Goal: Information Seeking & Learning: Learn about a topic

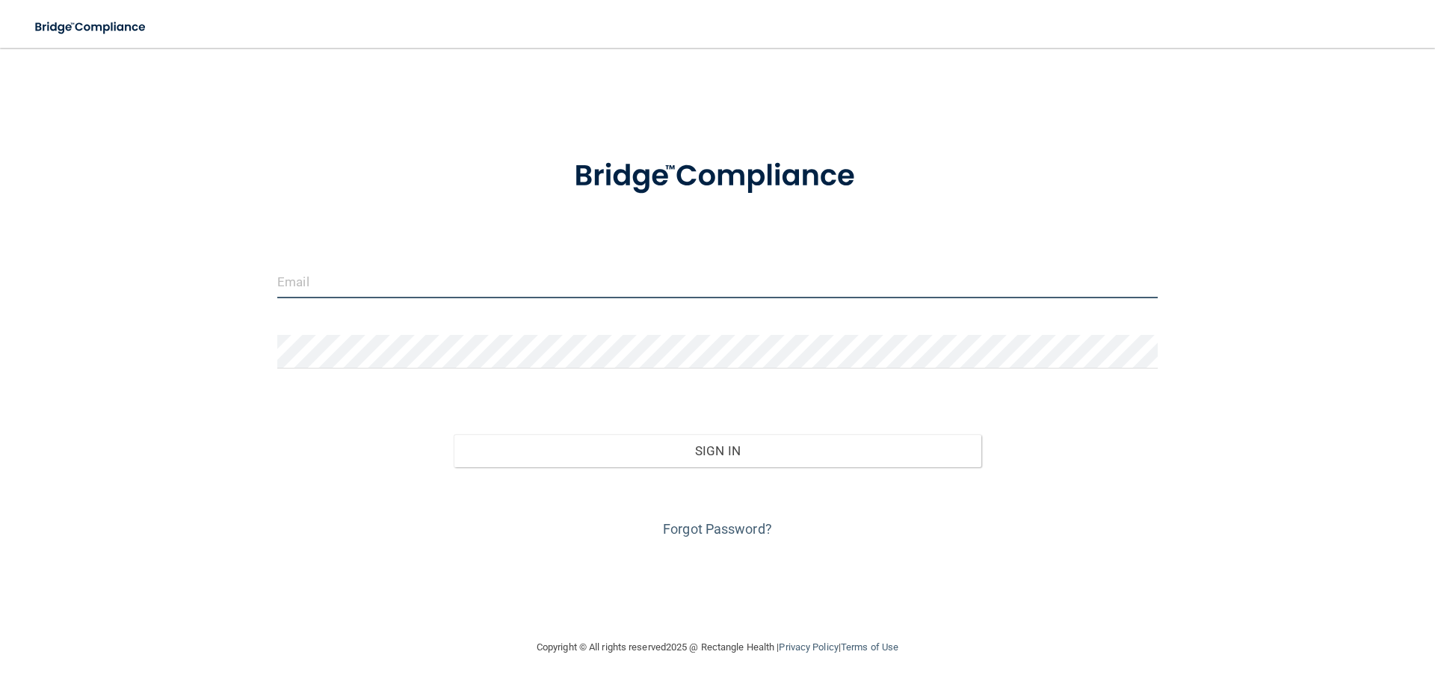
click at [510, 289] on input "email" at bounding box center [717, 282] width 880 height 34
type input "[EMAIL_ADDRESS][DOMAIN_NAME]"
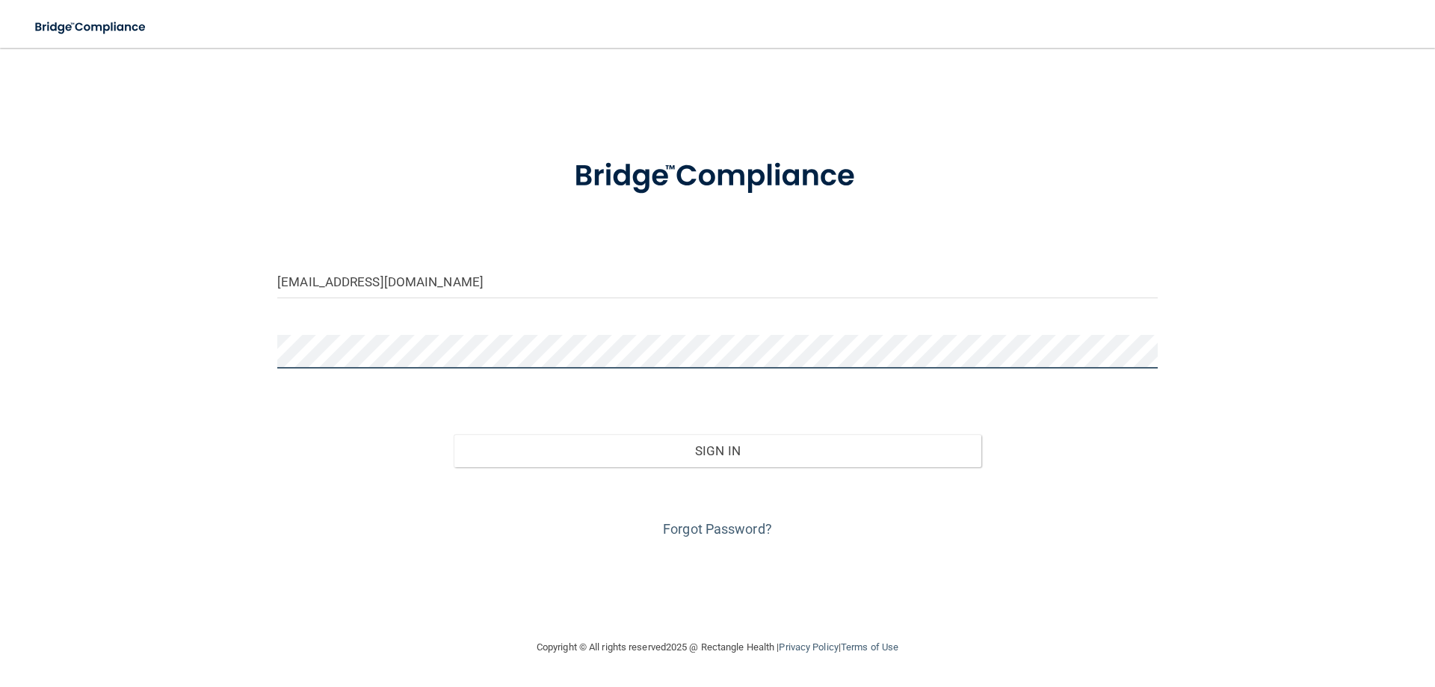
click at [454, 434] on button "Sign In" at bounding box center [718, 450] width 528 height 33
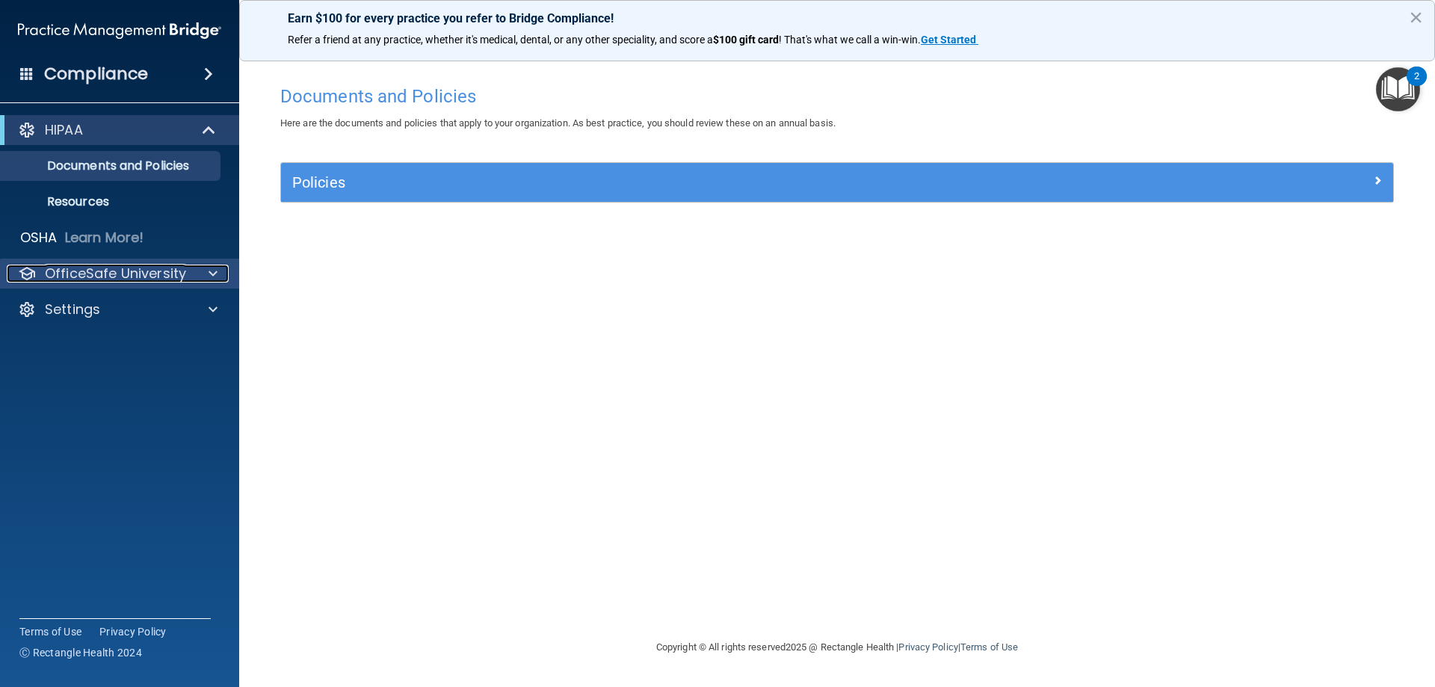
click at [131, 282] on p "OfficeSafe University" at bounding box center [115, 274] width 141 height 18
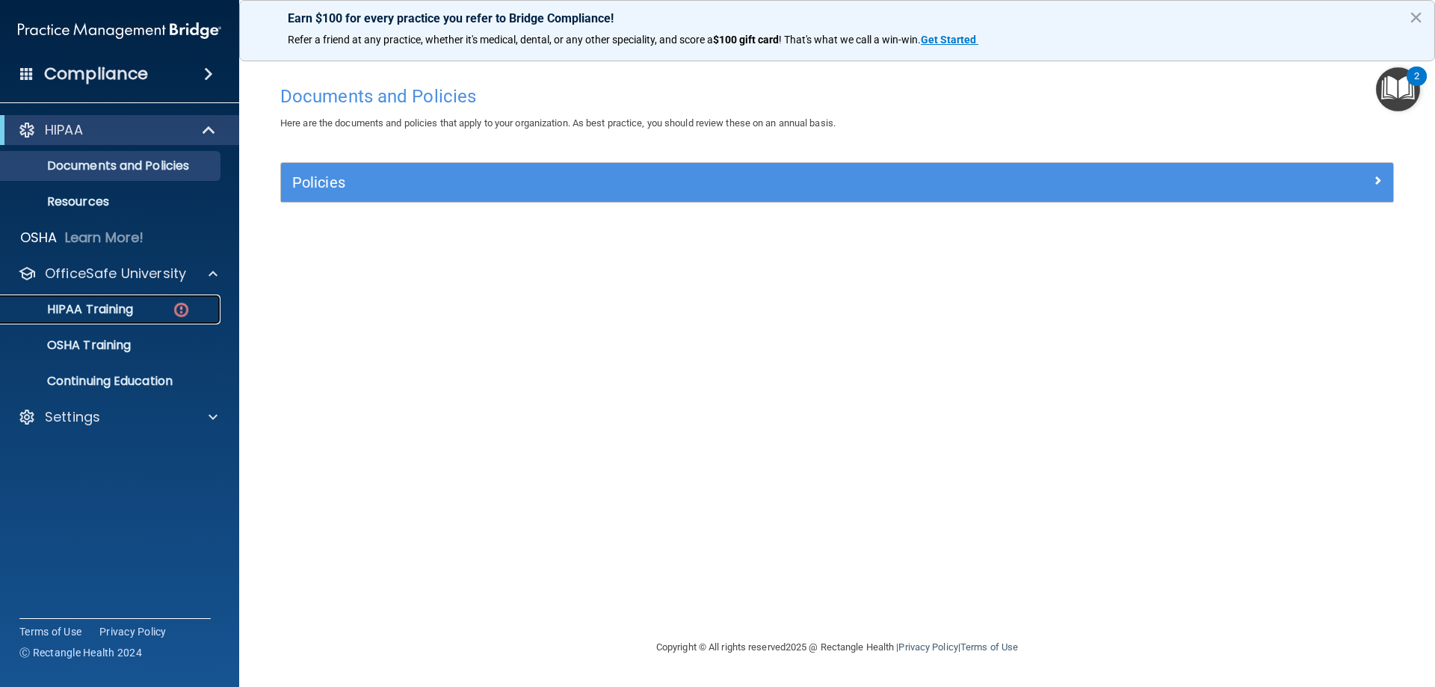
click at [131, 318] on link "HIPAA Training" at bounding box center [102, 309] width 235 height 30
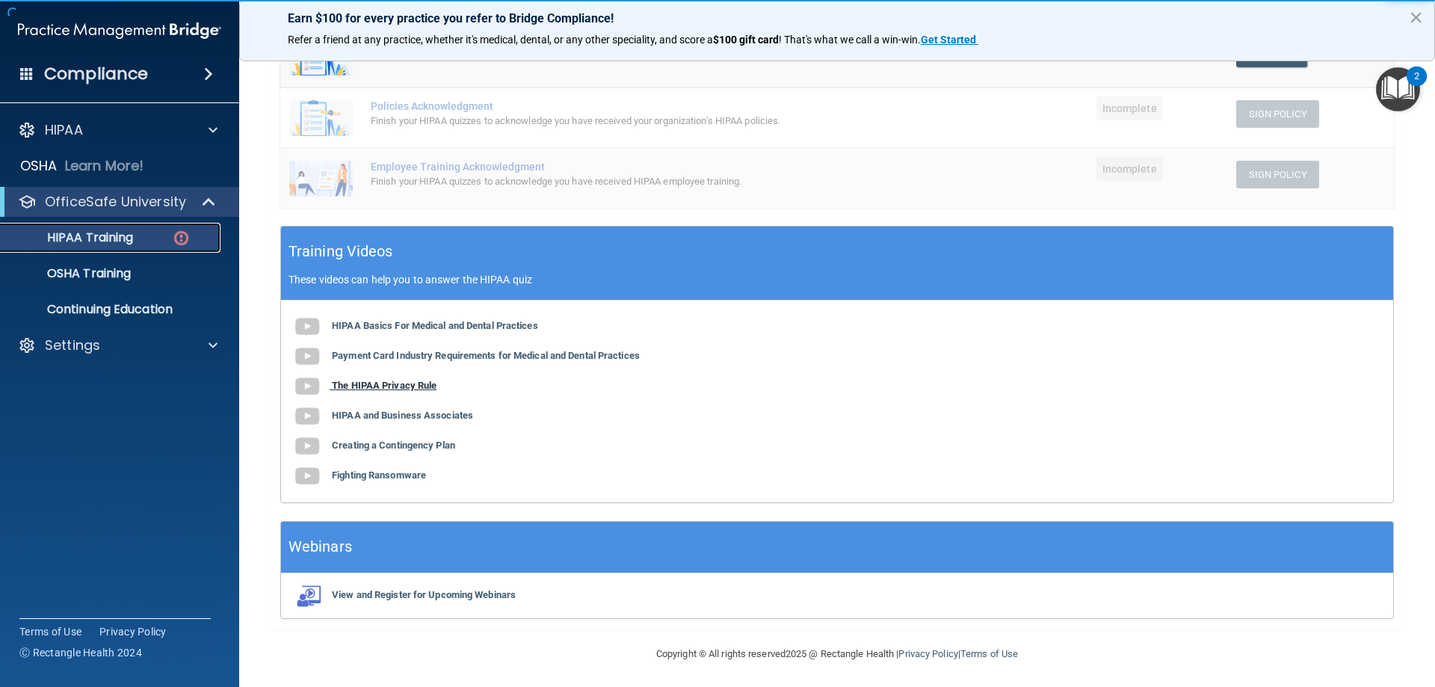
scroll to position [360, 0]
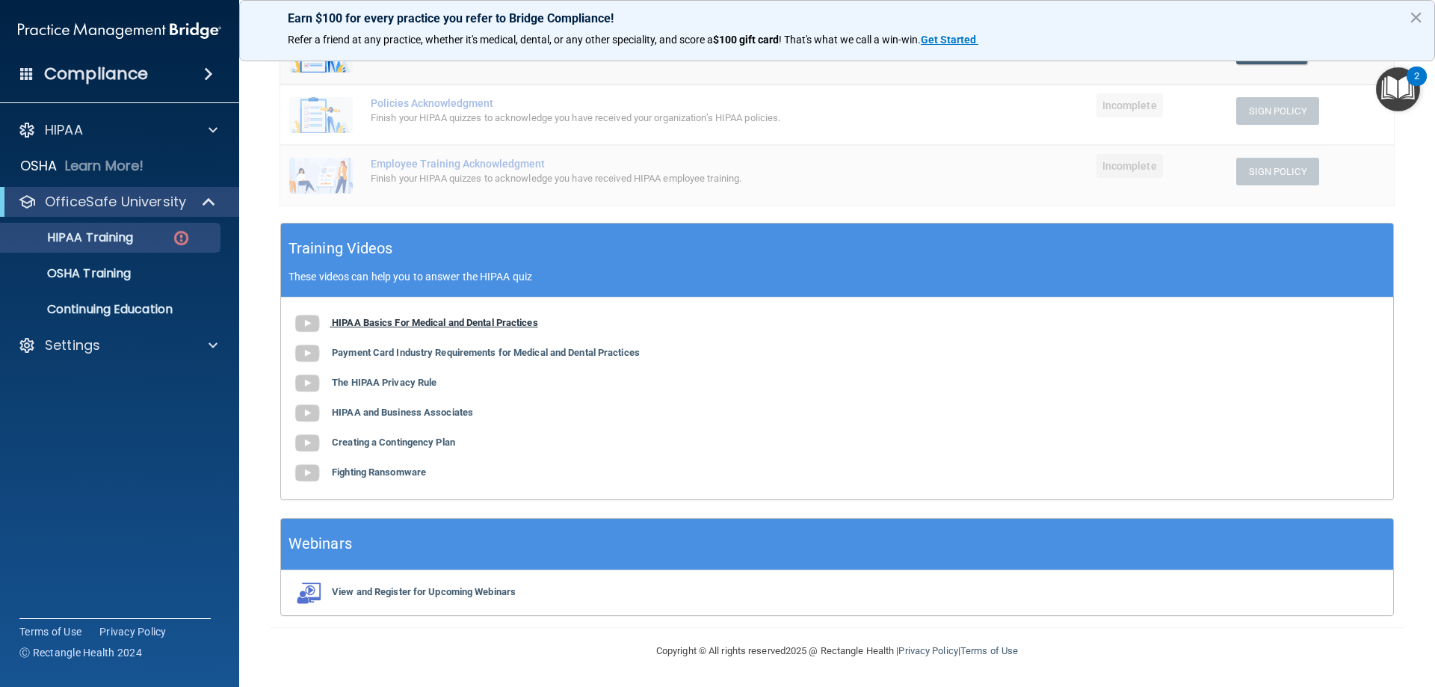
click at [401, 322] on b "HIPAA Basics For Medical and Dental Practices" at bounding box center [435, 322] width 206 height 11
click at [448, 352] on b "Payment Card Industry Requirements for Medical and Dental Practices" at bounding box center [486, 352] width 308 height 11
click at [399, 377] on b "The HIPAA Privacy Rule" at bounding box center [384, 382] width 105 height 11
click at [448, 414] on b "HIPAA and Business Associates" at bounding box center [402, 412] width 141 height 11
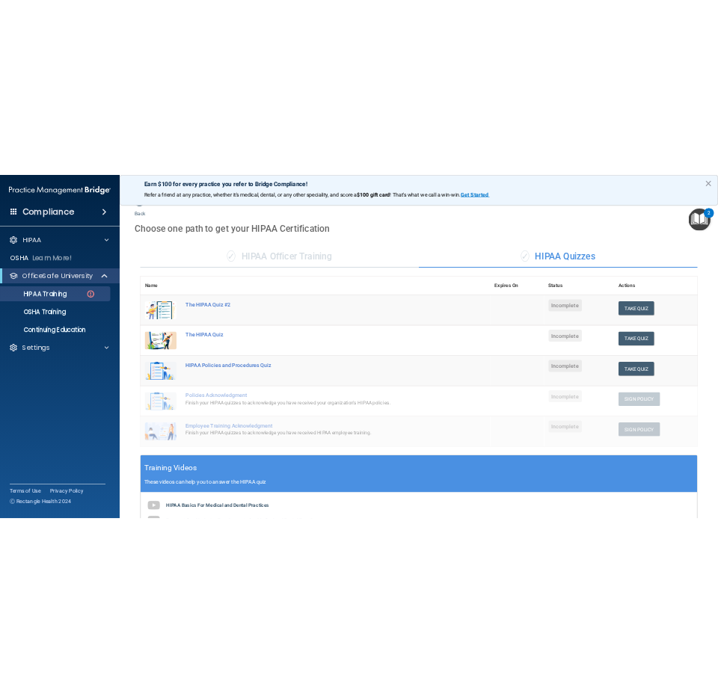
scroll to position [0, 0]
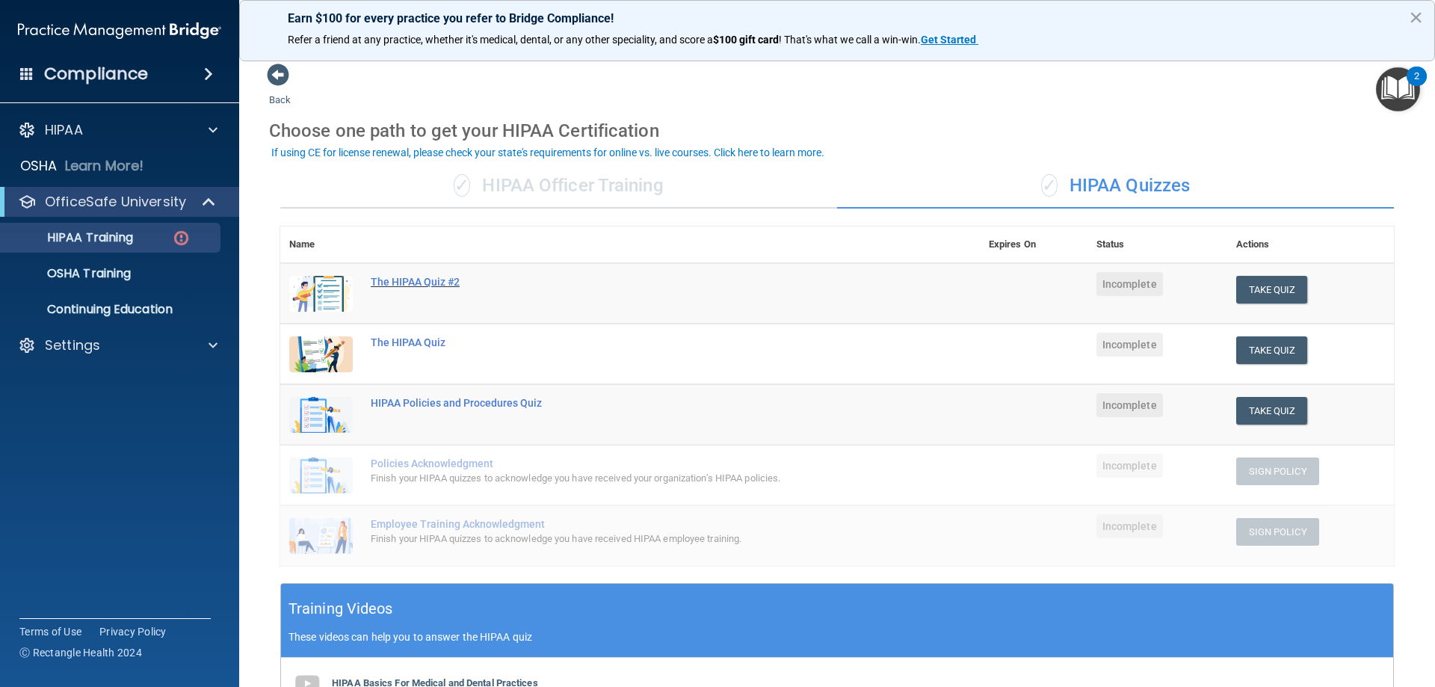
click at [427, 281] on div "The HIPAA Quiz #2" at bounding box center [638, 282] width 534 height 12
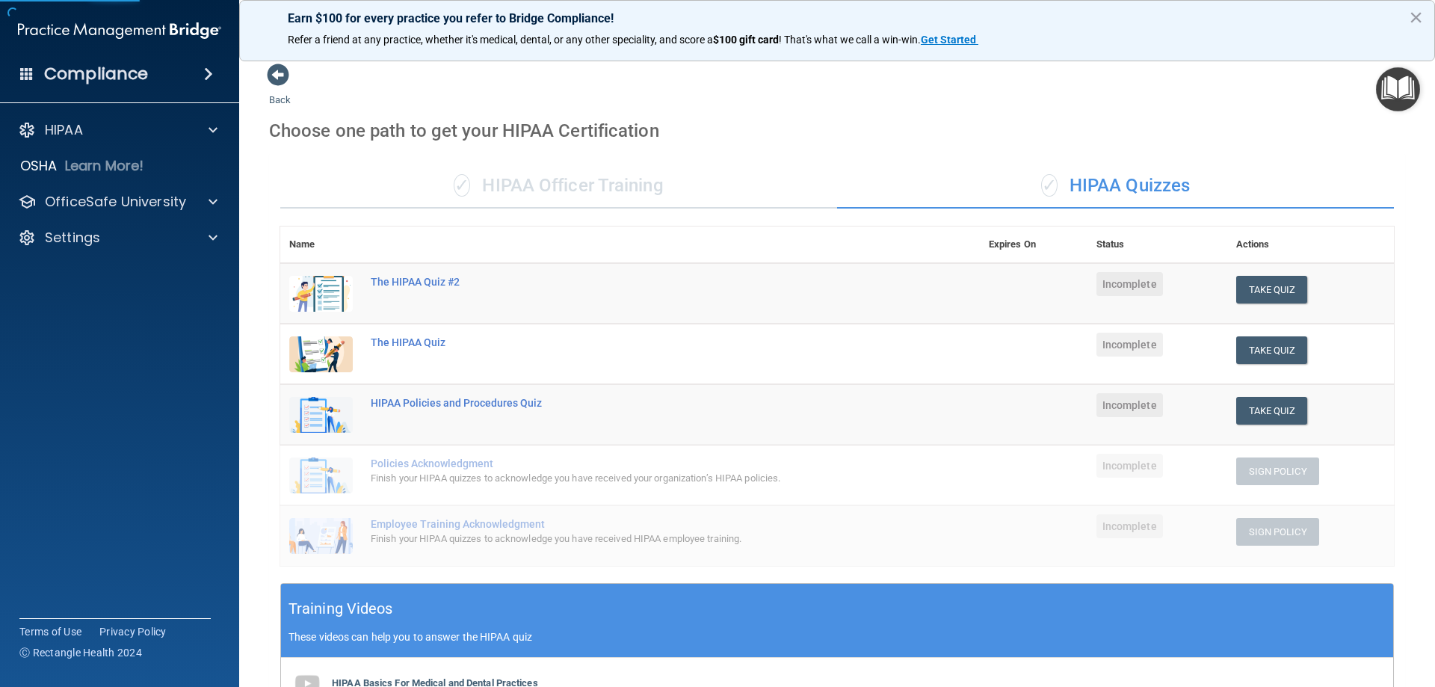
click at [1305, 289] on div "Take Quiz" at bounding box center [1310, 290] width 149 height 28
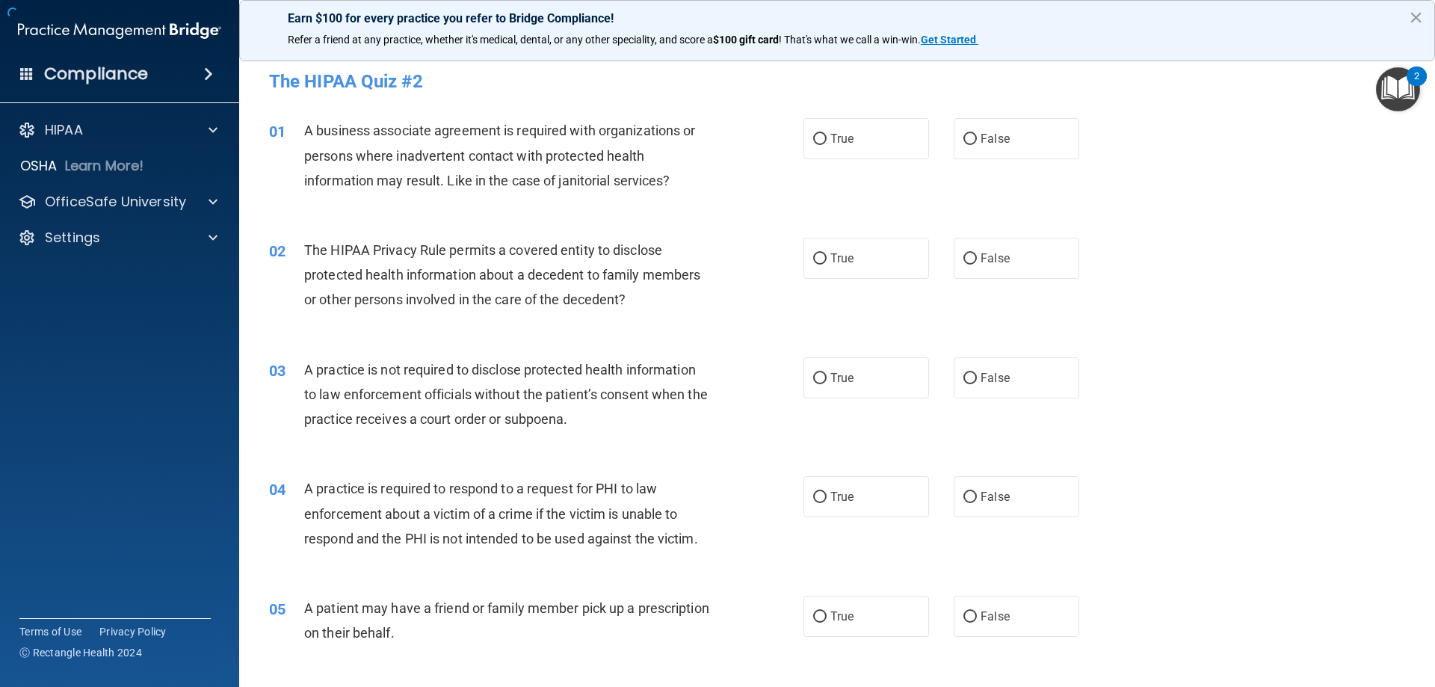
click at [1286, 291] on div "02 The HIPAA Privacy Rule permits a covered entity to disclose protected health…" at bounding box center [837, 279] width 1159 height 120
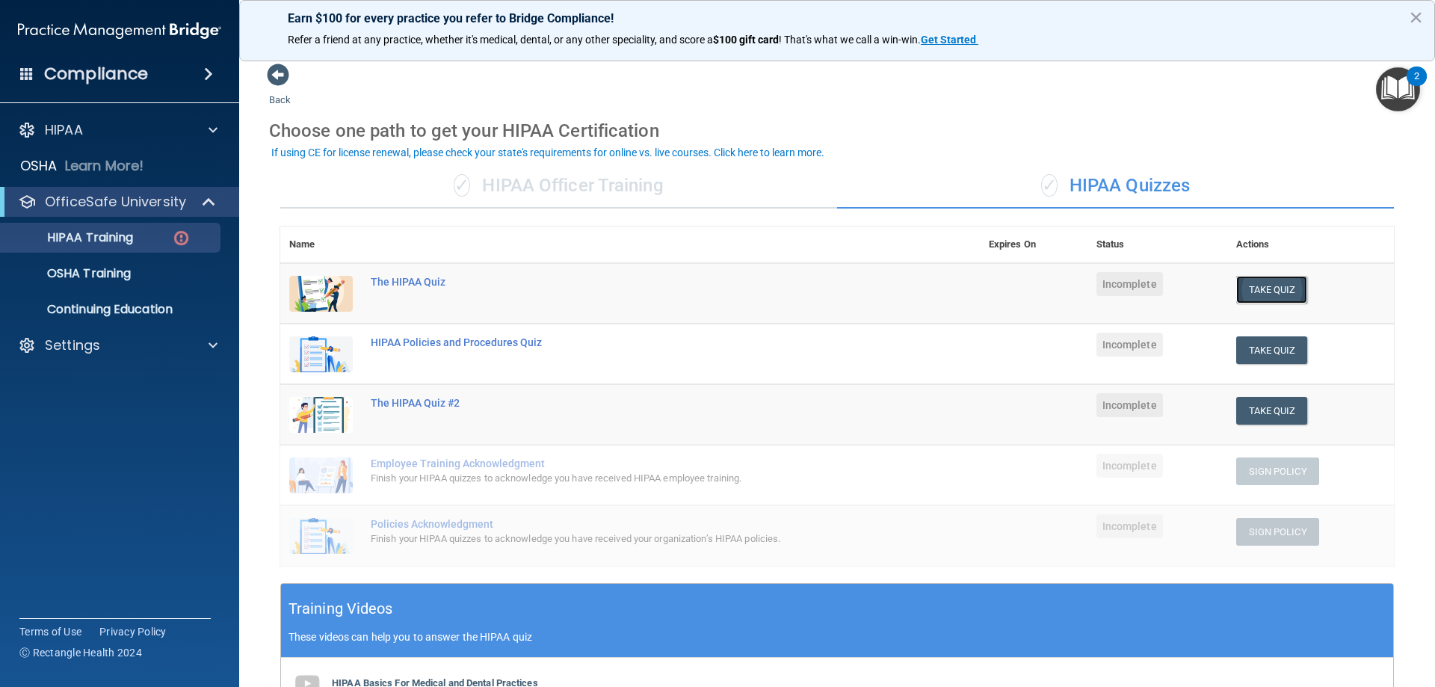
click at [1251, 285] on button "Take Quiz" at bounding box center [1272, 290] width 72 height 28
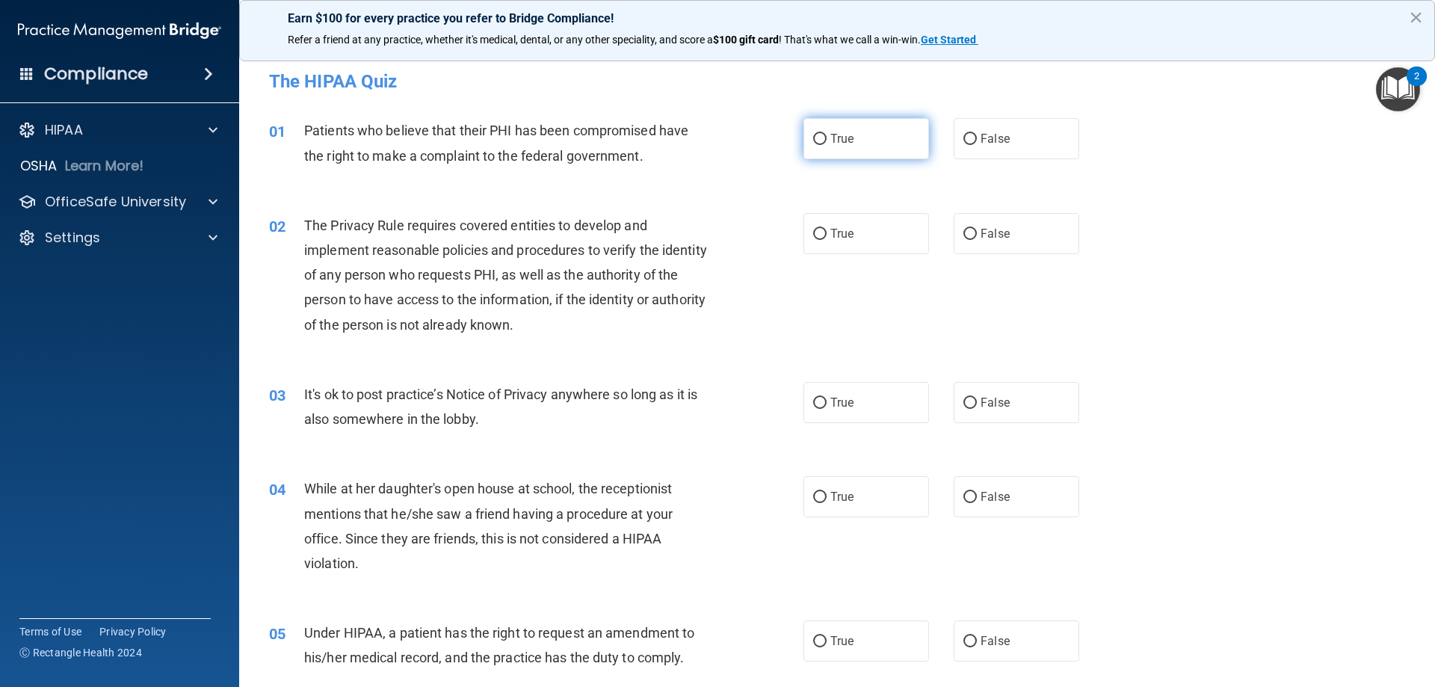
click at [865, 130] on label "True" at bounding box center [866, 138] width 126 height 41
click at [827, 134] on input "True" at bounding box center [819, 139] width 13 height 11
radio input "true"
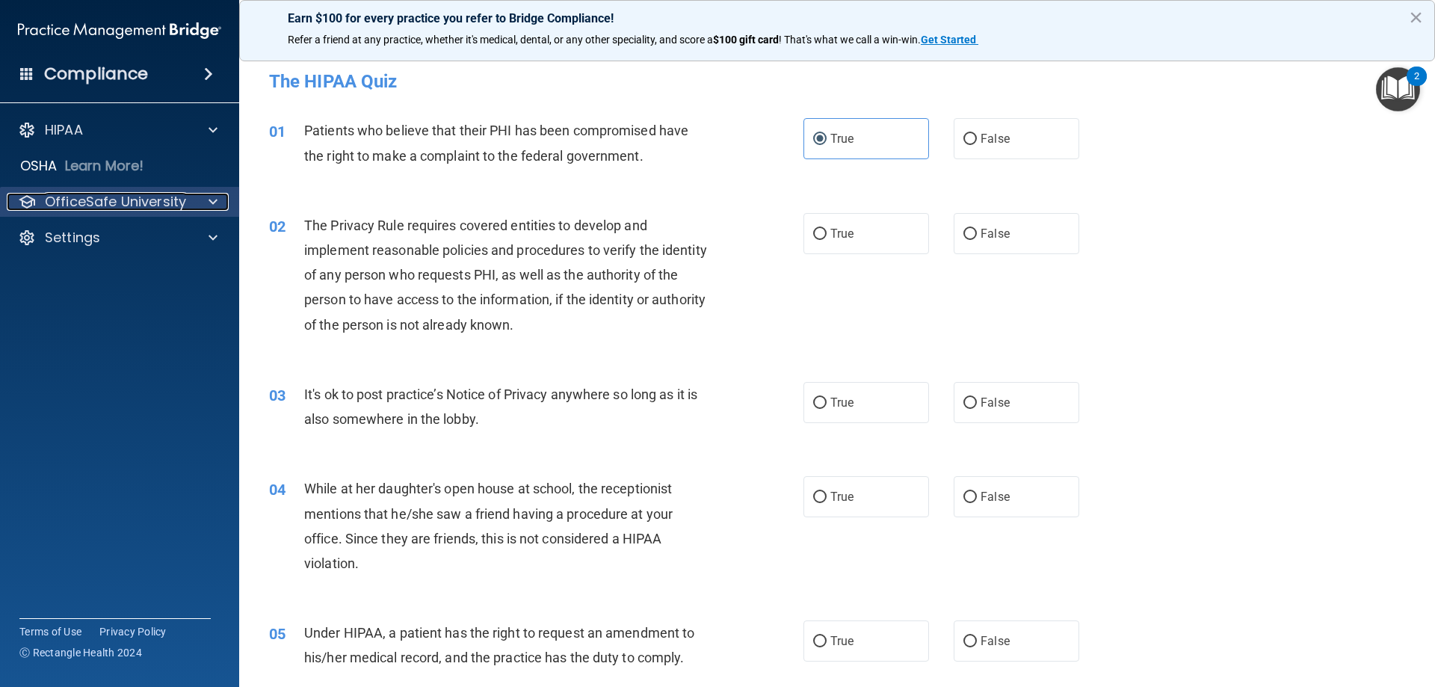
click at [203, 199] on div at bounding box center [210, 202] width 37 height 18
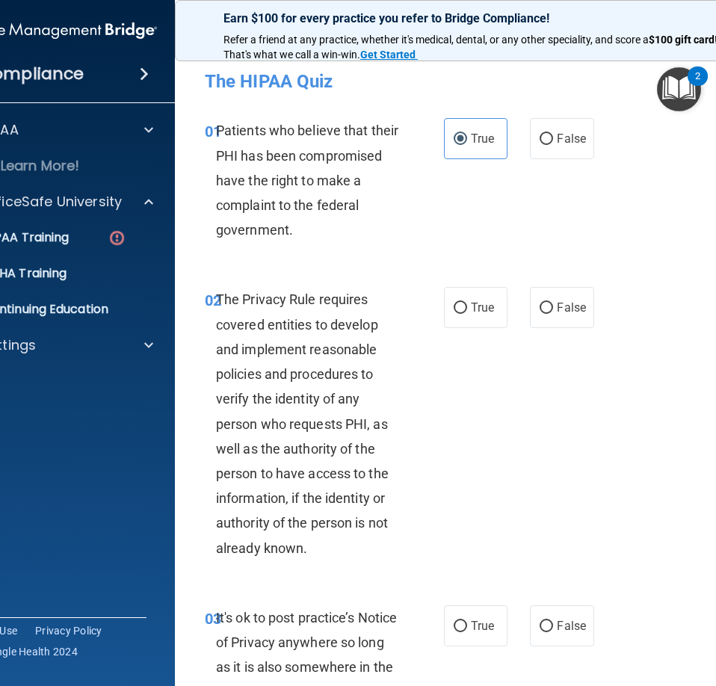
click at [685, 101] on img "Open Resource Center, 2 new notifications" at bounding box center [679, 89] width 44 height 44
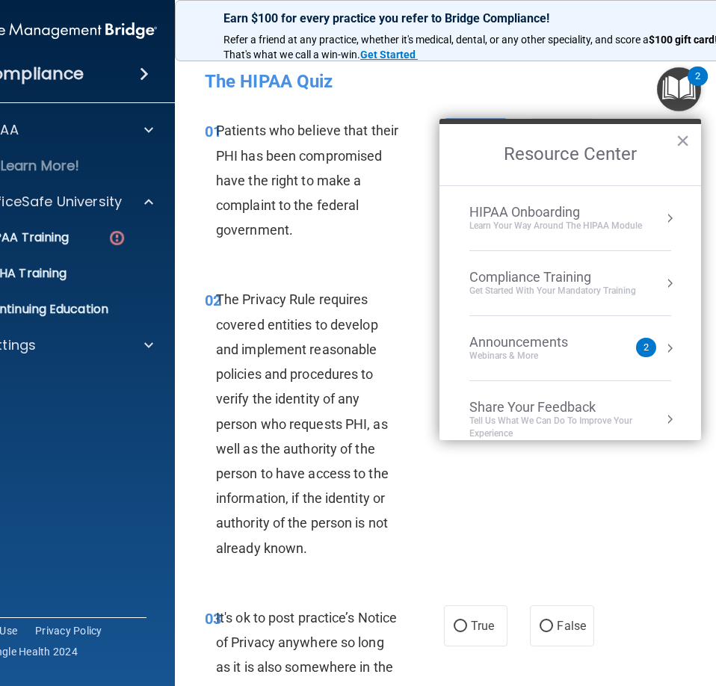
click at [644, 343] on div "2" at bounding box center [646, 347] width 20 height 19
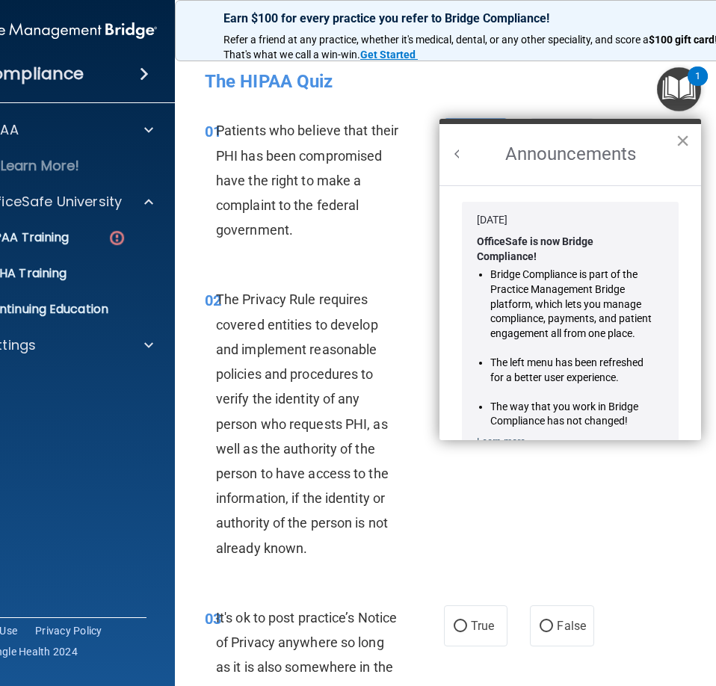
click at [679, 146] on button "×" at bounding box center [683, 141] width 14 height 24
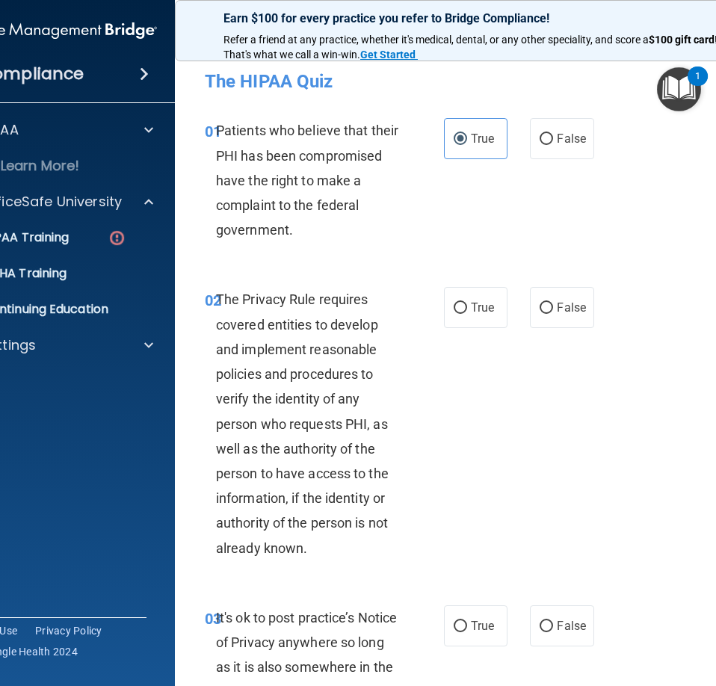
click at [686, 100] on img "Open Resource Center, 1 new notification" at bounding box center [679, 89] width 44 height 44
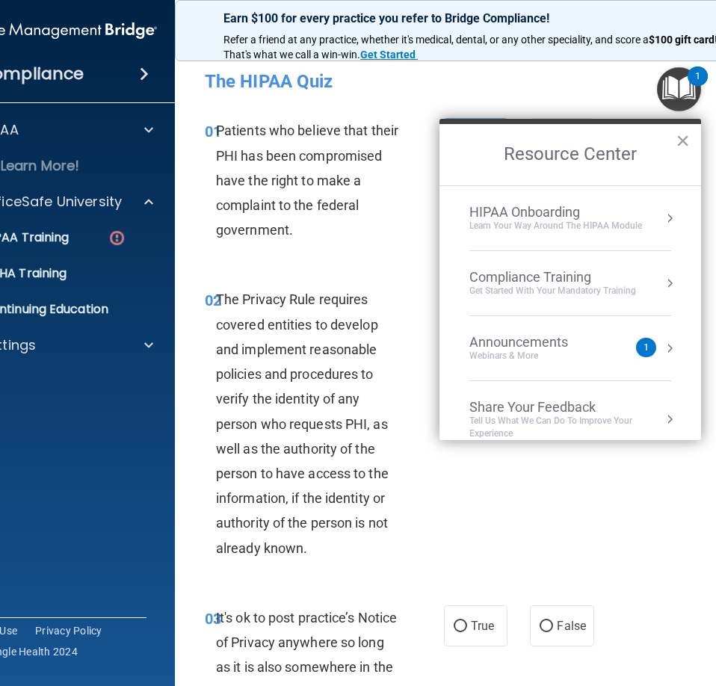
click at [686, 100] on img "Open Resource Center, 1 new notification" at bounding box center [679, 89] width 44 height 44
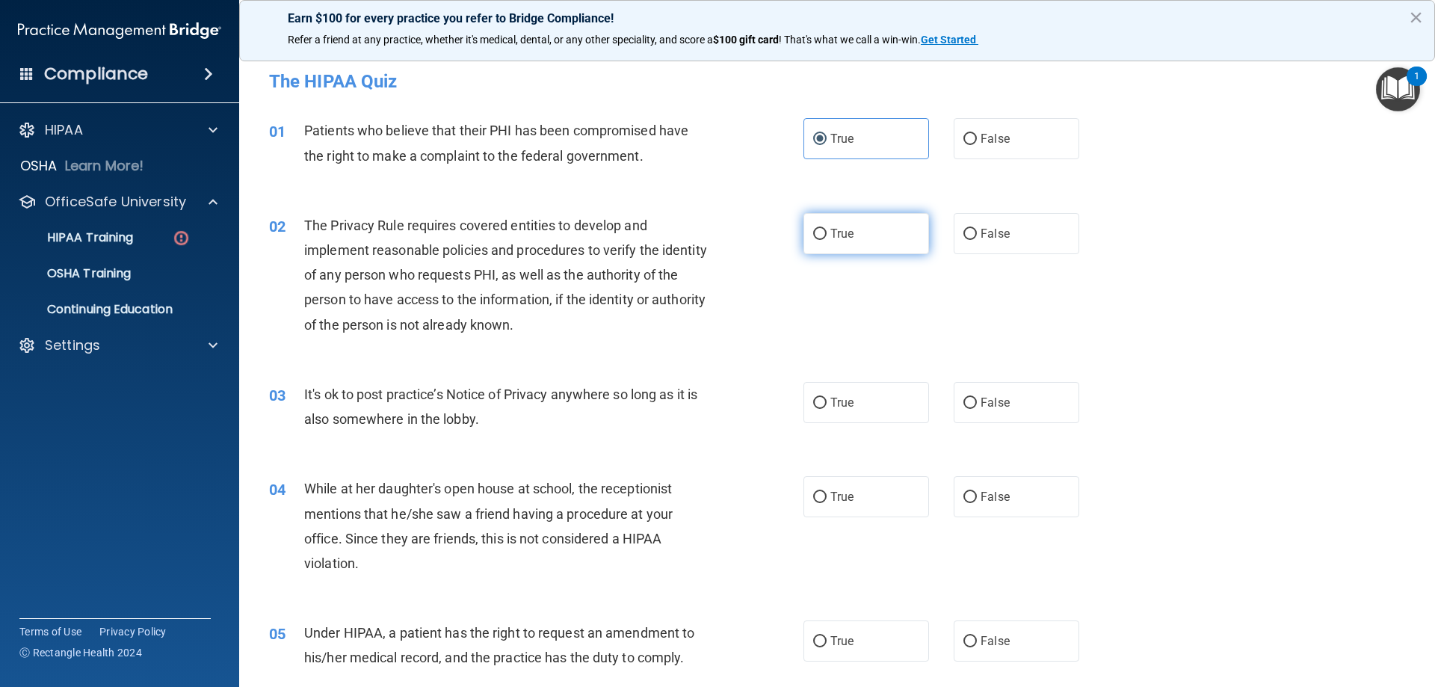
click at [875, 227] on label "True" at bounding box center [866, 233] width 126 height 41
click at [827, 229] on input "True" at bounding box center [819, 234] width 13 height 11
radio input "true"
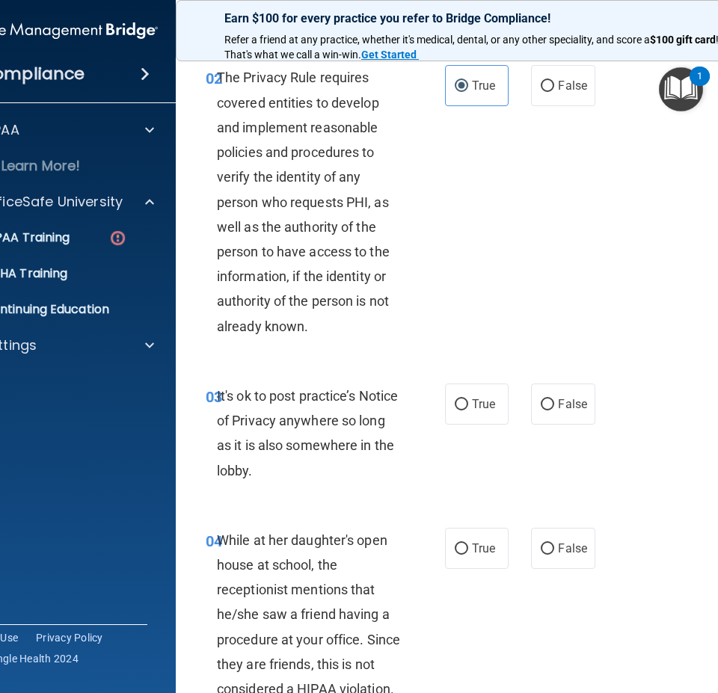
scroll to position [224, 0]
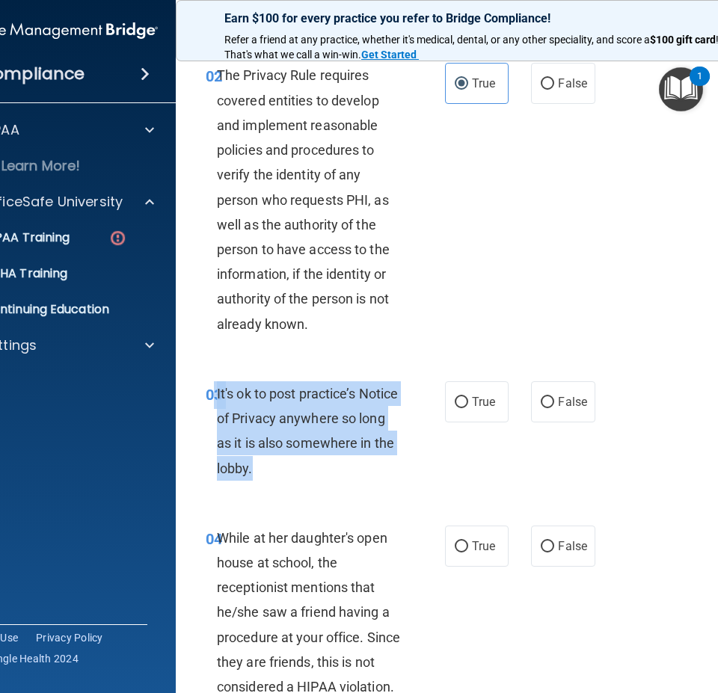
drag, startPoint x: 277, startPoint y: 456, endPoint x: 209, endPoint y: 401, distance: 87.1
click at [209, 401] on div "03 It's ok to post practice’s Notice of Privacy anywhere so long as it is also …" at bounding box center [325, 434] width 284 height 107
copy div "3 It's ok to post practice’s Notice of Privacy anywhere so long as it is also s…"
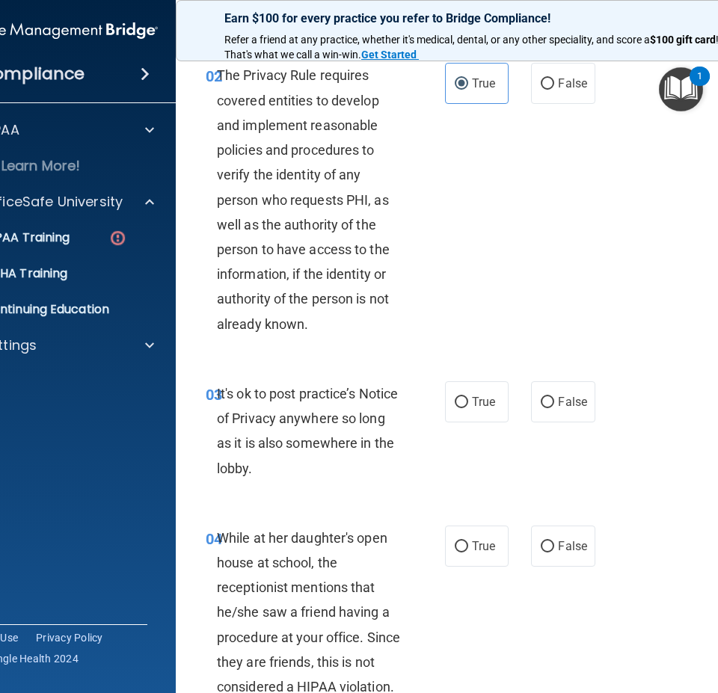
click at [598, 305] on div "02 The Privacy Rule requires covered entities to develop and implement reasonab…" at bounding box center [478, 203] width 568 height 318
click at [569, 416] on label "False" at bounding box center [563, 401] width 64 height 41
click at [554, 408] on input "False" at bounding box center [546, 402] width 13 height 11
radio input "true"
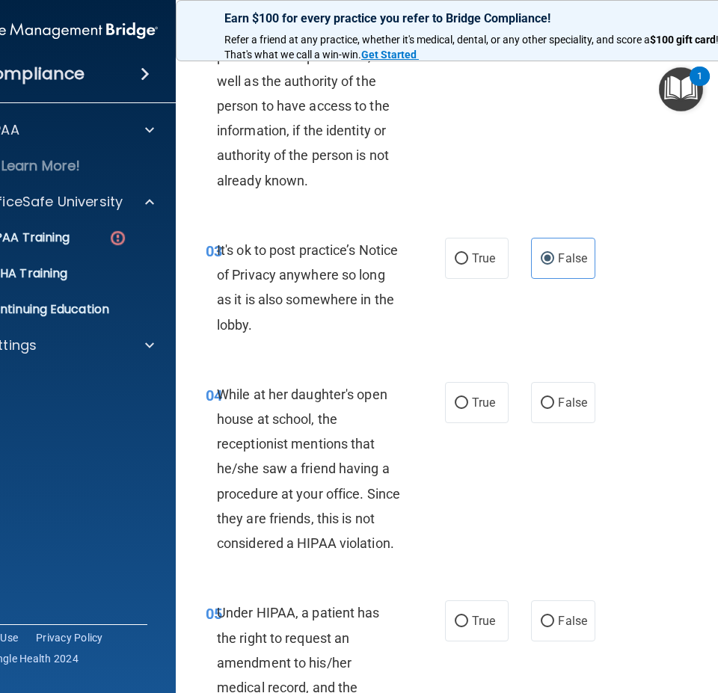
scroll to position [374, 0]
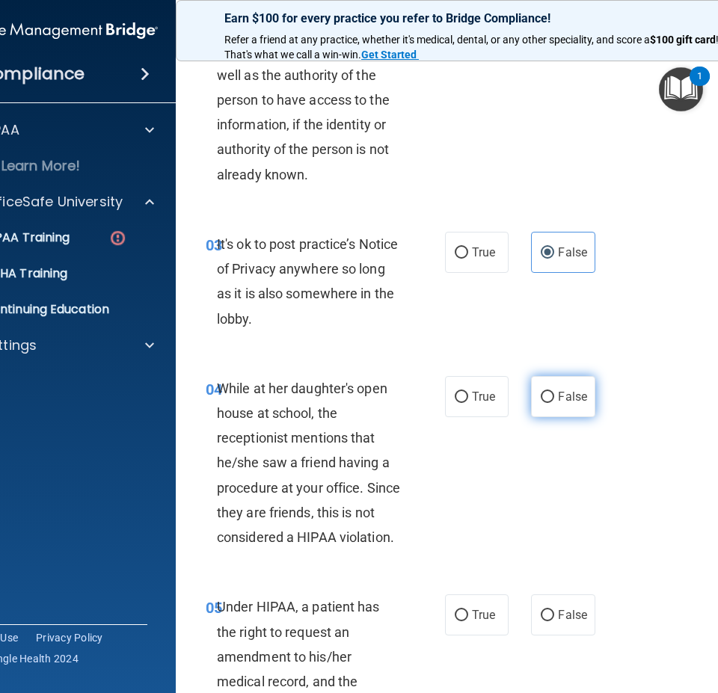
click at [574, 406] on label "False" at bounding box center [563, 396] width 64 height 41
click at [554, 403] on input "False" at bounding box center [546, 397] width 13 height 11
radio input "true"
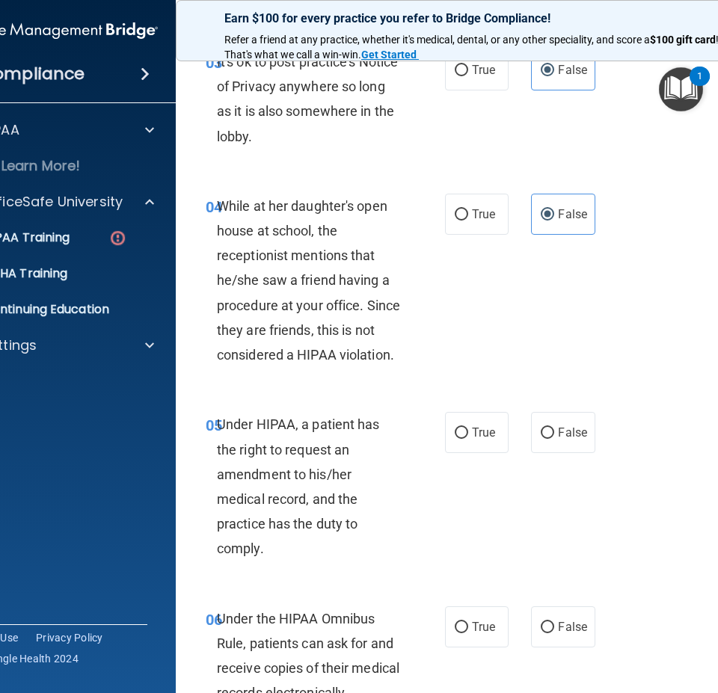
scroll to position [598, 0]
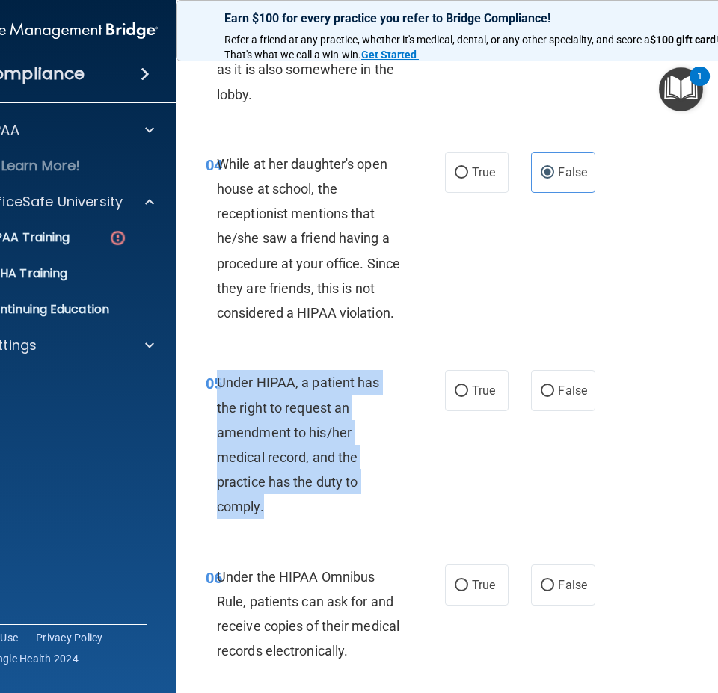
drag, startPoint x: 290, startPoint y: 505, endPoint x: 215, endPoint y: 383, distance: 144.0
click at [217, 383] on div "Under HIPAA, a patient has the right to request an amendment to his/her medical…" at bounding box center [315, 444] width 197 height 149
copy span "Under HIPAA, a patient has the right to request an amendment to his/her medical…"
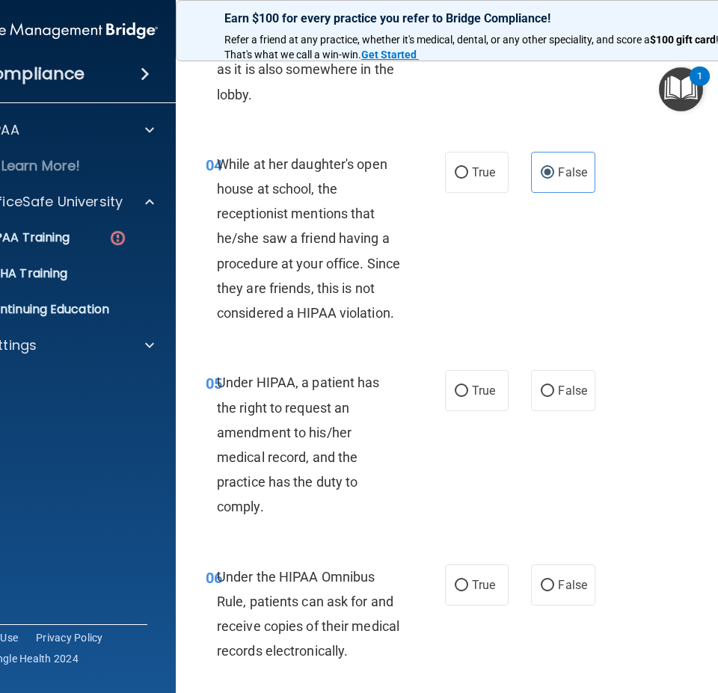
click at [557, 465] on div "05 Under HIPAA, a patient has the right to request an amendment to his/her medi…" at bounding box center [478, 448] width 568 height 194
click at [540, 393] on input "False" at bounding box center [546, 391] width 13 height 11
radio input "true"
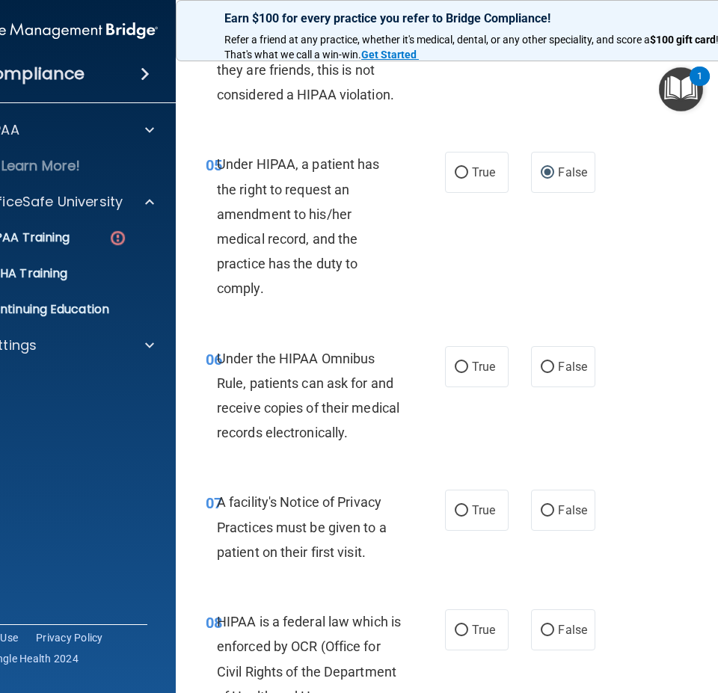
scroll to position [822, 0]
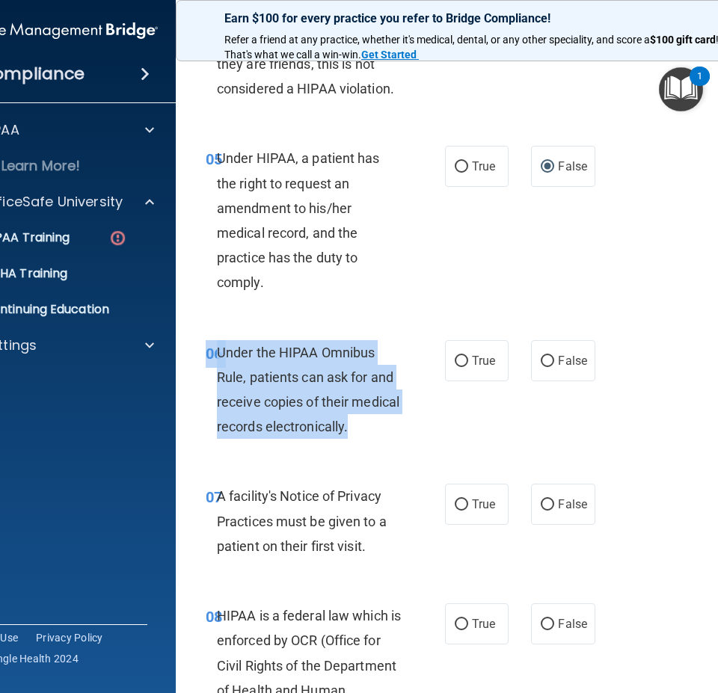
drag, startPoint x: 382, startPoint y: 448, endPoint x: 365, endPoint y: 432, distance: 23.3
click at [365, 432] on div "06 Under the HIPAA Omnibus Rule, patients can ask for and receive copies of the…" at bounding box center [478, 393] width 568 height 144
copy div "06 Under the HIPAA Omnibus Rule, patients can ask for and receive copies of the…"
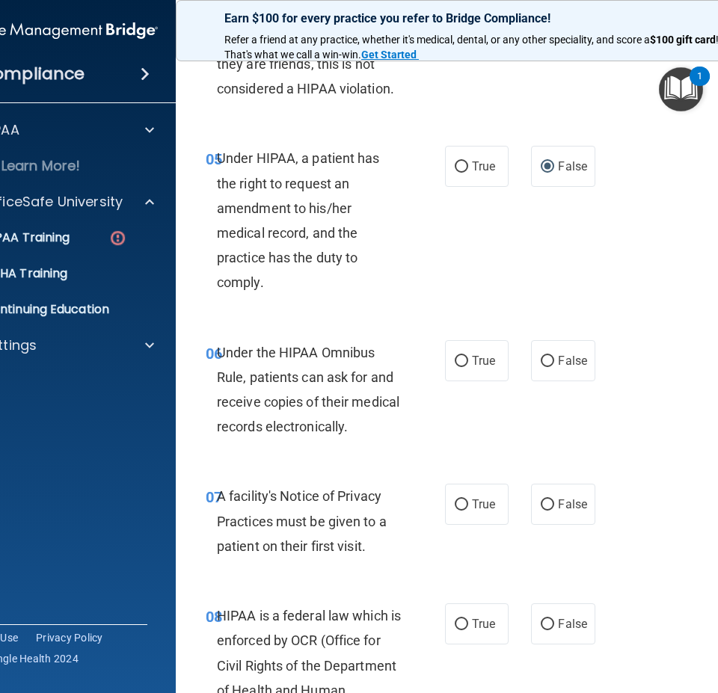
click at [463, 432] on div "06 Under the HIPAA Omnibus Rule, patients can ask for and receive copies of the…" at bounding box center [478, 393] width 568 height 144
click at [459, 367] on label "True" at bounding box center [477, 360] width 64 height 41
click at [459, 367] on input "True" at bounding box center [460, 361] width 13 height 11
radio input "true"
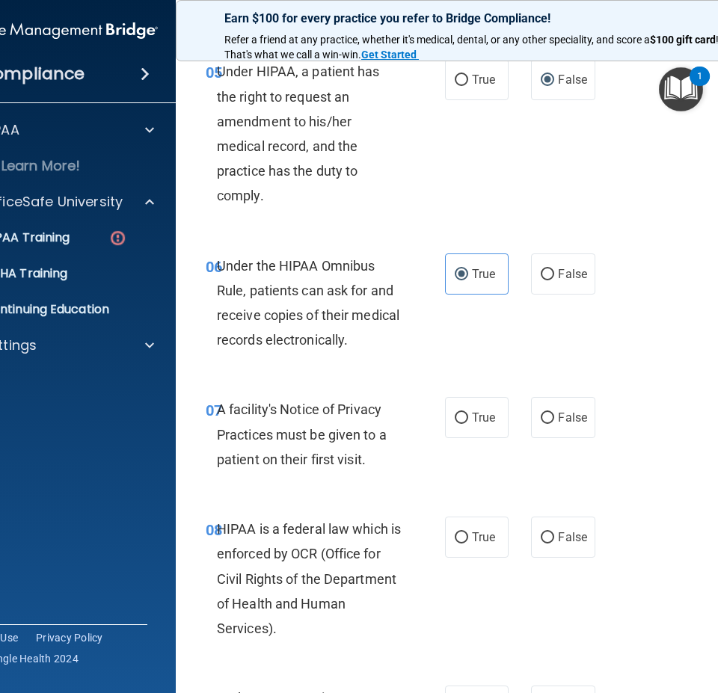
scroll to position [935, 0]
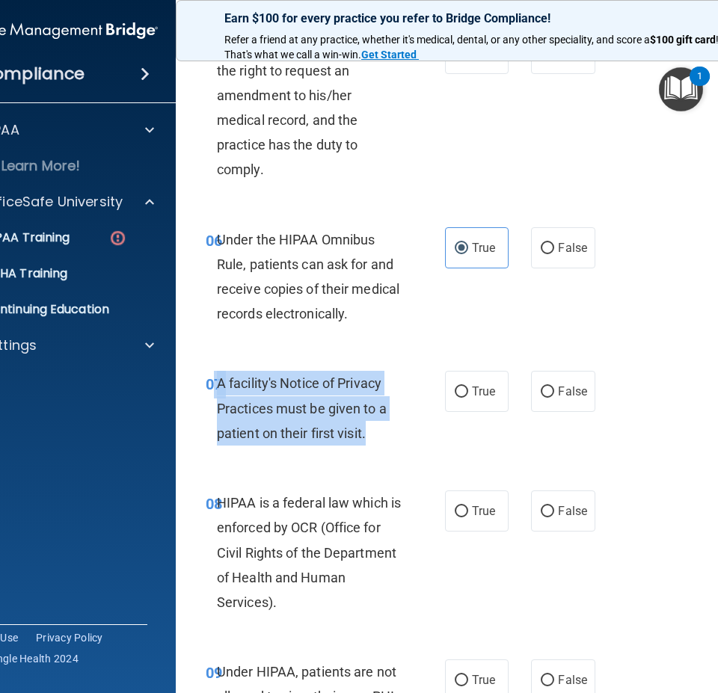
drag, startPoint x: 362, startPoint y: 445, endPoint x: 209, endPoint y: 381, distance: 165.9
click at [209, 381] on div "07 A facility's Notice of Privacy Practices must be given to a patient on their…" at bounding box center [325, 412] width 284 height 82
copy div "7 A facility's Notice of Privacy Practices must be given to a patient on their …"
click at [405, 448] on div "07 A facility's Notice of Privacy Practices must be given to a patient on their…" at bounding box center [325, 412] width 284 height 82
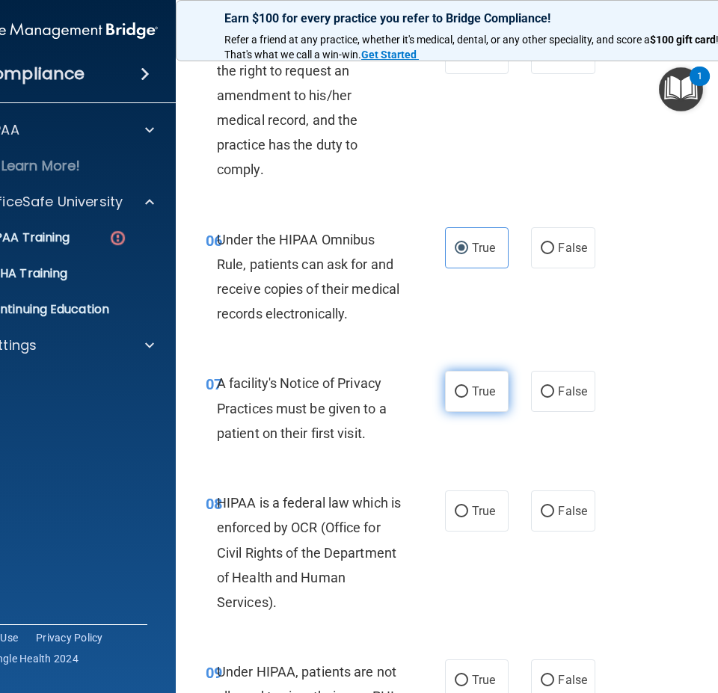
click at [481, 385] on span "True" at bounding box center [483, 391] width 23 height 14
click at [468, 386] on input "True" at bounding box center [460, 391] width 13 height 11
radio input "true"
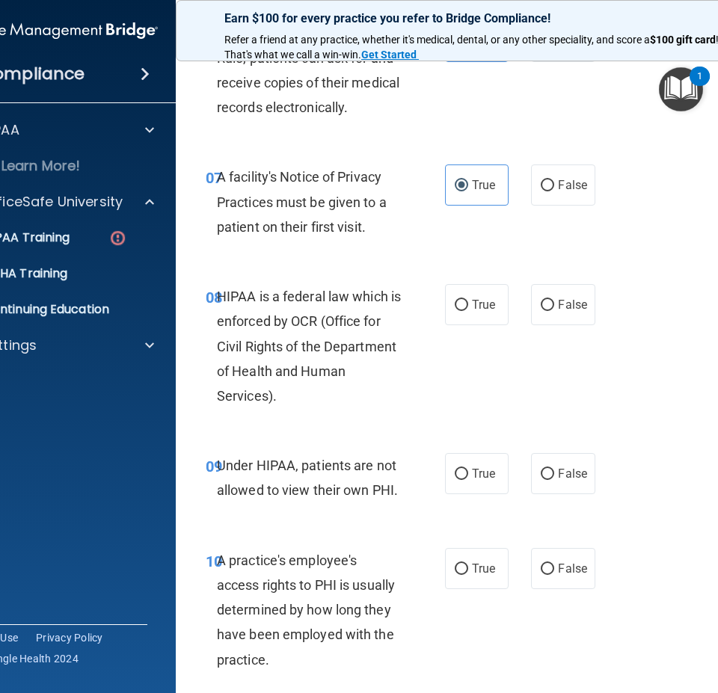
scroll to position [1159, 0]
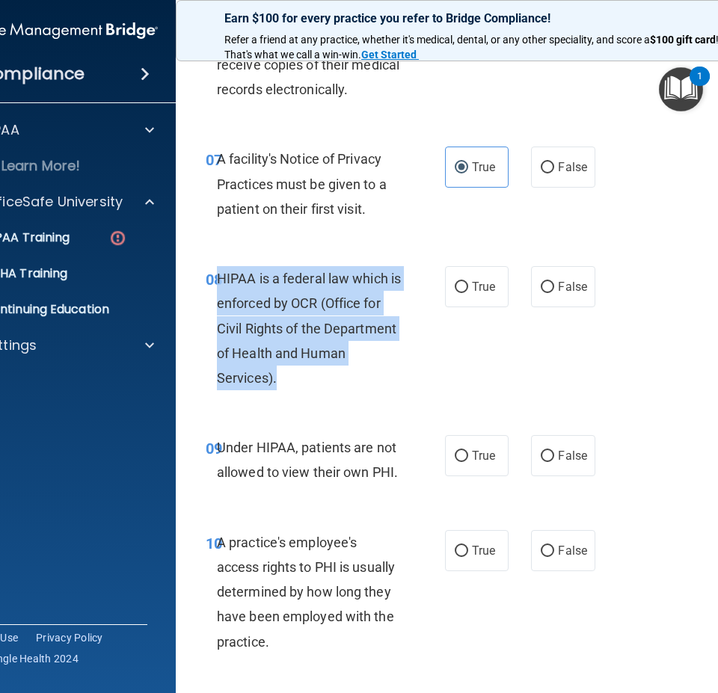
drag, startPoint x: 253, startPoint y: 357, endPoint x: 214, endPoint y: 289, distance: 77.7
click at [217, 289] on div "HIPAA is a federal law which is enforced by OCR (Office for Civil Rights of the…" at bounding box center [315, 328] width 197 height 124
copy span "HIPAA is a federal law which is enforced by OCR (Office for Civil Rights of the…"
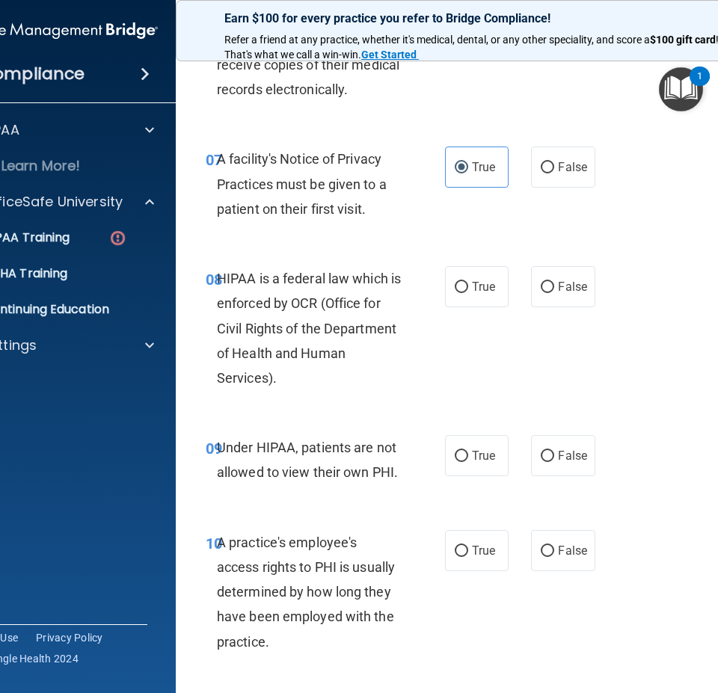
click at [573, 364] on div "08 HIPAA is a federal law which is enforced by OCR (Office for Civil Rights of …" at bounding box center [478, 331] width 568 height 169
click at [477, 295] on label "True" at bounding box center [477, 286] width 64 height 41
click at [468, 293] on input "True" at bounding box center [460, 287] width 13 height 11
radio input "true"
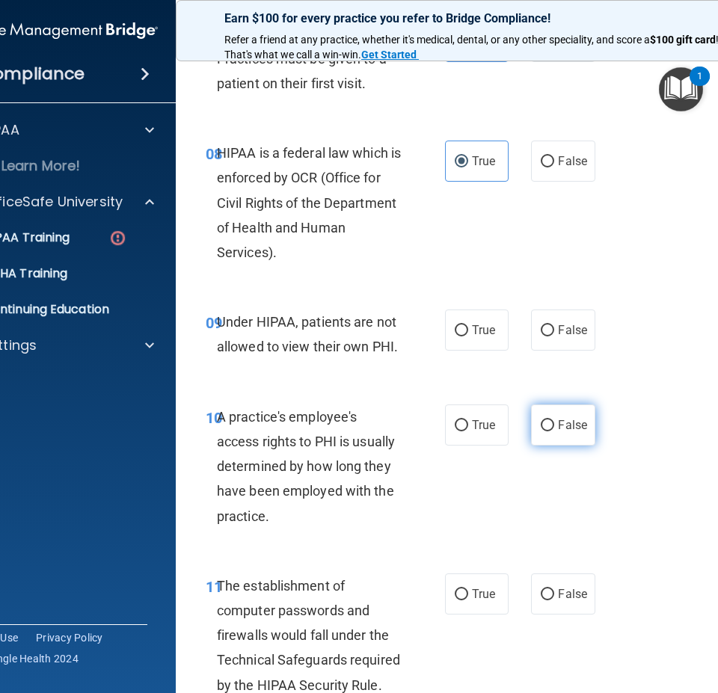
scroll to position [1309, 0]
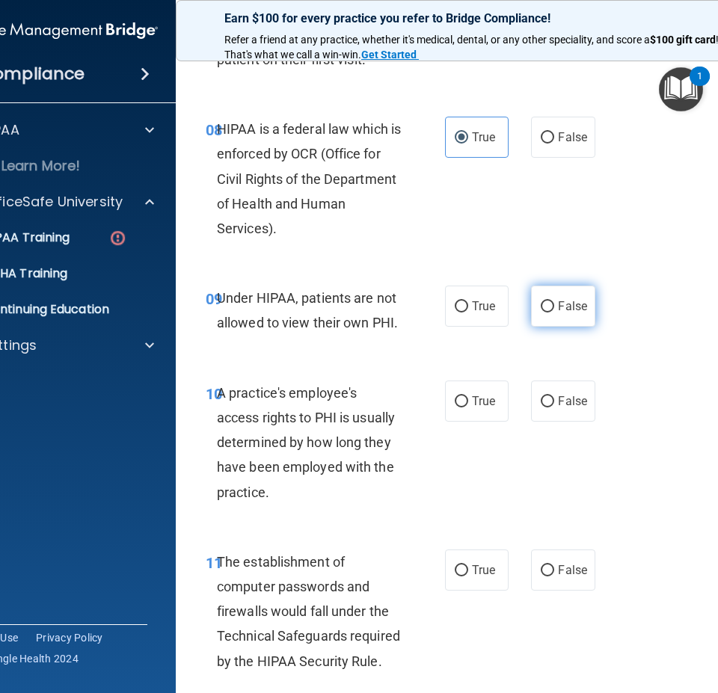
click at [533, 321] on label "False" at bounding box center [563, 306] width 64 height 41
click at [540, 312] on input "False" at bounding box center [546, 306] width 13 height 11
radio input "true"
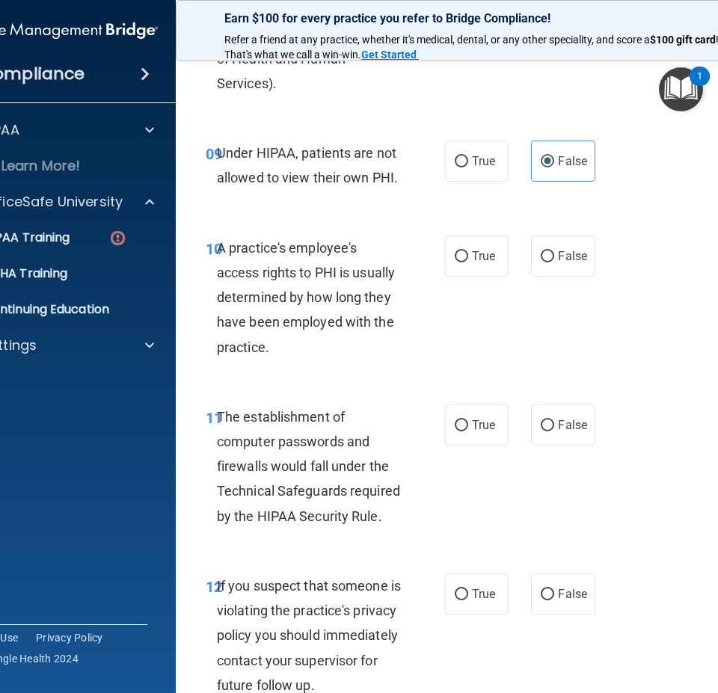
scroll to position [1458, 0]
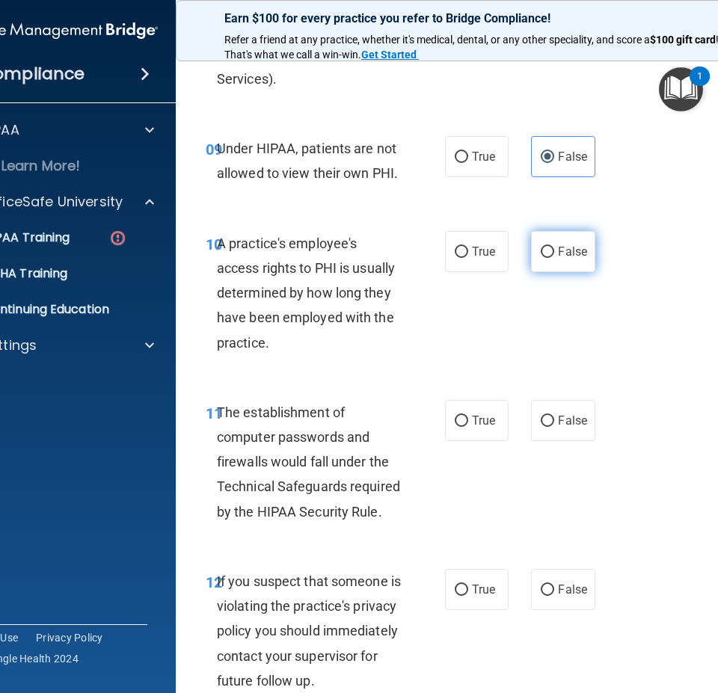
click at [568, 264] on label "False" at bounding box center [563, 251] width 64 height 41
click at [554, 258] on input "False" at bounding box center [546, 252] width 13 height 11
radio input "true"
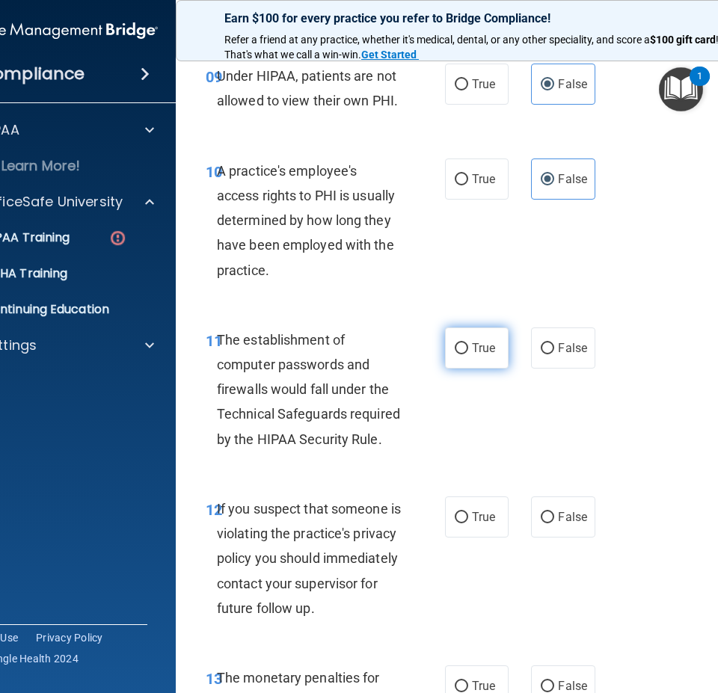
scroll to position [1533, 0]
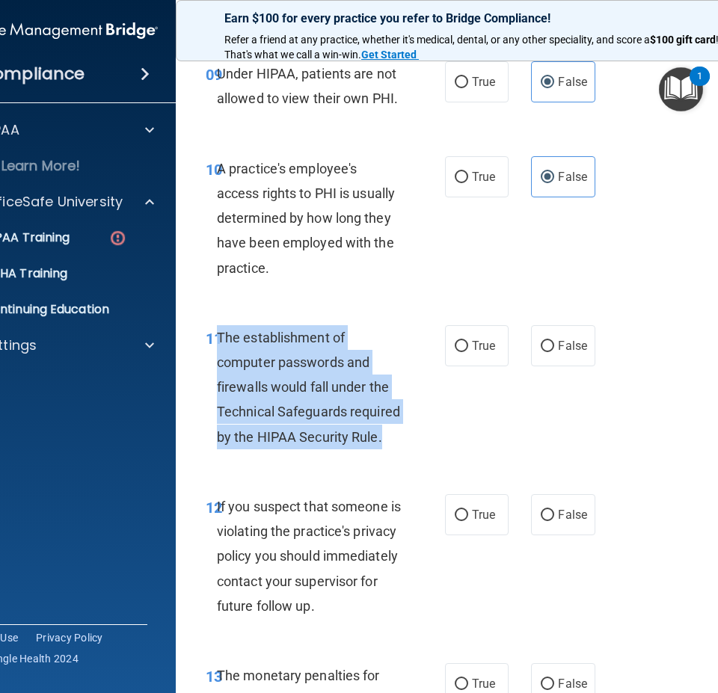
drag, startPoint x: 356, startPoint y: 422, endPoint x: 215, endPoint y: 342, distance: 162.3
click at [217, 342] on div "The establishment of computer passwords and firewalls would fall under the Tech…" at bounding box center [315, 387] width 197 height 124
copy span "The establishment of computer passwords and firewalls would fall under the Tech…"
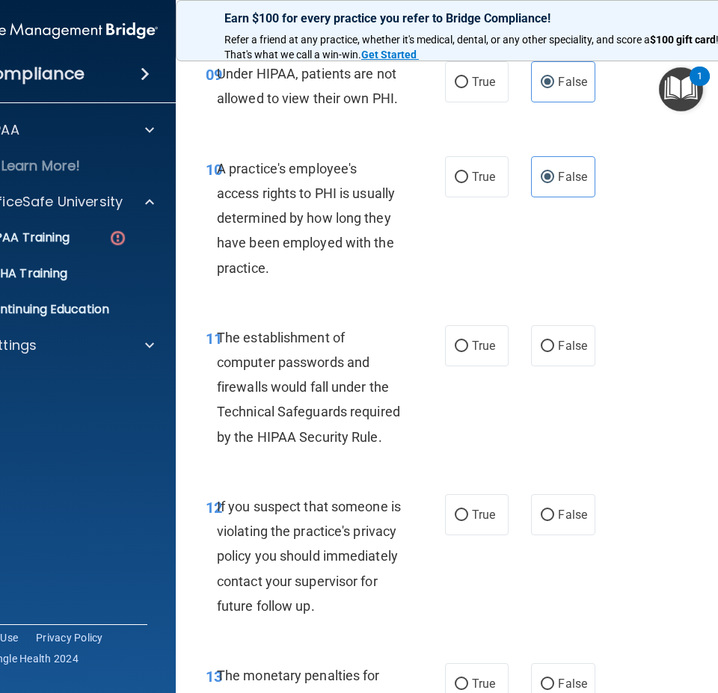
click at [572, 404] on div "11 The establishment of computer passwords and firewalls would fall under the T…" at bounding box center [478, 390] width 568 height 169
click at [472, 350] on span "True" at bounding box center [483, 346] width 23 height 14
click at [468, 350] on input "True" at bounding box center [460, 346] width 13 height 11
radio input "true"
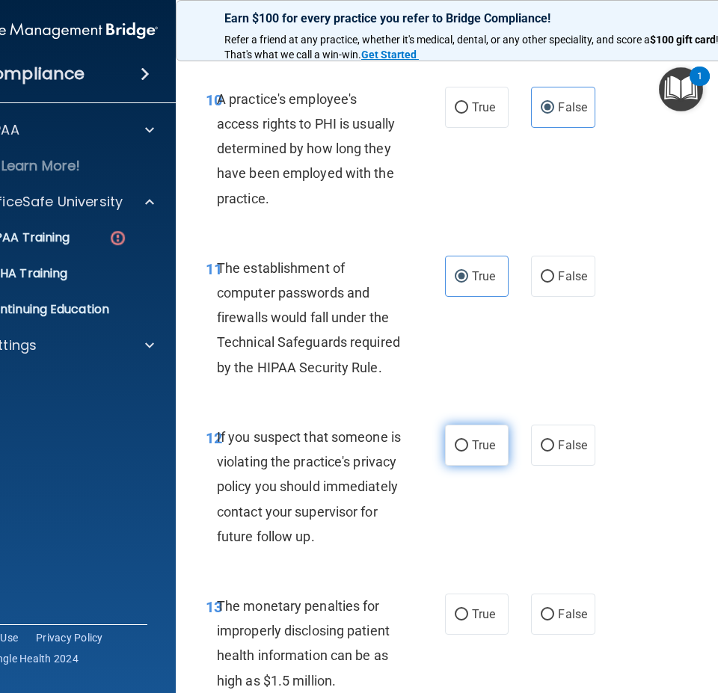
scroll to position [1608, 0]
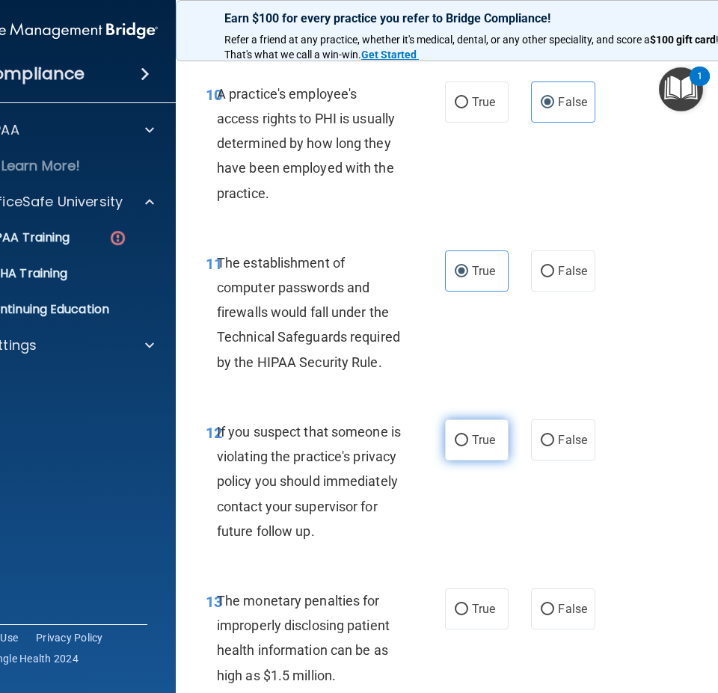
click at [465, 439] on label "True" at bounding box center [477, 439] width 64 height 41
click at [465, 439] on input "True" at bounding box center [460, 440] width 13 height 11
radio input "true"
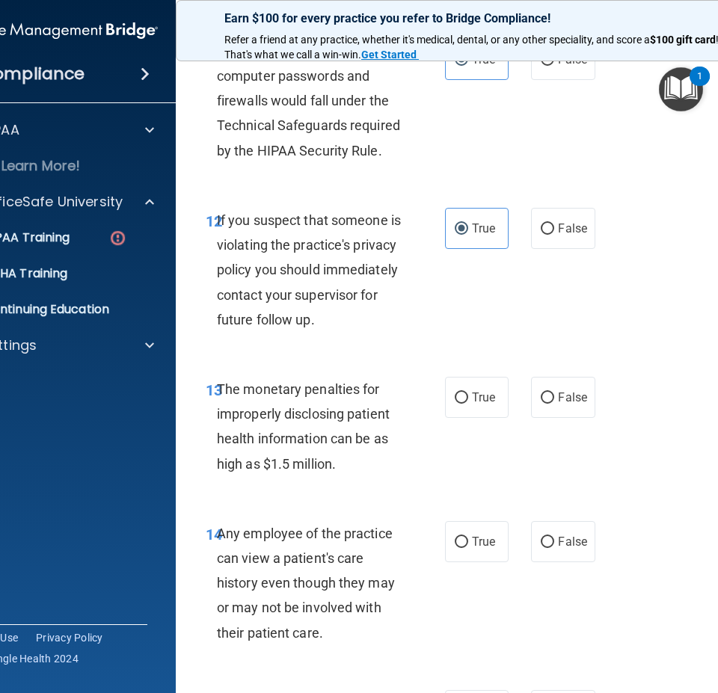
scroll to position [1832, 0]
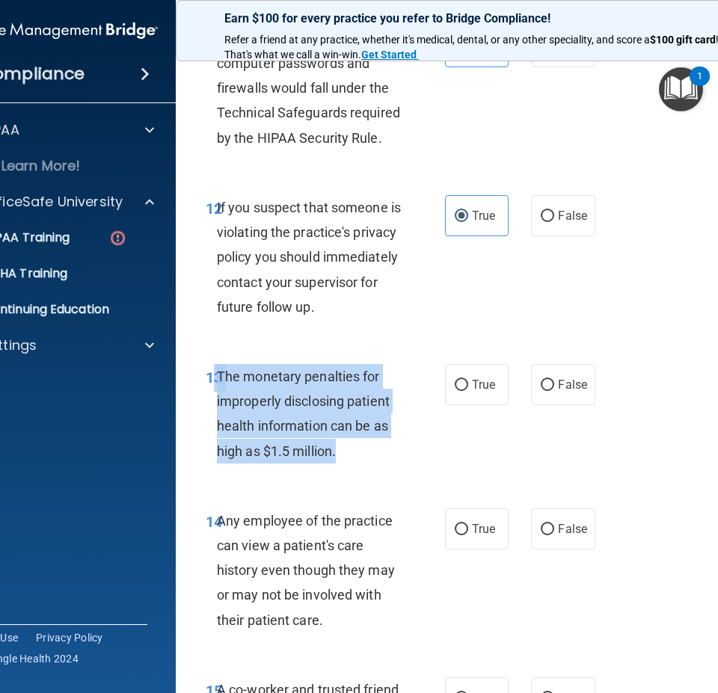
drag, startPoint x: 358, startPoint y: 481, endPoint x: 207, endPoint y: 411, distance: 166.5
click at [207, 411] on div "13 The monetary penalties for improperly disclosing patient health information …" at bounding box center [325, 417] width 284 height 107
copy div "3 The monetary penalties for improperly disclosing patient health information c…"
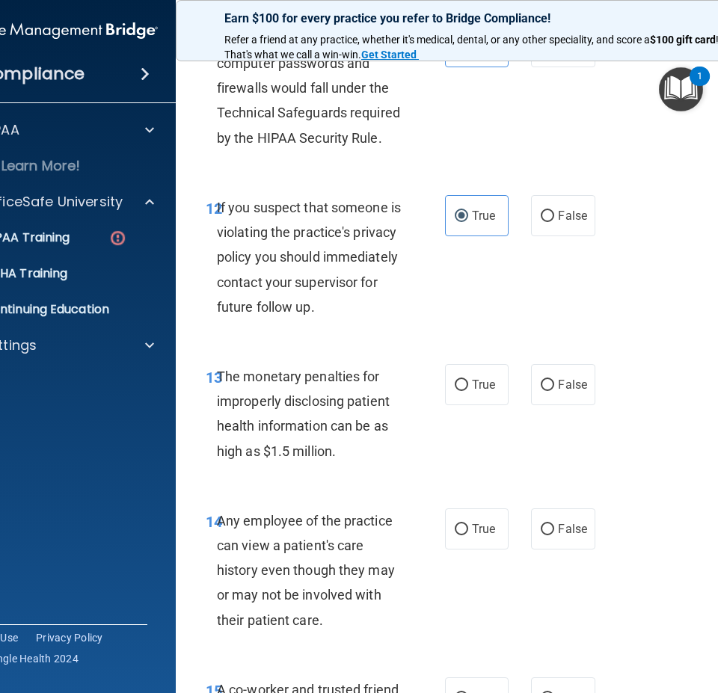
click at [560, 471] on div "13 The monetary penalties for improperly disclosing patient health information …" at bounding box center [478, 417] width 568 height 144
click at [460, 405] on label "True" at bounding box center [477, 384] width 64 height 41
click at [460, 391] on input "True" at bounding box center [460, 385] width 13 height 11
radio input "true"
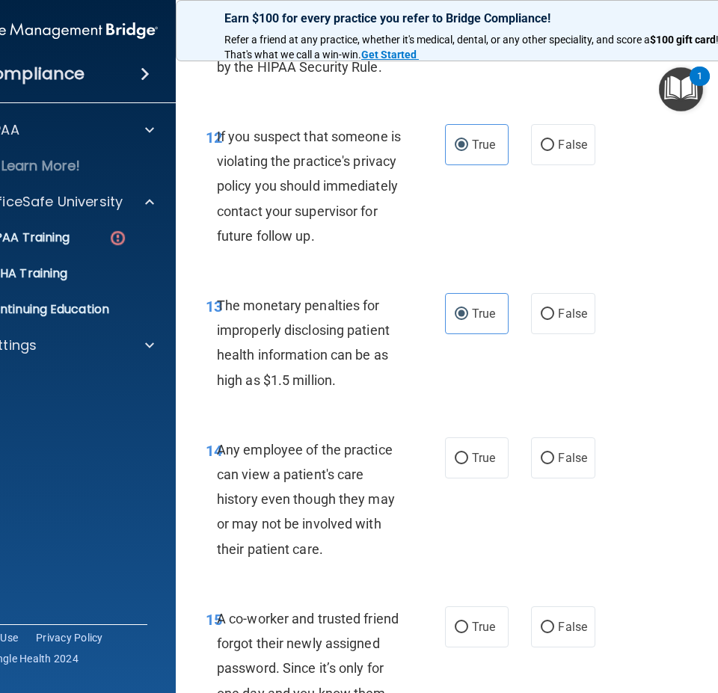
scroll to position [1907, 0]
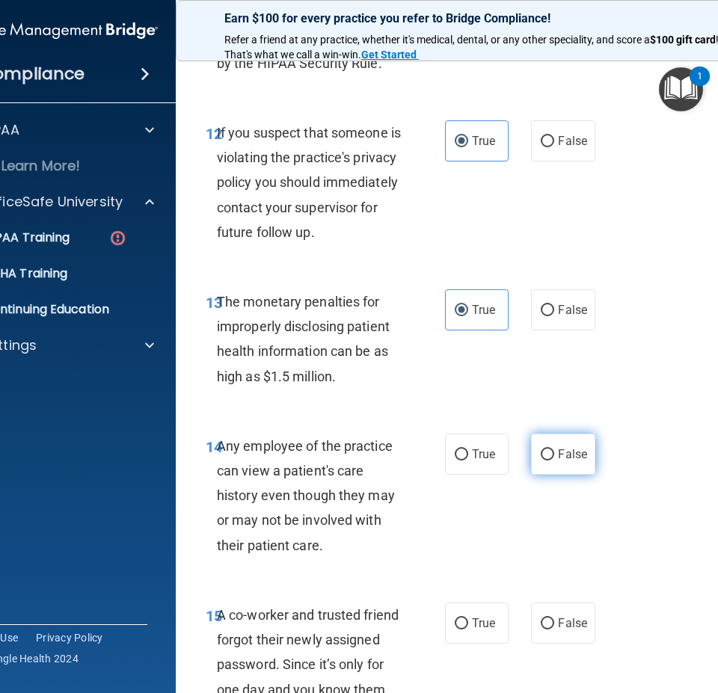
click at [572, 475] on label "False" at bounding box center [563, 454] width 64 height 41
click at [554, 460] on input "False" at bounding box center [546, 454] width 13 height 11
radio input "true"
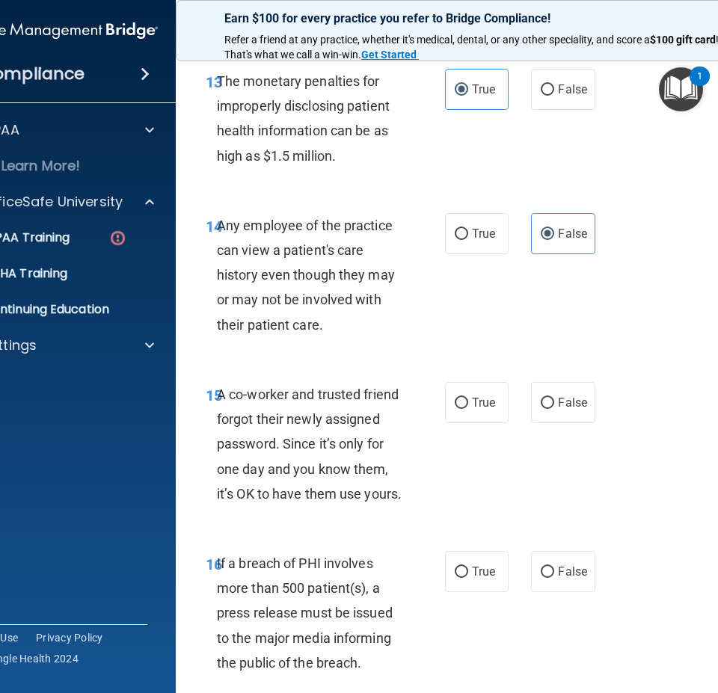
scroll to position [2131, 0]
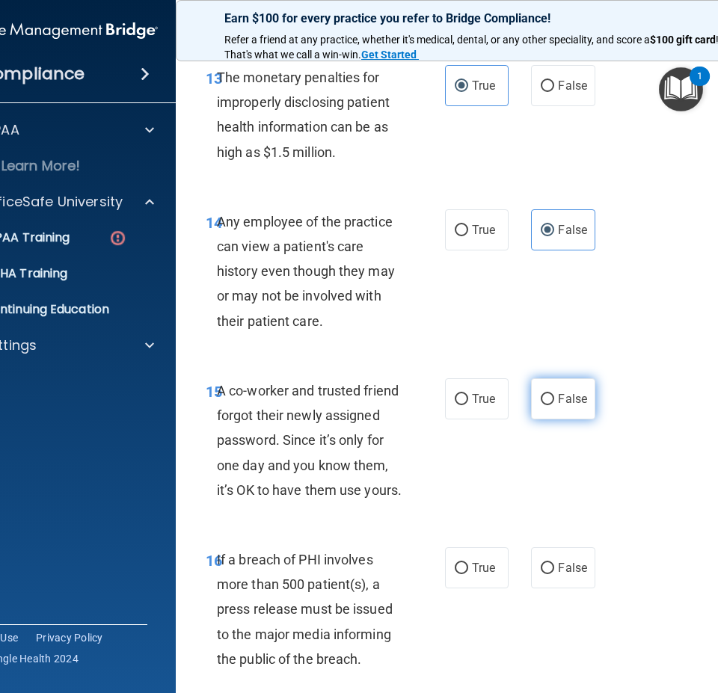
click at [554, 419] on label "False" at bounding box center [563, 398] width 64 height 41
click at [554, 405] on input "False" at bounding box center [546, 399] width 13 height 11
radio input "true"
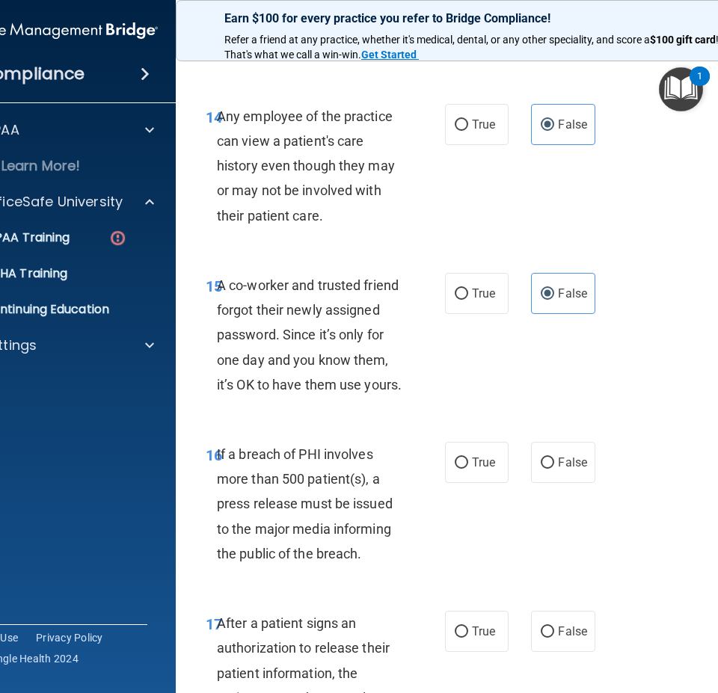
scroll to position [2280, 0]
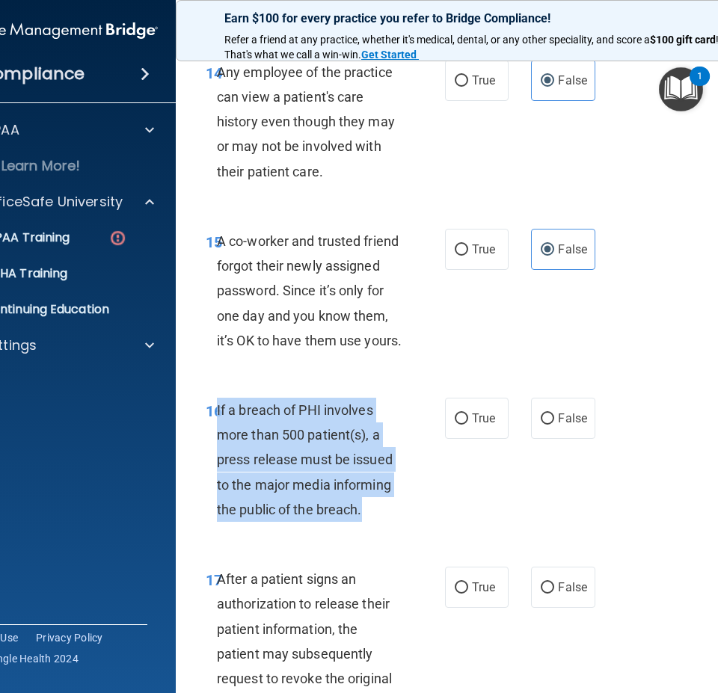
drag, startPoint x: 376, startPoint y: 563, endPoint x: 211, endPoint y: 466, distance: 191.3
click at [217, 466] on div "If a breach of PHI involves more than 500 patient(s), a press release must be i…" at bounding box center [315, 460] width 197 height 124
copy span "If a breach of PHI involves more than 500 patient(s), a press release must be i…"
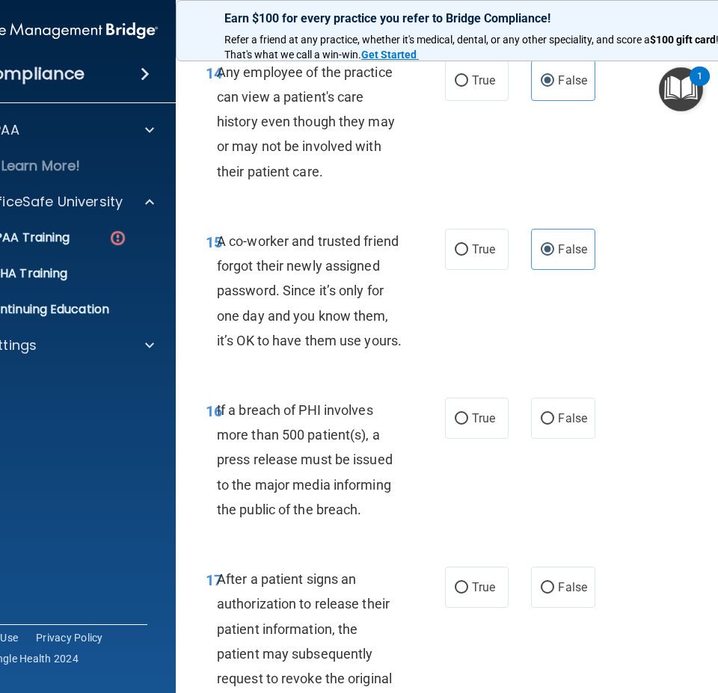
click at [587, 548] on div "16 If a breach of PHI involves more than 500 patient(s), a press release must b…" at bounding box center [478, 463] width 568 height 169
click at [461, 425] on input "True" at bounding box center [460, 418] width 13 height 11
radio input "true"
click at [513, 510] on div "16 If a breach of PHI involves more than 500 patient(s), a press release must b…" at bounding box center [478, 463] width 568 height 169
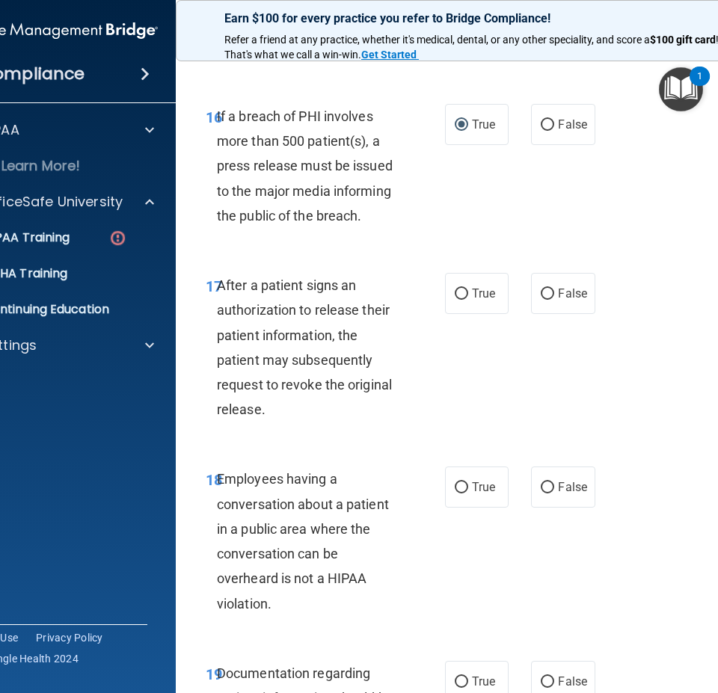
scroll to position [2579, 0]
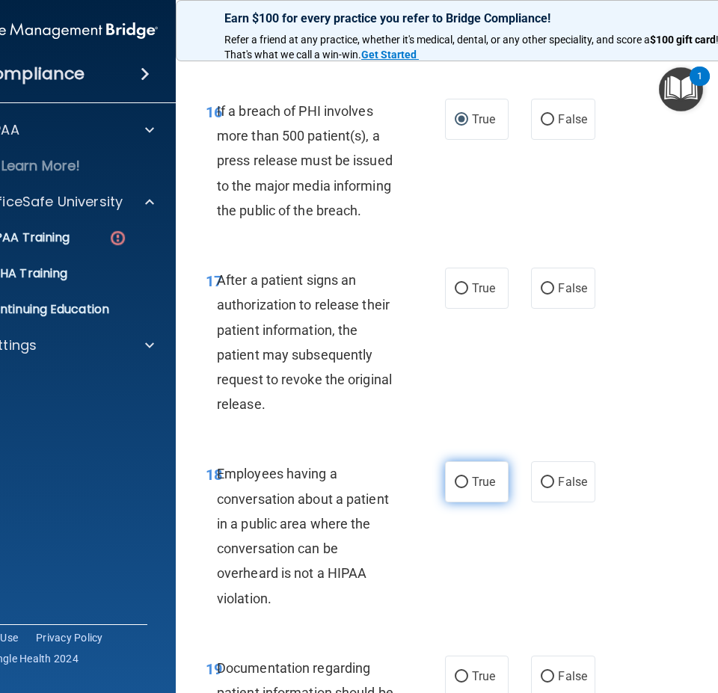
click at [463, 502] on label "True" at bounding box center [477, 481] width 64 height 41
click at [463, 488] on input "True" at bounding box center [460, 482] width 13 height 11
radio input "true"
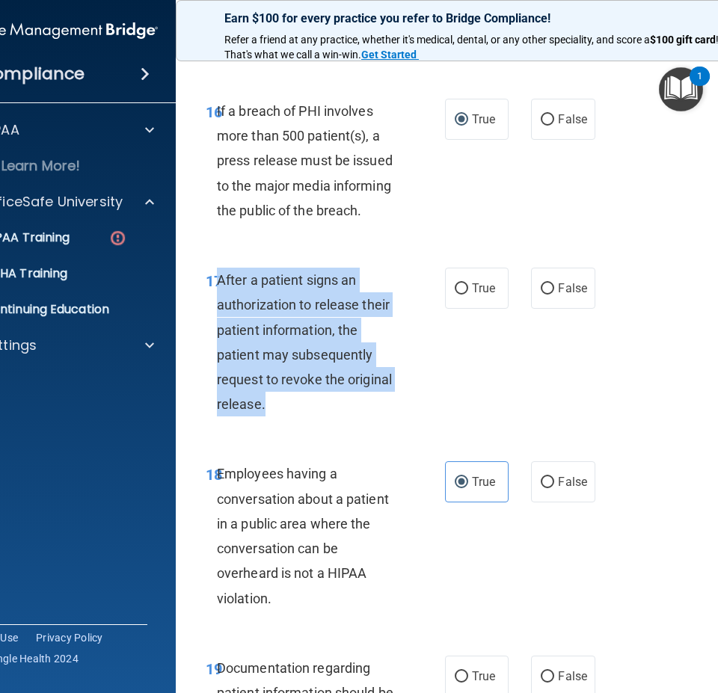
drag, startPoint x: 249, startPoint y: 443, endPoint x: 215, endPoint y: 330, distance: 117.8
click at [217, 330] on div "After a patient signs an authorization to release their patient information, th…" at bounding box center [315, 342] width 197 height 149
copy span "After a patient signs an authorization to release their patient information, th…"
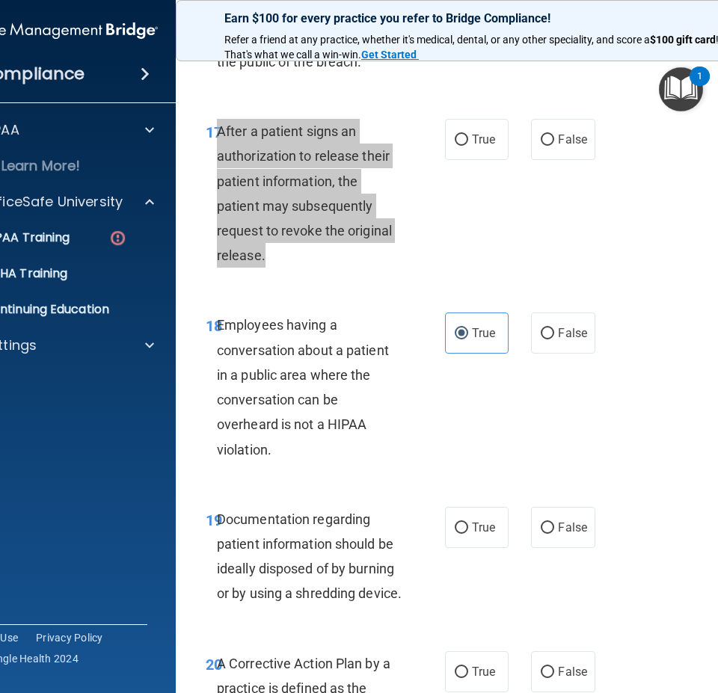
scroll to position [2729, 0]
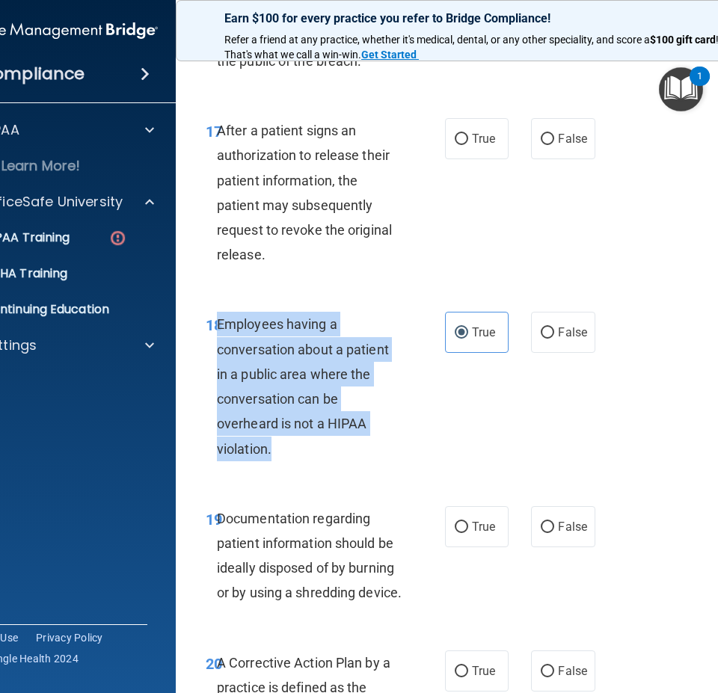
drag, startPoint x: 266, startPoint y: 492, endPoint x: 214, endPoint y: 383, distance: 121.0
click at [217, 383] on div "Employees having a conversation about a patient in a public area where the conv…" at bounding box center [315, 386] width 197 height 149
copy span "Employees having a conversation about a patient in a public area where the conv…"
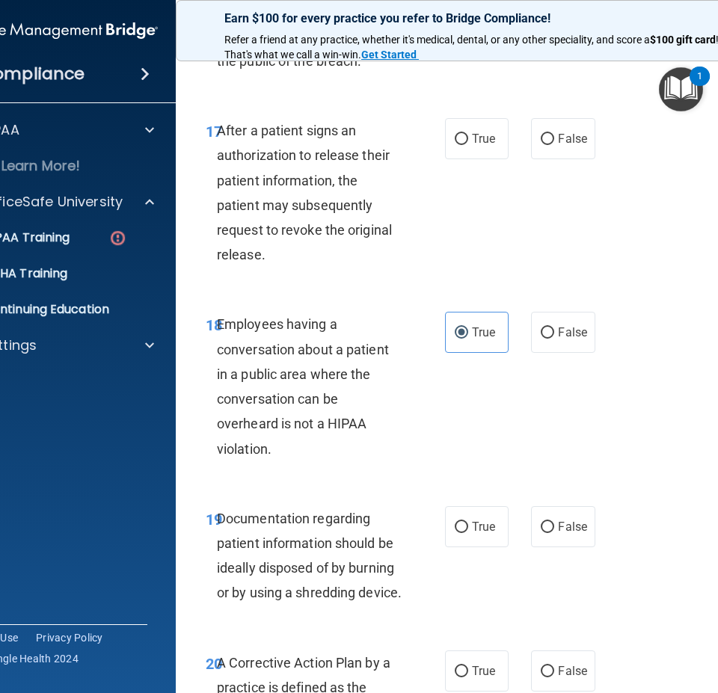
click at [640, 451] on div "18 Employees having a conversation about a patient in a public area where the c…" at bounding box center [478, 390] width 568 height 194
click at [477, 159] on label "True" at bounding box center [477, 138] width 64 height 41
click at [468, 145] on input "True" at bounding box center [460, 139] width 13 height 11
radio input "true"
click at [560, 353] on label "False" at bounding box center [563, 332] width 64 height 41
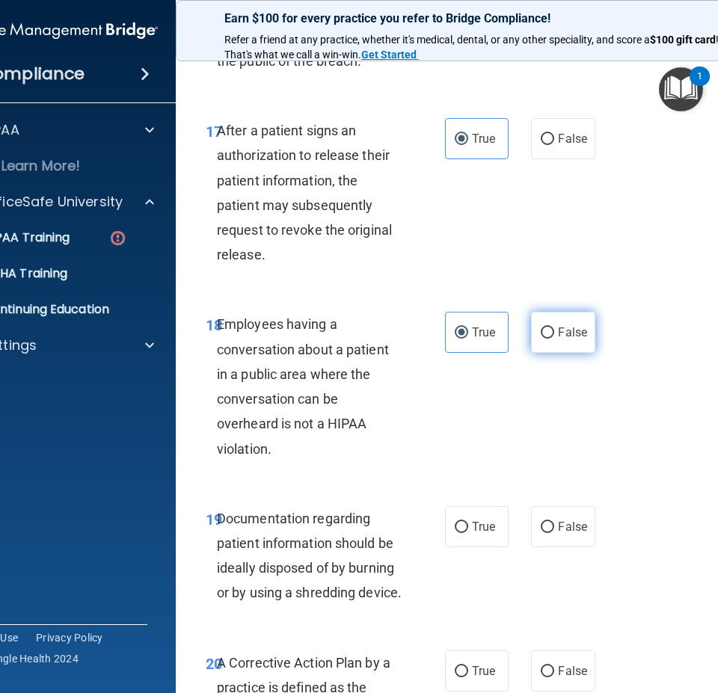
click at [554, 339] on input "False" at bounding box center [546, 332] width 13 height 11
radio input "true"
radio input "false"
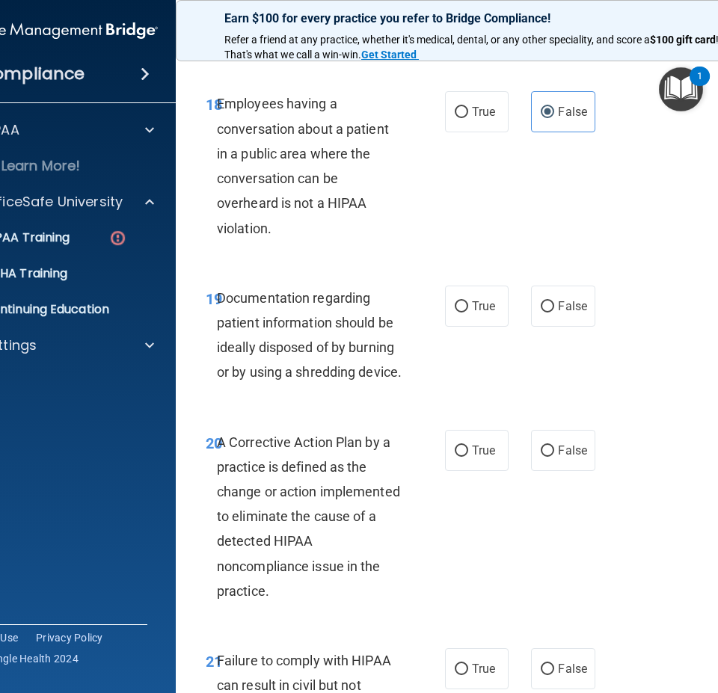
scroll to position [2953, 0]
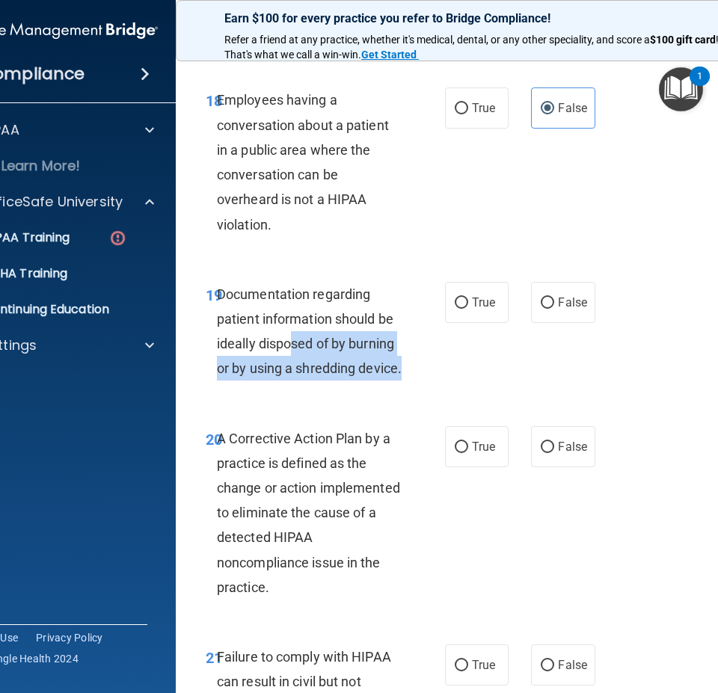
drag, startPoint x: 301, startPoint y: 437, endPoint x: 299, endPoint y: 406, distance: 31.5
click at [289, 381] on div "Documentation regarding patient information should be ideally disposed of by bu…" at bounding box center [315, 331] width 197 height 99
click at [408, 389] on div "19 Documentation regarding patient information should be ideally disposed of by…" at bounding box center [325, 335] width 284 height 107
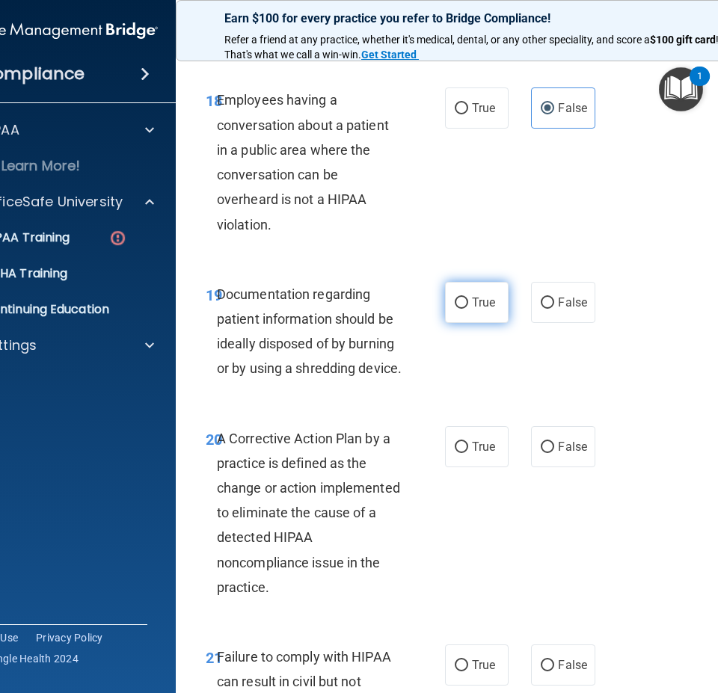
click at [472, 309] on span "True" at bounding box center [483, 302] width 23 height 14
click at [468, 309] on input "True" at bounding box center [460, 302] width 13 height 11
radio input "true"
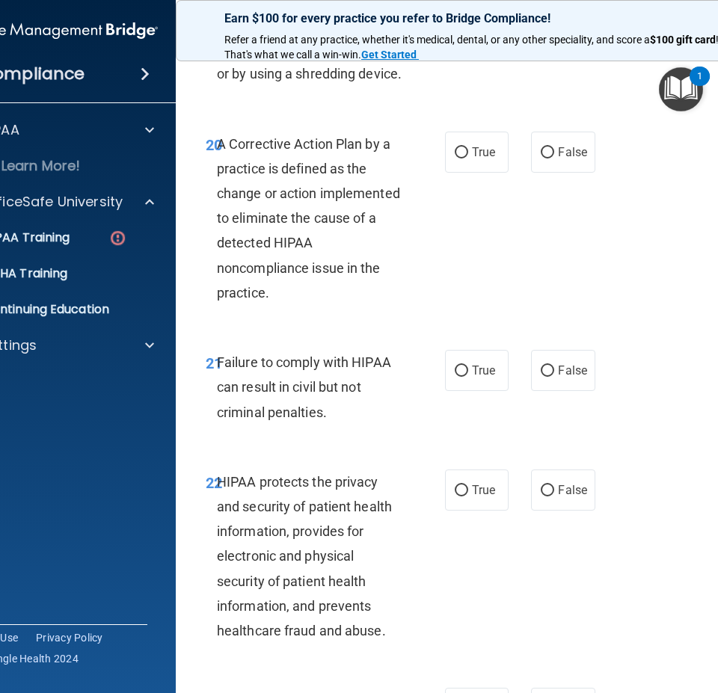
scroll to position [3252, 0]
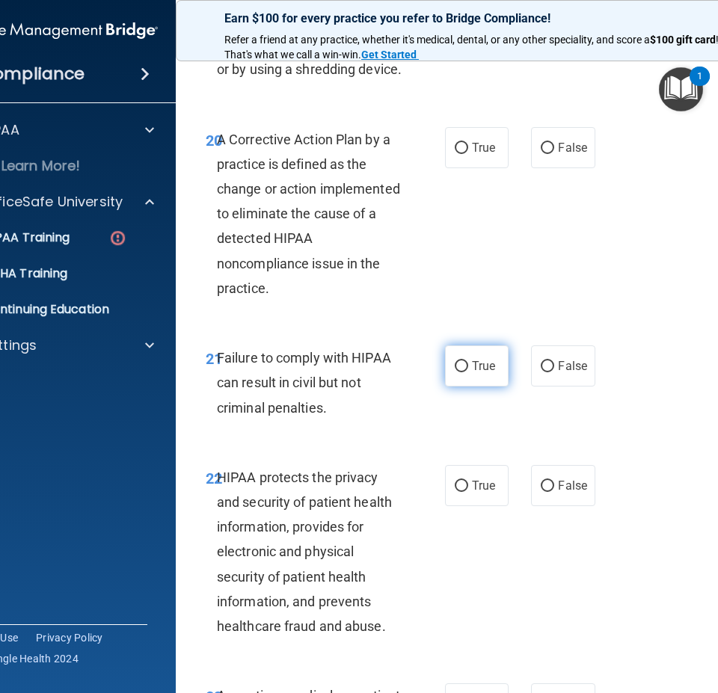
click at [477, 373] on span "True" at bounding box center [483, 366] width 23 height 14
click at [468, 372] on input "True" at bounding box center [460, 366] width 13 height 11
radio input "true"
drag, startPoint x: 696, startPoint y: 470, endPoint x: 678, endPoint y: 462, distance: 19.7
click at [690, 446] on div "21 Failure to comply with HIPAA can result in civil but not criminal penalties.…" at bounding box center [478, 387] width 568 height 120
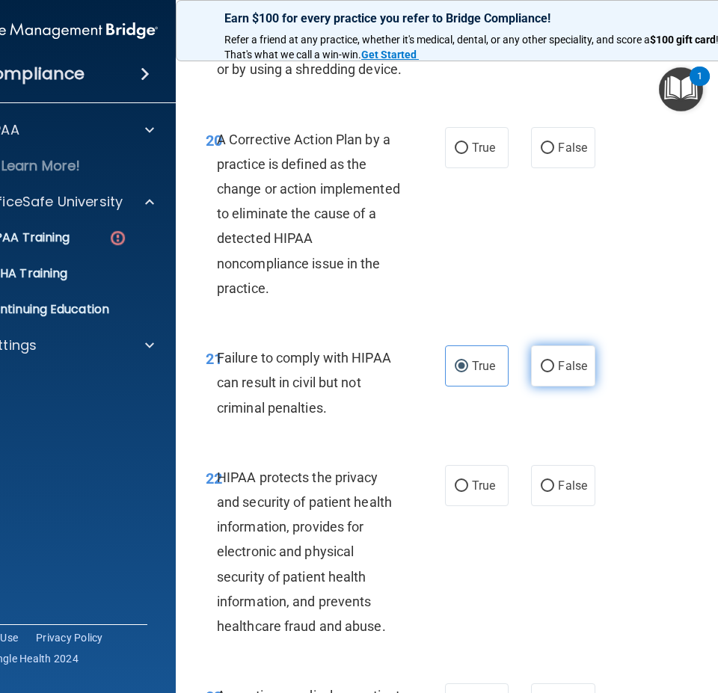
click at [579, 386] on label "False" at bounding box center [563, 365] width 64 height 41
click at [554, 372] on input "False" at bounding box center [546, 366] width 13 height 11
radio input "true"
radio input "false"
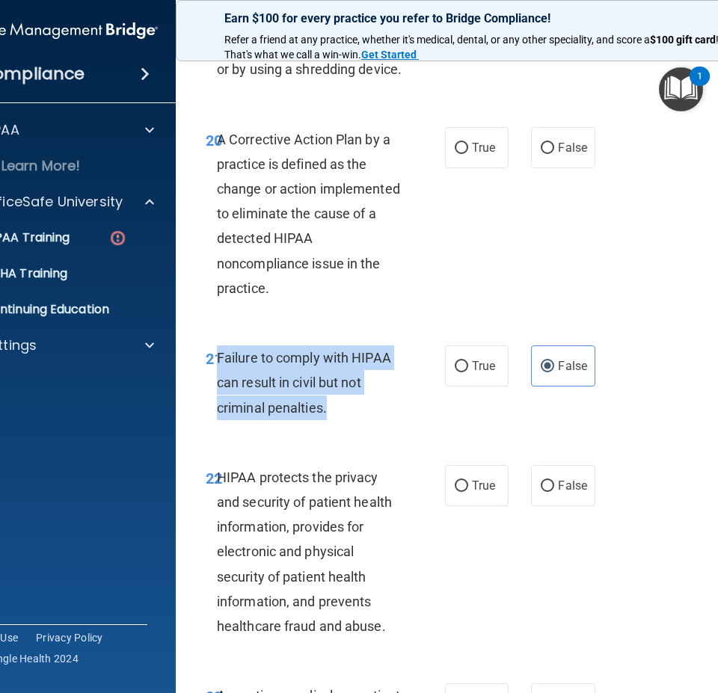
drag, startPoint x: 295, startPoint y: 469, endPoint x: 212, endPoint y: 432, distance: 91.7
click at [217, 420] on div "Failure to comply with HIPAA can result in civil but not criminal penalties." at bounding box center [315, 382] width 197 height 75
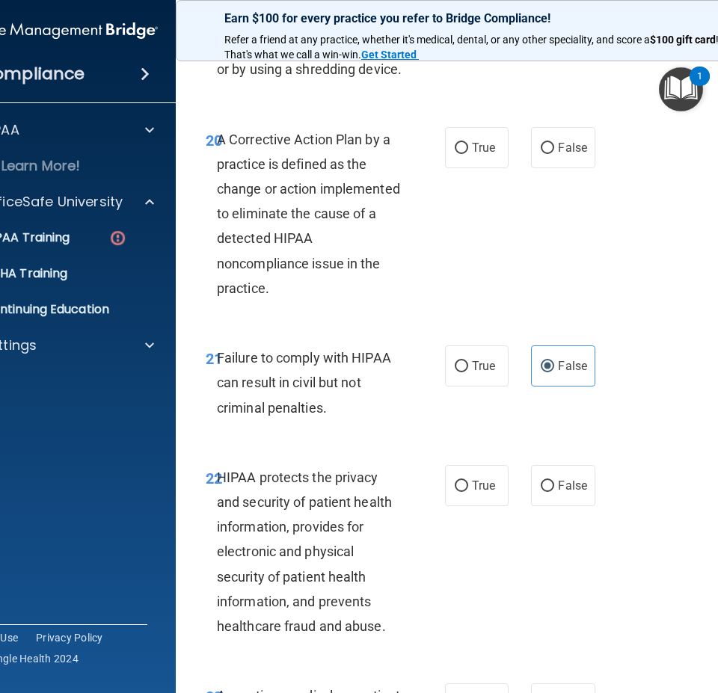
drag, startPoint x: 430, startPoint y: 382, endPoint x: 373, endPoint y: 374, distance: 57.4
click at [426, 309] on div "20 A Corrective Action Plan by a practice is defined as the change or action im…" at bounding box center [325, 218] width 284 height 182
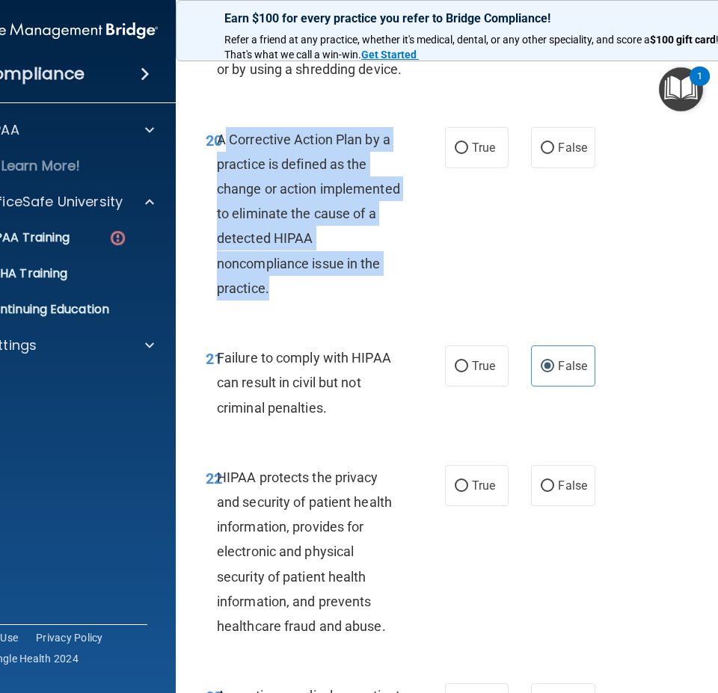
drag, startPoint x: 268, startPoint y: 362, endPoint x: 218, endPoint y: 212, distance: 158.4
click at [218, 212] on div "A Corrective Action Plan by a practice is defined as the change or action imple…" at bounding box center [315, 214] width 197 height 174
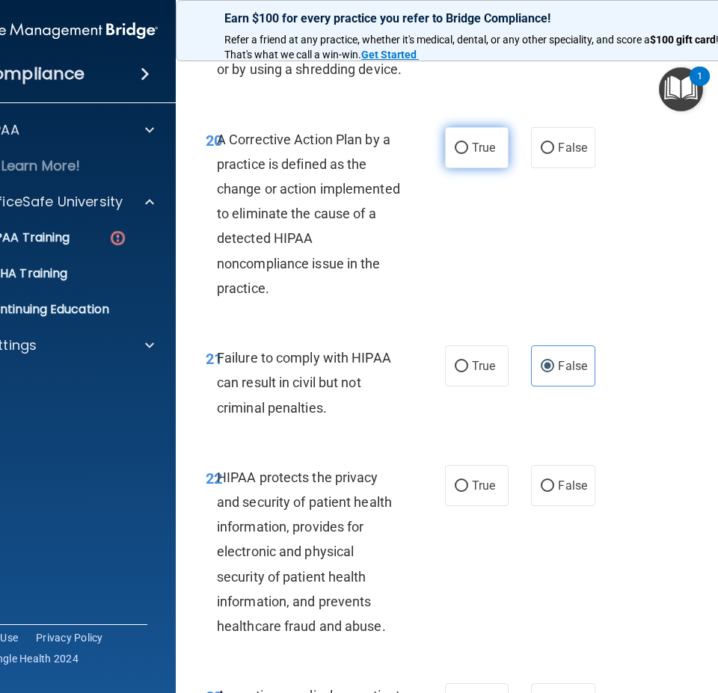
click at [478, 155] on span "True" at bounding box center [483, 148] width 23 height 14
click at [468, 154] on input "True" at bounding box center [460, 148] width 13 height 11
radio input "true"
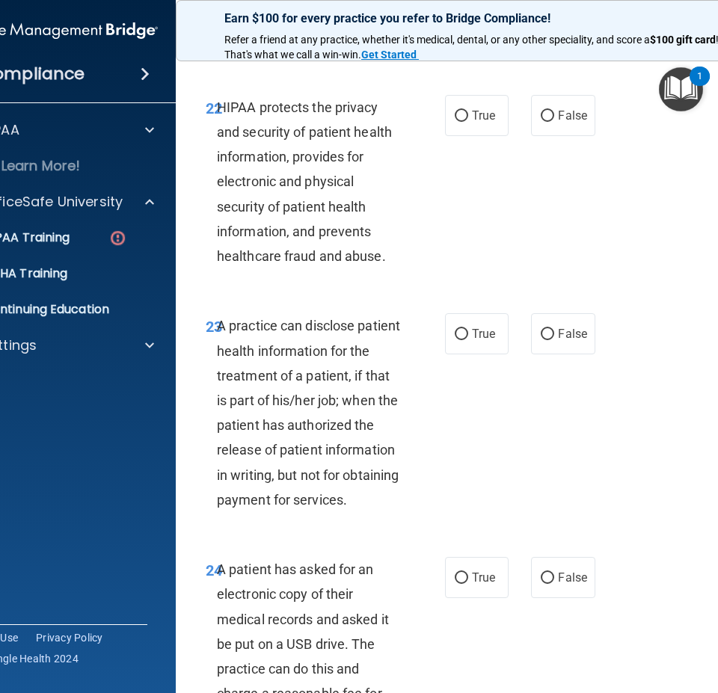
scroll to position [3626, 0]
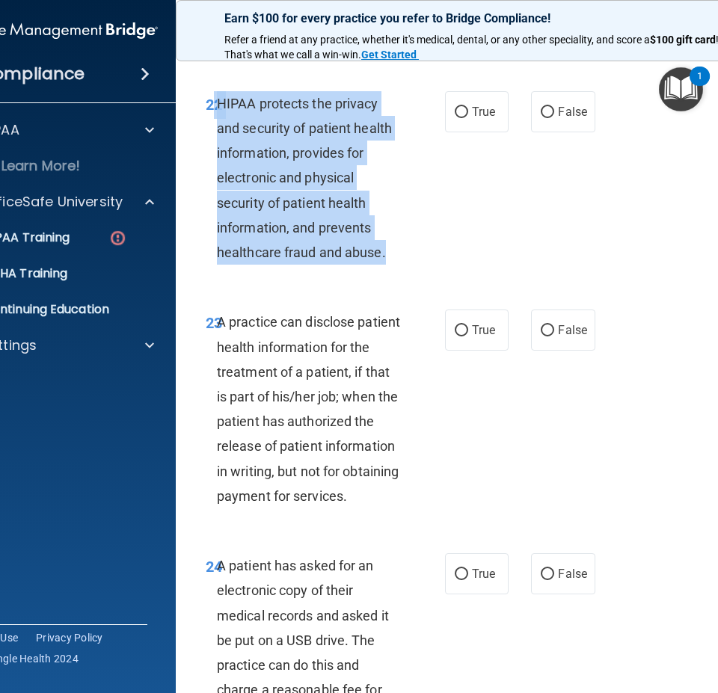
drag, startPoint x: 389, startPoint y: 324, endPoint x: 210, endPoint y: 180, distance: 229.7
click at [210, 180] on div "22 HIPAA protects the privacy and security of patient health information, provi…" at bounding box center [325, 182] width 284 height 182
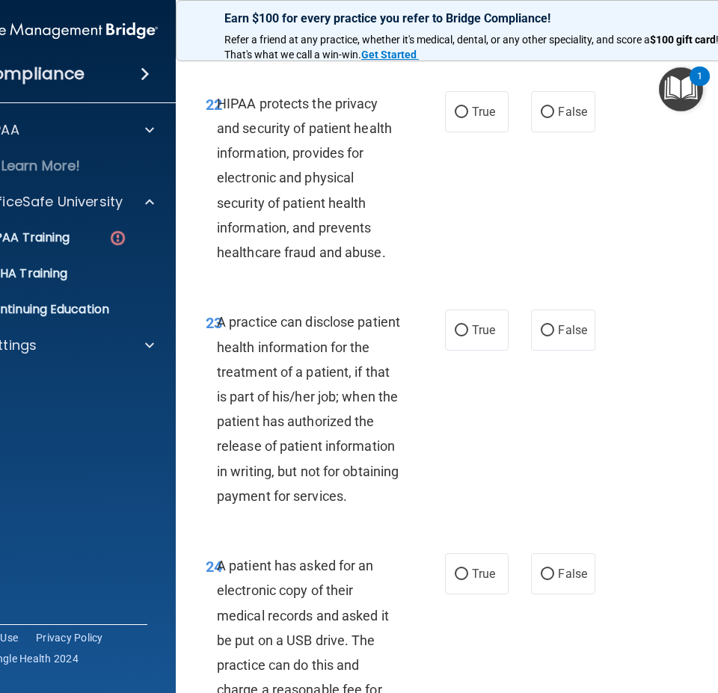
click at [529, 291] on div "22 HIPAA protects the privacy and security of patient health information, provi…" at bounding box center [478, 181] width 568 height 219
drag, startPoint x: 472, startPoint y: 194, endPoint x: 537, endPoint y: 266, distance: 96.3
click at [471, 132] on label "True" at bounding box center [477, 111] width 64 height 41
click at [468, 118] on input "True" at bounding box center [460, 112] width 13 height 11
radio input "true"
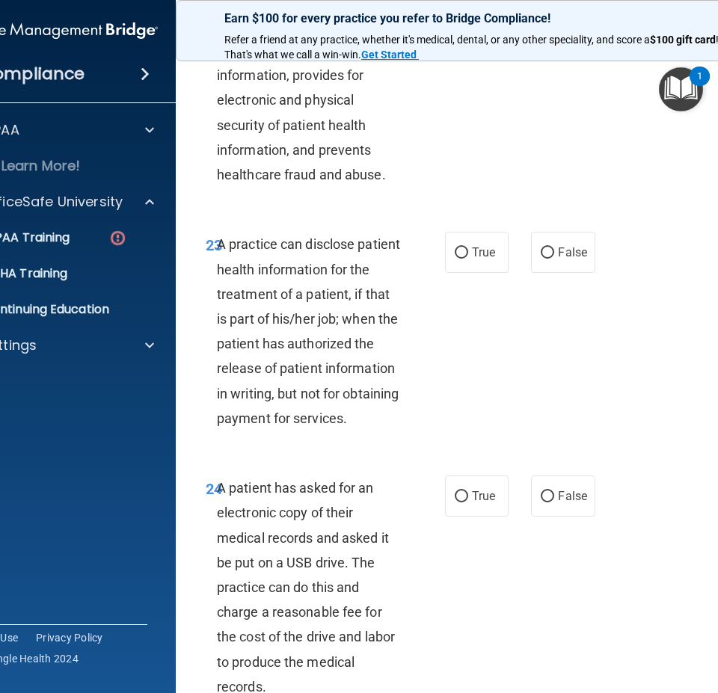
scroll to position [3700, 0]
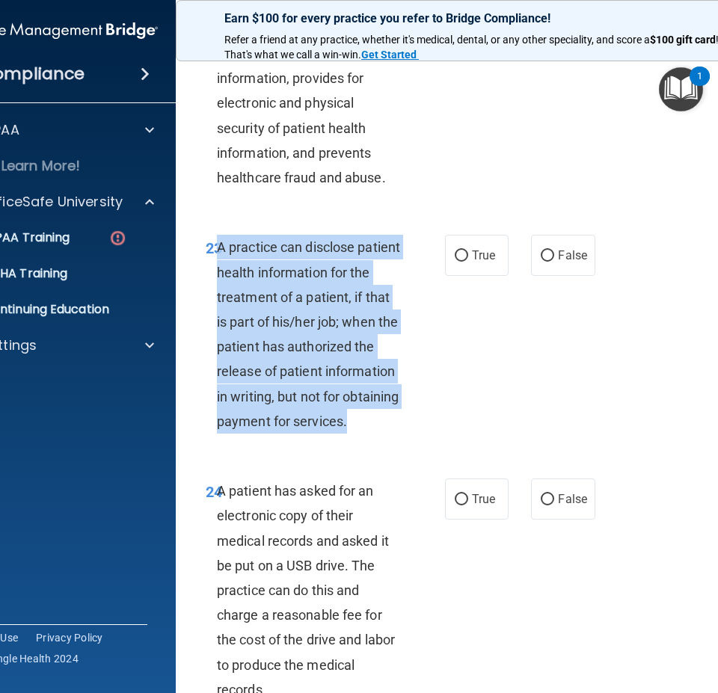
drag, startPoint x: 280, startPoint y: 508, endPoint x: 215, endPoint y: 324, distance: 196.0
click at [217, 324] on div "A practice can disclose patient health information for the treatment of a patie…" at bounding box center [315, 334] width 197 height 199
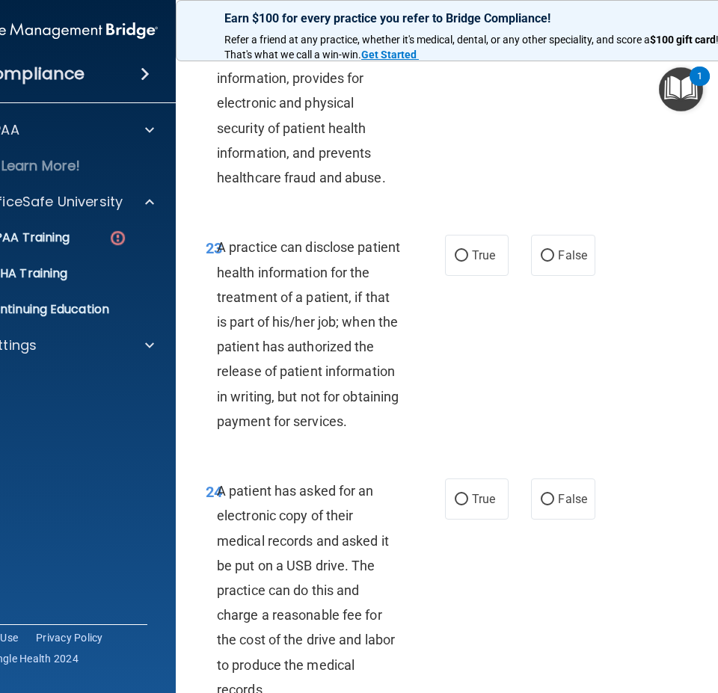
click at [521, 460] on div "23 A practice can disclose patient health information for the treatment of a pa…" at bounding box center [478, 338] width 568 height 244
click at [543, 262] on input "False" at bounding box center [546, 255] width 13 height 11
radio input "true"
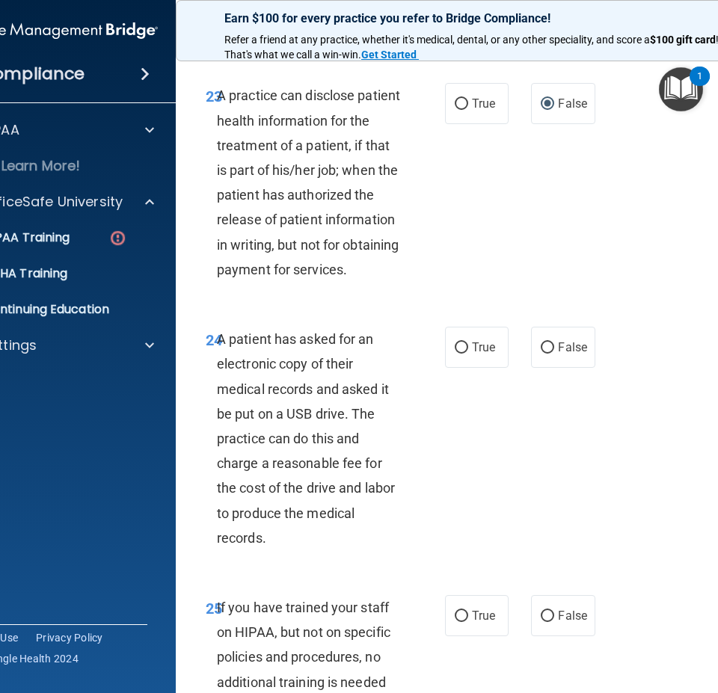
scroll to position [3925, 0]
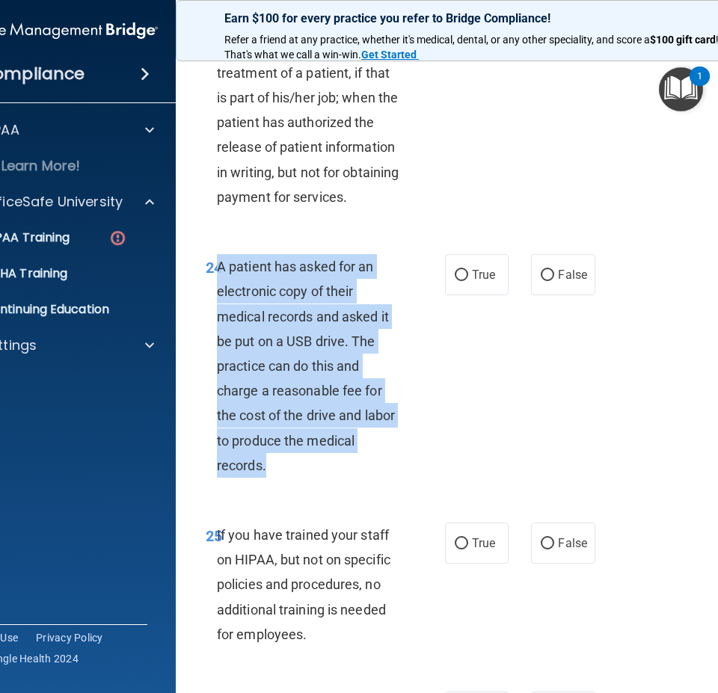
drag, startPoint x: 270, startPoint y: 569, endPoint x: 215, endPoint y: 365, distance: 210.7
click at [217, 365] on div "A patient has asked for an electronic copy of their medical records and asked i…" at bounding box center [315, 365] width 197 height 223
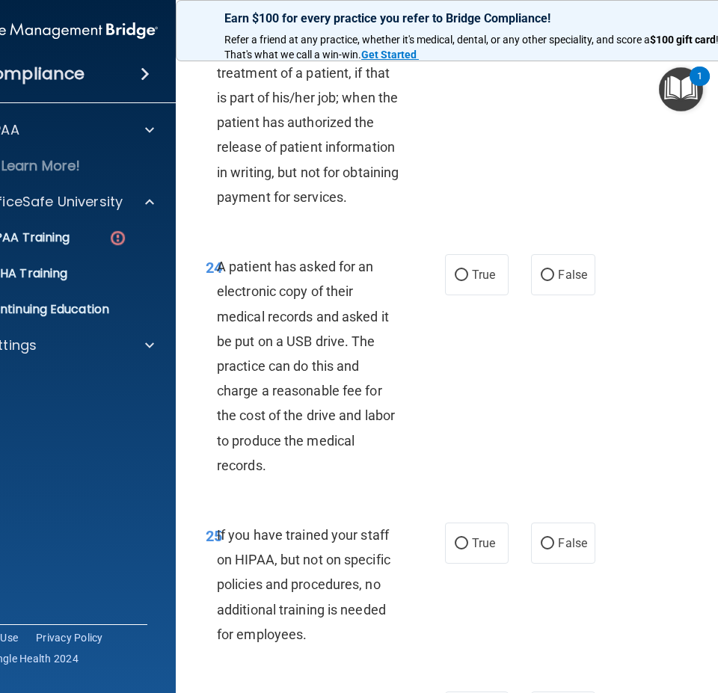
click at [614, 504] on div "24 A patient has asked for an electronic copy of their medical records and aske…" at bounding box center [478, 369] width 568 height 268
click at [478, 282] on span "True" at bounding box center [483, 275] width 23 height 14
click at [468, 281] on input "True" at bounding box center [460, 275] width 13 height 11
radio input "true"
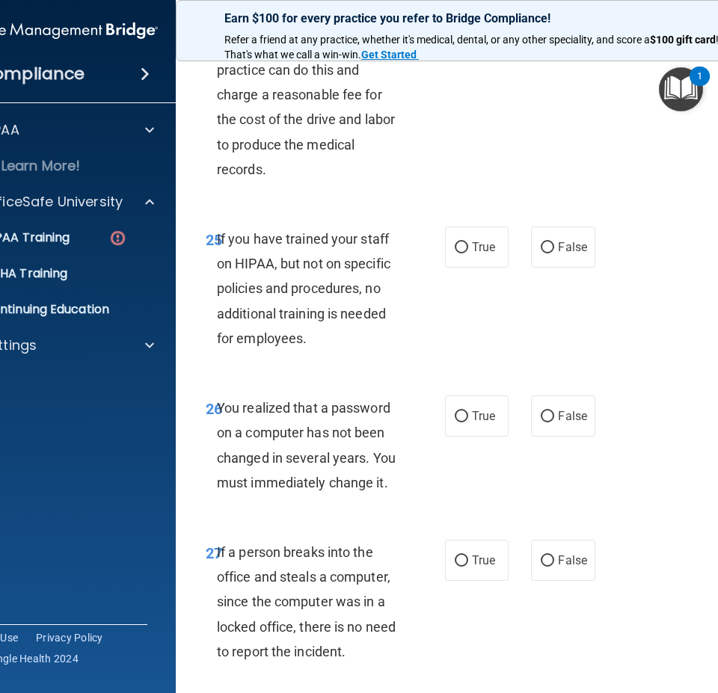
scroll to position [4224, 0]
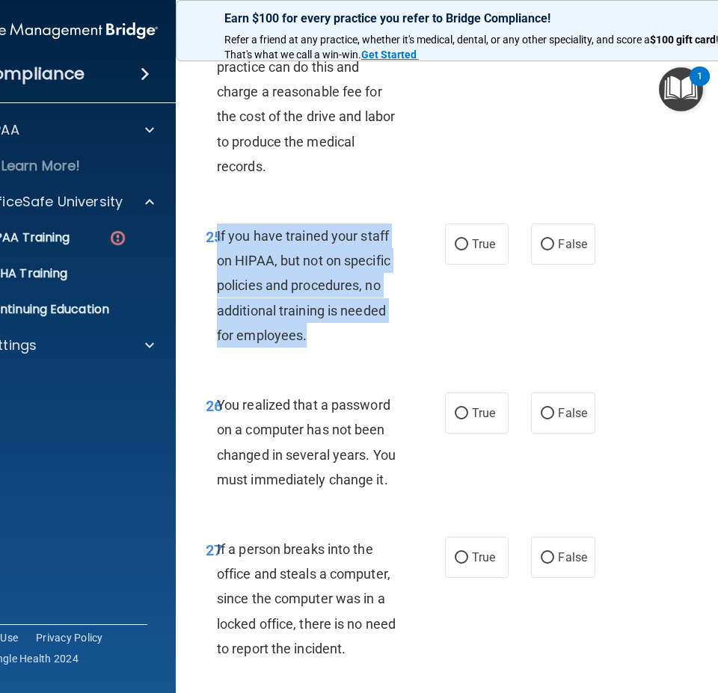
drag, startPoint x: 319, startPoint y: 438, endPoint x: 212, endPoint y: 328, distance: 153.3
click at [217, 328] on div "If you have trained your staff on HIPAA, but not on specific policies and proce…" at bounding box center [315, 285] width 197 height 124
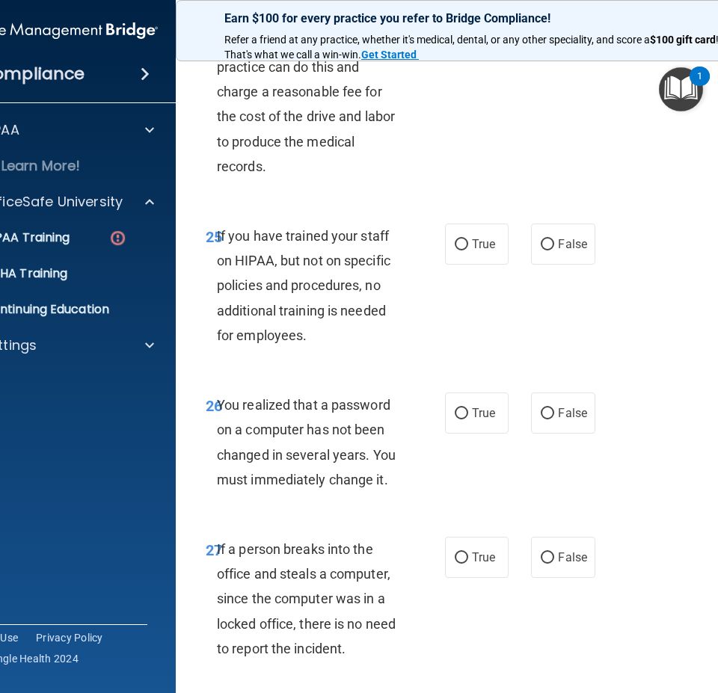
click at [480, 374] on div "25 If you have trained your staff on HIPAA, but not on specific policies and pr…" at bounding box center [478, 289] width 568 height 169
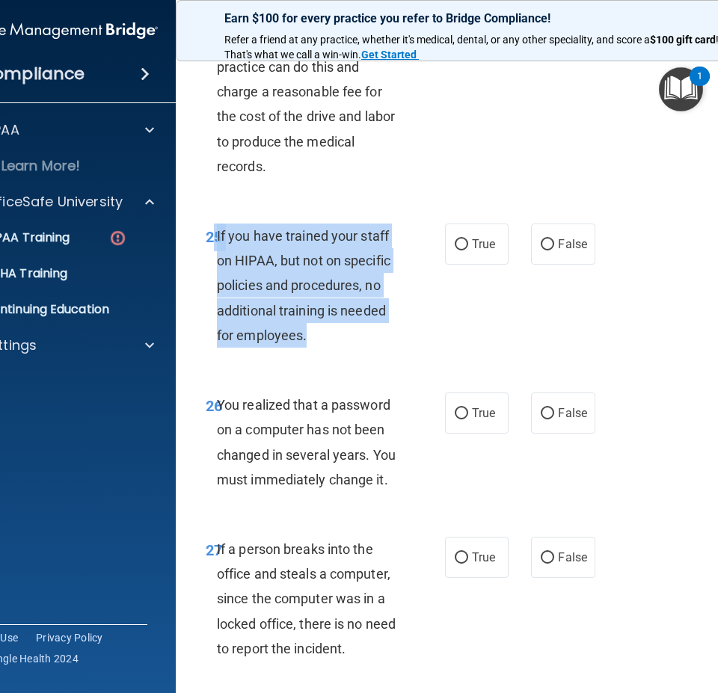
drag, startPoint x: 296, startPoint y: 424, endPoint x: 208, endPoint y: 335, distance: 125.3
click at [208, 335] on div "25 If you have trained your staff on HIPAA, but not on specific policies and pr…" at bounding box center [325, 289] width 284 height 132
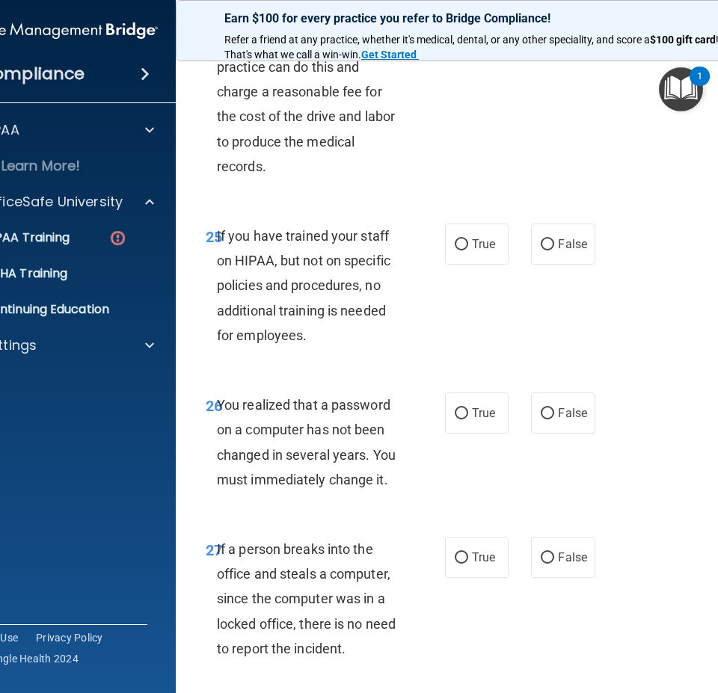
click at [488, 374] on div "25 If you have trained your staff on HIPAA, but not on specific policies and pr…" at bounding box center [478, 289] width 568 height 169
click at [537, 374] on div "25 If you have trained your staff on HIPAA, but not on specific policies and pr…" at bounding box center [478, 289] width 568 height 169
click at [558, 251] on span "False" at bounding box center [572, 244] width 29 height 14
click at [554, 250] on input "False" at bounding box center [546, 244] width 13 height 11
radio input "true"
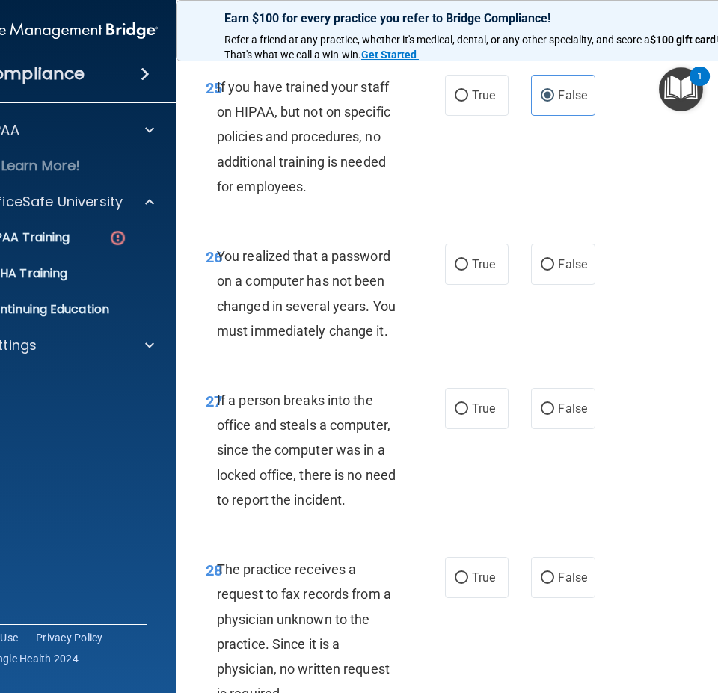
scroll to position [4373, 0]
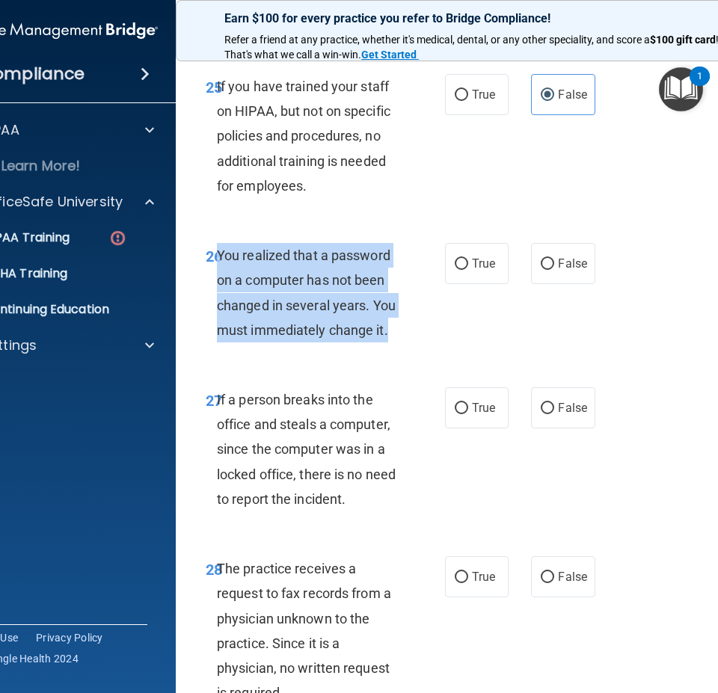
drag, startPoint x: 395, startPoint y: 431, endPoint x: 213, endPoint y: 359, distance: 195.6
click at [217, 342] on div "You realized that a password on a computer has not been changed in several year…" at bounding box center [315, 292] width 197 height 99
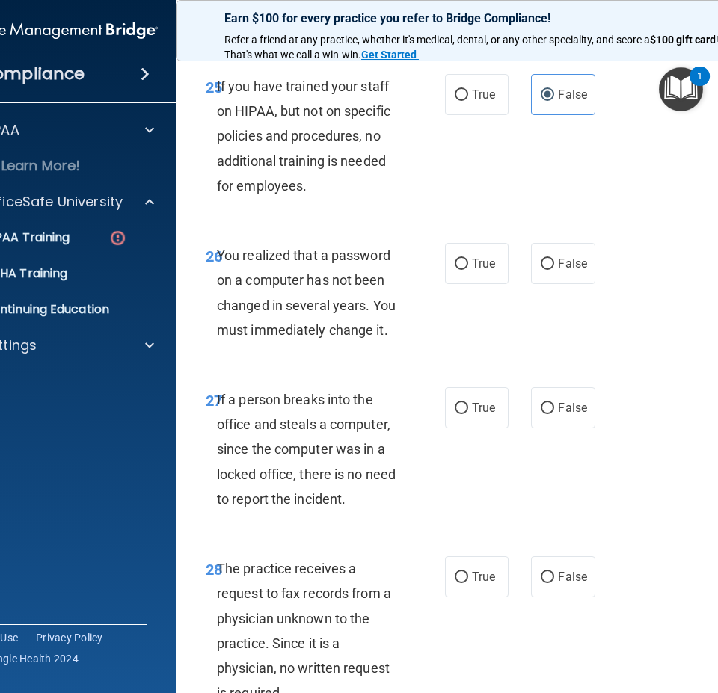
click at [576, 368] on div "26 You realized that a password on a computer has not been changed in several y…" at bounding box center [478, 296] width 568 height 144
click at [482, 284] on label "True" at bounding box center [477, 263] width 64 height 41
click at [468, 270] on input "True" at bounding box center [460, 264] width 13 height 11
radio input "true"
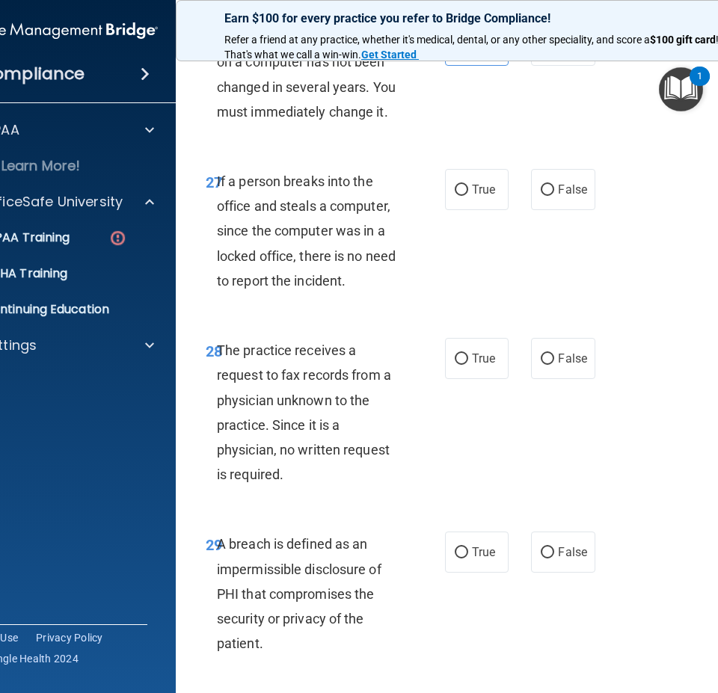
scroll to position [4597, 0]
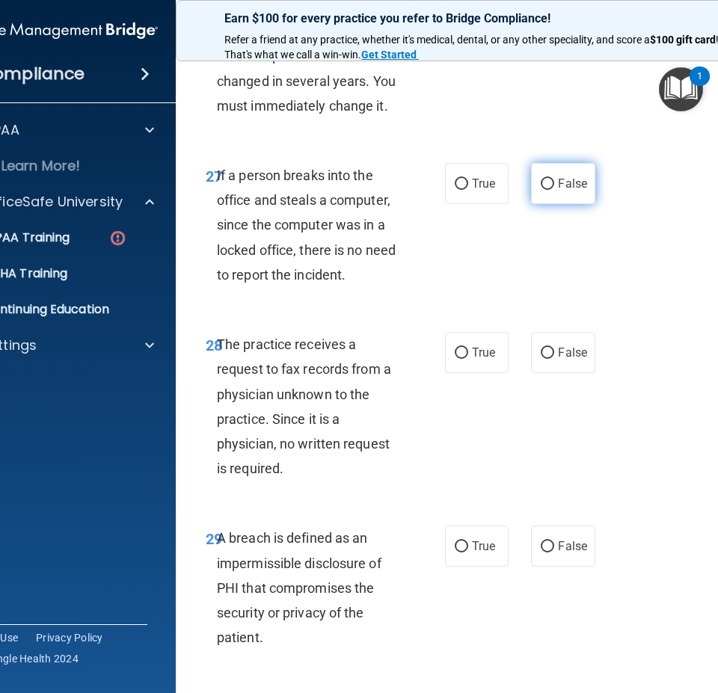
click at [559, 204] on label "False" at bounding box center [563, 183] width 64 height 41
click at [554, 190] on input "False" at bounding box center [546, 184] width 13 height 11
radio input "true"
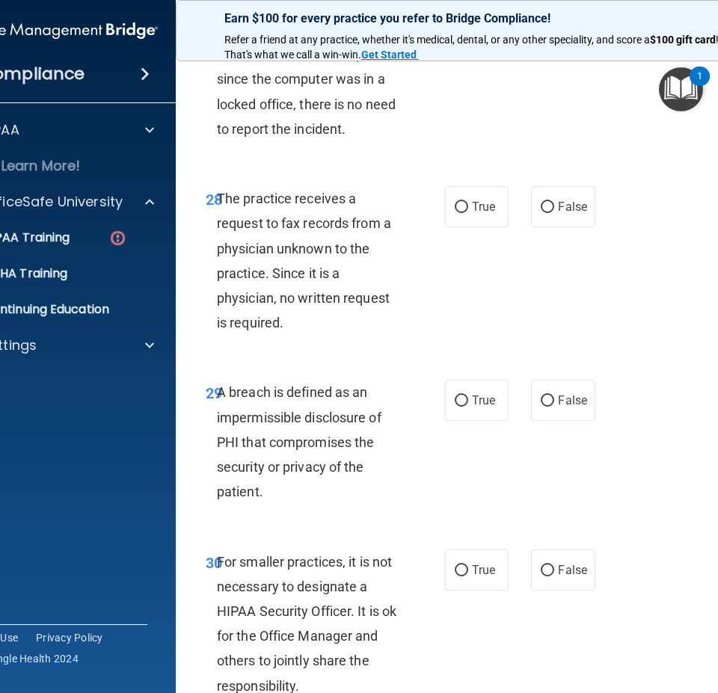
scroll to position [4747, 0]
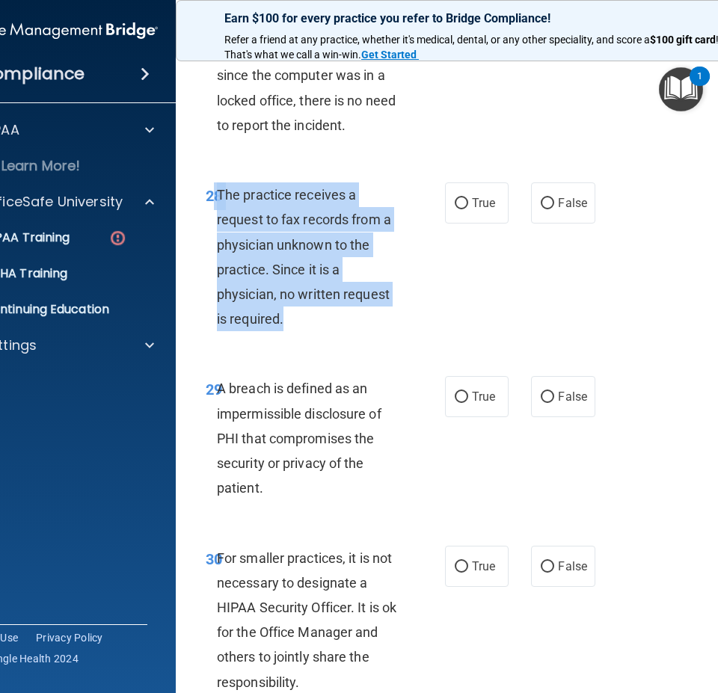
drag, startPoint x: 277, startPoint y: 401, endPoint x: 209, endPoint y: 301, distance: 121.5
click at [209, 301] on div "28 The practice receives a request to fax records from a physician unknown to t…" at bounding box center [325, 260] width 284 height 156
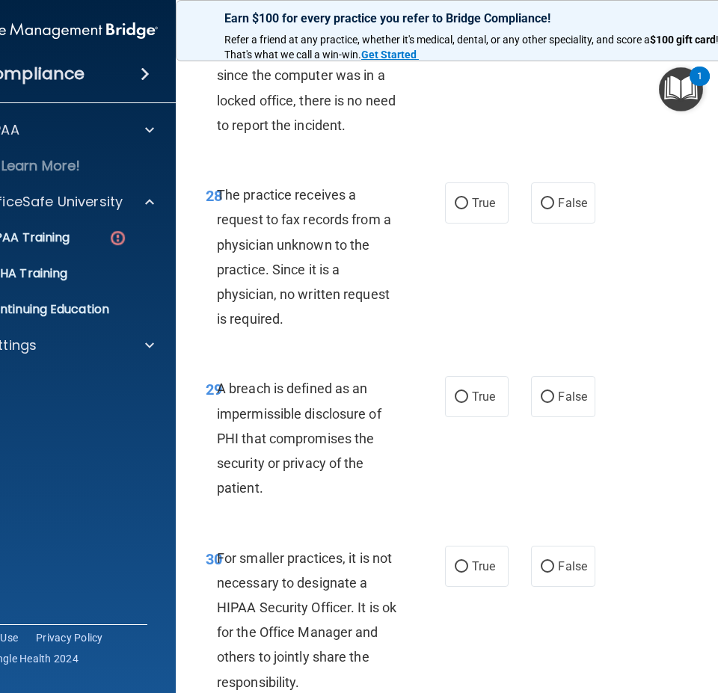
click at [567, 357] on div "28 The practice receives a request to fax records from a physician unknown to t…" at bounding box center [478, 261] width 568 height 194
click at [564, 210] on span "False" at bounding box center [572, 203] width 29 height 14
click at [554, 209] on input "False" at bounding box center [546, 203] width 13 height 11
radio input "true"
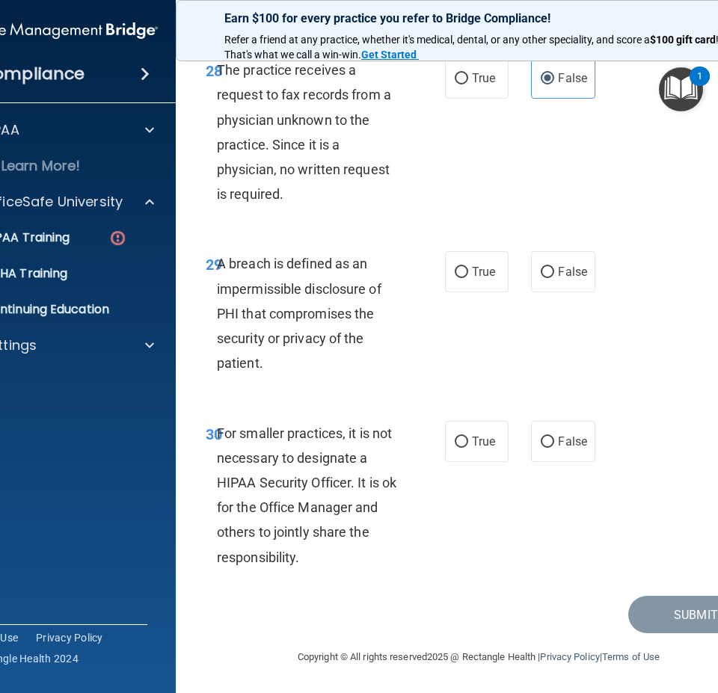
scroll to position [4971, 0]
click at [472, 274] on span "True" at bounding box center [483, 272] width 23 height 14
click at [468, 274] on input "True" at bounding box center [460, 272] width 13 height 11
radio input "true"
click at [576, 438] on span "False" at bounding box center [572, 441] width 29 height 14
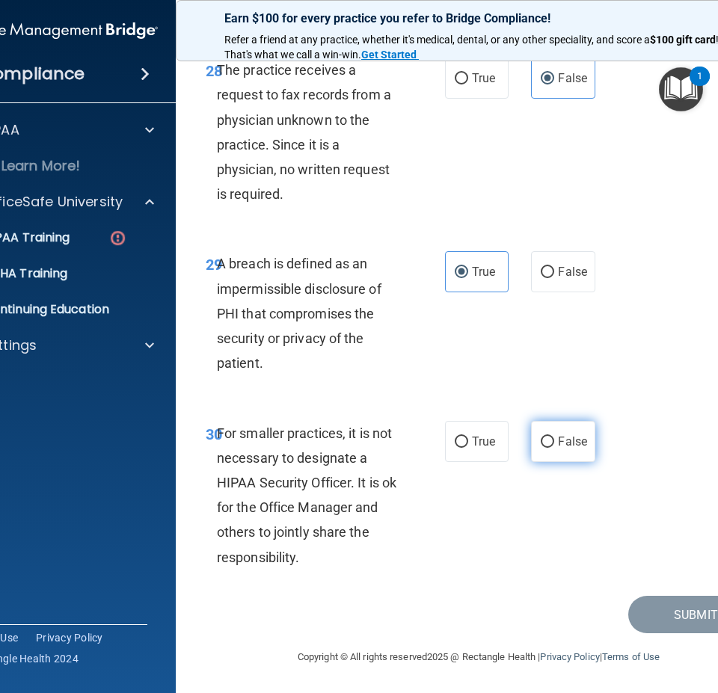
click at [554, 438] on input "False" at bounding box center [546, 441] width 13 height 11
radio input "true"
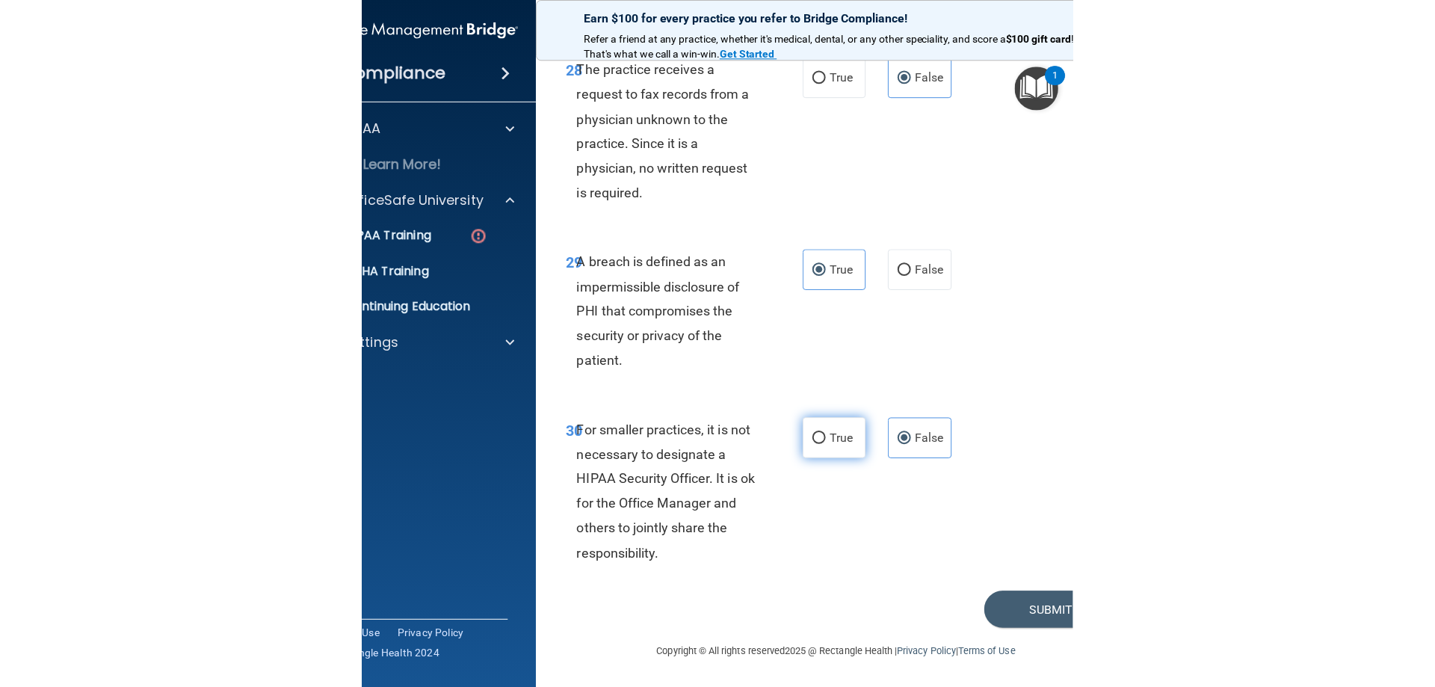
scroll to position [2851, 0]
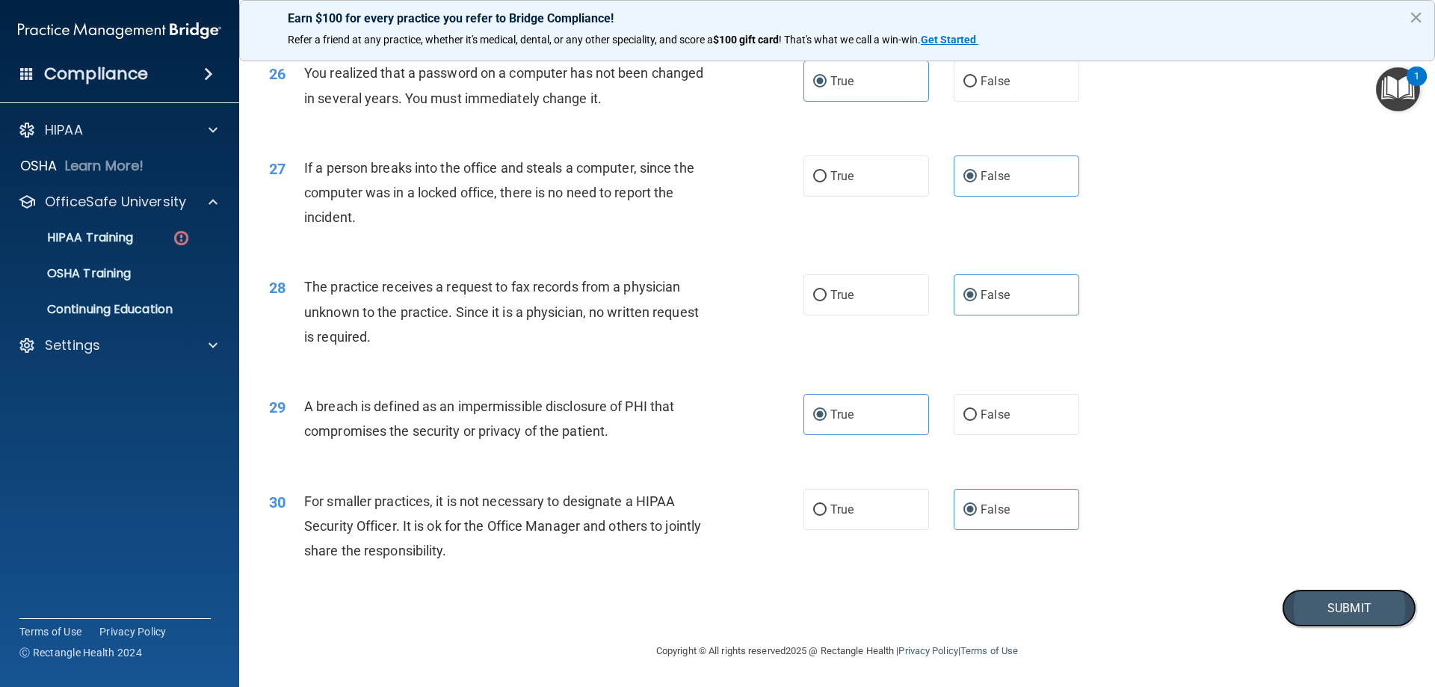
click at [1286, 604] on button "Submit" at bounding box center [1349, 608] width 135 height 38
click at [1324, 606] on button "Submit" at bounding box center [1349, 608] width 135 height 38
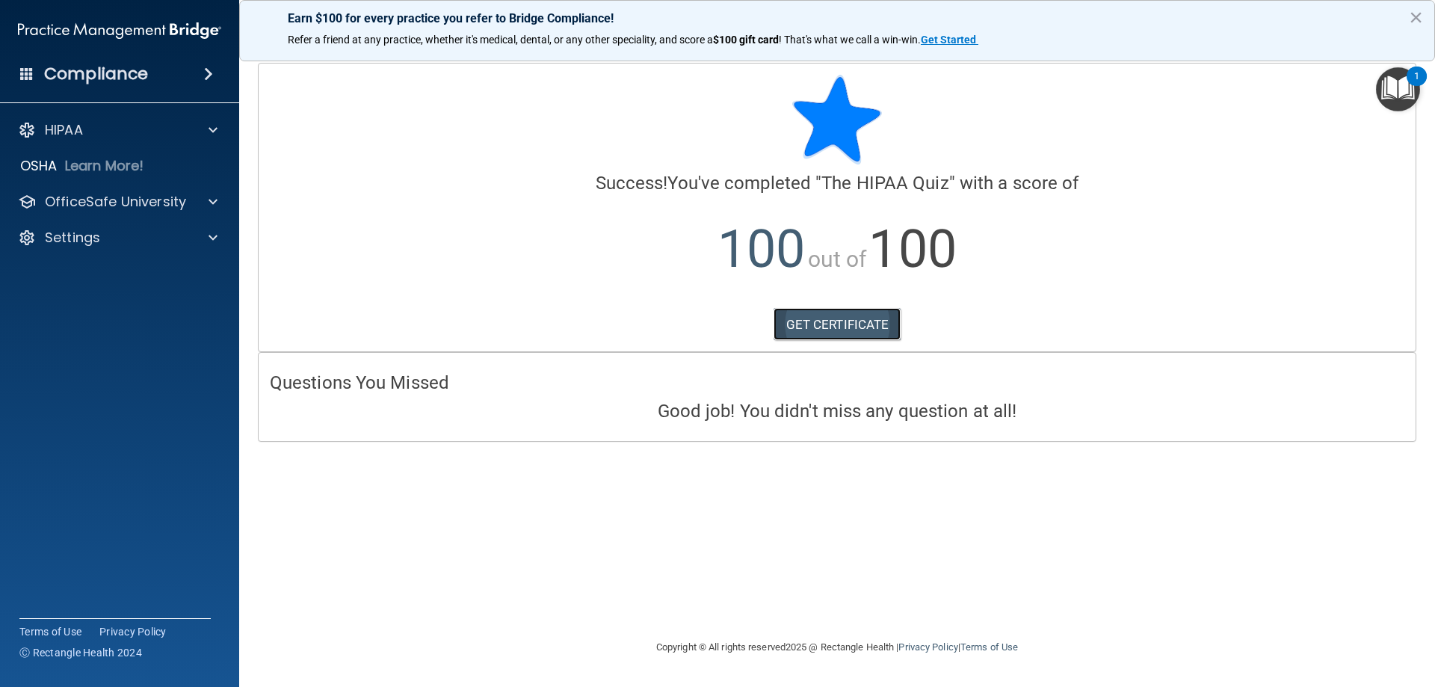
click at [843, 325] on link "GET CERTIFICATE" at bounding box center [838, 324] width 128 height 33
click at [140, 70] on h4 "Compliance" at bounding box center [96, 74] width 104 height 21
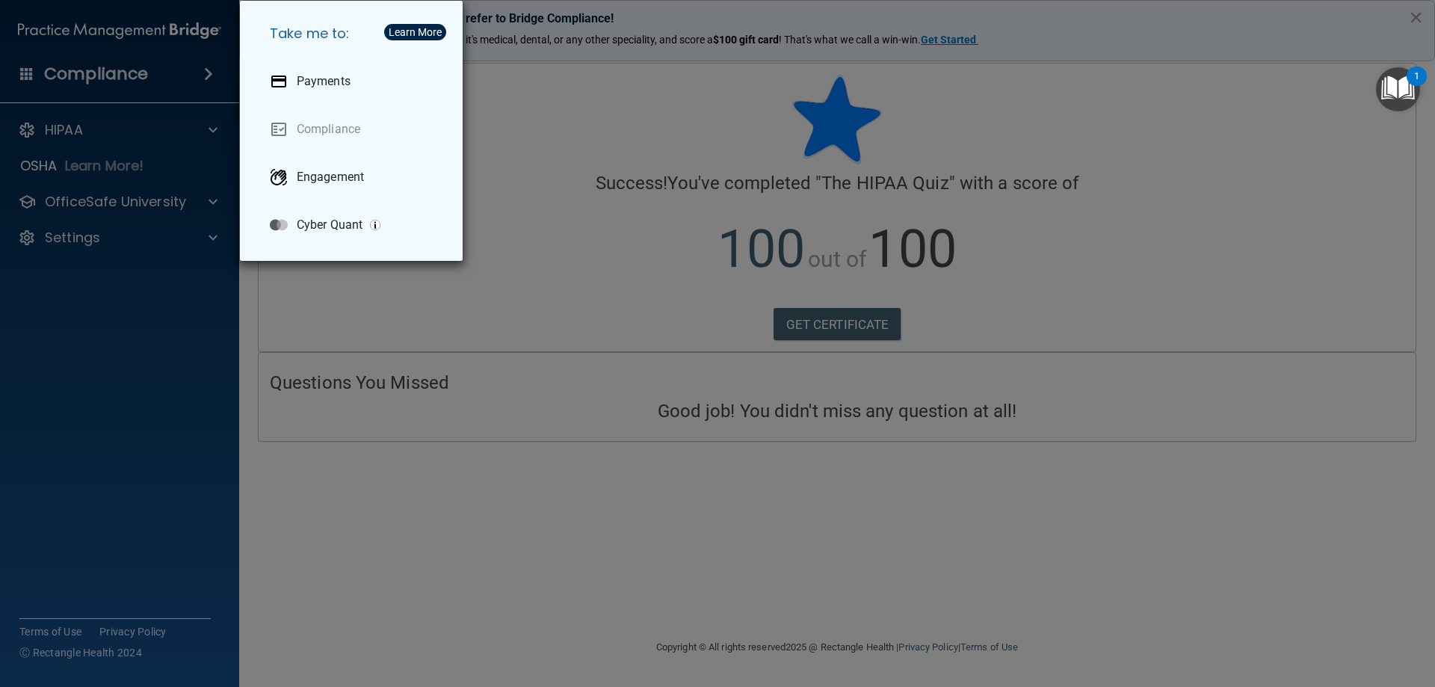
click at [129, 191] on div "Take me to: Payments Compliance Engagement Cyber Quant" at bounding box center [717, 343] width 1435 height 687
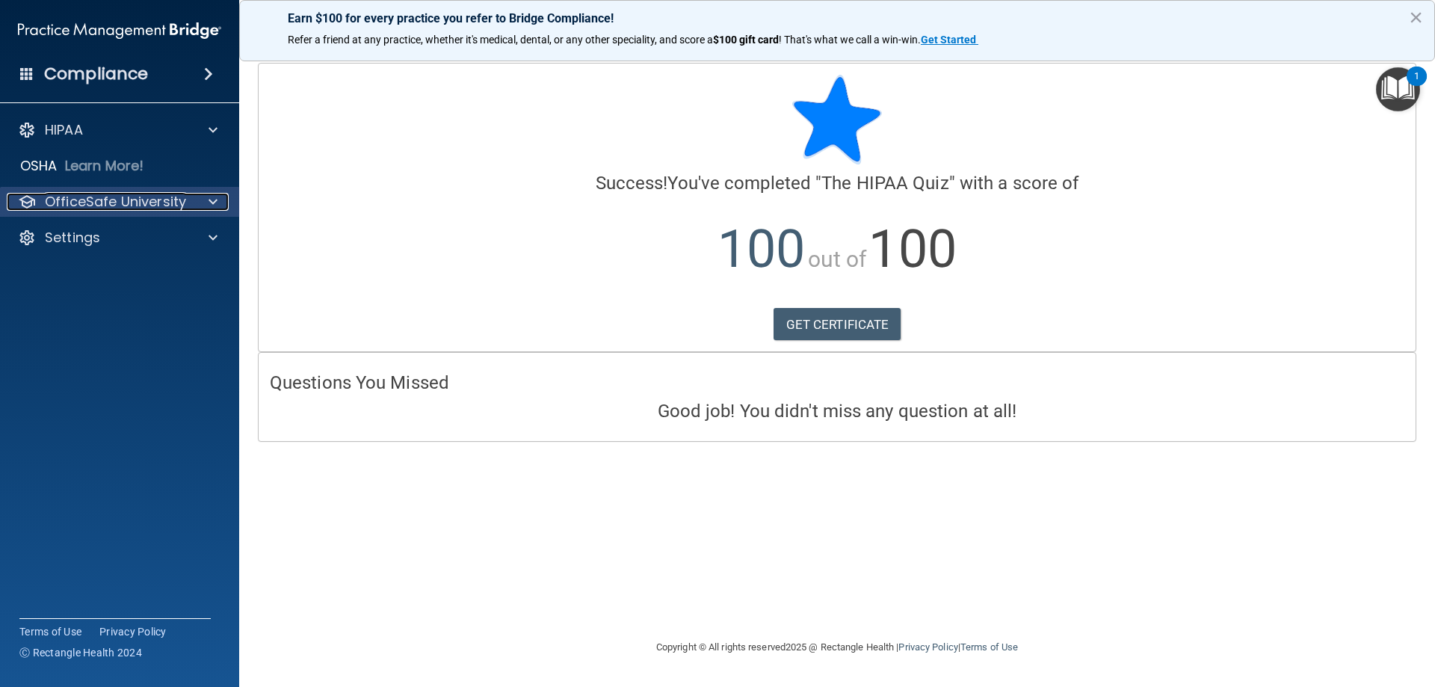
click at [132, 200] on p "OfficeSafe University" at bounding box center [115, 202] width 141 height 18
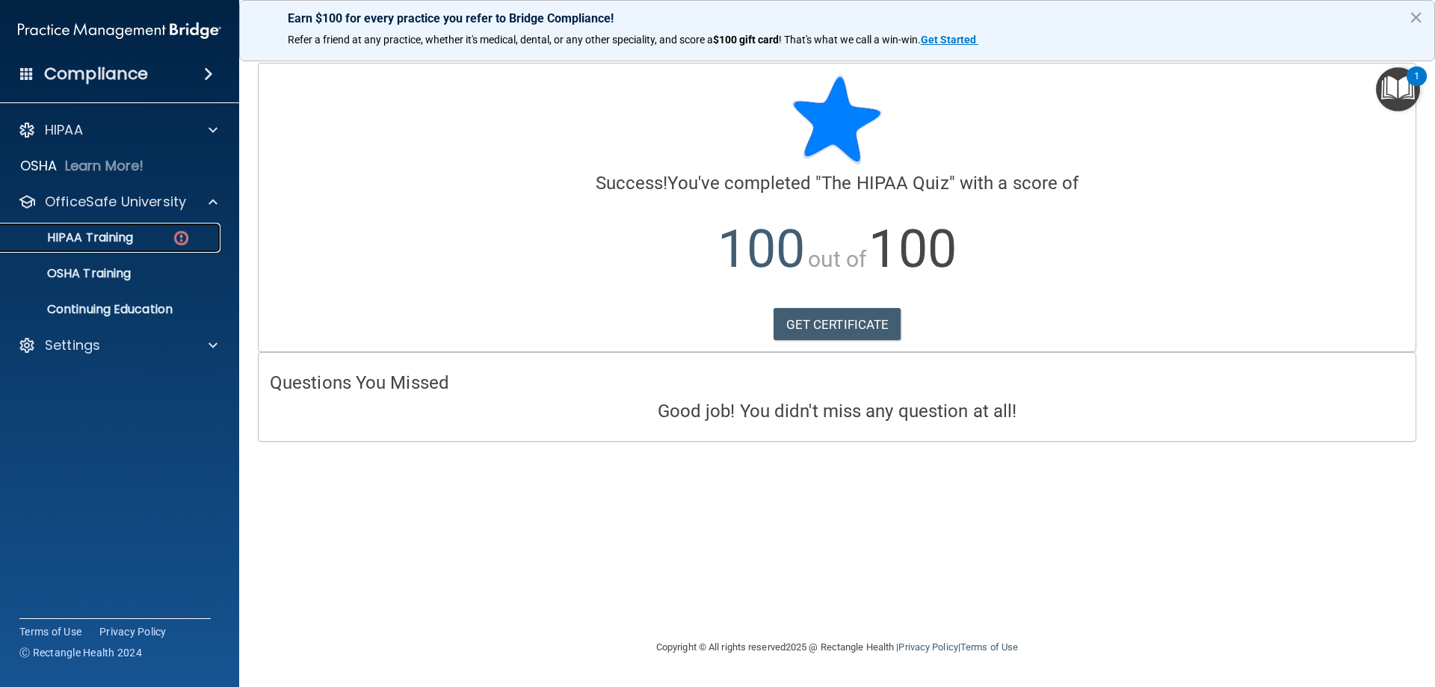
click at [138, 246] on link "HIPAA Training" at bounding box center [102, 238] width 235 height 30
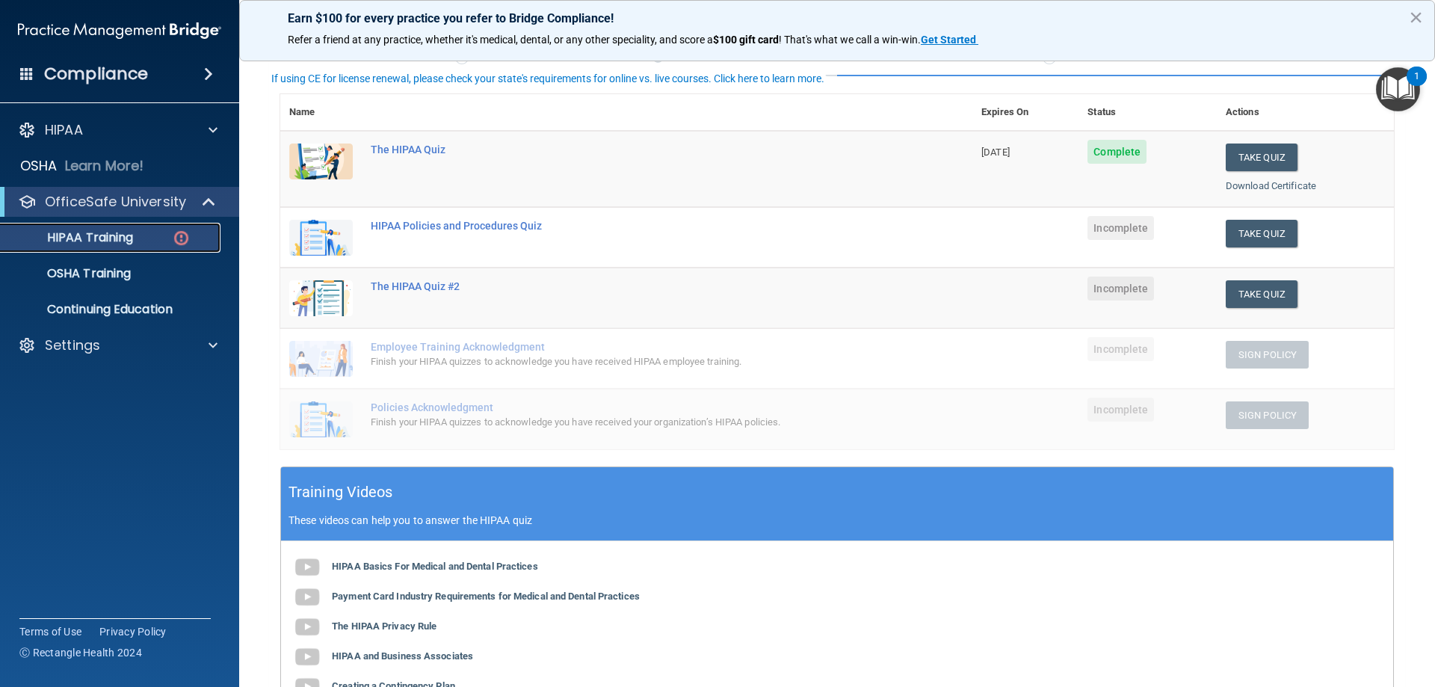
scroll to position [149, 0]
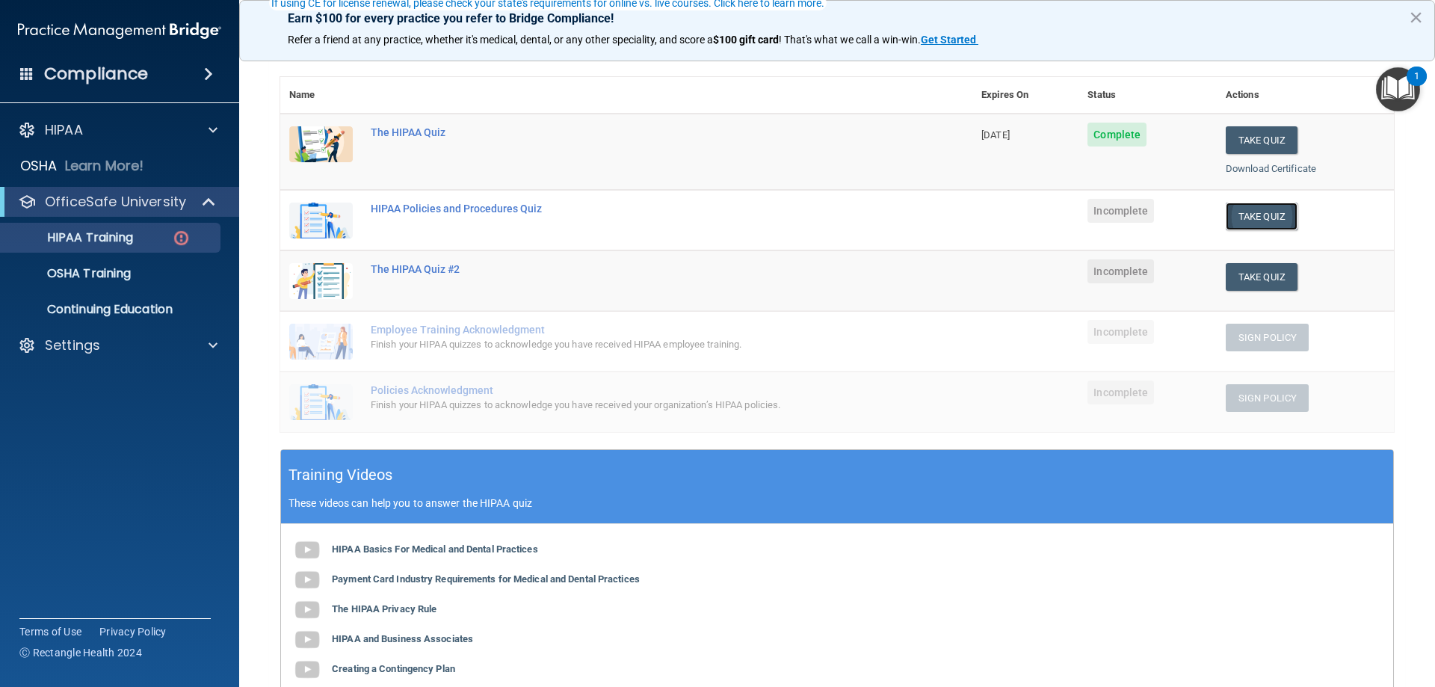
click at [1226, 215] on button "Take Quiz" at bounding box center [1262, 217] width 72 height 28
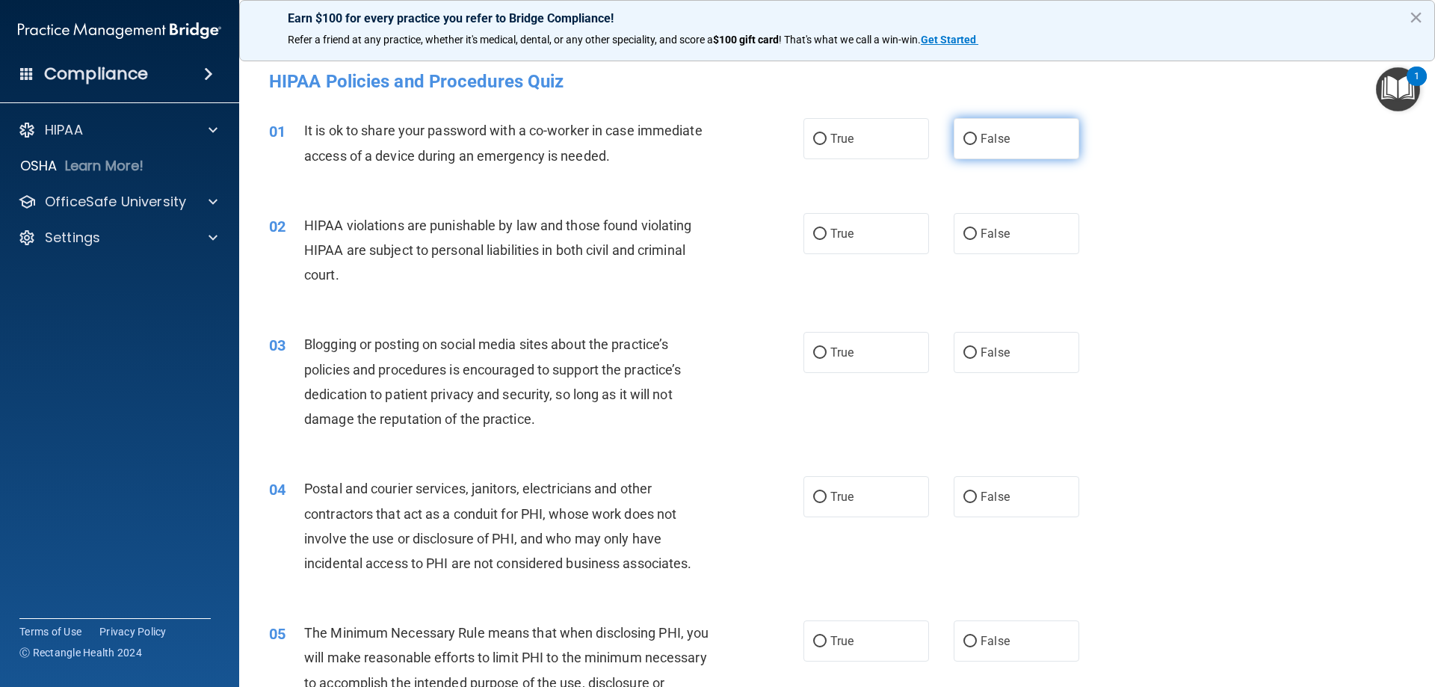
click at [1056, 149] on label "False" at bounding box center [1017, 138] width 126 height 41
click at [977, 145] on input "False" at bounding box center [969, 139] width 13 height 11
radio input "true"
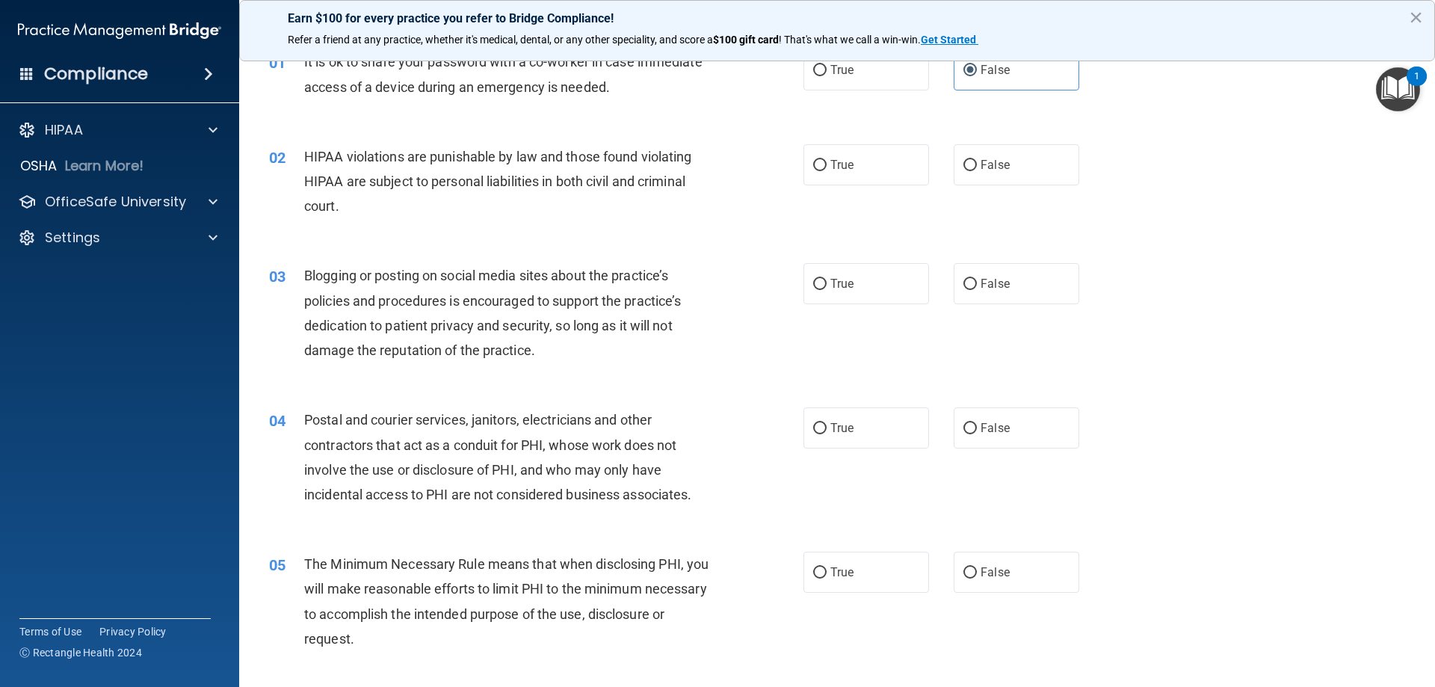
scroll to position [75, 0]
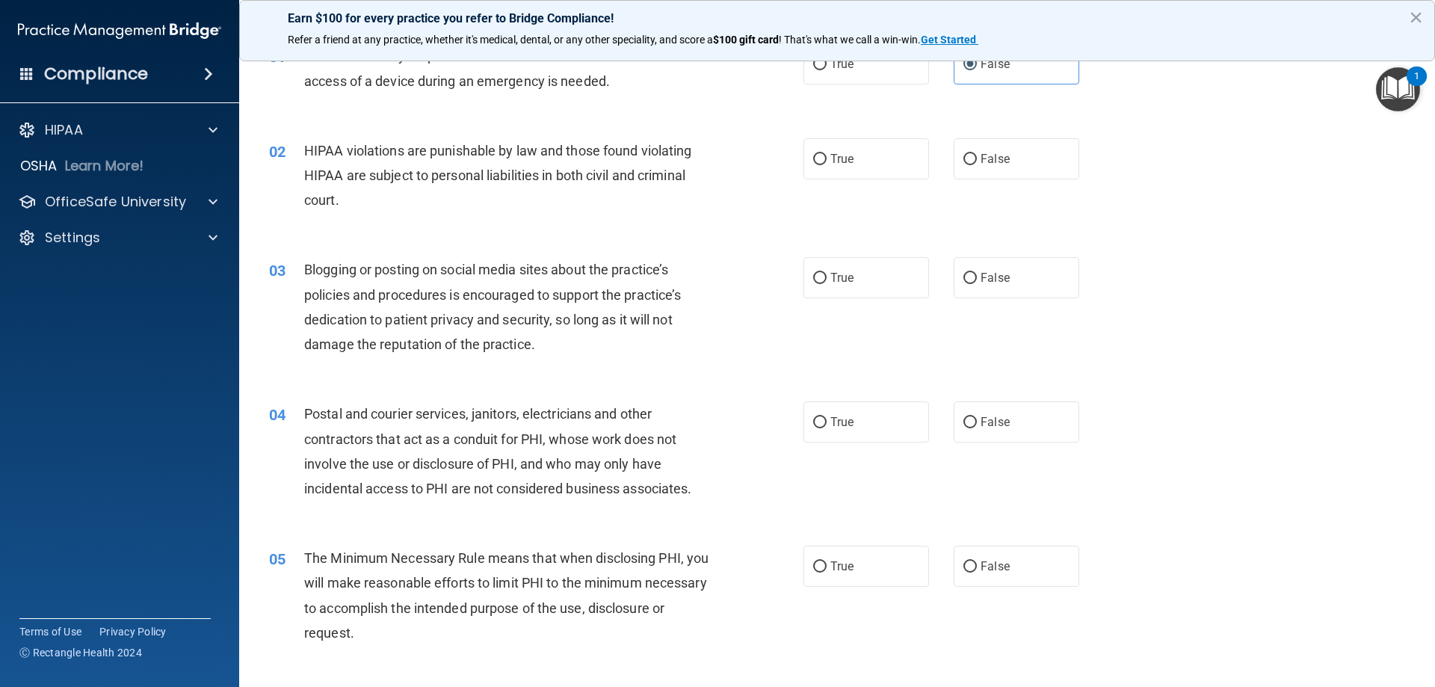
drag, startPoint x: 821, startPoint y: 168, endPoint x: 700, endPoint y: 223, distance: 133.5
click at [821, 170] on label "True" at bounding box center [866, 158] width 126 height 41
click at [821, 165] on input "True" at bounding box center [819, 159] width 13 height 11
radio input "true"
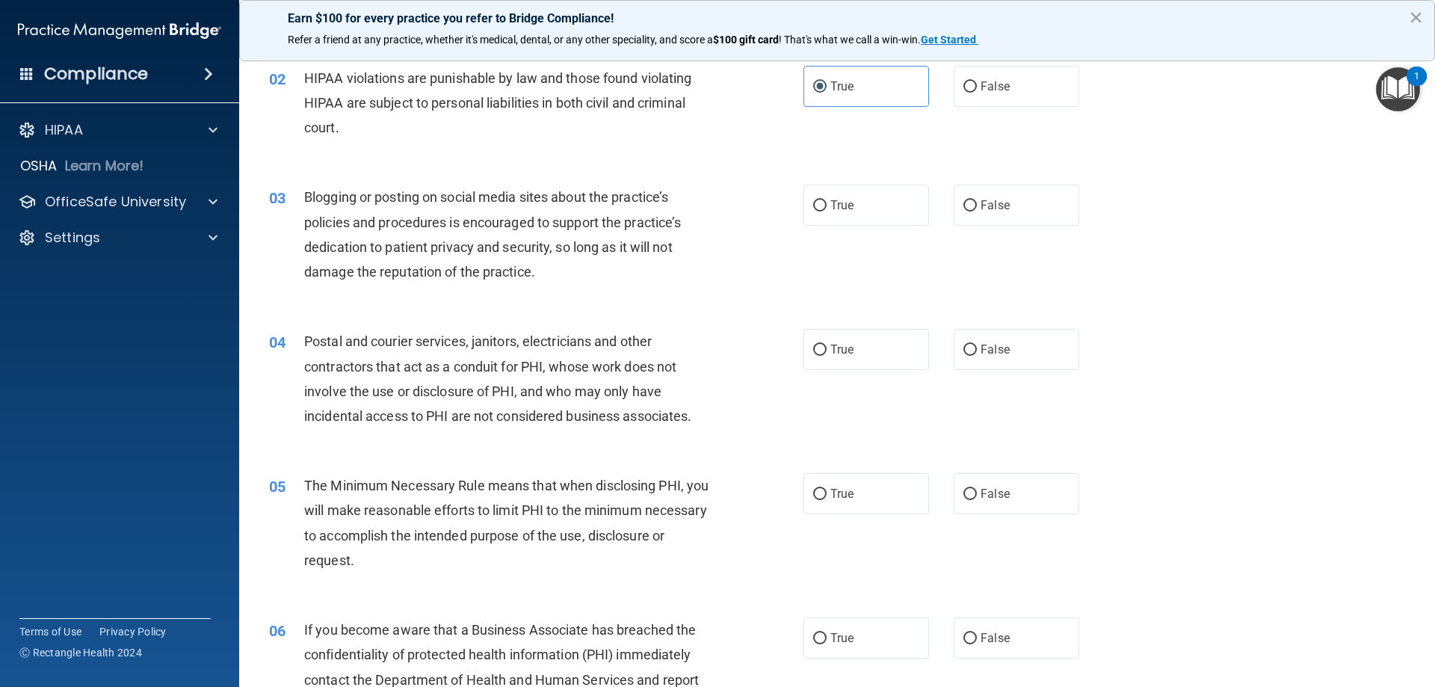
scroll to position [149, 0]
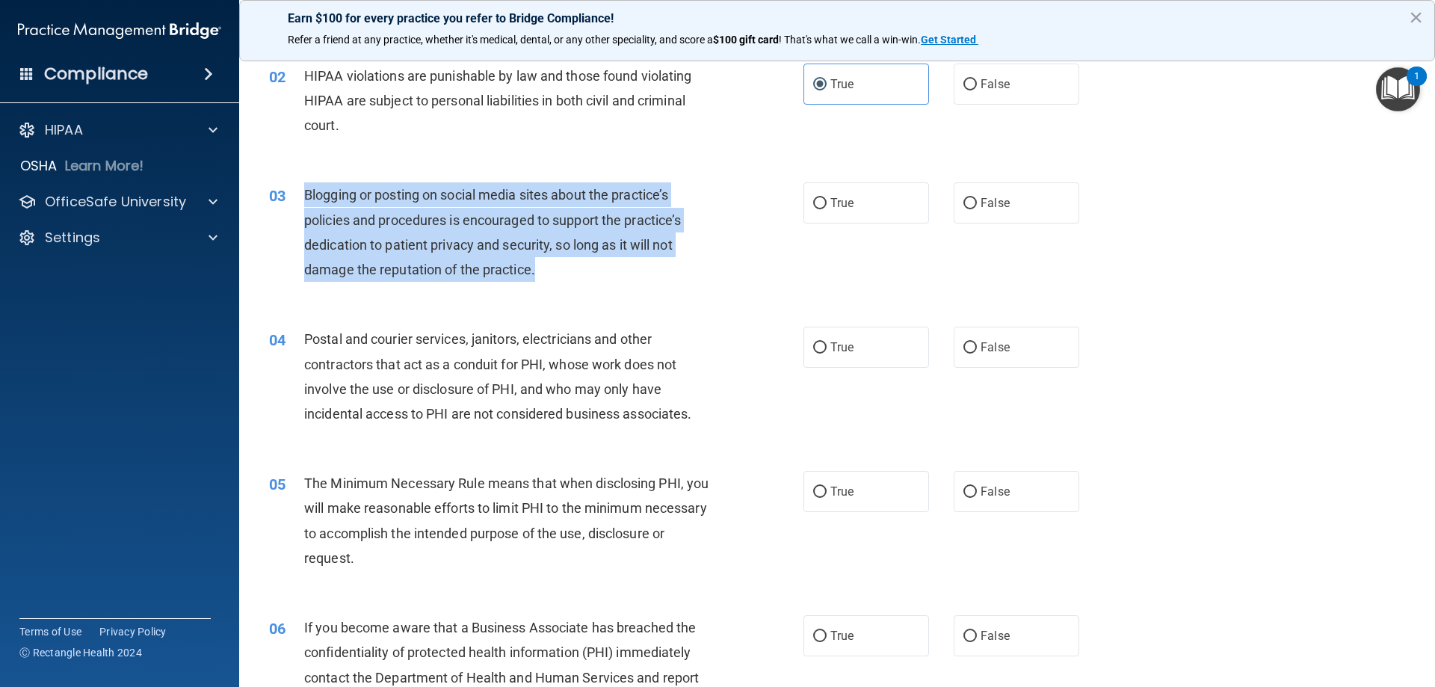
drag, startPoint x: 549, startPoint y: 265, endPoint x: 297, endPoint y: 191, distance: 262.3
click at [297, 191] on div "03 Blogging or posting on social media sites about the practice’s policies and …" at bounding box center [536, 235] width 579 height 107
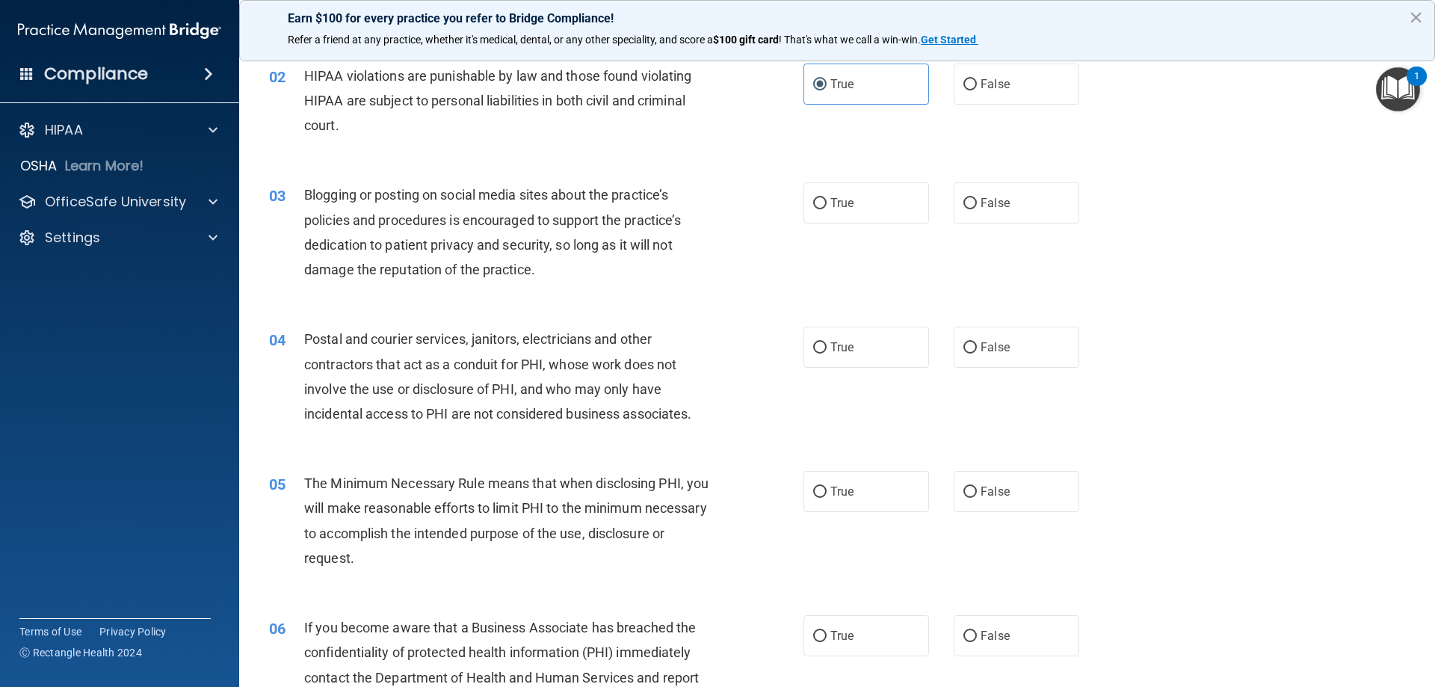
click at [667, 366] on span "Postal and courier services, janitors, electricians and other contractors that …" at bounding box center [497, 376] width 387 height 90
click at [1097, 274] on div "03 Blogging or posting on social media sites about the practice’s policies and …" at bounding box center [837, 236] width 1159 height 144
click at [1037, 220] on label "False" at bounding box center [1017, 202] width 126 height 41
click at [977, 209] on input "False" at bounding box center [969, 203] width 13 height 11
radio input "true"
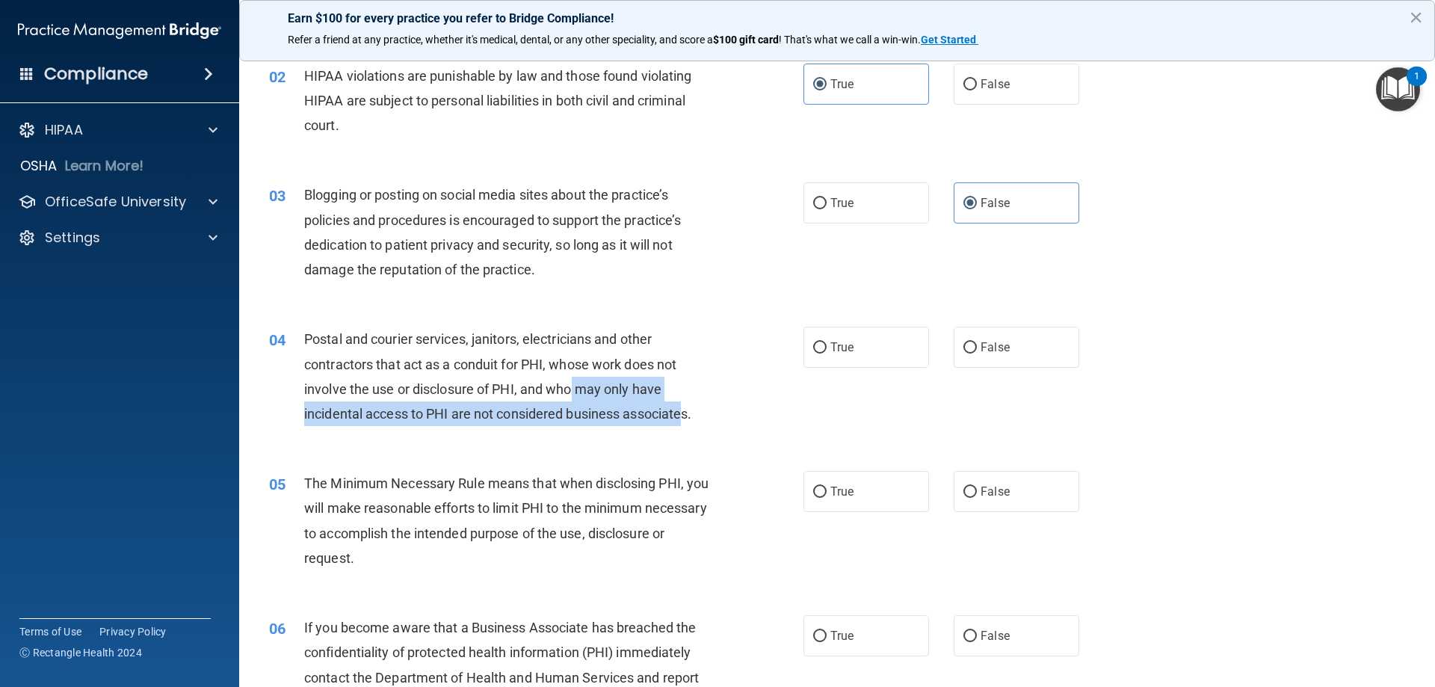
drag, startPoint x: 686, startPoint y: 413, endPoint x: 585, endPoint y: 392, distance: 103.2
click at [574, 389] on span "Postal and courier services, janitors, electricians and other contractors that …" at bounding box center [497, 376] width 387 height 90
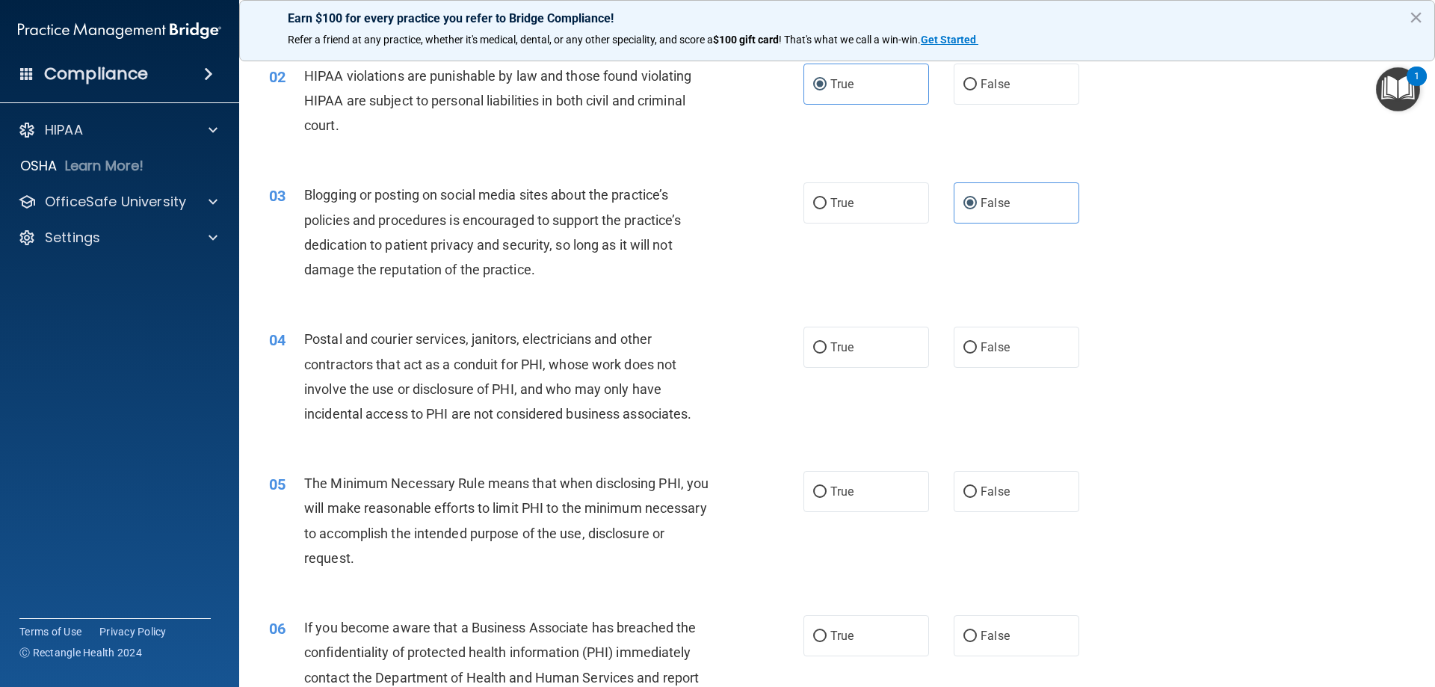
click at [699, 406] on div "Postal and courier services, janitors, electricians and other contractors that …" at bounding box center [513, 376] width 418 height 99
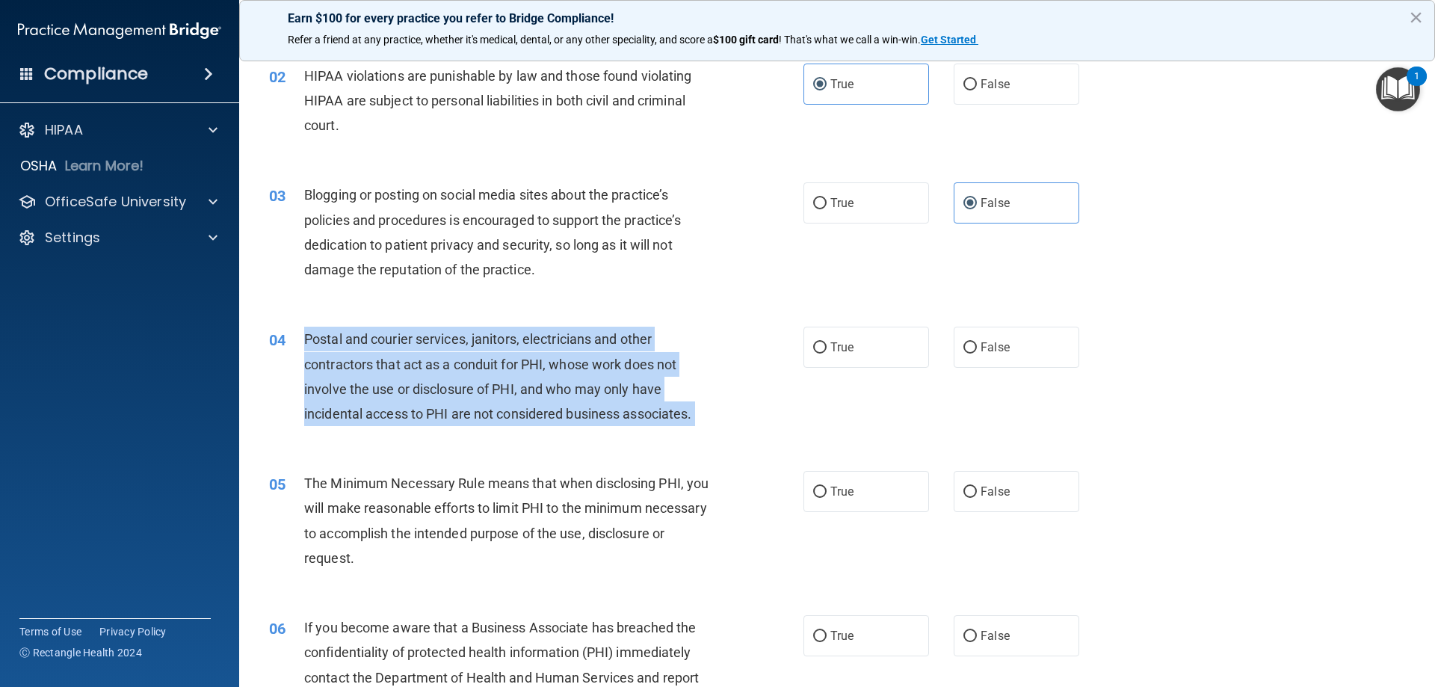
drag, startPoint x: 699, startPoint y: 406, endPoint x: 302, endPoint y: 337, distance: 402.8
click at [302, 337] on div "04 Postal and courier services, janitors, electricians and other contractors th…" at bounding box center [536, 380] width 579 height 107
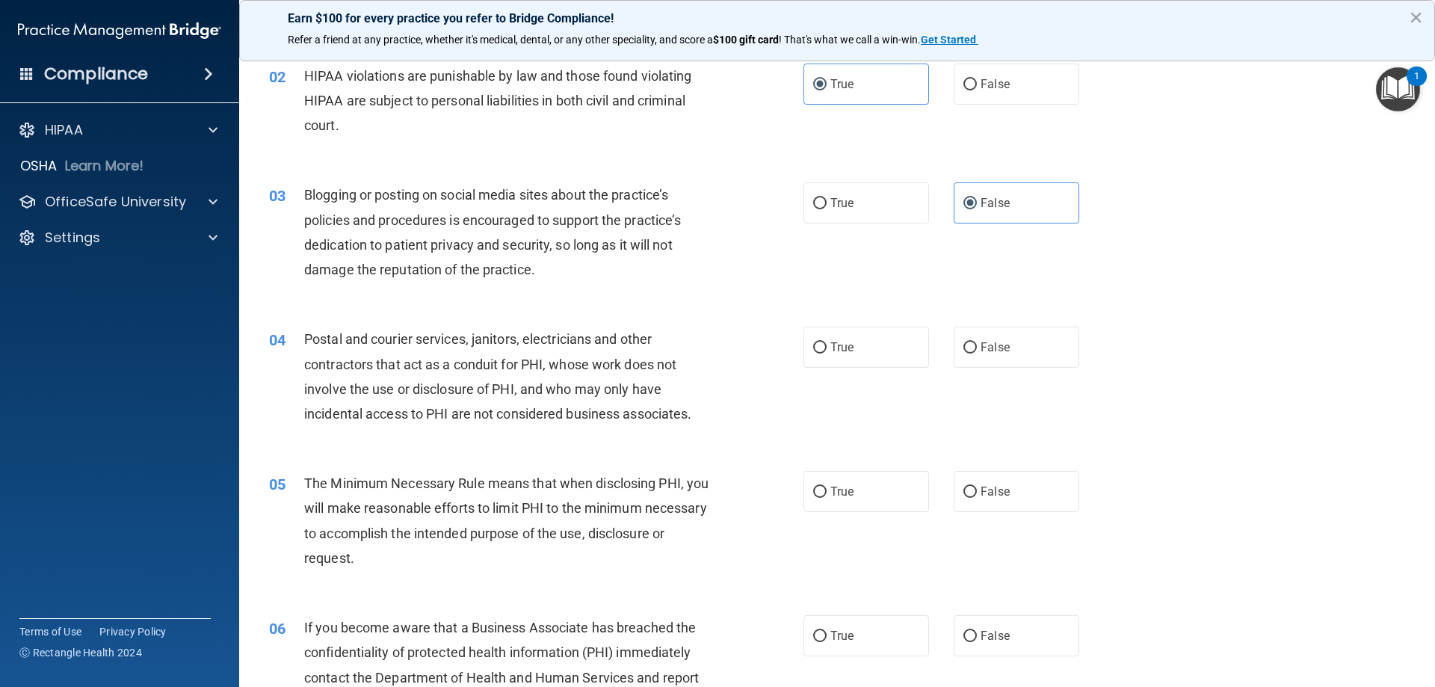
click at [396, 446] on div "04 Postal and courier services, janitors, electricians and other contractors th…" at bounding box center [837, 380] width 1159 height 144
click at [863, 361] on label "True" at bounding box center [866, 347] width 126 height 41
click at [827, 354] on input "True" at bounding box center [819, 347] width 13 height 11
radio input "true"
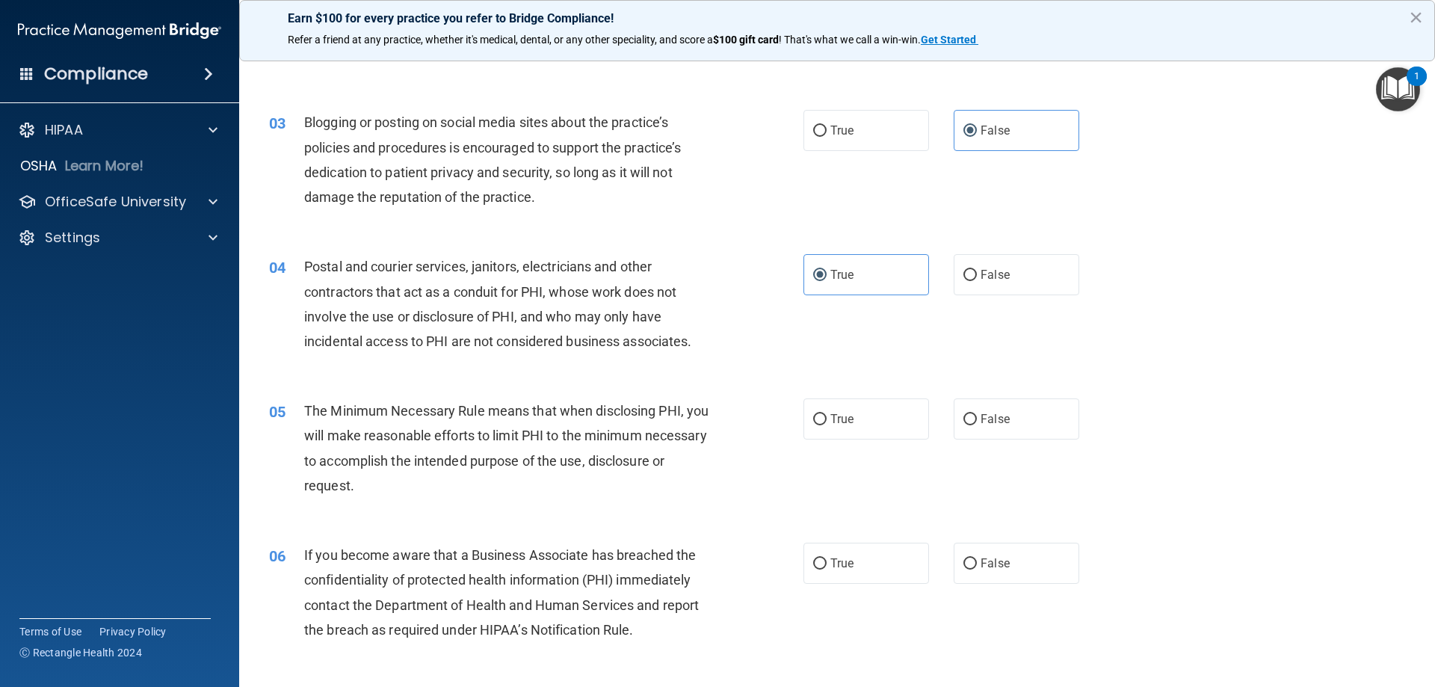
scroll to position [224, 0]
click at [803, 410] on label "True" at bounding box center [866, 416] width 126 height 41
click at [813, 412] on input "True" at bounding box center [819, 417] width 13 height 11
radio input "true"
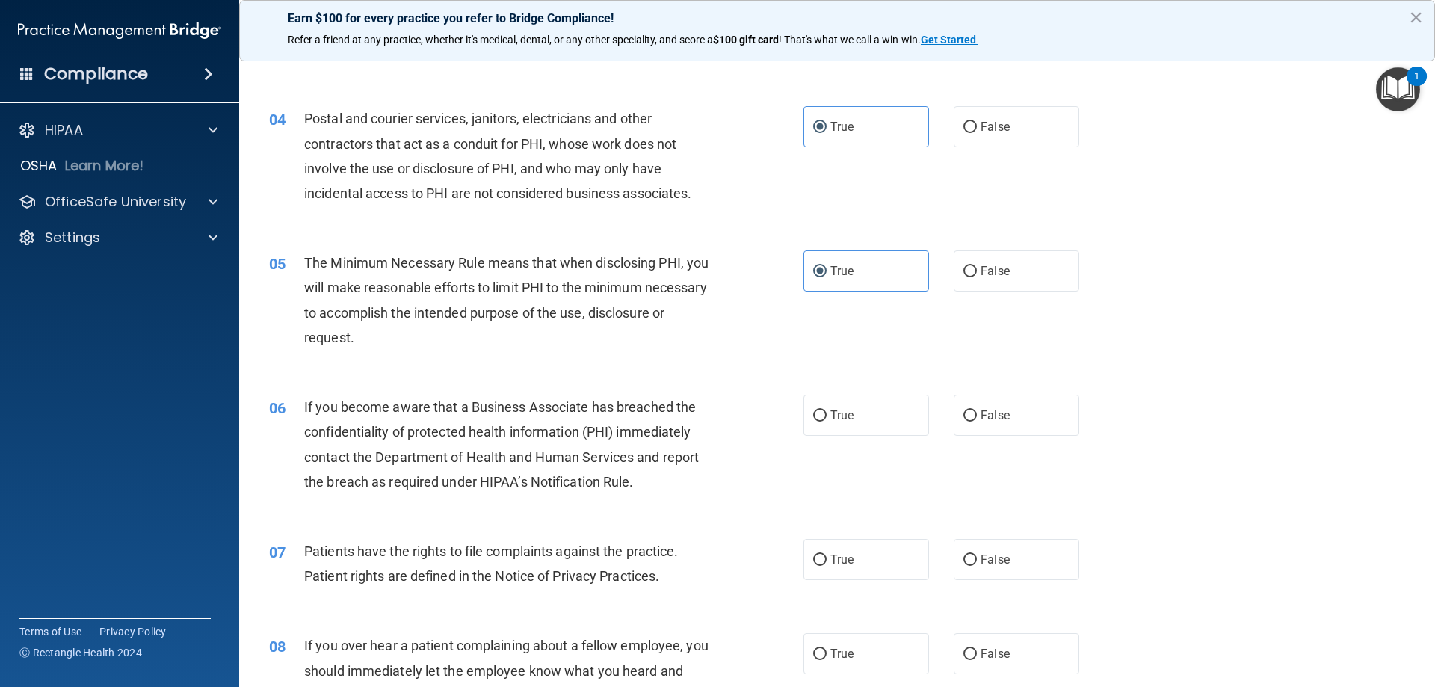
scroll to position [374, 0]
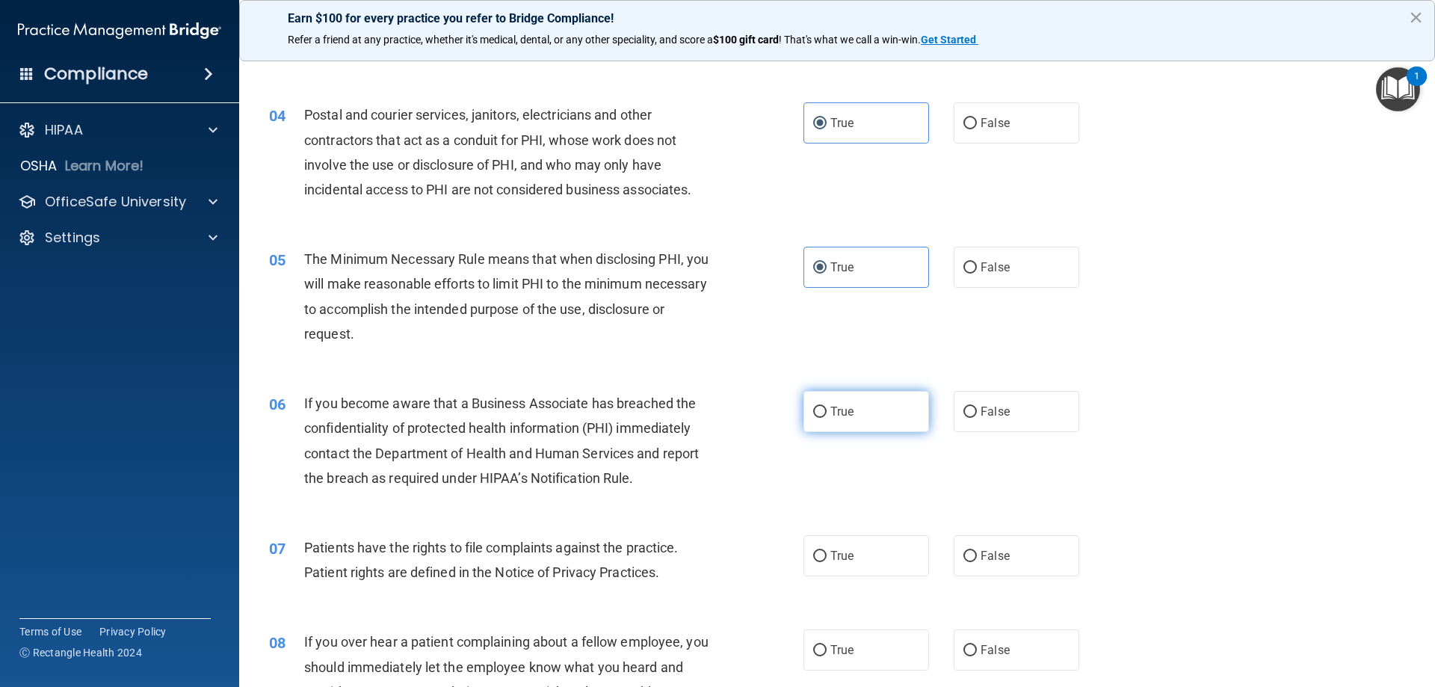
click at [813, 413] on input "True" at bounding box center [819, 412] width 13 height 11
radio input "true"
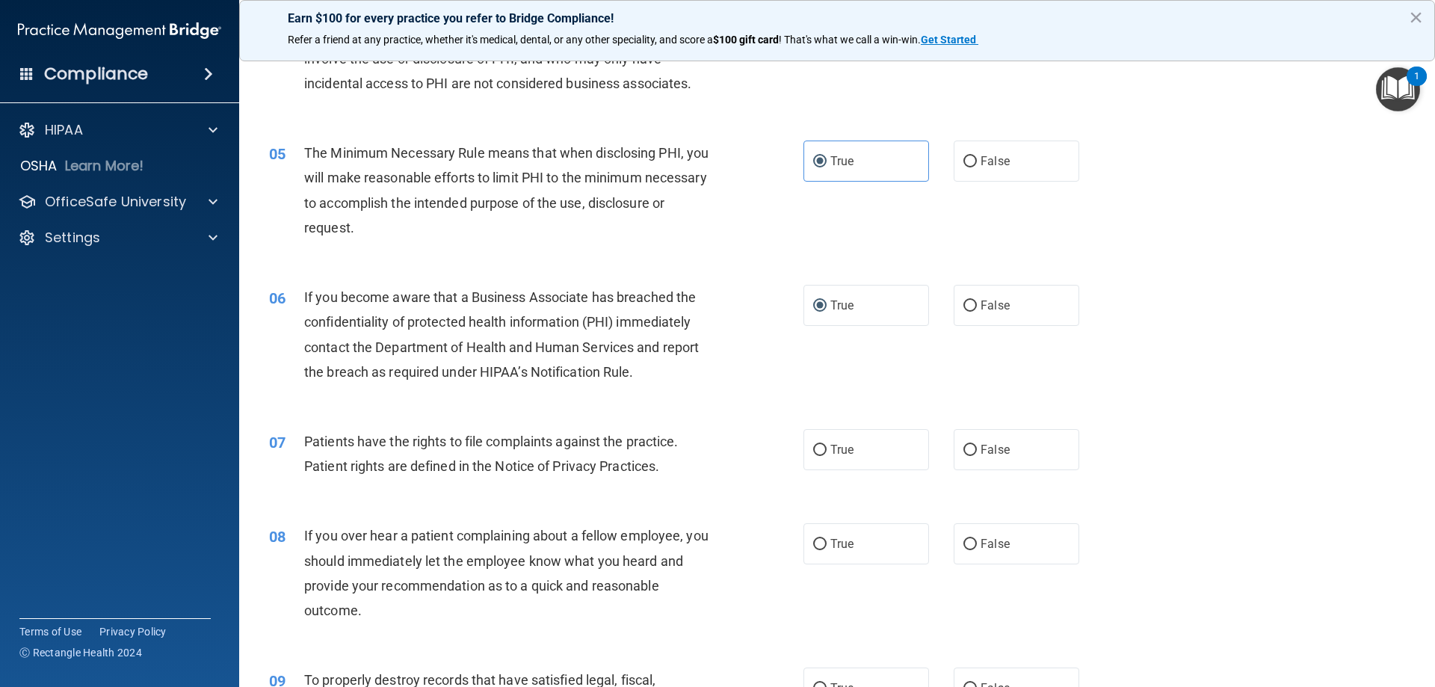
scroll to position [523, 0]
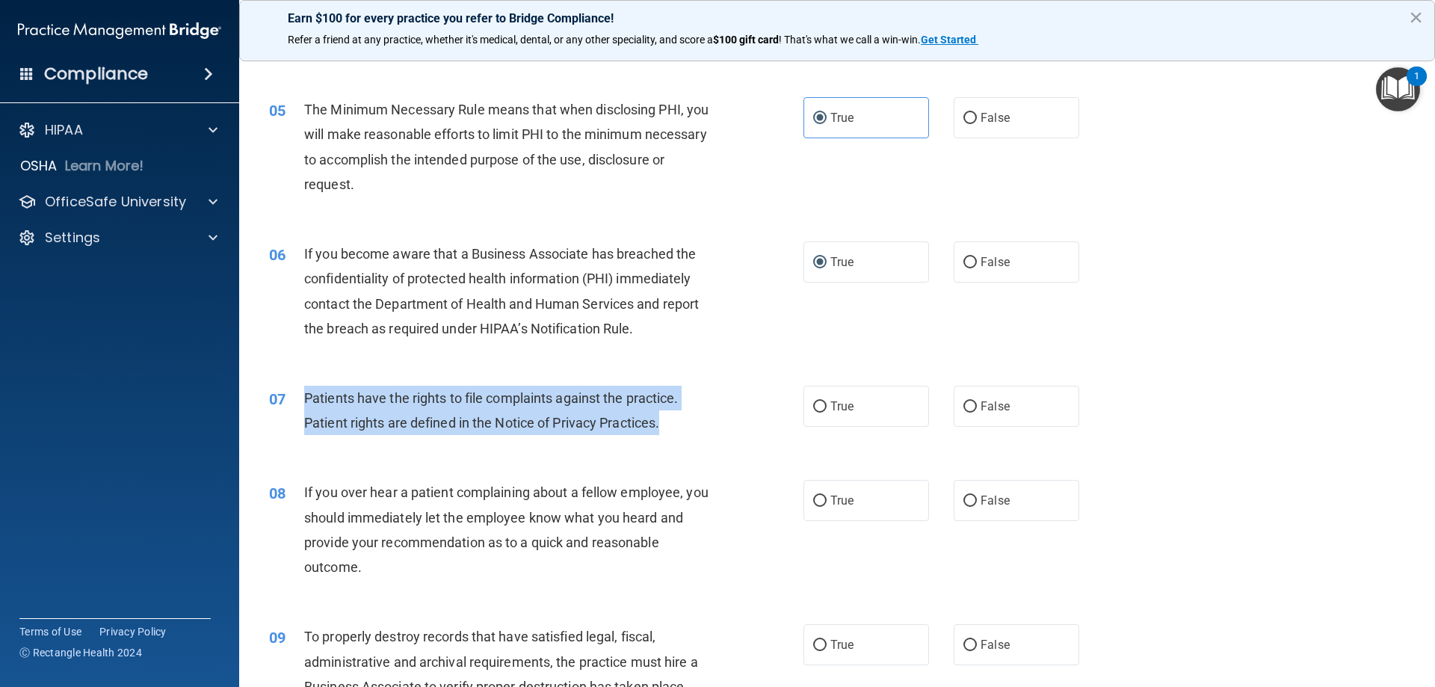
drag, startPoint x: 683, startPoint y: 434, endPoint x: 300, endPoint y: 399, distance: 385.0
click at [300, 399] on div "07 Patients have the rights to file complaints against the practice. Patient ri…" at bounding box center [536, 414] width 579 height 57
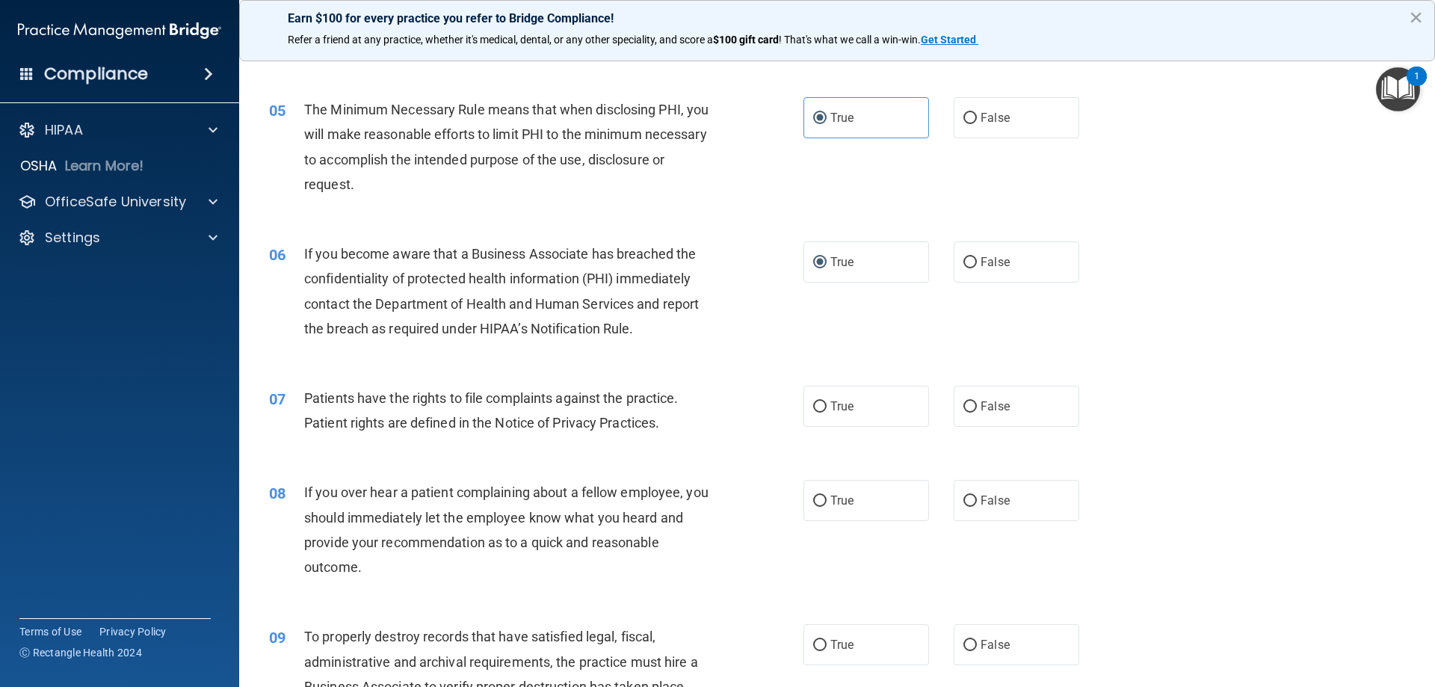
click at [413, 377] on div "07 Patients have the rights to file complaints against the practice. Patient ri…" at bounding box center [837, 414] width 1159 height 94
click at [831, 400] on span "True" at bounding box center [841, 406] width 23 height 14
click at [827, 401] on input "True" at bounding box center [819, 406] width 13 height 11
radio input "true"
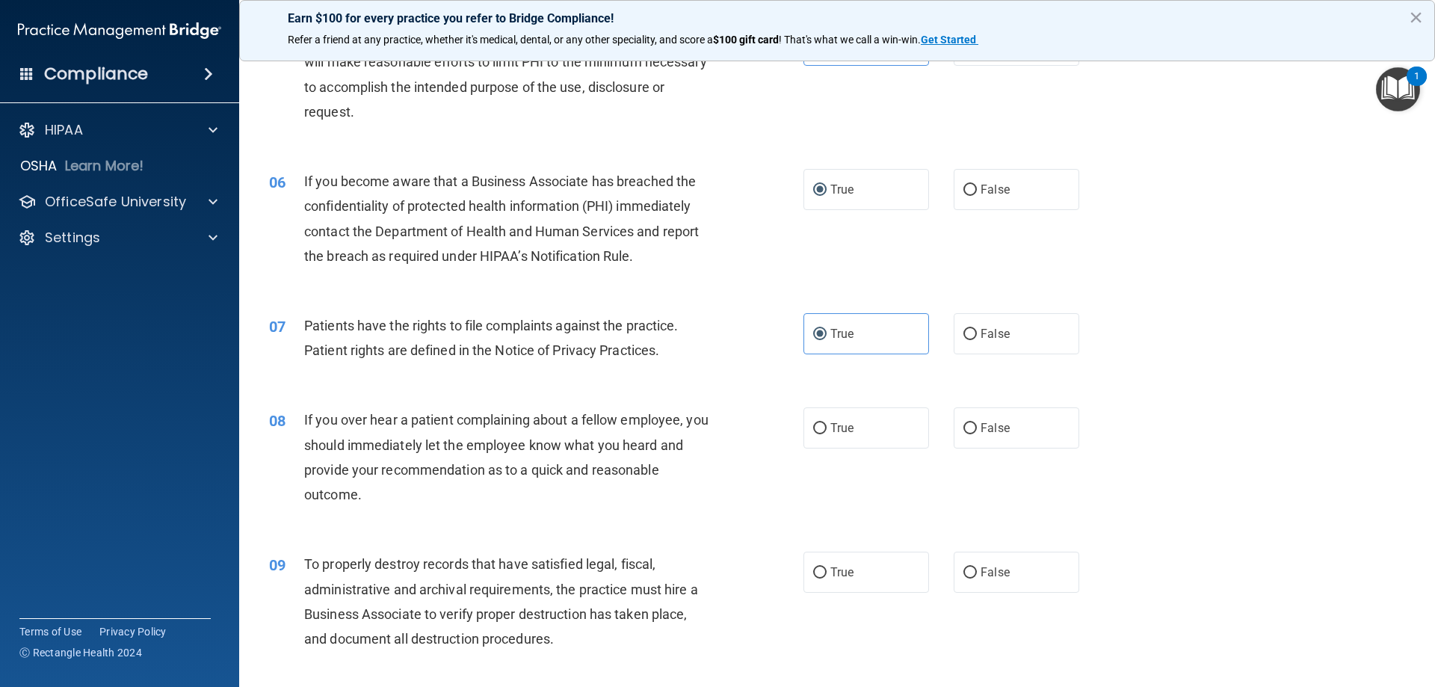
scroll to position [598, 0]
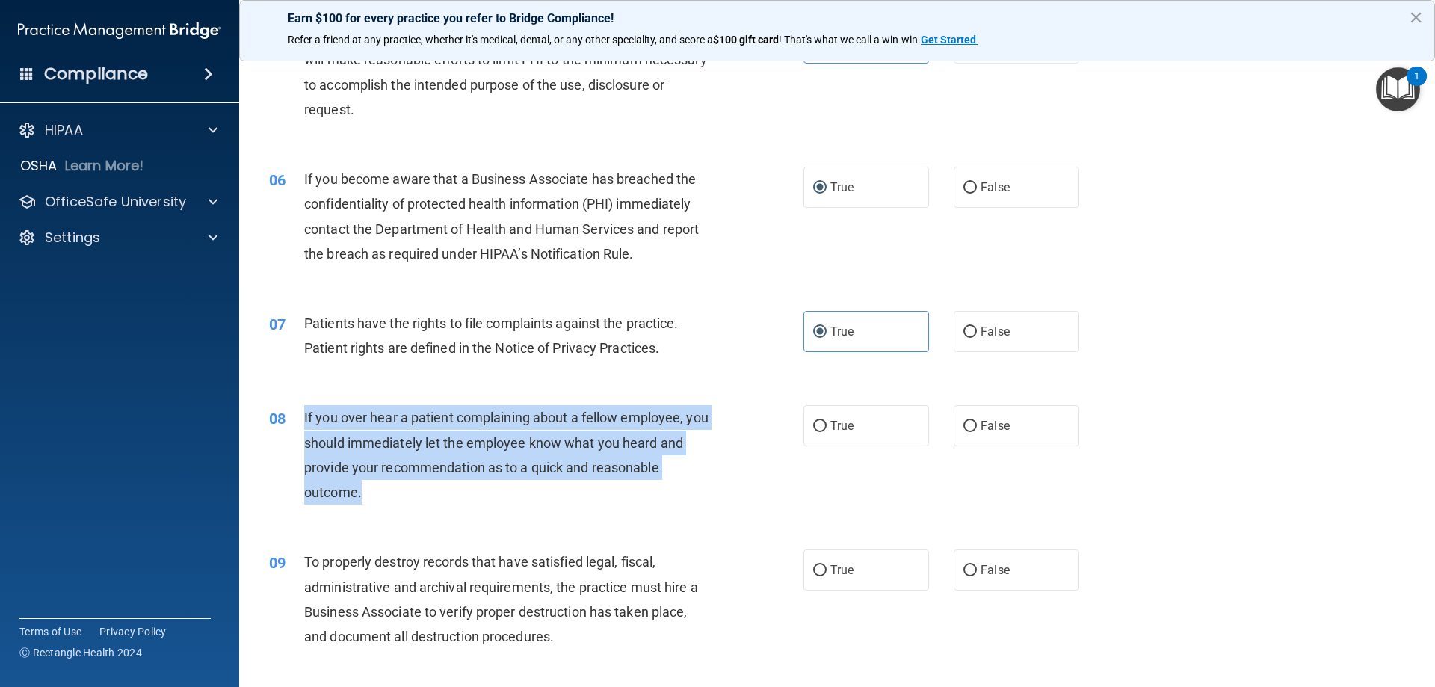
drag, startPoint x: 398, startPoint y: 485, endPoint x: 302, endPoint y: 419, distance: 116.1
click at [302, 419] on div "08 If you over hear a patient complaining about a fellow employee, you should i…" at bounding box center [536, 458] width 579 height 107
click at [483, 512] on div "08 If you over hear a patient complaining about a fellow employee, you should i…" at bounding box center [536, 458] width 579 height 107
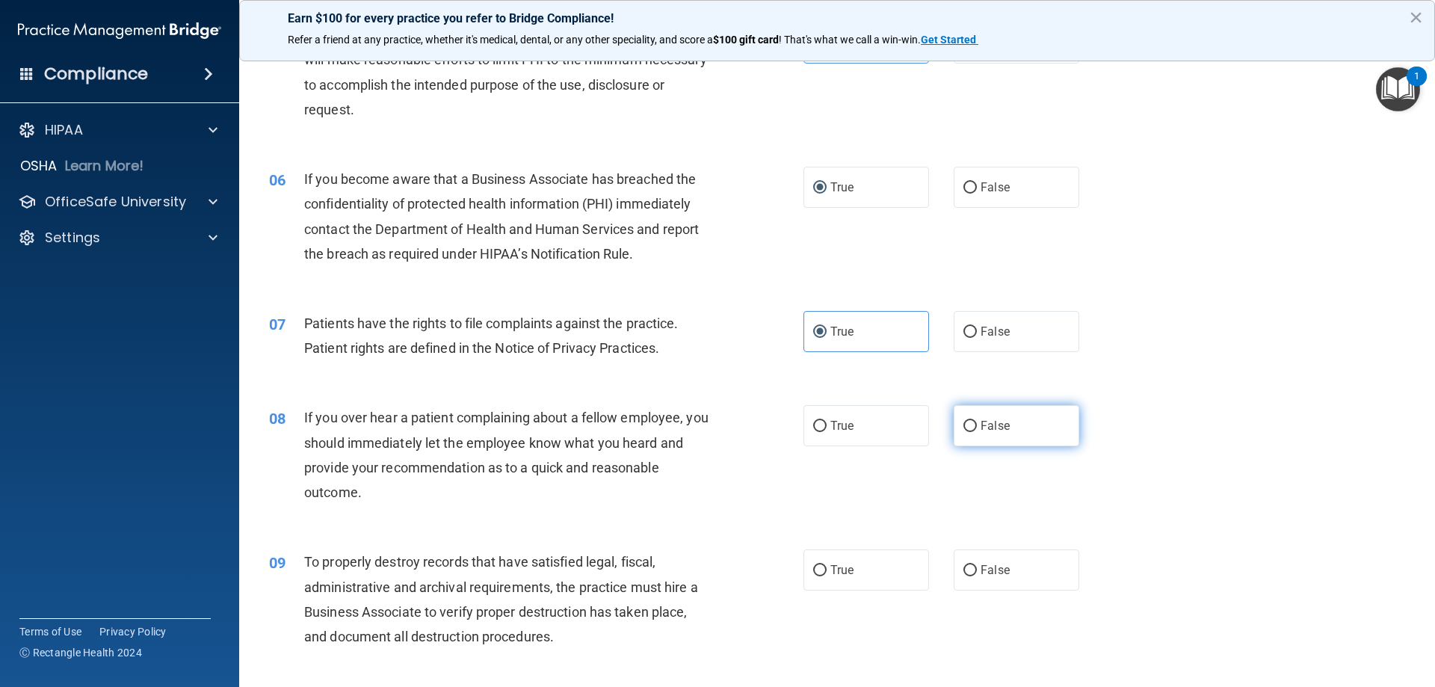
click at [979, 441] on label "False" at bounding box center [1017, 425] width 126 height 41
click at [977, 432] on input "False" at bounding box center [969, 426] width 13 height 11
radio input "true"
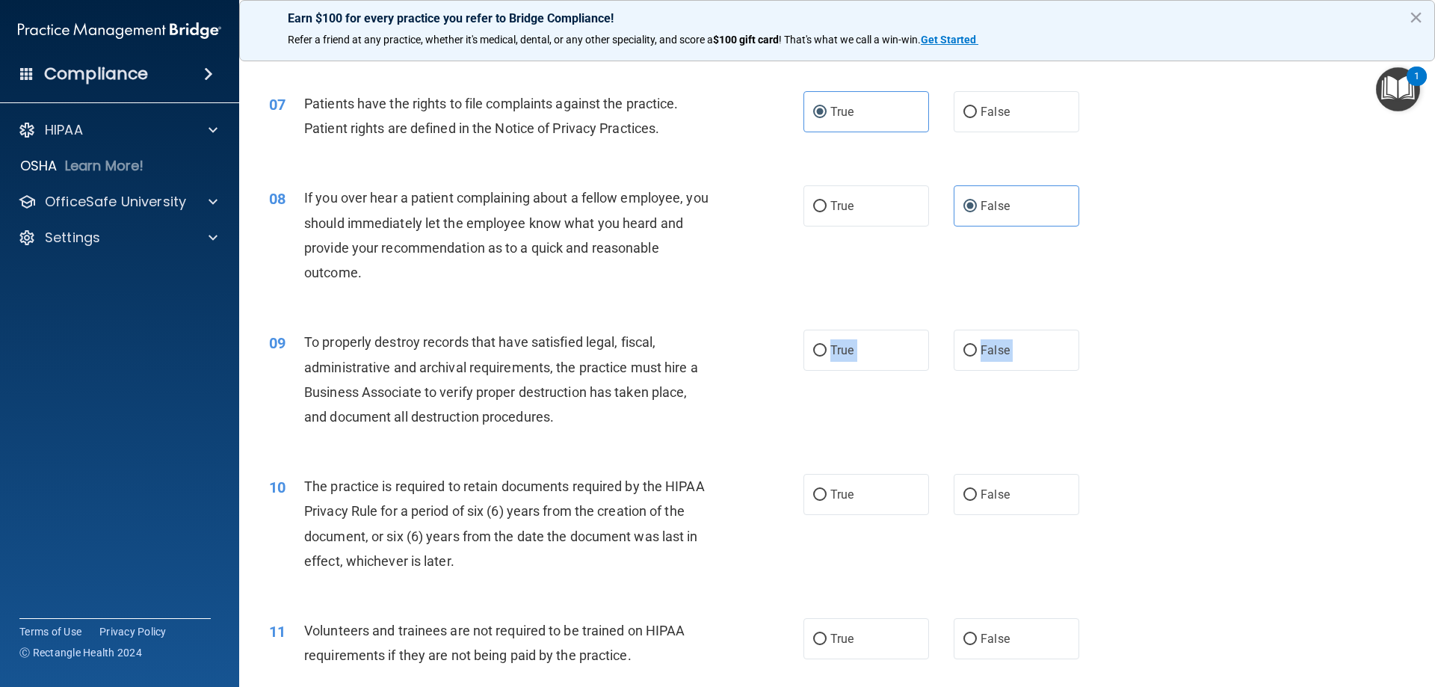
scroll to position [822, 0]
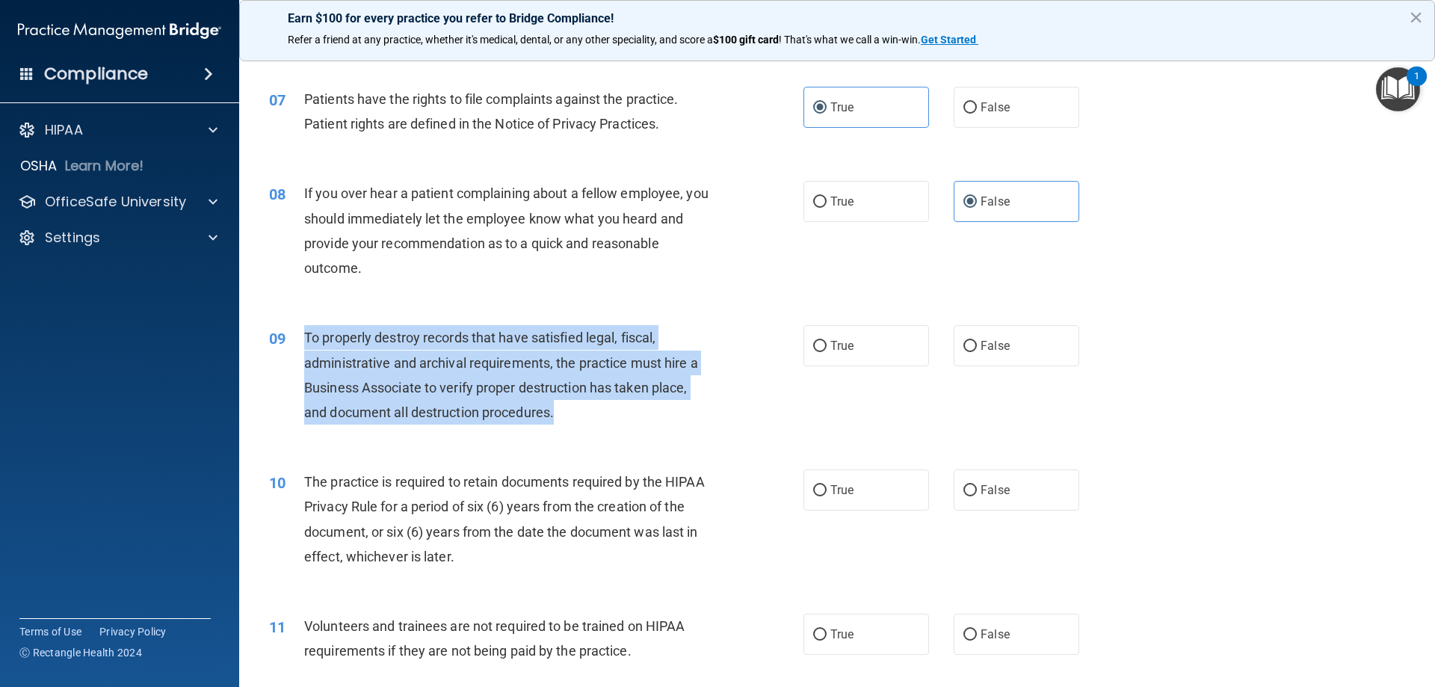
drag, startPoint x: 575, startPoint y: 491, endPoint x: 289, endPoint y: 342, distance: 322.9
click at [289, 342] on div "09 To properly destroy records that have satisfied legal, fiscal, administrativ…" at bounding box center [536, 378] width 579 height 107
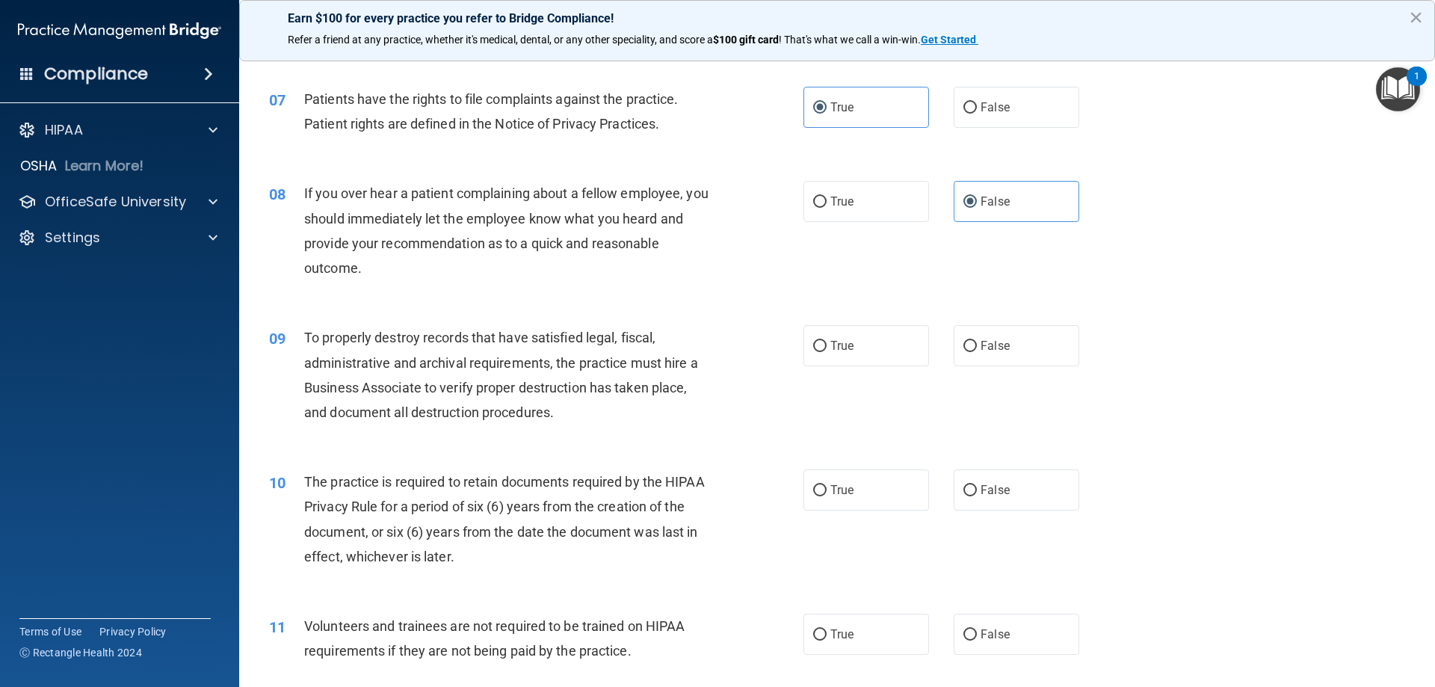
drag, startPoint x: 631, startPoint y: 434, endPoint x: 722, endPoint y: 384, distance: 104.0
click at [636, 429] on div "09 To properly destroy records that have satisfied legal, fiscal, administrativ…" at bounding box center [837, 378] width 1159 height 144
click at [846, 362] on label "True" at bounding box center [866, 345] width 126 height 41
click at [827, 352] on input "True" at bounding box center [819, 346] width 13 height 11
radio input "true"
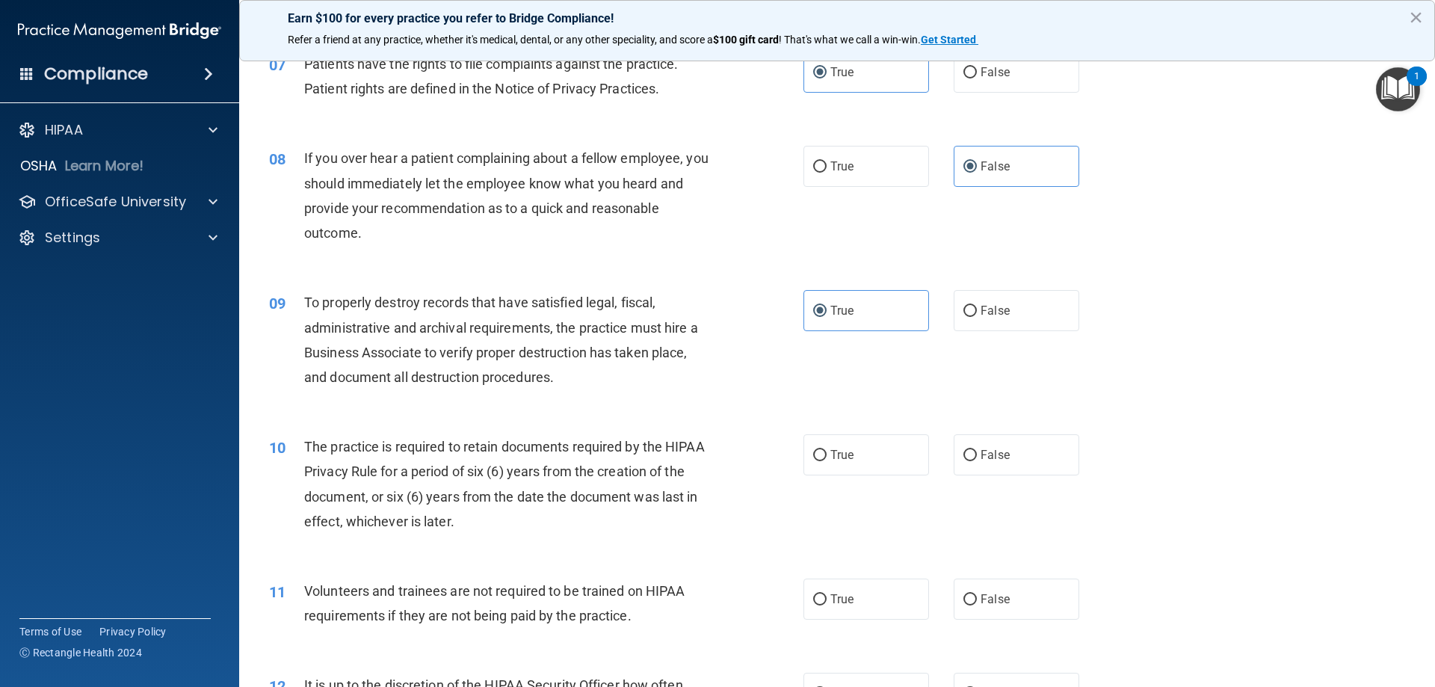
scroll to position [897, 0]
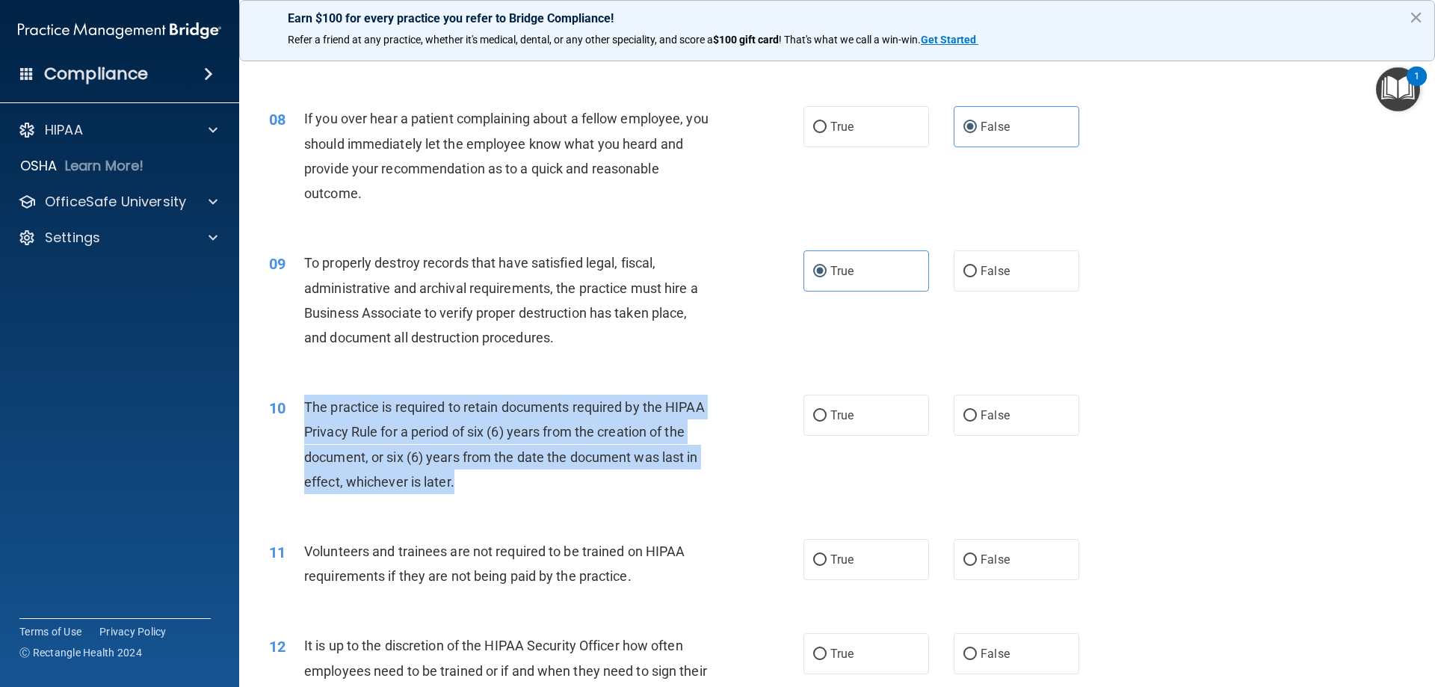
drag, startPoint x: 442, startPoint y: 468, endPoint x: 301, endPoint y: 397, distance: 157.4
click at [299, 395] on div "10 The practice is required to retain documents required by the HIPAA Privacy R…" at bounding box center [536, 448] width 579 height 107
click at [543, 467] on div "The practice is required to retain documents required by the HIPAA Privacy Rule…" at bounding box center [513, 444] width 418 height 99
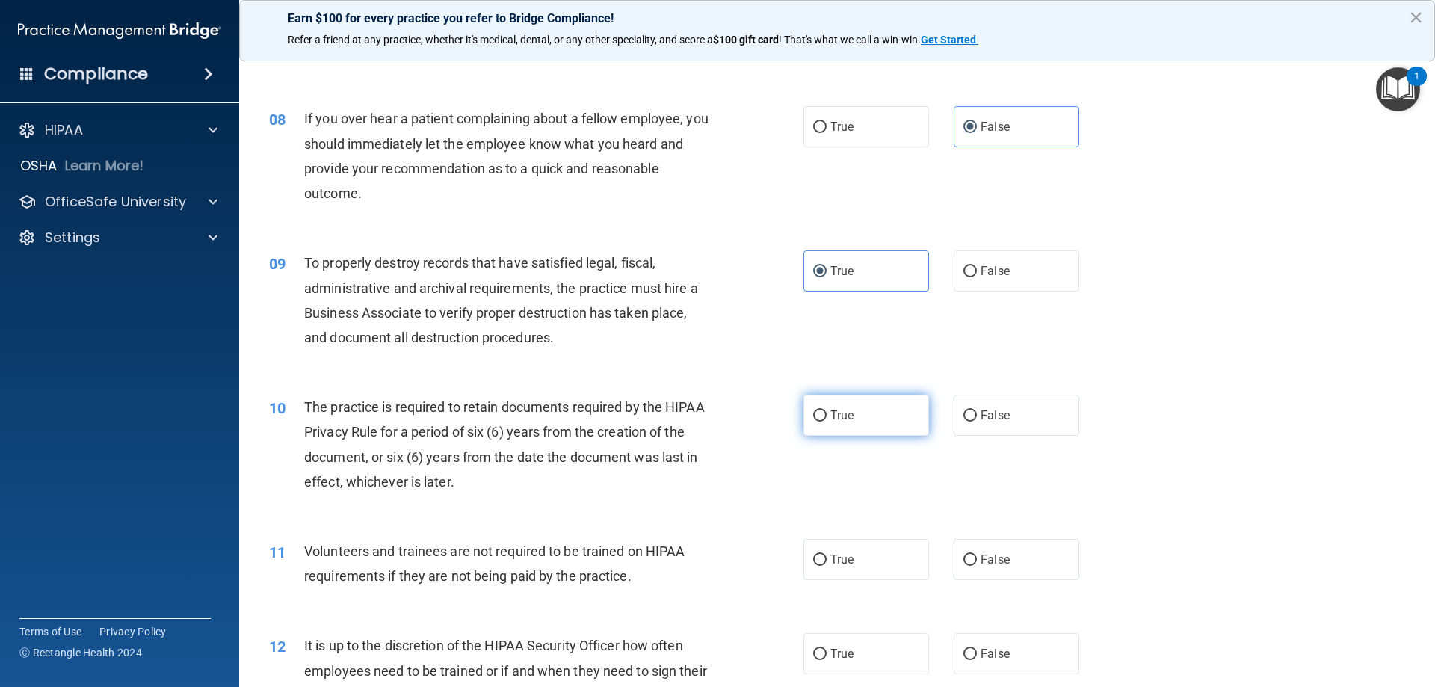
drag, startPoint x: 848, startPoint y: 416, endPoint x: 812, endPoint y: 423, distance: 37.4
click at [848, 416] on span "True" at bounding box center [841, 415] width 23 height 14
click at [827, 416] on input "True" at bounding box center [819, 415] width 13 height 11
radio input "true"
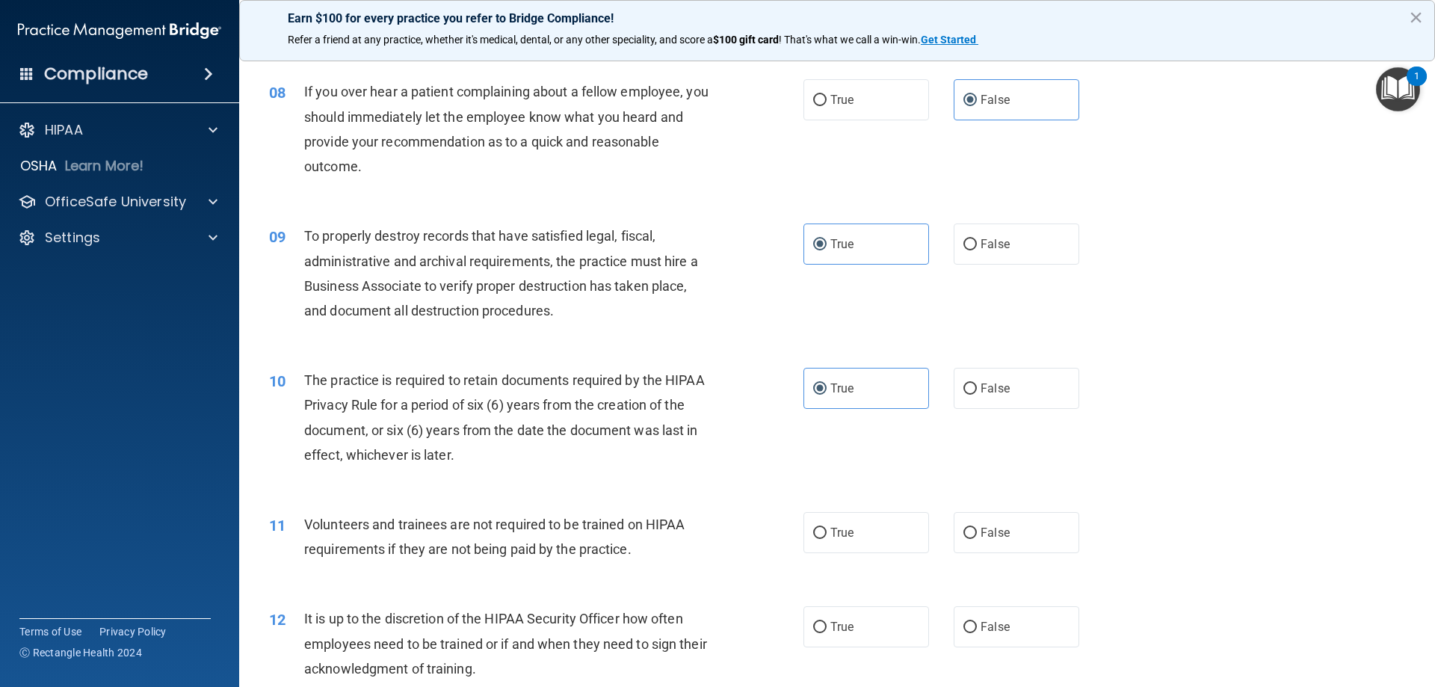
scroll to position [972, 0]
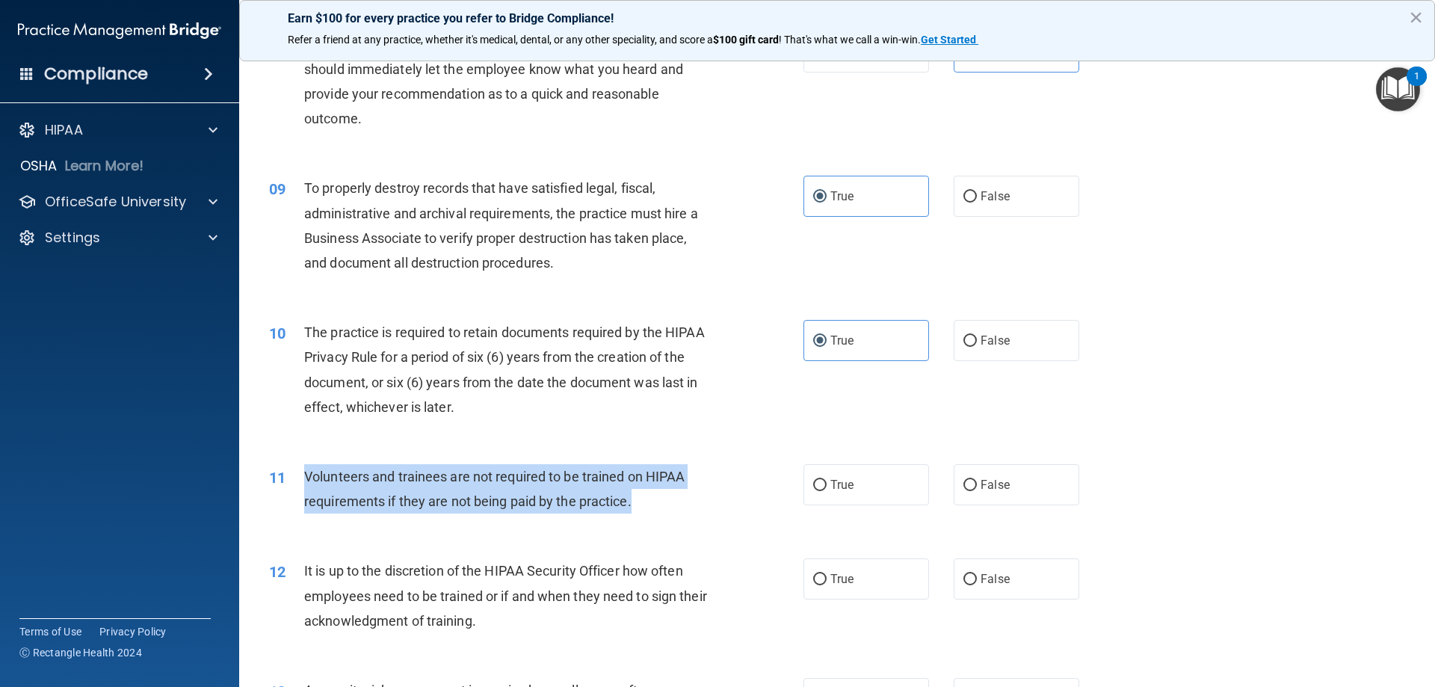
drag, startPoint x: 607, startPoint y: 502, endPoint x: 296, endPoint y: 479, distance: 311.8
click at [296, 479] on div "11 Volunteers and trainees are not required to be trained on HIPAA requirements…" at bounding box center [536, 492] width 579 height 57
click at [688, 480] on div "Volunteers and trainees are not required to be trained on HIPAA requirements if…" at bounding box center [513, 488] width 418 height 49
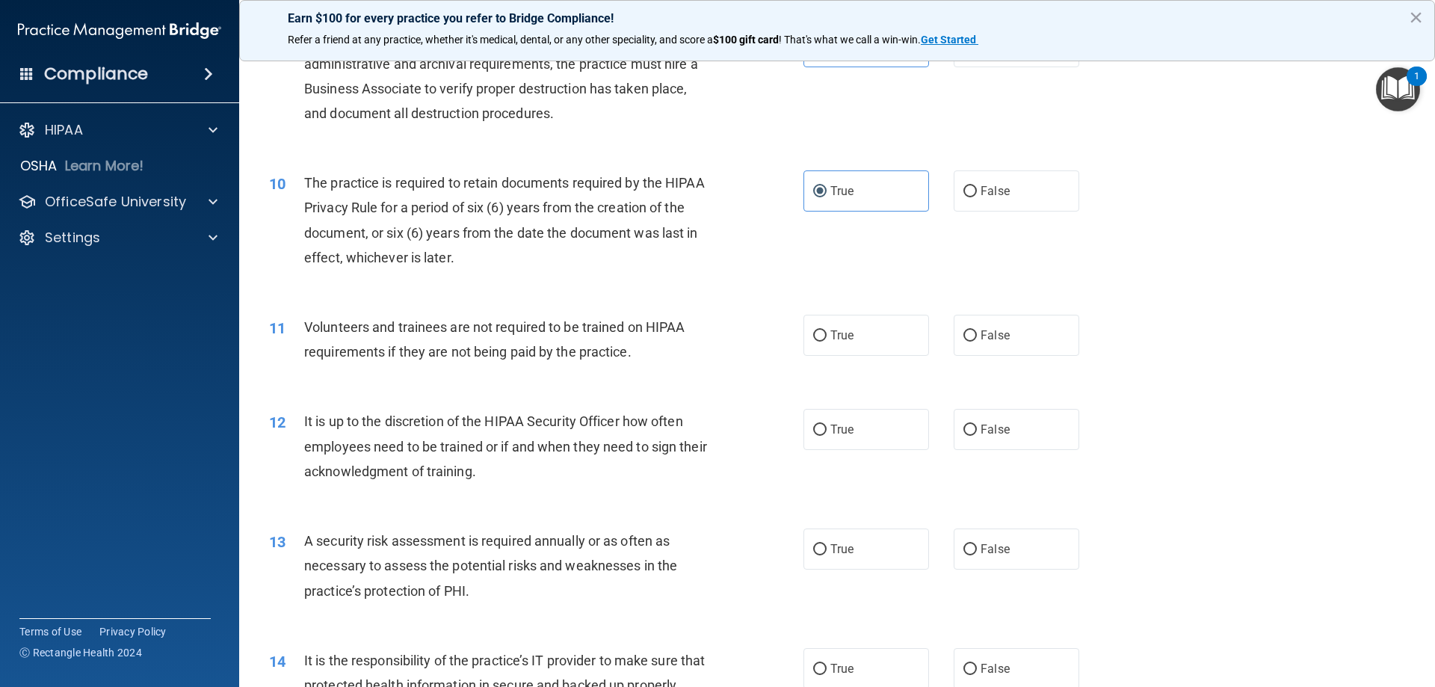
drag, startPoint x: 1023, startPoint y: 342, endPoint x: 972, endPoint y: 366, distance: 56.5
click at [1022, 342] on label "False" at bounding box center [1017, 335] width 126 height 41
click at [977, 342] on input "False" at bounding box center [969, 335] width 13 height 11
radio input "true"
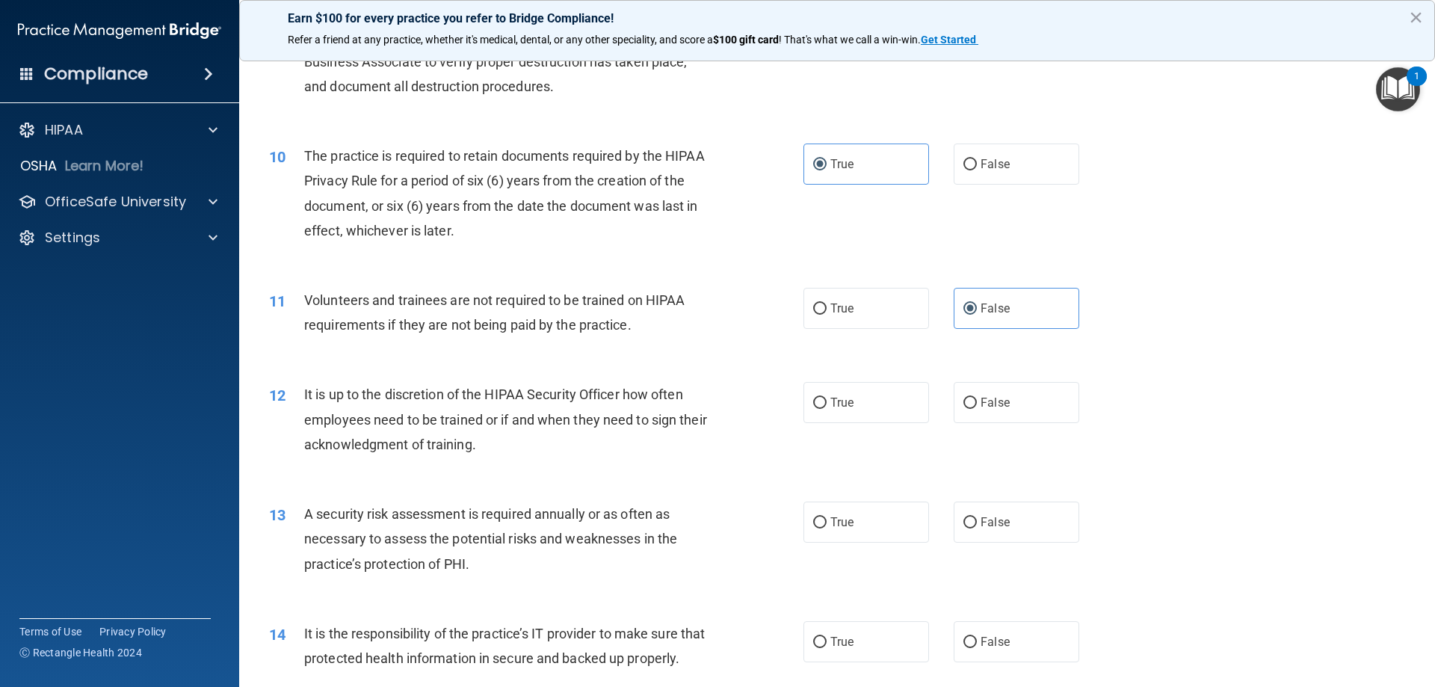
scroll to position [1196, 0]
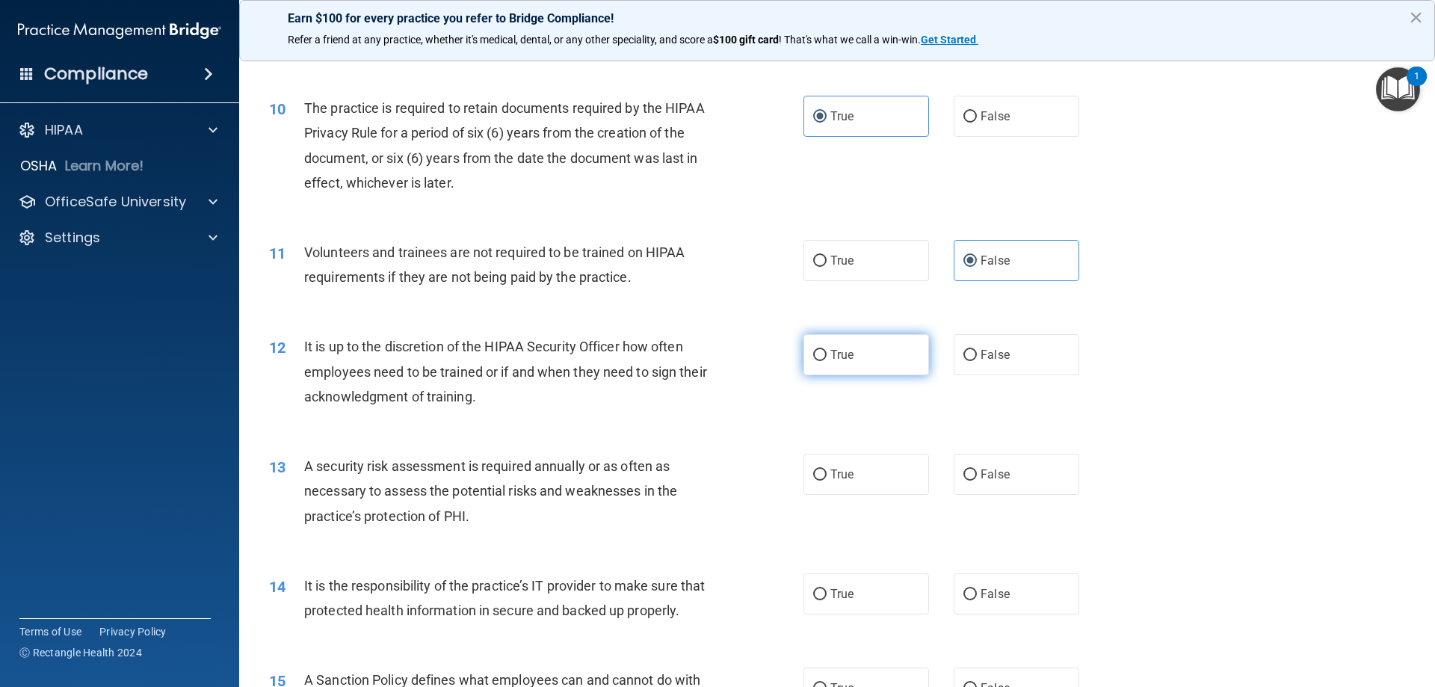
click at [845, 357] on span "True" at bounding box center [841, 355] width 23 height 14
click at [827, 357] on input "True" at bounding box center [819, 355] width 13 height 11
radio input "true"
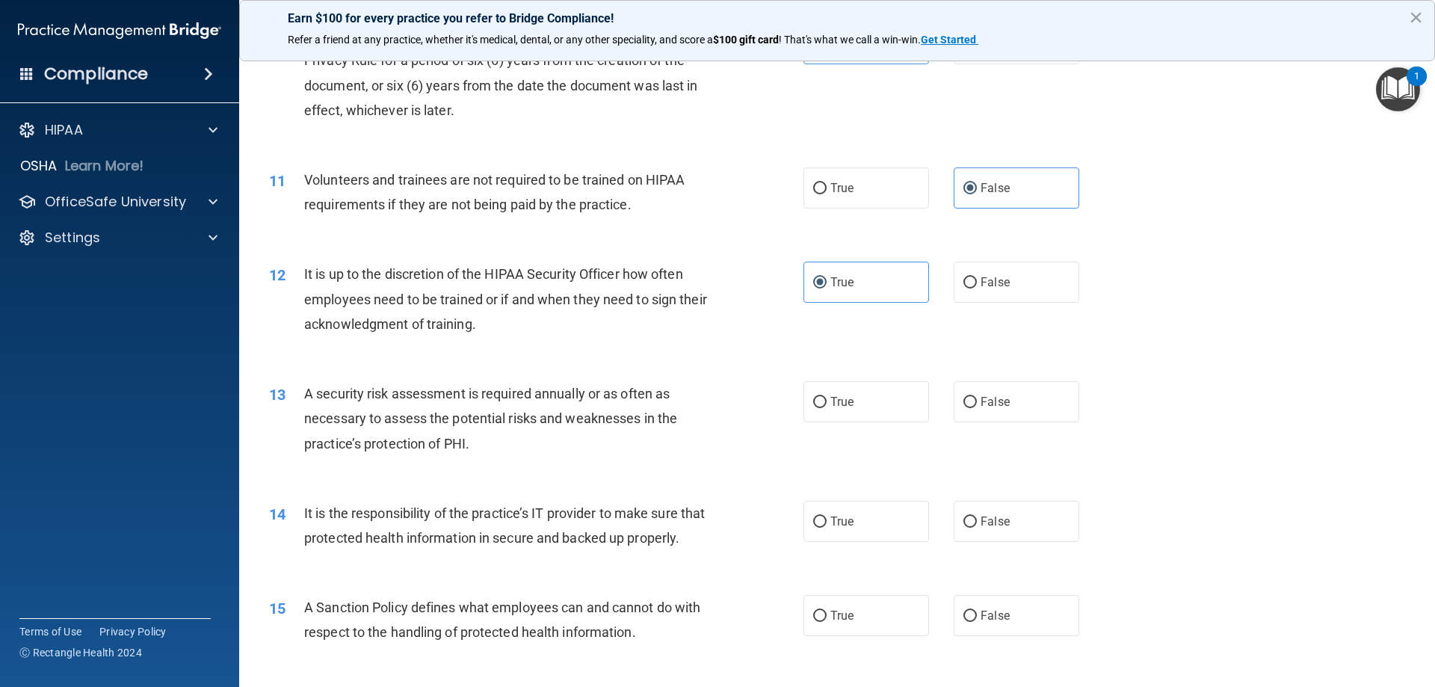
scroll to position [1271, 0]
click at [815, 409] on label "True" at bounding box center [866, 399] width 126 height 41
click at [815, 406] on input "True" at bounding box center [819, 400] width 13 height 11
radio input "true"
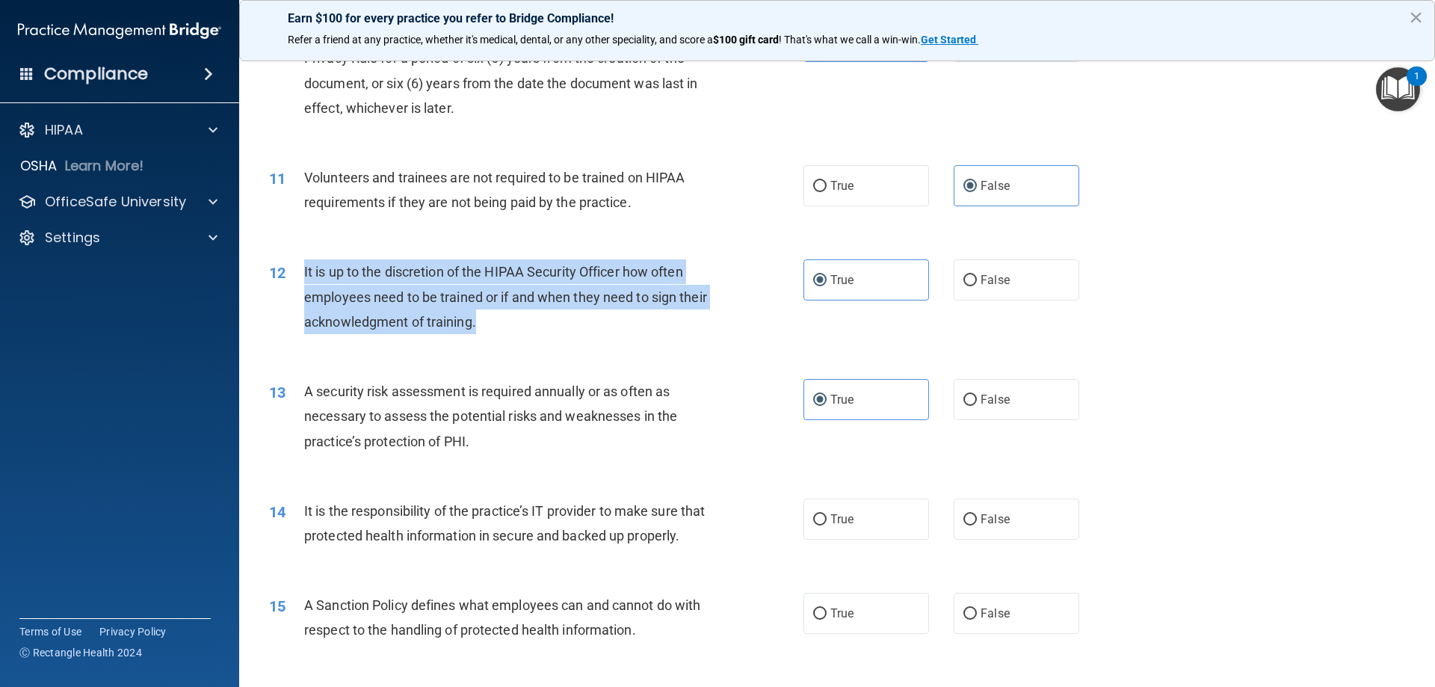
drag, startPoint x: 301, startPoint y: 195, endPoint x: 515, endPoint y: 327, distance: 251.0
click at [515, 326] on div "12 It is up to the discretion of the HIPAA Security Officer how often employees…" at bounding box center [536, 300] width 579 height 82
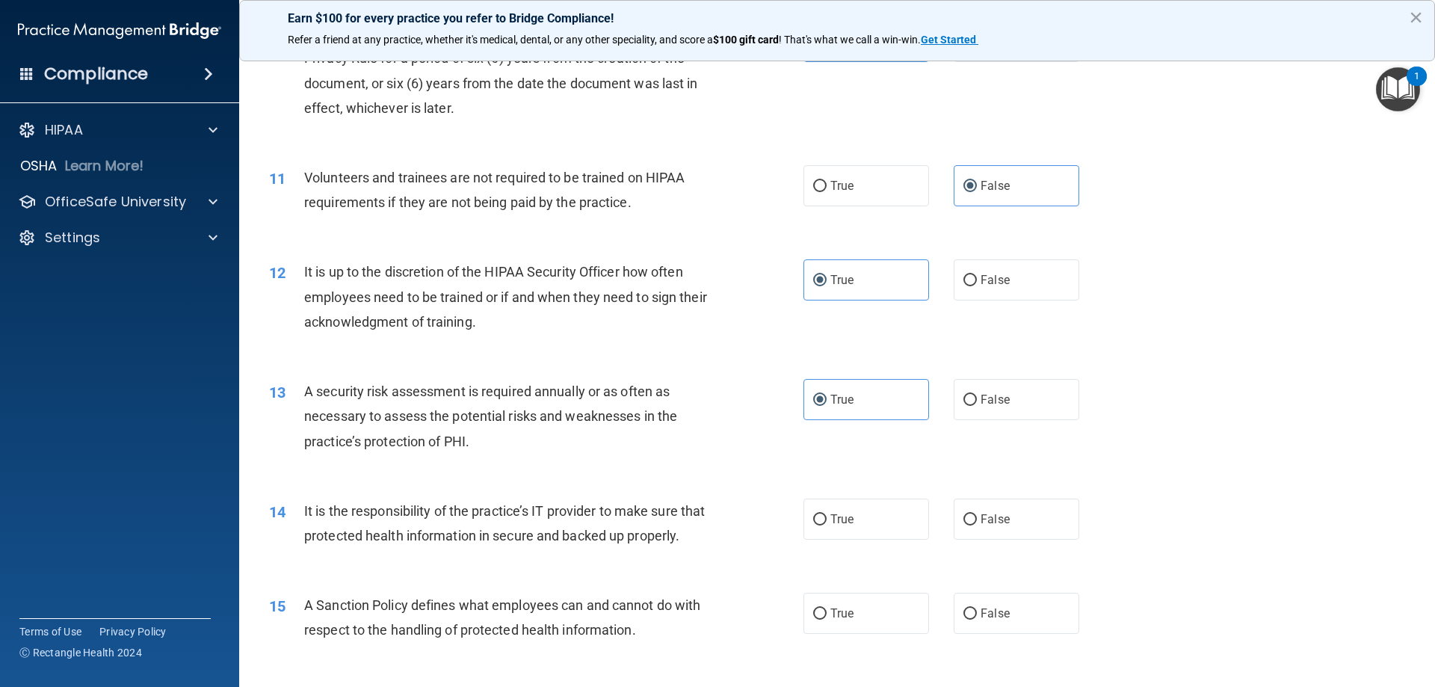
click at [581, 343] on div "12 It is up to the discretion of the HIPAA Security Officer how often employees…" at bounding box center [837, 301] width 1159 height 120
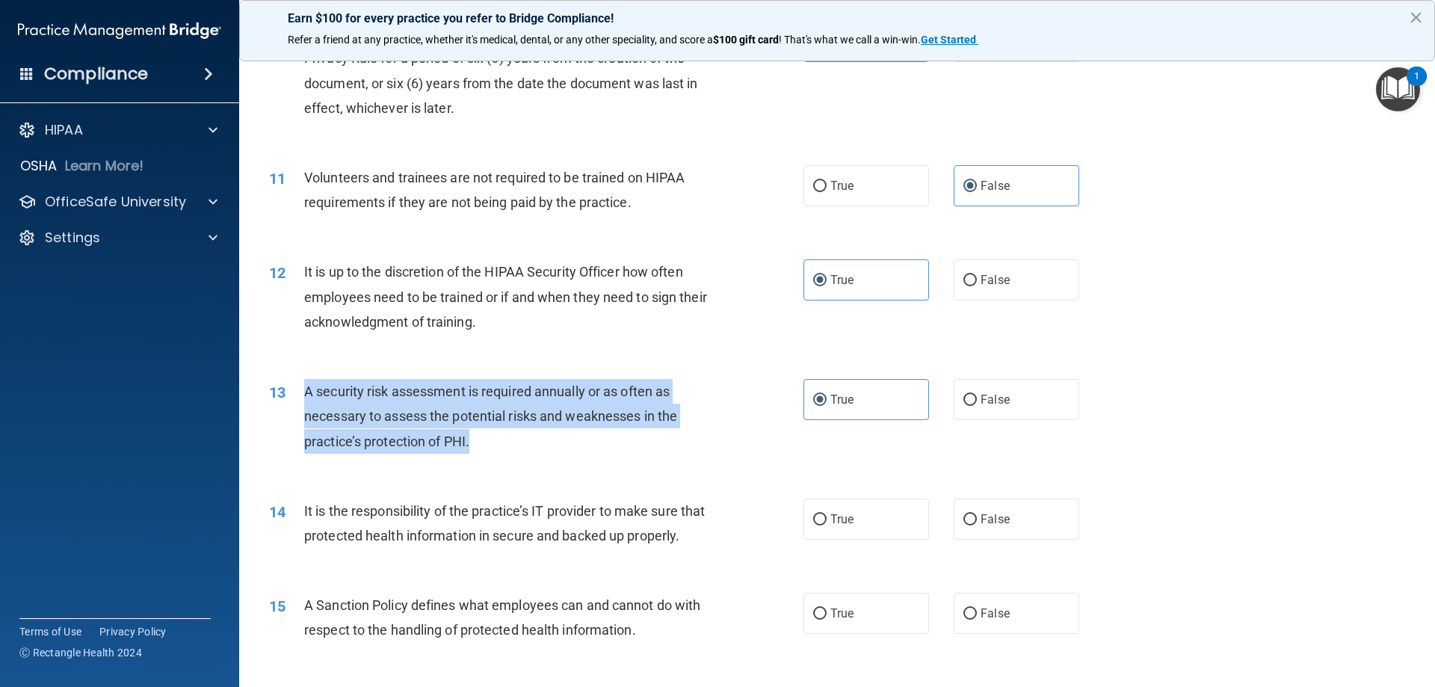
drag, startPoint x: 470, startPoint y: 442, endPoint x: 296, endPoint y: 394, distance: 180.6
click at [296, 394] on div "13 A security risk assessment is required annually or as often as necessary to …" at bounding box center [536, 420] width 579 height 82
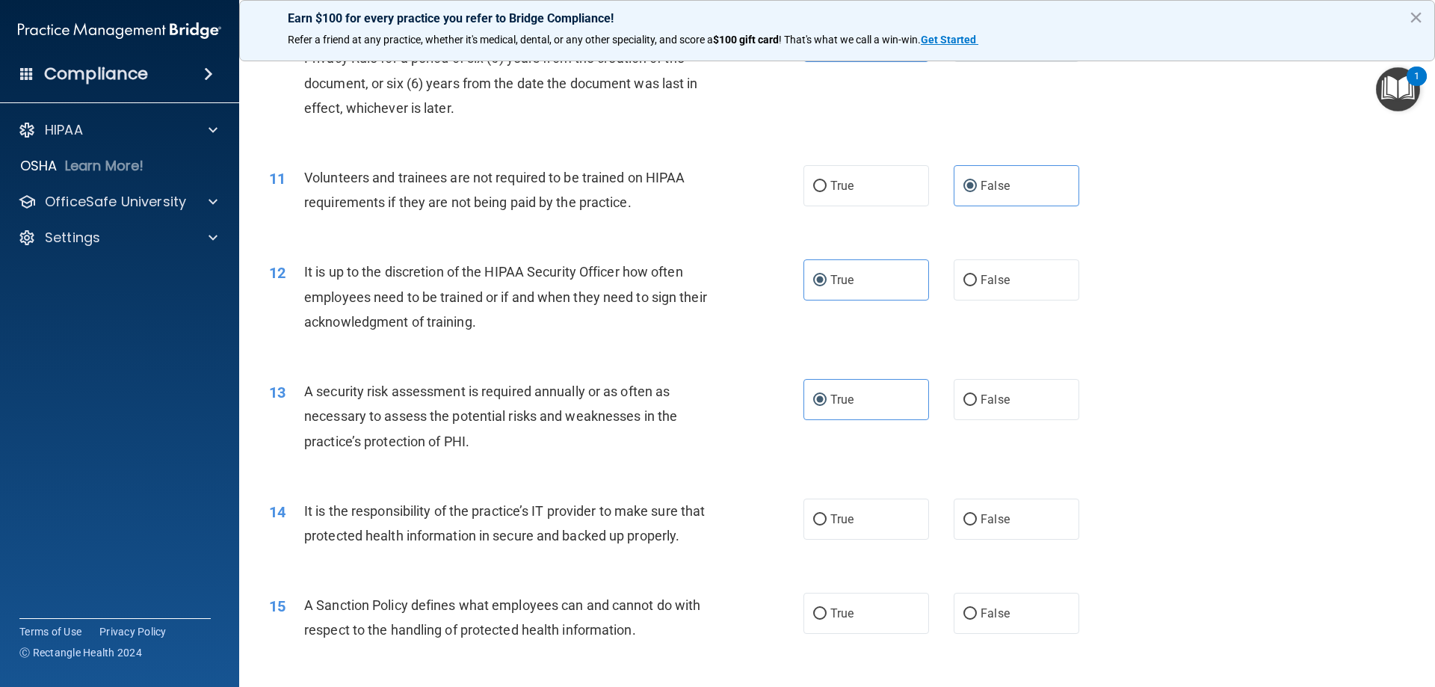
click at [401, 368] on div "13 A security risk assessment is required annually or as often as necessary to …" at bounding box center [837, 420] width 1159 height 120
click at [988, 292] on label "False" at bounding box center [1017, 279] width 126 height 41
click at [977, 286] on input "False" at bounding box center [969, 280] width 13 height 11
radio input "true"
radio input "false"
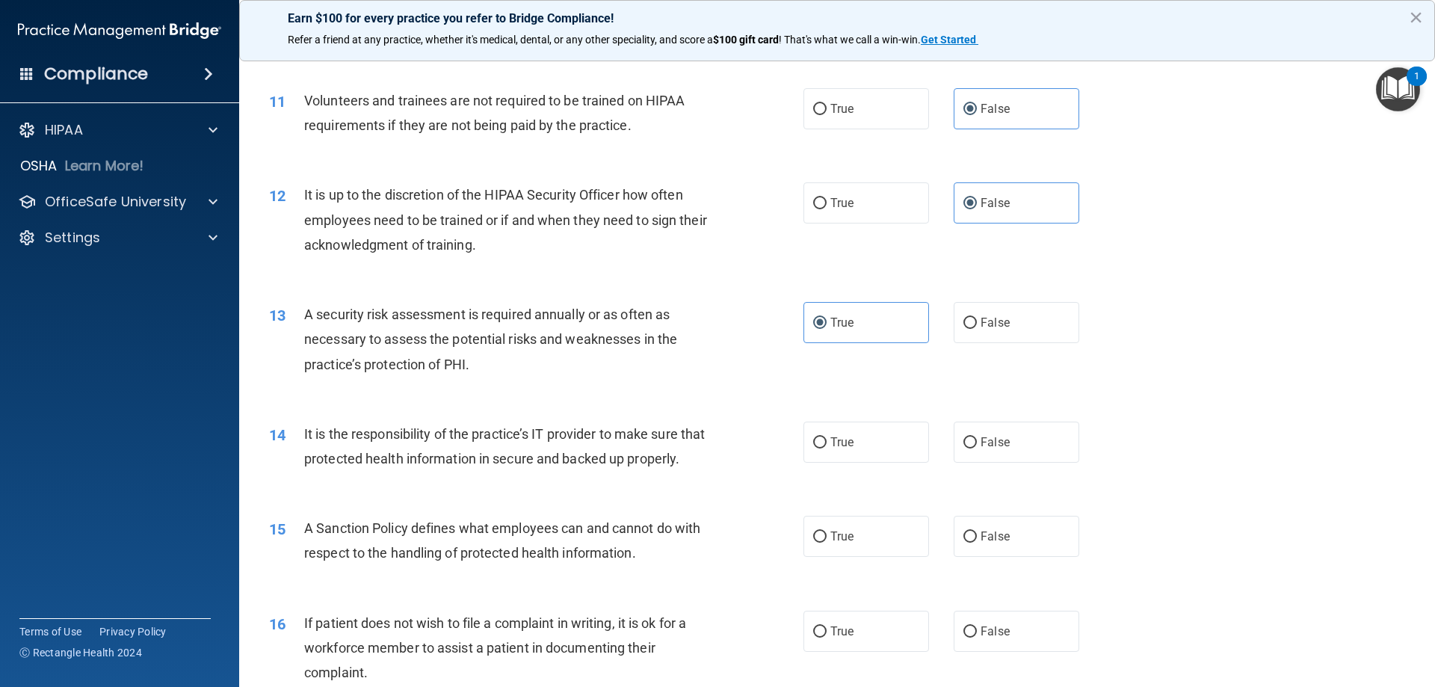
scroll to position [1420, 0]
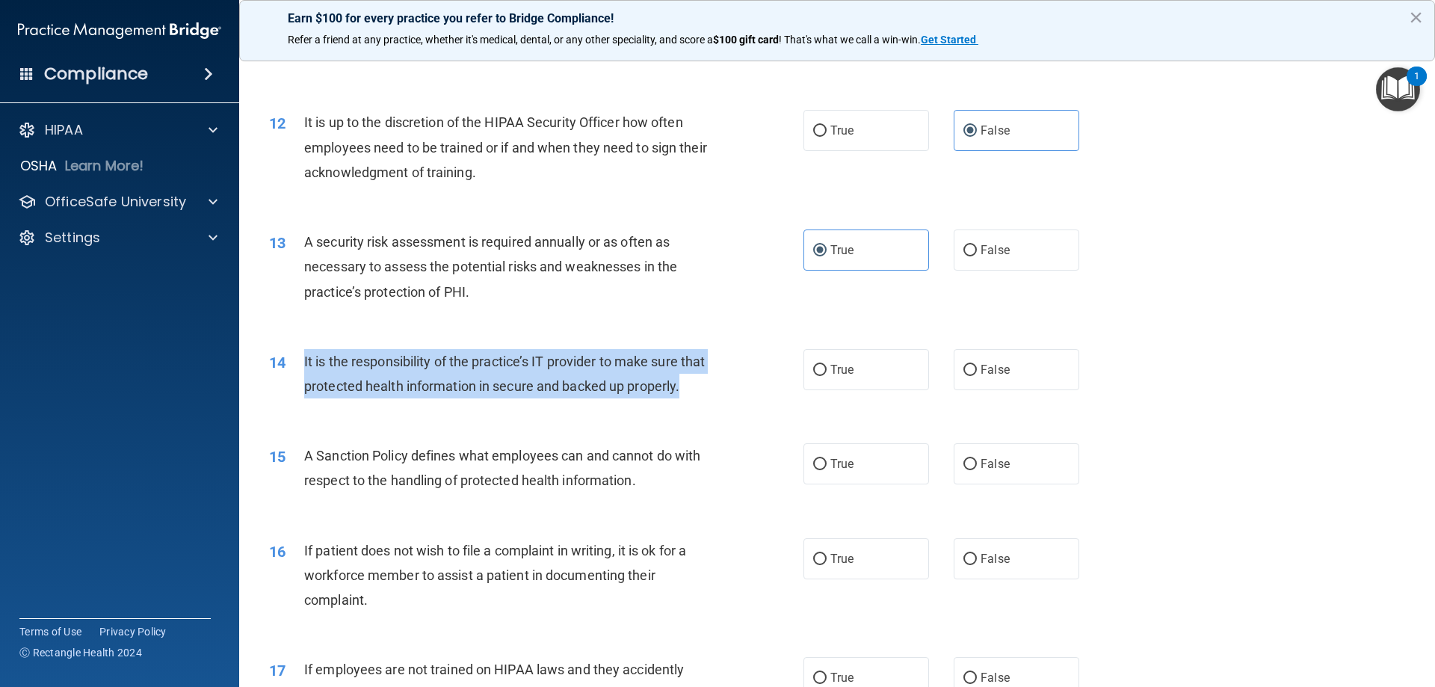
drag, startPoint x: 353, startPoint y: 398, endPoint x: 300, endPoint y: 366, distance: 62.0
click at [300, 366] on div "14 It is the responsibility of the practice’s IT provider to make sure that pro…" at bounding box center [536, 377] width 579 height 57
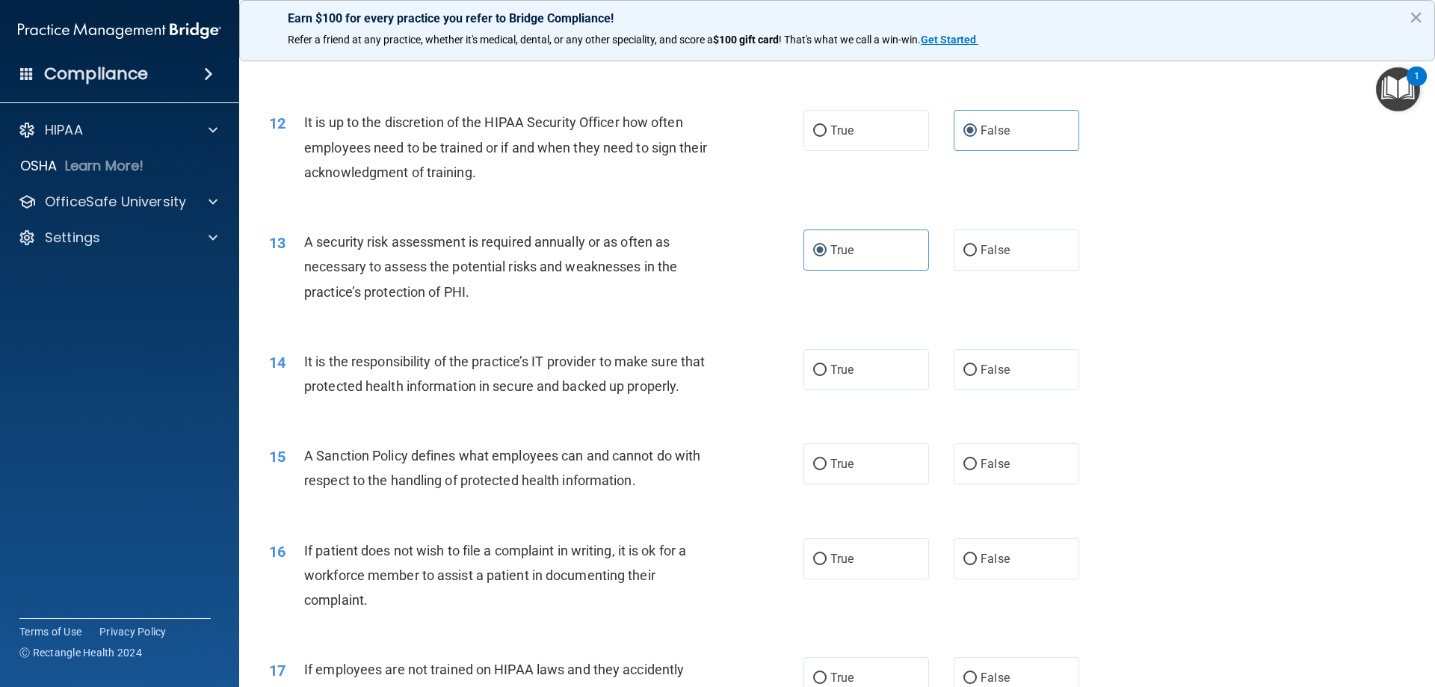
click at [505, 425] on div "14 It is the responsibility of the practice’s IT provider to make sure that pro…" at bounding box center [837, 377] width 1159 height 94
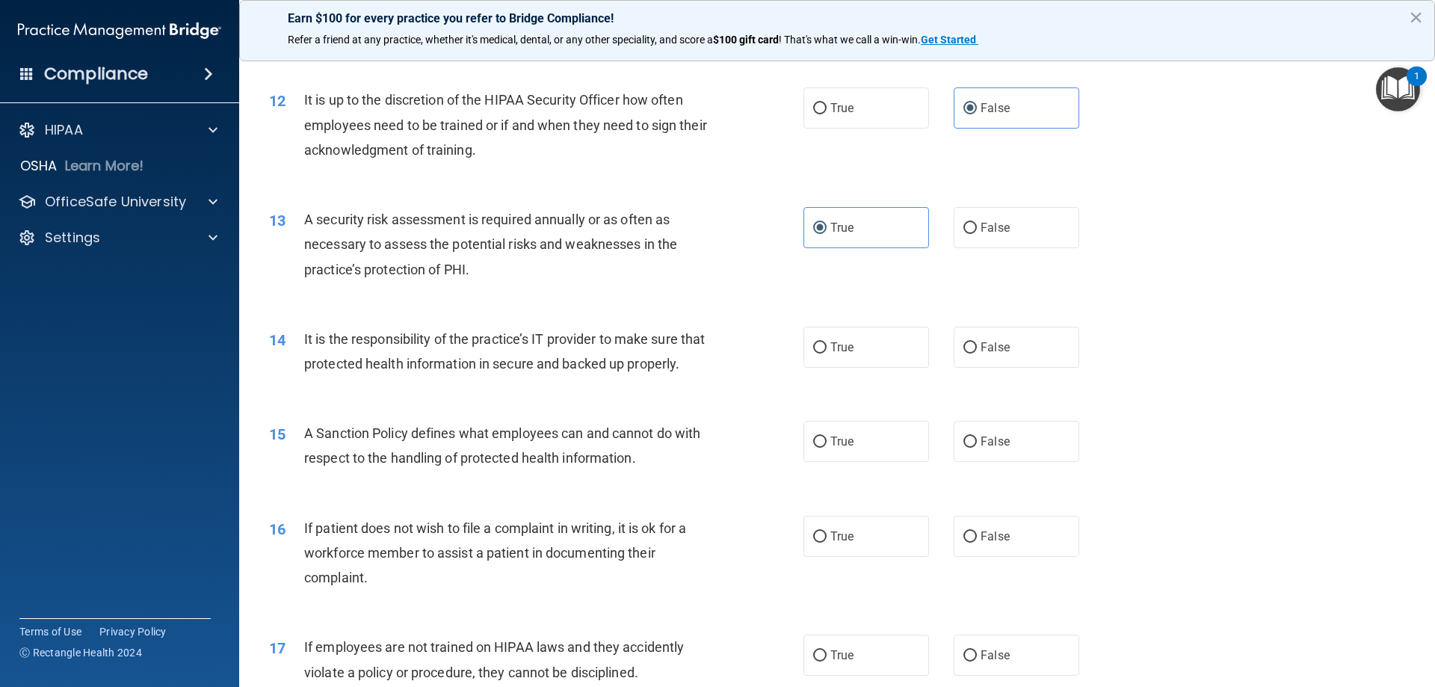
scroll to position [1495, 0]
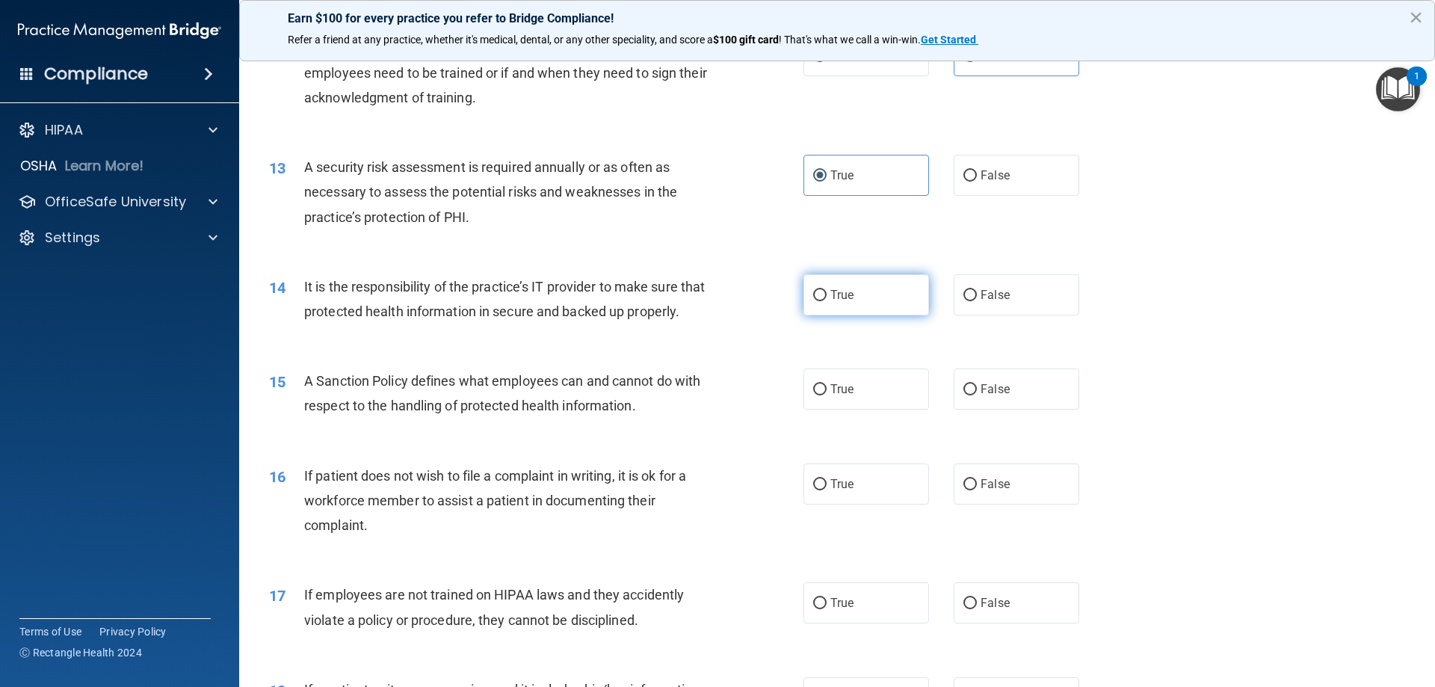
click at [865, 301] on label "True" at bounding box center [866, 294] width 126 height 41
click at [827, 301] on input "True" at bounding box center [819, 295] width 13 height 11
radio input "true"
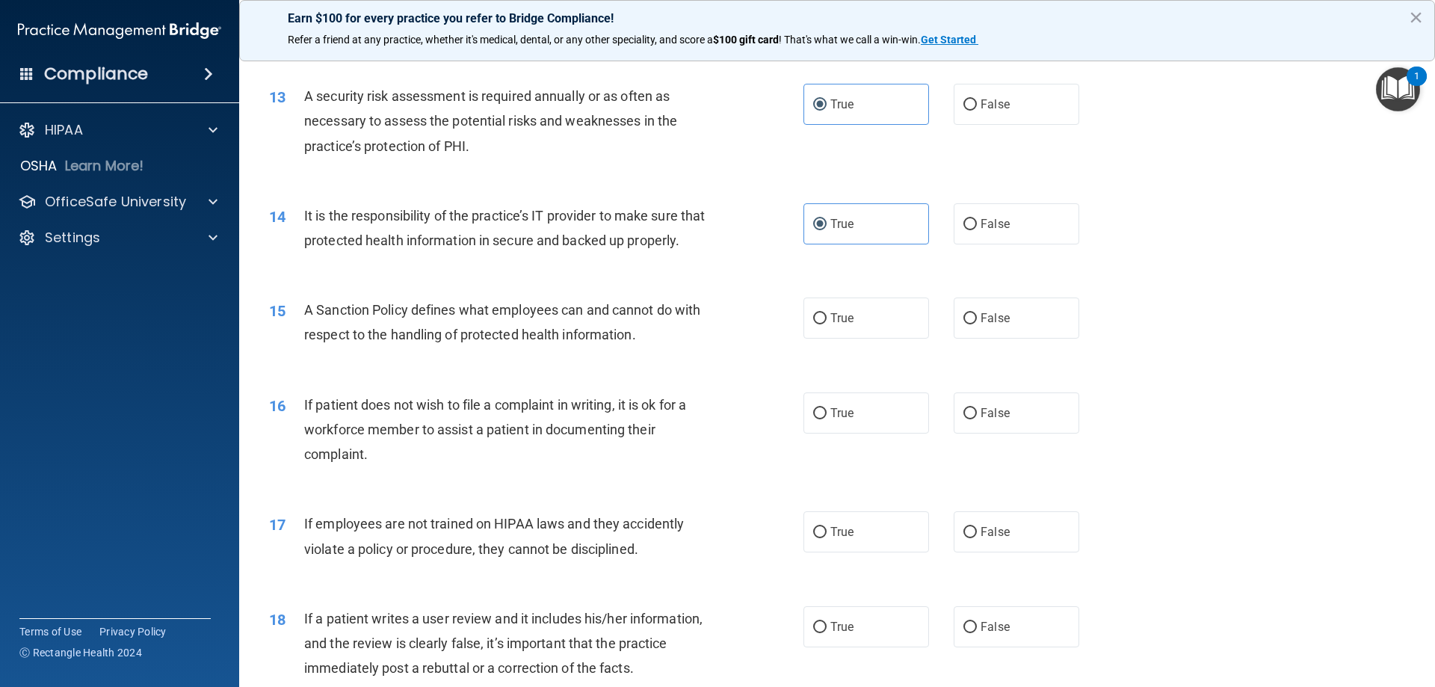
scroll to position [1570, 0]
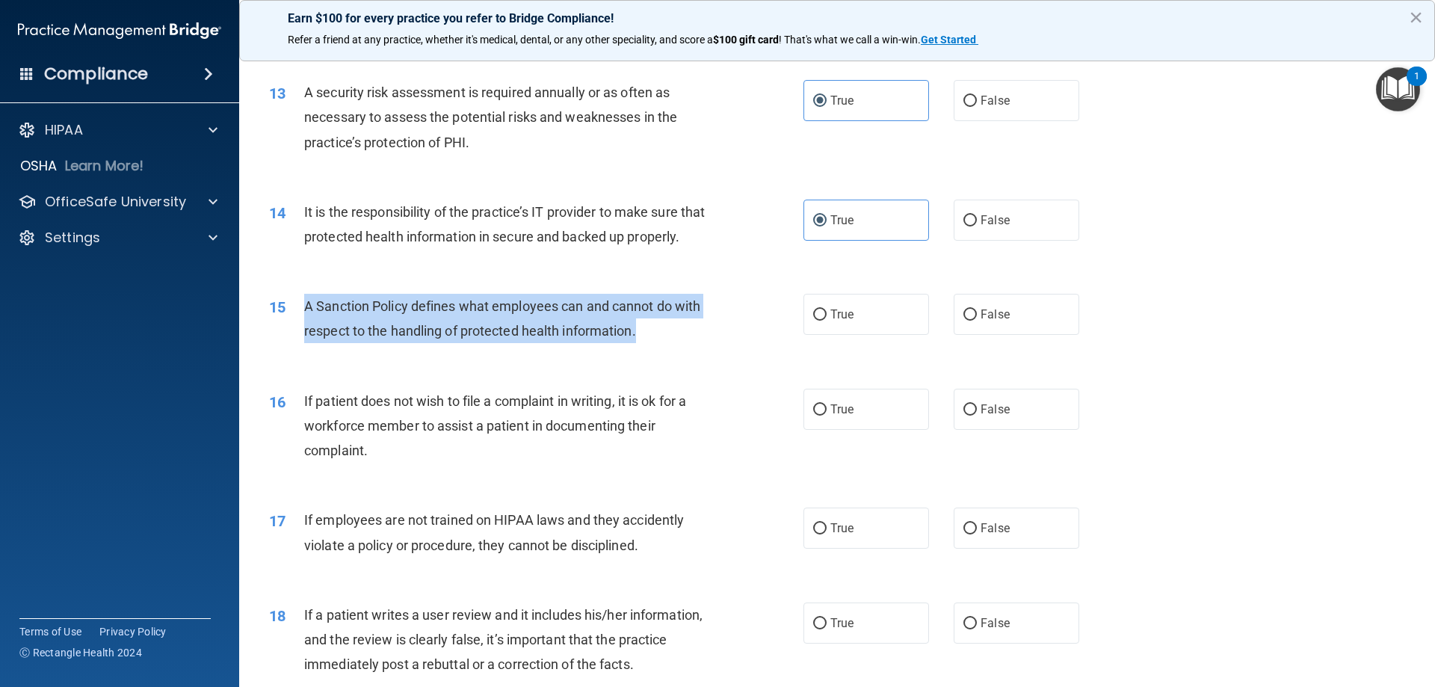
drag, startPoint x: 638, startPoint y: 361, endPoint x: 303, endPoint y: 337, distance: 335.0
click at [304, 337] on span "A Sanction Policy defines what employees can and cannot do with respect to the …" at bounding box center [502, 318] width 396 height 40
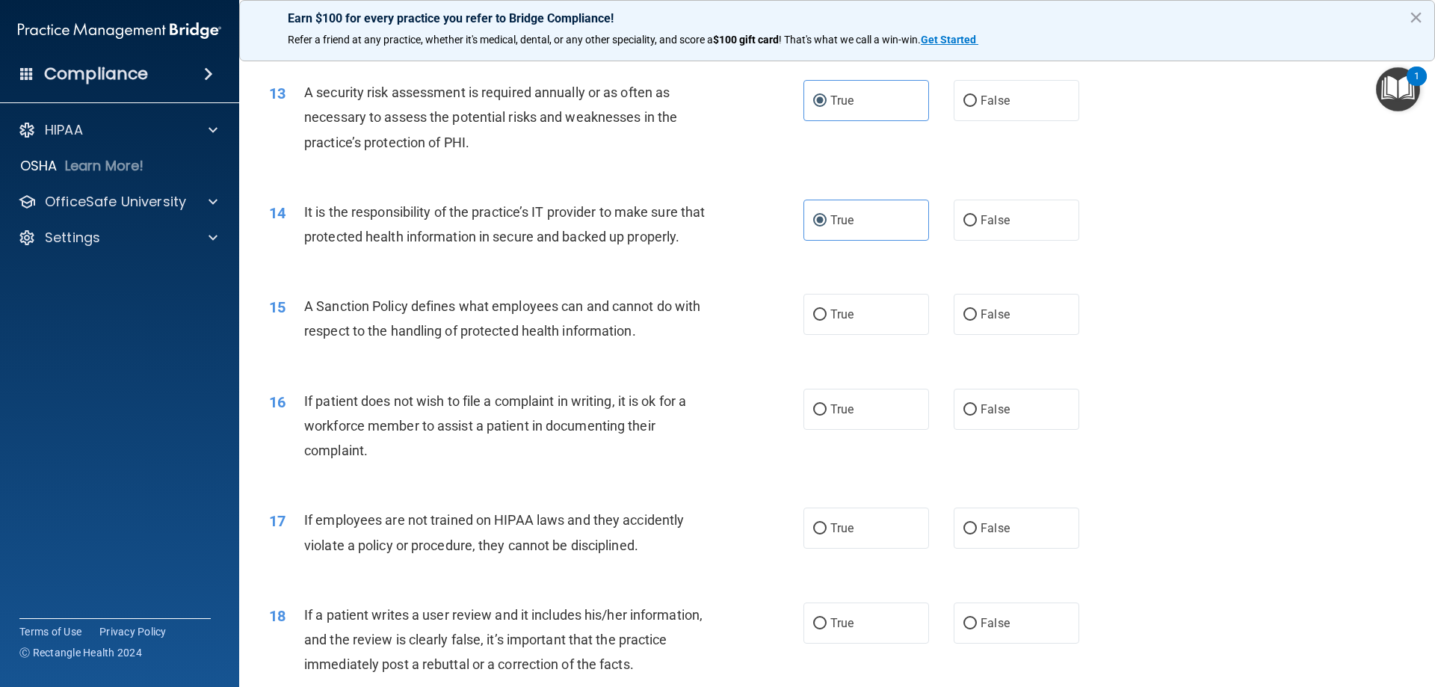
click at [471, 369] on div "15 A Sanction Policy defines what employees can and cannot do with respect to t…" at bounding box center [837, 322] width 1159 height 94
click at [890, 335] on label "True" at bounding box center [866, 314] width 126 height 41
click at [827, 321] on input "True" at bounding box center [819, 314] width 13 height 11
radio input "true"
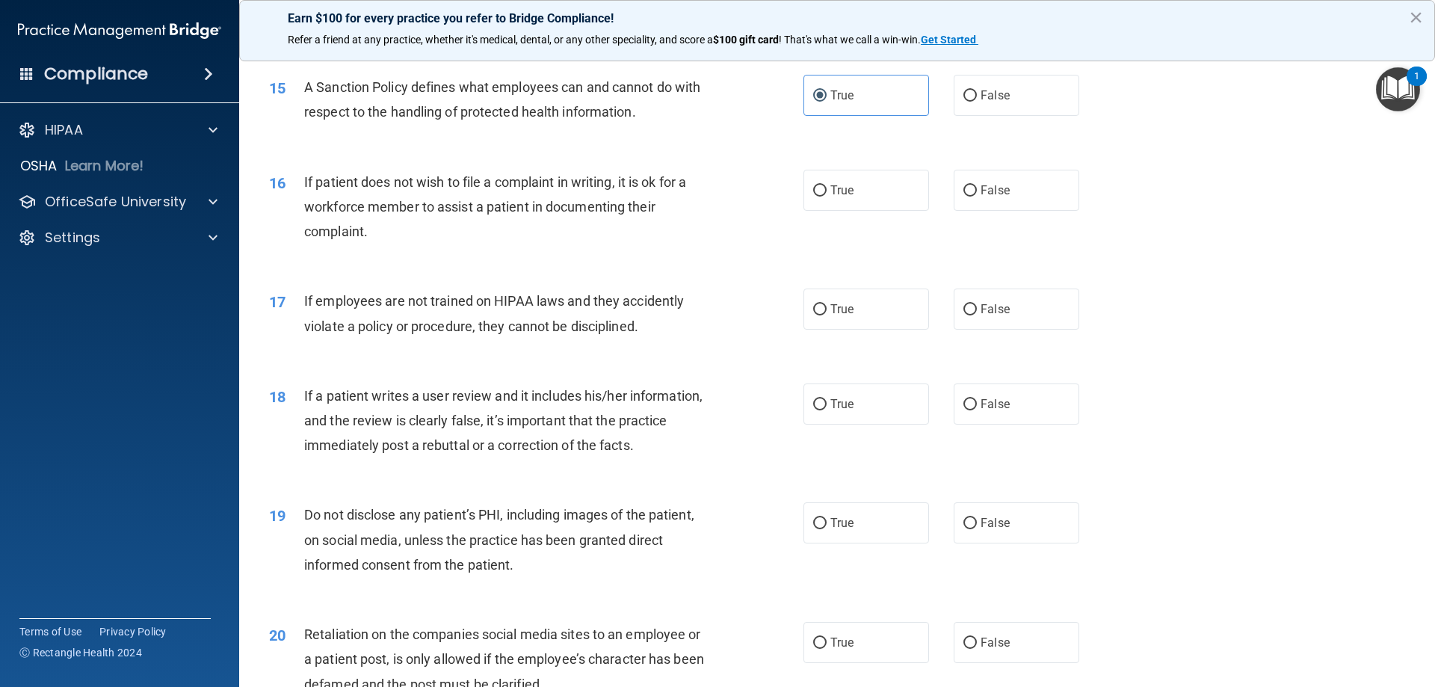
scroll to position [1794, 0]
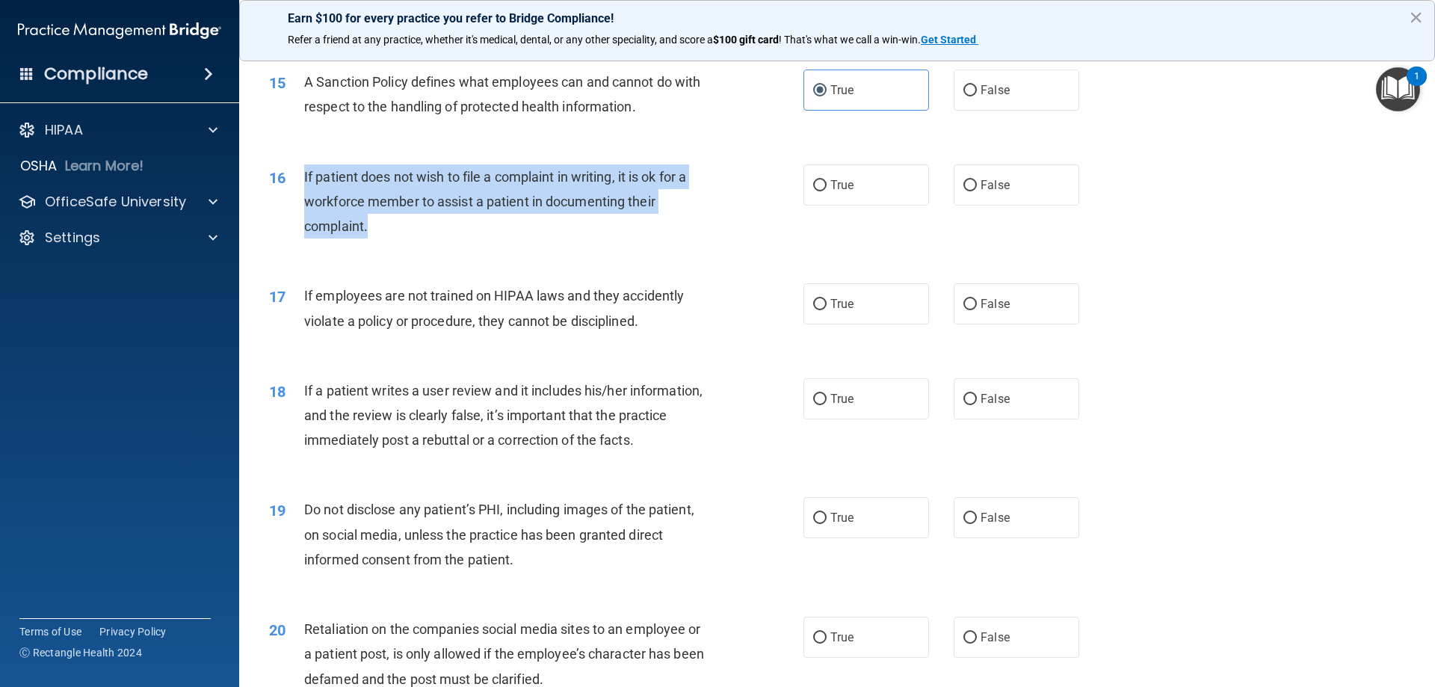
drag, startPoint x: 378, startPoint y: 262, endPoint x: 298, endPoint y: 191, distance: 106.5
click at [298, 191] on div "16 If patient does not wish to file a complaint in writing, it is ok for a work…" at bounding box center [536, 205] width 579 height 82
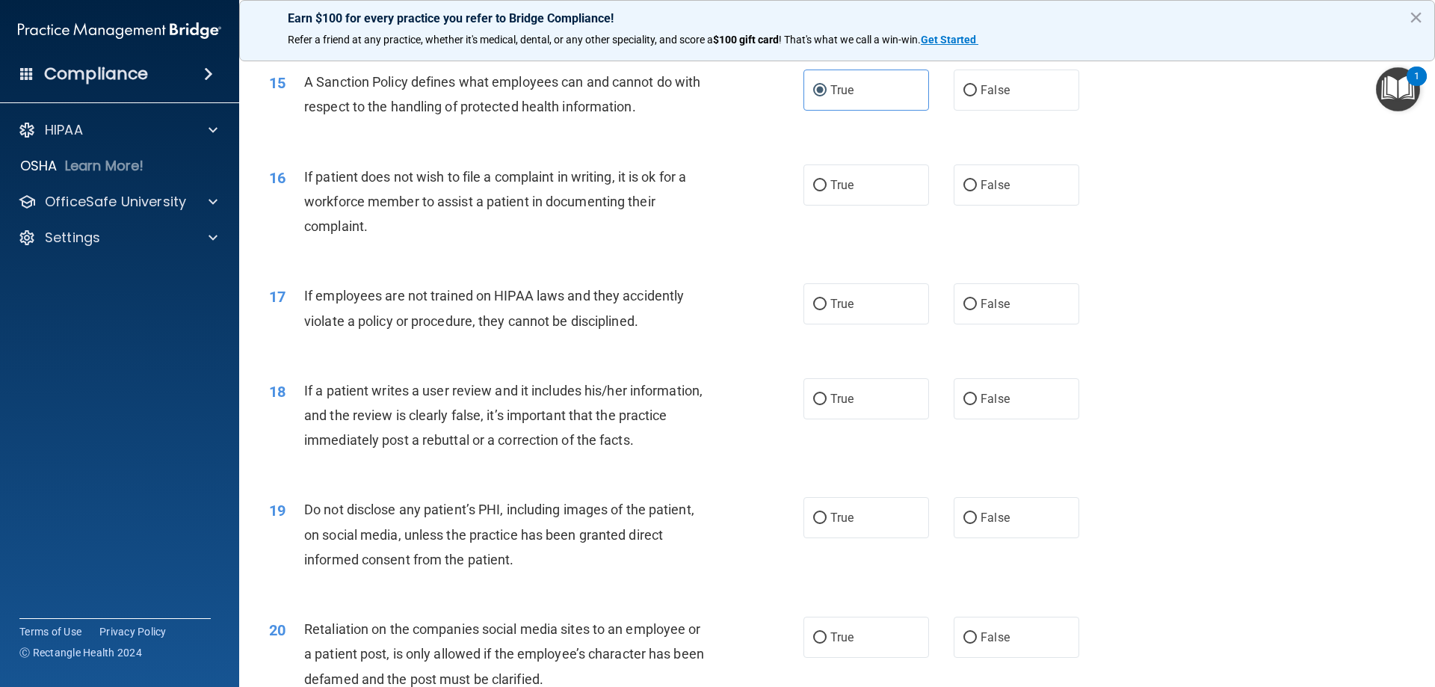
click at [427, 316] on span "If employees are not trained on HIPAA laws and they accidently violate a policy…" at bounding box center [494, 308] width 380 height 40
click at [821, 233] on div "16 If patient does not wish to file a complaint in writing, it is ok for a work…" at bounding box center [837, 206] width 1159 height 120
click at [817, 206] on label "True" at bounding box center [866, 184] width 126 height 41
click at [817, 191] on input "True" at bounding box center [819, 185] width 13 height 11
radio input "true"
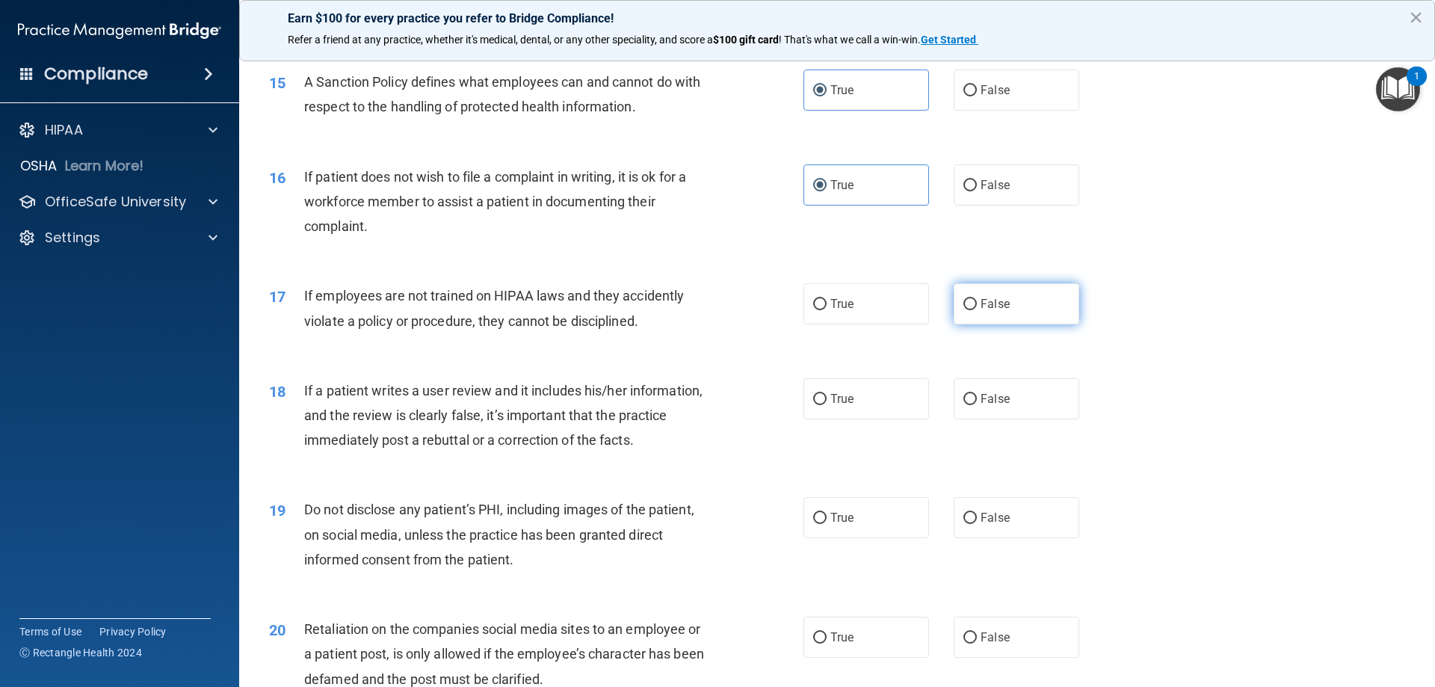
click at [990, 311] on span "False" at bounding box center [995, 304] width 29 height 14
click at [977, 310] on input "False" at bounding box center [969, 304] width 13 height 11
radio input "true"
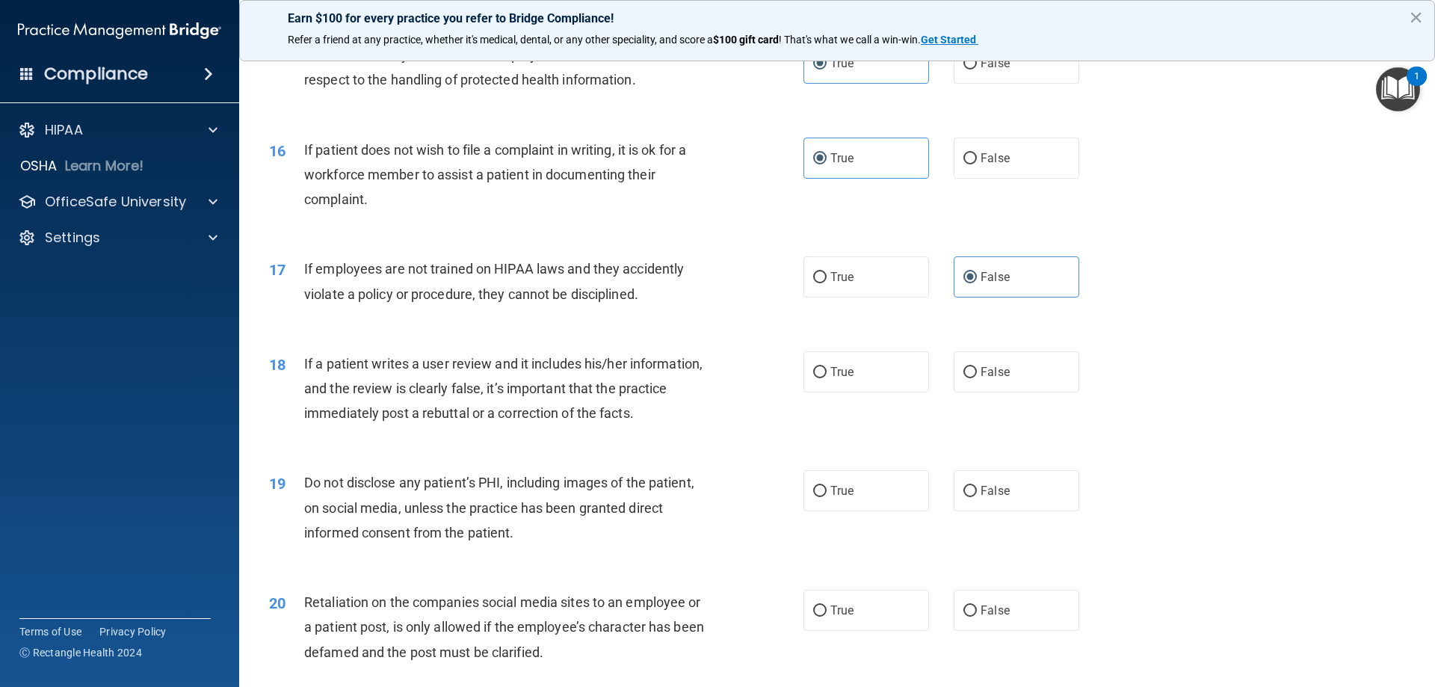
scroll to position [1869, 0]
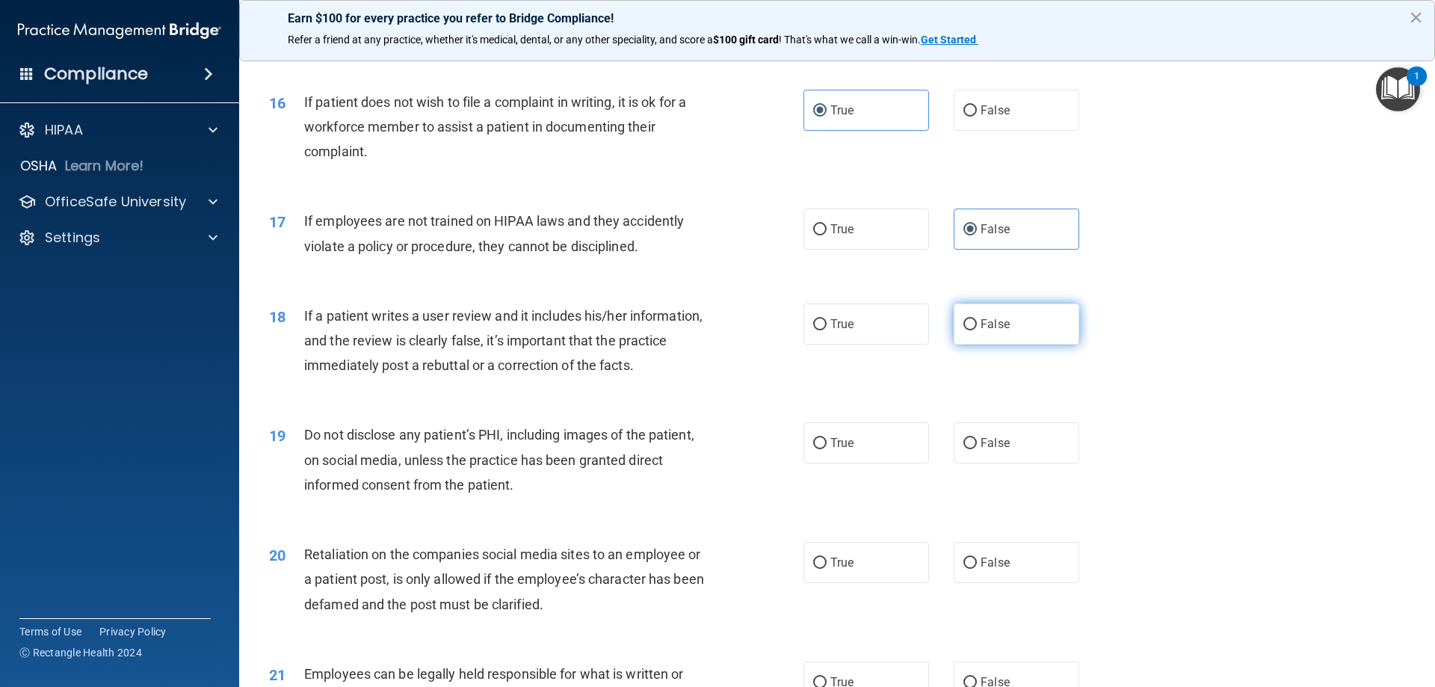
click at [1025, 345] on label "False" at bounding box center [1017, 323] width 126 height 41
click at [977, 330] on input "False" at bounding box center [969, 324] width 13 height 11
radio input "true"
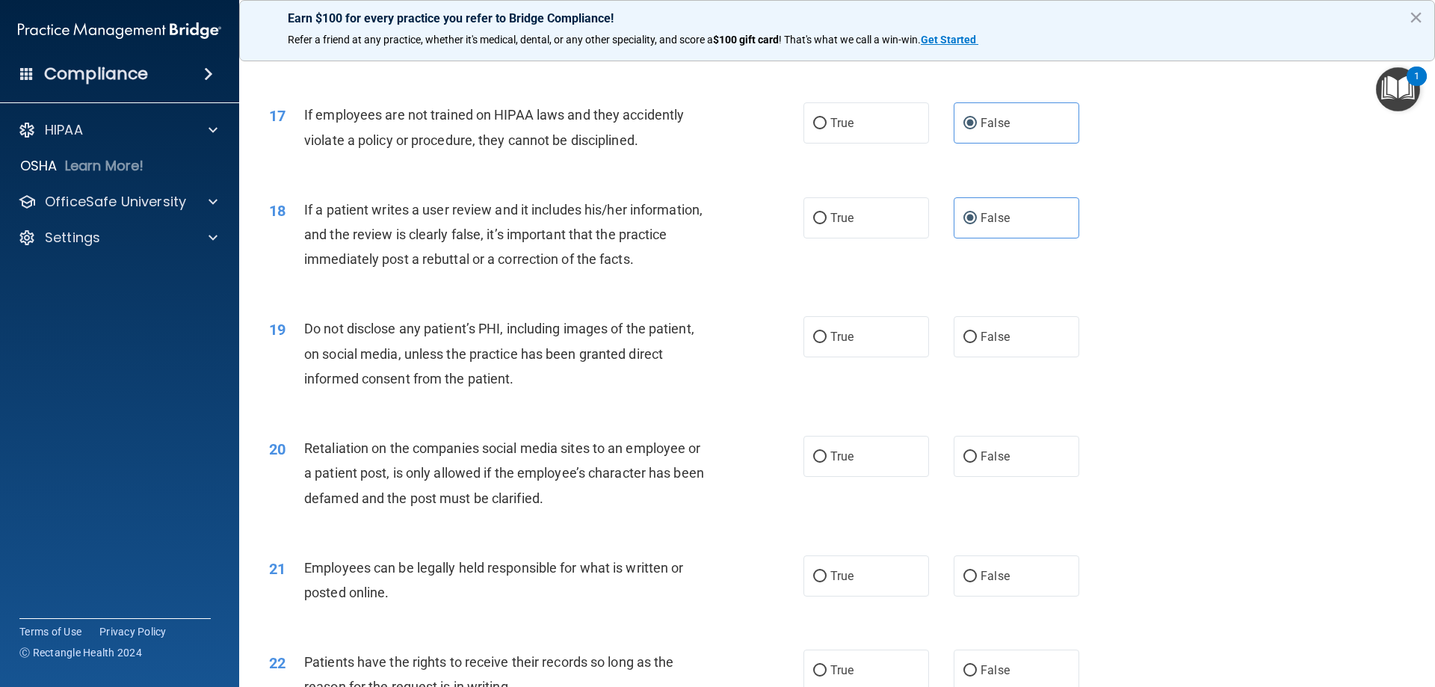
scroll to position [2018, 0]
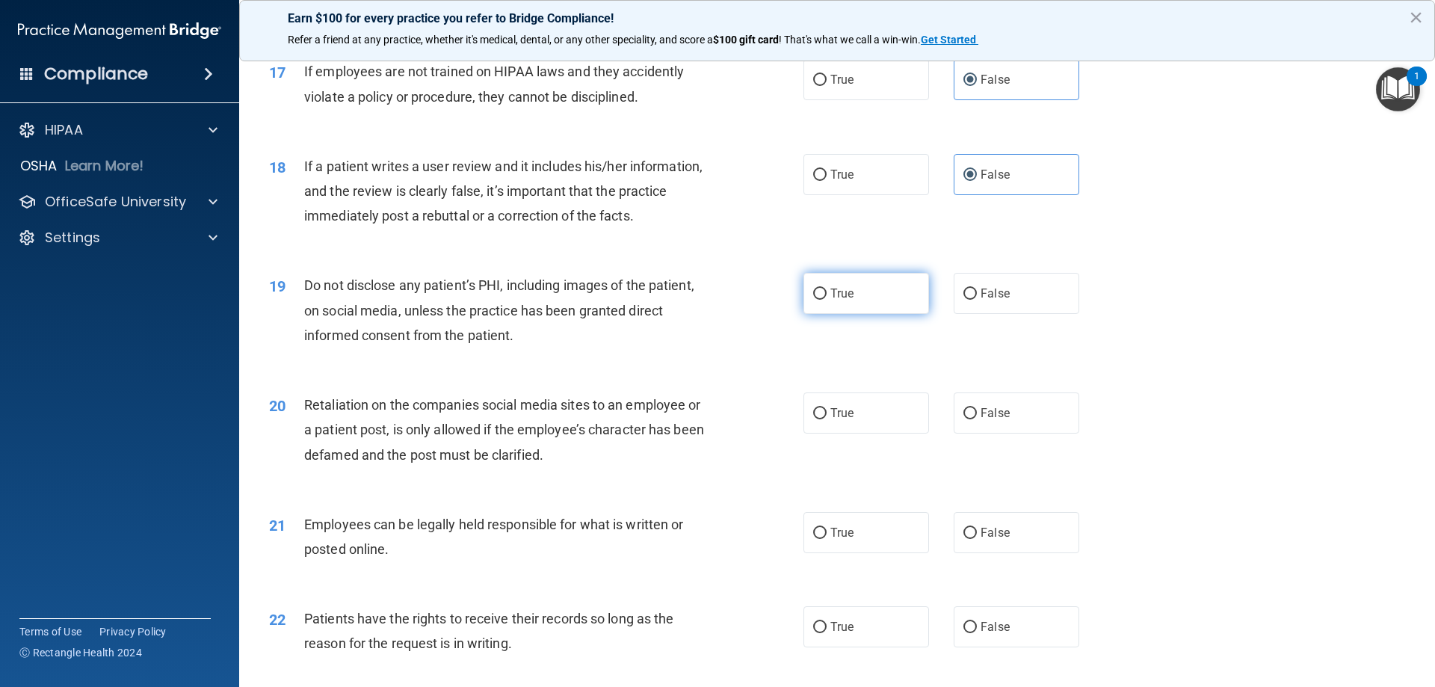
click at [826, 340] on div "19 Do not disclose any patient’s PHI, including images of the patient, on socia…" at bounding box center [837, 314] width 1159 height 120
click at [827, 314] on label "True" at bounding box center [866, 293] width 126 height 41
click at [827, 300] on input "True" at bounding box center [819, 294] width 13 height 11
radio input "true"
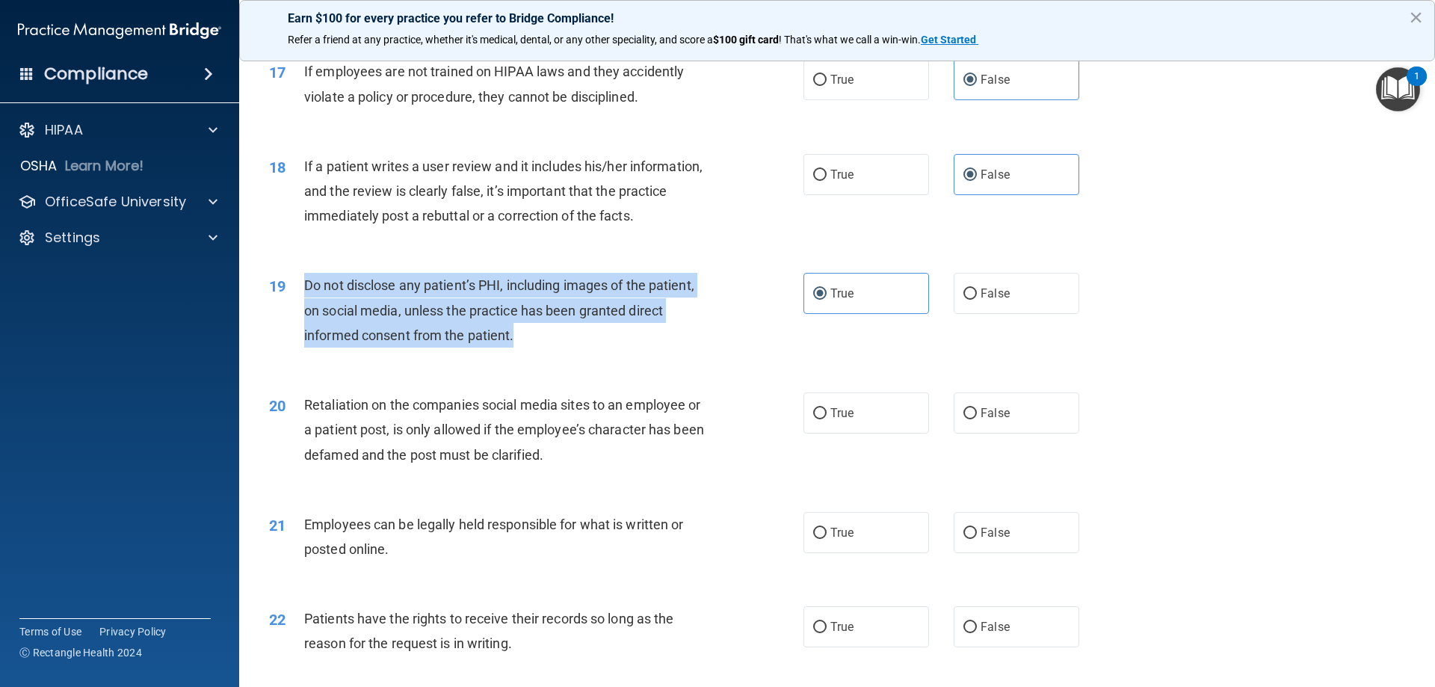
drag, startPoint x: 513, startPoint y: 360, endPoint x: 296, endPoint y: 308, distance: 223.0
click at [296, 308] on div "19 Do not disclose any patient’s PHI, including images of the patient, on socia…" at bounding box center [536, 314] width 579 height 82
click at [384, 342] on span "Do not disclose any patient’s PHI, including images of the patient, on social m…" at bounding box center [499, 309] width 390 height 65
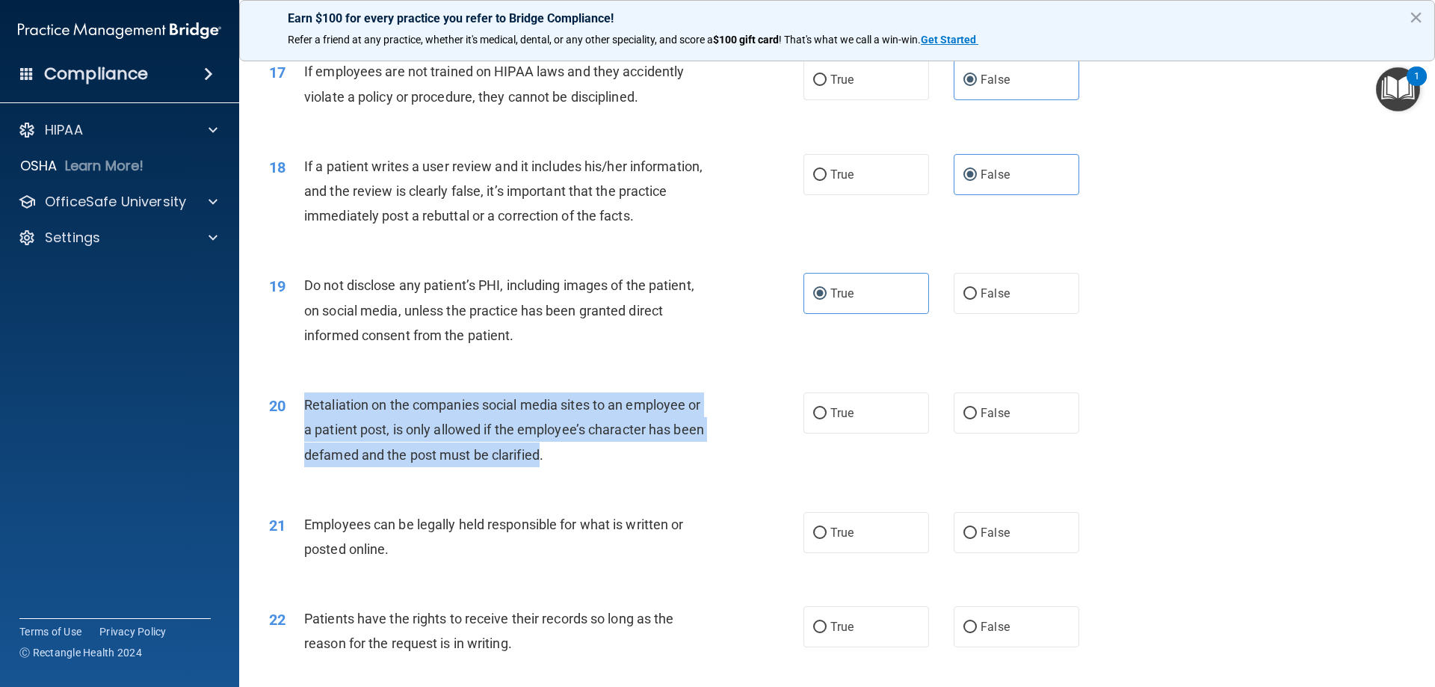
drag, startPoint x: 527, startPoint y: 482, endPoint x: 358, endPoint y: 446, distance: 172.7
click at [290, 444] on div "20 Retaliation on the companies social media sites to an employee or a patient …" at bounding box center [536, 433] width 579 height 82
click at [492, 451] on span "Retaliation on the companies social media sites to an employee or a patient pos…" at bounding box center [504, 429] width 400 height 65
click at [536, 462] on span "Retaliation on the companies social media sites to an employee or a patient pos…" at bounding box center [504, 429] width 400 height 65
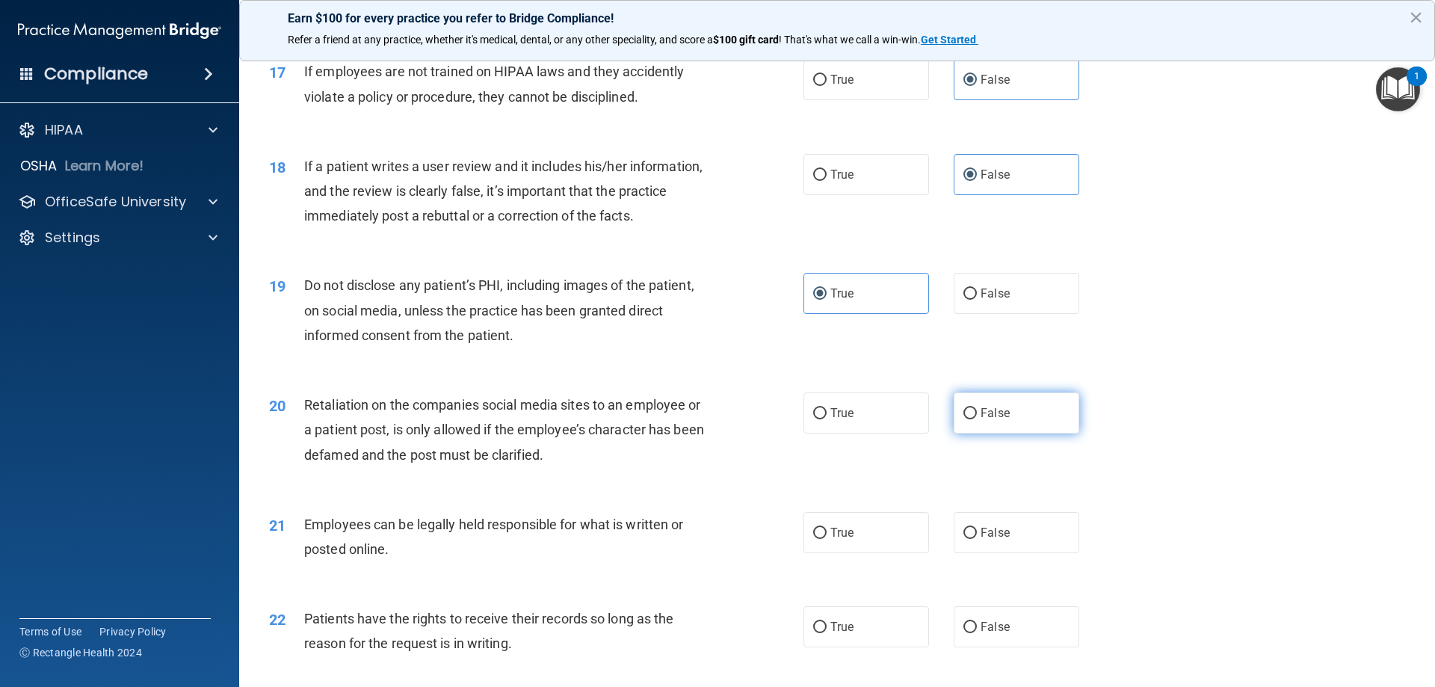
click at [990, 434] on label "False" at bounding box center [1017, 412] width 126 height 41
click at [977, 419] on input "False" at bounding box center [969, 413] width 13 height 11
radio input "true"
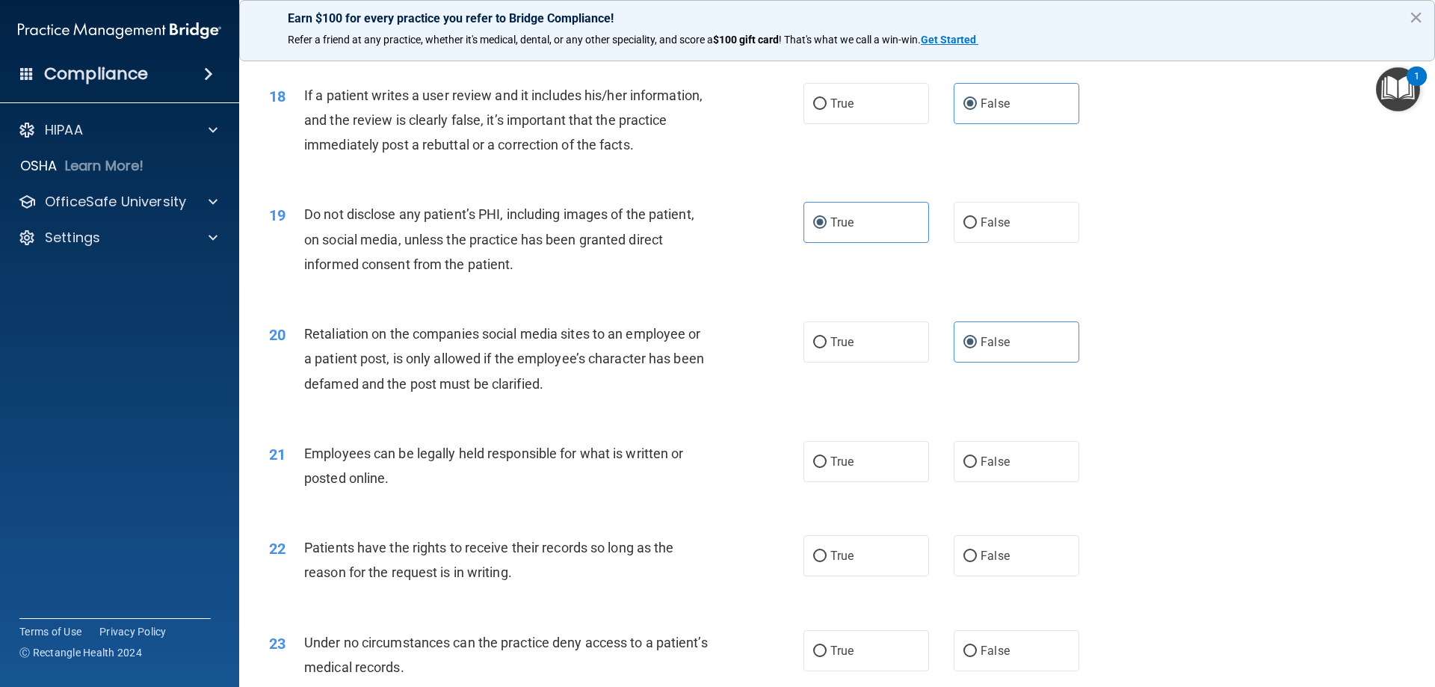
scroll to position [2093, 0]
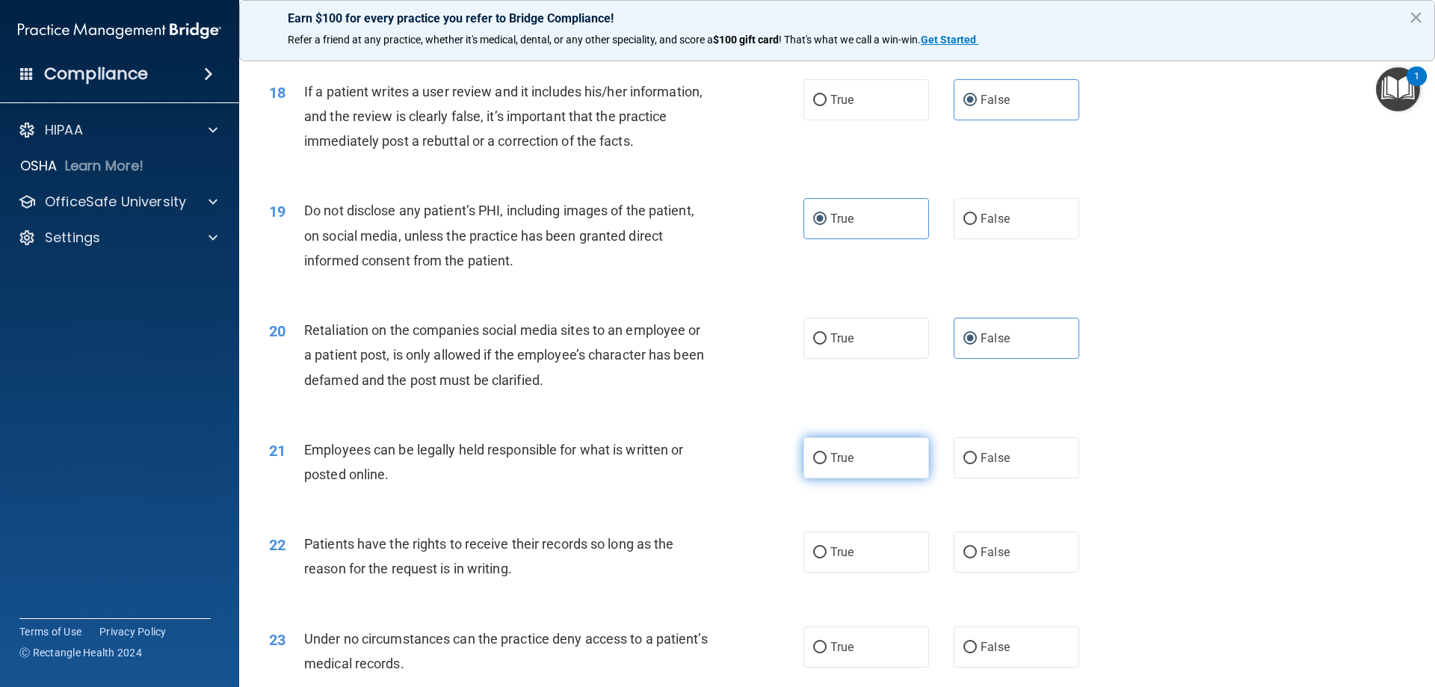
click at [858, 478] on label "True" at bounding box center [866, 457] width 126 height 41
click at [827, 464] on input "True" at bounding box center [819, 458] width 13 height 11
radio input "true"
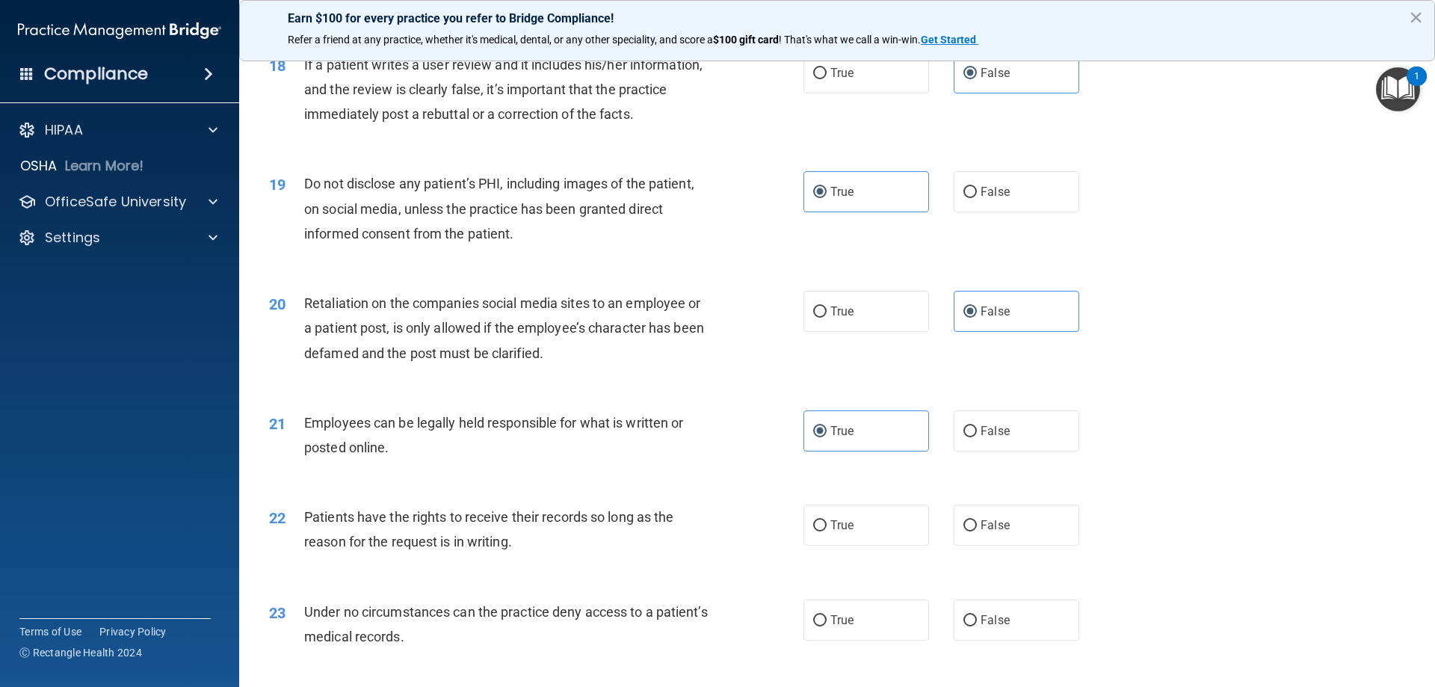
scroll to position [2168, 0]
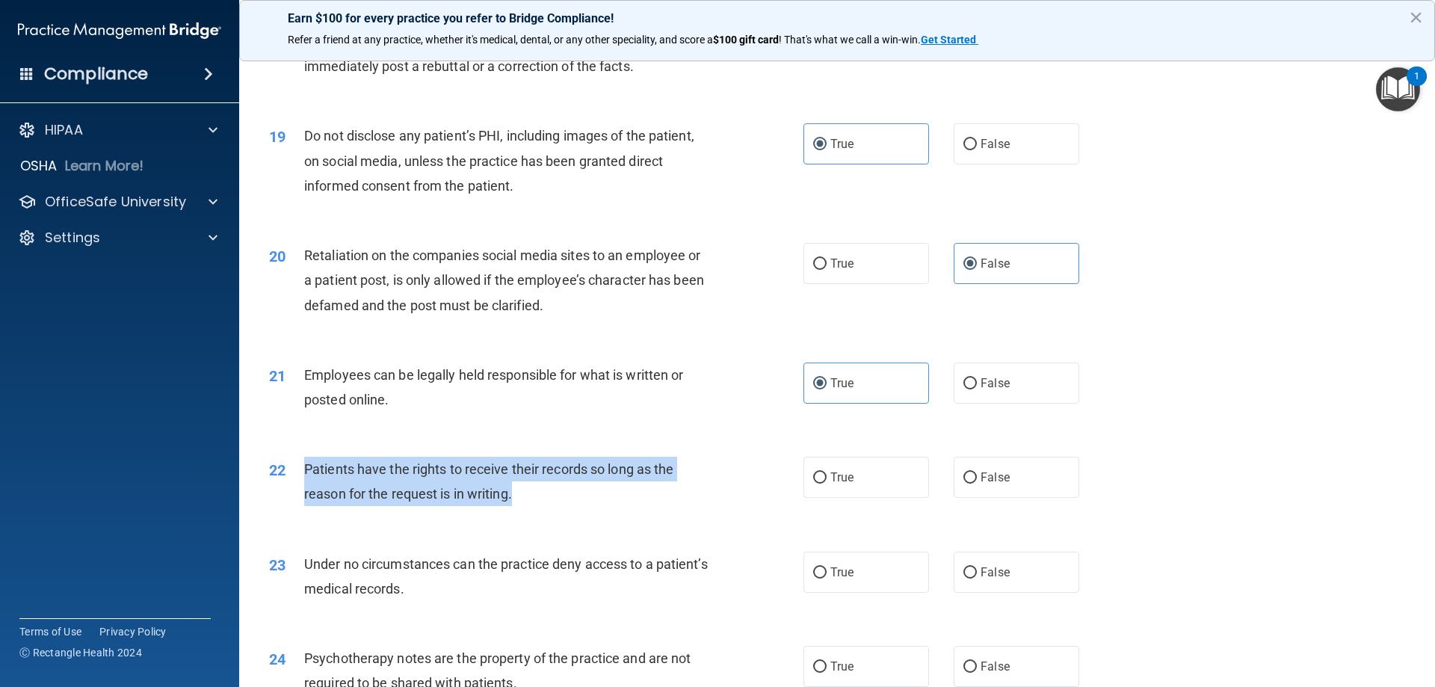
drag, startPoint x: 484, startPoint y: 505, endPoint x: 294, endPoint y: 494, distance: 189.4
click at [294, 494] on div "22 Patients have the rights to receive their records so long as the reason for …" at bounding box center [536, 485] width 579 height 57
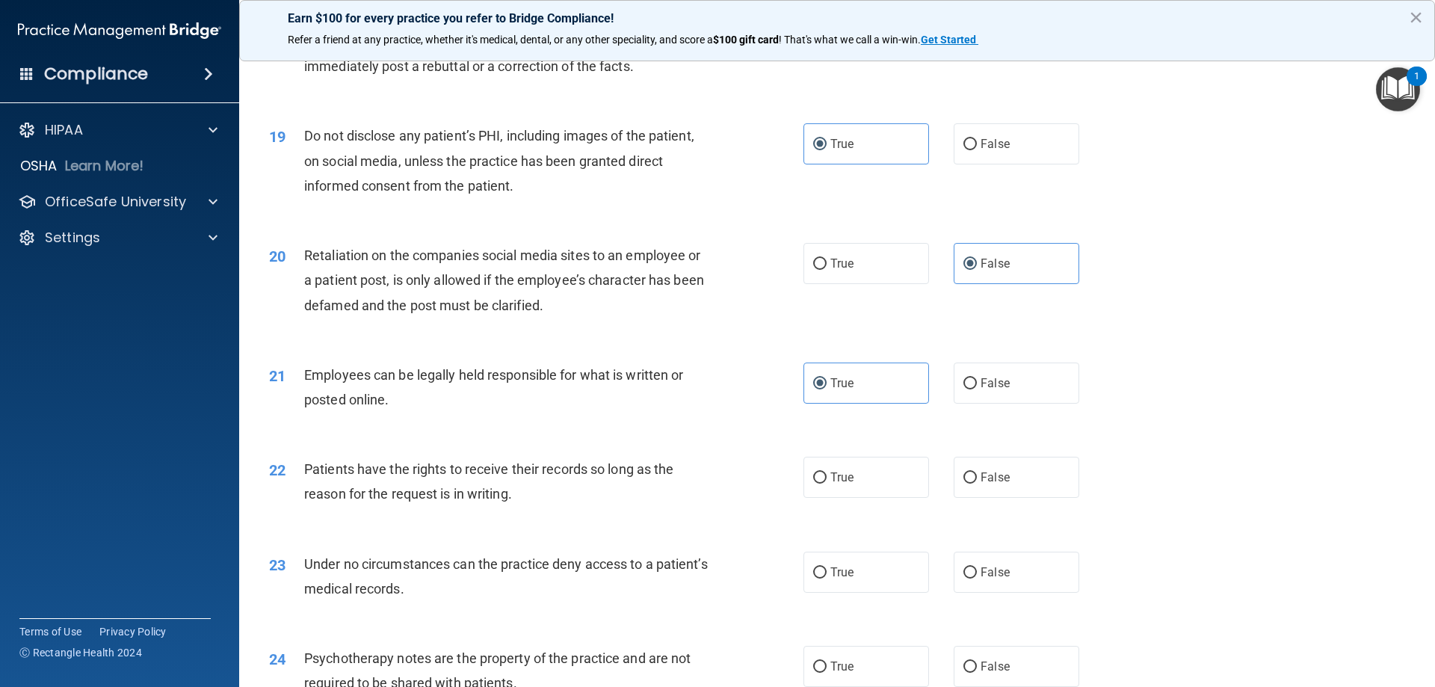
click at [753, 475] on div "22 Patients have the rights to receive their records so long as the reason for …" at bounding box center [837, 485] width 1159 height 94
click at [988, 484] on span "False" at bounding box center [995, 477] width 29 height 14
click at [977, 484] on input "False" at bounding box center [969, 477] width 13 height 11
radio input "true"
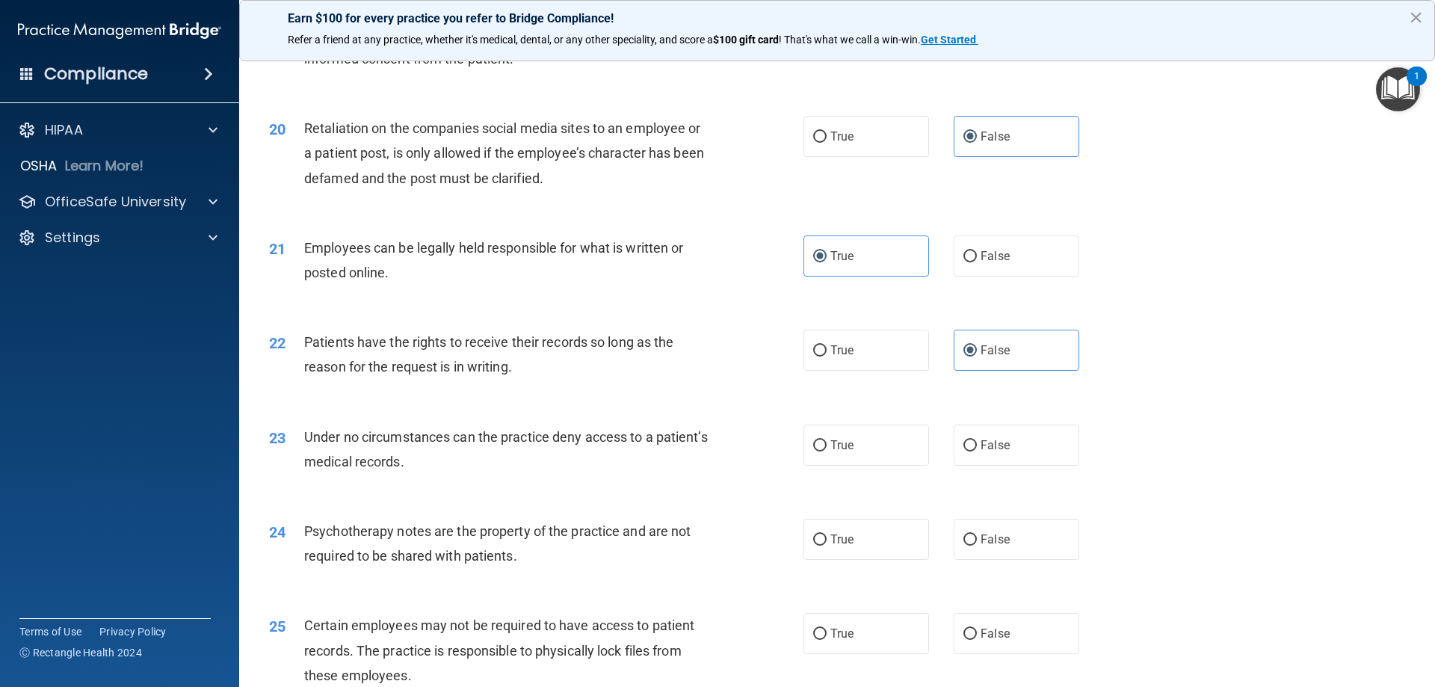
scroll to position [2317, 0]
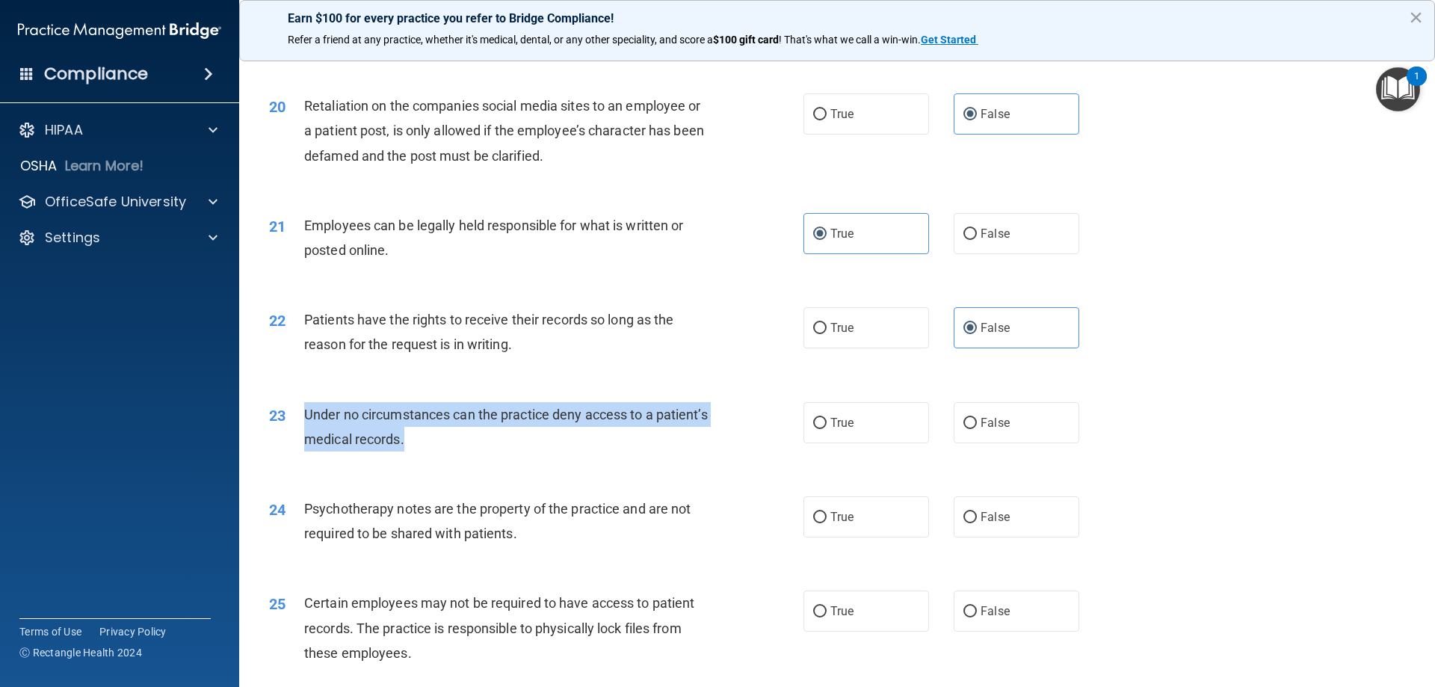
drag, startPoint x: 463, startPoint y: 462, endPoint x: 306, endPoint y: 439, distance: 158.7
click at [306, 439] on div "Under no circumstances can the practice deny access to a patient’s medical reco…" at bounding box center [513, 426] width 418 height 49
click at [412, 451] on div "Under no circumstances can the practice deny access to a patient’s medical reco…" at bounding box center [513, 426] width 418 height 49
click at [679, 451] on div "Under no circumstances can the practice deny access to a patient’s medical reco…" at bounding box center [513, 426] width 418 height 49
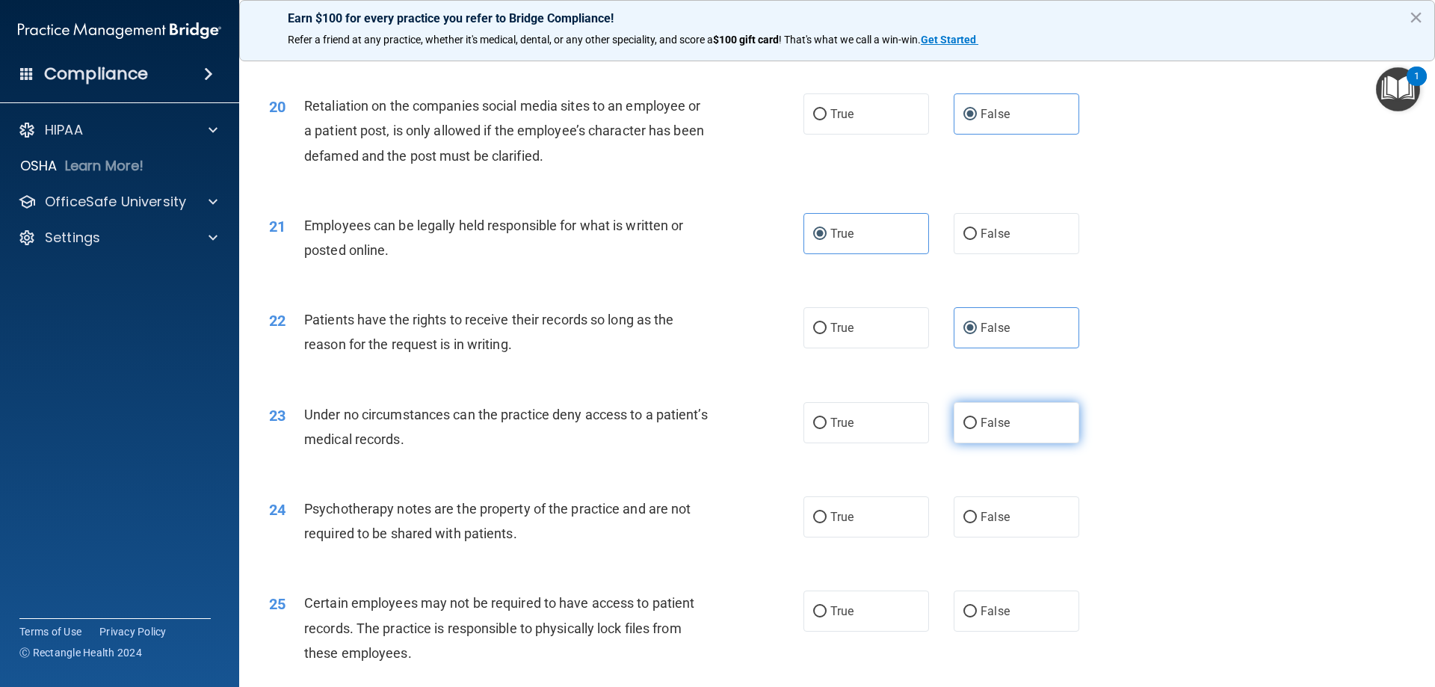
click at [1034, 443] on label "False" at bounding box center [1017, 422] width 126 height 41
click at [977, 429] on input "False" at bounding box center [969, 423] width 13 height 11
radio input "true"
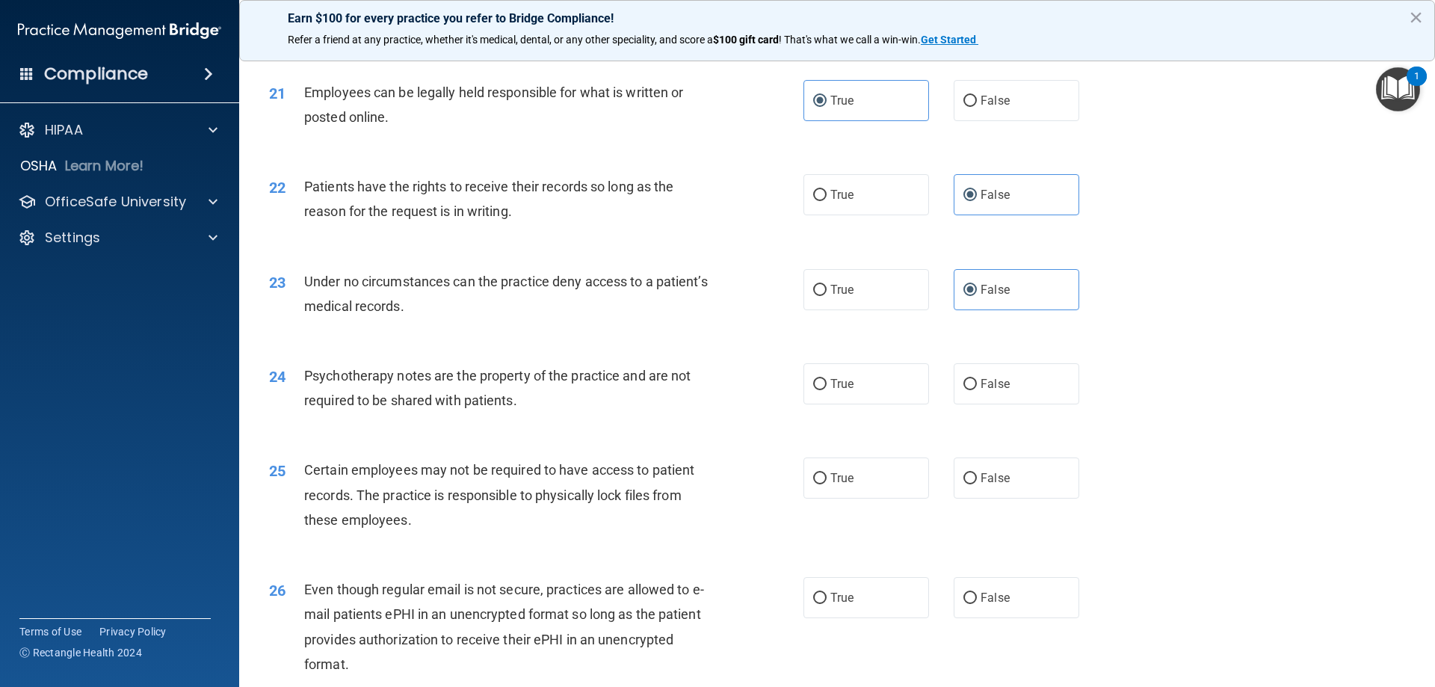
scroll to position [2466, 0]
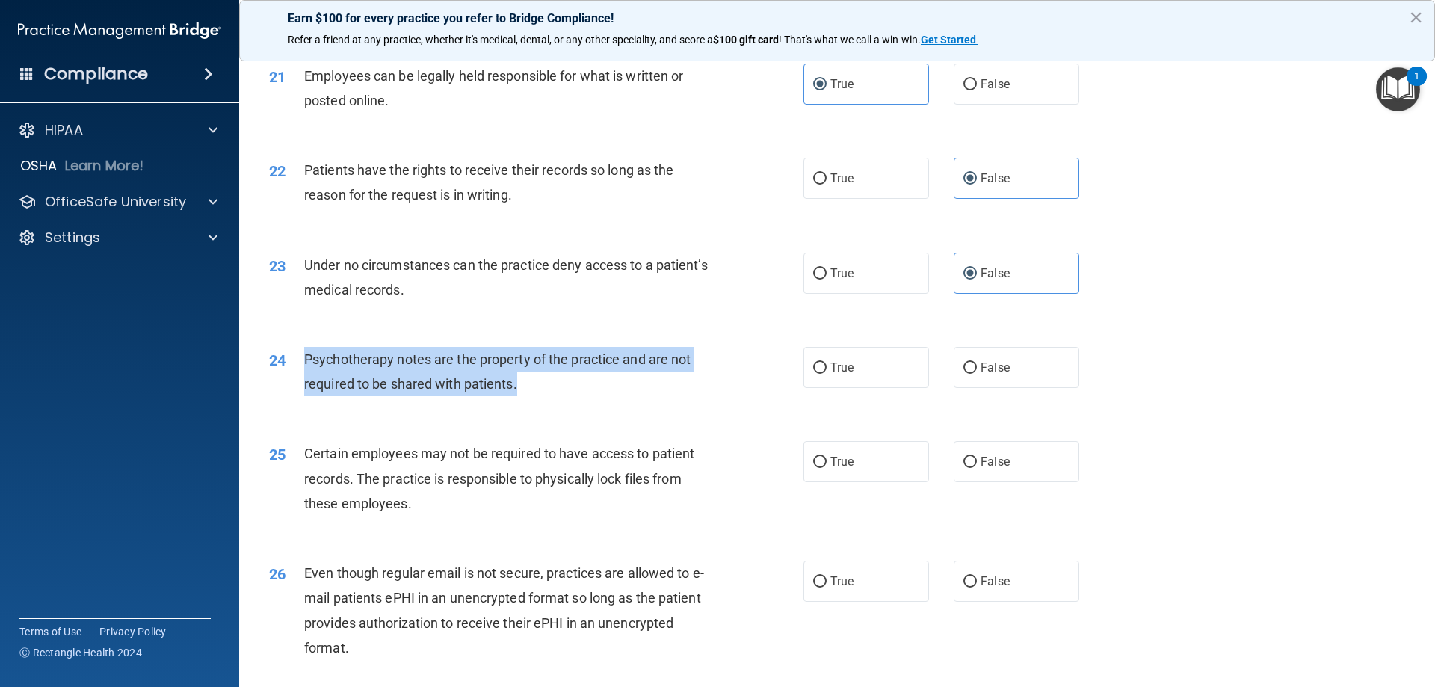
drag, startPoint x: 489, startPoint y: 402, endPoint x: 370, endPoint y: 398, distance: 118.9
click at [300, 374] on div "24 Psychotherapy notes are the property of the practice and are not required to…" at bounding box center [536, 375] width 579 height 57
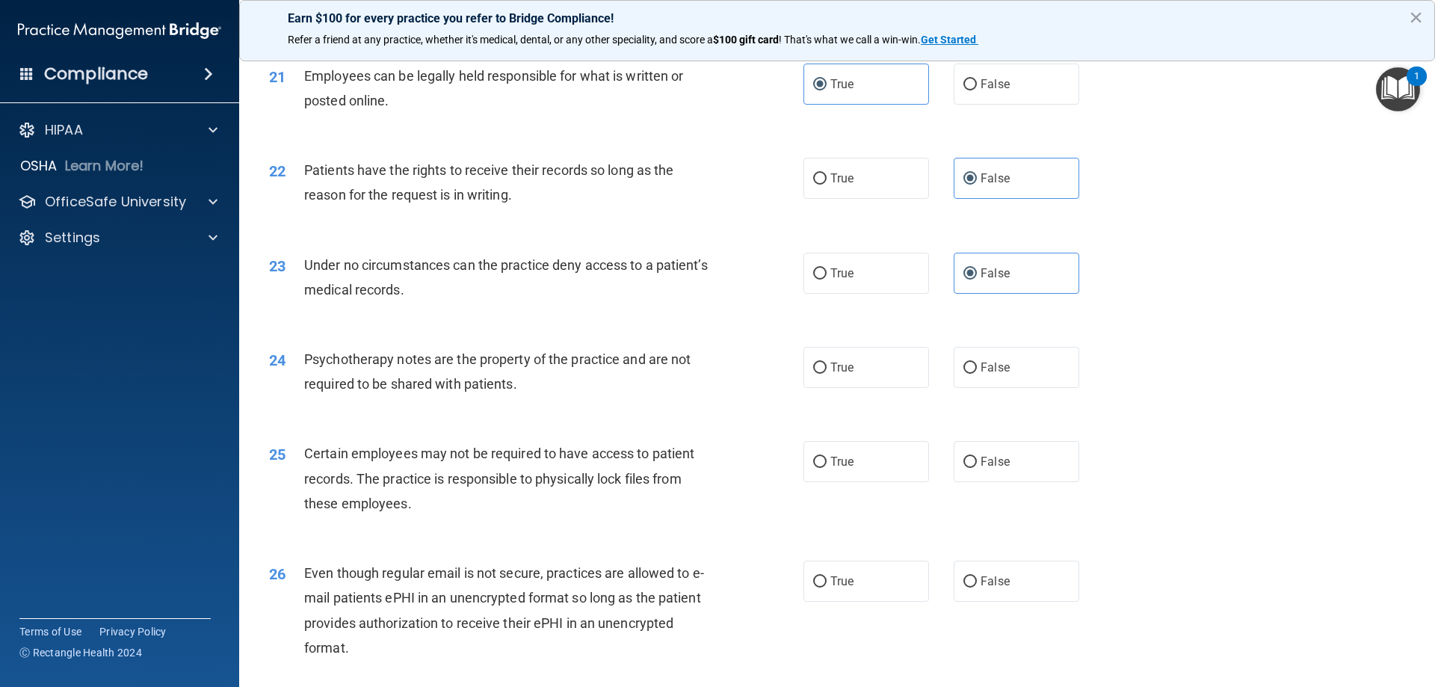
drag, startPoint x: 570, startPoint y: 431, endPoint x: 447, endPoint y: 454, distance: 124.7
click at [566, 422] on div "24 Psychotherapy notes are the property of the practice and are not required to…" at bounding box center [837, 375] width 1159 height 94
click at [892, 388] on label "True" at bounding box center [866, 367] width 126 height 41
click at [827, 374] on input "True" at bounding box center [819, 367] width 13 height 11
radio input "true"
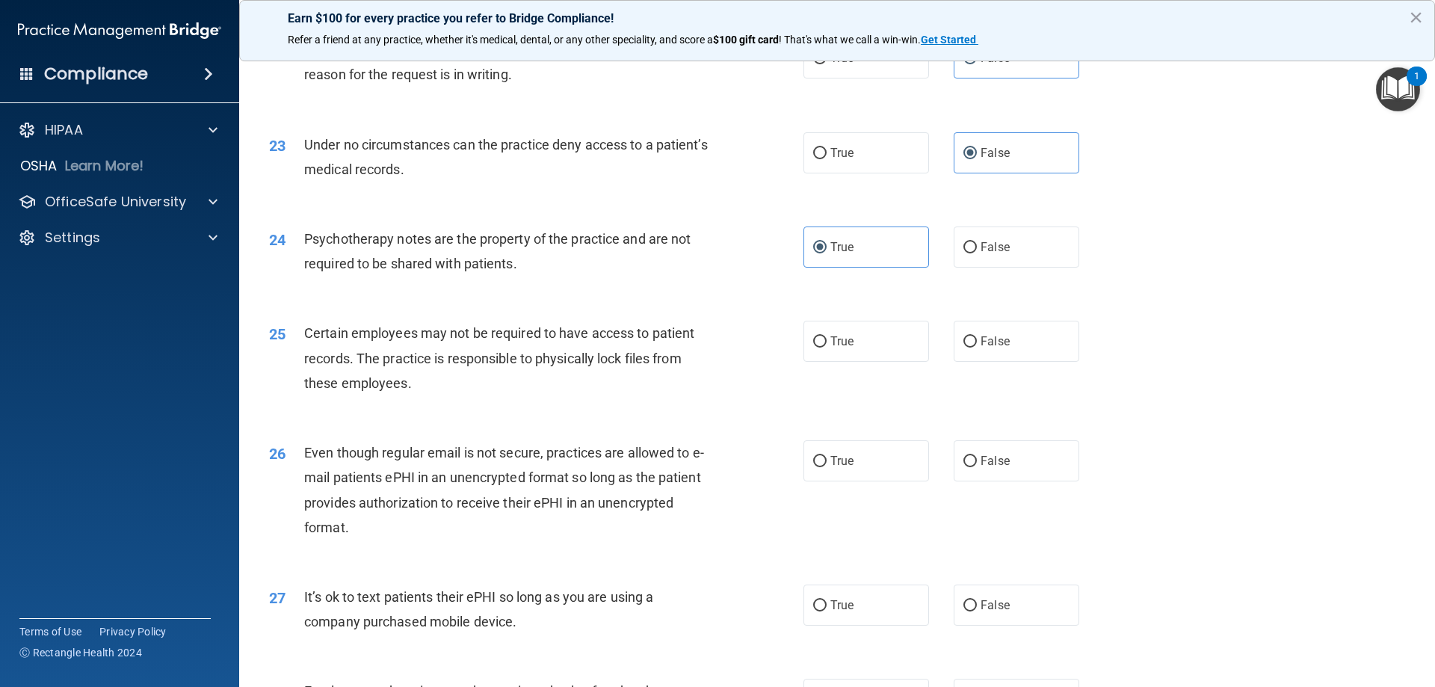
scroll to position [2616, 0]
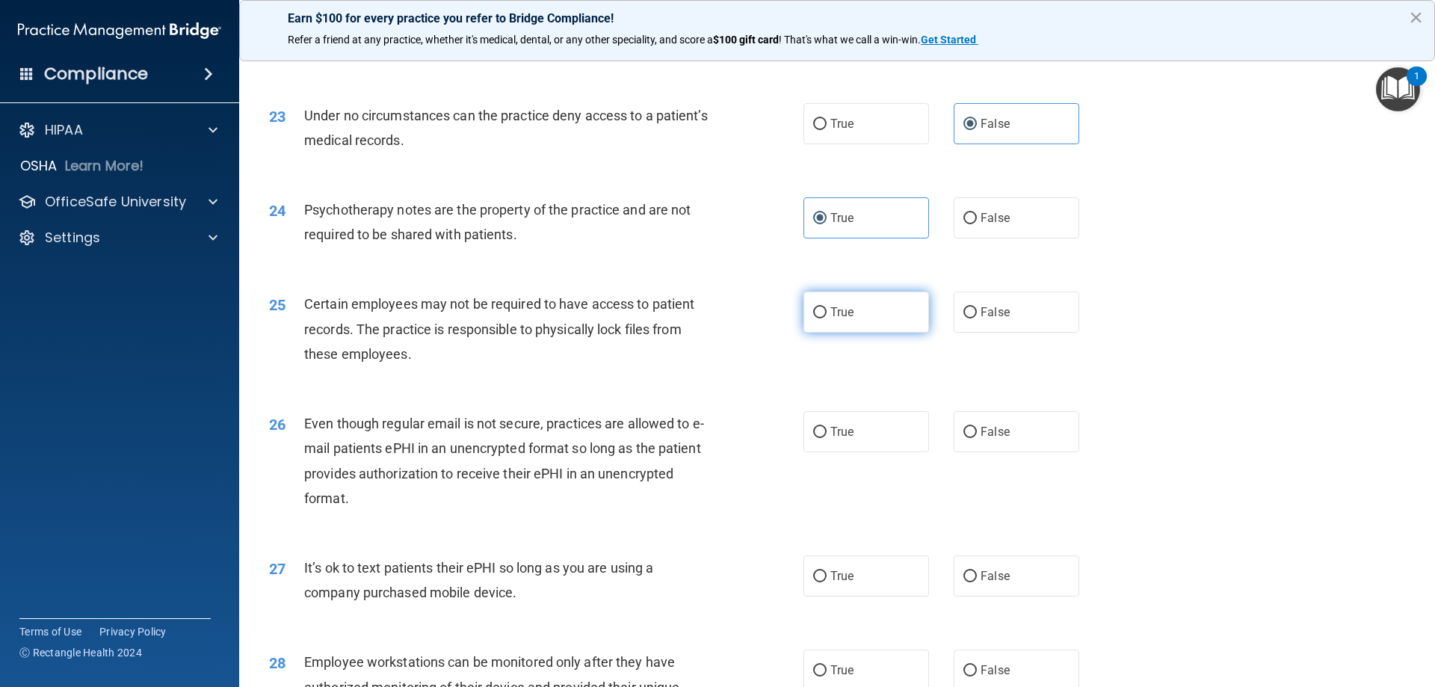
click at [849, 333] on label "True" at bounding box center [866, 311] width 126 height 41
click at [827, 318] on input "True" at bounding box center [819, 312] width 13 height 11
radio input "true"
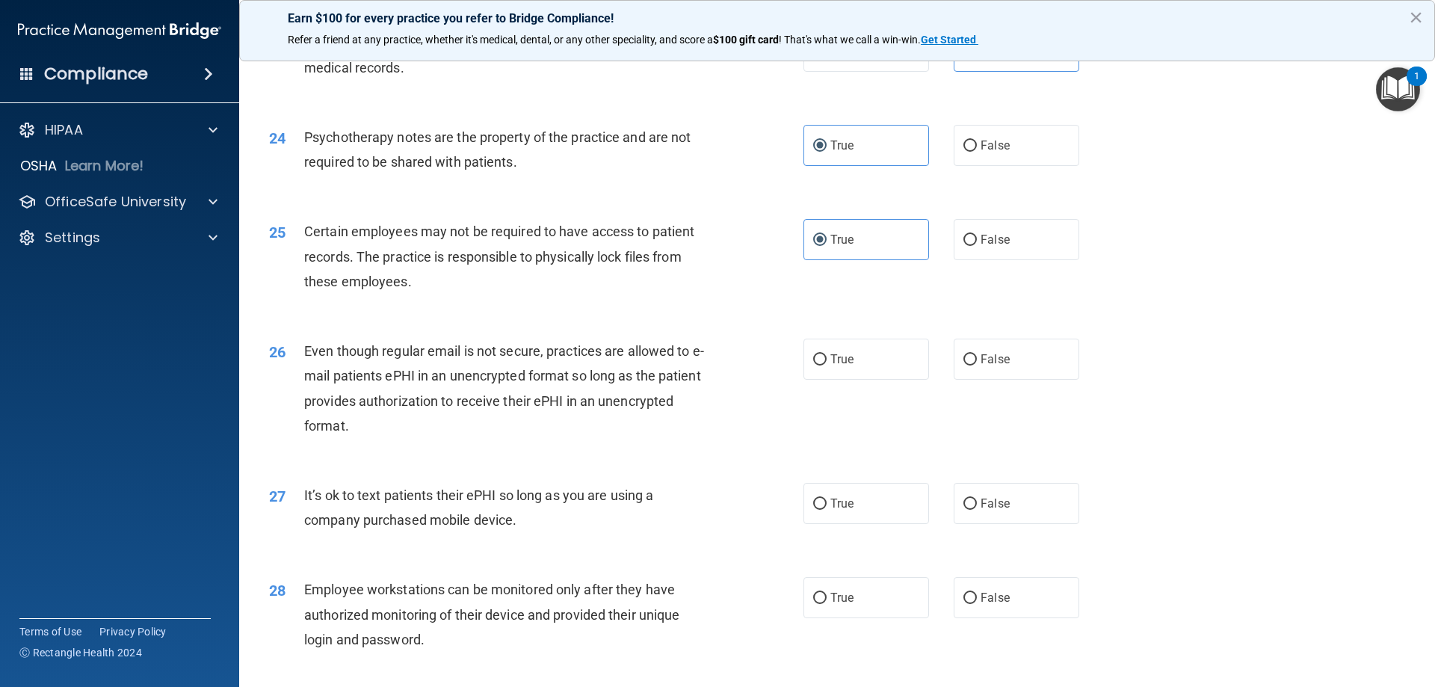
scroll to position [2691, 0]
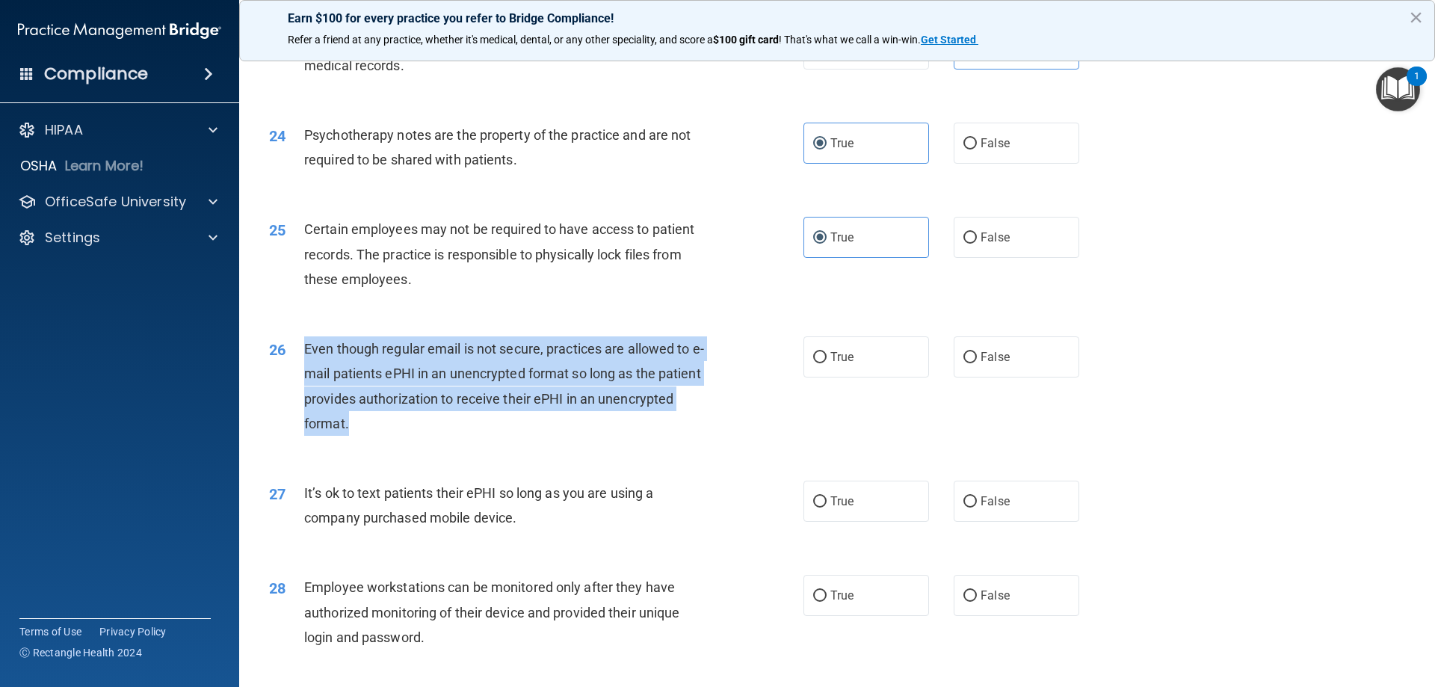
drag, startPoint x: 372, startPoint y: 441, endPoint x: 299, endPoint y: 386, distance: 91.8
click at [299, 386] on div "26 Even though regular email is not secure, practices are allowed to e-mail pat…" at bounding box center [536, 389] width 579 height 107
click at [425, 443] on div "26 Even though regular email is not secure, practices are allowed to e-mail pat…" at bounding box center [536, 389] width 579 height 107
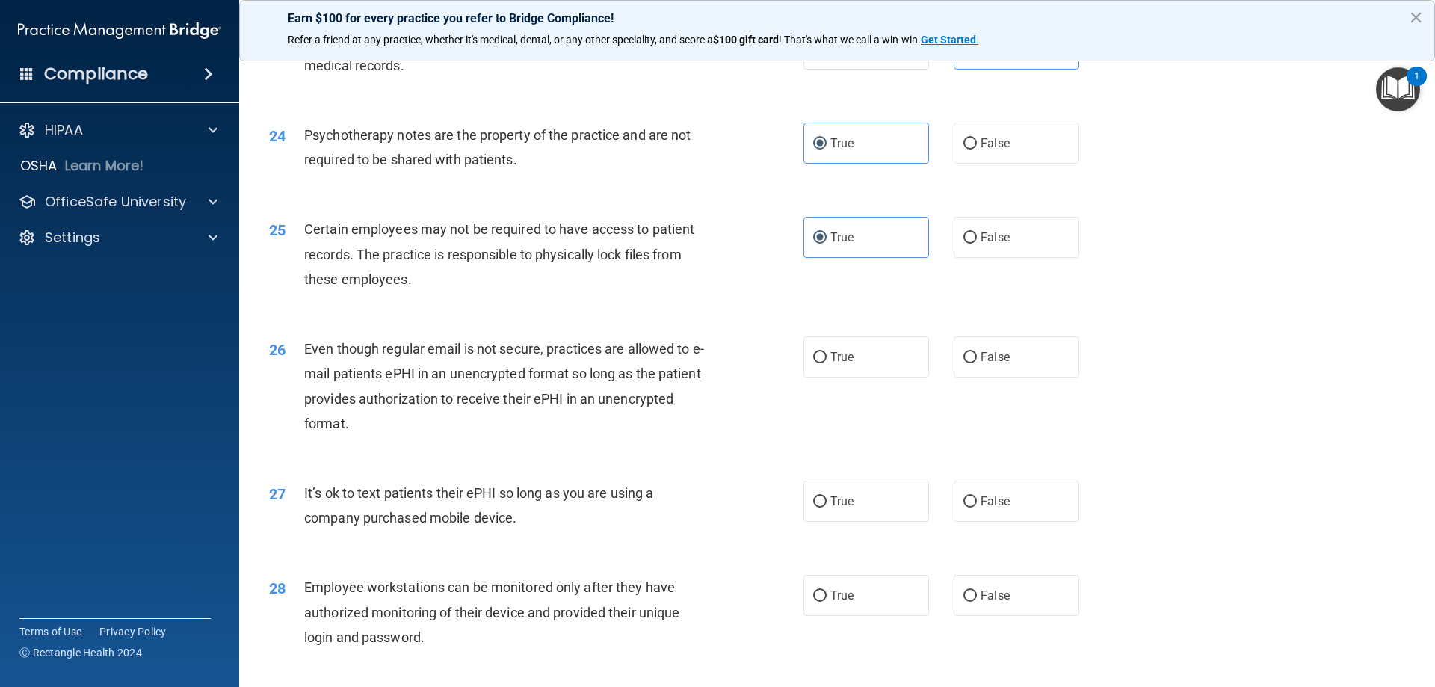
drag, startPoint x: 971, startPoint y: 395, endPoint x: 620, endPoint y: 451, distance: 355.0
click at [967, 377] on label "False" at bounding box center [1017, 356] width 126 height 41
click at [967, 363] on input "False" at bounding box center [969, 357] width 13 height 11
radio input "true"
drag, startPoint x: 536, startPoint y: 546, endPoint x: 300, endPoint y: 525, distance: 237.0
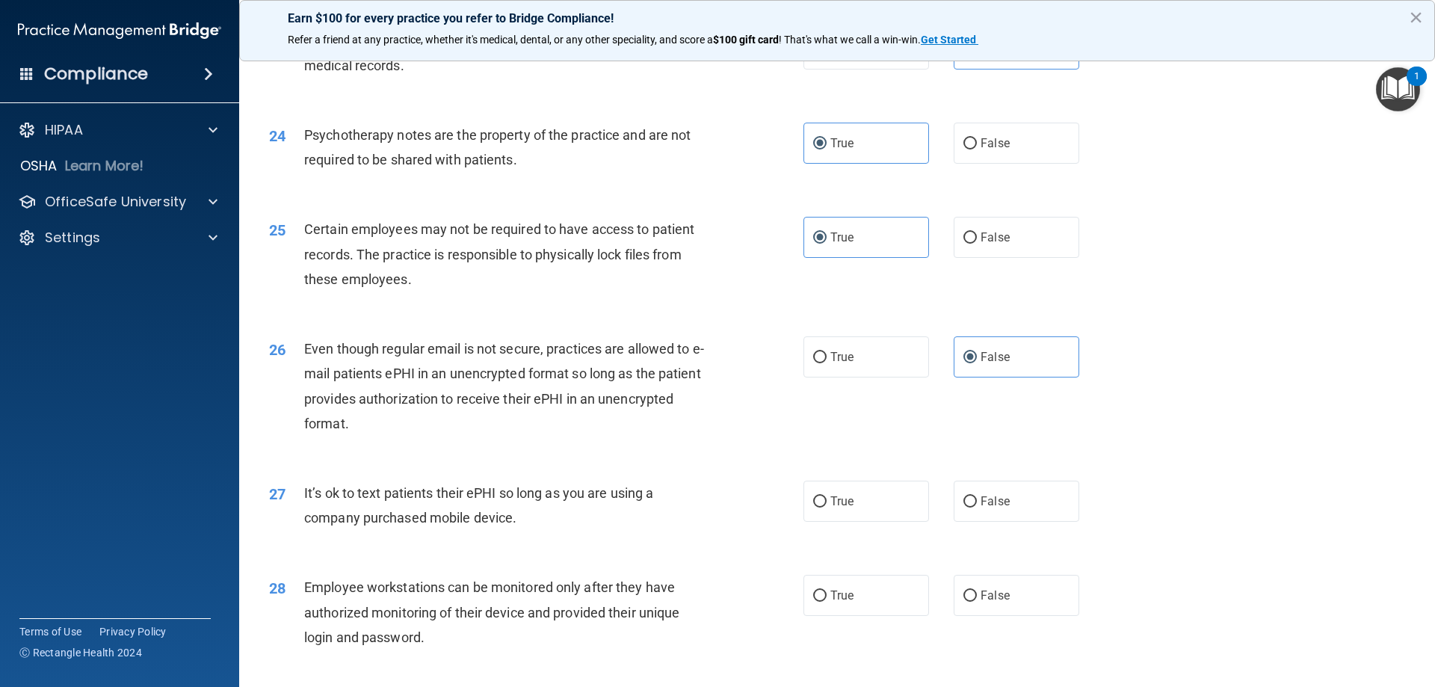
click at [300, 525] on div "27 It’s ok to text patients their ePHI so long as you are using a company purch…" at bounding box center [536, 509] width 579 height 57
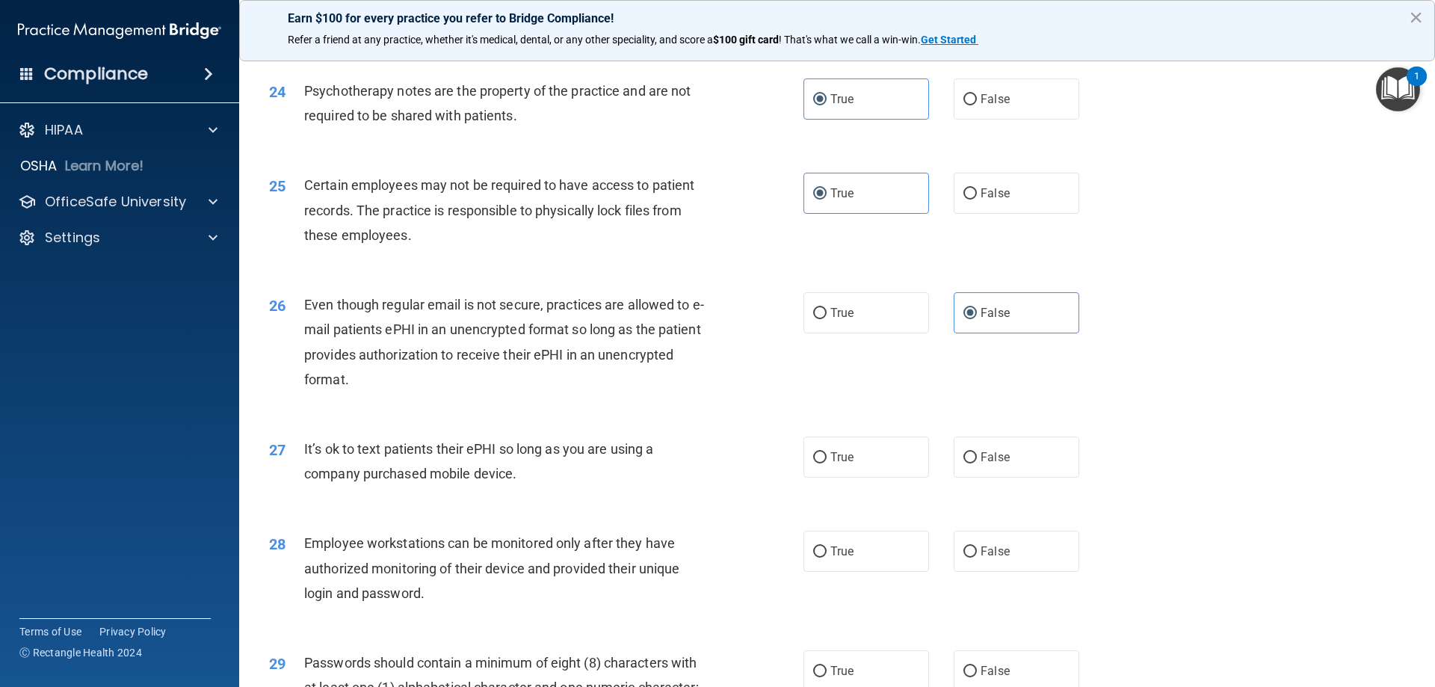
scroll to position [2915, 0]
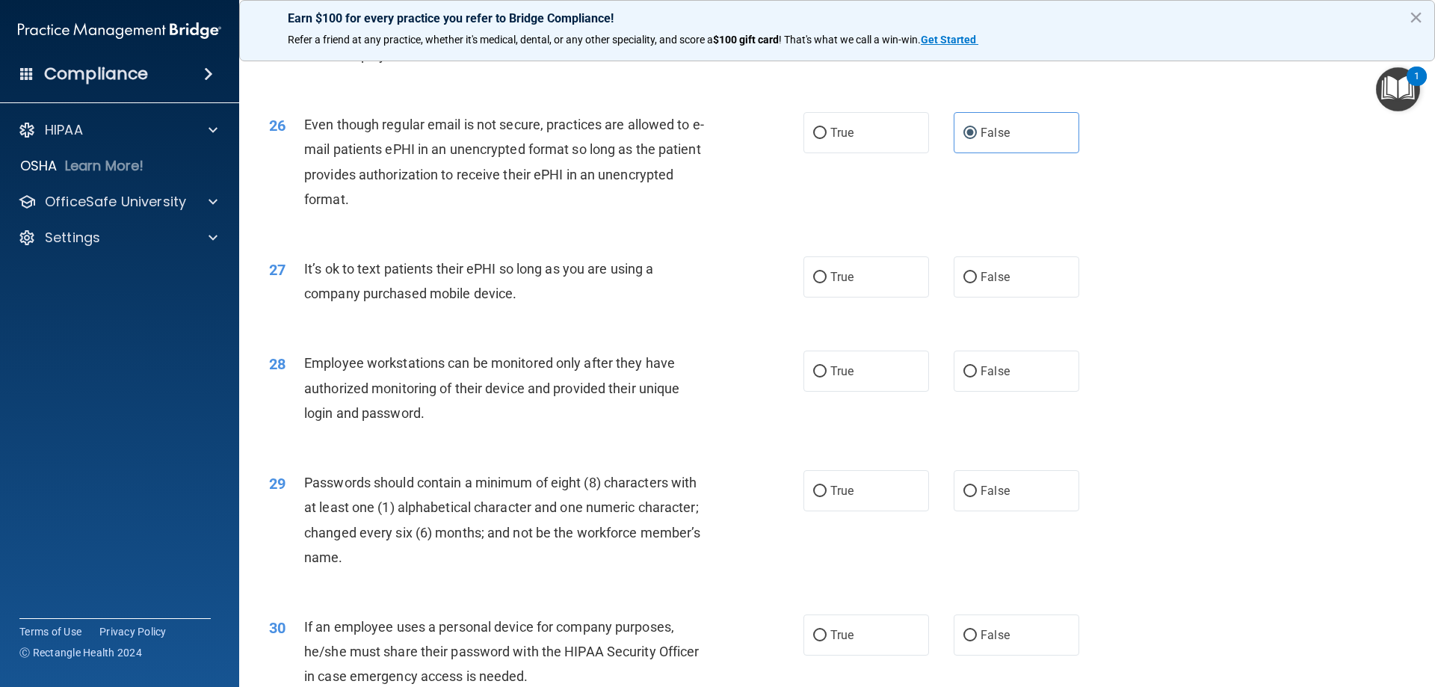
click at [713, 386] on div "Employee workstations can be monitored only after they have authorized monitori…" at bounding box center [513, 388] width 418 height 75
click at [1008, 297] on label "False" at bounding box center [1017, 276] width 126 height 41
click at [977, 283] on input "False" at bounding box center [969, 277] width 13 height 11
radio input "true"
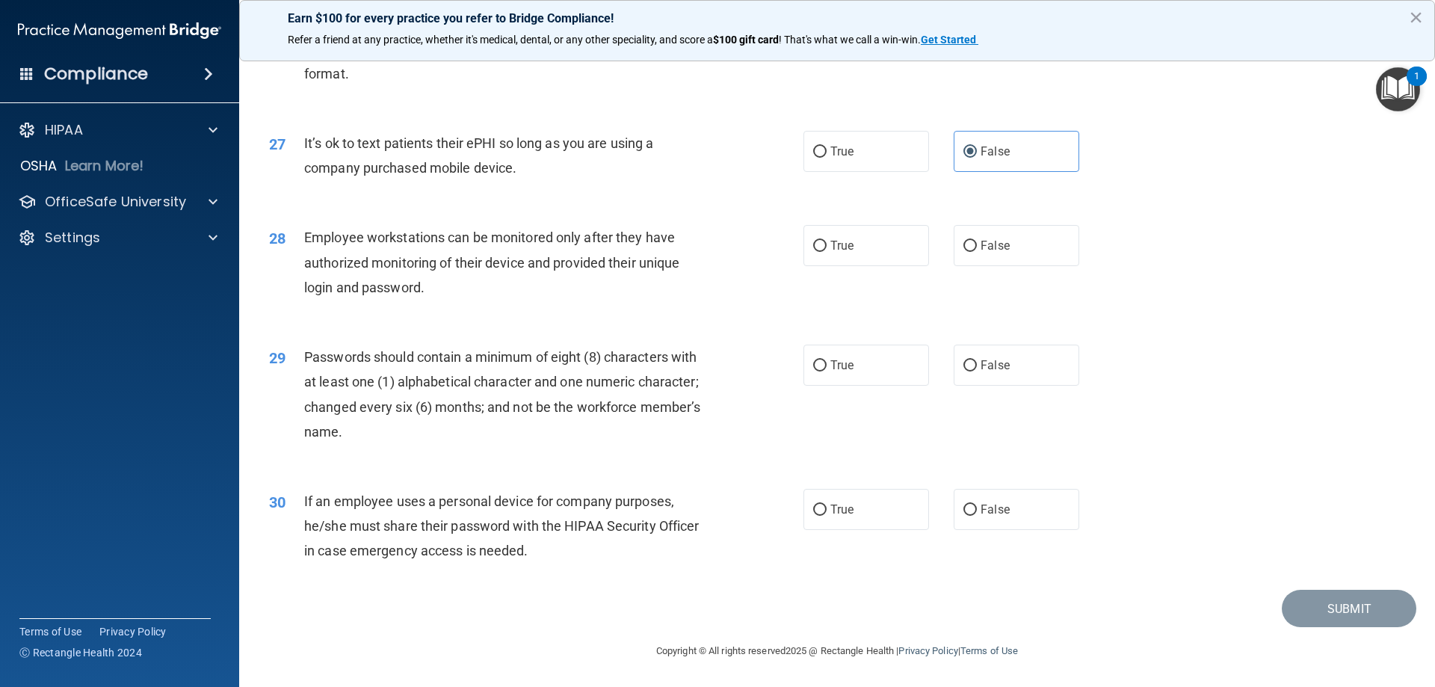
scroll to position [3065, 0]
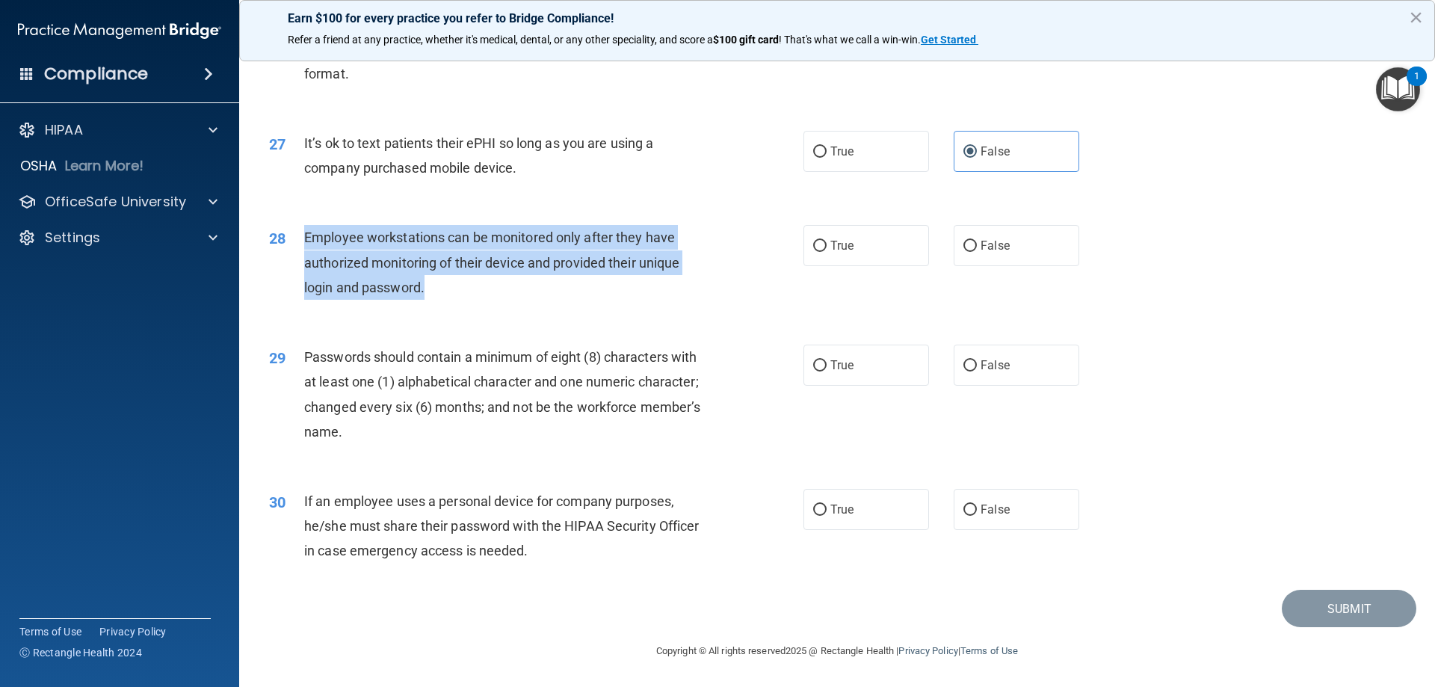
drag, startPoint x: 441, startPoint y: 294, endPoint x: 304, endPoint y: 241, distance: 146.7
click at [304, 241] on div "Employee workstations can be monitored only after they have authorized monitori…" at bounding box center [513, 262] width 418 height 75
click at [644, 303] on div "28 Employee workstations can be monitored only after they have authorized monit…" at bounding box center [536, 266] width 579 height 82
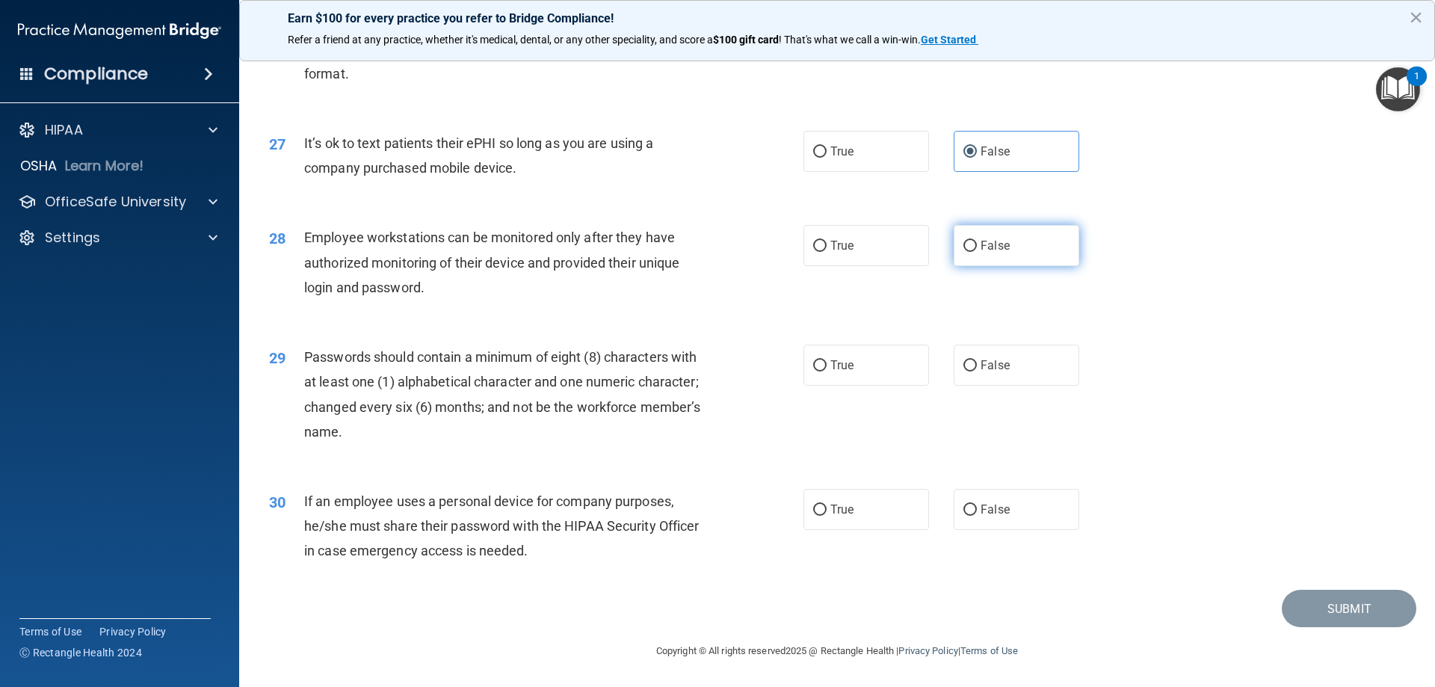
click at [1028, 264] on label "False" at bounding box center [1017, 245] width 126 height 41
click at [977, 252] on input "False" at bounding box center [969, 246] width 13 height 11
radio input "true"
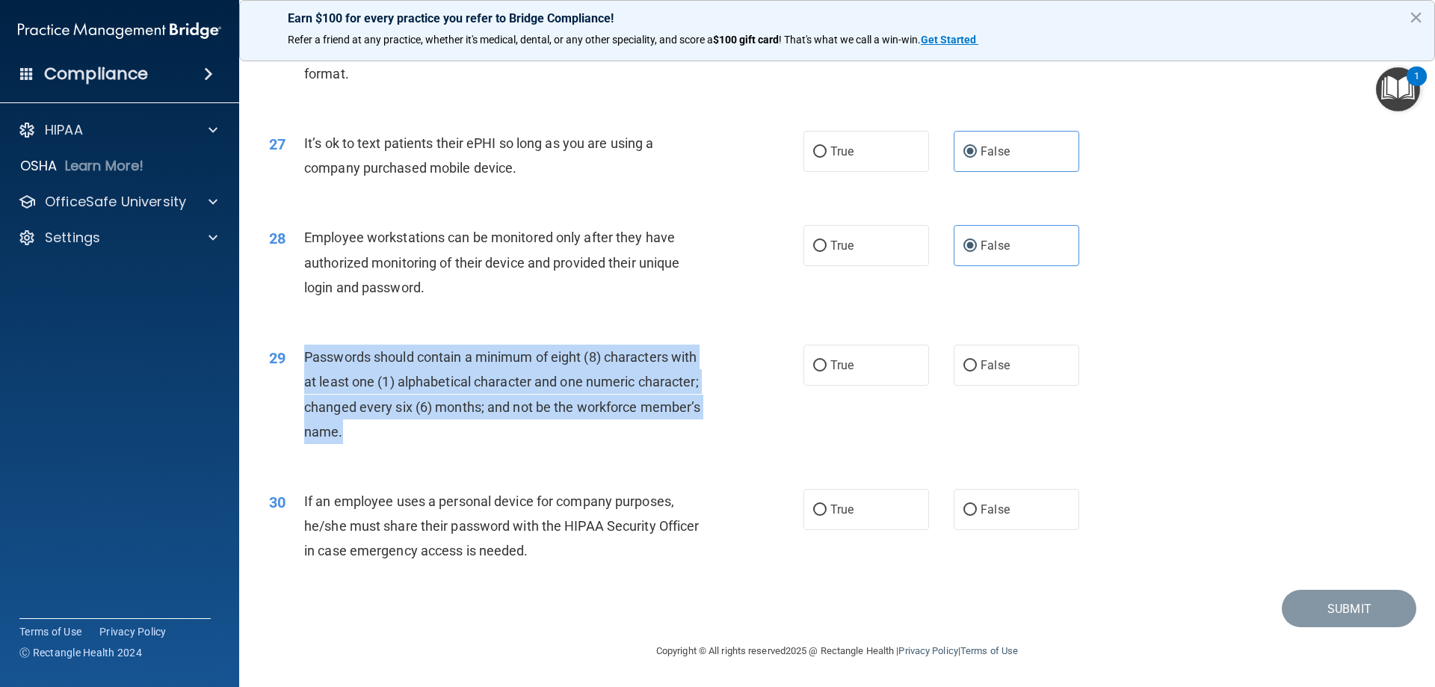
drag, startPoint x: 369, startPoint y: 437, endPoint x: 303, endPoint y: 364, distance: 98.9
click at [303, 364] on div "29 Passwords should contain a minimum of eight (8) characters with at least one…" at bounding box center [536, 398] width 579 height 107
click at [374, 428] on div "Passwords should contain a minimum of eight (8) characters with at least one (1…" at bounding box center [513, 394] width 418 height 99
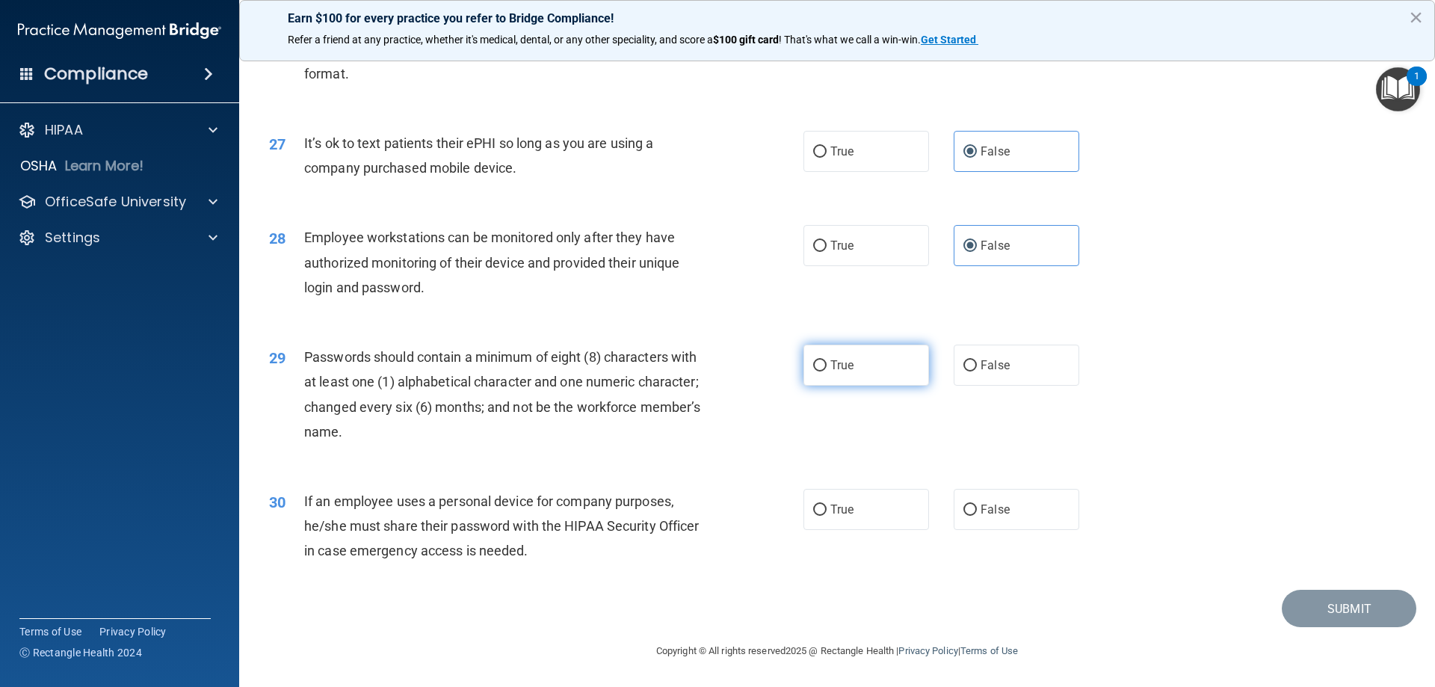
click at [887, 363] on label "True" at bounding box center [866, 365] width 126 height 41
click at [827, 363] on input "True" at bounding box center [819, 365] width 13 height 11
radio input "true"
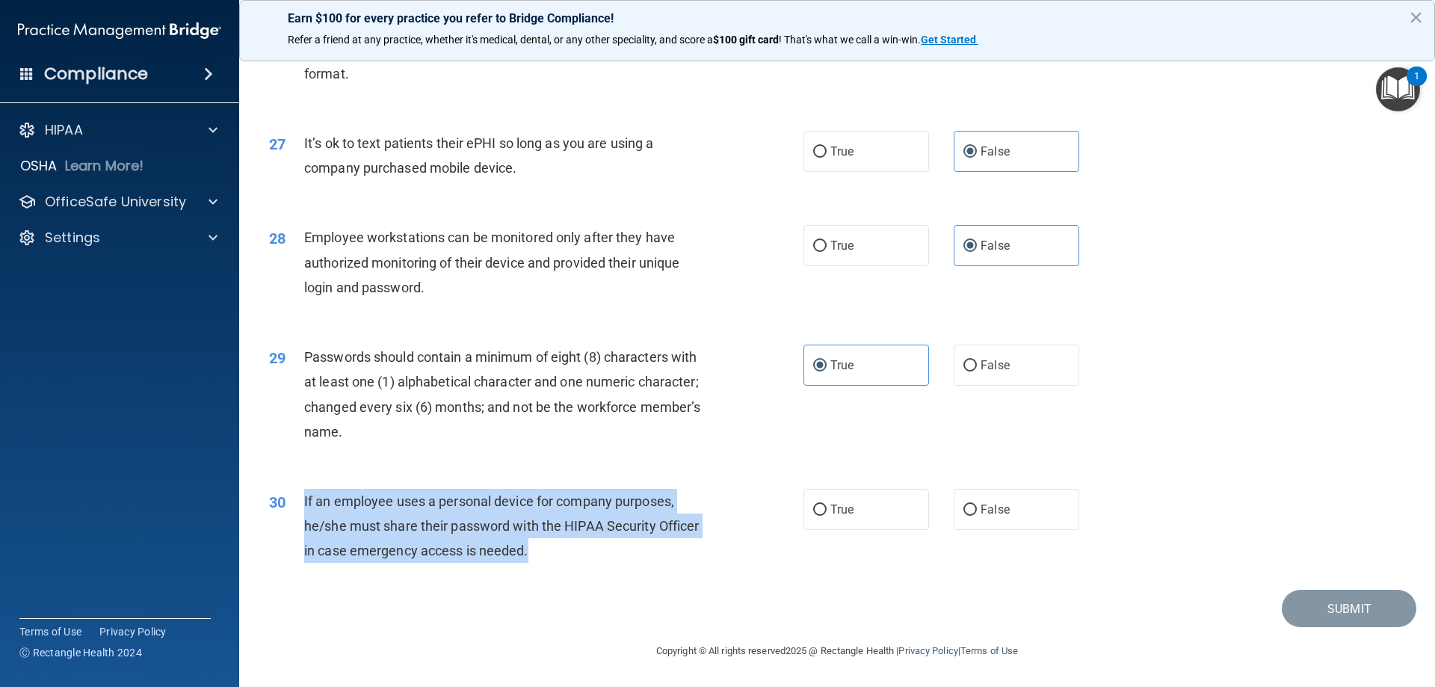
drag, startPoint x: 555, startPoint y: 546, endPoint x: 300, endPoint y: 505, distance: 257.4
click at [300, 505] on div "30 If an employee uses a personal device for company purposes, he/she must shar…" at bounding box center [536, 530] width 579 height 82
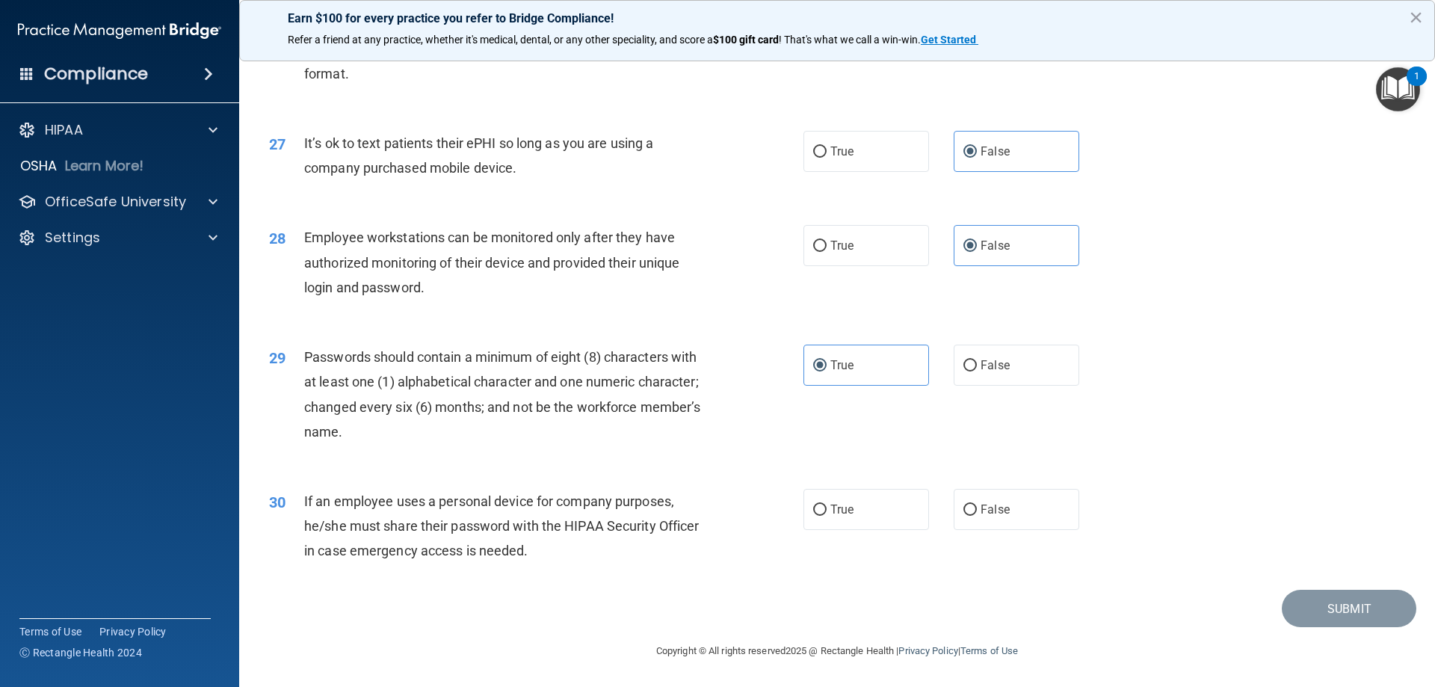
click at [372, 446] on div "29 Passwords should contain a minimum of eight (8) characters with at least one…" at bounding box center [536, 398] width 579 height 107
click at [1049, 527] on label "False" at bounding box center [1017, 509] width 126 height 41
click at [977, 516] on input "False" at bounding box center [969, 510] width 13 height 11
radio input "true"
click at [1309, 604] on button "Submit" at bounding box center [1349, 609] width 135 height 38
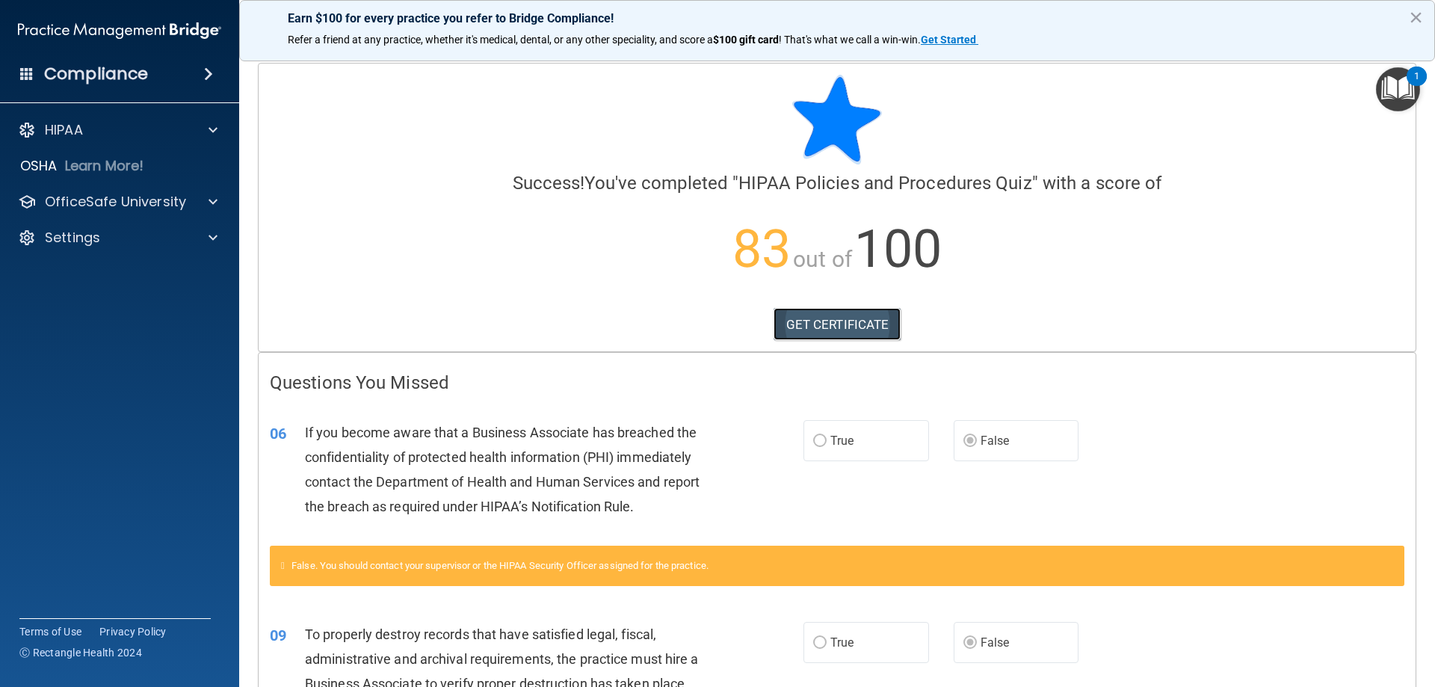
click at [821, 329] on link "GET CERTIFICATE" at bounding box center [838, 324] width 128 height 33
click at [143, 197] on p "OfficeSafe University" at bounding box center [115, 202] width 141 height 18
click at [179, 256] on ul "HIPAA Training OSHA Training Continuing Education" at bounding box center [120, 271] width 271 height 108
click at [185, 240] on img at bounding box center [181, 238] width 19 height 19
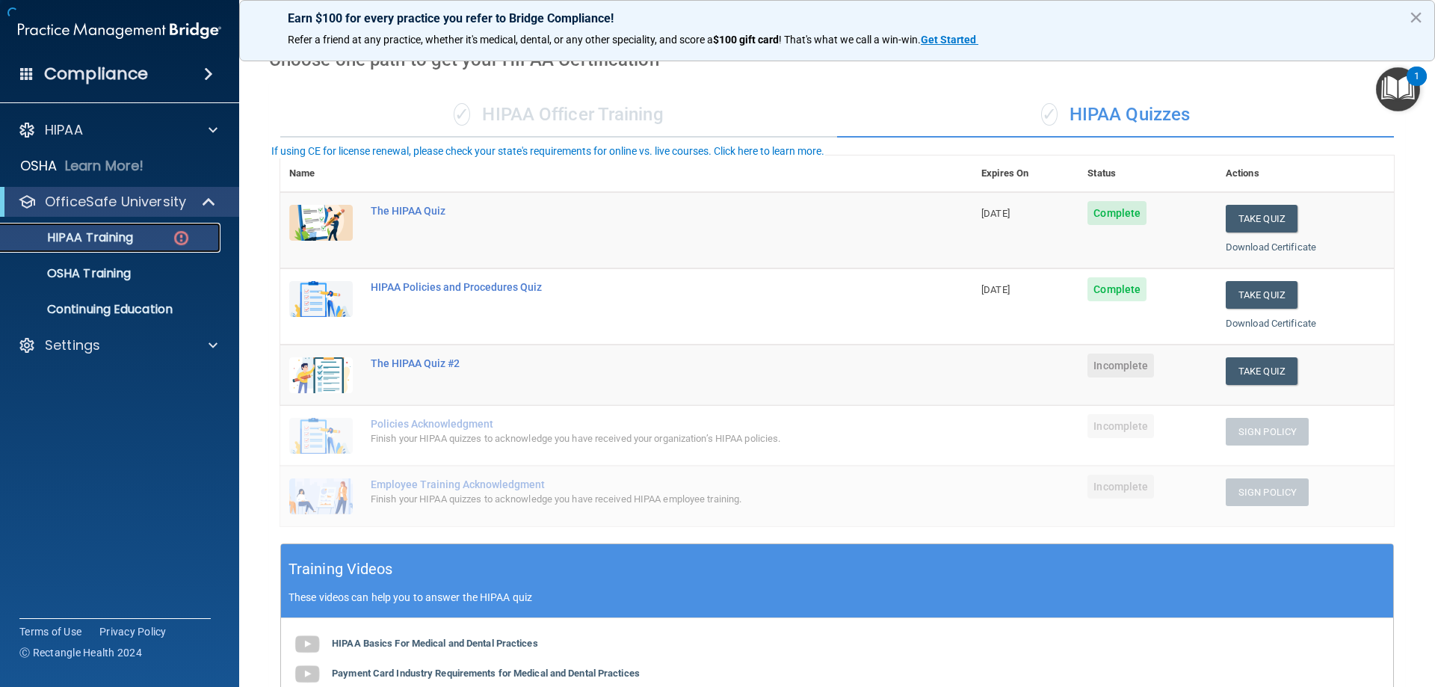
scroll to position [75, 0]
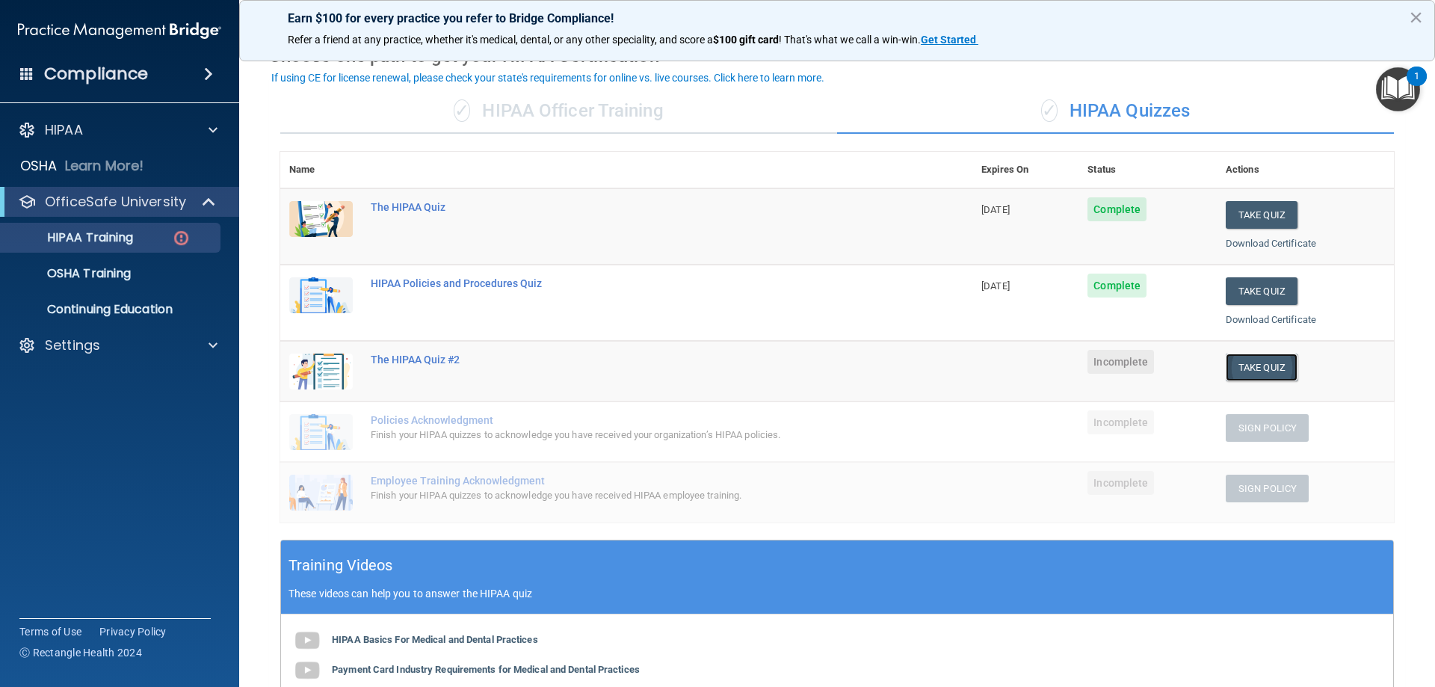
click at [1241, 371] on button "Take Quiz" at bounding box center [1262, 368] width 72 height 28
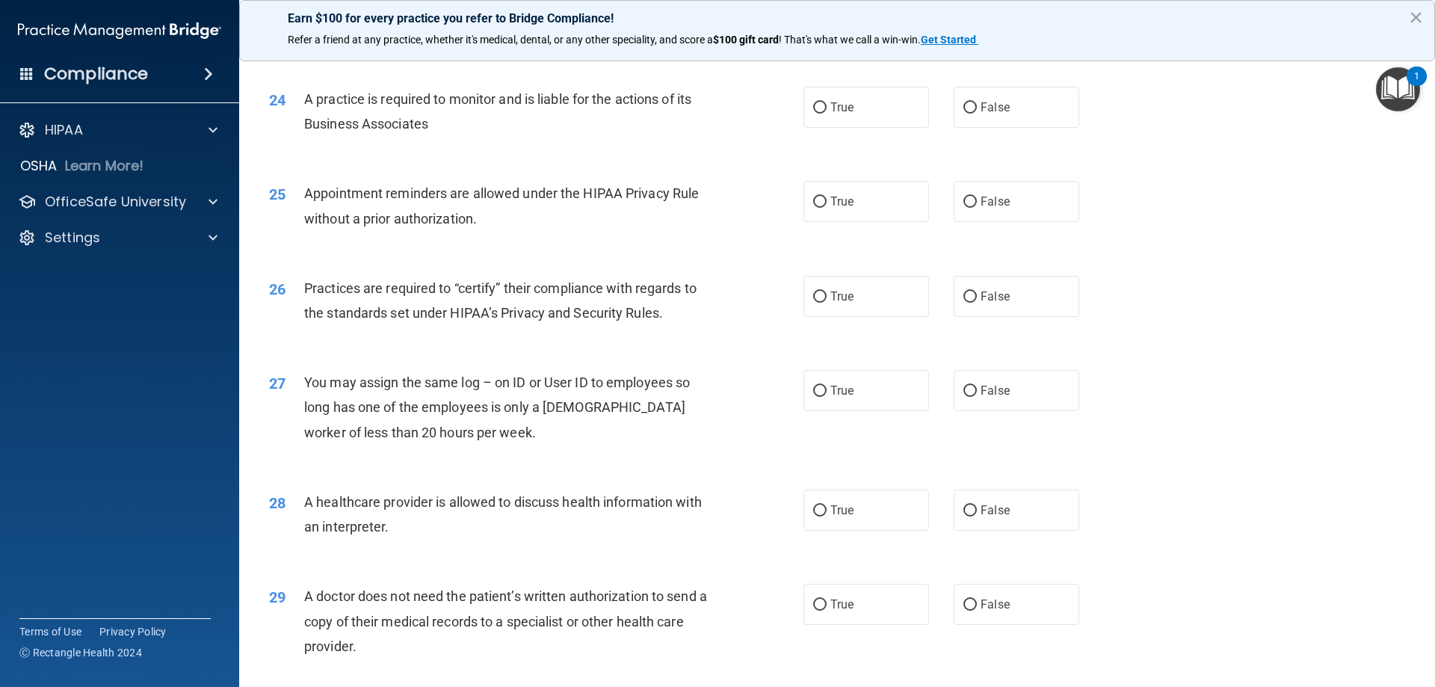
scroll to position [2792, 0]
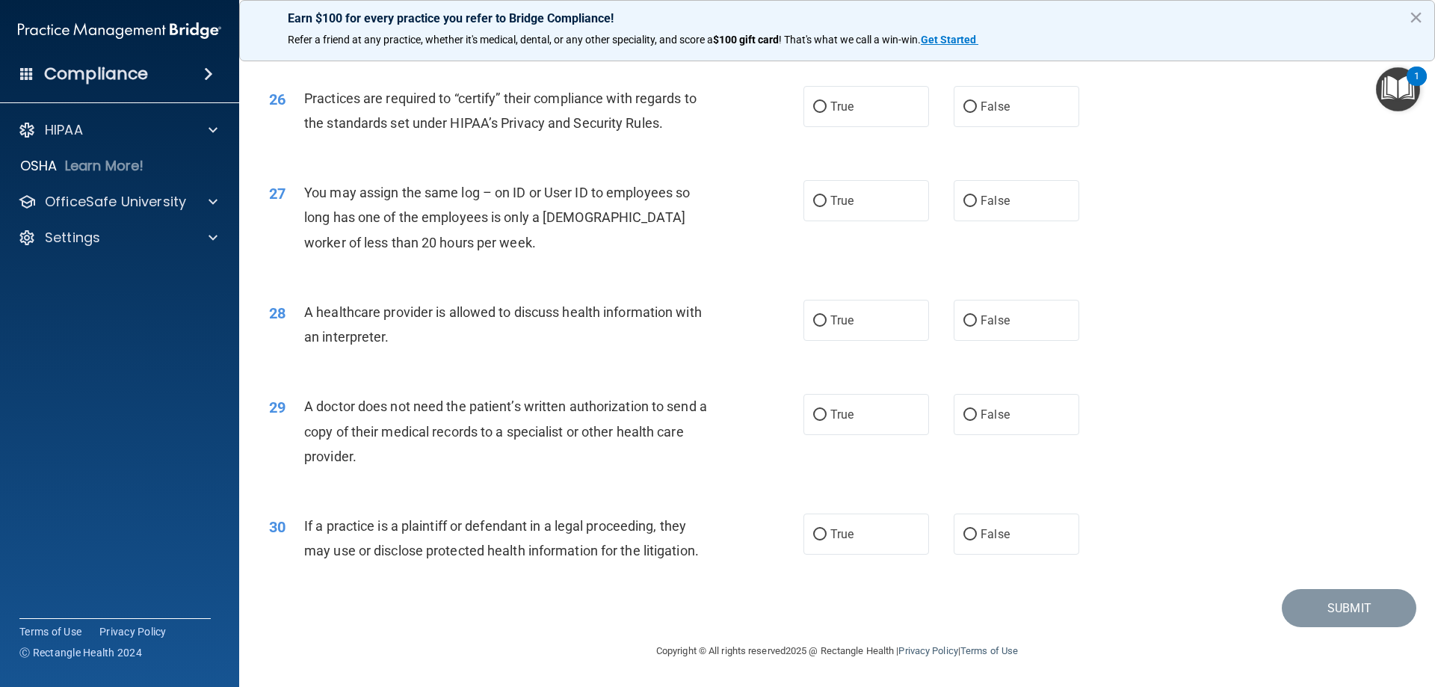
drag, startPoint x: 1424, startPoint y: 570, endPoint x: 1419, endPoint y: 509, distance: 61.5
click at [1419, 509] on main "- The HIPAA Quiz #2 This quiz doesn’t expire until . Are you sure you want to t…" at bounding box center [837, 367] width 1196 height 639
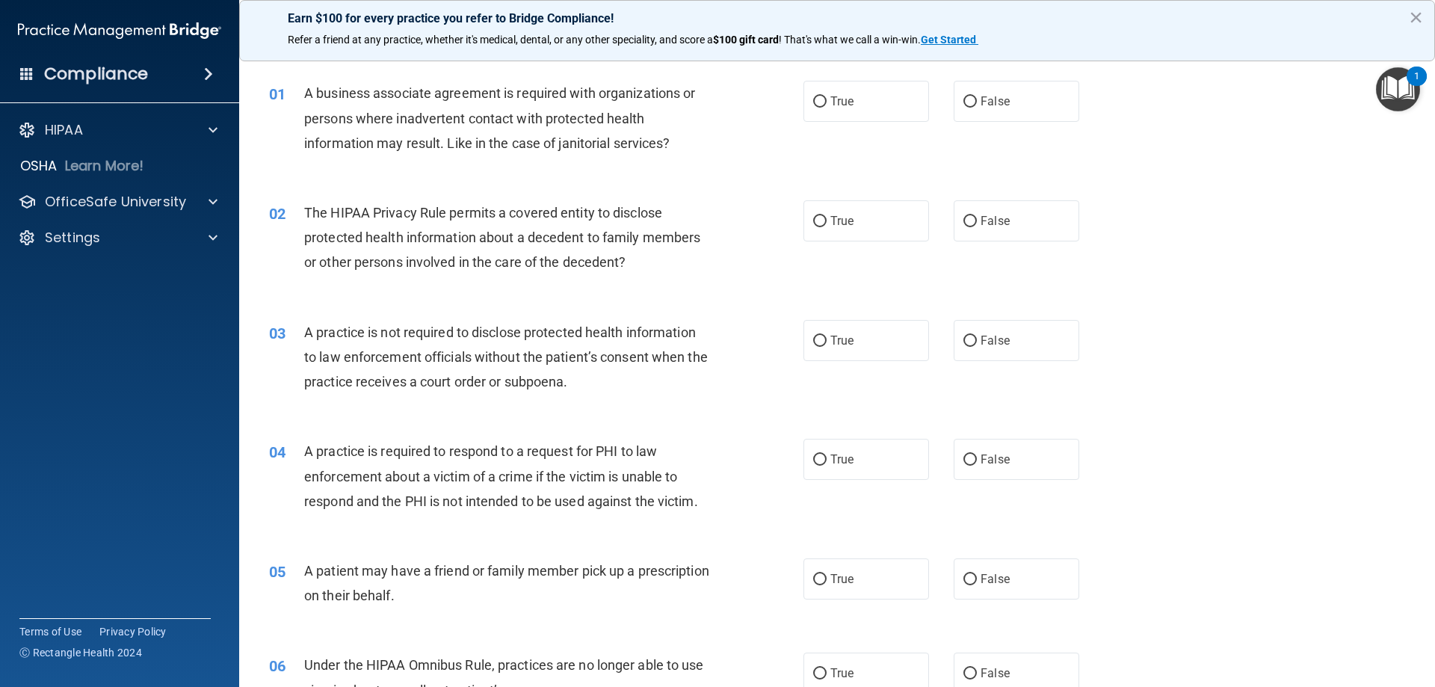
scroll to position [0, 0]
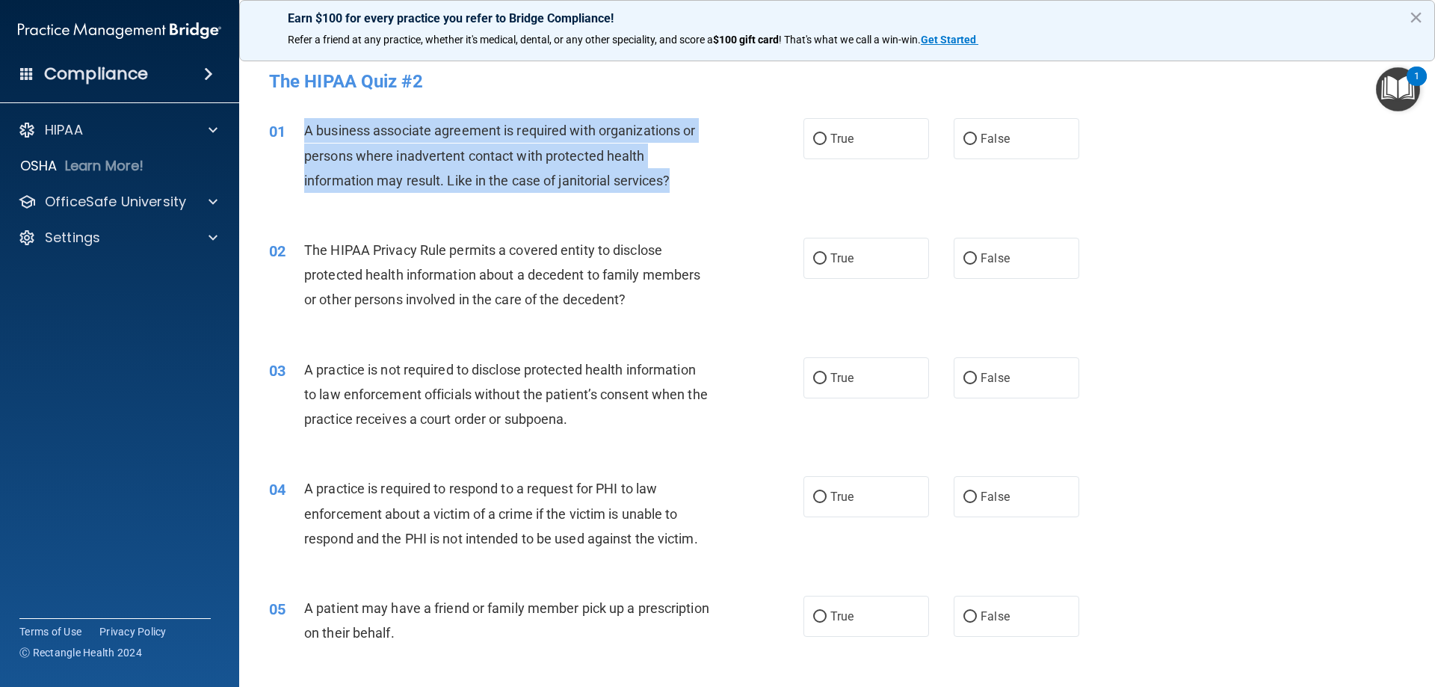
drag, startPoint x: 688, startPoint y: 179, endPoint x: 296, endPoint y: 132, distance: 395.1
click at [296, 132] on div "01 A business associate agreement is required with organizations or persons whe…" at bounding box center [536, 159] width 579 height 82
click at [389, 172] on span "A business associate agreement is required with organizations or persons where …" at bounding box center [499, 155] width 391 height 65
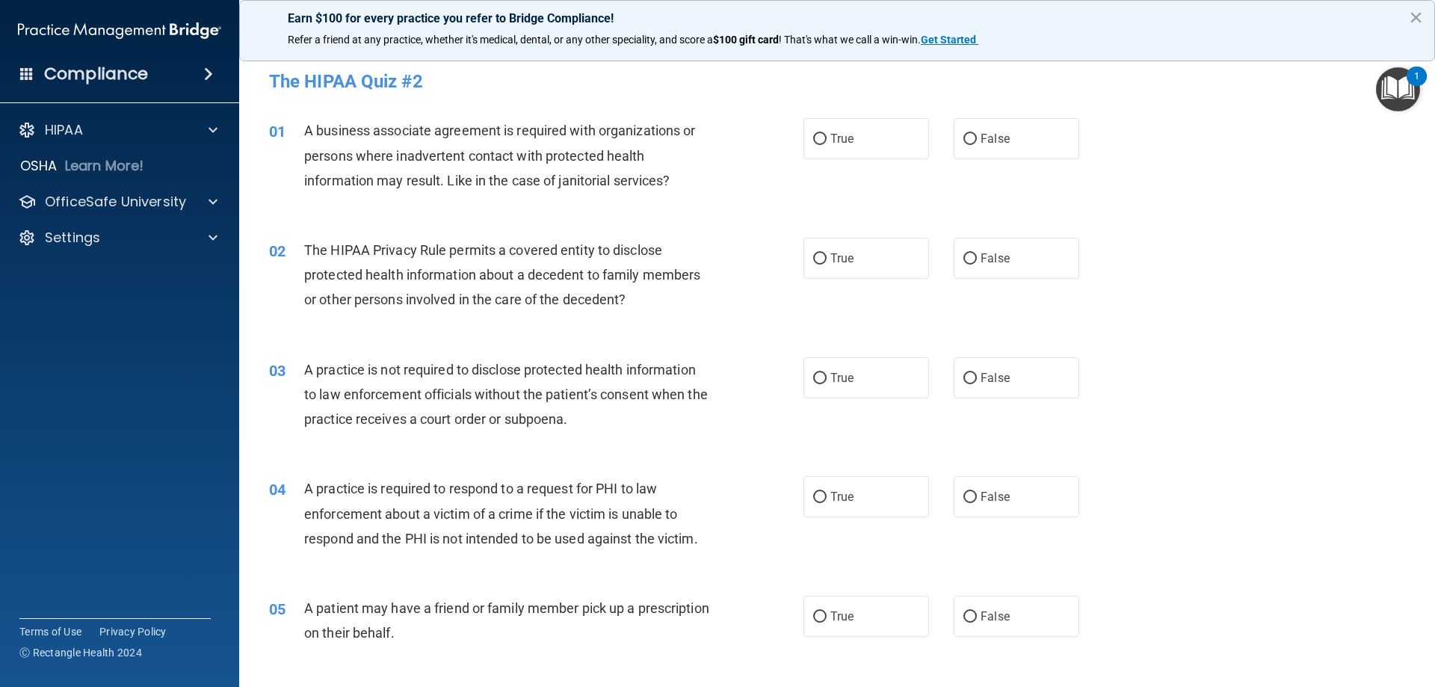
drag, startPoint x: 801, startPoint y: 142, endPoint x: 770, endPoint y: 148, distance: 32.0
click at [803, 142] on label "True" at bounding box center [866, 138] width 126 height 41
click at [813, 142] on input "True" at bounding box center [819, 139] width 13 height 11
radio input "true"
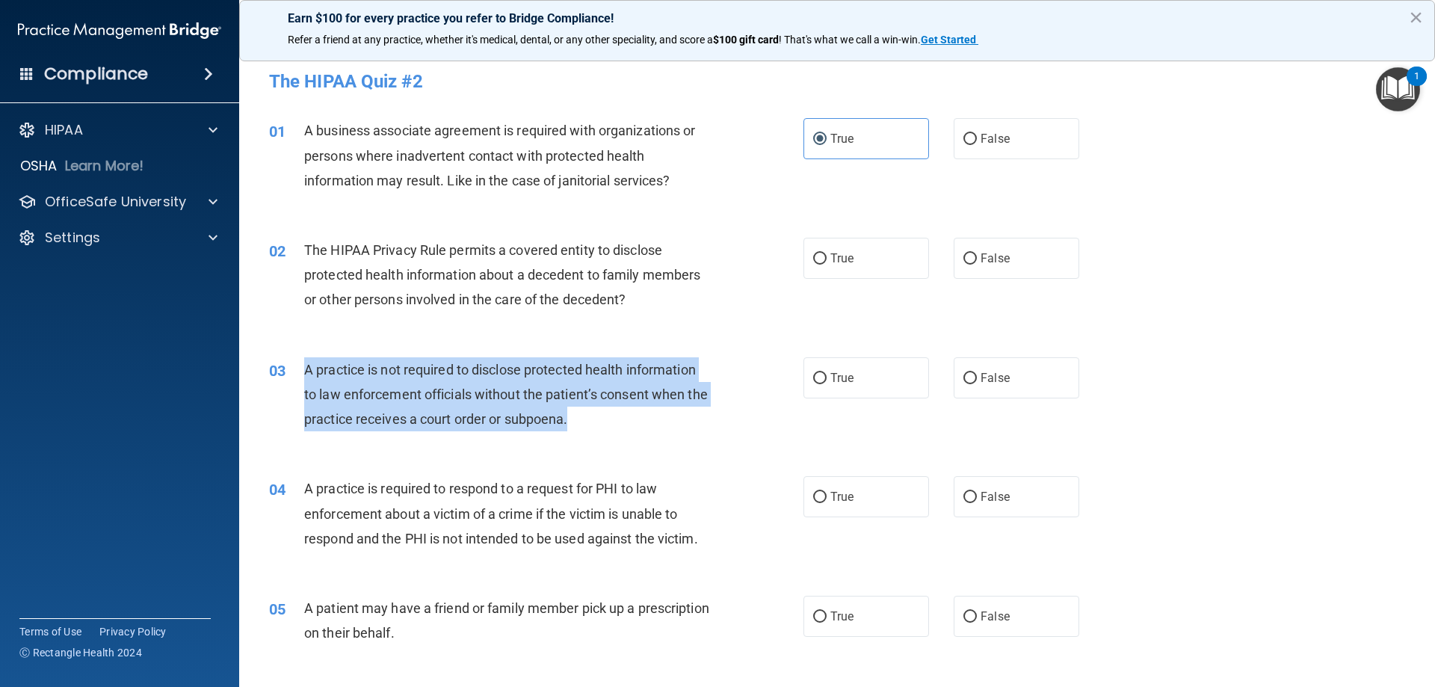
drag, startPoint x: 617, startPoint y: 419, endPoint x: 302, endPoint y: 372, distance: 318.1
click at [302, 372] on div "03 A practice is not required to disclose protected health information to law e…" at bounding box center [536, 398] width 579 height 82
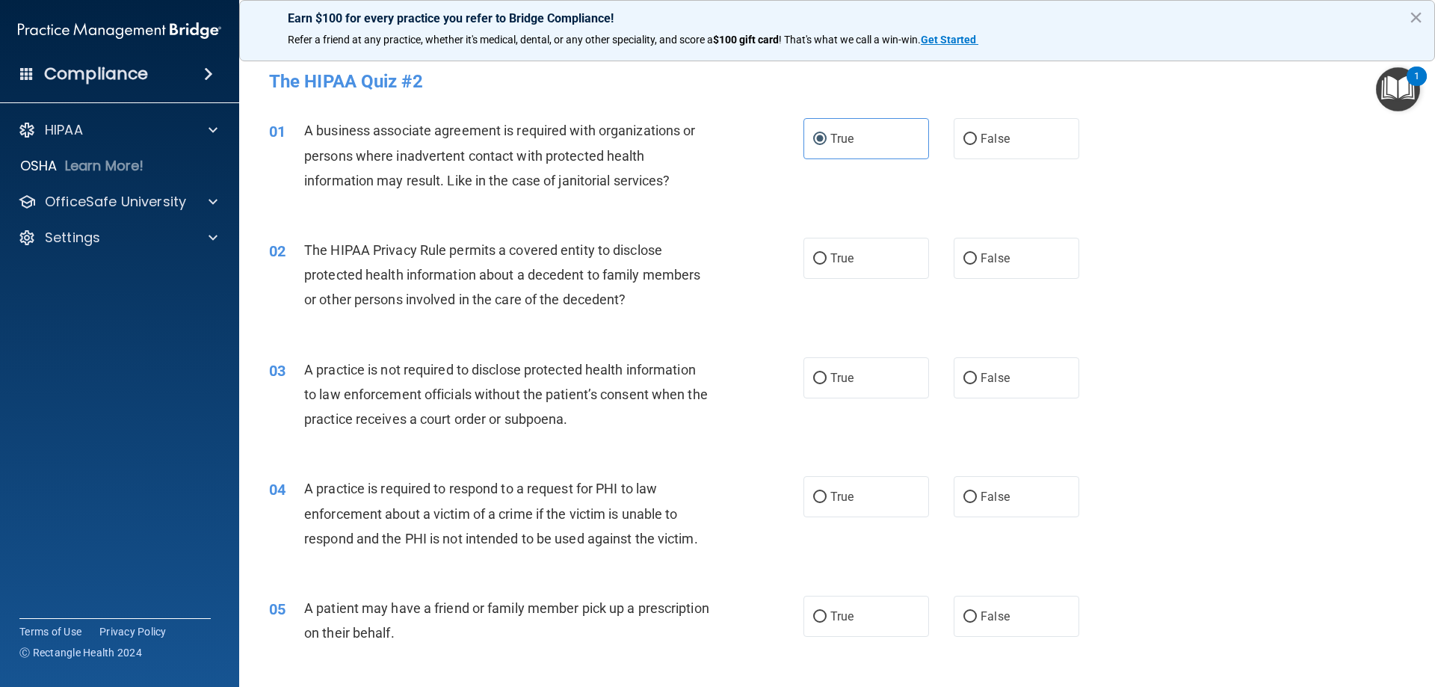
click at [584, 442] on div "03 A practice is not required to disclose protected health information to law e…" at bounding box center [837, 399] width 1159 height 120
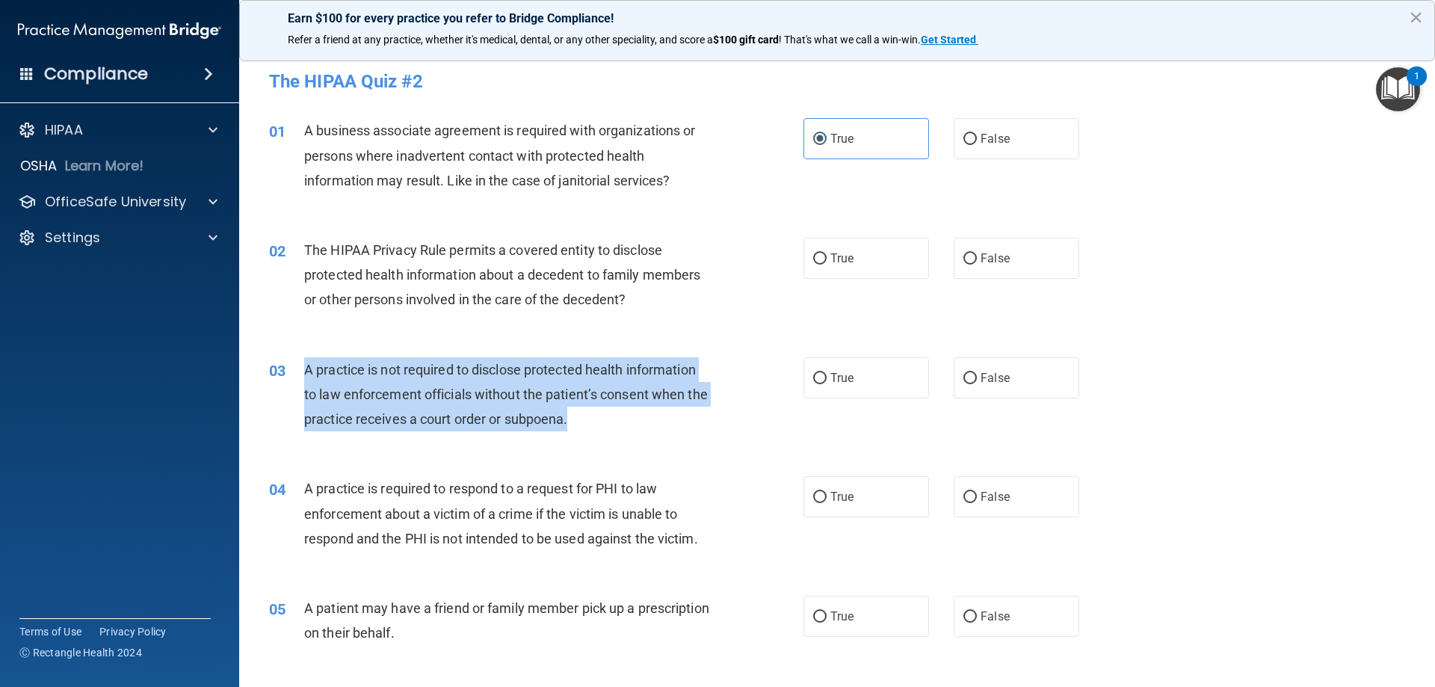
drag, startPoint x: 633, startPoint y: 419, endPoint x: 293, endPoint y: 366, distance: 344.1
click at [295, 362] on div "03 A practice is not required to disclose protected health information to law e…" at bounding box center [536, 398] width 579 height 82
click at [644, 412] on div "A practice is not required to disclose protected health information to law enfo…" at bounding box center [513, 394] width 418 height 75
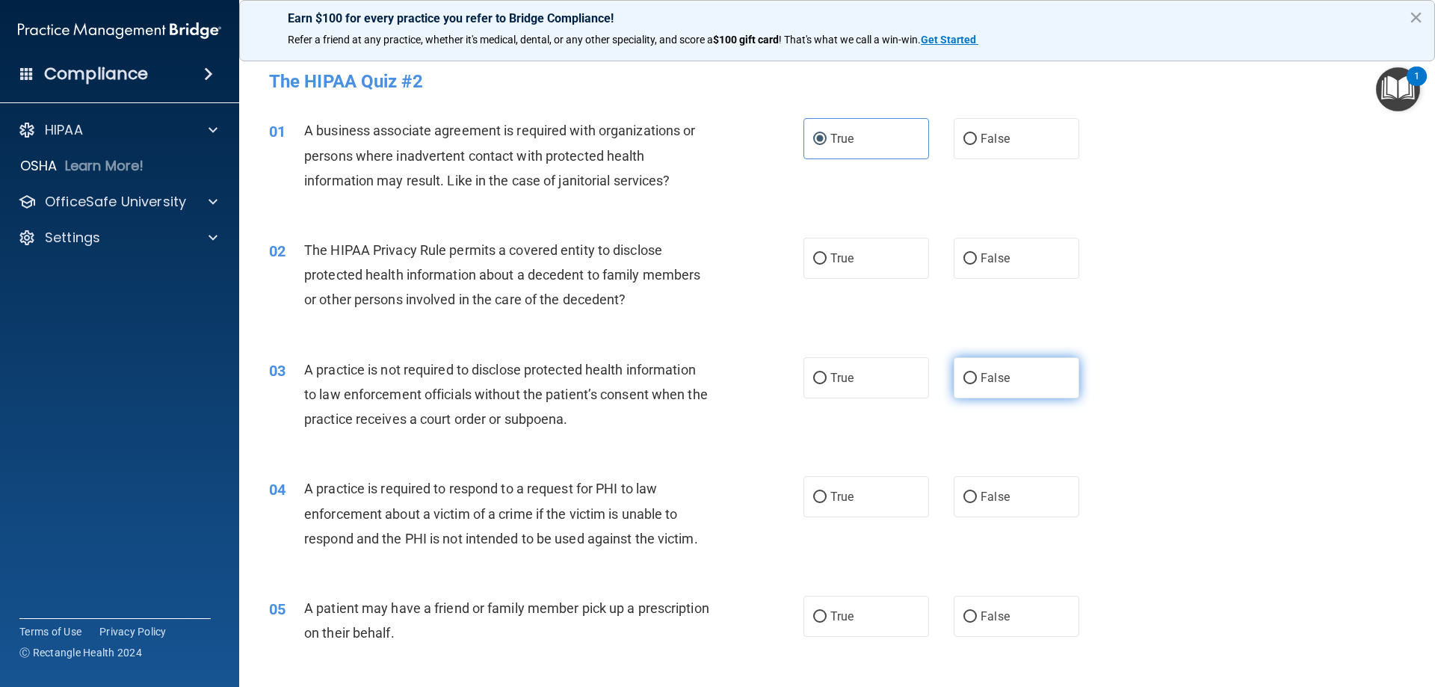
click at [954, 383] on label "False" at bounding box center [1017, 377] width 126 height 41
click at [963, 383] on input "False" at bounding box center [969, 378] width 13 height 11
radio input "true"
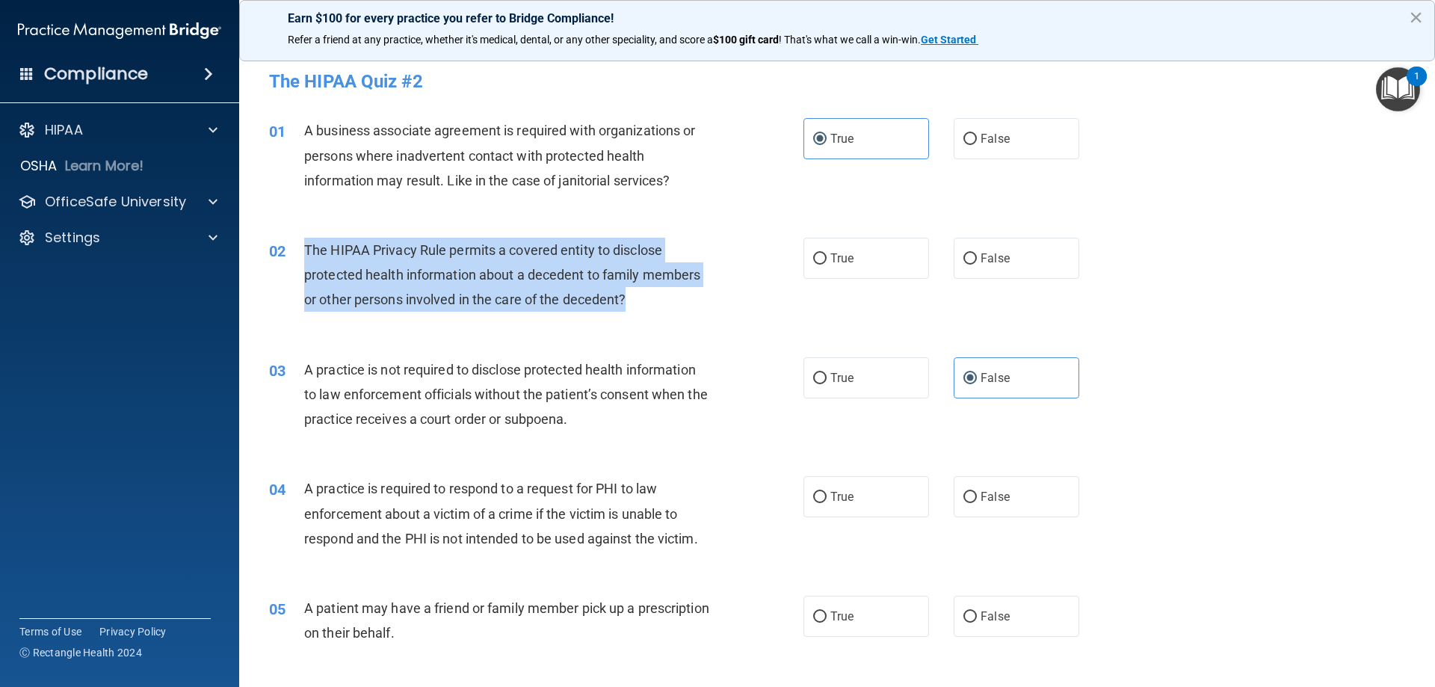
drag, startPoint x: 638, startPoint y: 297, endPoint x: 303, endPoint y: 247, distance: 339.3
click at [303, 247] on div "02 The HIPAA Privacy Rule permits a covered entity to disclose protected health…" at bounding box center [536, 279] width 579 height 82
click at [397, 276] on span "The HIPAA Privacy Rule permits a covered entity to disclose protected health in…" at bounding box center [502, 274] width 396 height 65
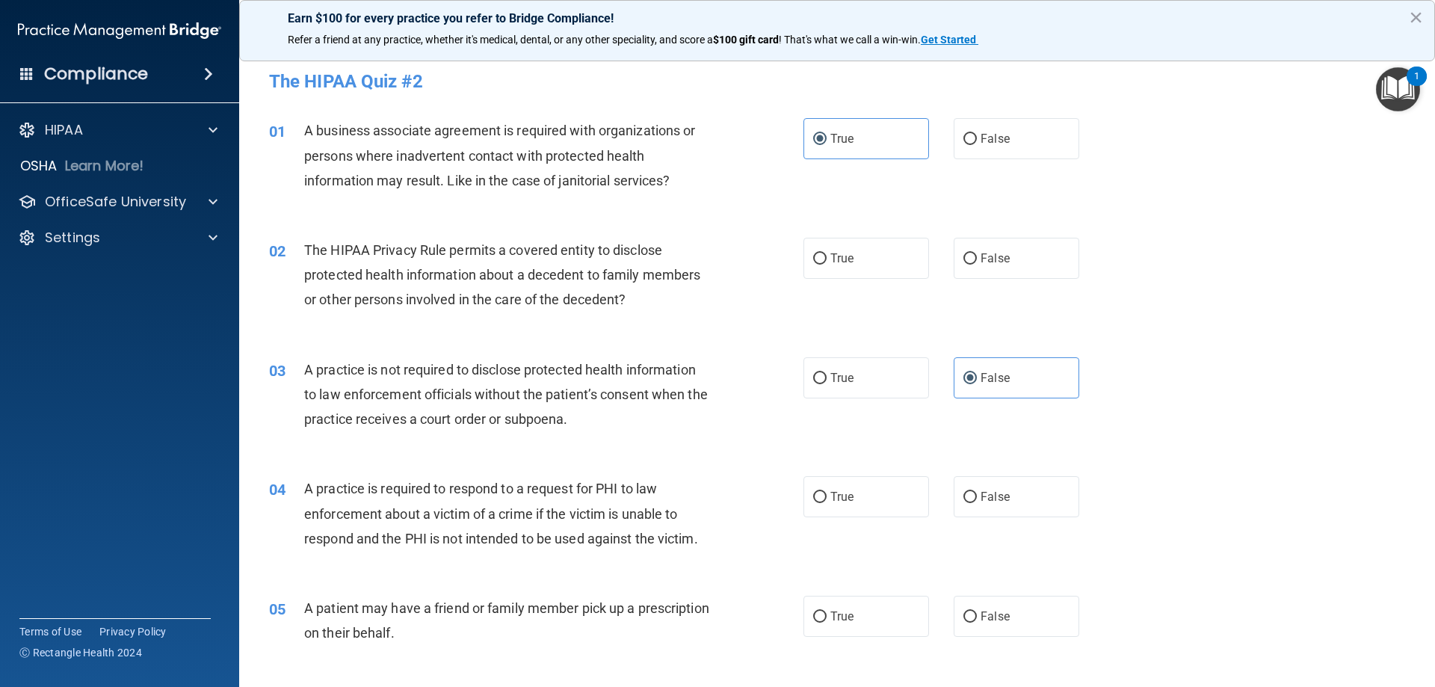
click at [593, 330] on div "02 The HIPAA Privacy Rule permits a covered entity to disclose protected health…" at bounding box center [837, 279] width 1159 height 120
drag, startPoint x: 864, startPoint y: 270, endPoint x: 845, endPoint y: 297, distance: 33.8
click at [863, 268] on label "True" at bounding box center [866, 258] width 126 height 41
click at [827, 265] on input "True" at bounding box center [819, 258] width 13 height 11
radio input "true"
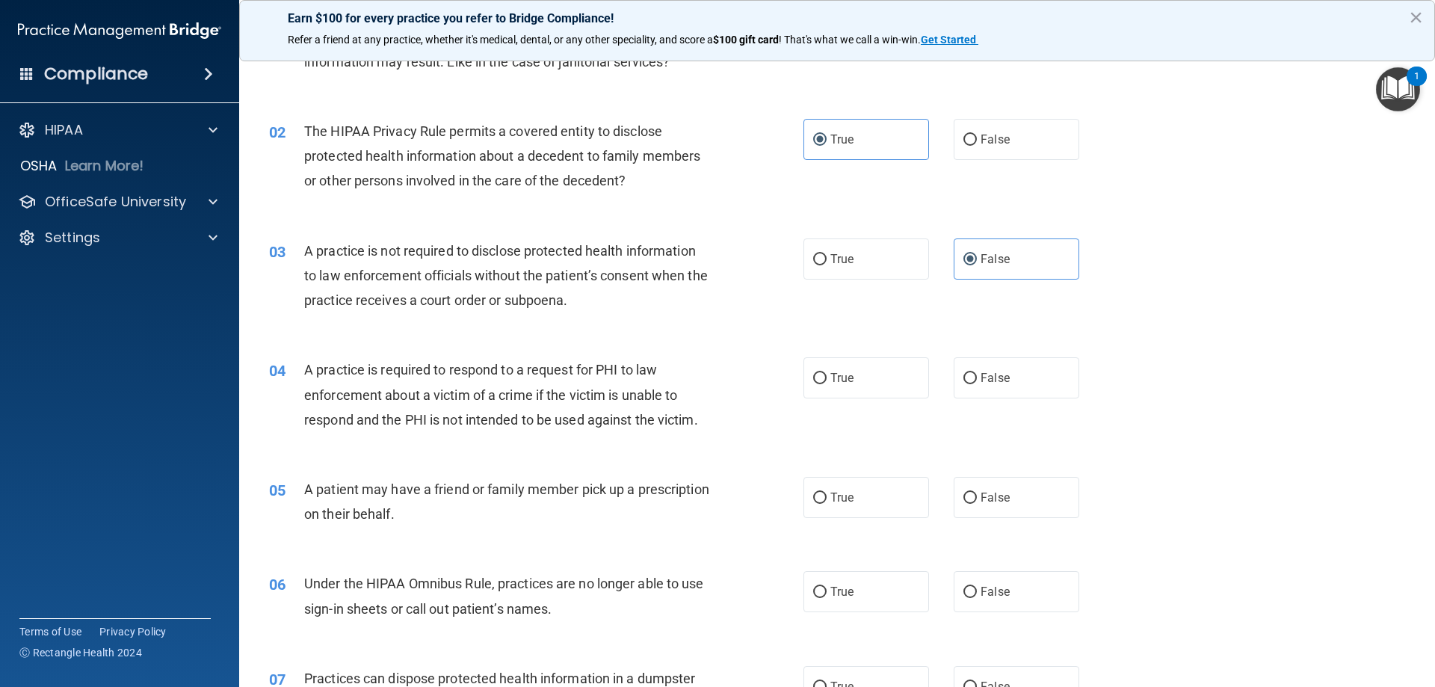
scroll to position [149, 0]
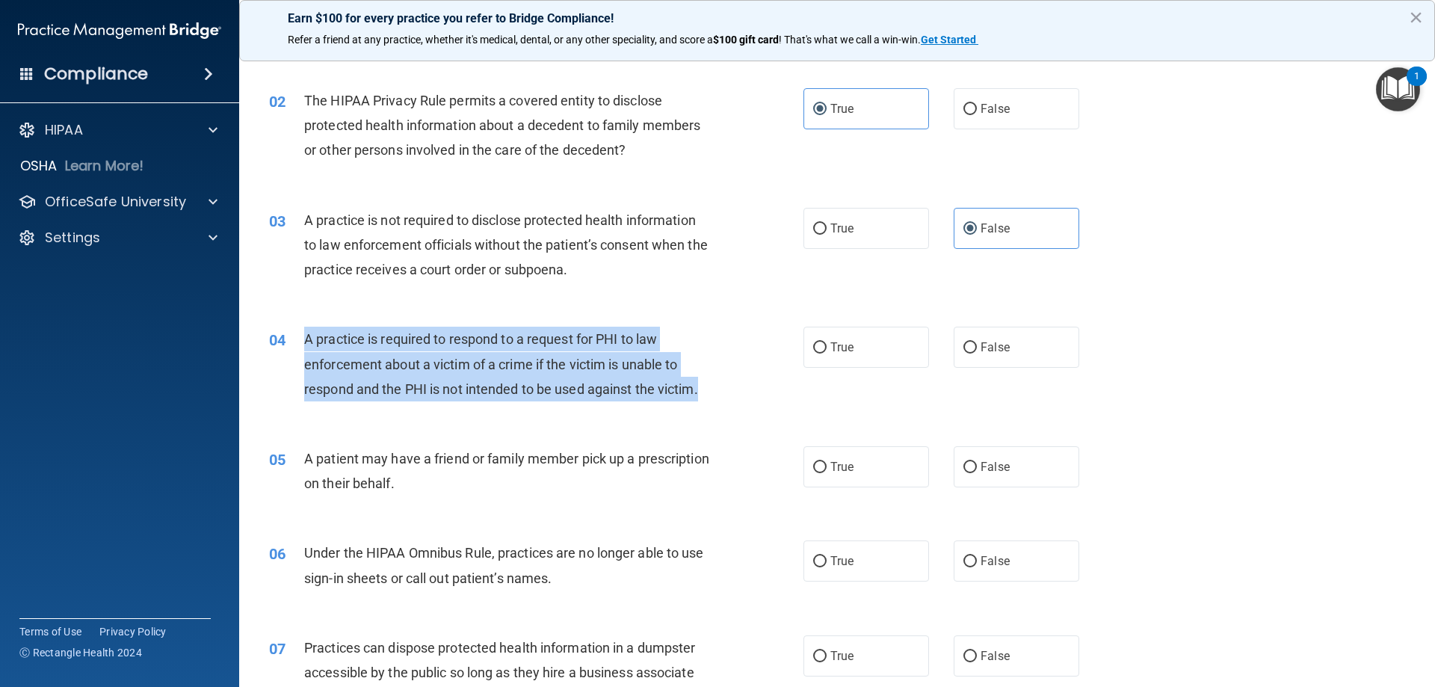
drag, startPoint x: 628, startPoint y: 386, endPoint x: 284, endPoint y: 337, distance: 347.3
click at [284, 337] on div "04 A practice is required to respond to a request for PHI to law enforcement ab…" at bounding box center [536, 368] width 579 height 82
click at [516, 397] on div "A practice is required to respond to a request for PHI to law enforcement about…" at bounding box center [513, 364] width 418 height 75
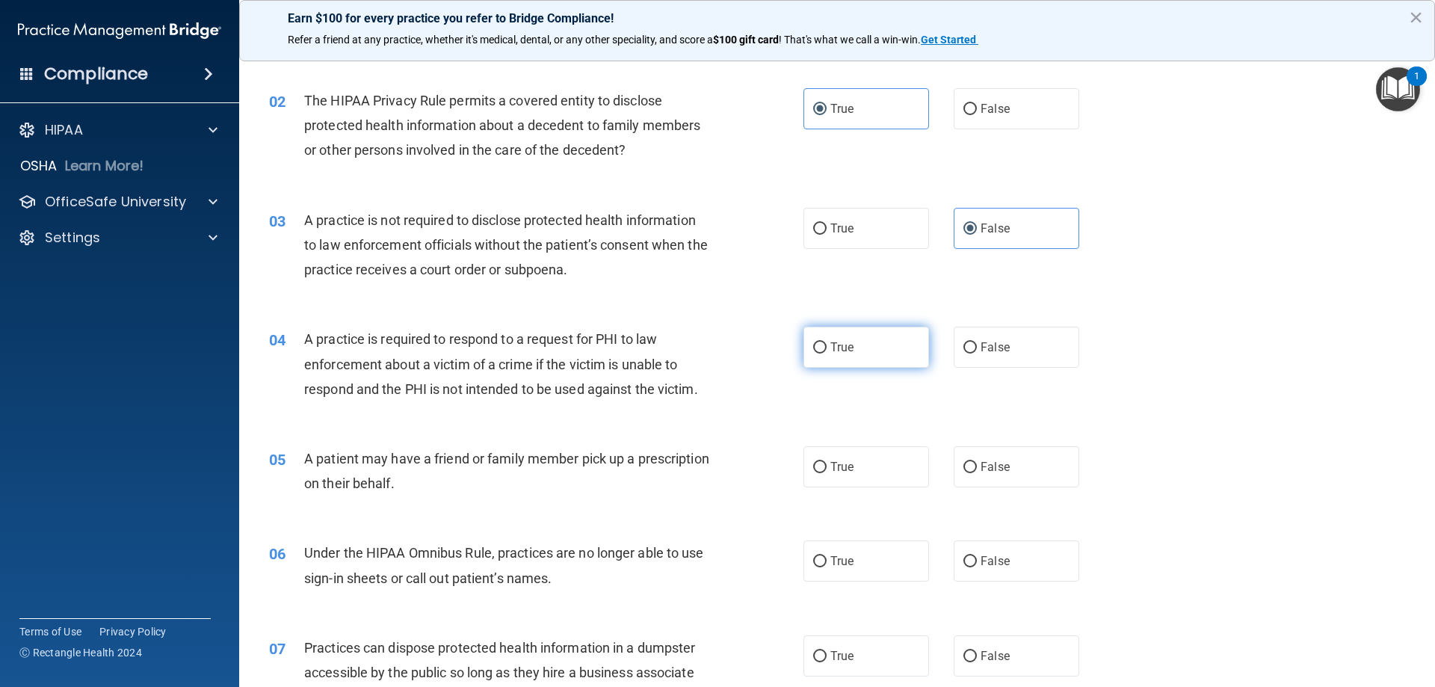
click at [857, 342] on label "True" at bounding box center [866, 347] width 126 height 41
click at [827, 342] on input "True" at bounding box center [819, 347] width 13 height 11
radio input "true"
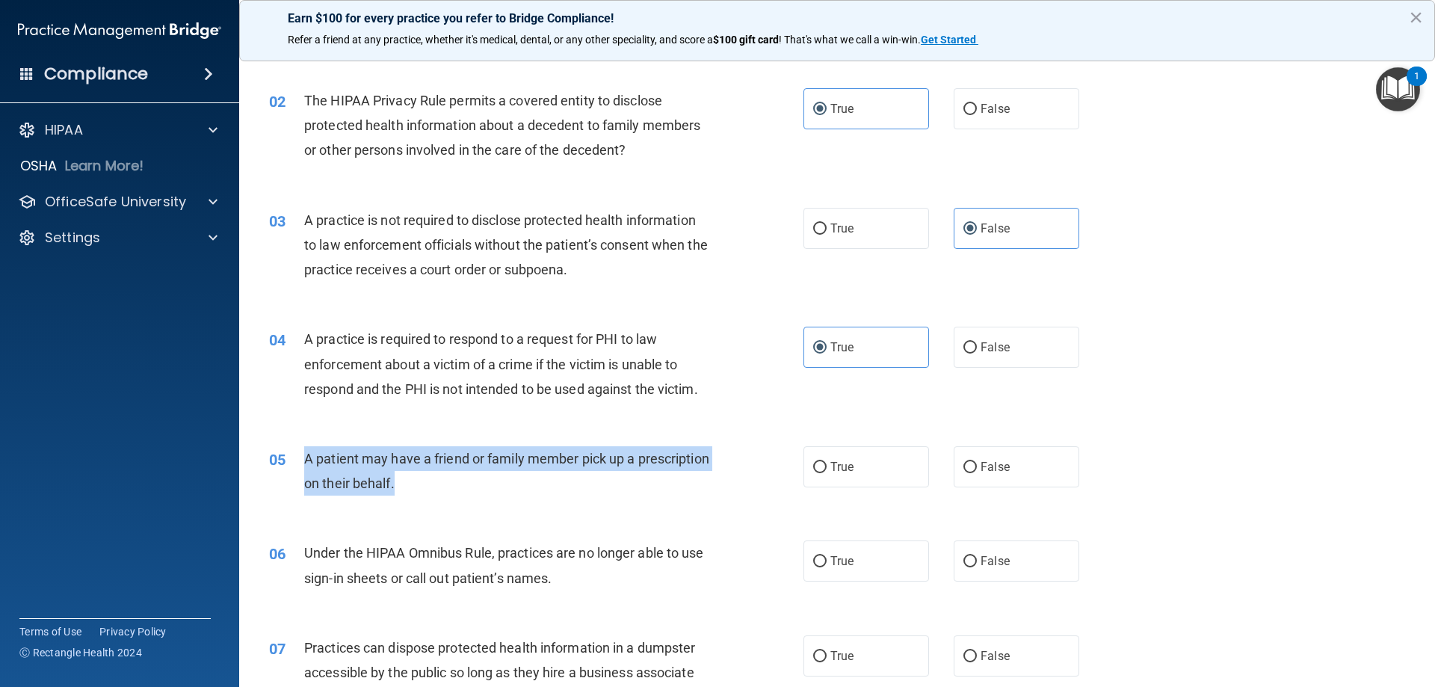
drag, startPoint x: 481, startPoint y: 484, endPoint x: 298, endPoint y: 454, distance: 185.5
click at [298, 454] on div "05 A patient may have a friend or family member pick up a prescription on their…" at bounding box center [536, 474] width 579 height 57
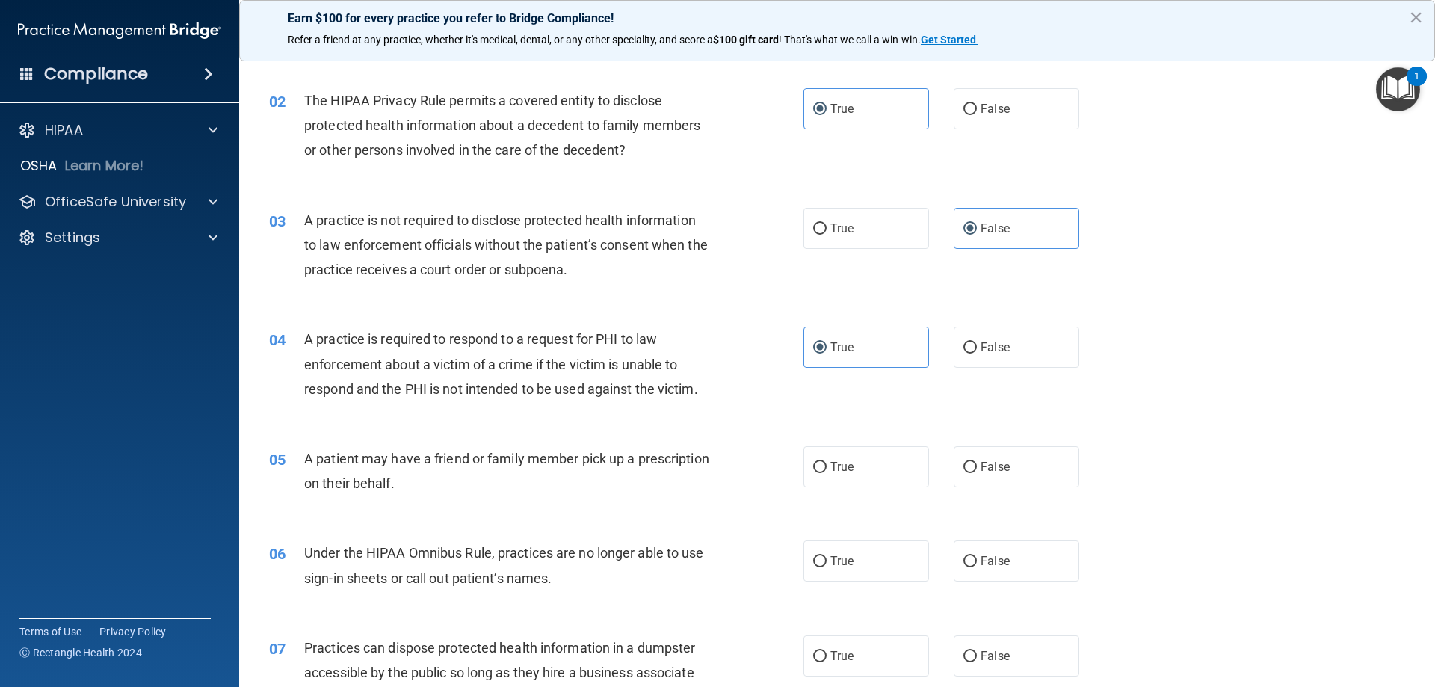
click at [529, 429] on div "05 A patient may have a friend or family member pick up a prescription on their…" at bounding box center [837, 475] width 1159 height 94
click at [850, 460] on label "True" at bounding box center [866, 466] width 126 height 41
click at [827, 462] on input "True" at bounding box center [819, 467] width 13 height 11
radio input "true"
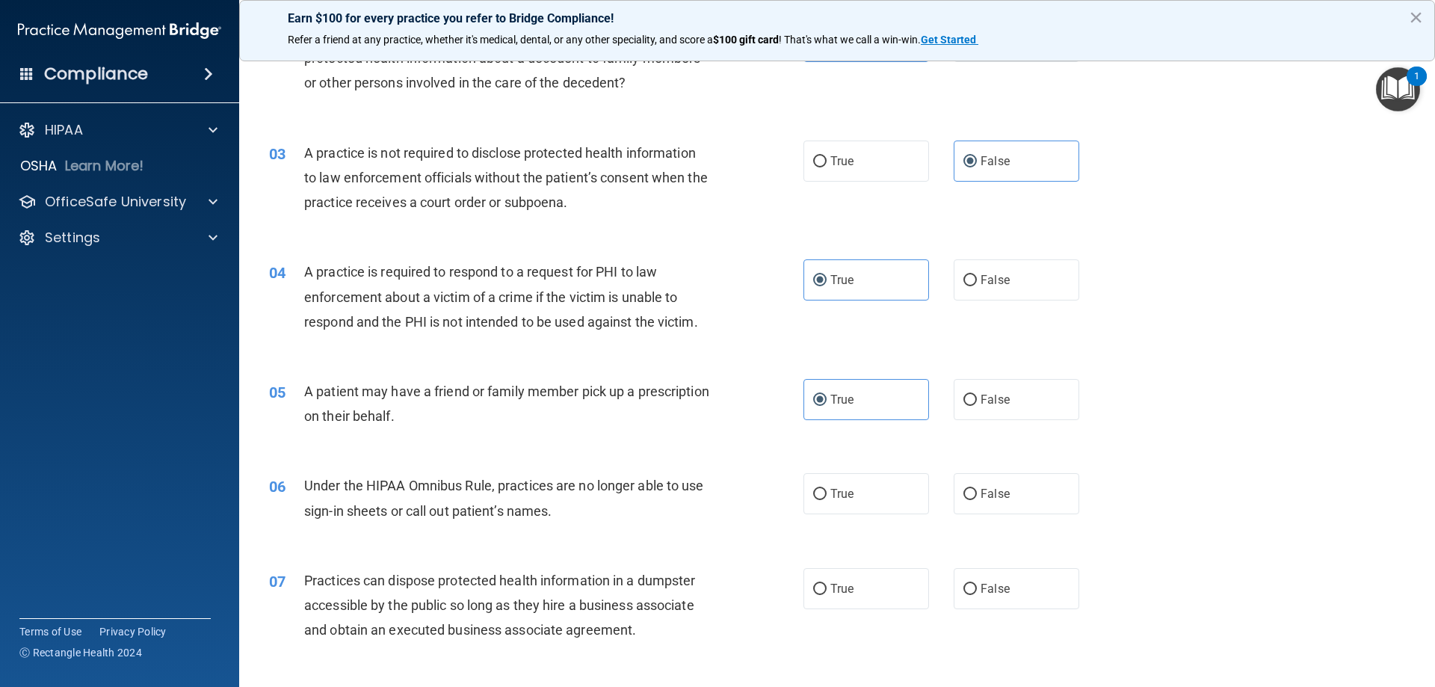
scroll to position [299, 0]
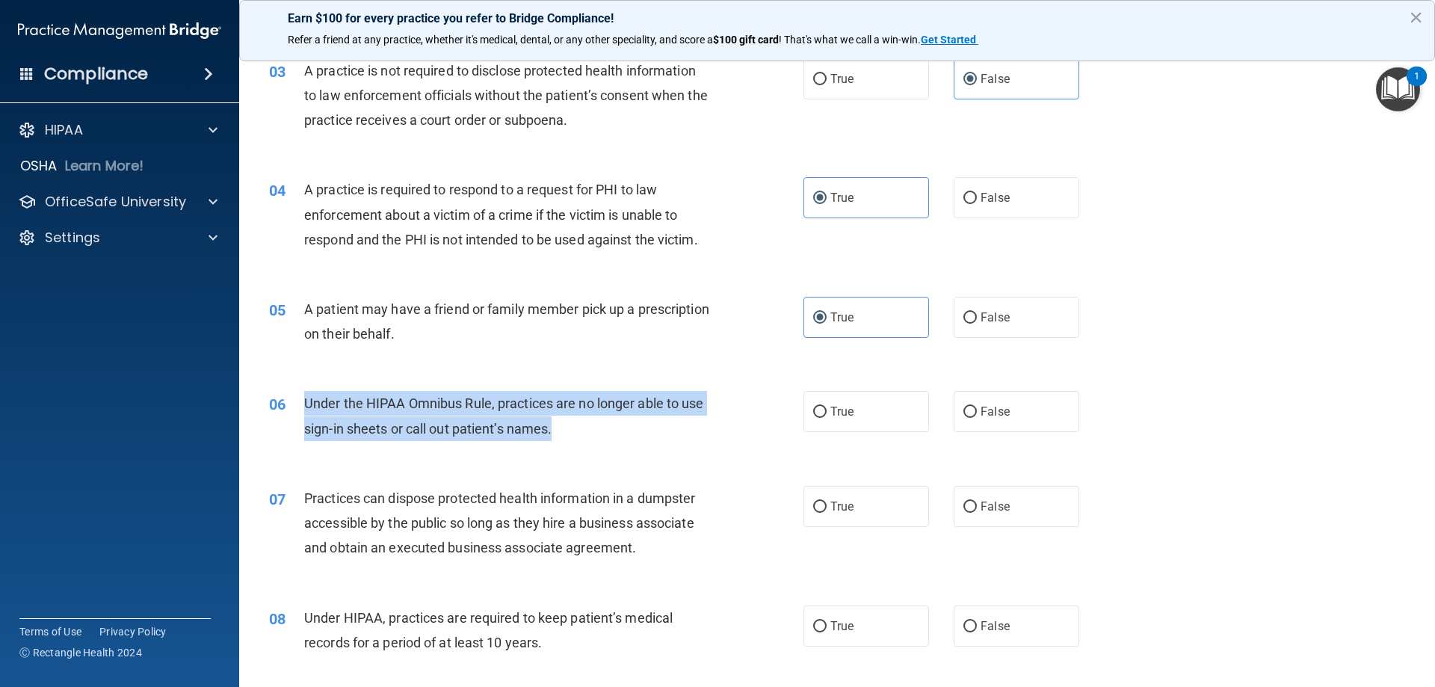
drag, startPoint x: 548, startPoint y: 431, endPoint x: 297, endPoint y: 395, distance: 253.7
click at [297, 395] on div "06 Under the HIPAA Omnibus Rule, practices are no longer able to use sign-in sh…" at bounding box center [536, 419] width 579 height 57
click at [596, 433] on div "Under the HIPAA Omnibus Rule, practices are no longer able to use sign-in sheet…" at bounding box center [513, 415] width 418 height 49
click at [635, 449] on div "06 Under the HIPAA Omnibus Rule, practices are no longer able to use sign-in sh…" at bounding box center [837, 419] width 1159 height 94
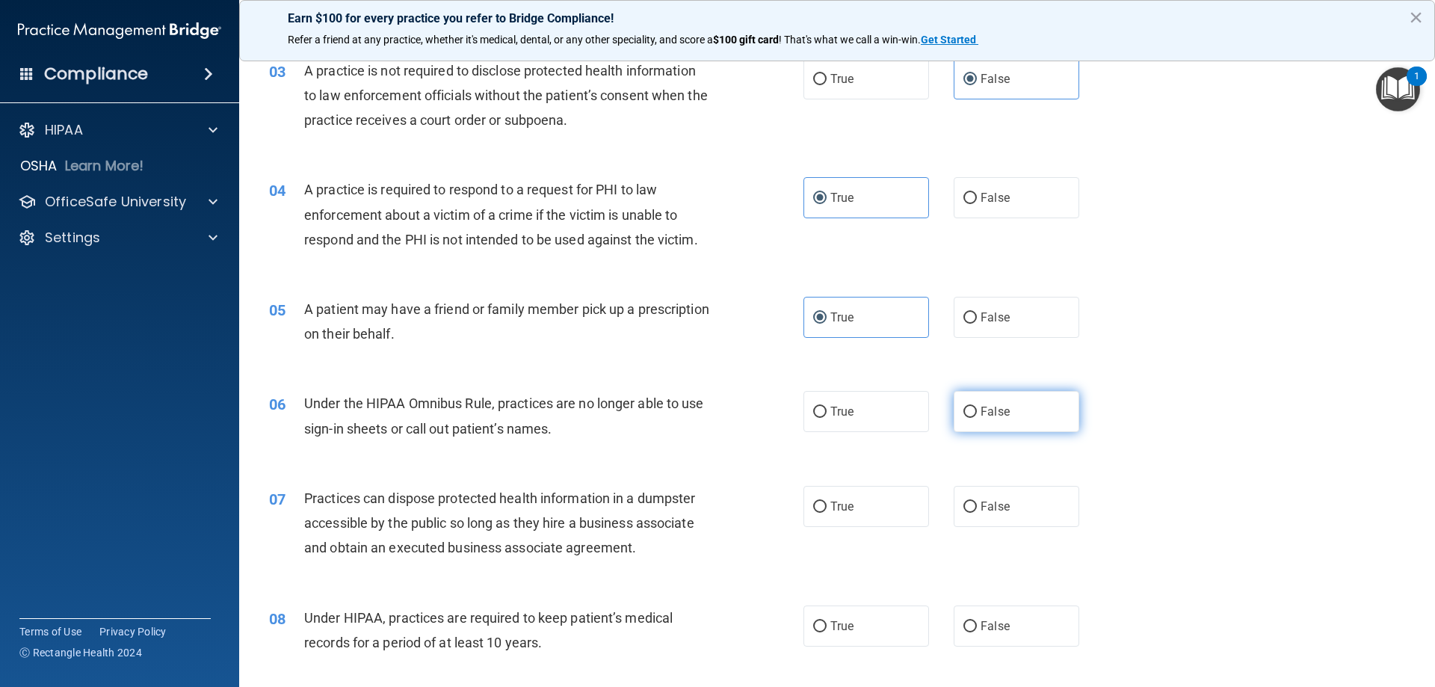
click at [1005, 425] on label "False" at bounding box center [1017, 411] width 126 height 41
click at [977, 418] on input "False" at bounding box center [969, 412] width 13 height 11
radio input "true"
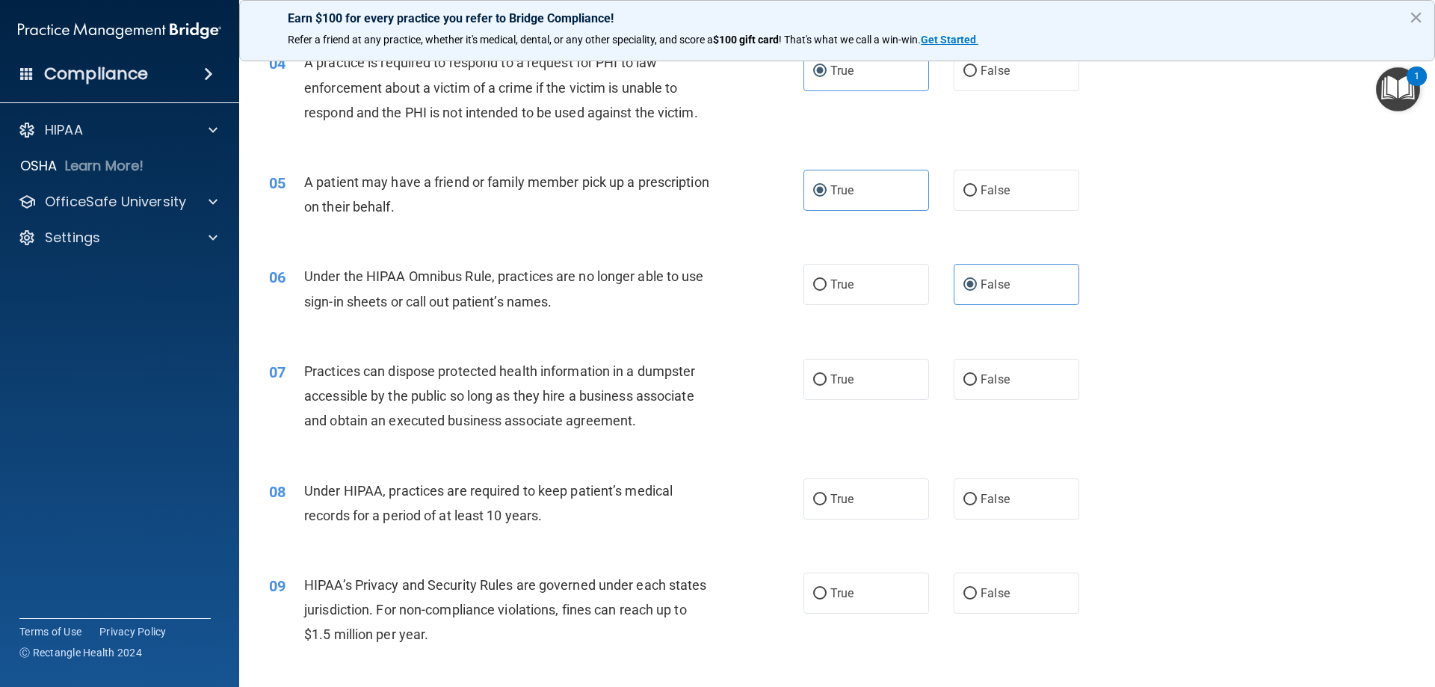
scroll to position [448, 0]
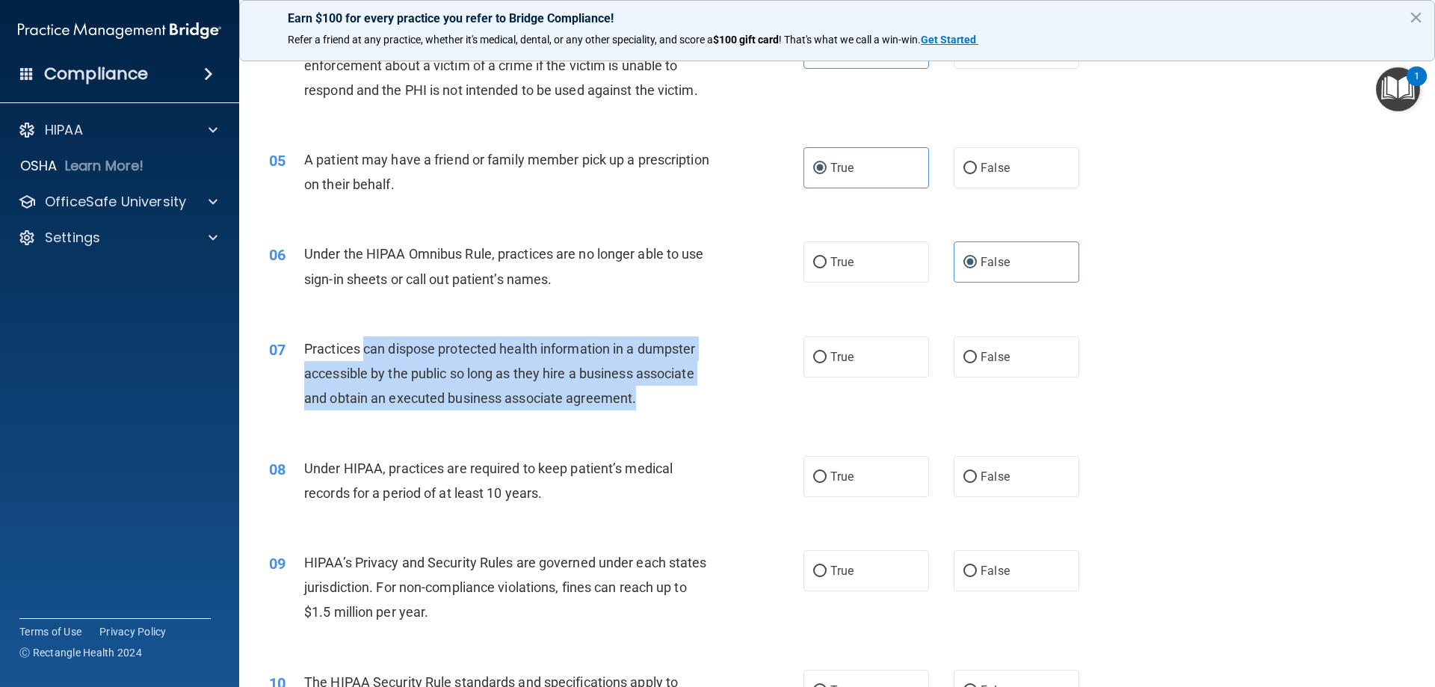
drag, startPoint x: 505, startPoint y: 377, endPoint x: 521, endPoint y: 383, distance: 17.3
click at [368, 358] on div "Practices can dispose protected health information in a dumpster accessible by …" at bounding box center [513, 373] width 418 height 75
click at [631, 397] on span "Practices can dispose protected health information in a dumpster accessible by …" at bounding box center [499, 373] width 391 height 65
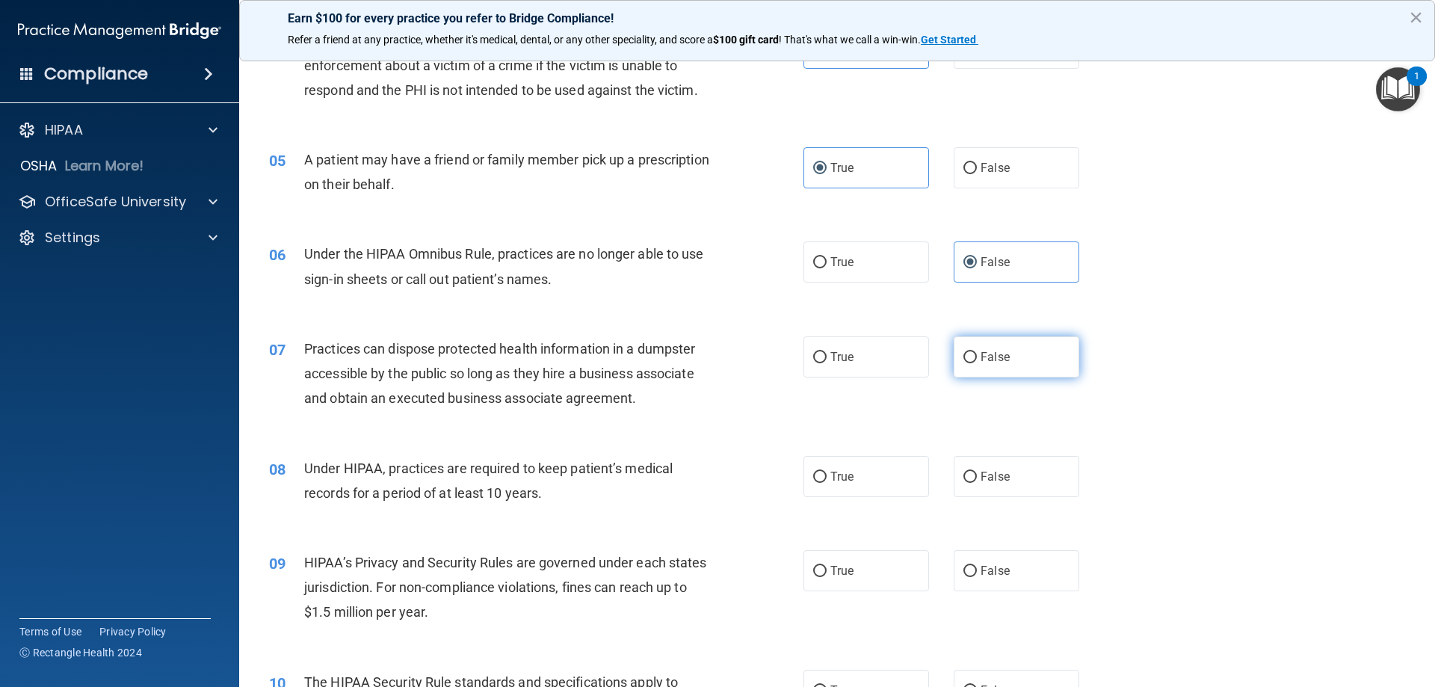
click at [974, 367] on label "False" at bounding box center [1017, 356] width 126 height 41
click at [974, 363] on input "False" at bounding box center [969, 357] width 13 height 11
radio input "true"
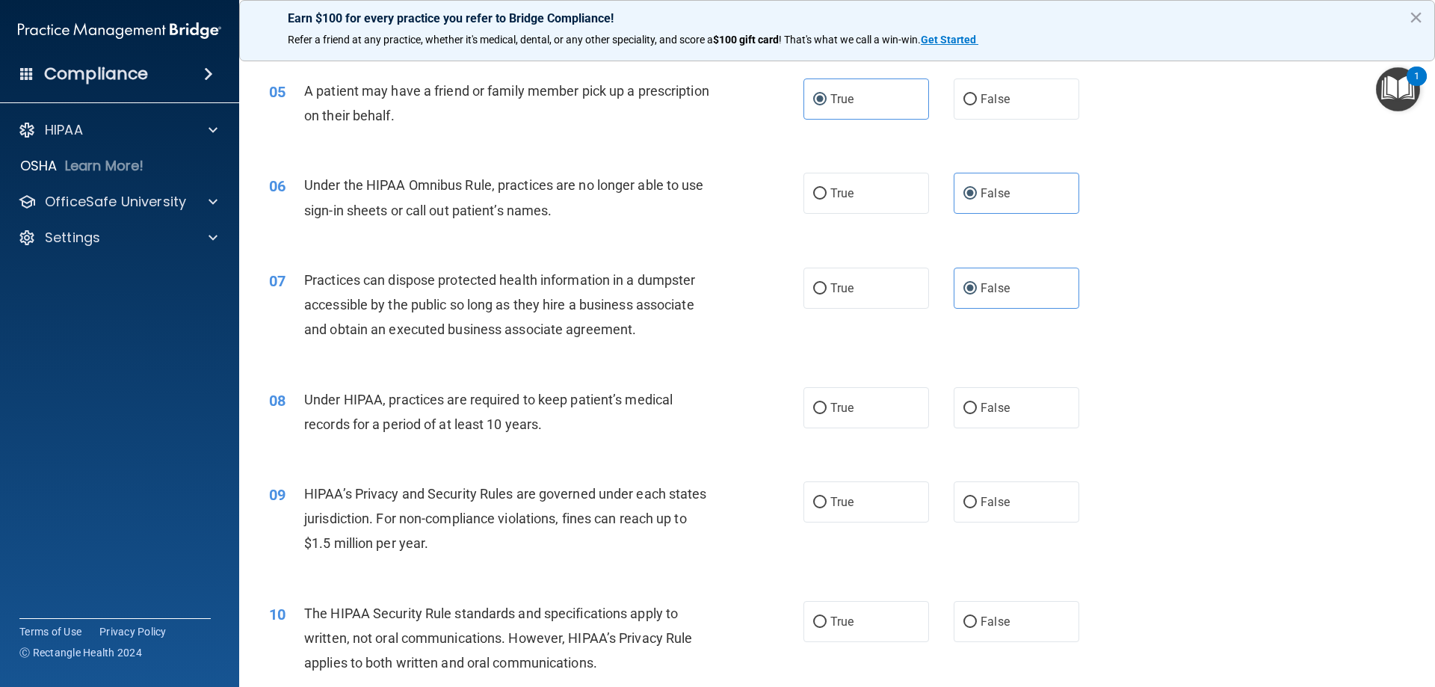
scroll to position [523, 0]
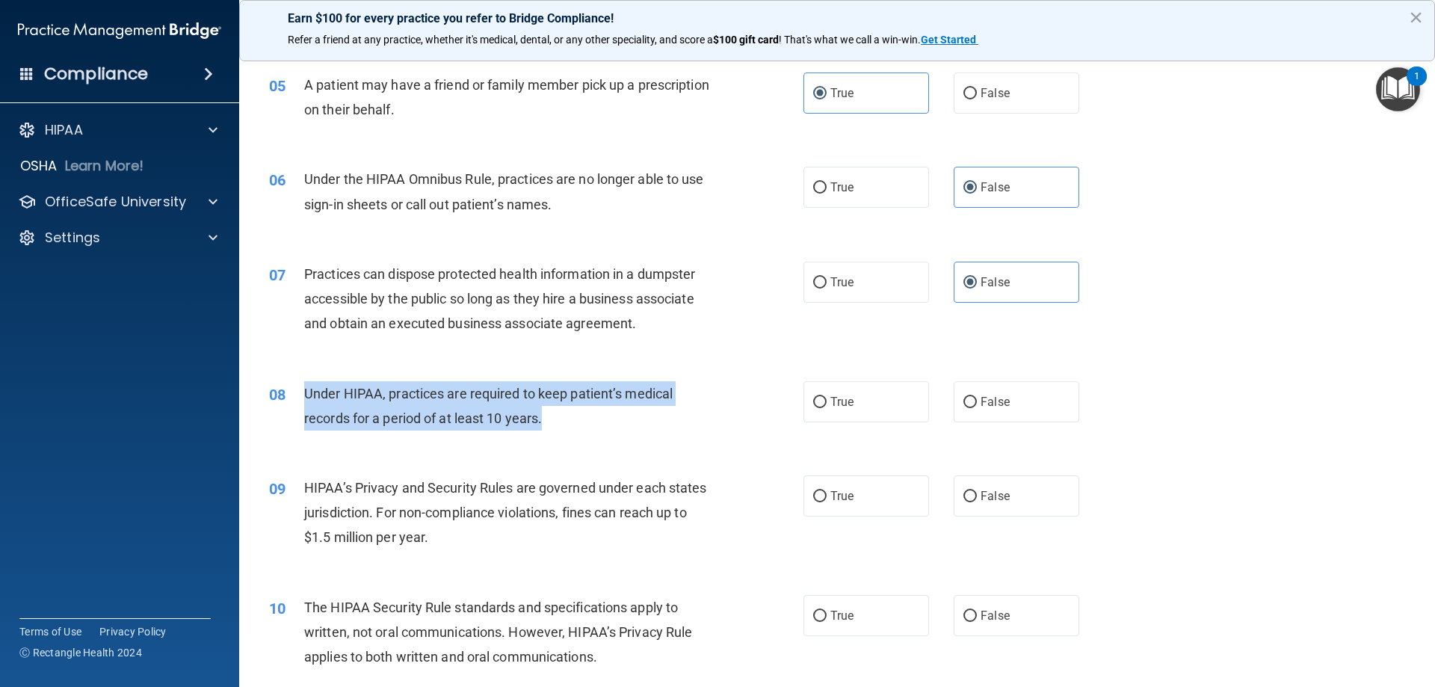
drag, startPoint x: 549, startPoint y: 425, endPoint x: 300, endPoint y: 405, distance: 249.6
click at [300, 405] on div "08 Under HIPAA, practices are required to keep patient’s medical records for a …" at bounding box center [536, 409] width 579 height 57
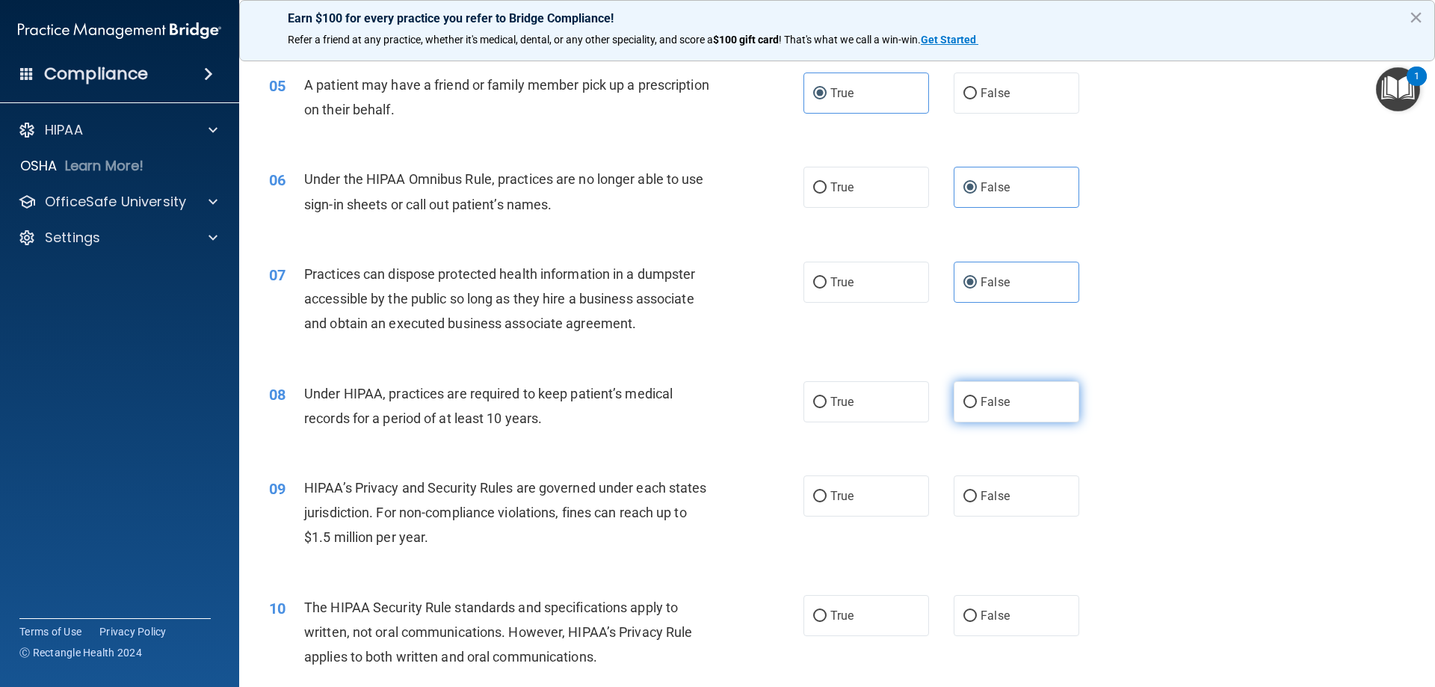
drag, startPoint x: 984, startPoint y: 406, endPoint x: 973, endPoint y: 406, distance: 11.2
click at [984, 406] on span "False" at bounding box center [995, 402] width 29 height 14
click at [977, 406] on input "False" at bounding box center [969, 402] width 13 height 11
radio input "true"
click at [667, 429] on div "Under HIPAA, practices are required to keep patient’s medical records for a per…" at bounding box center [513, 405] width 418 height 49
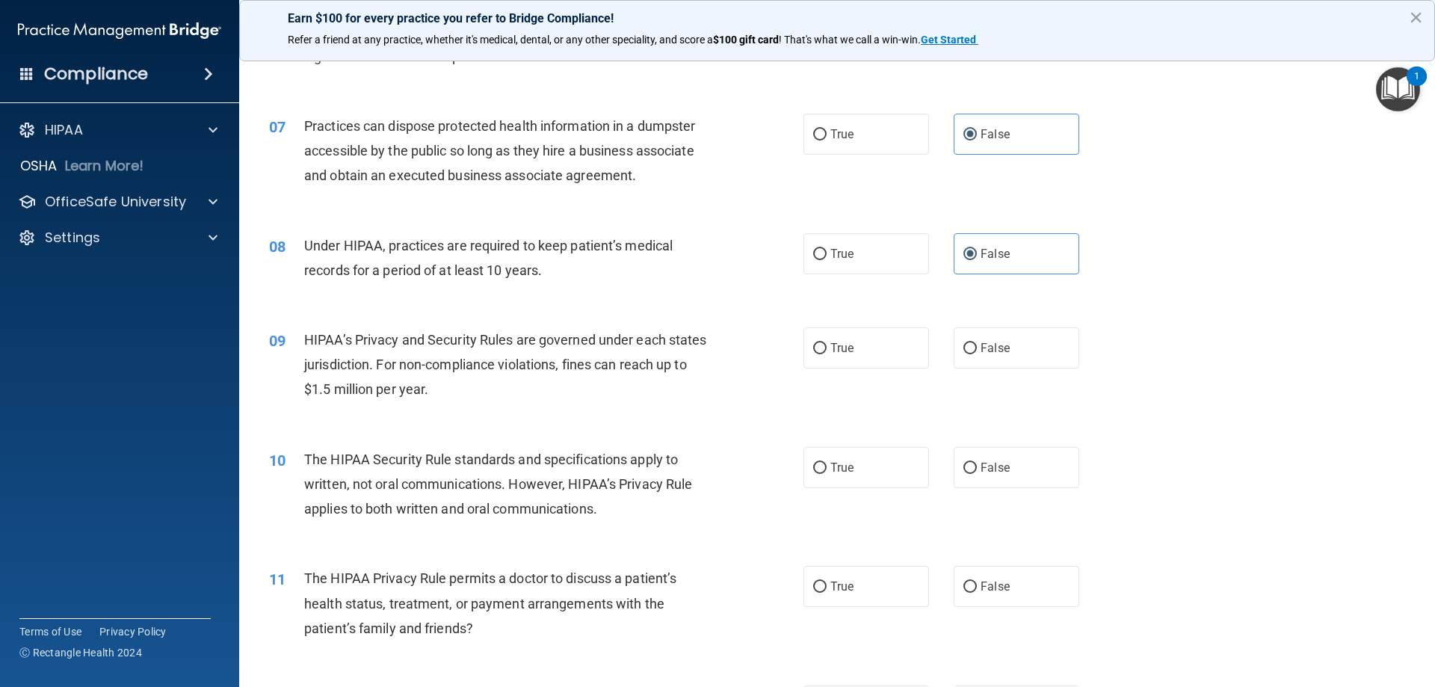
scroll to position [673, 0]
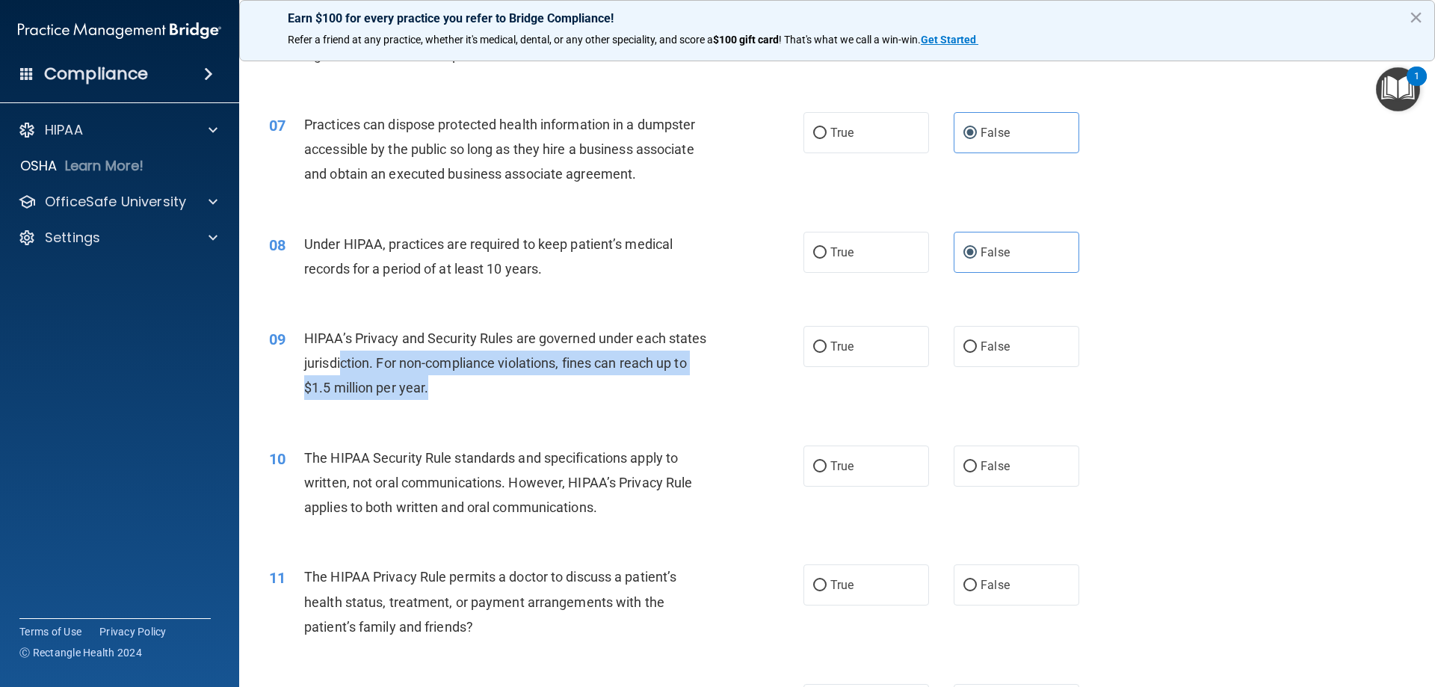
drag, startPoint x: 498, startPoint y: 398, endPoint x: 385, endPoint y: 372, distance: 115.9
click at [385, 372] on div "HIPAA’s Privacy and Security Rules are governed under each states jurisdiction.…" at bounding box center [513, 363] width 418 height 75
click at [478, 385] on div "HIPAA’s Privacy and Security Rules are governed under each states jurisdiction.…" at bounding box center [513, 363] width 418 height 75
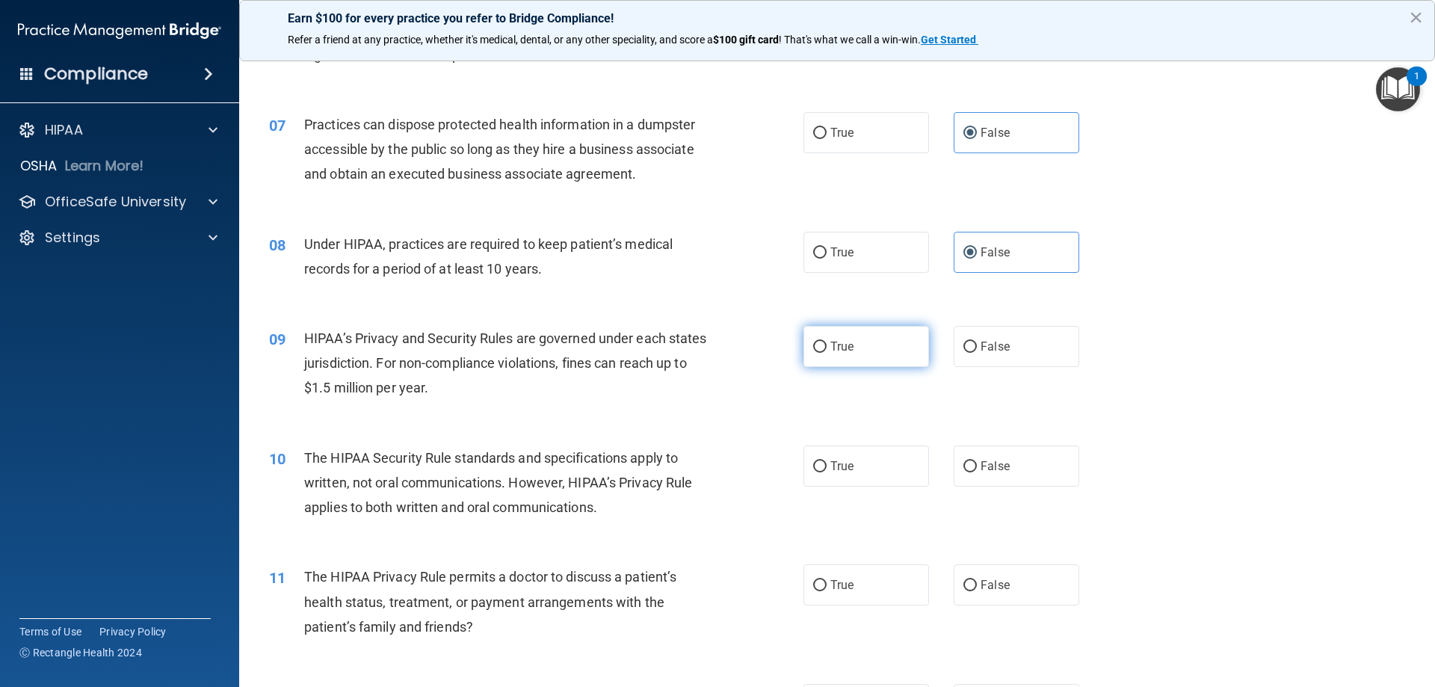
click at [813, 348] on input "True" at bounding box center [819, 347] width 13 height 11
radio input "true"
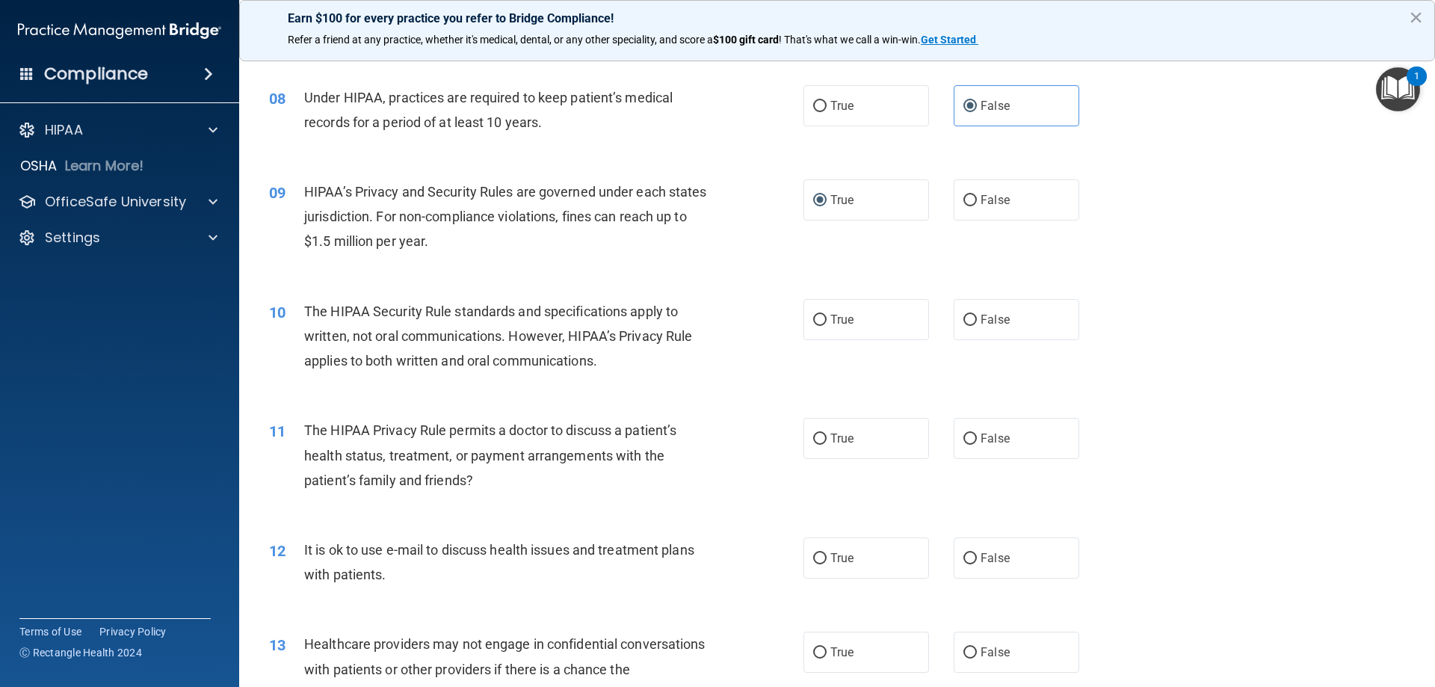
scroll to position [822, 0]
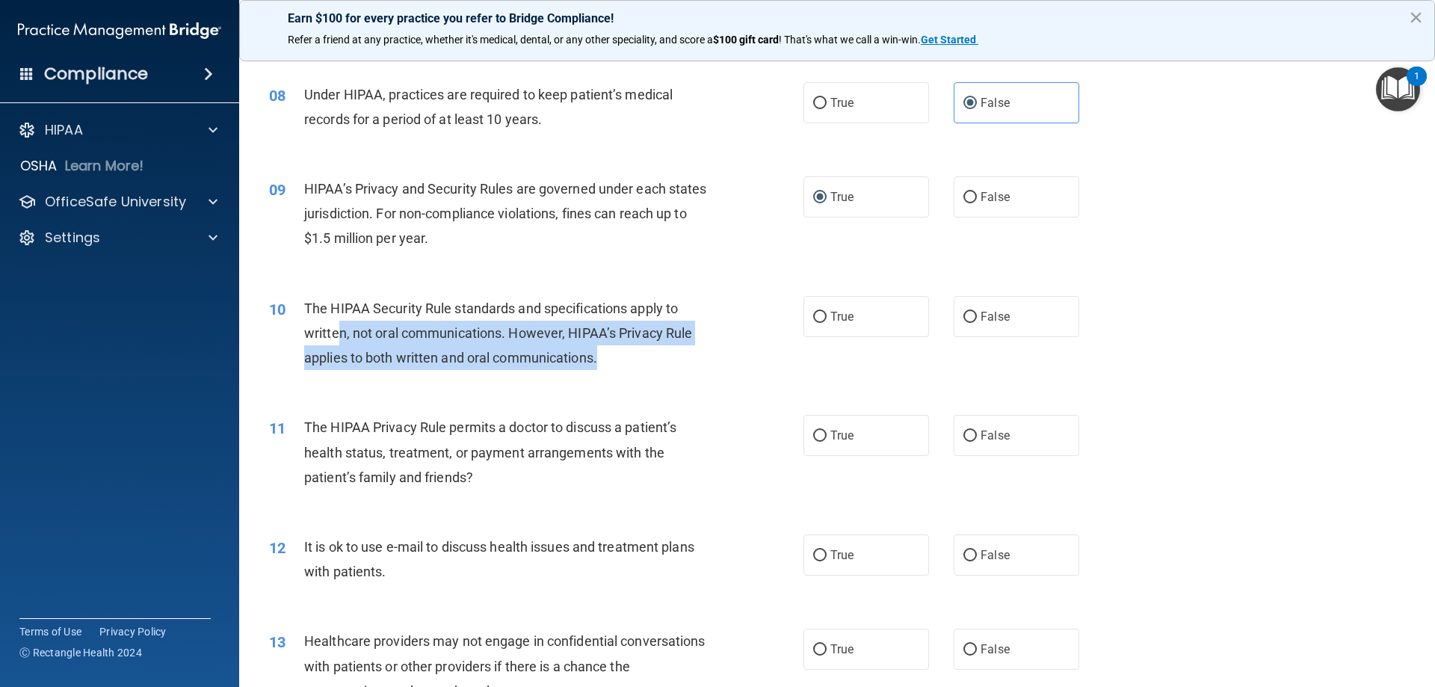
drag, startPoint x: 531, startPoint y: 349, endPoint x: 371, endPoint y: 354, distance: 160.8
click at [345, 333] on div "The HIPAA Security Rule standards and specifications apply to written, not oral…" at bounding box center [513, 333] width 418 height 75
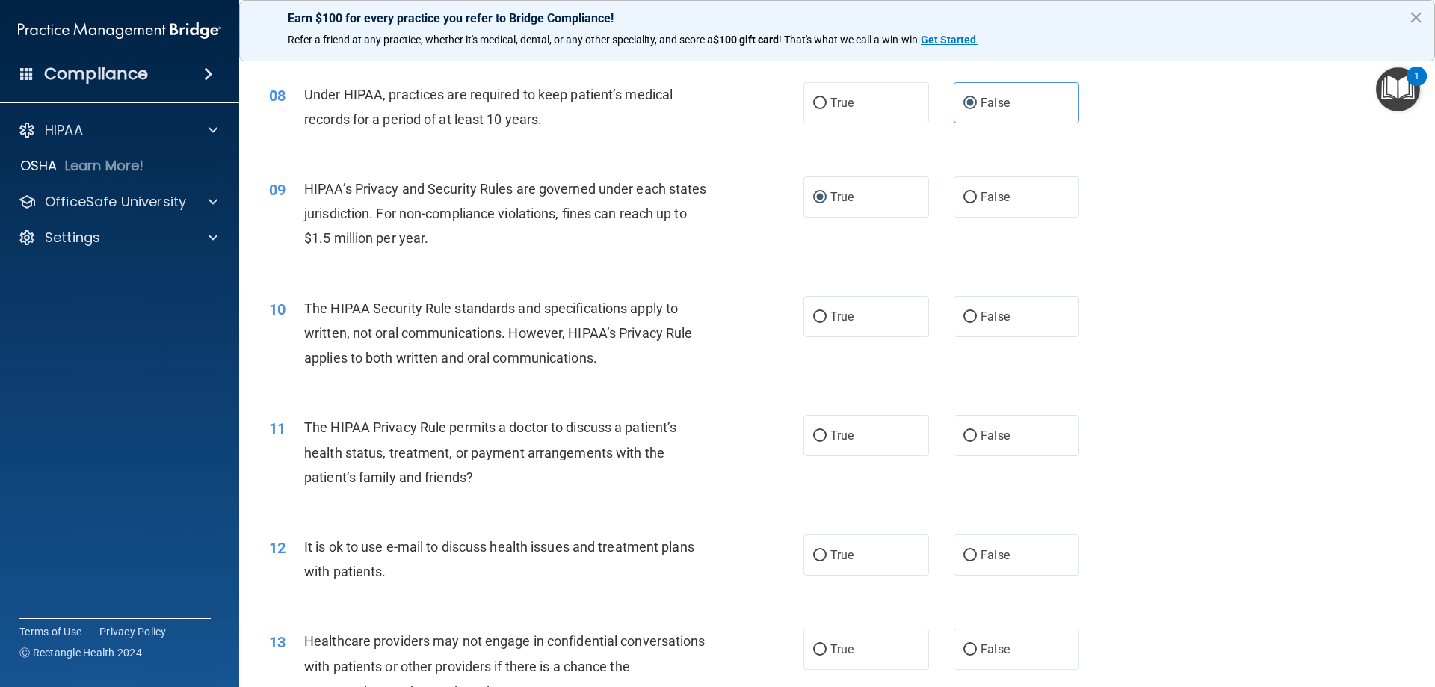
click at [653, 380] on div "10 The HIPAA Security Rule standards and specifications apply to written, not o…" at bounding box center [837, 337] width 1159 height 120
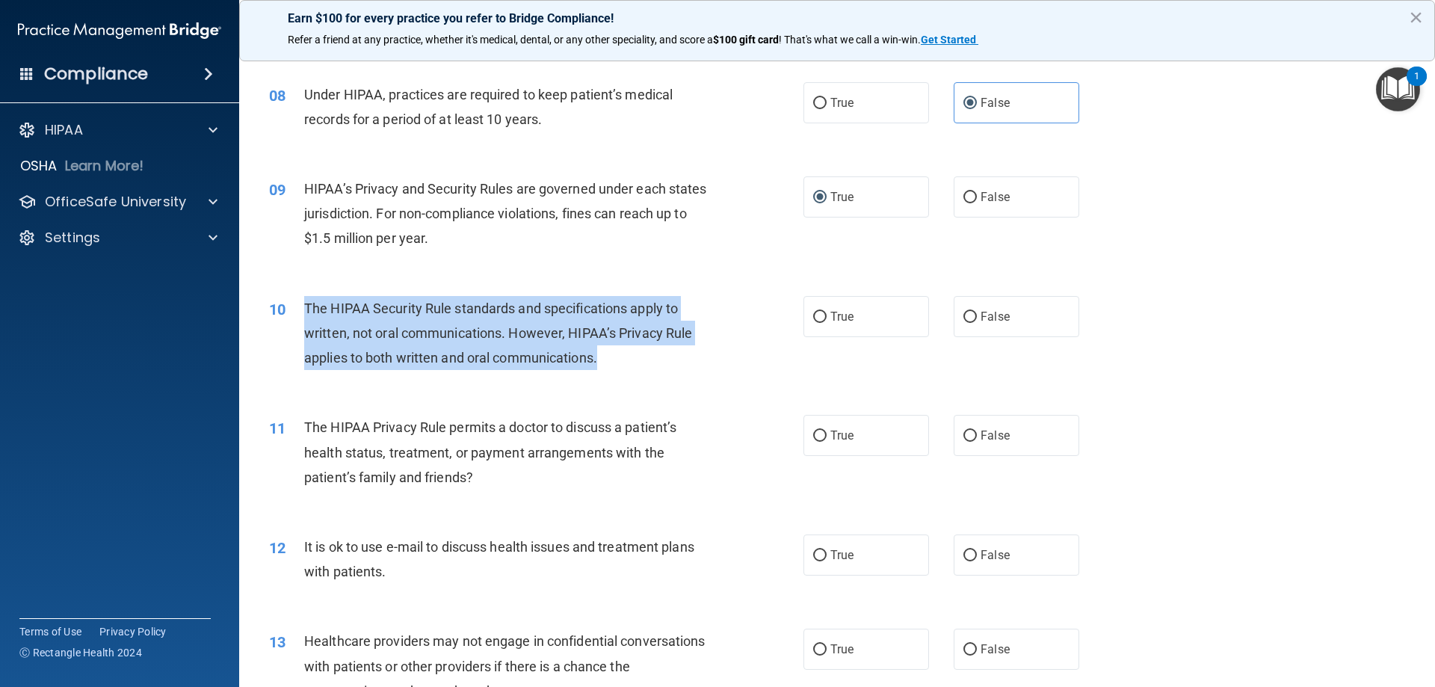
drag, startPoint x: 596, startPoint y: 357, endPoint x: 306, endPoint y: 315, distance: 292.4
click at [306, 315] on div "The HIPAA Security Rule standards and specifications apply to written, not oral…" at bounding box center [513, 333] width 418 height 75
click at [675, 369] on div "The HIPAA Security Rule standards and specifications apply to written, not oral…" at bounding box center [513, 333] width 418 height 75
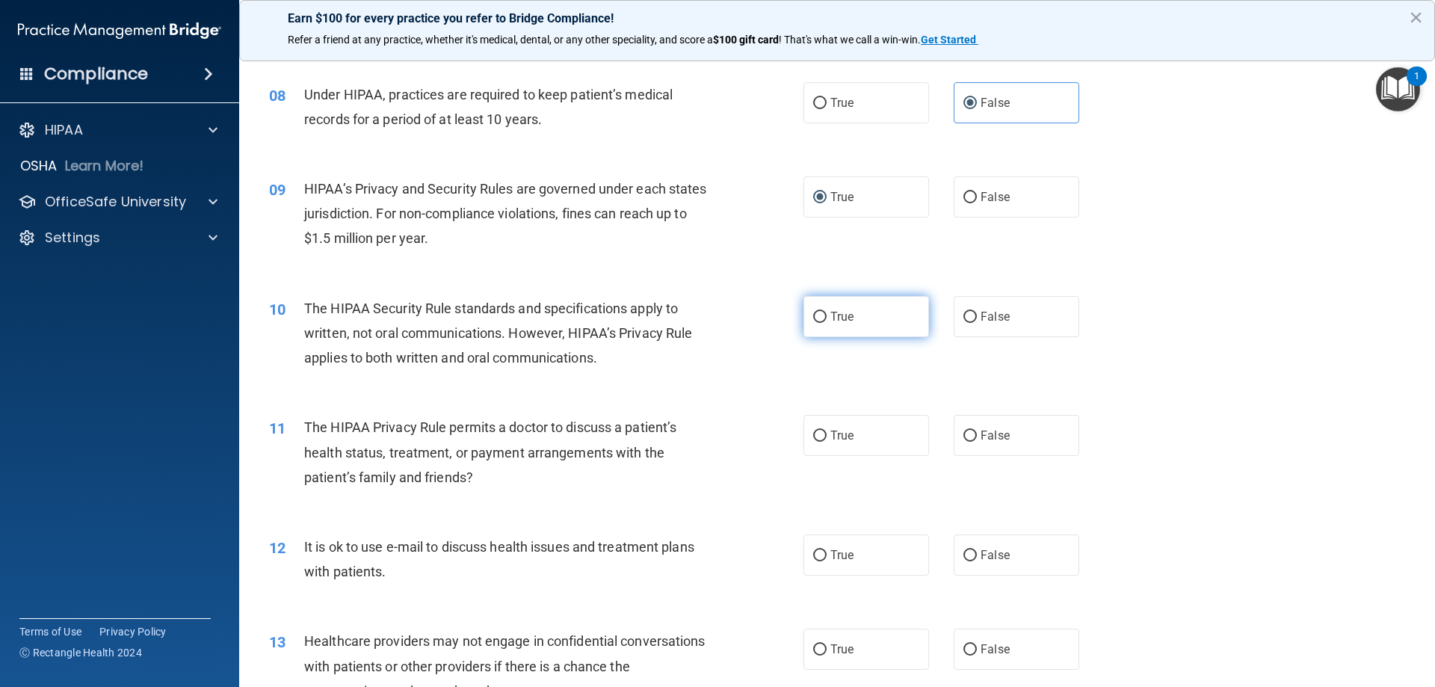
click at [846, 330] on label "True" at bounding box center [866, 316] width 126 height 41
click at [827, 323] on input "True" at bounding box center [819, 317] width 13 height 11
radio input "true"
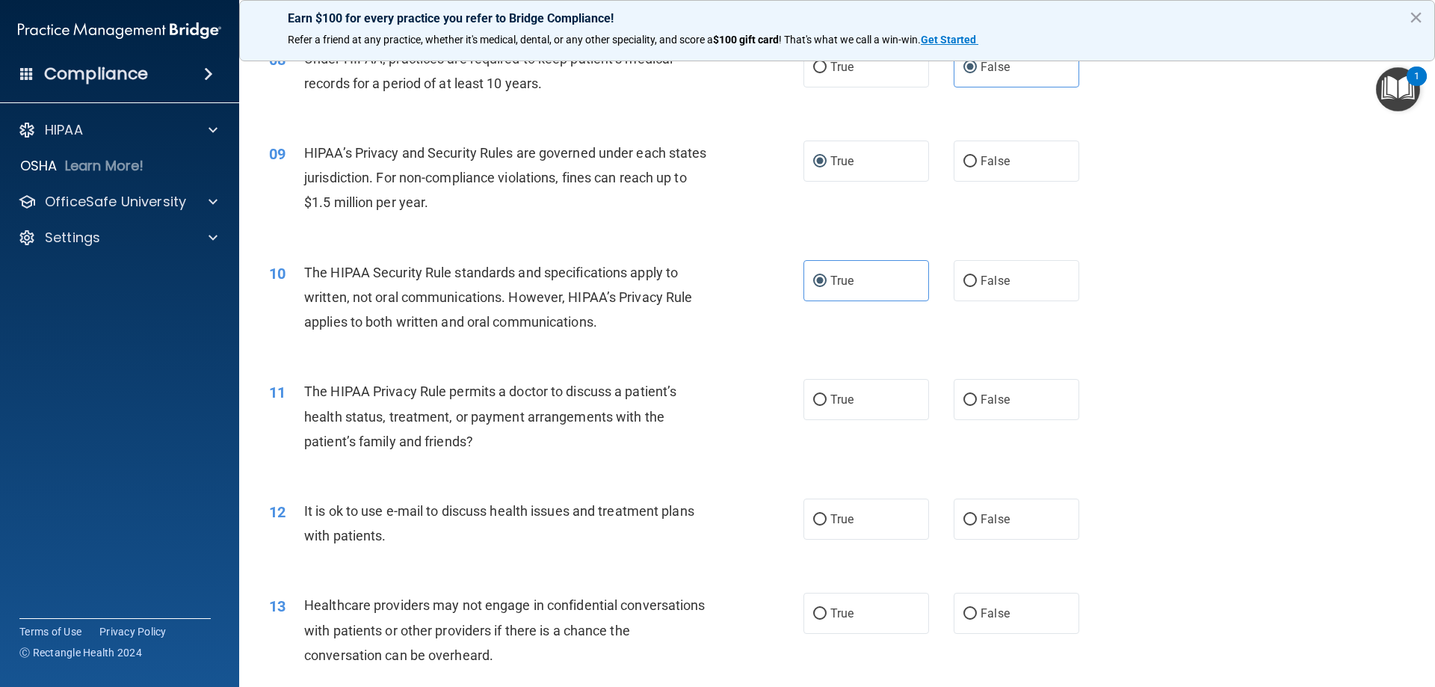
scroll to position [972, 0]
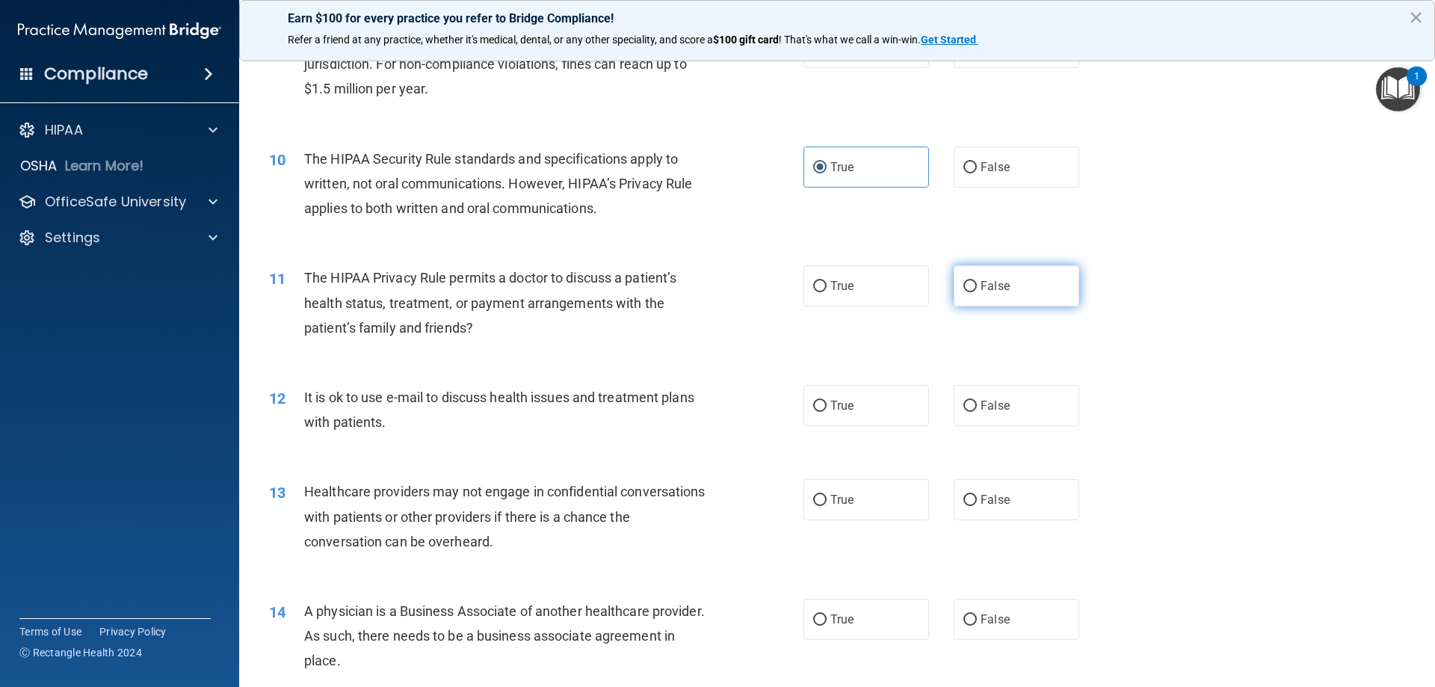
click at [964, 292] on input "False" at bounding box center [969, 286] width 13 height 11
radio input "true"
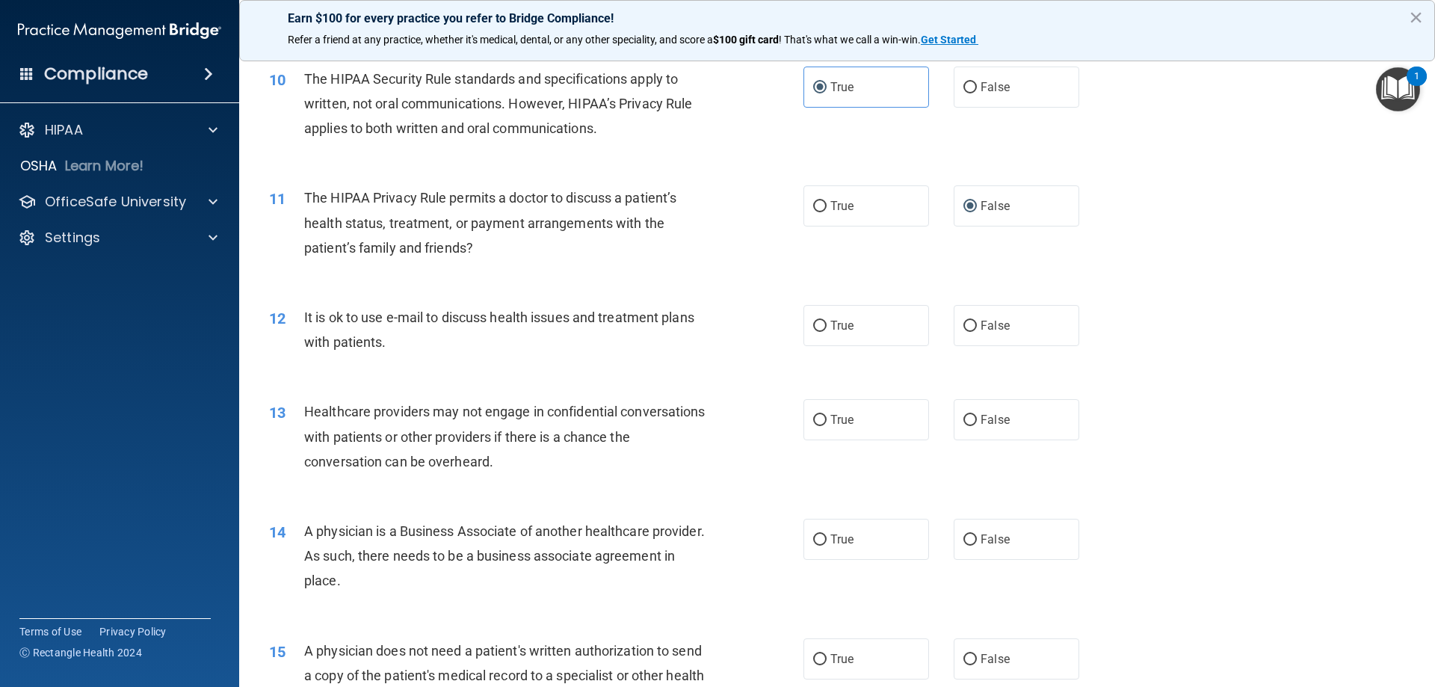
scroll to position [1121, 0]
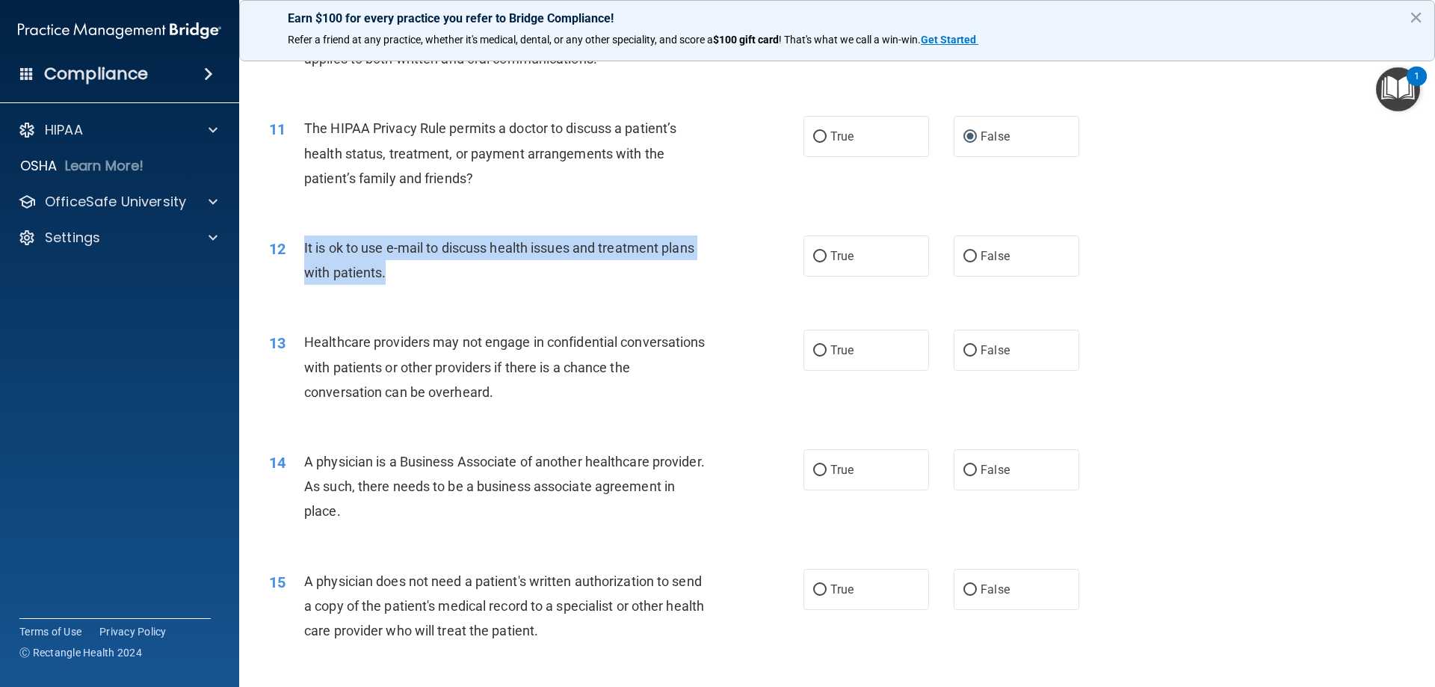
drag, startPoint x: 410, startPoint y: 266, endPoint x: 301, endPoint y: 253, distance: 109.9
click at [291, 250] on div "12 It is ok to use e-mail to discuss health issues and treatment plans with pat…" at bounding box center [536, 263] width 579 height 57
drag, startPoint x: 479, startPoint y: 287, endPoint x: 1, endPoint y: 398, distance: 490.2
click at [478, 287] on div "12 It is ok to use e-mail to discuss health issues and treatment plans with pat…" at bounding box center [536, 263] width 579 height 57
click at [529, 290] on div "12 It is ok to use e-mail to discuss health issues and treatment plans with pat…" at bounding box center [536, 263] width 579 height 57
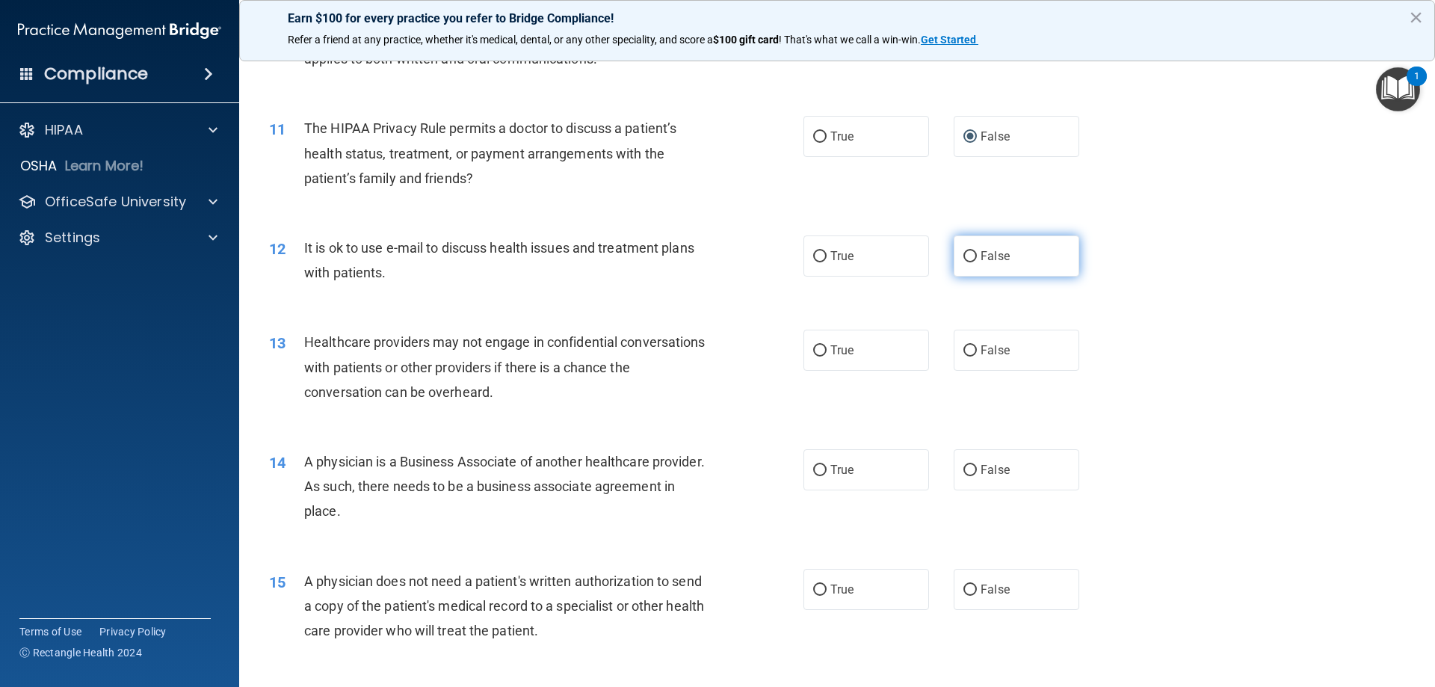
click at [984, 266] on label "False" at bounding box center [1017, 255] width 126 height 41
click at [977, 262] on input "False" at bounding box center [969, 256] width 13 height 11
radio input "true"
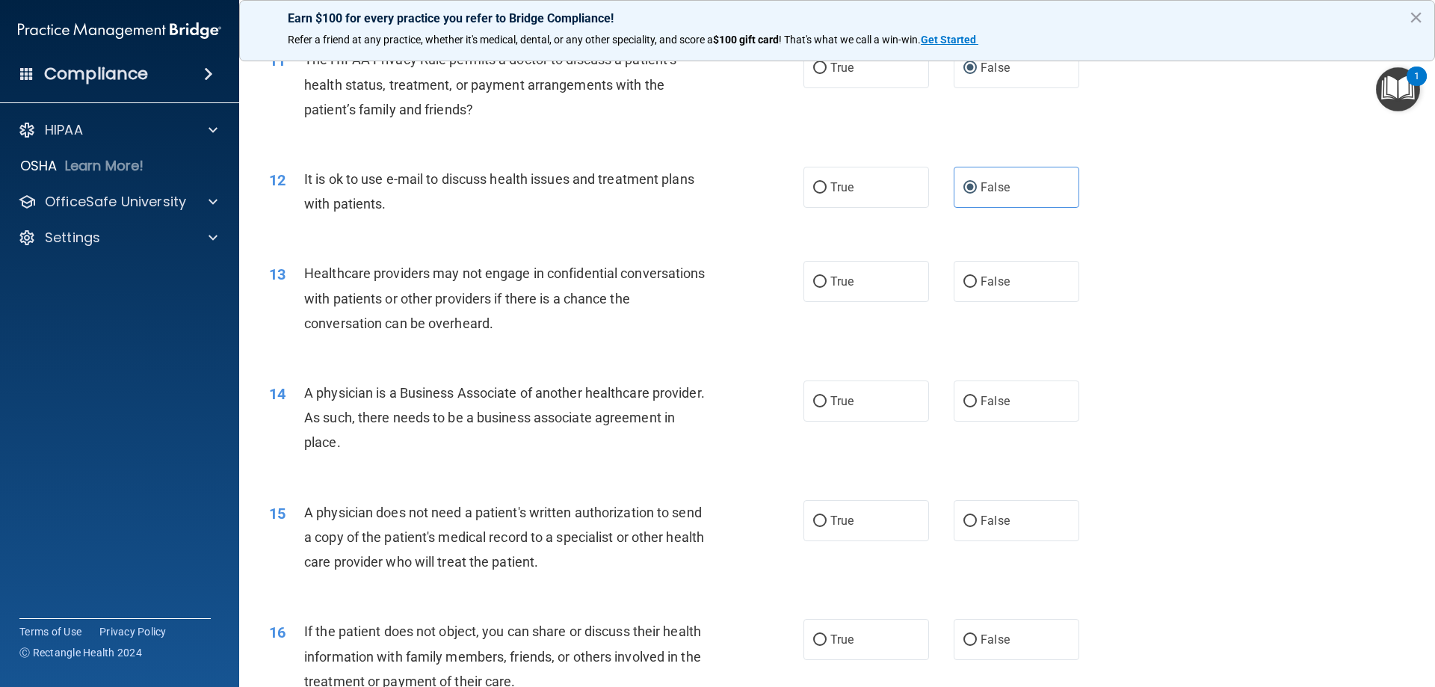
scroll to position [1196, 0]
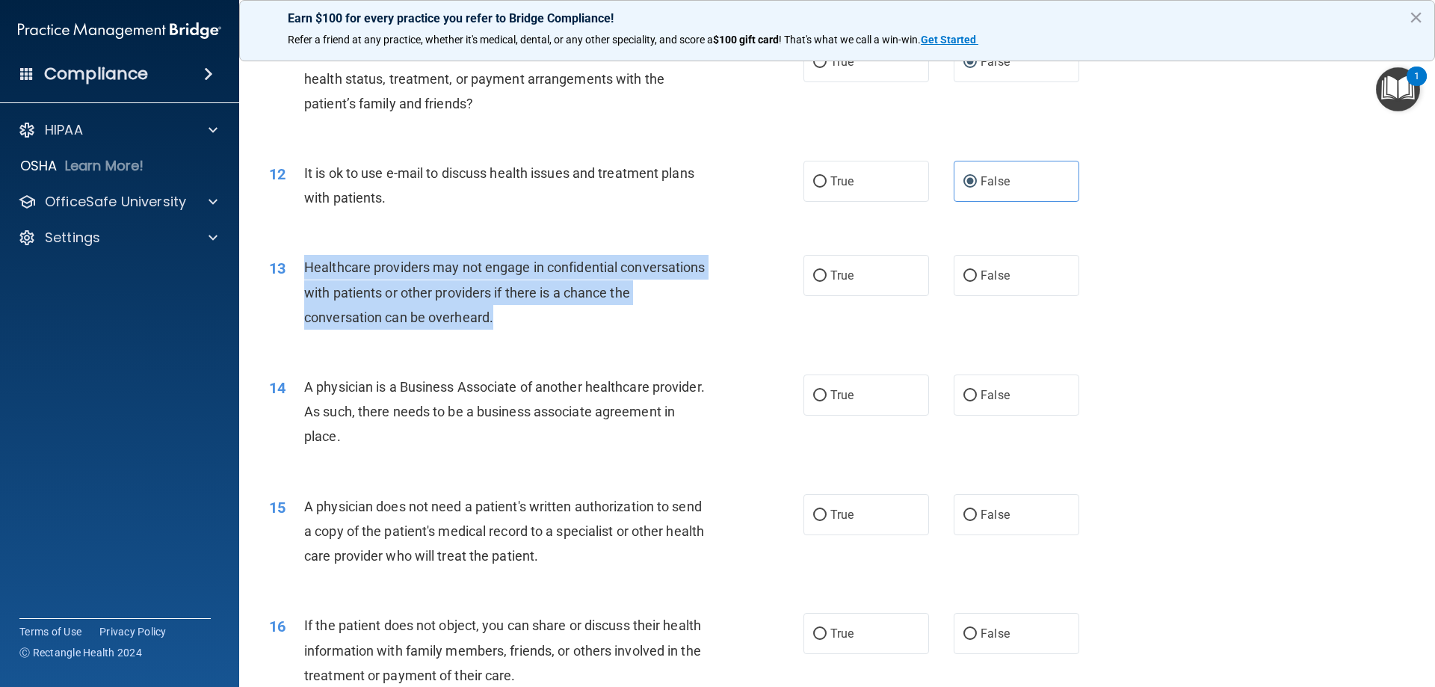
drag, startPoint x: 526, startPoint y: 310, endPoint x: 315, endPoint y: 272, distance: 214.9
click at [301, 274] on div "13 Healthcare providers may not engage in confidential conversations with patie…" at bounding box center [536, 296] width 579 height 82
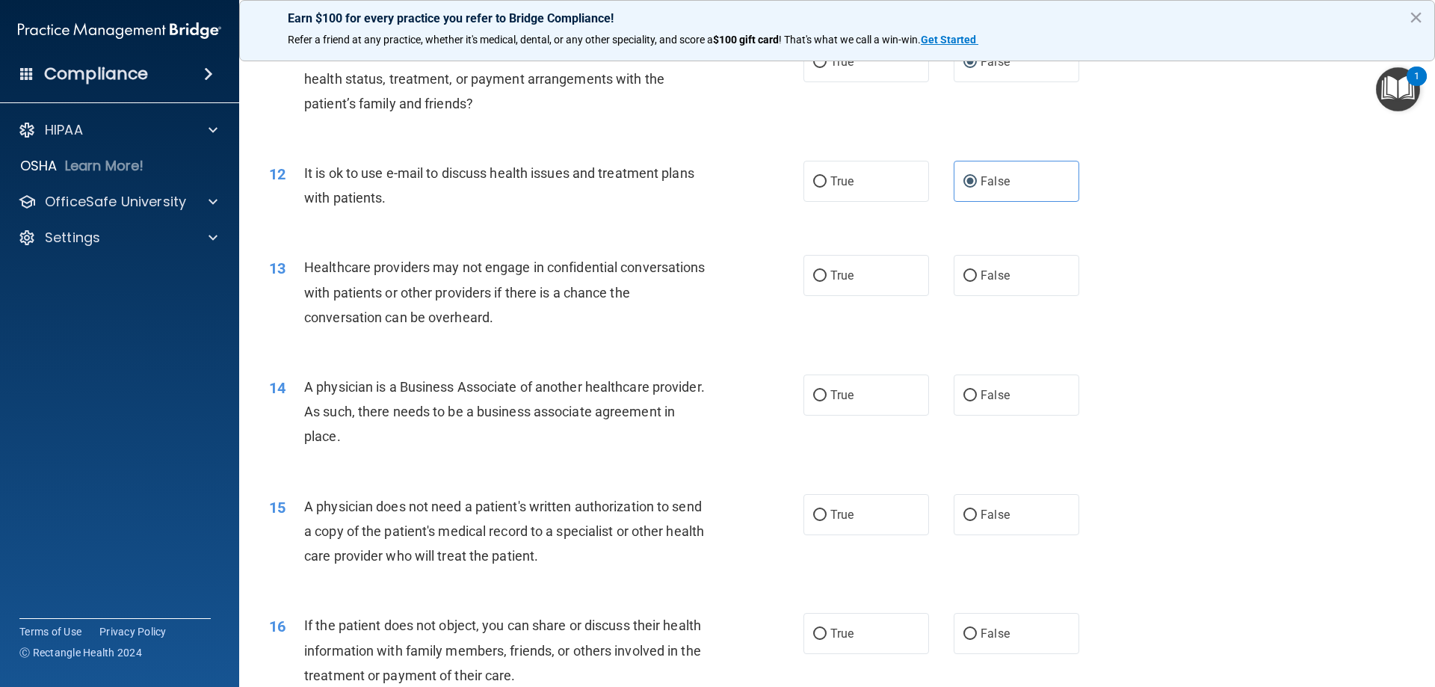
click at [582, 344] on div "13 Healthcare providers may not engage in confidential conversations with patie…" at bounding box center [837, 296] width 1159 height 120
click at [859, 288] on label "True" at bounding box center [866, 275] width 126 height 41
click at [827, 282] on input "True" at bounding box center [819, 276] width 13 height 11
radio input "true"
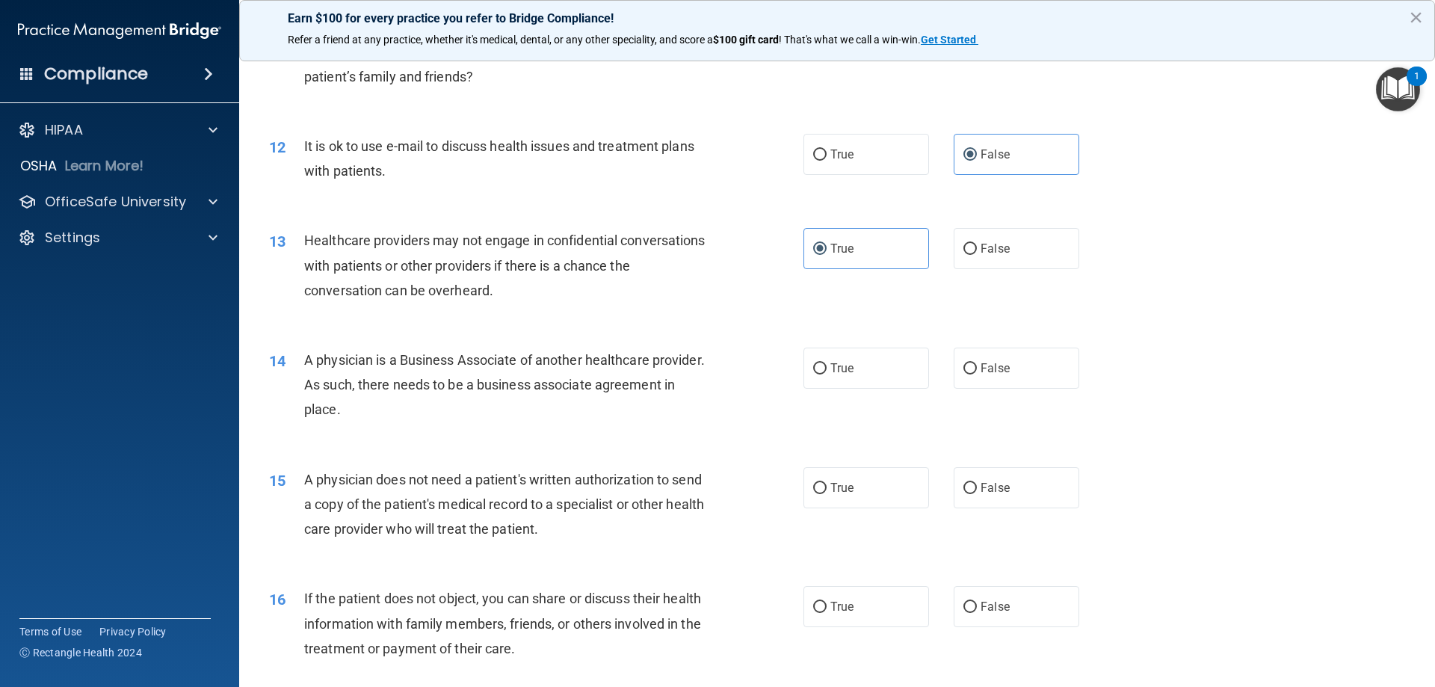
scroll to position [1271, 0]
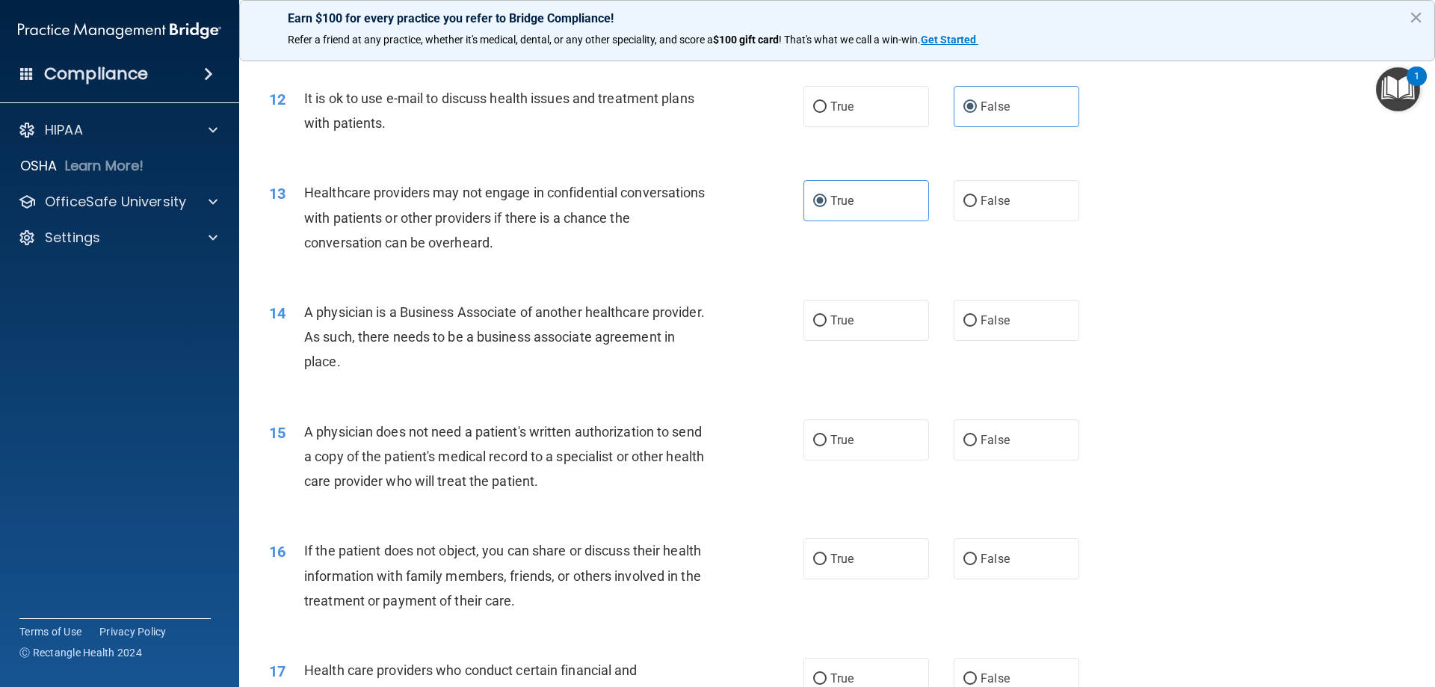
drag, startPoint x: 441, startPoint y: 360, endPoint x: 299, endPoint y: 324, distance: 146.7
click at [299, 324] on div "14 A physician is a Business Associate of another healthcare provider. As such,…" at bounding box center [536, 341] width 579 height 82
click at [530, 379] on div "14 A physician is a Business Associate of another healthcare provider. As such,…" at bounding box center [536, 341] width 579 height 82
click at [877, 334] on label "True" at bounding box center [866, 320] width 126 height 41
click at [827, 327] on input "True" at bounding box center [819, 320] width 13 height 11
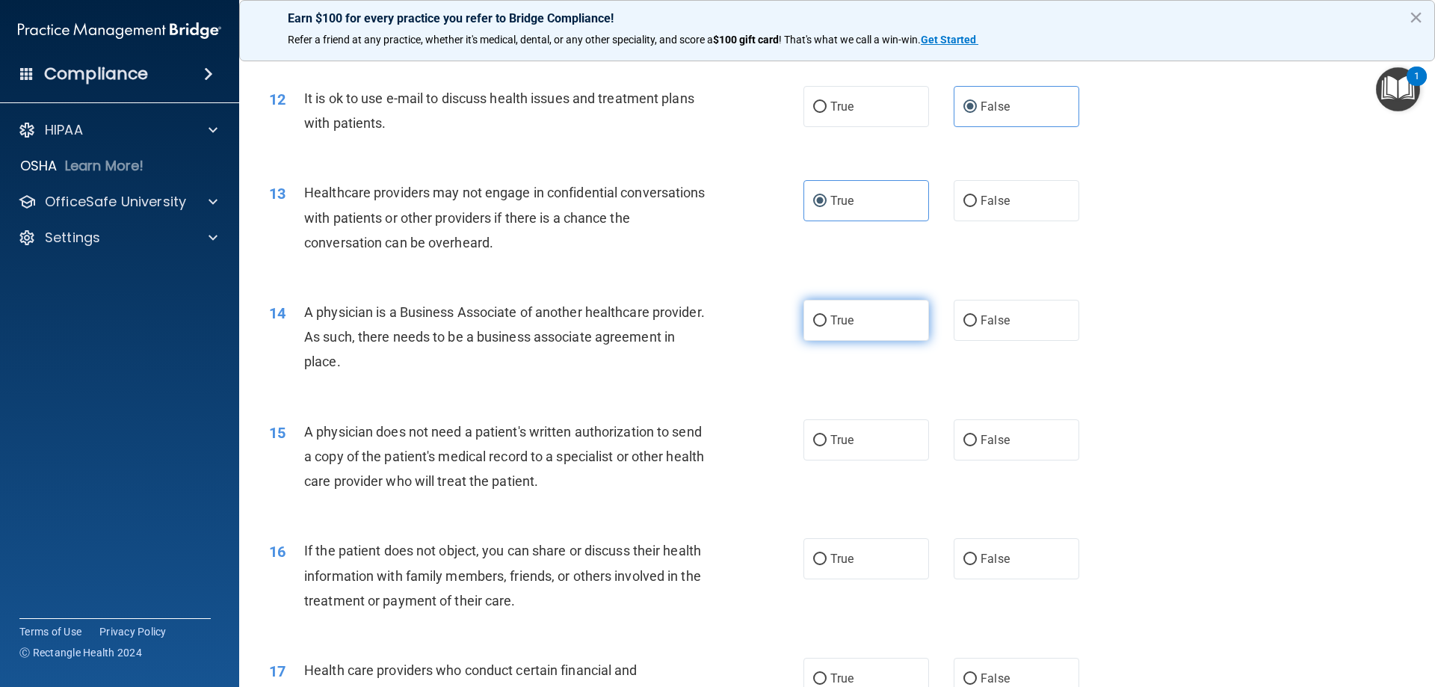
radio input "true"
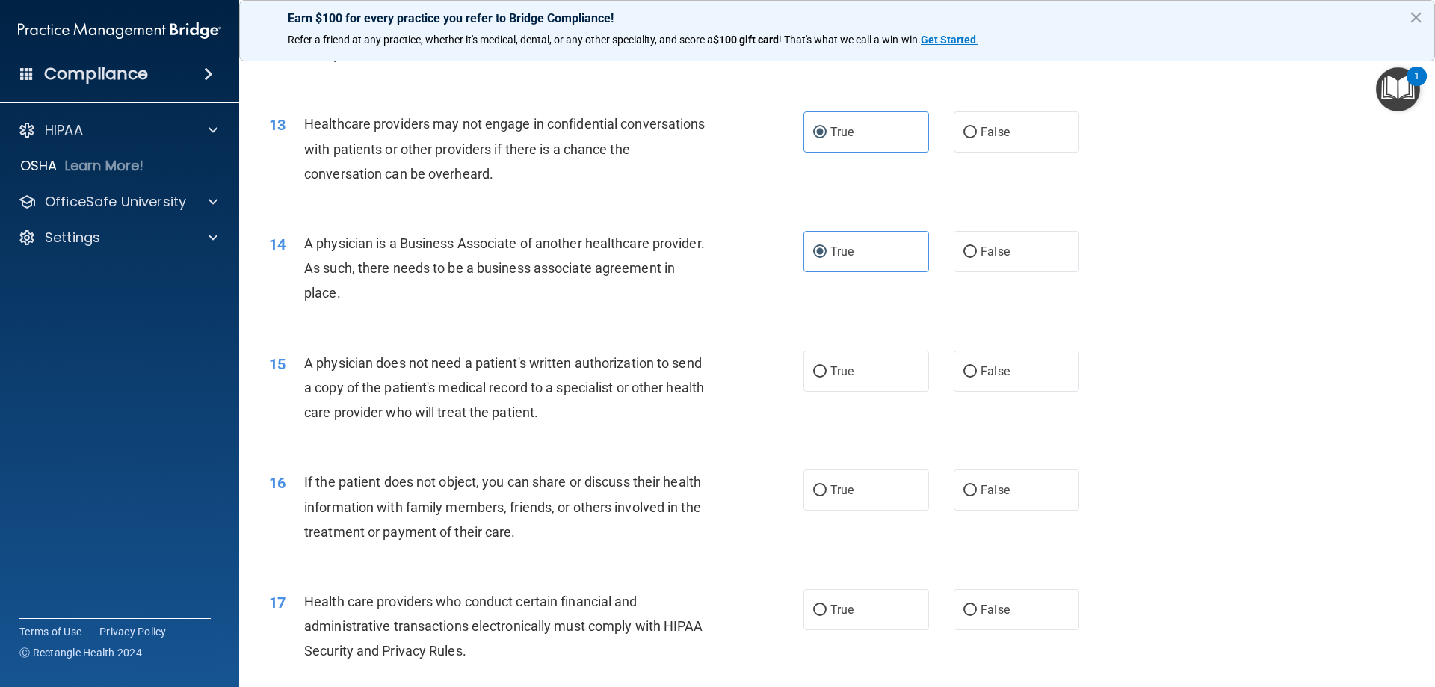
scroll to position [1345, 0]
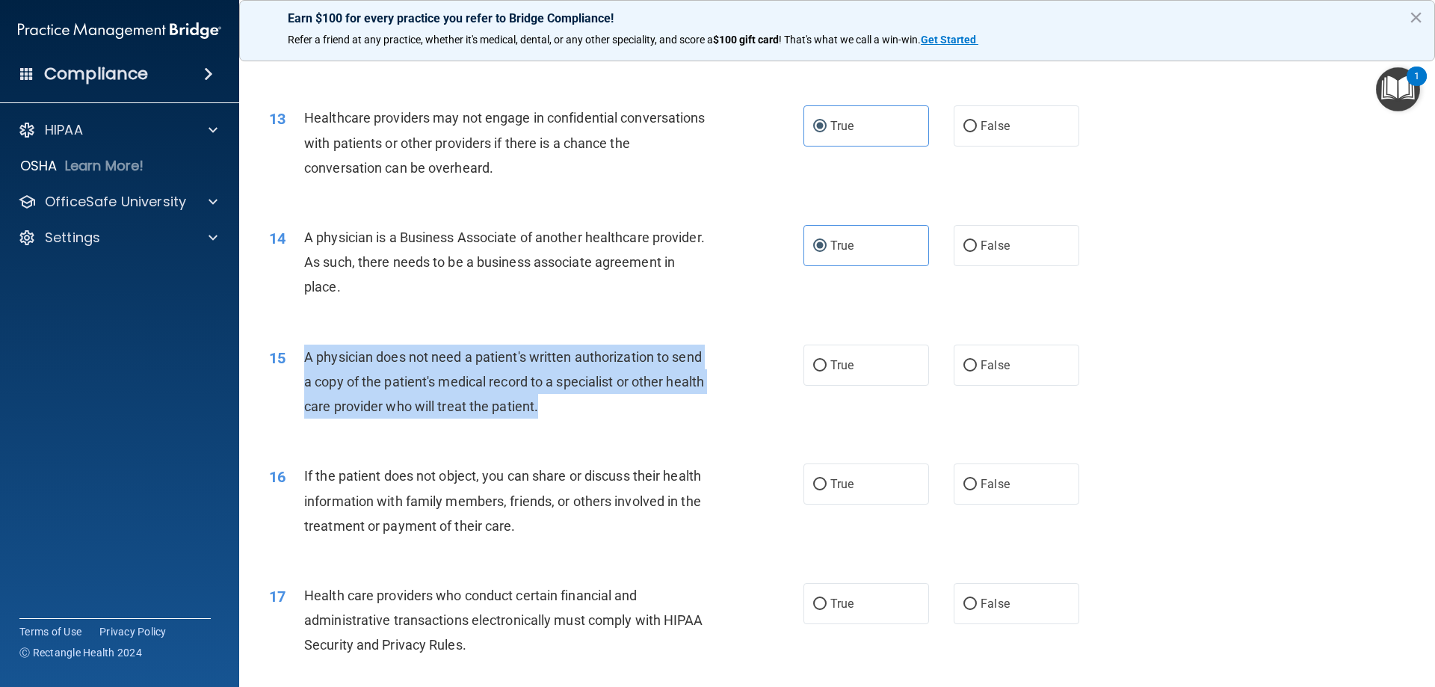
drag, startPoint x: 593, startPoint y: 406, endPoint x: 306, endPoint y: 363, distance: 289.4
click at [306, 363] on div "A physician does not need a patient's written authorization to send a copy of t…" at bounding box center [513, 382] width 418 height 75
click at [403, 351] on span "A physician does not need a patient's written authorization to send a copy of t…" at bounding box center [504, 381] width 400 height 65
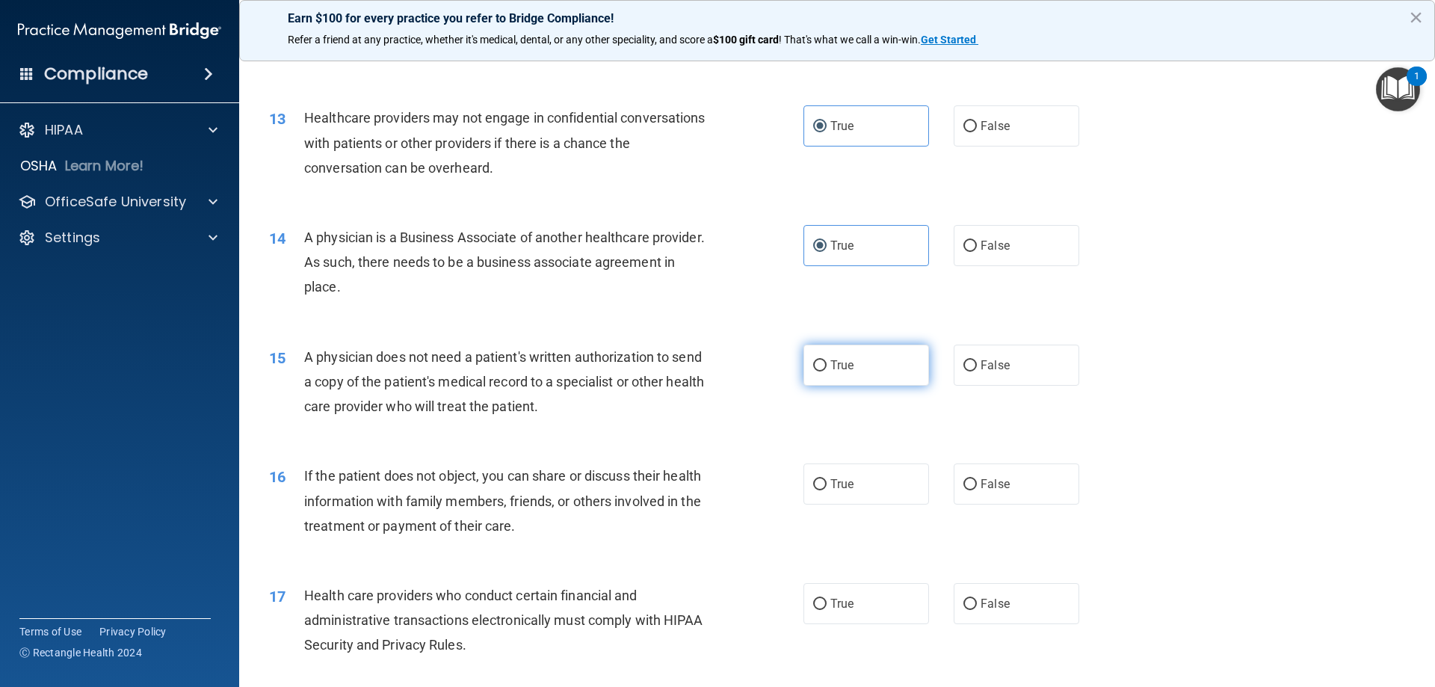
click at [818, 353] on label "True" at bounding box center [866, 365] width 126 height 41
click at [818, 360] on input "True" at bounding box center [819, 365] width 13 height 11
radio input "true"
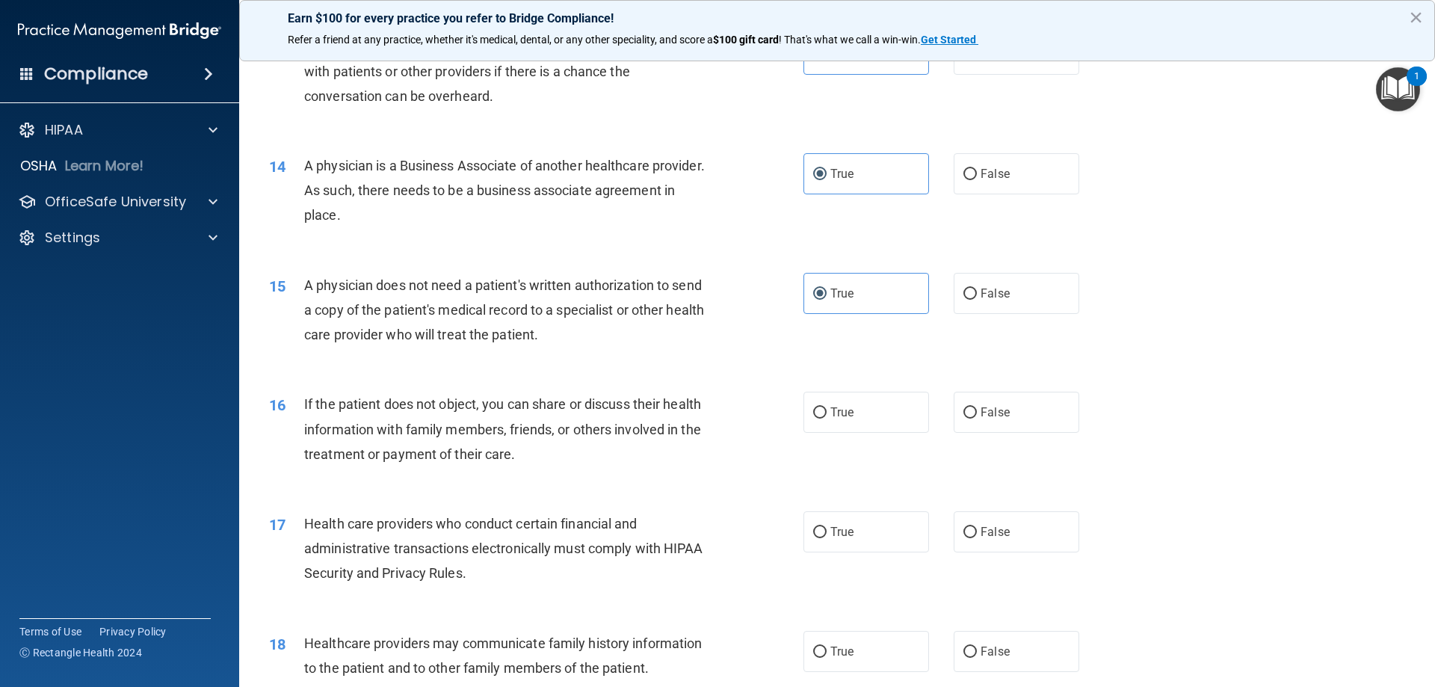
scroll to position [1420, 0]
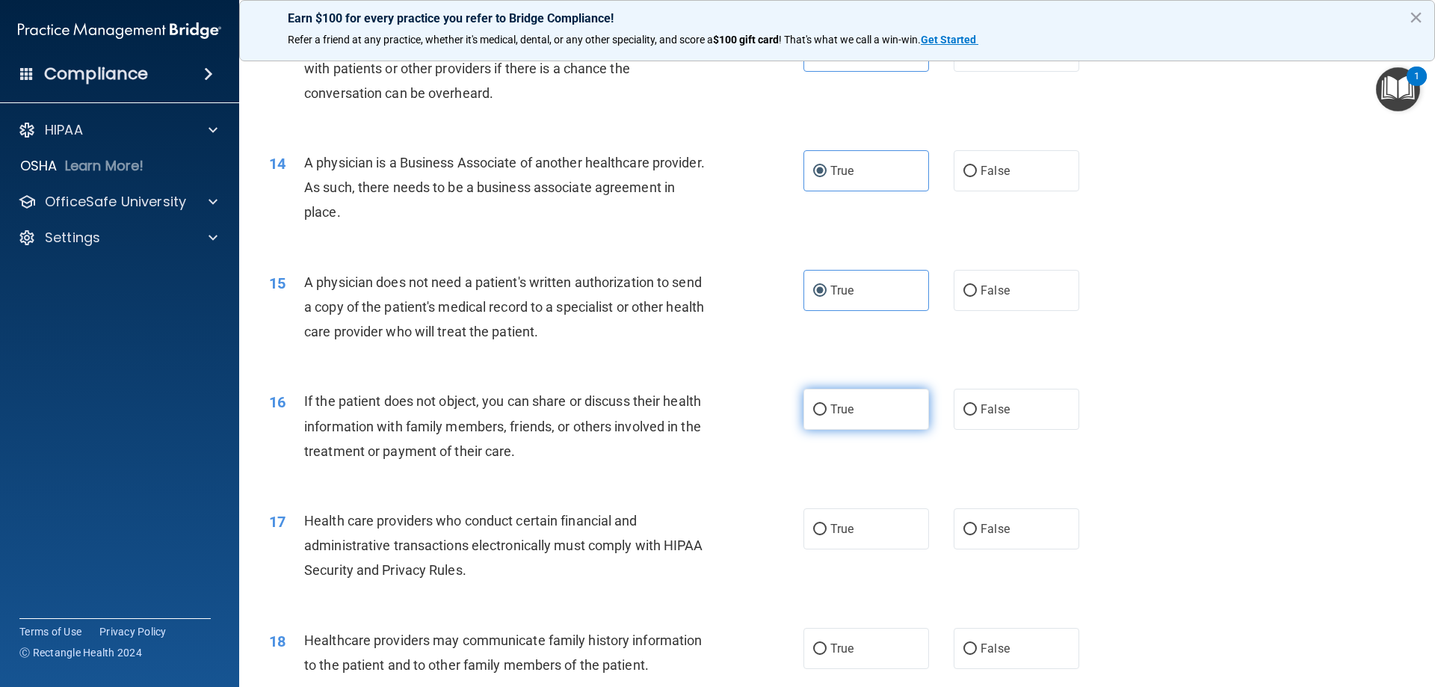
click at [849, 402] on label "True" at bounding box center [866, 409] width 126 height 41
click at [827, 404] on input "True" at bounding box center [819, 409] width 13 height 11
radio input "true"
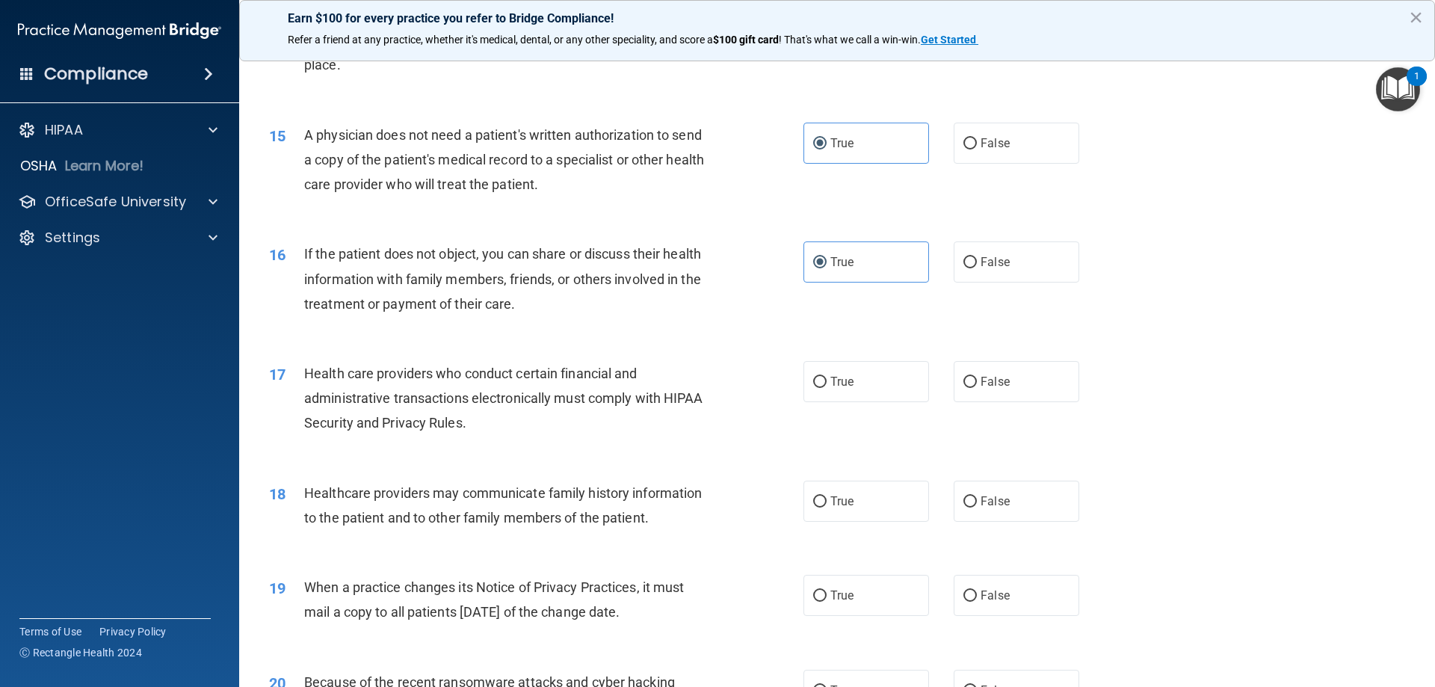
scroll to position [1570, 0]
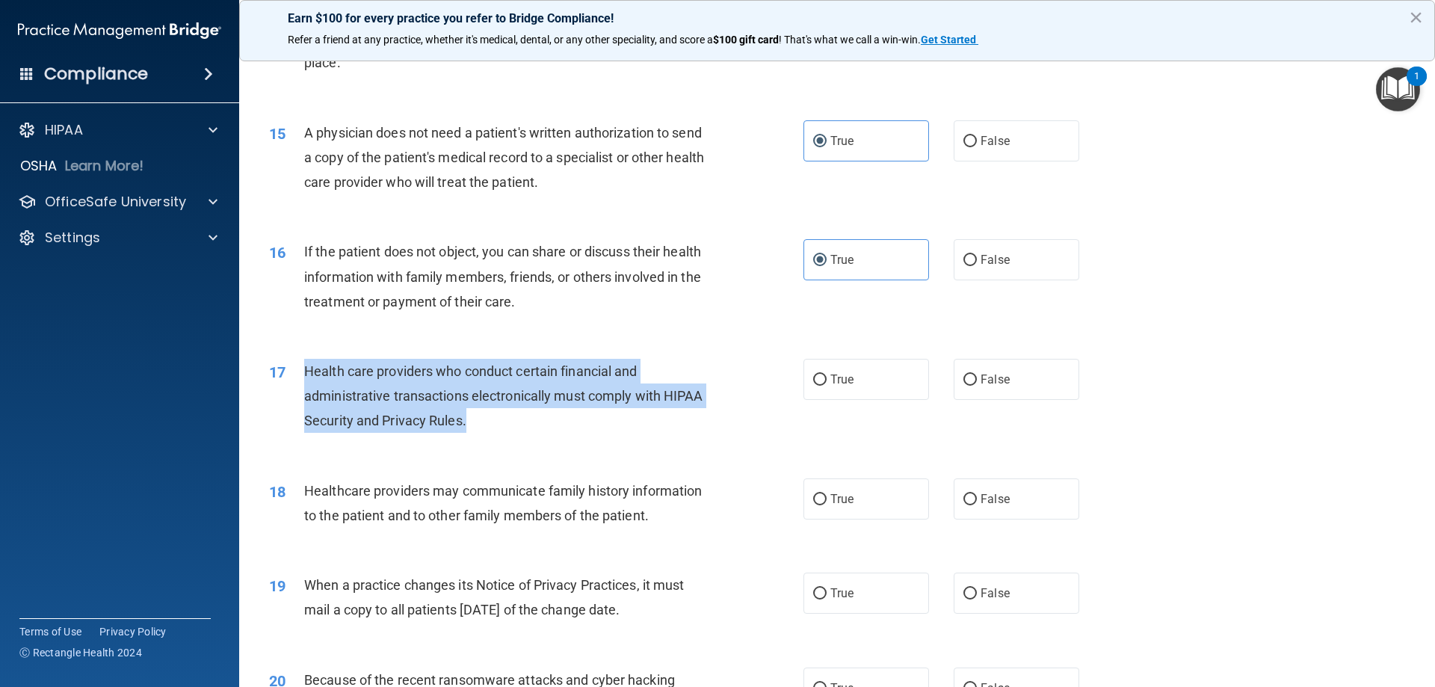
drag, startPoint x: 475, startPoint y: 427, endPoint x: 290, endPoint y: 374, distance: 192.1
click at [289, 374] on div "17 Health care providers who conduct certain financial and administrative trans…" at bounding box center [536, 400] width 579 height 82
click at [564, 421] on div "Health care providers who conduct certain financial and administrative transact…" at bounding box center [513, 396] width 418 height 75
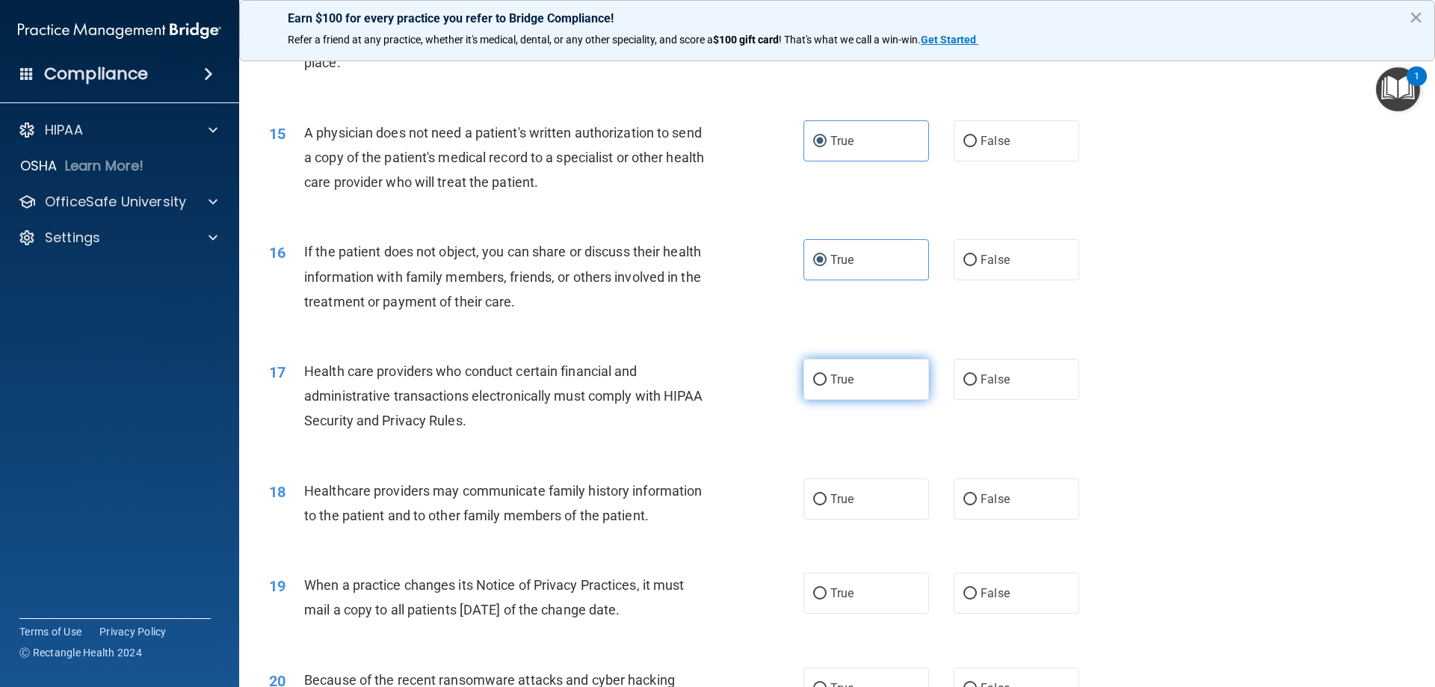
click at [830, 382] on span "True" at bounding box center [841, 379] width 23 height 14
click at [827, 382] on input "True" at bounding box center [819, 379] width 13 height 11
radio input "true"
click at [636, 524] on div "Healthcare providers may communicate family history information to the patient …" at bounding box center [513, 502] width 418 height 49
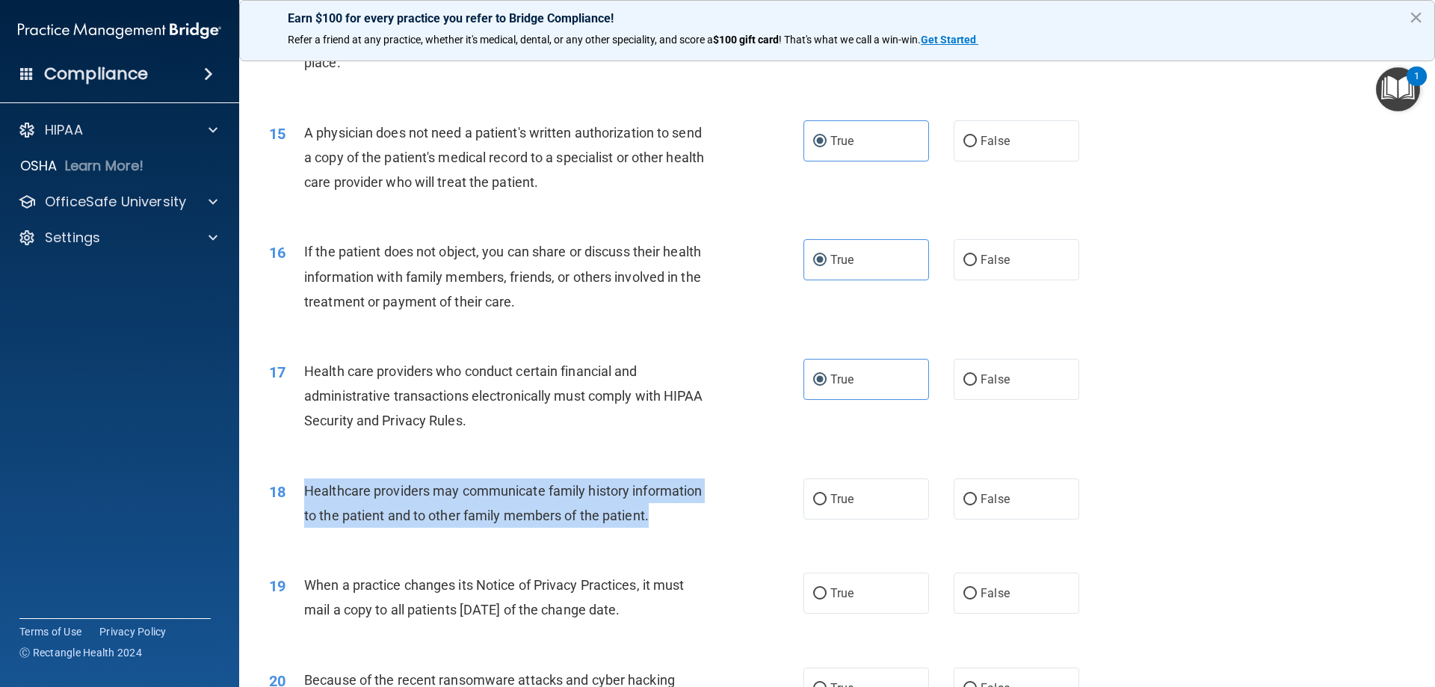
drag, startPoint x: 663, startPoint y: 517, endPoint x: 295, endPoint y: 486, distance: 369.1
click at [295, 486] on div "18 Healthcare providers may communicate family history information to the patie…" at bounding box center [536, 506] width 579 height 57
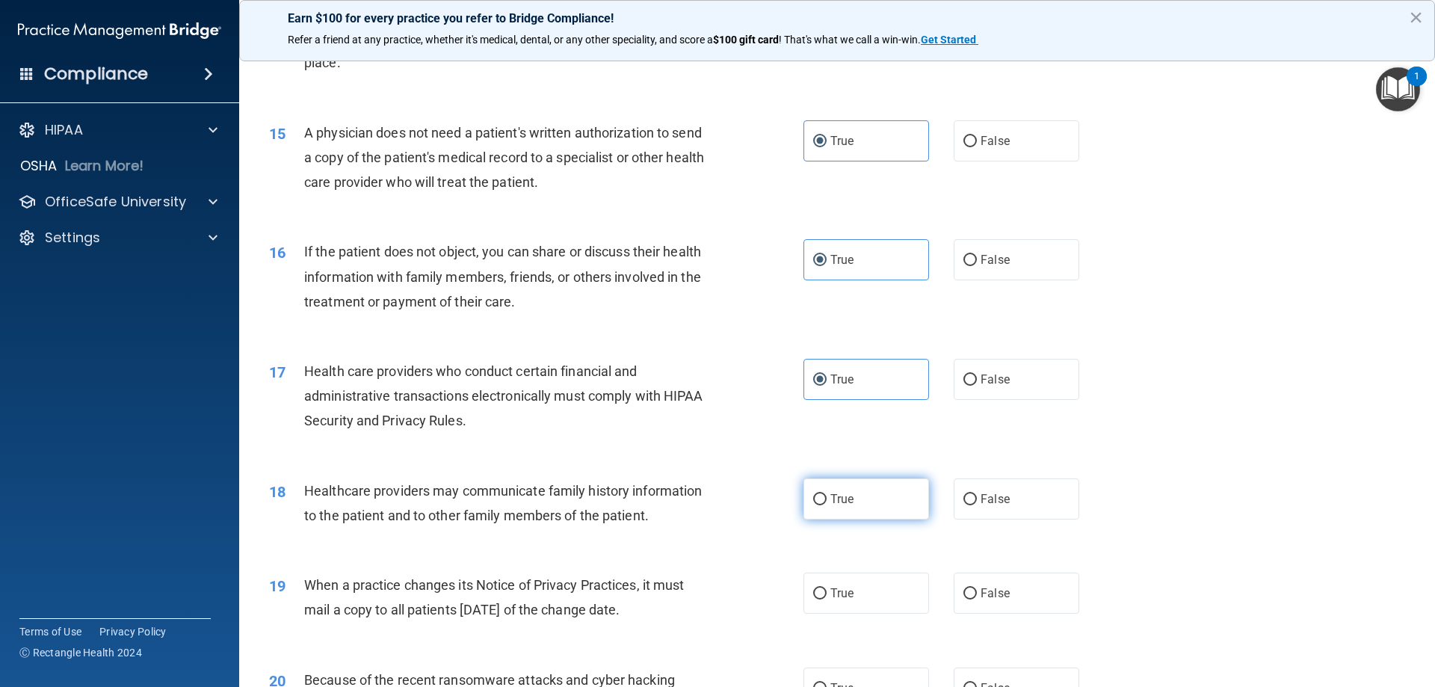
click at [845, 506] on label "True" at bounding box center [866, 498] width 126 height 41
click at [827, 505] on input "True" at bounding box center [819, 499] width 13 height 11
radio input "true"
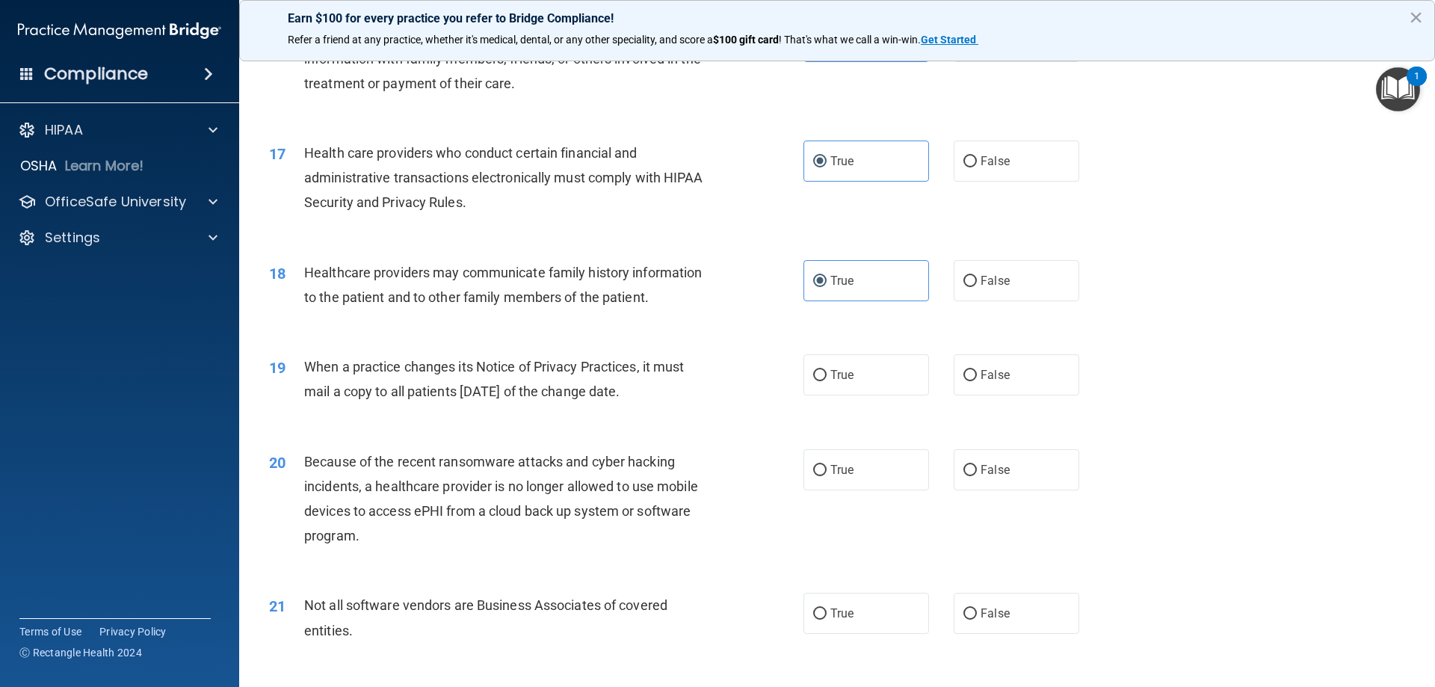
scroll to position [1794, 0]
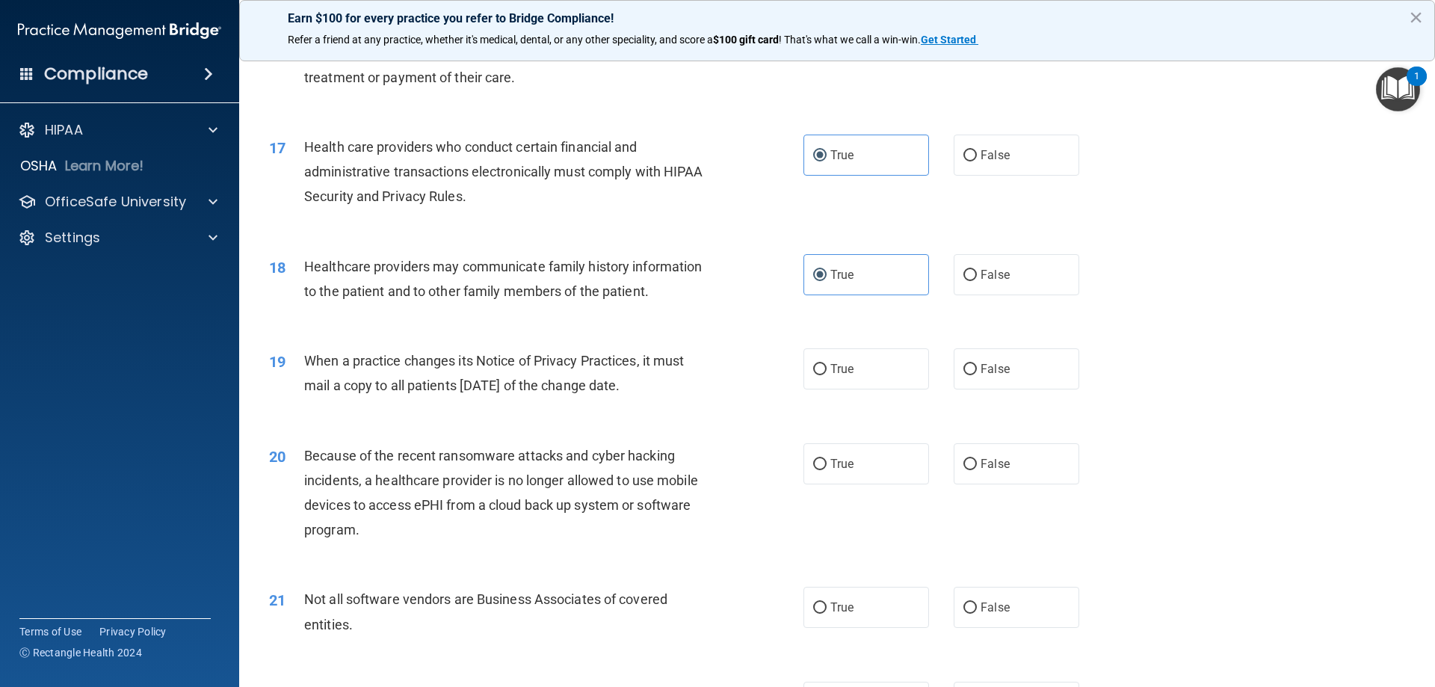
drag, startPoint x: 602, startPoint y: 380, endPoint x: 300, endPoint y: 351, distance: 304.0
click at [300, 351] on div "19 When a practice changes its Notice of Privacy Practices, it must mail a copy…" at bounding box center [536, 376] width 579 height 57
click at [445, 422] on div "19 When a practice changes its Notice of Privacy Practices, it must mail a copy…" at bounding box center [837, 377] width 1159 height 94
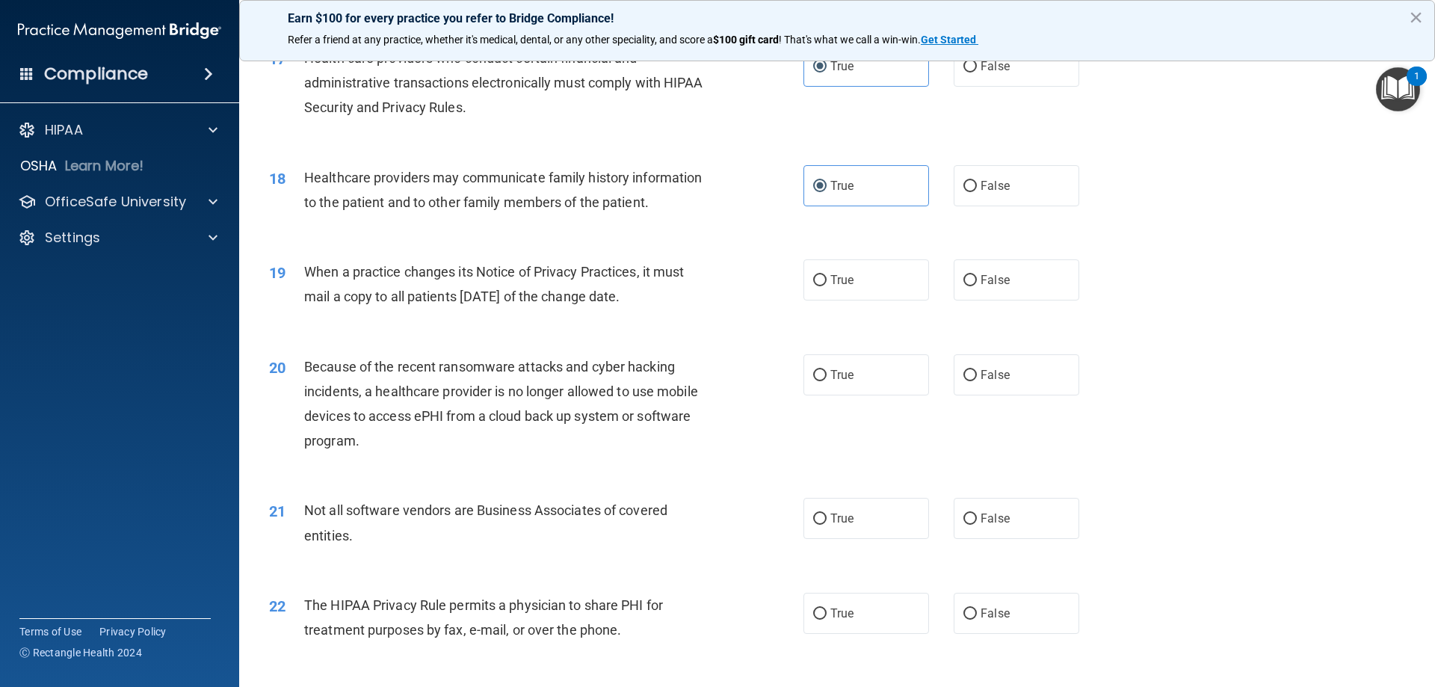
scroll to position [1943, 0]
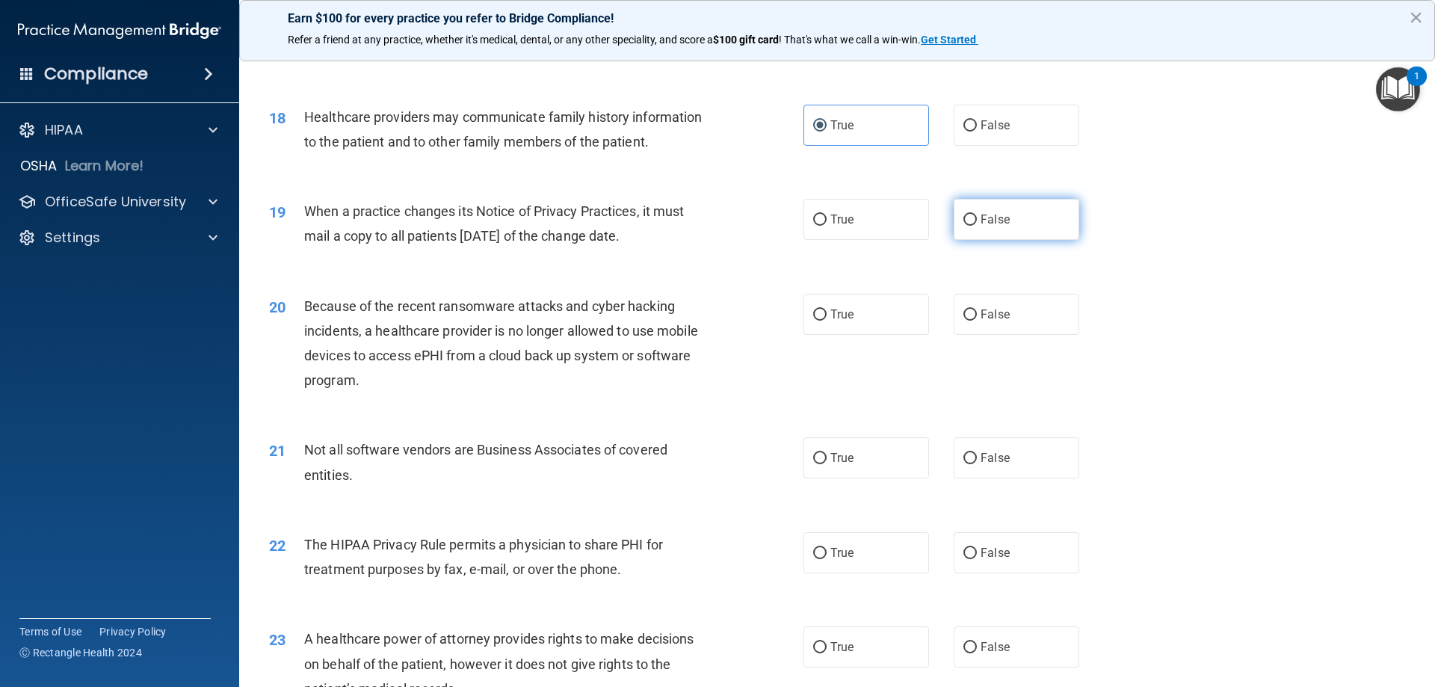
click at [981, 220] on span "False" at bounding box center [995, 219] width 29 height 14
click at [977, 220] on input "False" at bounding box center [969, 220] width 13 height 11
radio input "true"
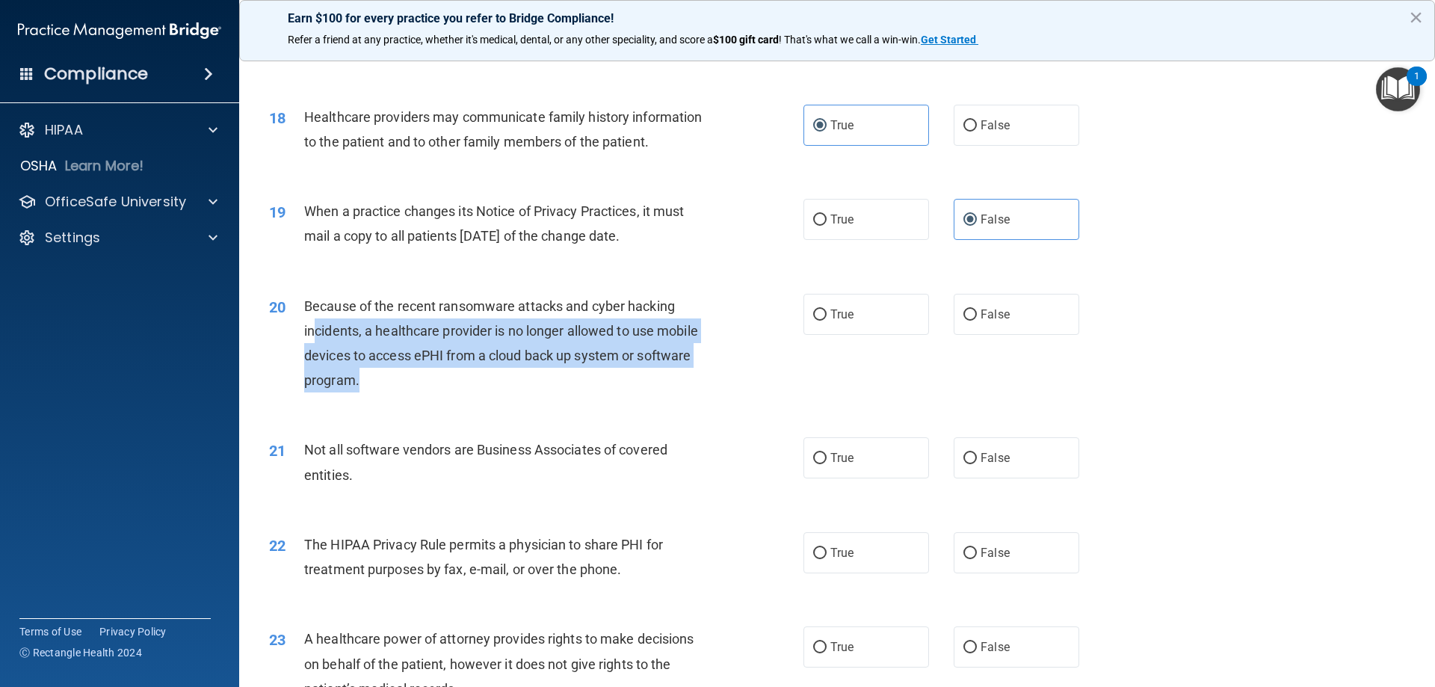
drag, startPoint x: 389, startPoint y: 374, endPoint x: 318, endPoint y: 330, distance: 84.6
click at [318, 330] on div "Because of the recent ransomware attacks and cyber hacking incidents, a healthc…" at bounding box center [513, 343] width 418 height 99
click at [463, 393] on div "20 Because of the recent ransomware attacks and cyber hacking incidents, a heal…" at bounding box center [536, 347] width 579 height 107
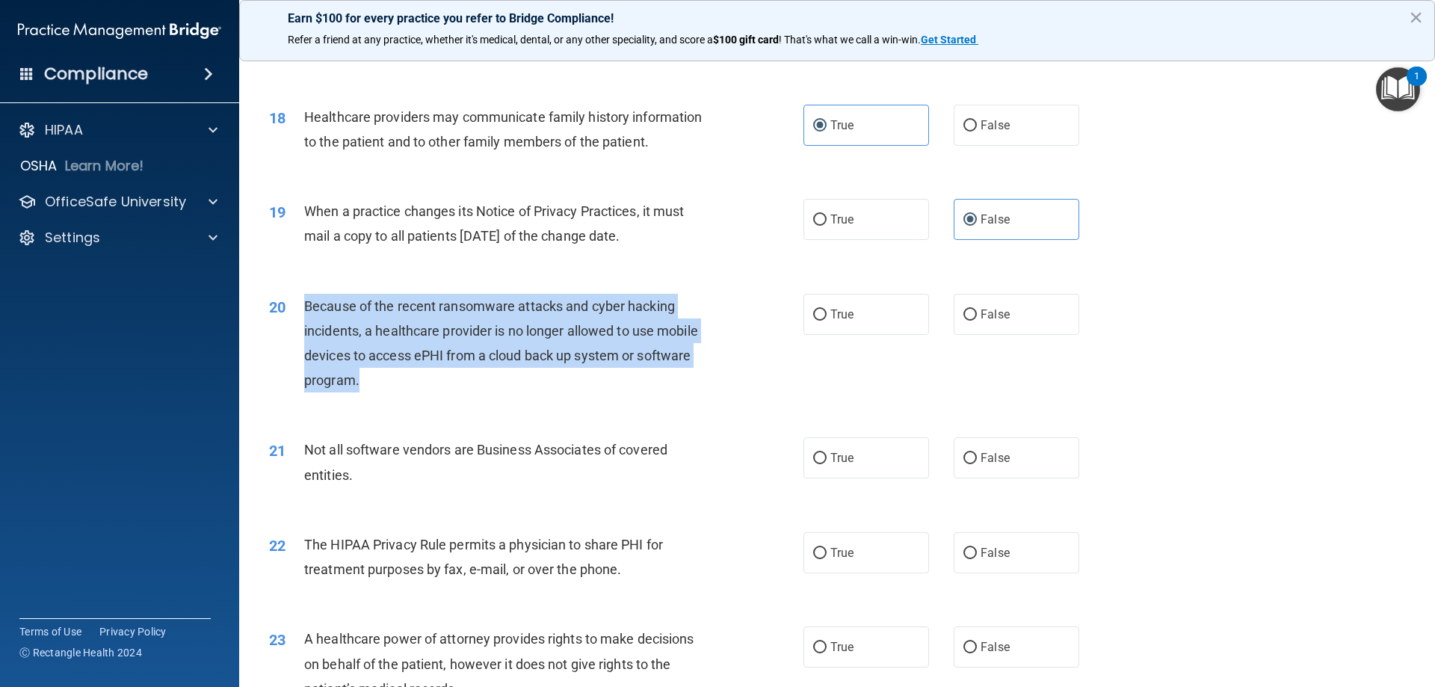
drag, startPoint x: 315, startPoint y: 348, endPoint x: 299, endPoint y: 316, distance: 36.1
click at [299, 316] on div "20 Because of the recent ransomware attacks and cyber hacking incidents, a heal…" at bounding box center [536, 347] width 579 height 107
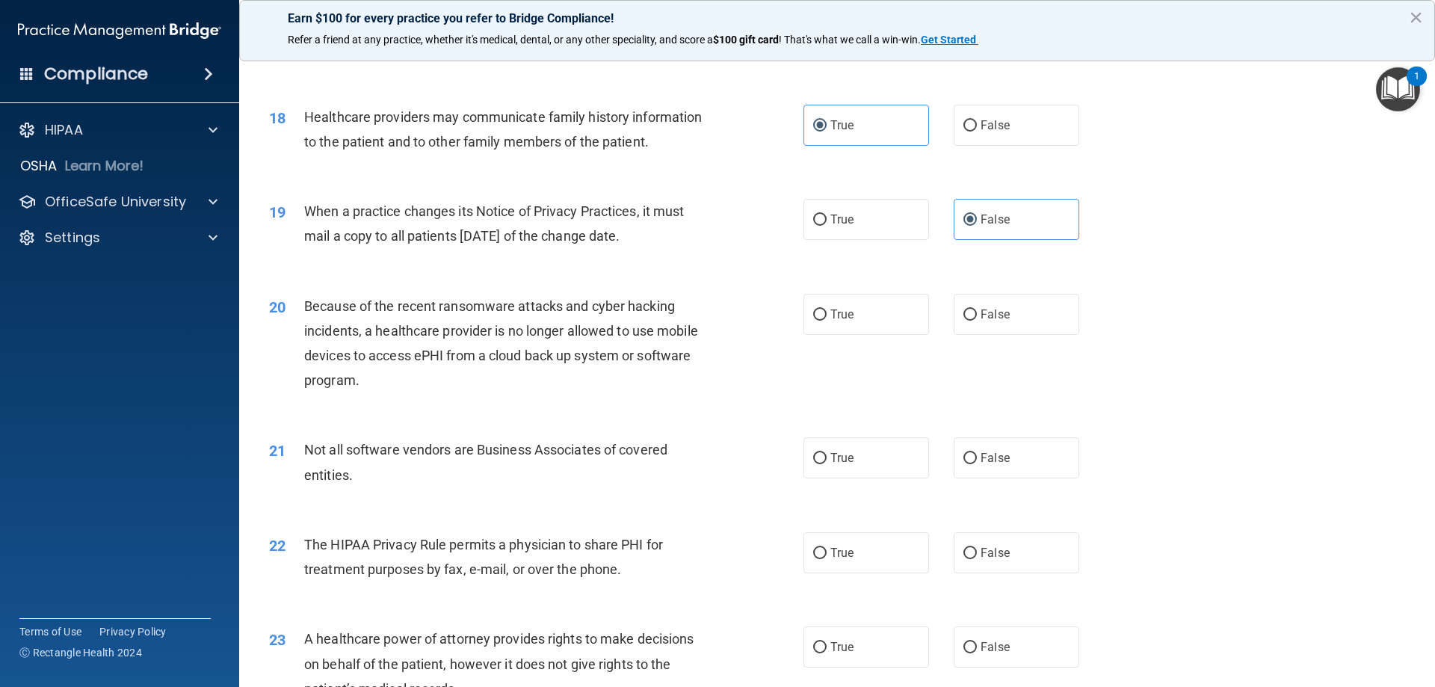
click at [639, 444] on span "Not all software vendors are Business Associates of covered entities." at bounding box center [485, 462] width 363 height 40
drag, startPoint x: 996, startPoint y: 295, endPoint x: 957, endPoint y: 313, distance: 43.5
click at [996, 296] on label "False" at bounding box center [1017, 314] width 126 height 41
click at [977, 309] on input "False" at bounding box center [969, 314] width 13 height 11
radio input "true"
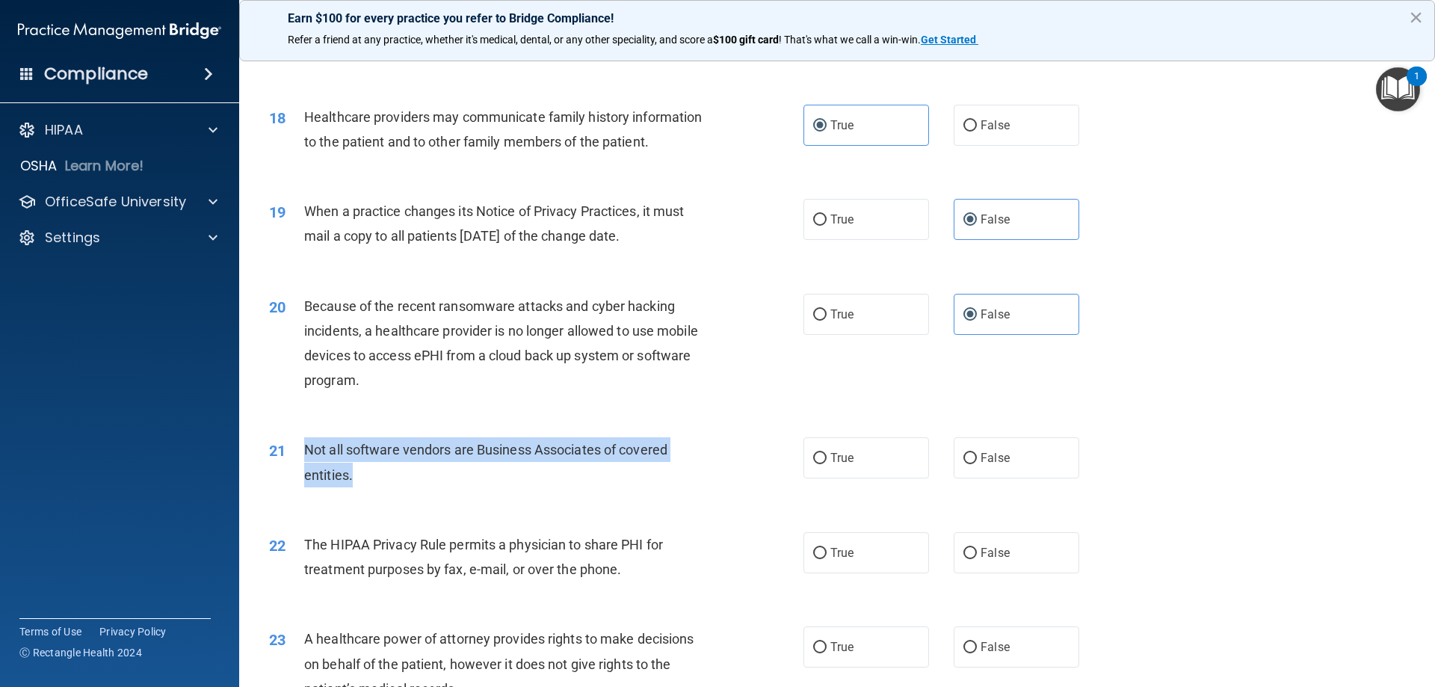
drag, startPoint x: 379, startPoint y: 478, endPoint x: 297, endPoint y: 457, distance: 84.8
click at [297, 457] on div "21 Not all software vendors are Business Associates of covered entities." at bounding box center [536, 465] width 579 height 57
click at [503, 480] on div "Not all software vendors are Business Associates of covered entities." at bounding box center [513, 461] width 418 height 49
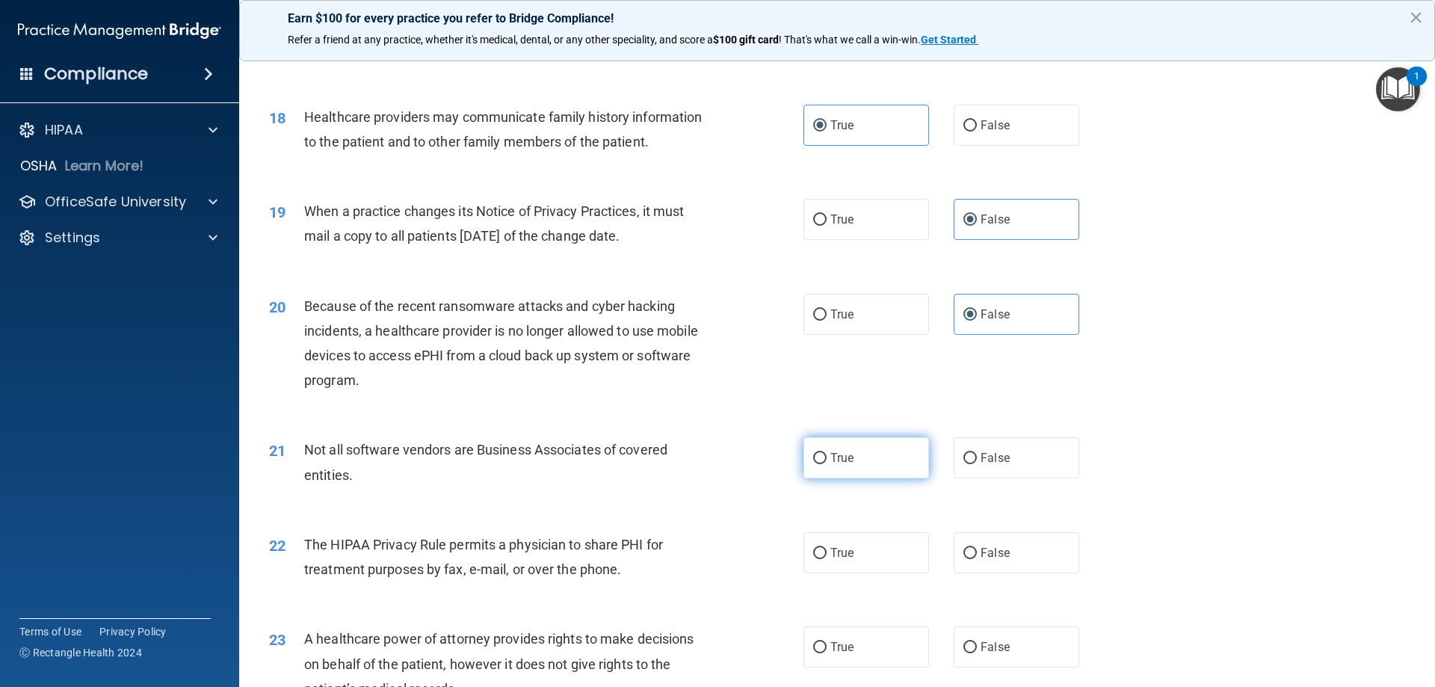
click at [846, 462] on span "True" at bounding box center [841, 458] width 23 height 14
click at [827, 462] on input "True" at bounding box center [819, 458] width 13 height 11
radio input "true"
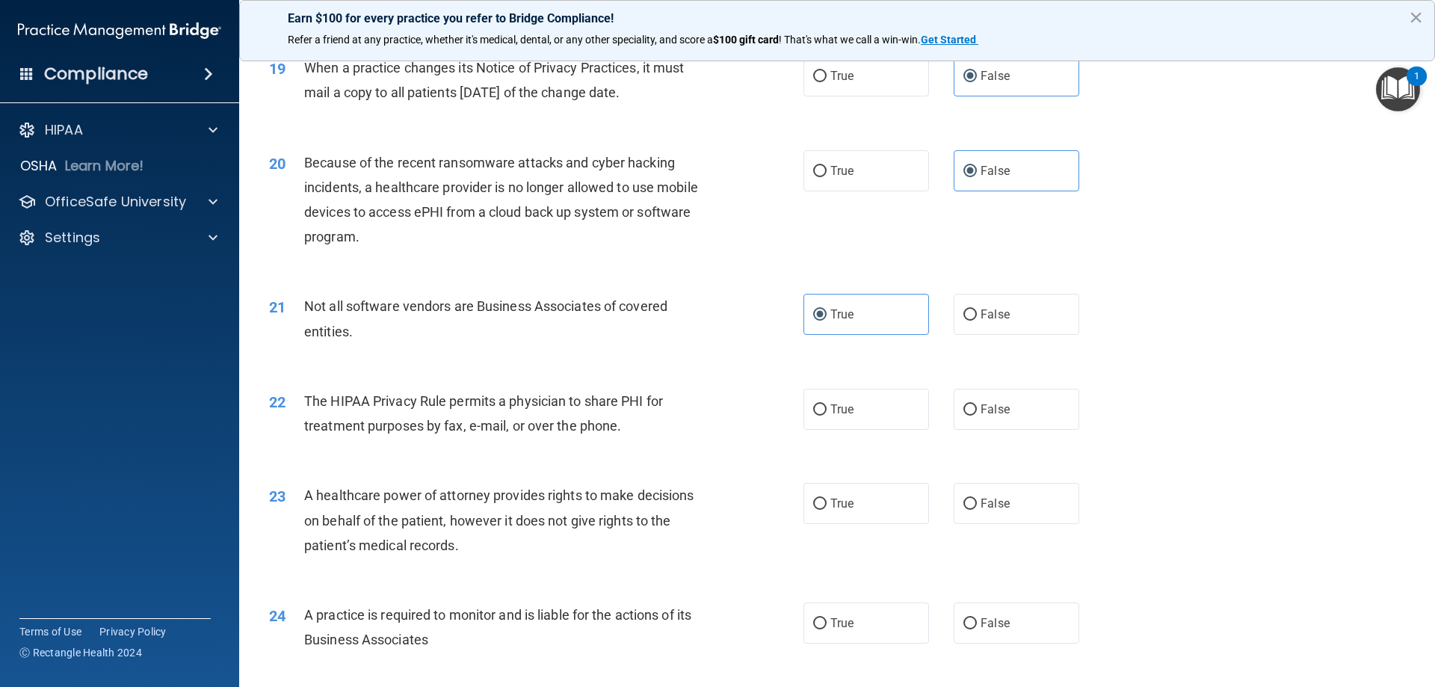
scroll to position [2093, 0]
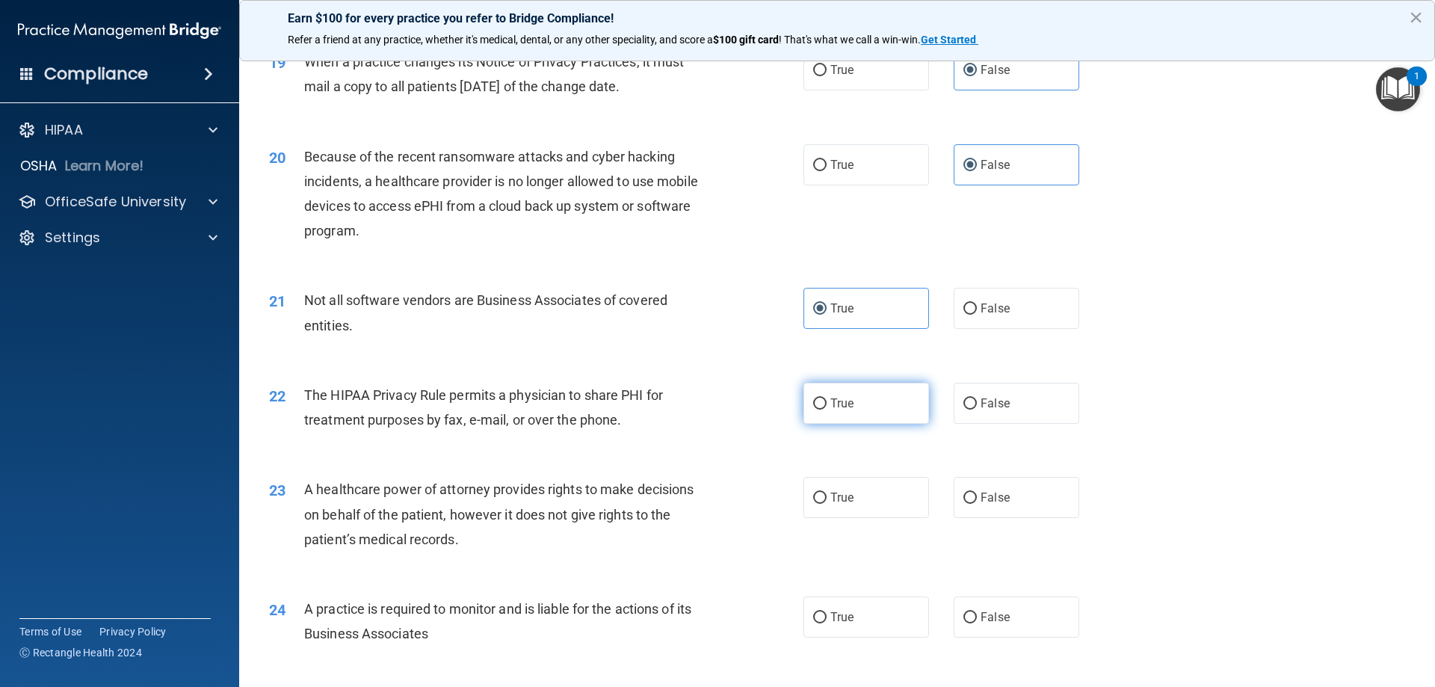
click at [854, 408] on label "True" at bounding box center [866, 403] width 126 height 41
click at [827, 408] on input "True" at bounding box center [819, 403] width 13 height 11
radio input "true"
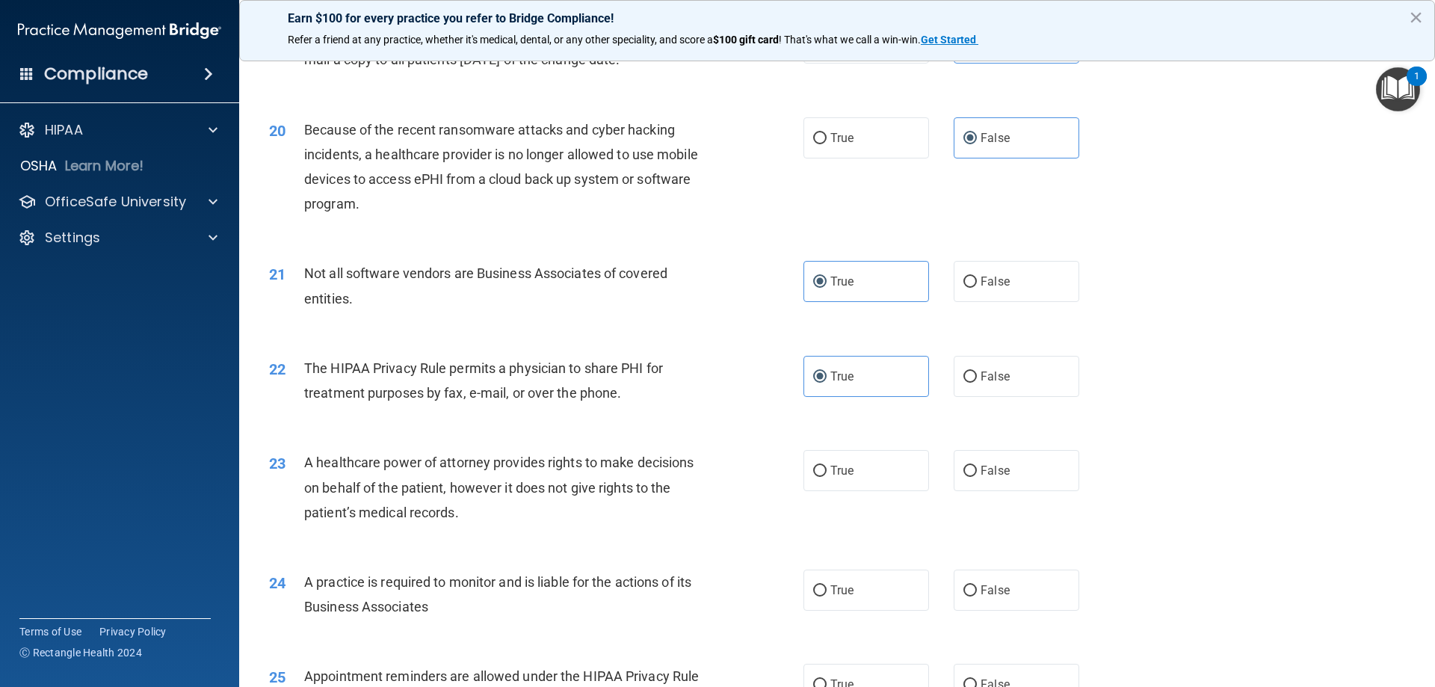
scroll to position [2168, 0]
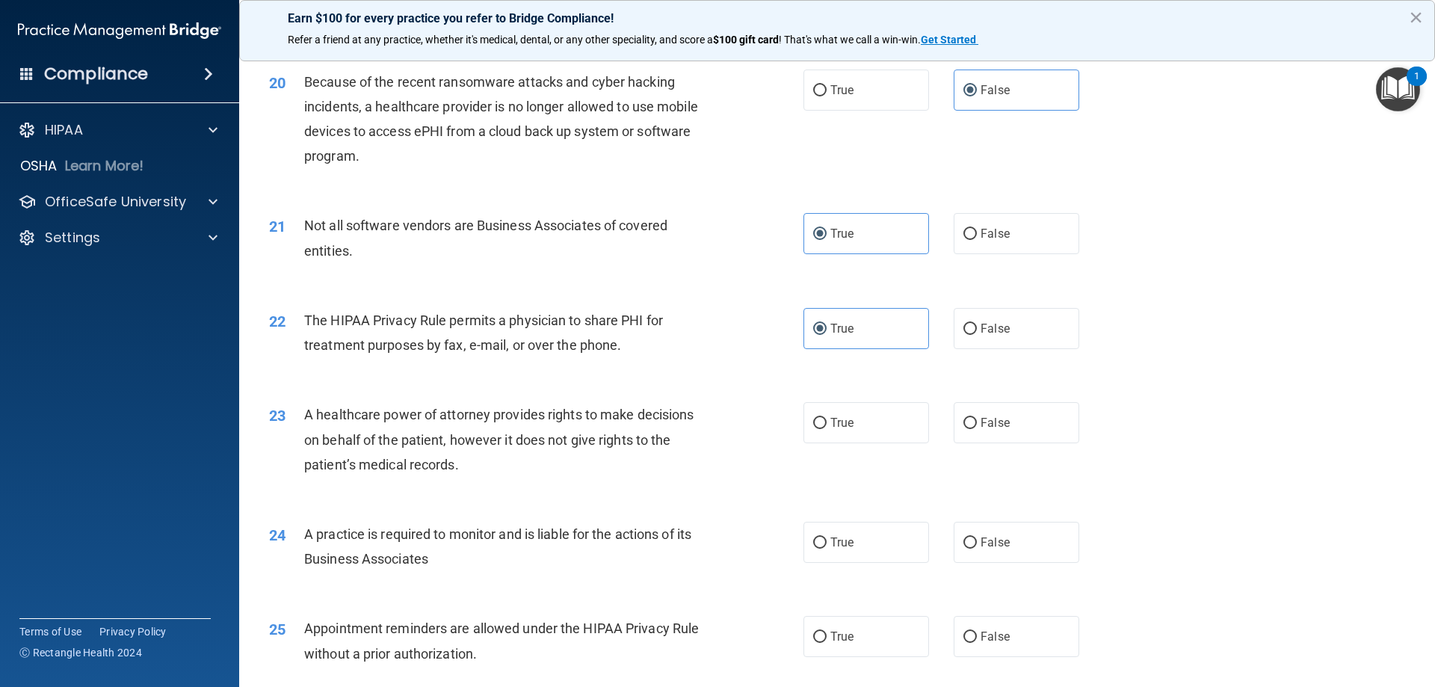
drag, startPoint x: 992, startPoint y: 354, endPoint x: 984, endPoint y: 351, distance: 8.4
click at [984, 355] on div "22 The HIPAA Privacy Rule permits a physician to share PHI for treatment purpos…" at bounding box center [837, 336] width 1159 height 94
drag, startPoint x: 987, startPoint y: 342, endPoint x: 979, endPoint y: 346, distance: 9.4
click at [989, 342] on label "False" at bounding box center [1017, 328] width 126 height 41
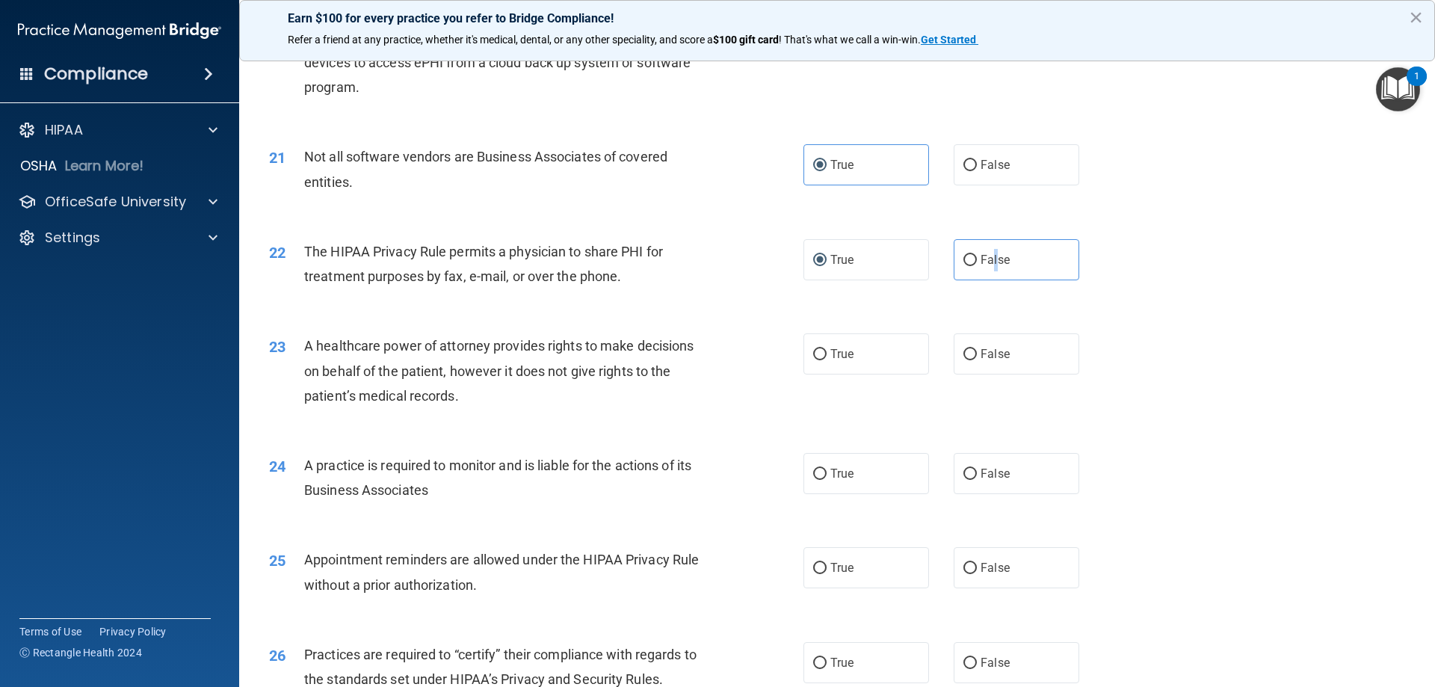
scroll to position [2242, 0]
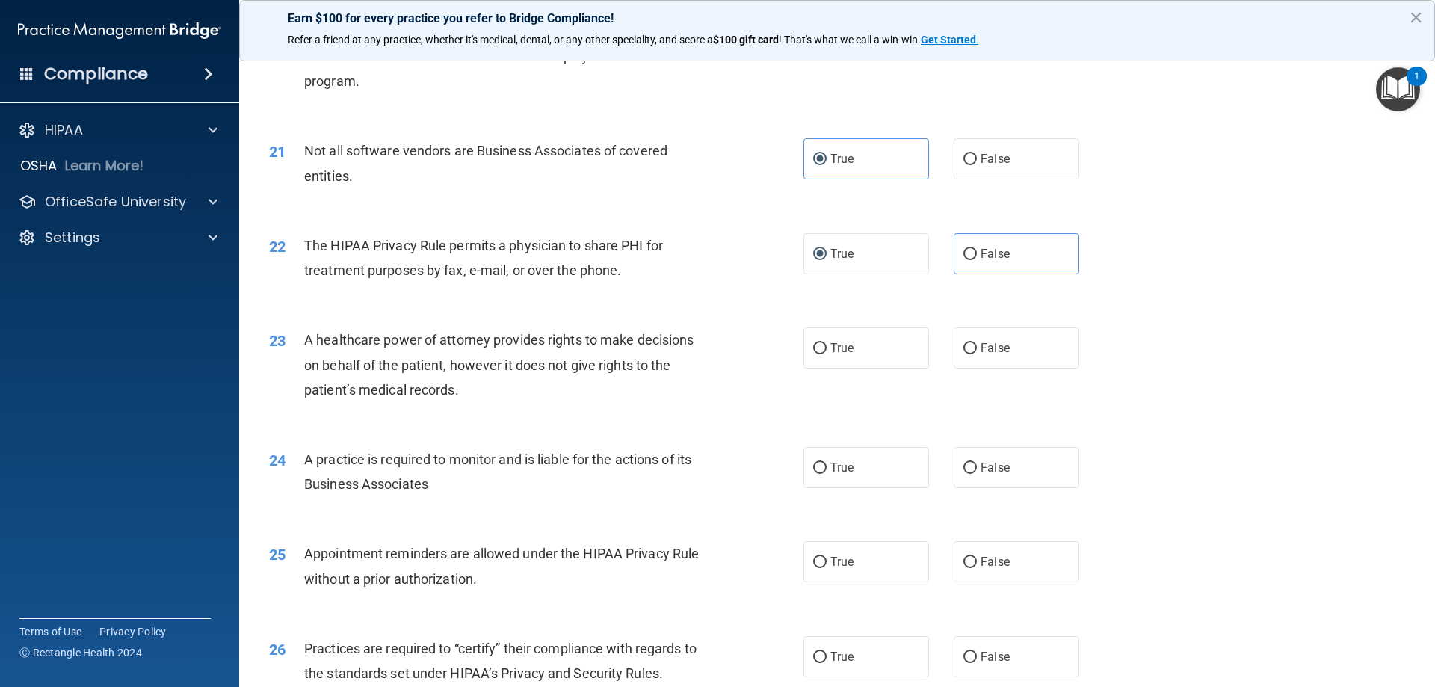
click at [703, 395] on div "A healthcare power of attorney provides rights to make decisions on behalf of t…" at bounding box center [513, 364] width 418 height 75
click at [1019, 259] on label "False" at bounding box center [1017, 253] width 126 height 41
click at [977, 259] on input "False" at bounding box center [969, 254] width 13 height 11
radio input "true"
radio input "false"
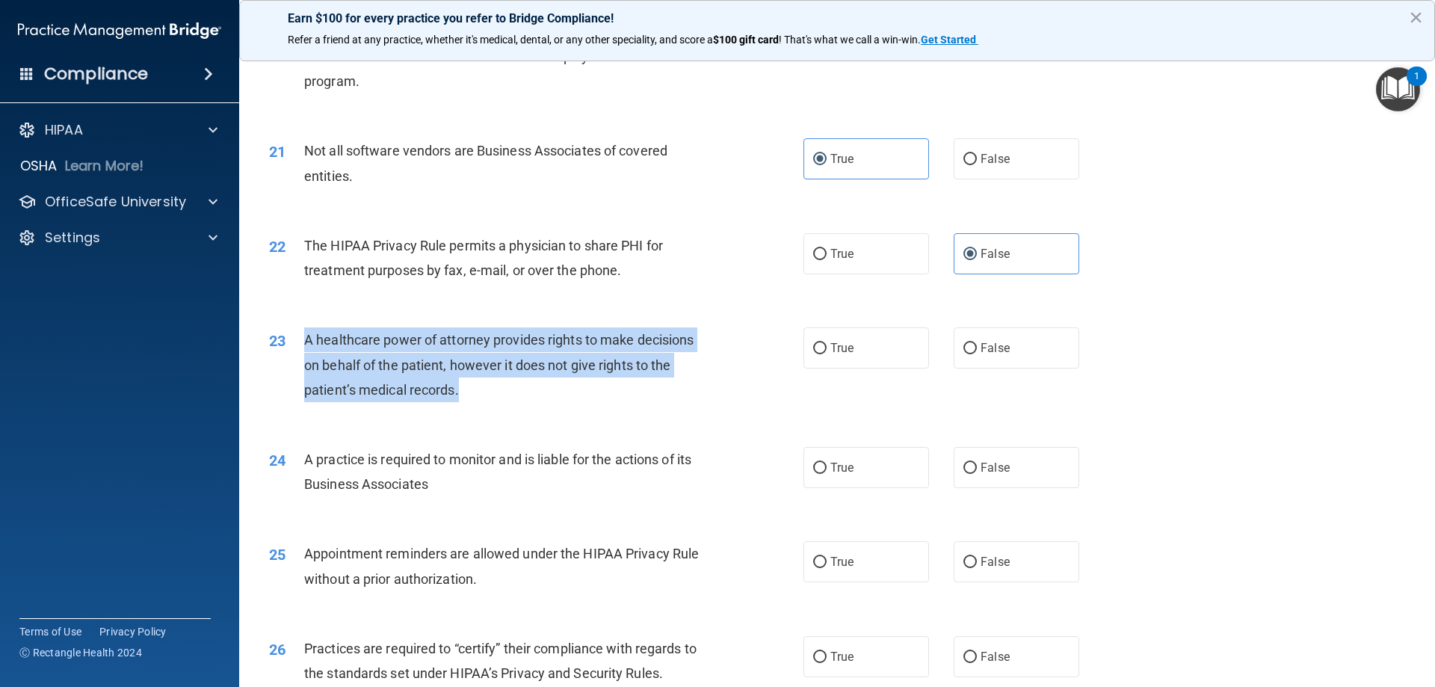
drag, startPoint x: 499, startPoint y: 389, endPoint x: 307, endPoint y: 338, distance: 198.7
click at [307, 338] on div "A healthcare power of attorney provides rights to make decisions on behalf of t…" at bounding box center [513, 364] width 418 height 75
click at [499, 404] on div "23 A healthcare power of attorney provides rights to make decisions on behalf o…" at bounding box center [536, 368] width 579 height 82
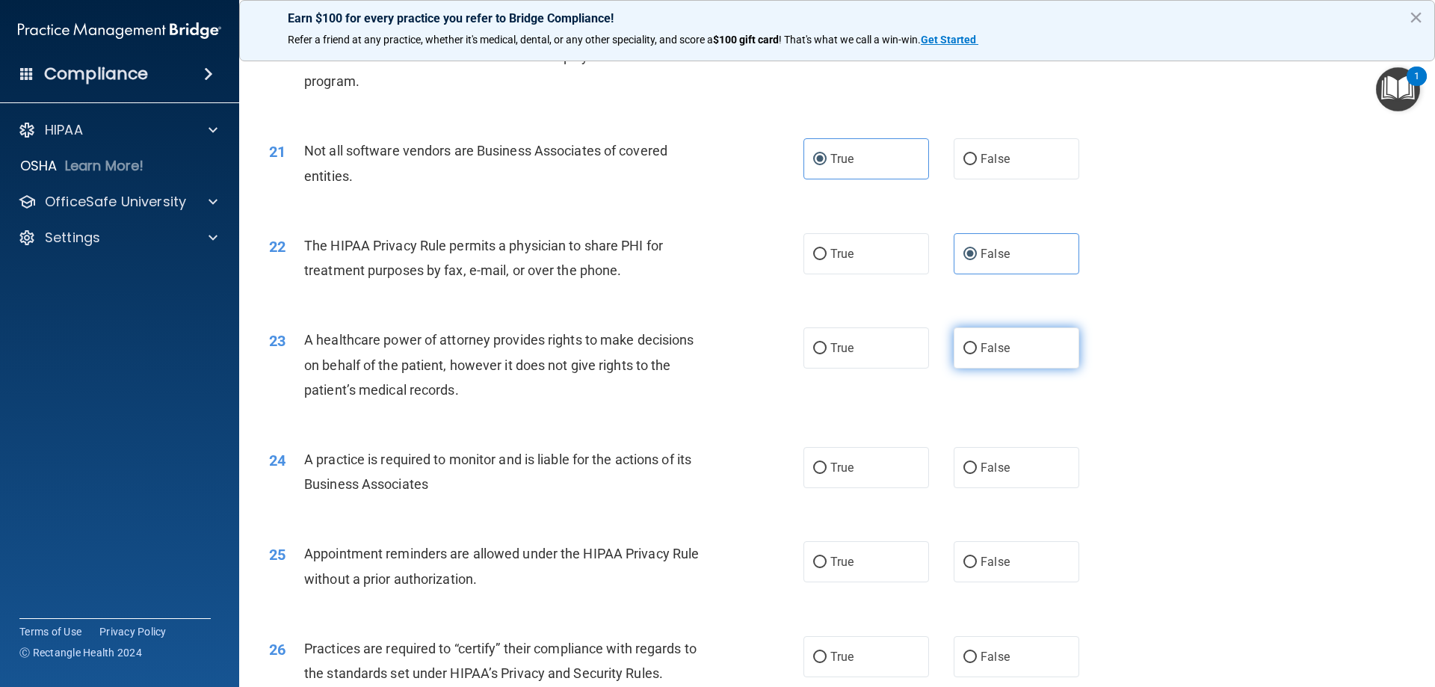
click at [981, 345] on span "False" at bounding box center [995, 348] width 29 height 14
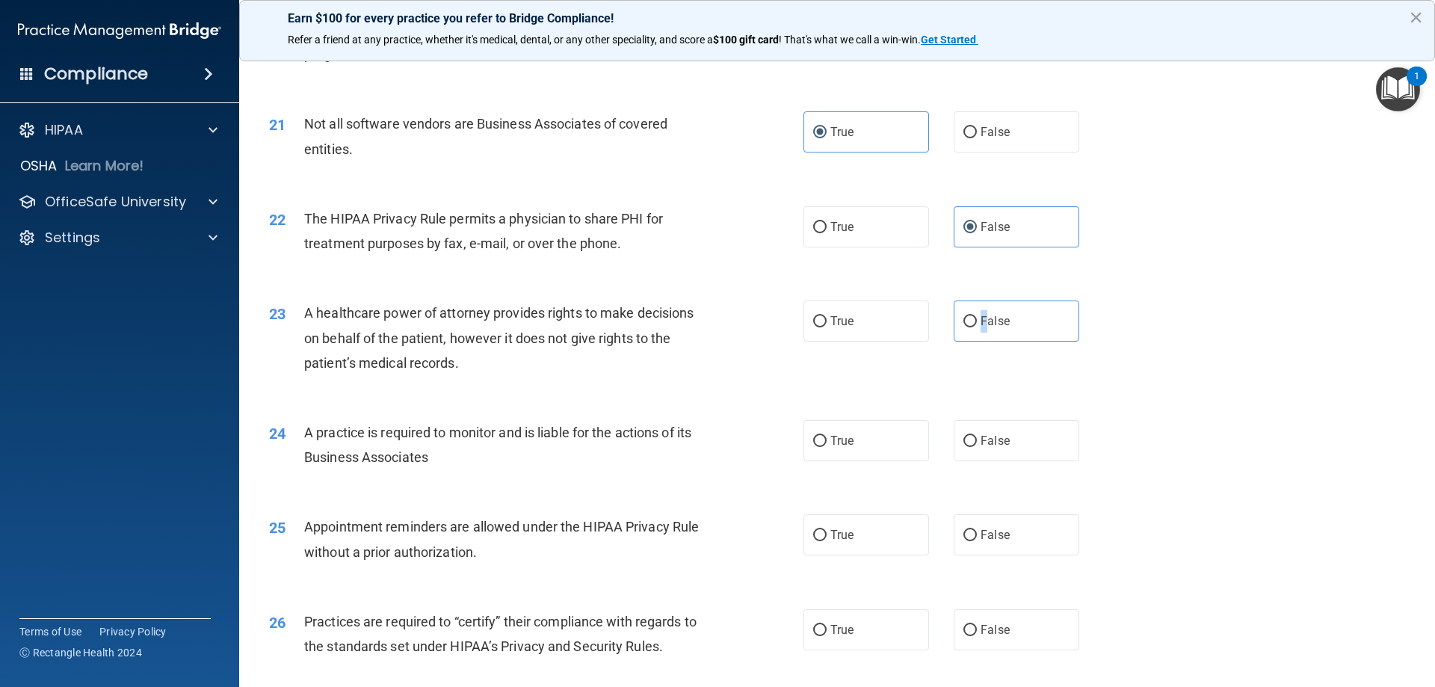
scroll to position [2317, 0]
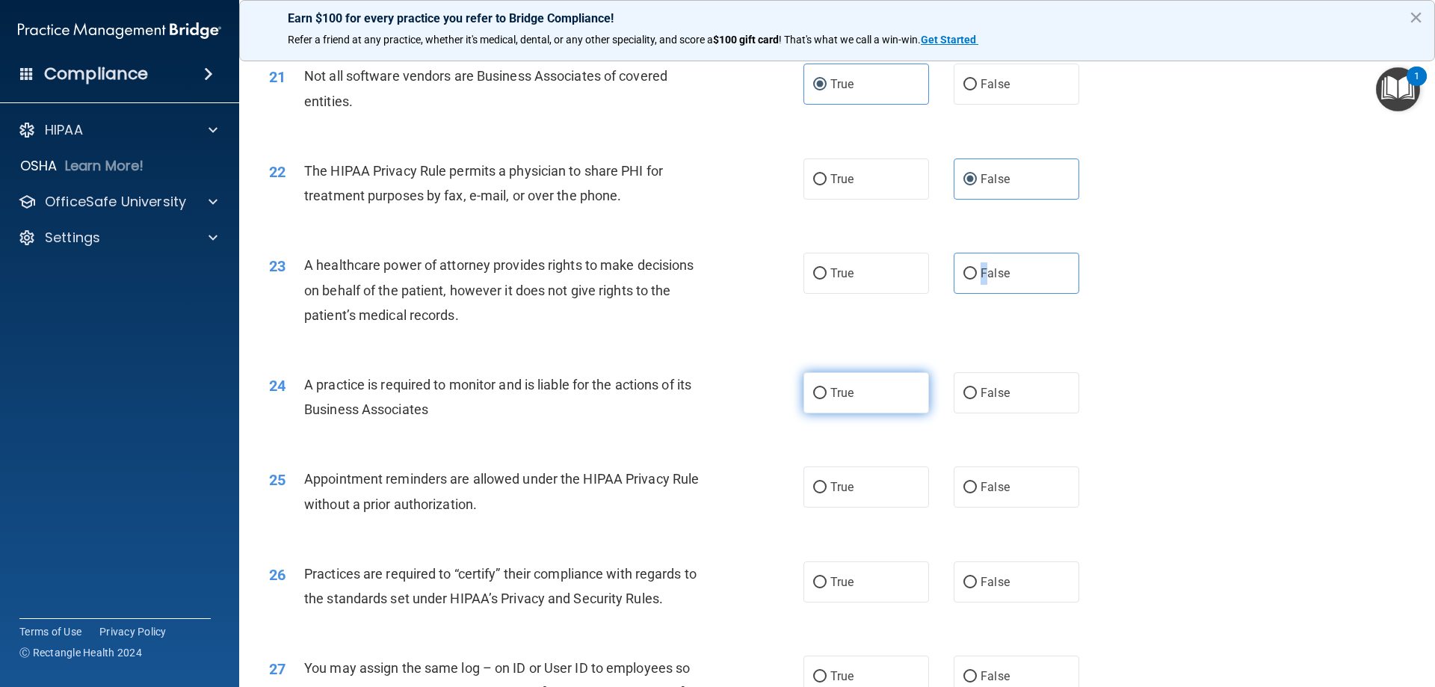
click at [818, 390] on input "True" at bounding box center [819, 393] width 13 height 11
radio input "true"
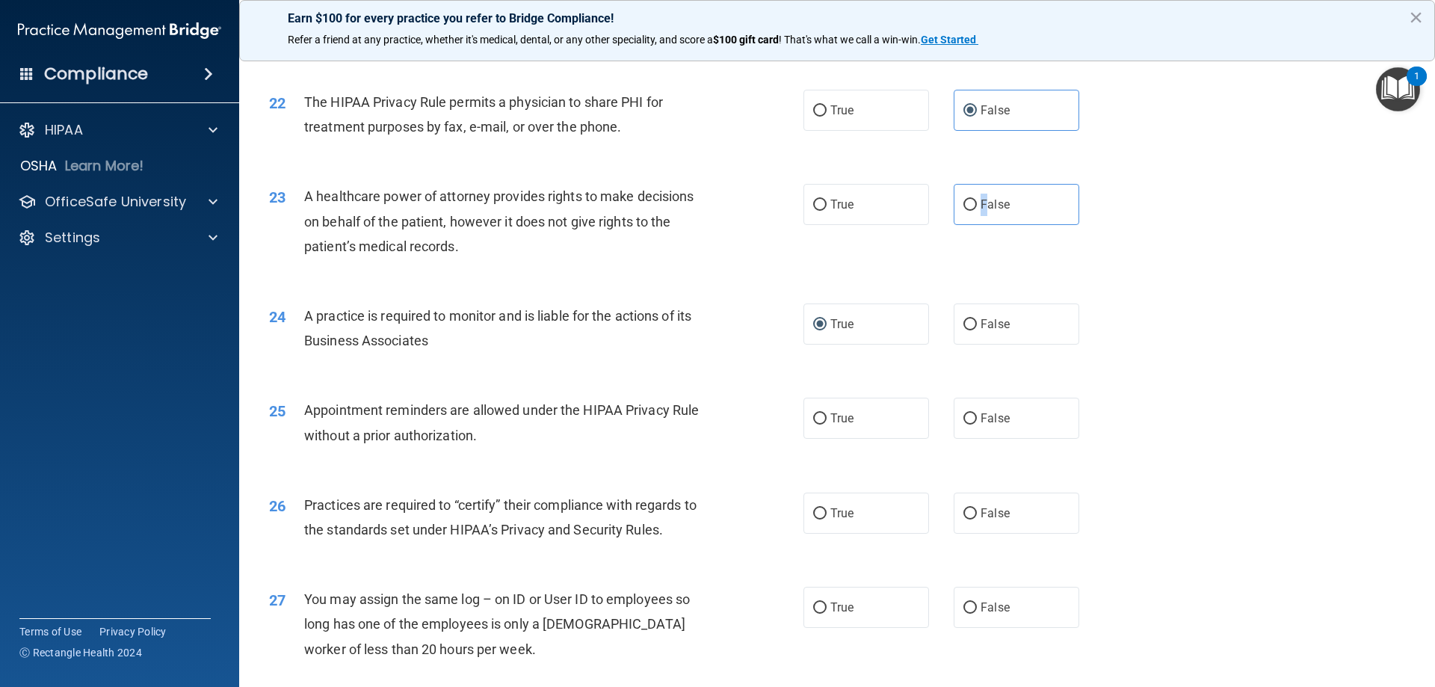
scroll to position [2392, 0]
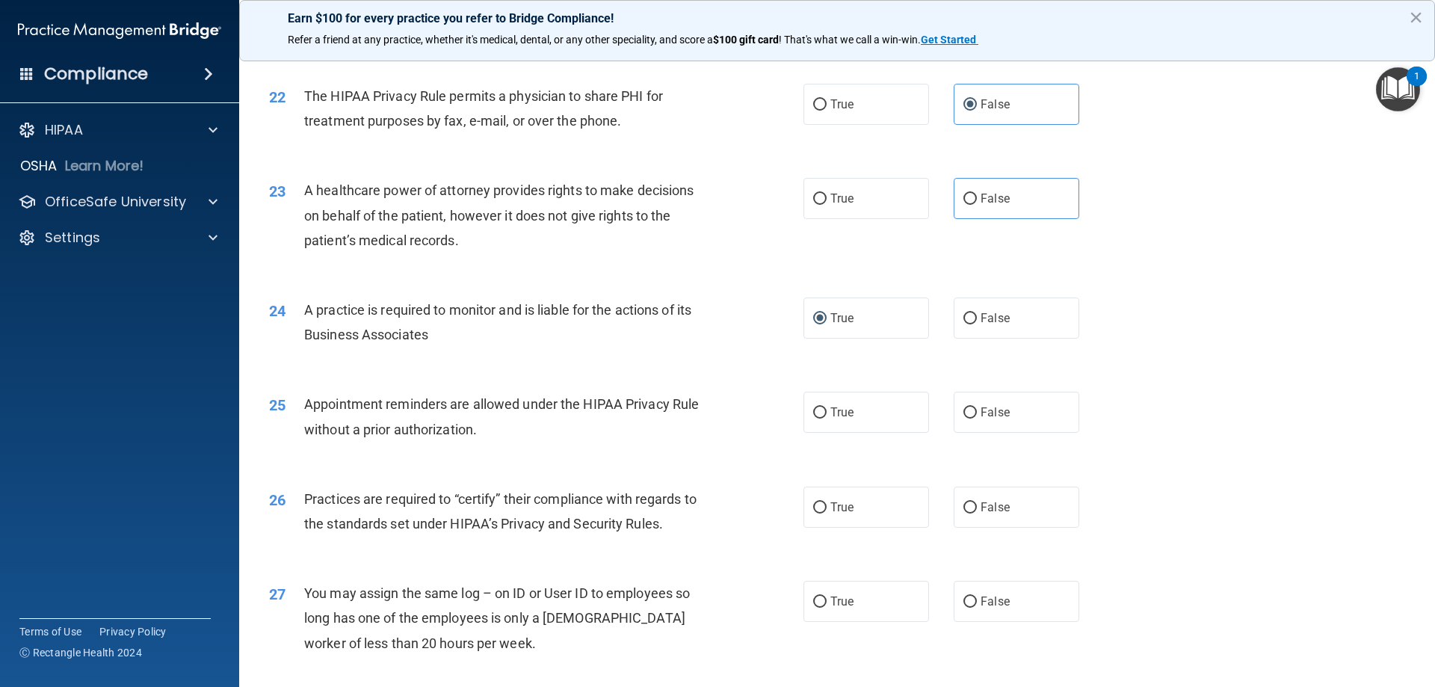
click at [560, 357] on div "24 A practice is required to monitor and is liable for the actions of its Busin…" at bounding box center [837, 326] width 1159 height 94
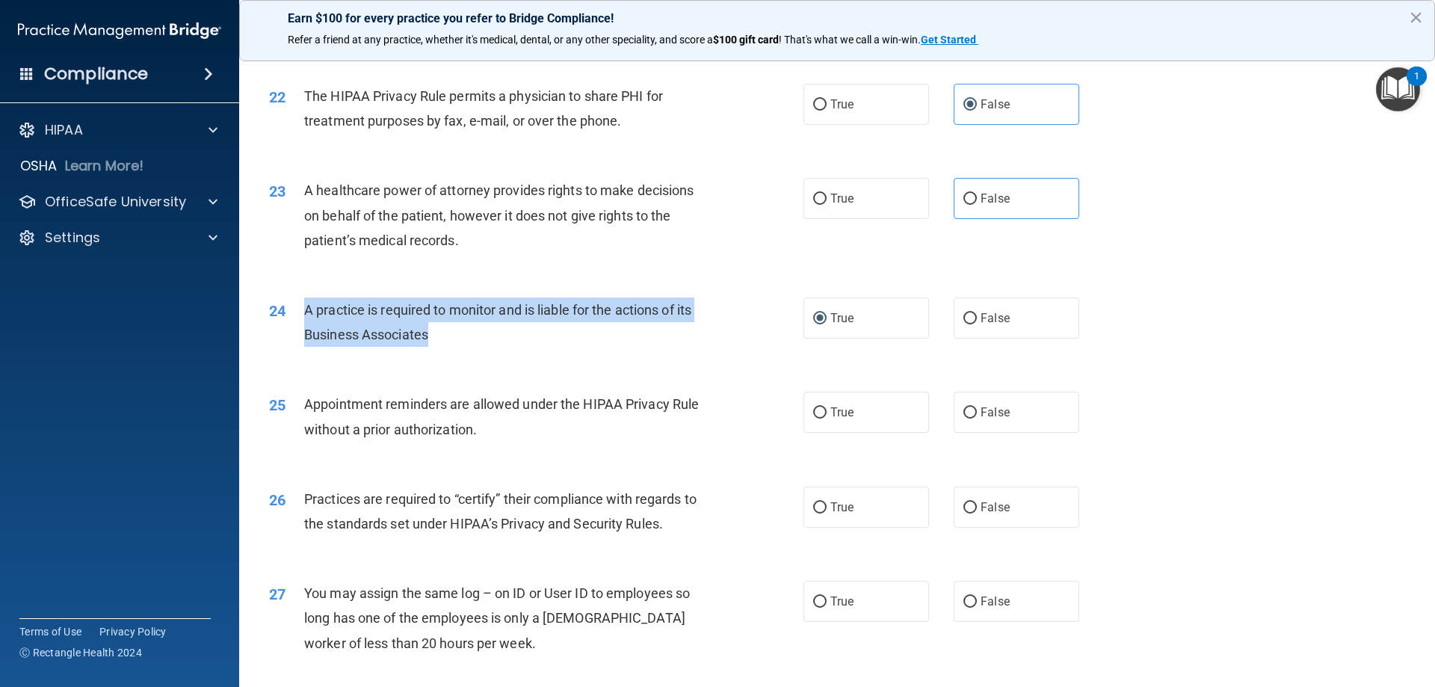
drag, startPoint x: 383, startPoint y: 316, endPoint x: 286, endPoint y: 308, distance: 97.5
click at [286, 308] on div "24 A practice is required to monitor and is liable for the actions of its Busin…" at bounding box center [536, 325] width 579 height 57
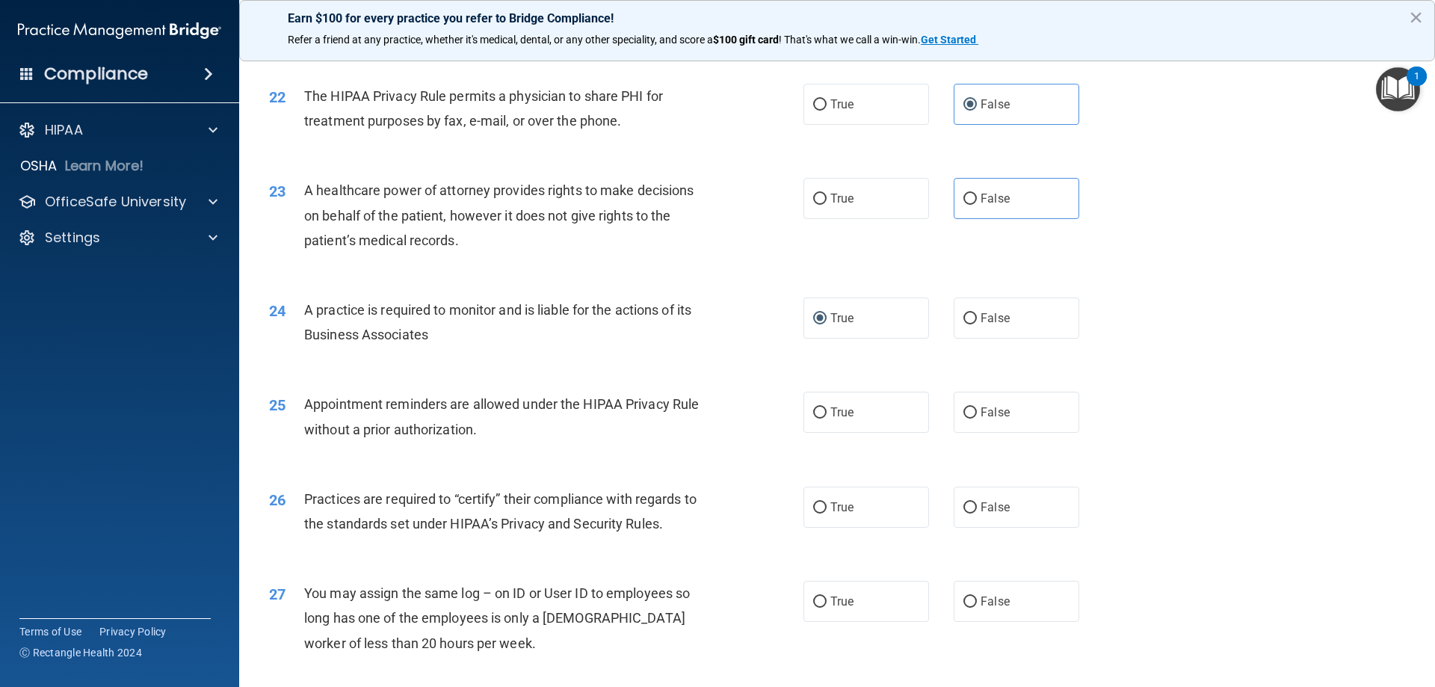
click at [497, 355] on div "24 A practice is required to monitor and is liable for the actions of its Busin…" at bounding box center [837, 326] width 1159 height 94
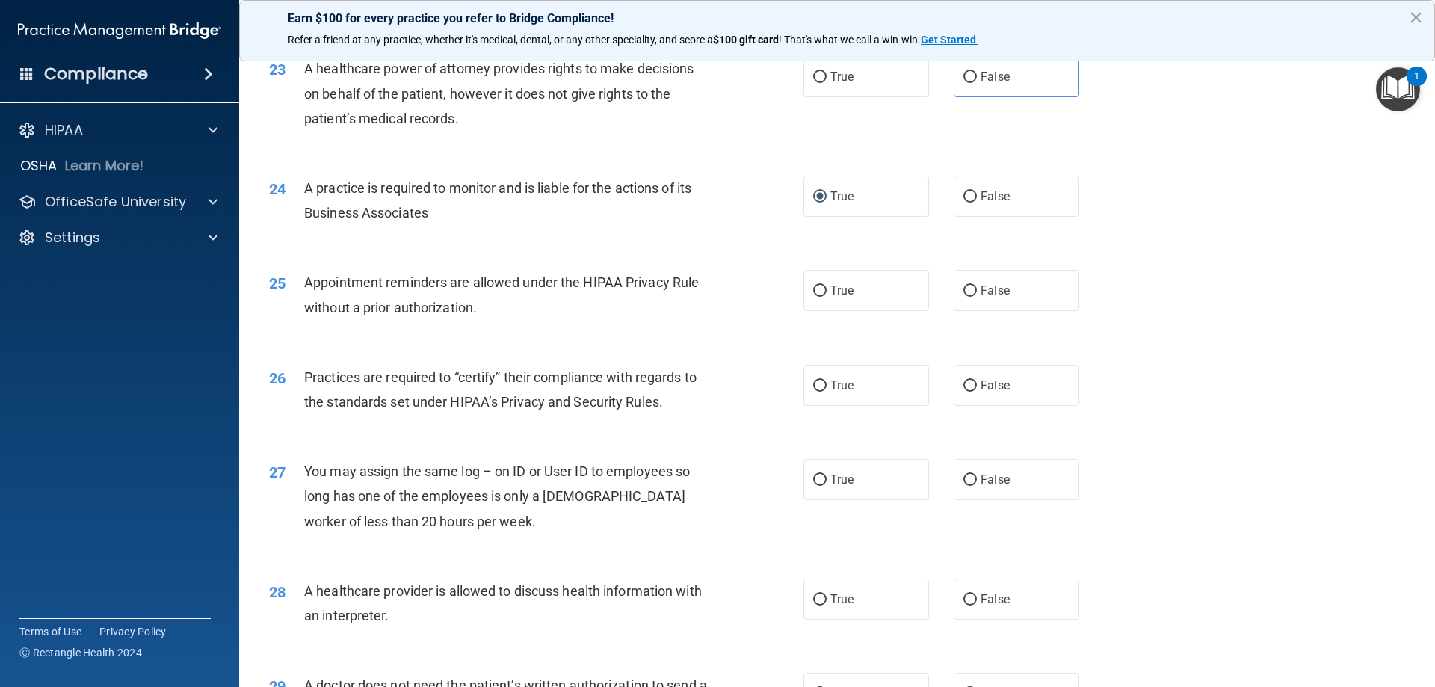
scroll to position [2541, 0]
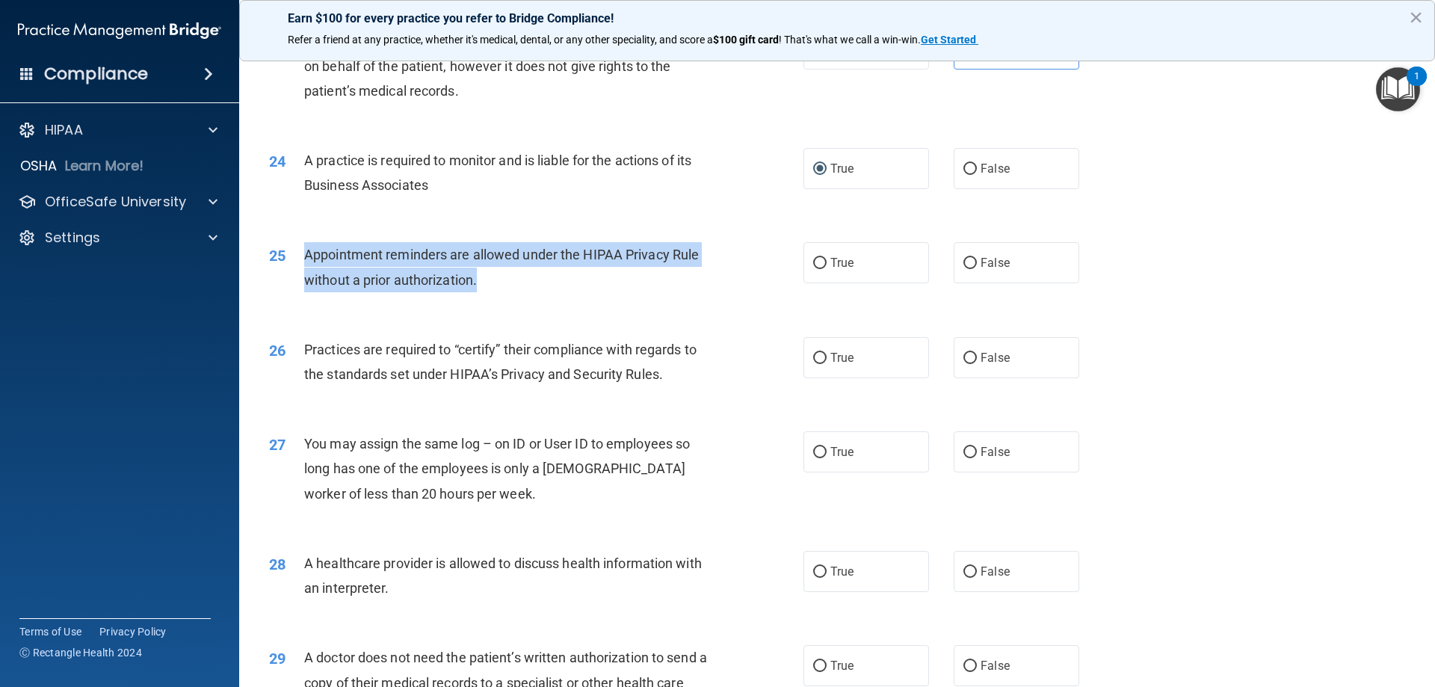
drag, startPoint x: 489, startPoint y: 285, endPoint x: 293, endPoint y: 259, distance: 197.6
click at [291, 257] on div "25 Appointment reminders are allowed under the HIPAA Privacy Rule without a pri…" at bounding box center [536, 270] width 579 height 57
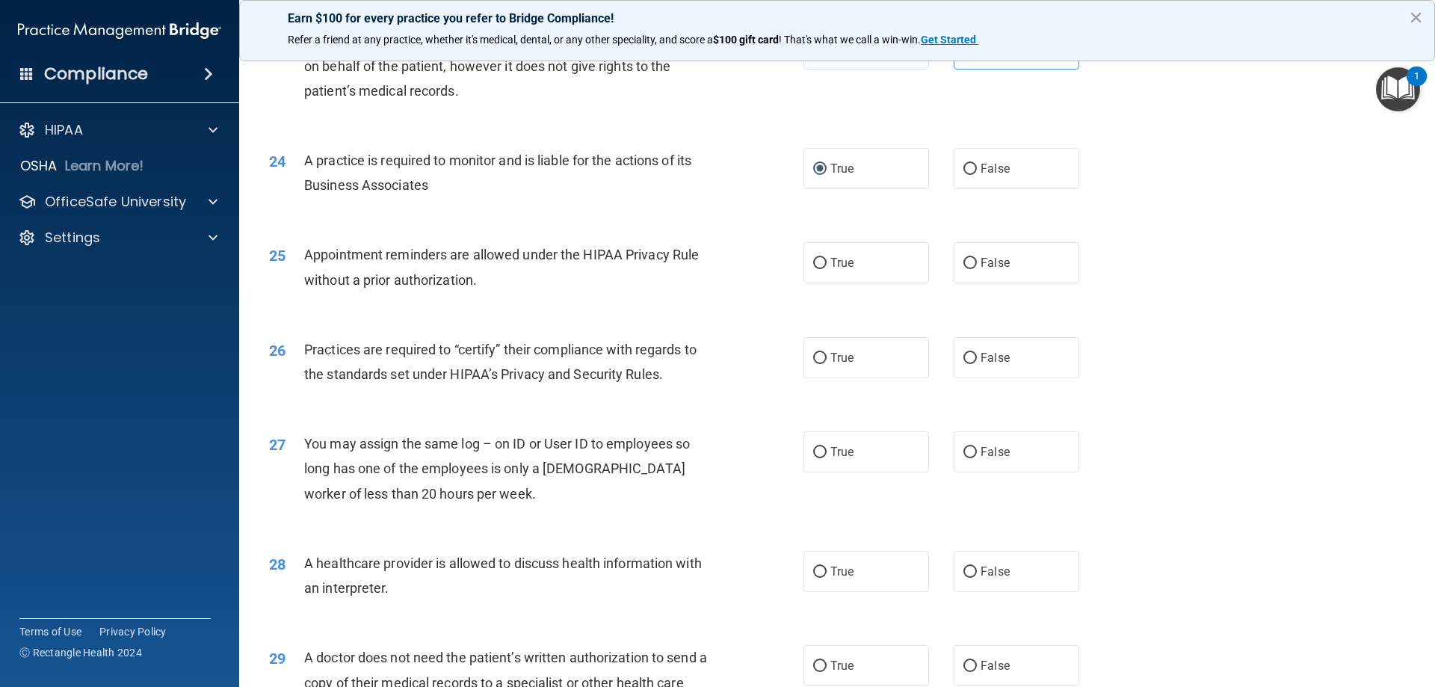
click at [585, 302] on div "25 Appointment reminders are allowed under the HIPAA Privacy Rule without a pri…" at bounding box center [837, 270] width 1159 height 94
click at [849, 268] on label "True" at bounding box center [866, 262] width 126 height 41
click at [827, 268] on input "True" at bounding box center [819, 263] width 13 height 11
radio input "true"
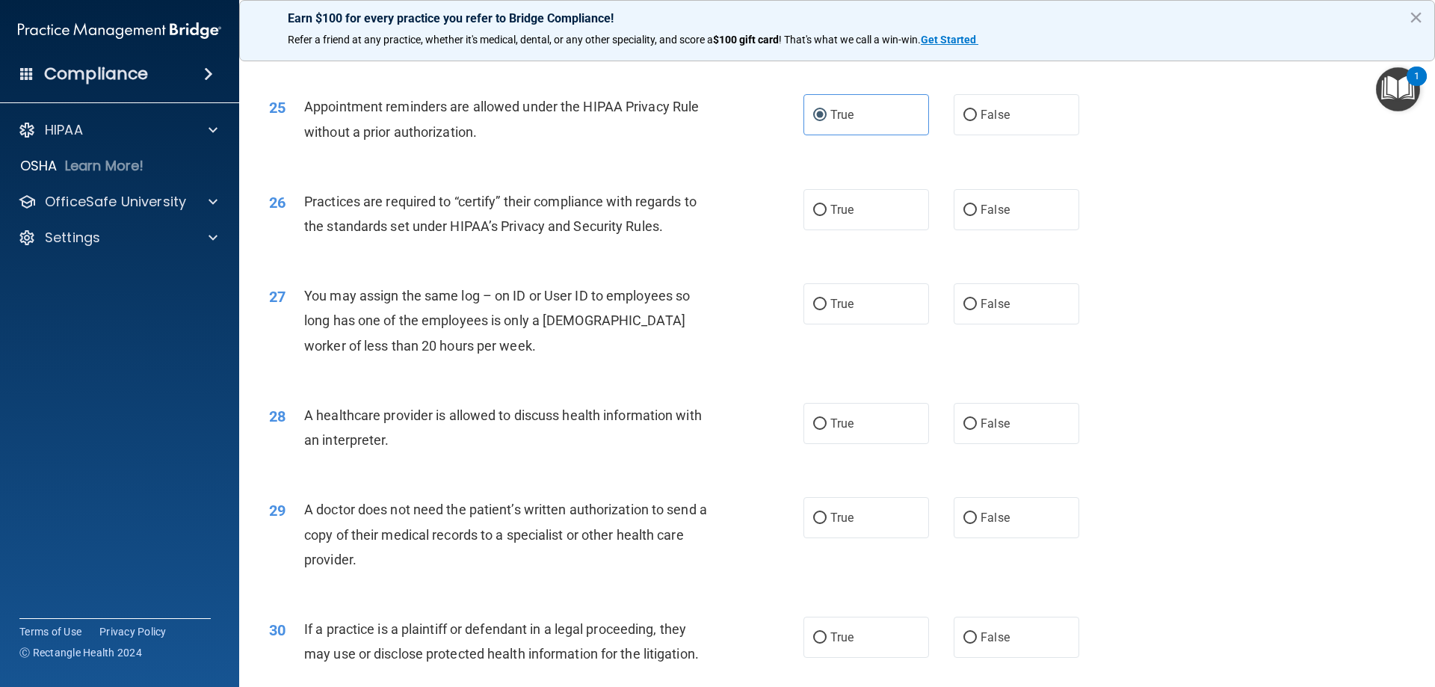
scroll to position [2691, 0]
drag, startPoint x: 840, startPoint y: 214, endPoint x: 827, endPoint y: 210, distance: 14.0
click at [838, 211] on span "True" at bounding box center [841, 208] width 23 height 14
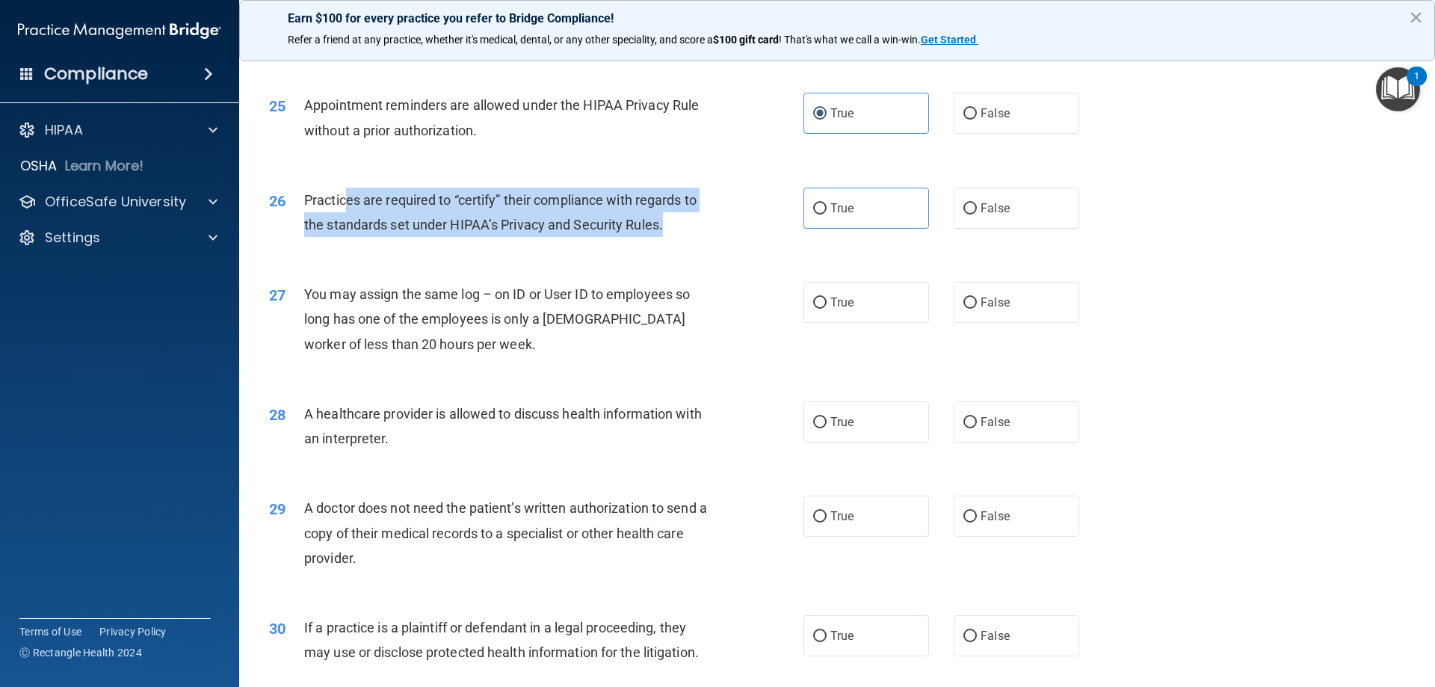
drag, startPoint x: 679, startPoint y: 225, endPoint x: 376, endPoint y: 209, distance: 303.1
click at [345, 206] on div "Practices are required to “certify” their compliance with regards to the standa…" at bounding box center [513, 212] width 418 height 49
click at [449, 241] on div "26 Practices are required to “certify” their compliance with regards to the sta…" at bounding box center [536, 216] width 579 height 57
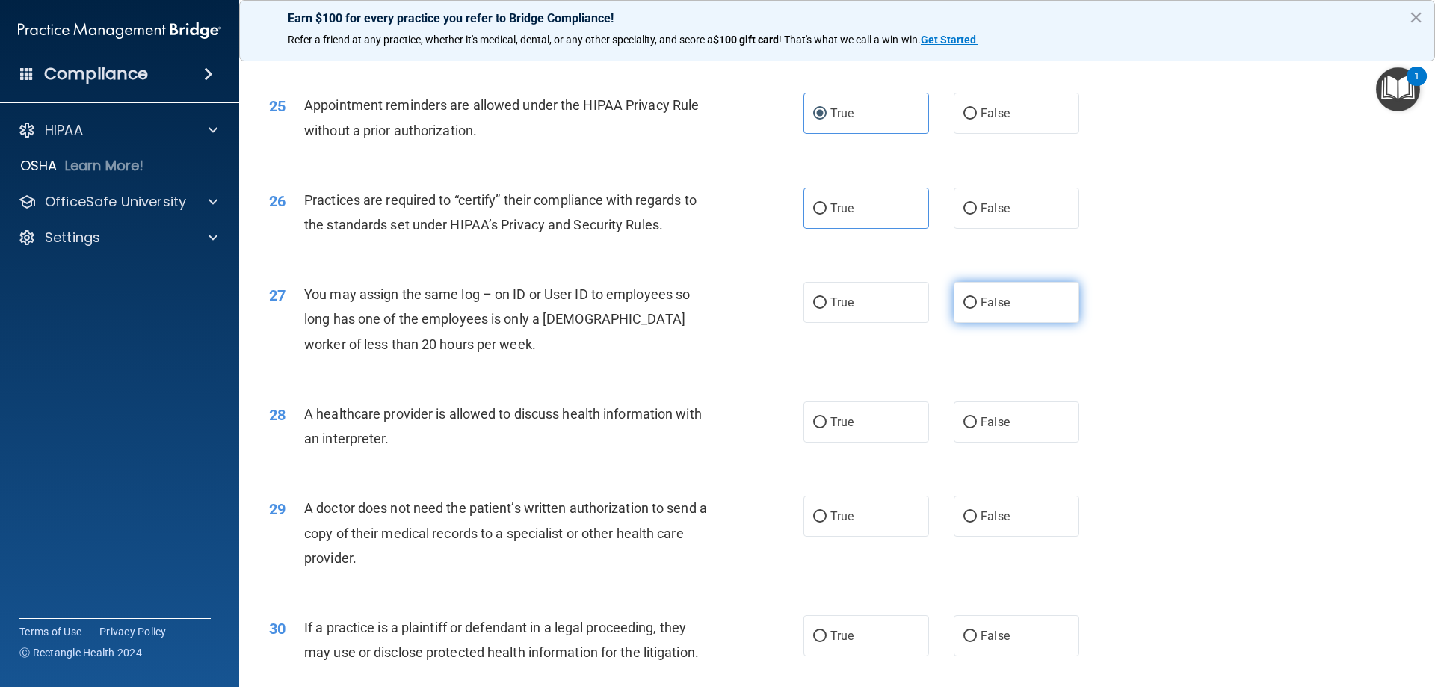
drag, startPoint x: 995, startPoint y: 308, endPoint x: 981, endPoint y: 312, distance: 14.9
click at [994, 308] on span "False" at bounding box center [995, 302] width 29 height 14
click at [977, 308] on input "False" at bounding box center [969, 302] width 13 height 11
radio input "true"
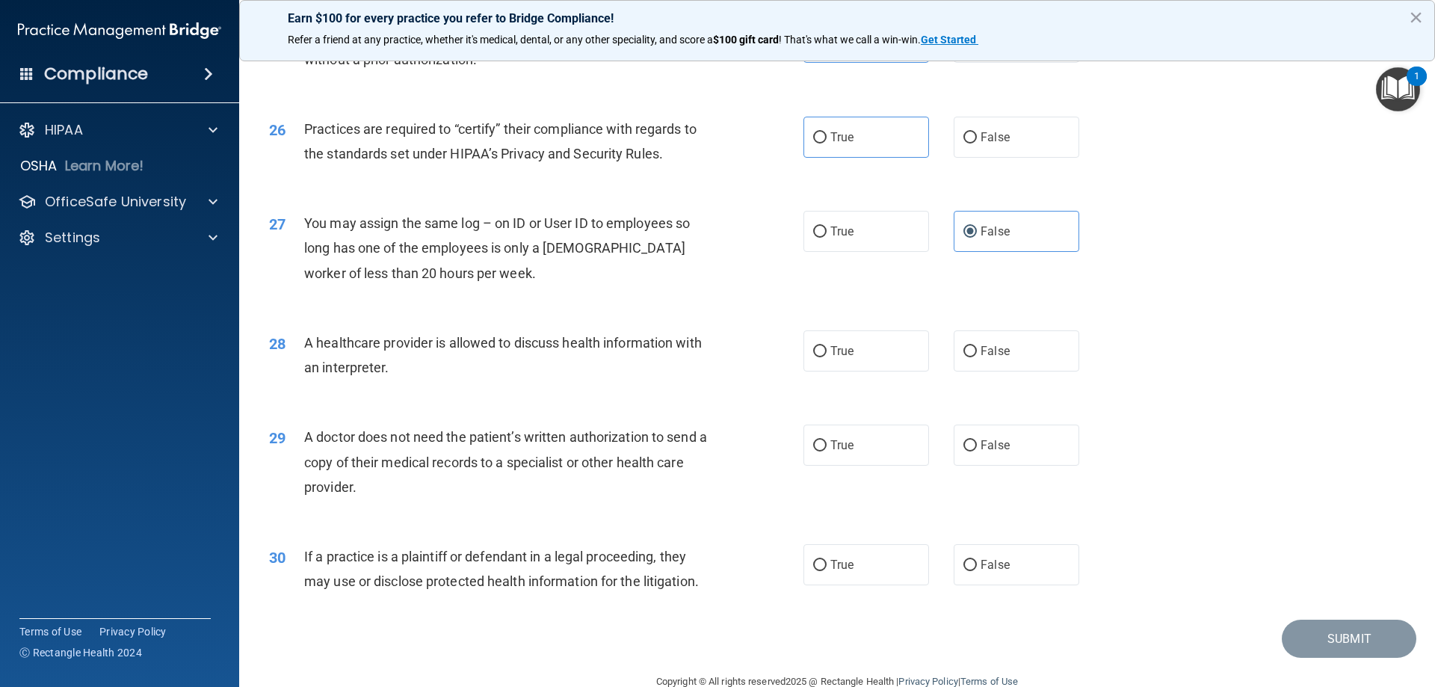
scroll to position [2765, 0]
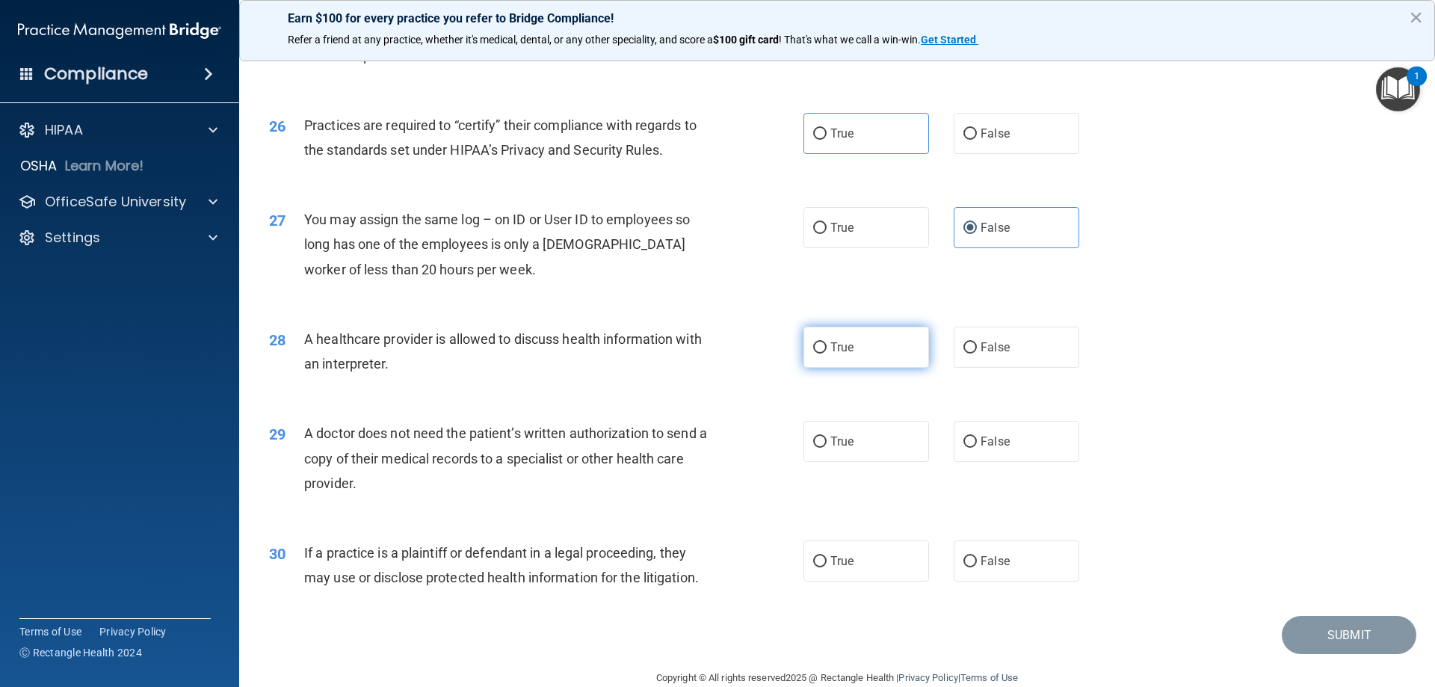
click at [918, 356] on label "True" at bounding box center [866, 347] width 126 height 41
click at [827, 354] on input "True" at bounding box center [819, 347] width 13 height 11
radio input "true"
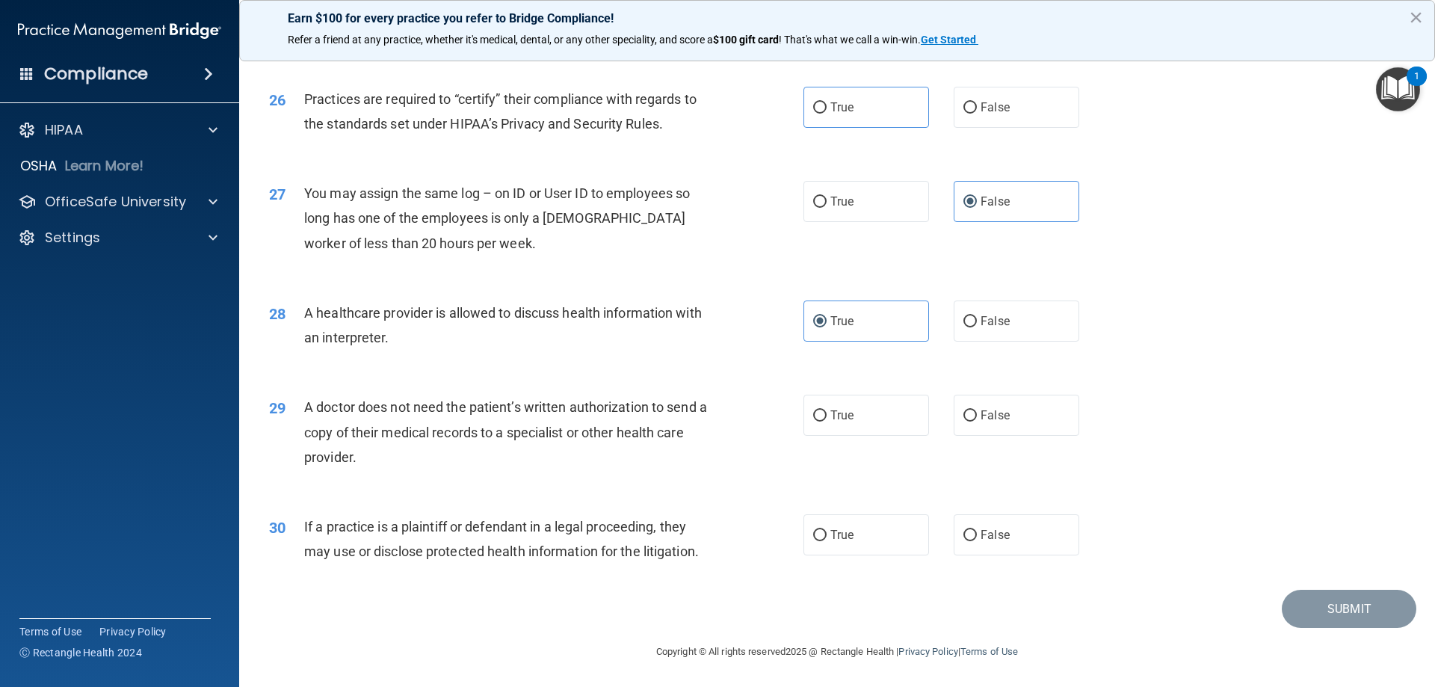
scroll to position [2792, 0]
drag, startPoint x: 819, startPoint y: 413, endPoint x: 796, endPoint y: 410, distance: 23.4
click at [816, 412] on input "True" at bounding box center [819, 415] width 13 height 11
radio input "true"
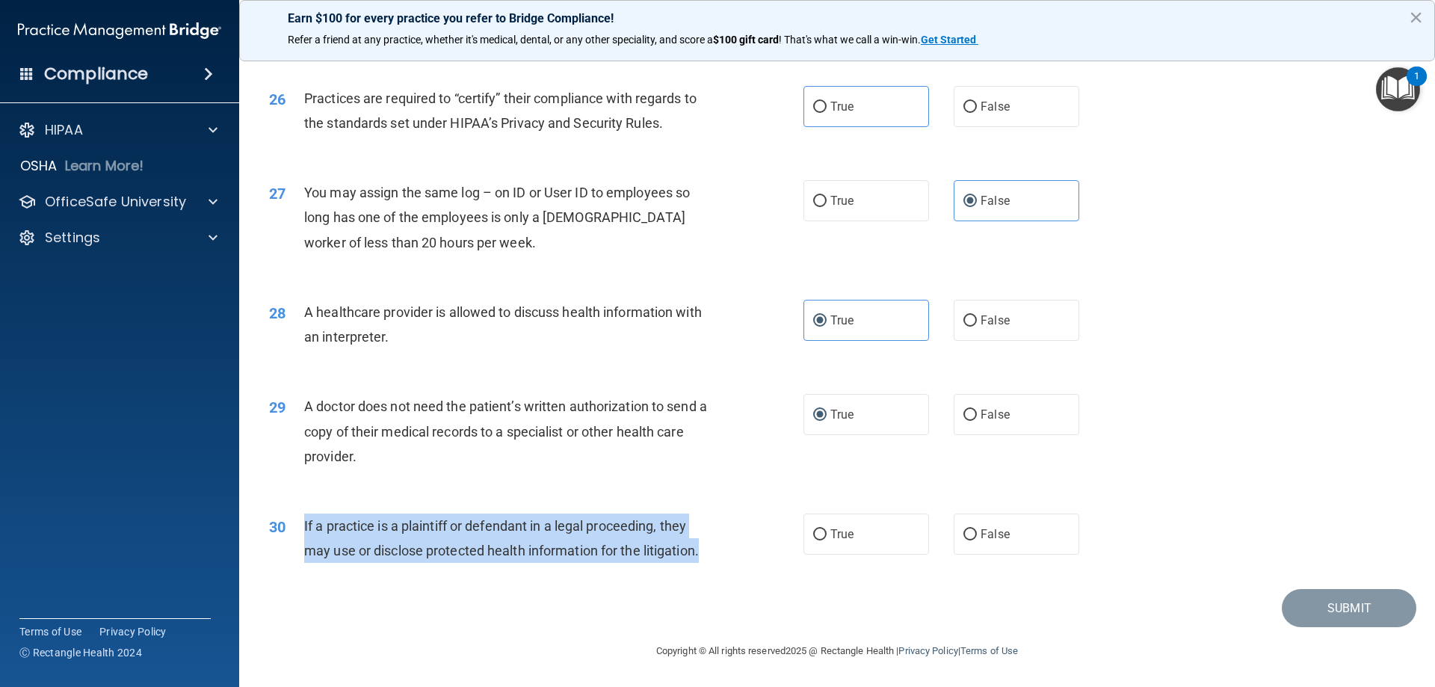
drag, startPoint x: 629, startPoint y: 534, endPoint x: 290, endPoint y: 540, distance: 339.4
click at [290, 530] on div "30 If a practice is a plaintiff or defendant in a legal proceeding, they may us…" at bounding box center [536, 541] width 579 height 57
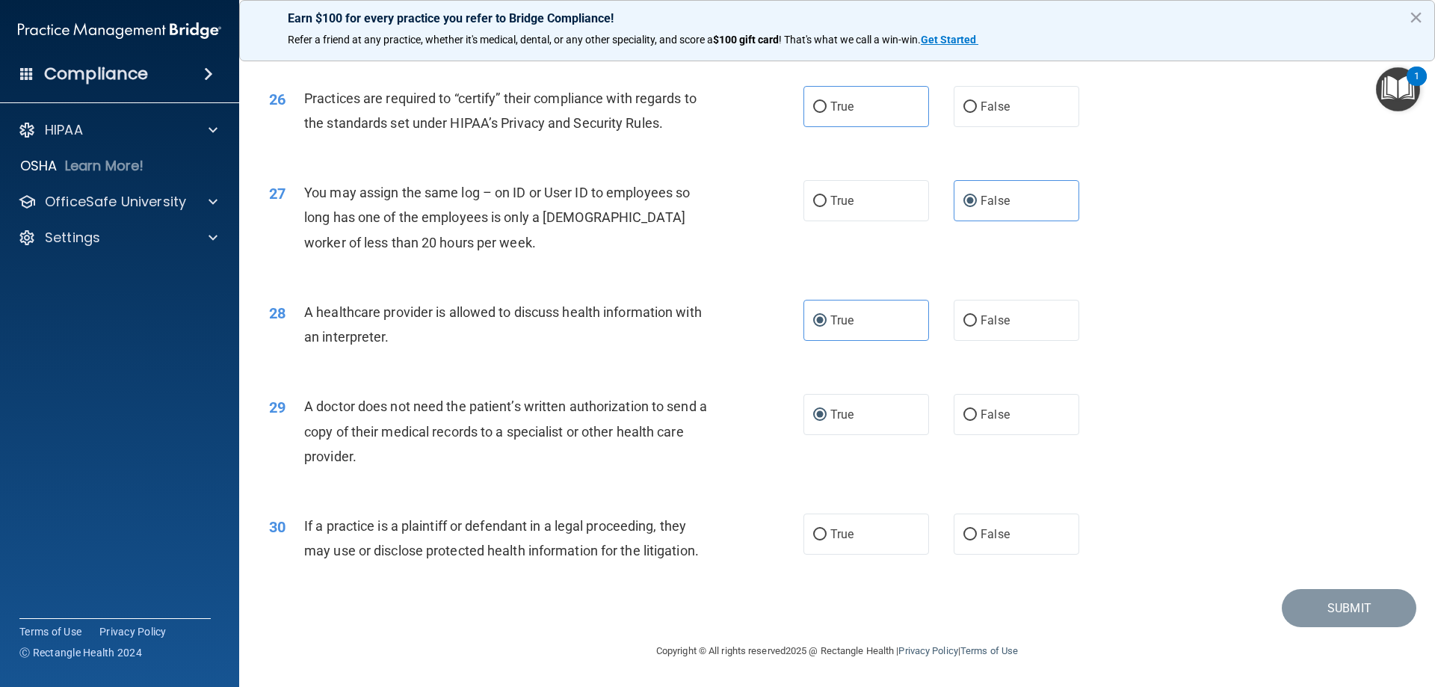
click at [438, 465] on div "A doctor does not need the patient’s written authorization to send a copy of th…" at bounding box center [513, 431] width 418 height 75
click at [880, 525] on label "True" at bounding box center [866, 533] width 126 height 41
click at [827, 529] on input "True" at bounding box center [819, 534] width 13 height 11
radio input "true"
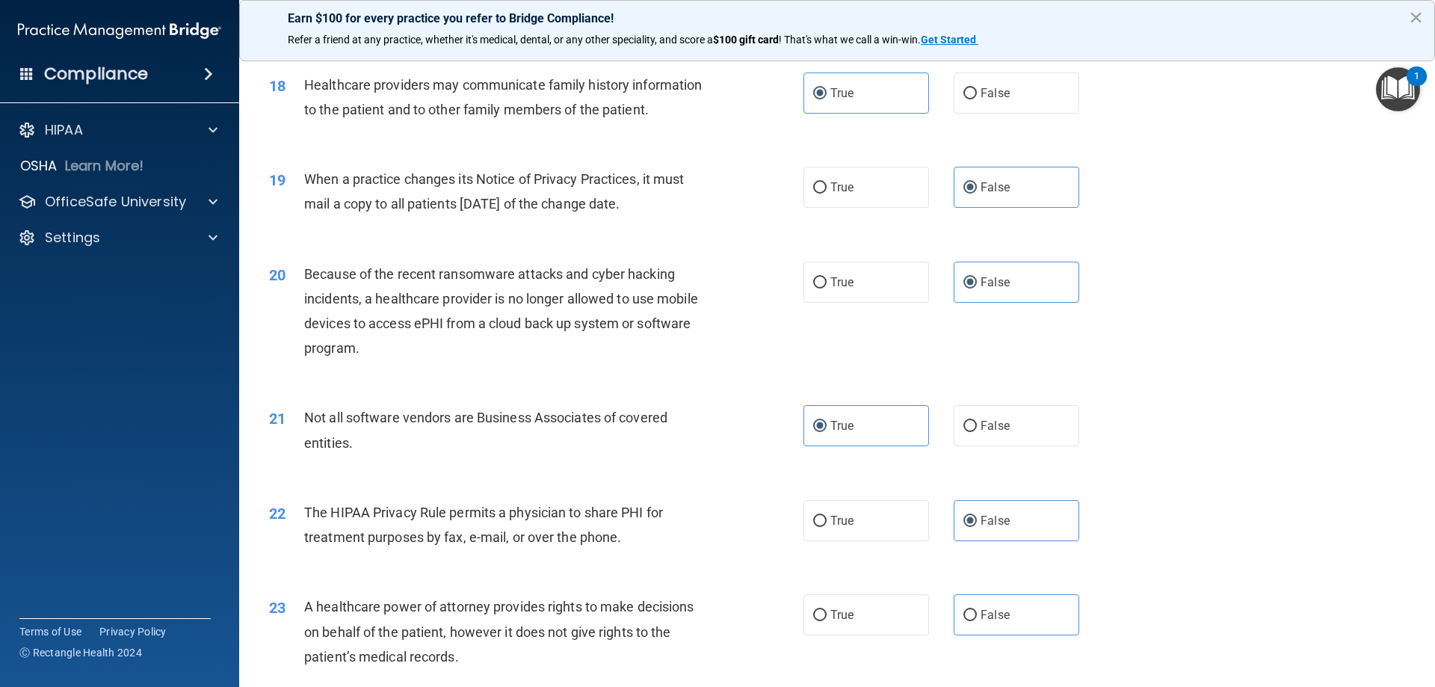
scroll to position [2269, 0]
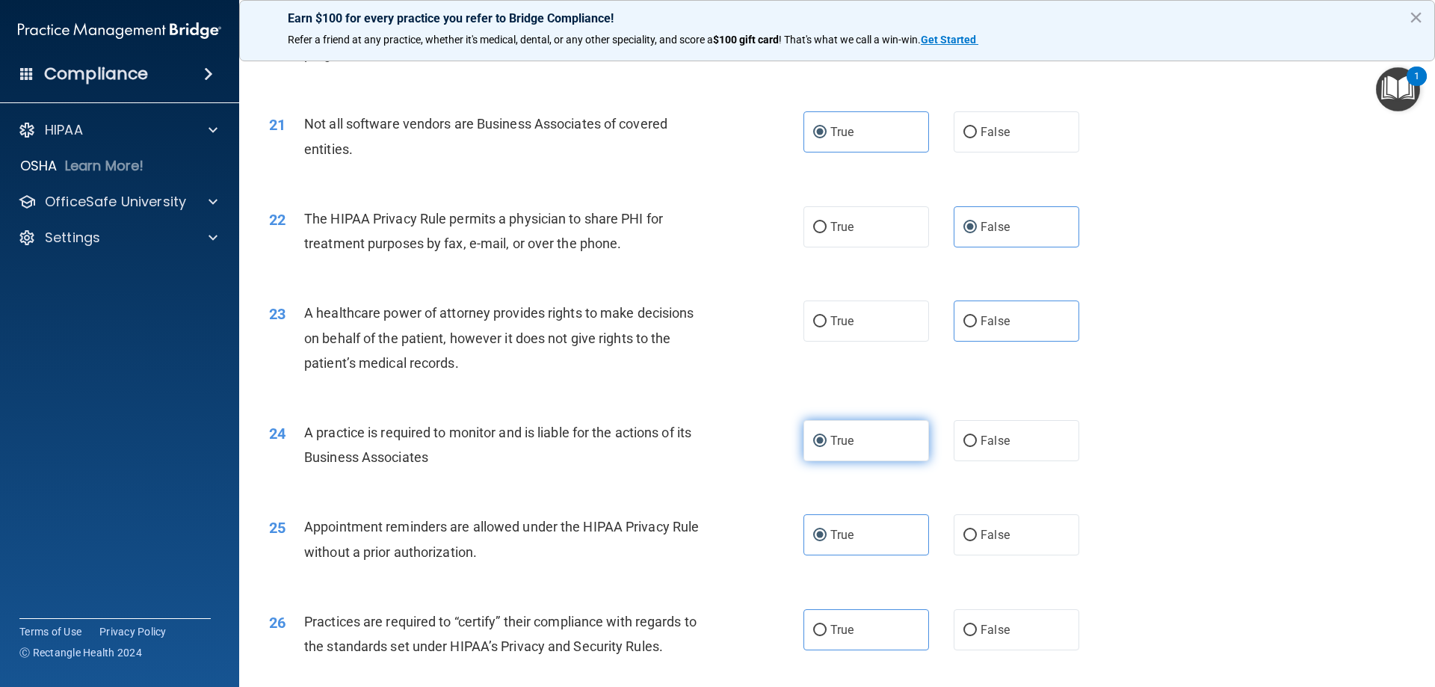
click at [853, 460] on label "True" at bounding box center [866, 440] width 126 height 41
click at [827, 447] on input "True" at bounding box center [819, 441] width 13 height 11
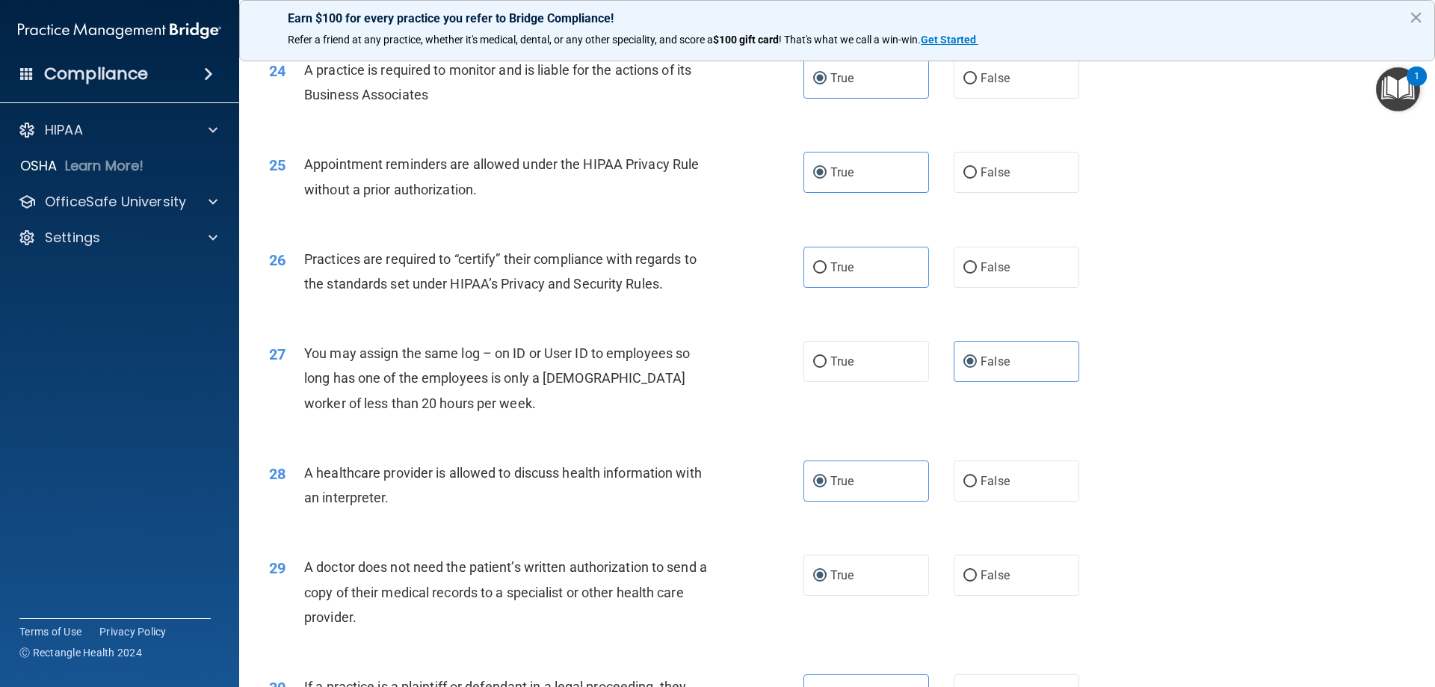
scroll to position [2792, 0]
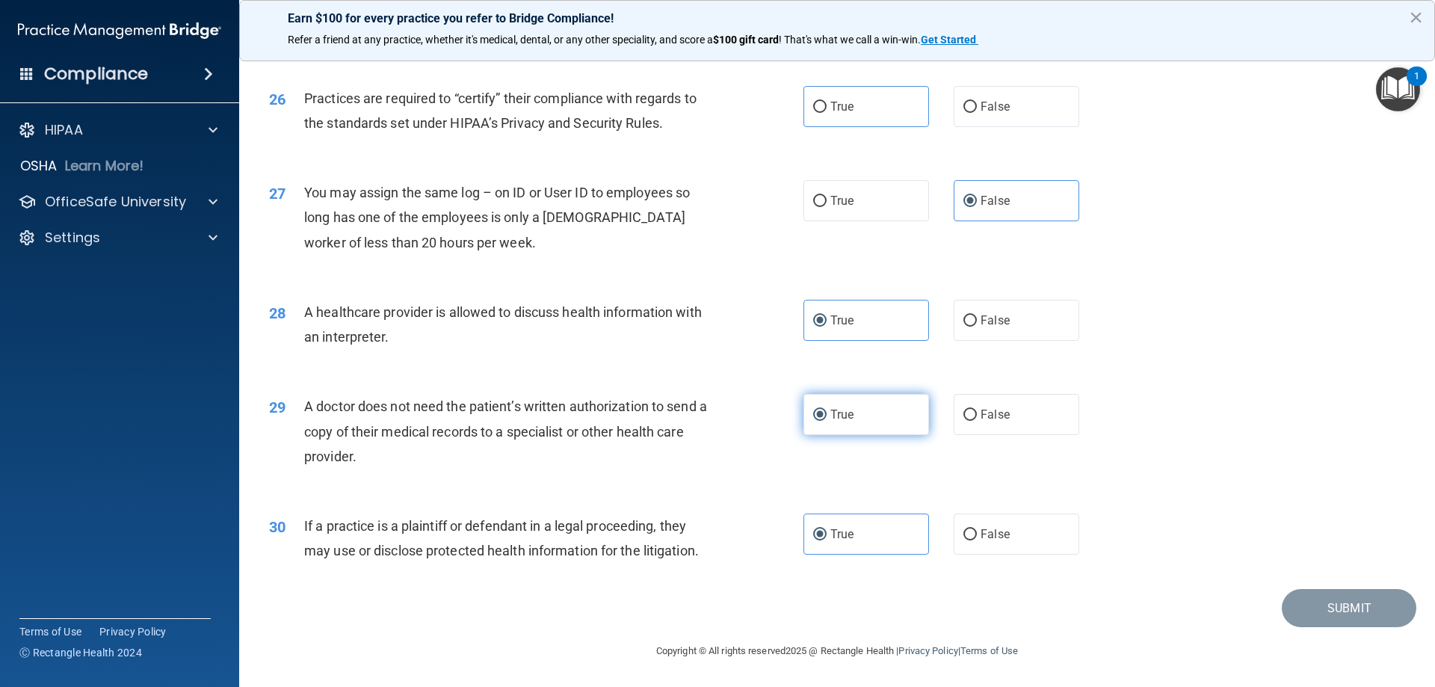
click at [871, 419] on label "True" at bounding box center [866, 414] width 126 height 41
click at [827, 419] on input "True" at bounding box center [819, 415] width 13 height 11
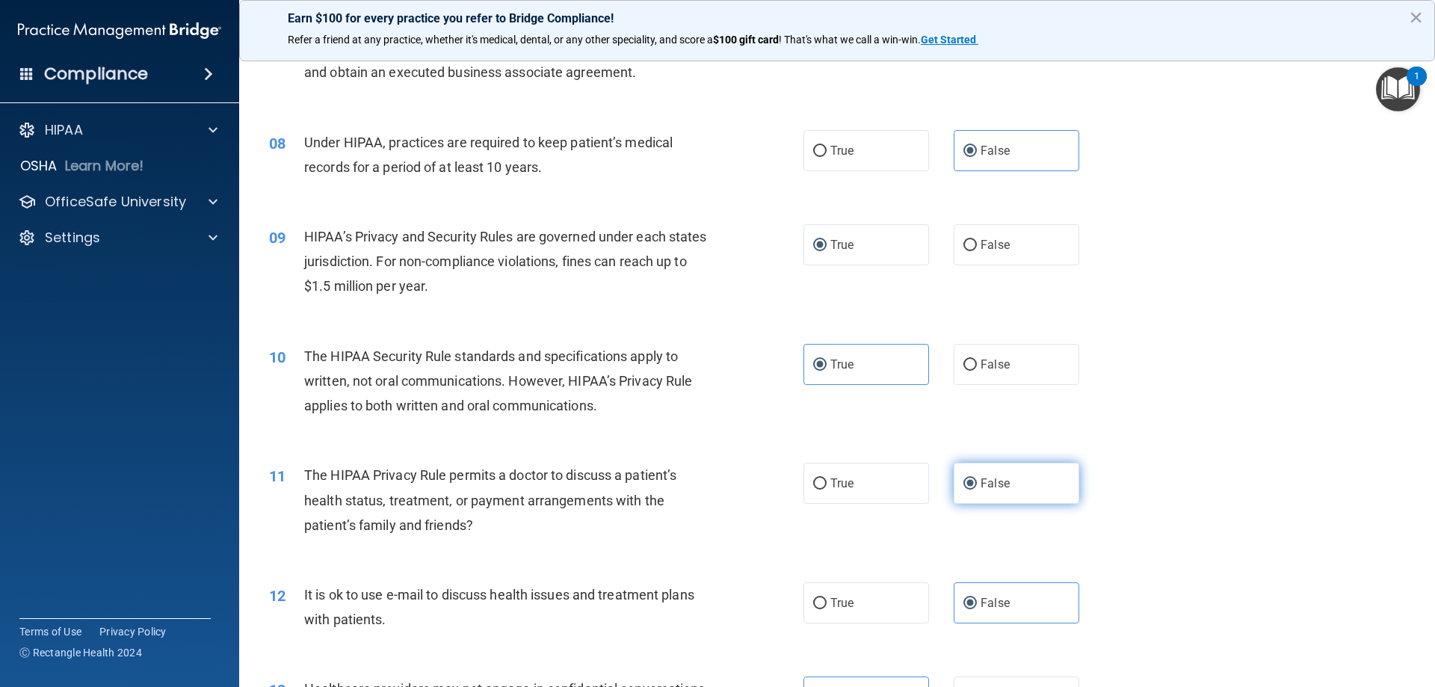
click at [963, 472] on label "False" at bounding box center [1017, 483] width 126 height 41
click at [963, 478] on input "False" at bounding box center [969, 483] width 13 height 11
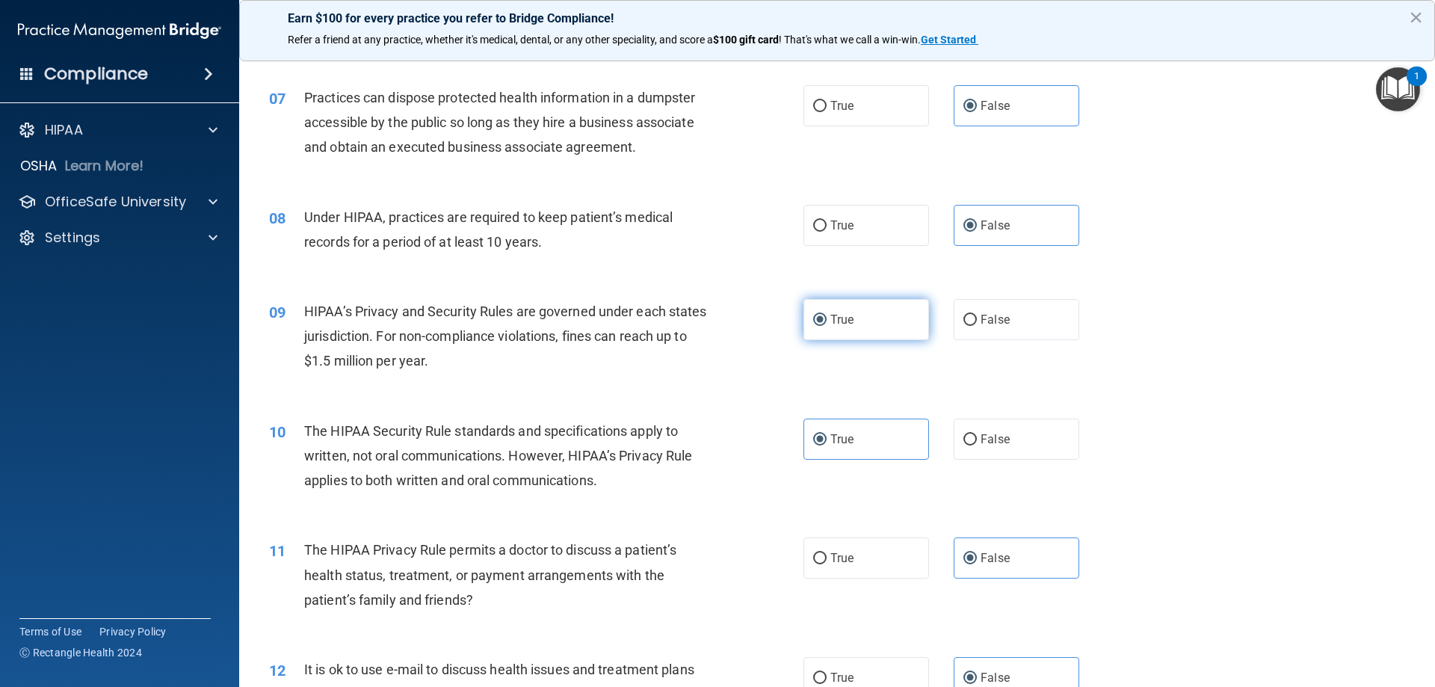
click at [842, 318] on span "True" at bounding box center [841, 319] width 23 height 14
click at [827, 318] on input "True" at bounding box center [819, 320] width 13 height 11
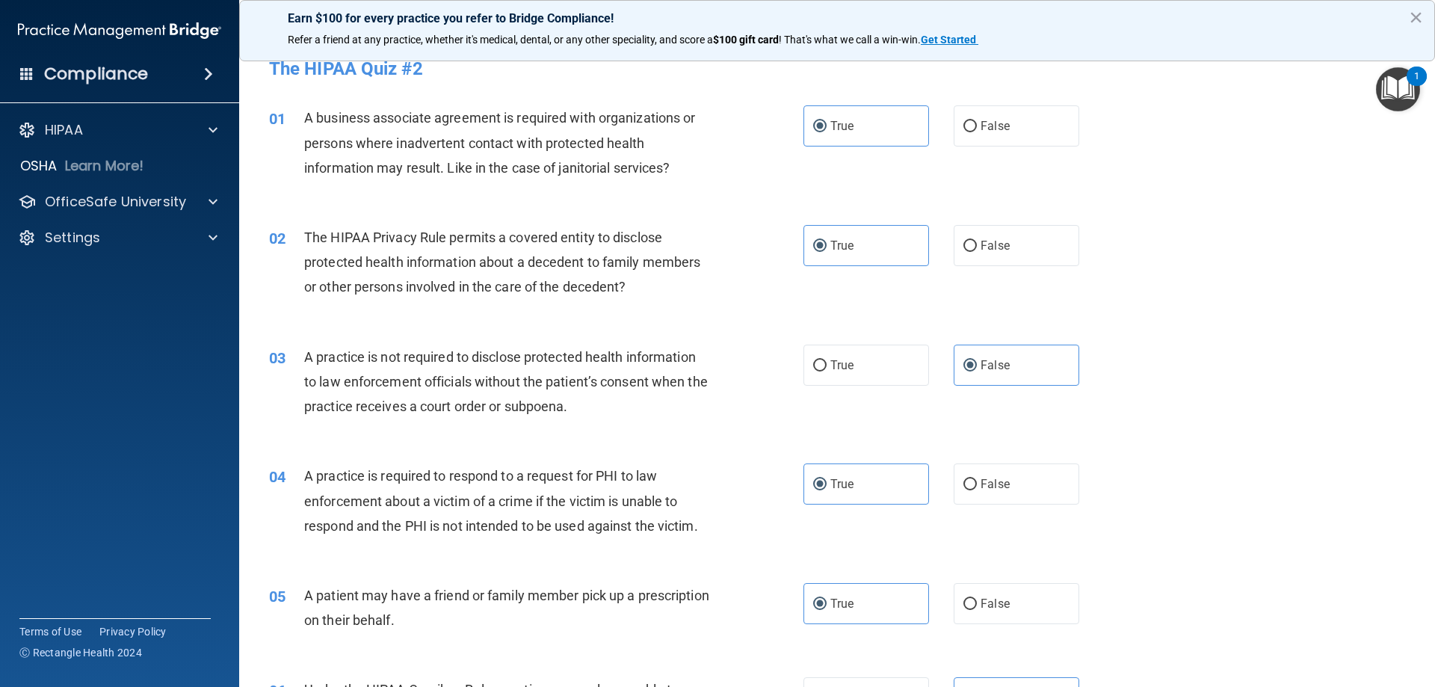
scroll to position [0, 0]
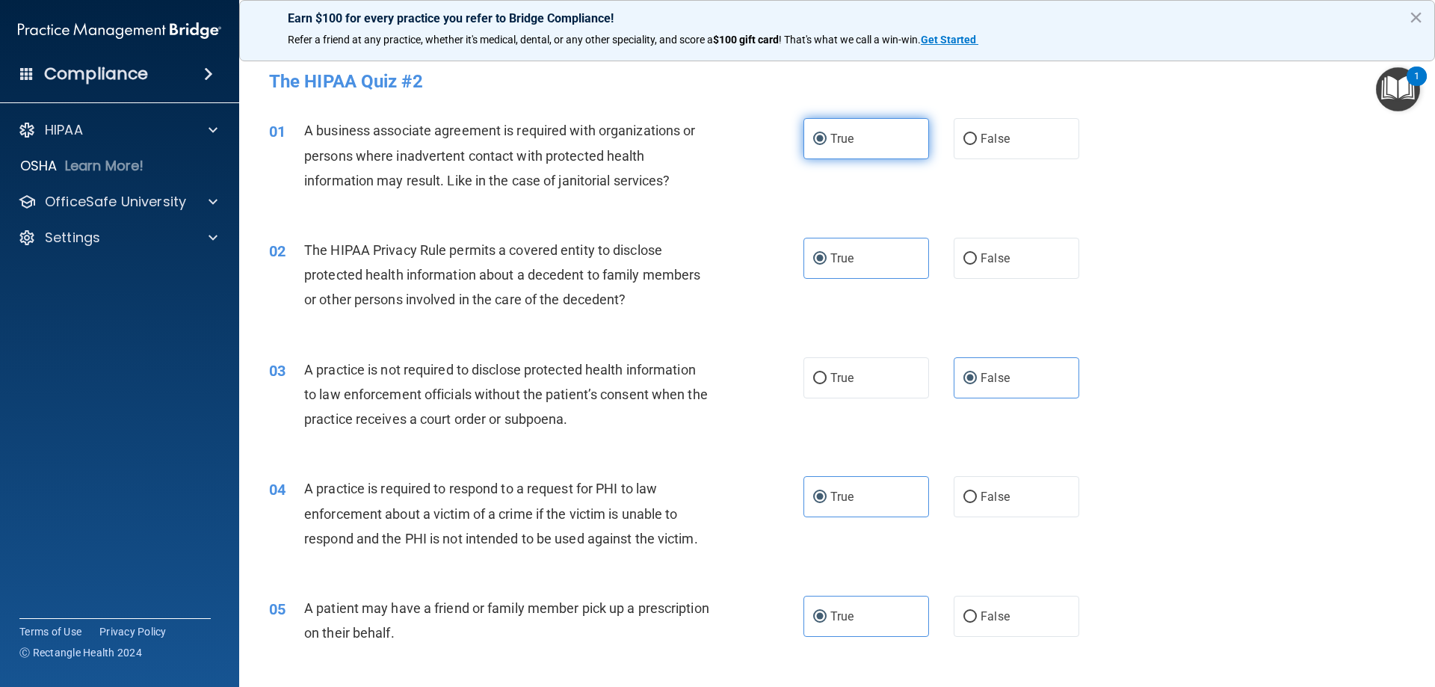
click at [853, 142] on label "True" at bounding box center [866, 138] width 126 height 41
click at [827, 142] on input "True" at bounding box center [819, 139] width 13 height 11
click at [869, 250] on label "True" at bounding box center [866, 258] width 126 height 41
click at [827, 253] on input "True" at bounding box center [819, 258] width 13 height 11
click at [999, 383] on span "False" at bounding box center [995, 378] width 29 height 14
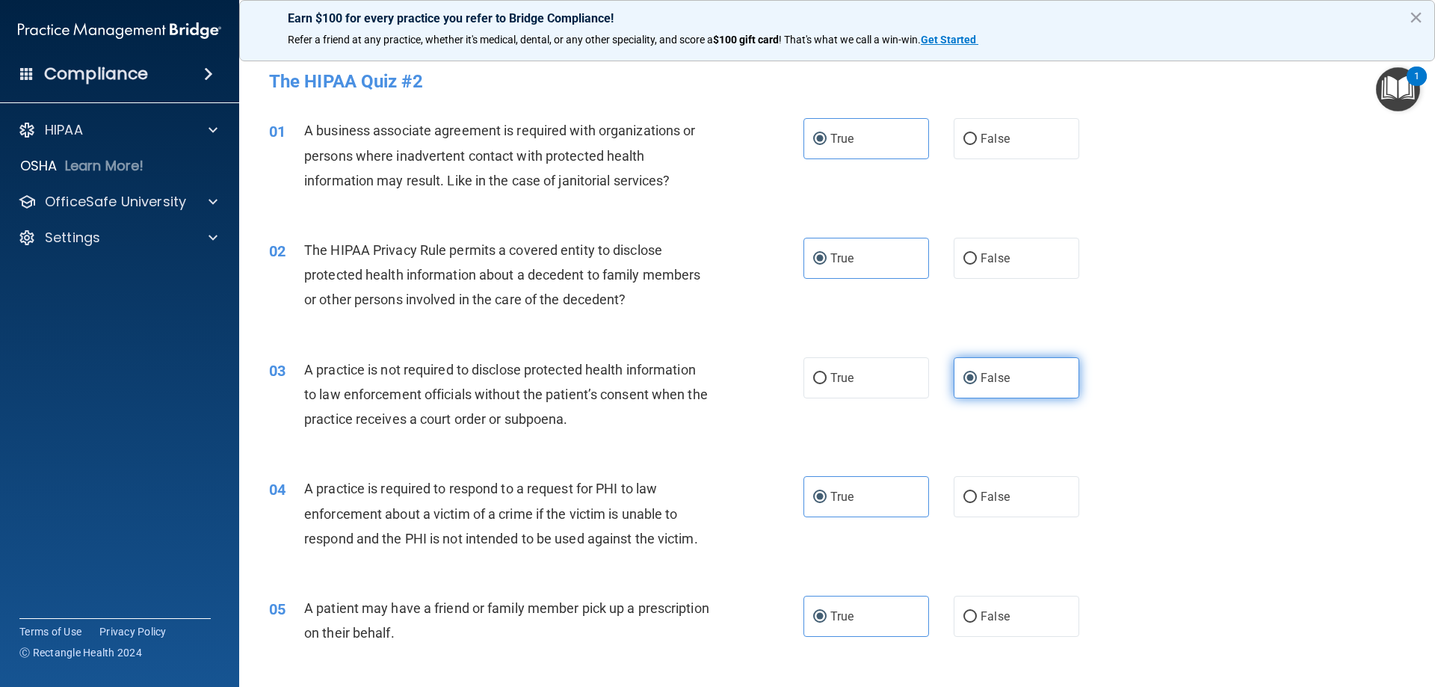
click at [977, 383] on input "False" at bounding box center [969, 378] width 13 height 11
click at [854, 485] on label "True" at bounding box center [866, 496] width 126 height 41
click at [827, 492] on input "True" at bounding box center [819, 497] width 13 height 11
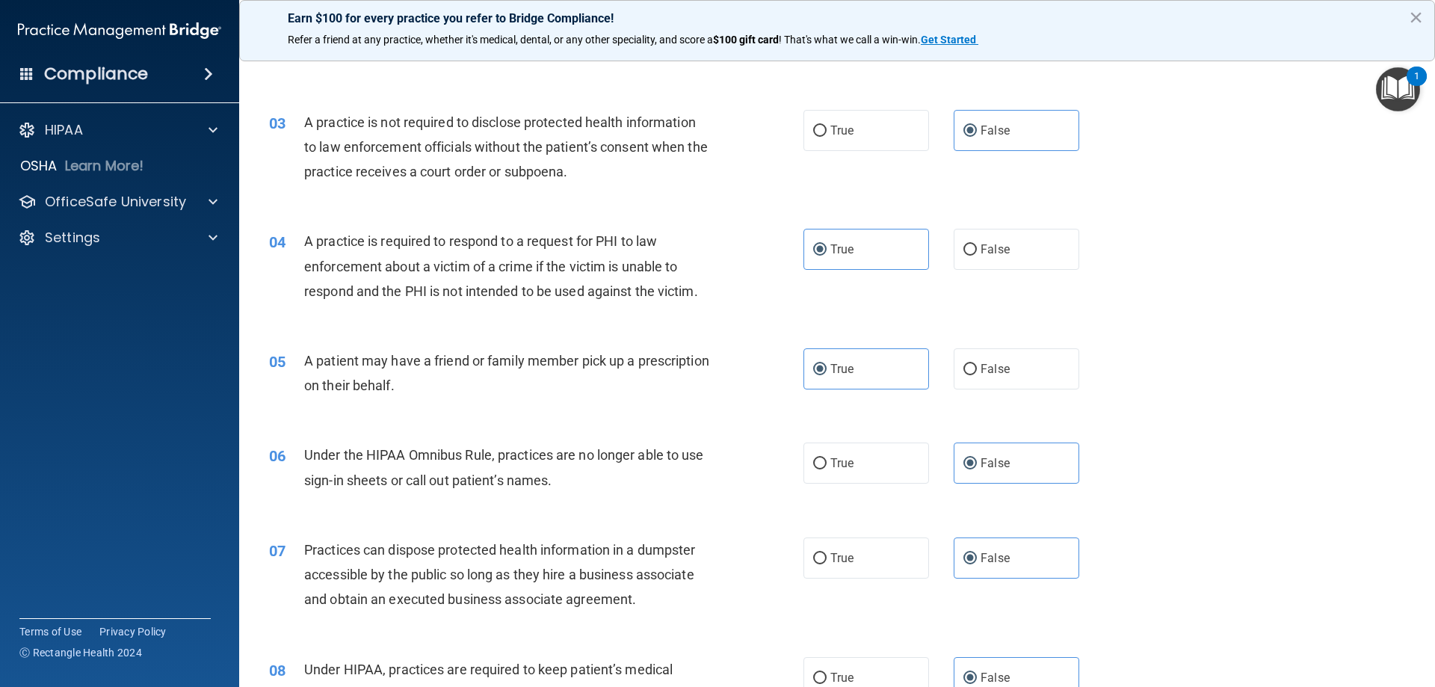
scroll to position [299, 0]
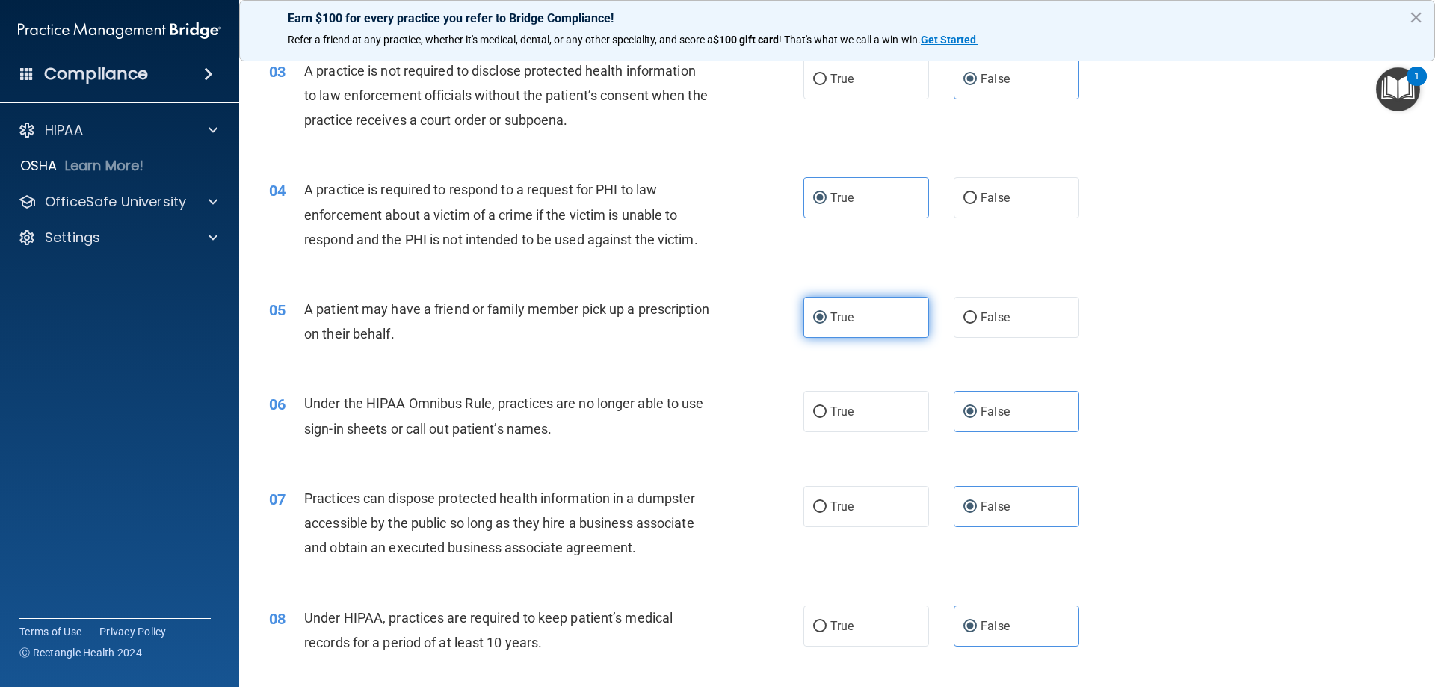
click at [847, 318] on span "True" at bounding box center [841, 317] width 23 height 14
click at [827, 318] on input "True" at bounding box center [819, 317] width 13 height 11
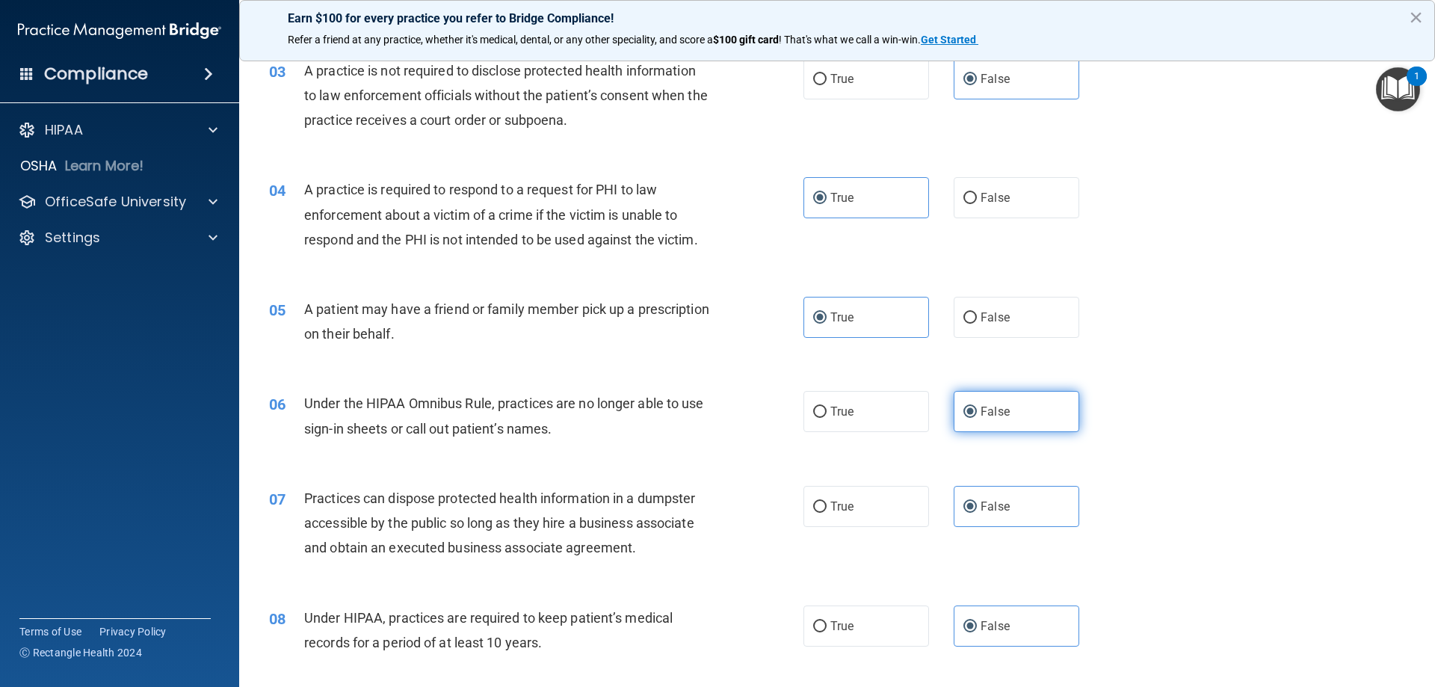
click at [1025, 419] on label "False" at bounding box center [1017, 411] width 126 height 41
click at [977, 418] on input "False" at bounding box center [969, 412] width 13 height 11
click at [1002, 484] on div "07 Practices can dispose protected health information in a dumpster accessible …" at bounding box center [837, 527] width 1159 height 120
click at [1003, 497] on label "False" at bounding box center [1017, 506] width 126 height 41
click at [977, 502] on input "False" at bounding box center [969, 507] width 13 height 11
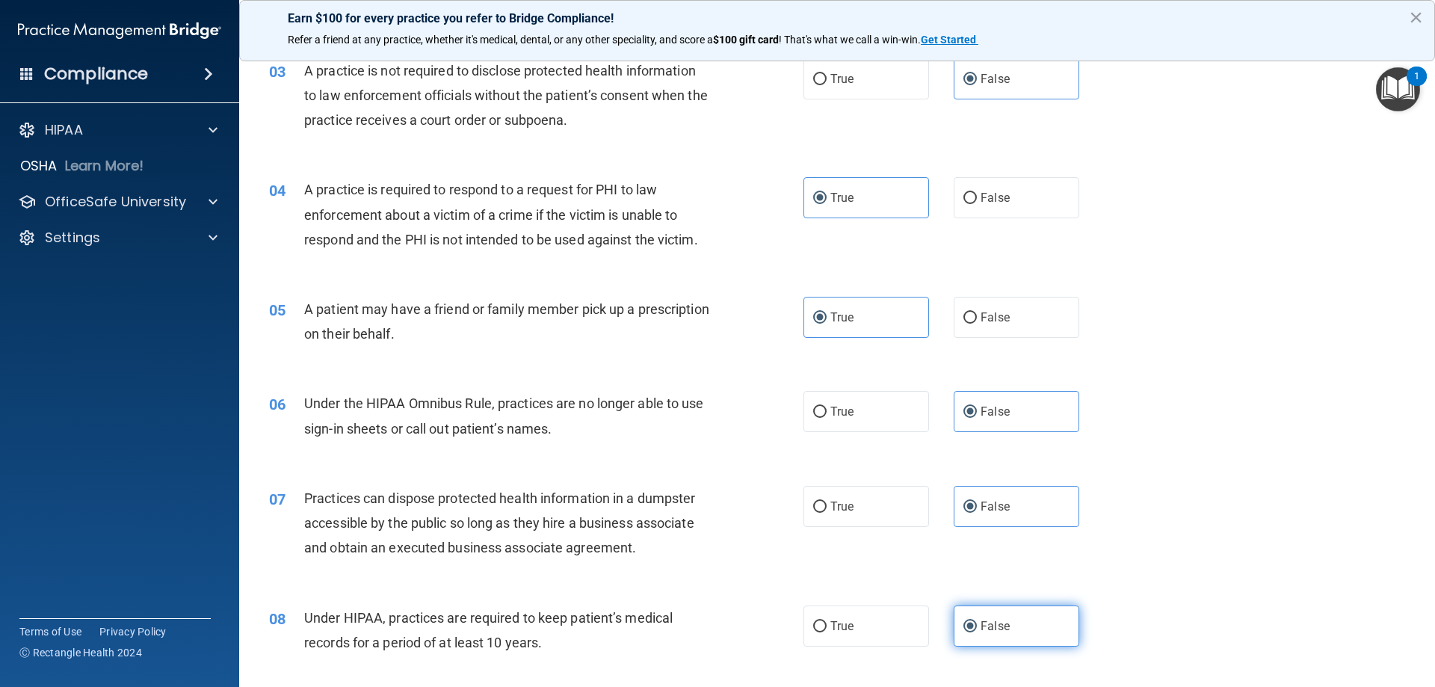
click at [1011, 641] on label "False" at bounding box center [1017, 625] width 126 height 41
click at [977, 632] on input "False" at bounding box center [969, 626] width 13 height 11
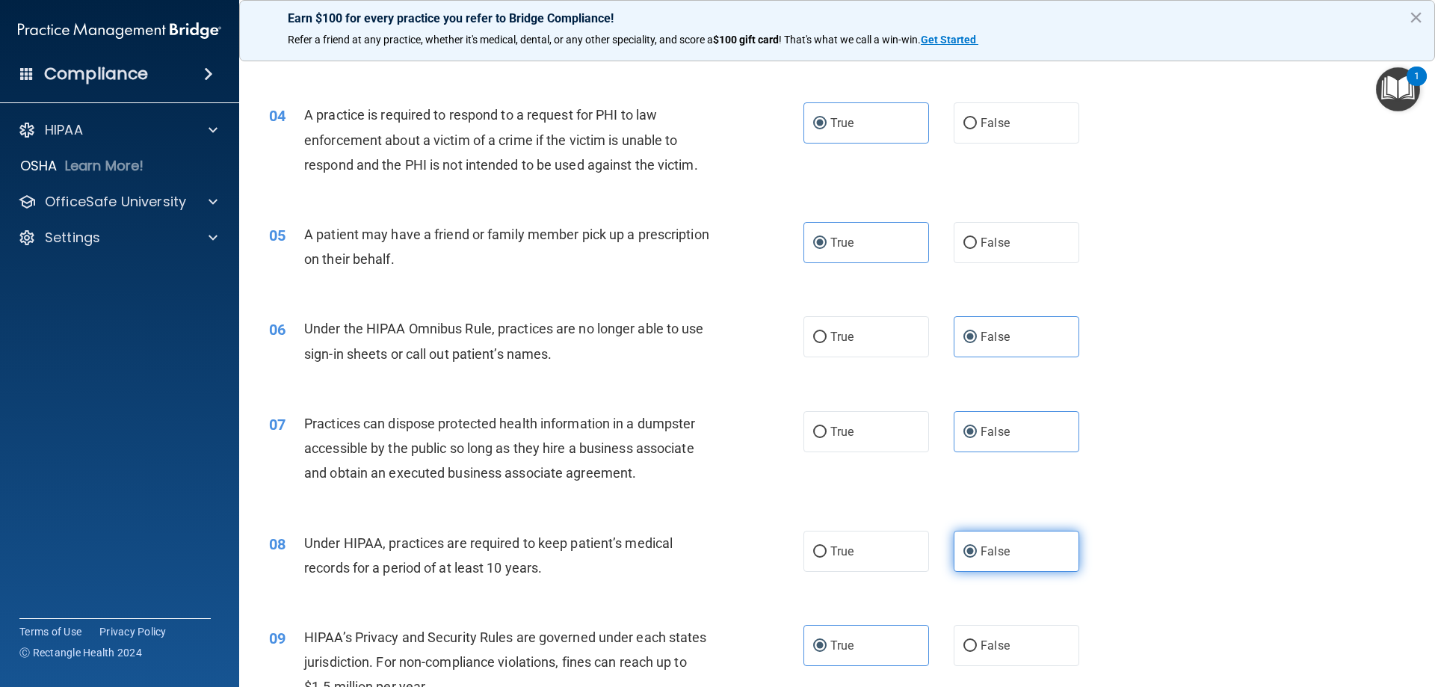
click at [1019, 565] on label "False" at bounding box center [1017, 551] width 126 height 41
click at [977, 558] on input "False" at bounding box center [969, 551] width 13 height 11
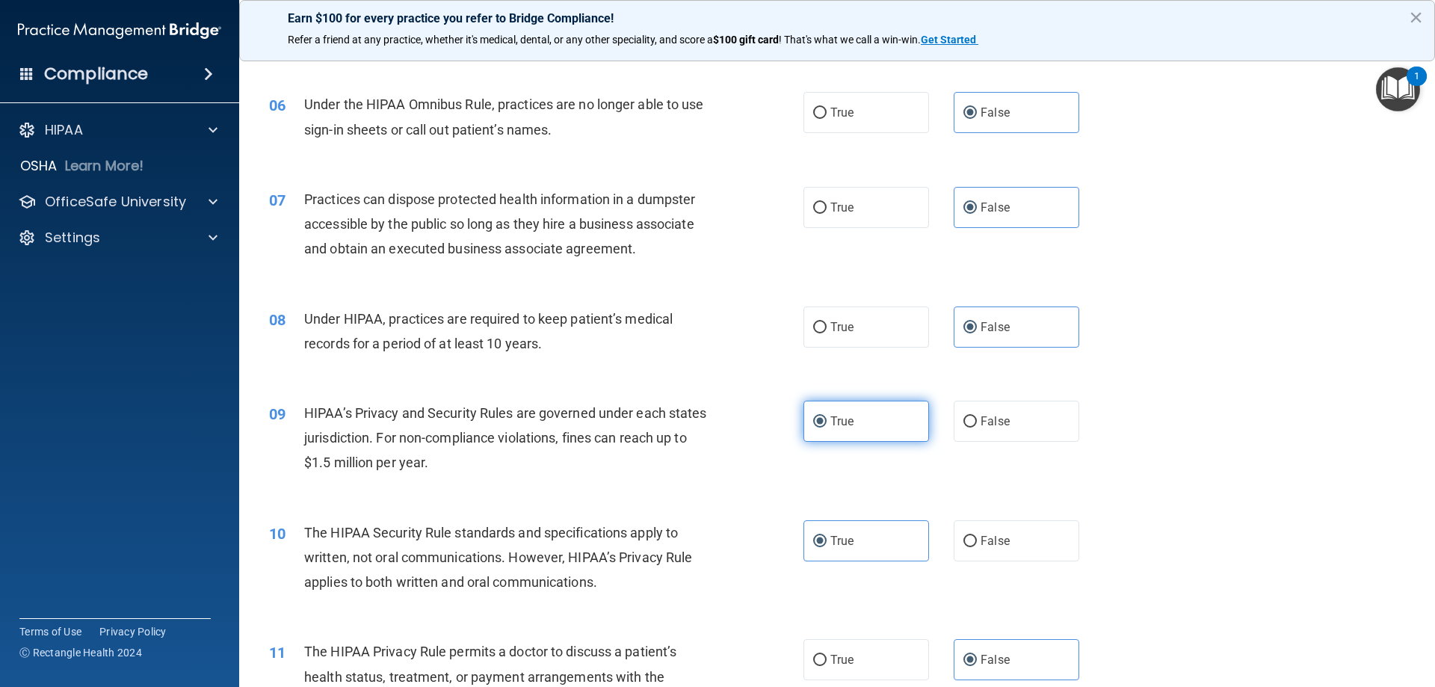
click at [843, 409] on label "True" at bounding box center [866, 421] width 126 height 41
click at [827, 416] on input "True" at bounding box center [819, 421] width 13 height 11
click at [853, 541] on label "True" at bounding box center [866, 540] width 126 height 41
click at [827, 541] on input "True" at bounding box center [819, 541] width 13 height 11
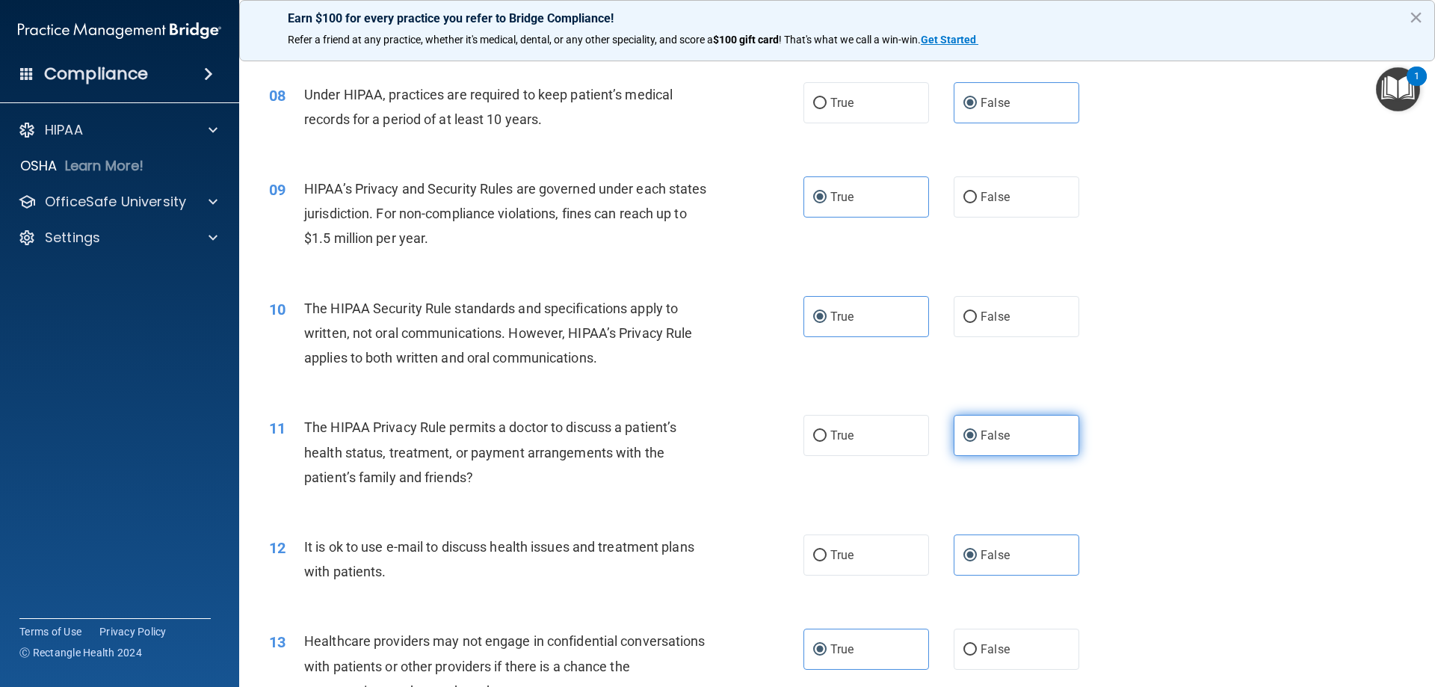
click at [1006, 439] on label "False" at bounding box center [1017, 435] width 126 height 41
click at [977, 439] on input "False" at bounding box center [969, 436] width 13 height 11
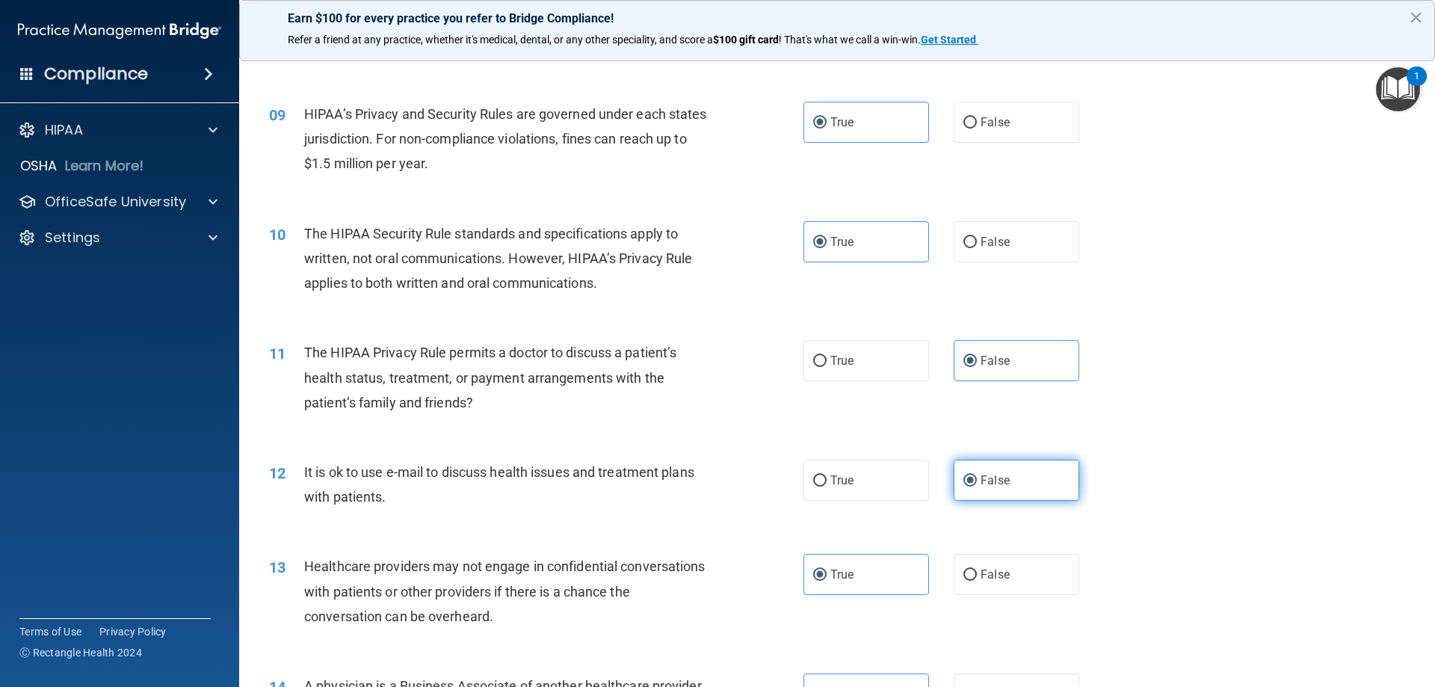
click at [1017, 491] on label "False" at bounding box center [1017, 480] width 126 height 41
click at [977, 487] on input "False" at bounding box center [969, 480] width 13 height 11
click at [842, 577] on span "True" at bounding box center [841, 574] width 23 height 14
click at [827, 577] on input "True" at bounding box center [819, 575] width 13 height 11
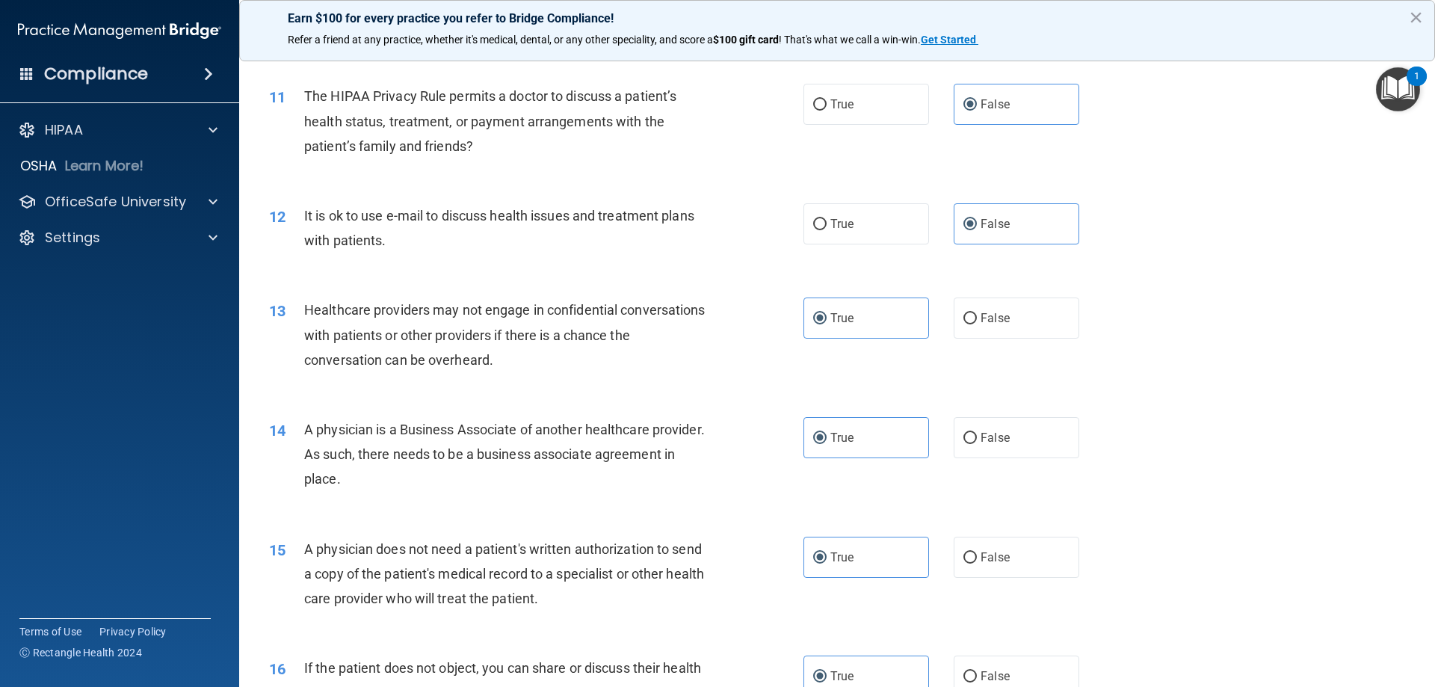
scroll to position [1196, 0]
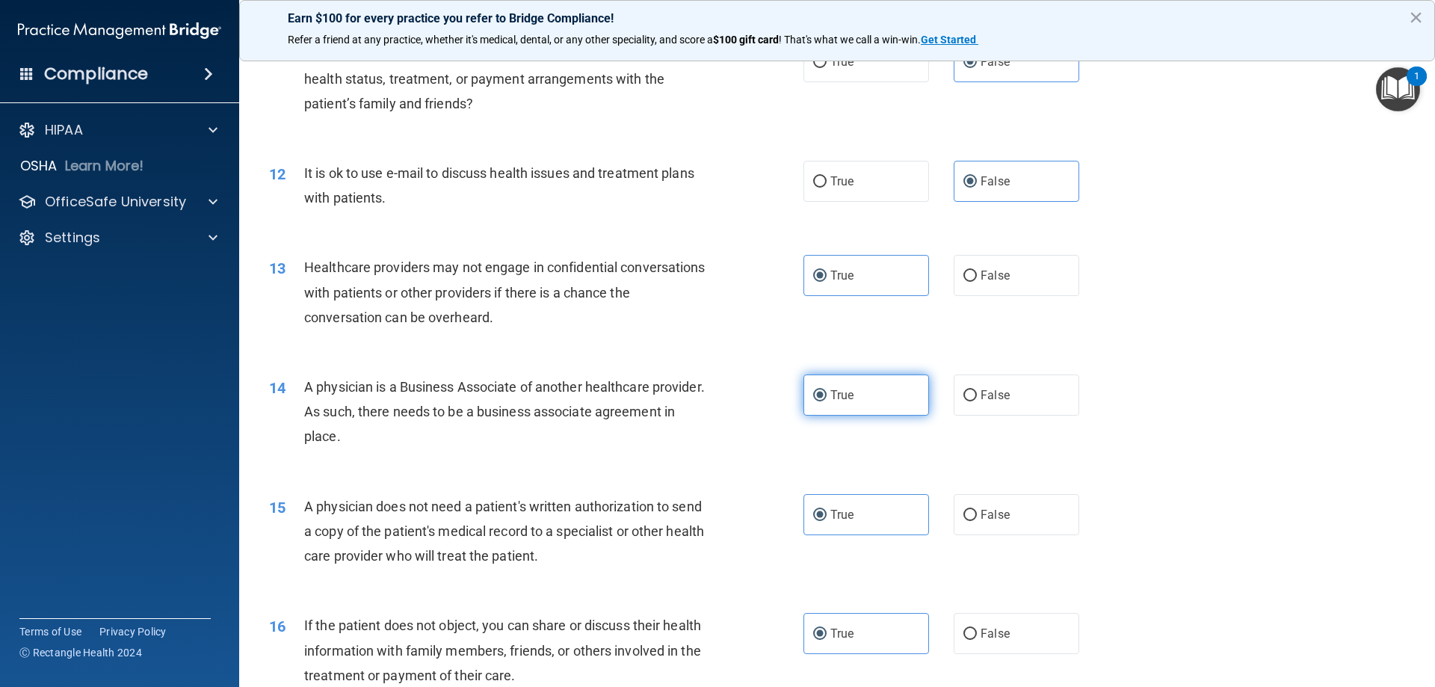
click at [866, 392] on label "True" at bounding box center [866, 394] width 126 height 41
click at [827, 392] on input "True" at bounding box center [819, 395] width 13 height 11
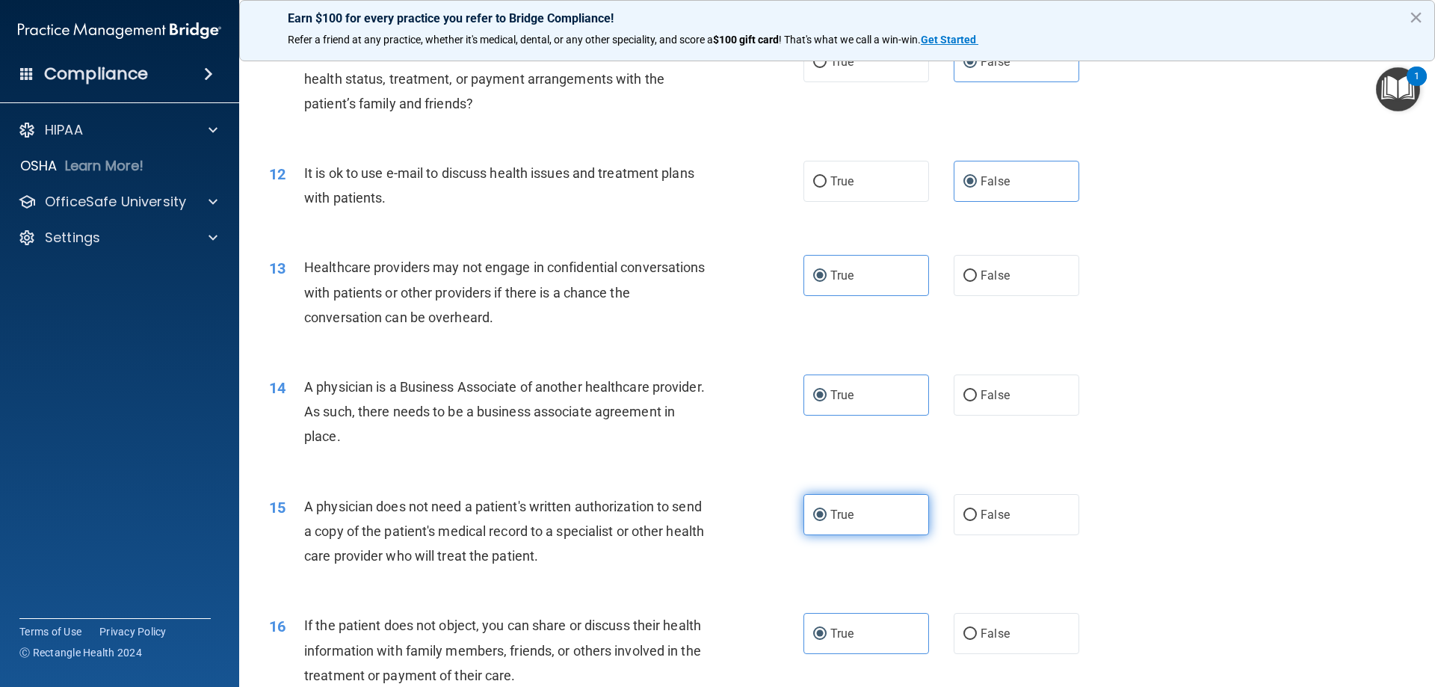
click at [858, 511] on label "True" at bounding box center [866, 514] width 126 height 41
click at [827, 511] on input "True" at bounding box center [819, 515] width 13 height 11
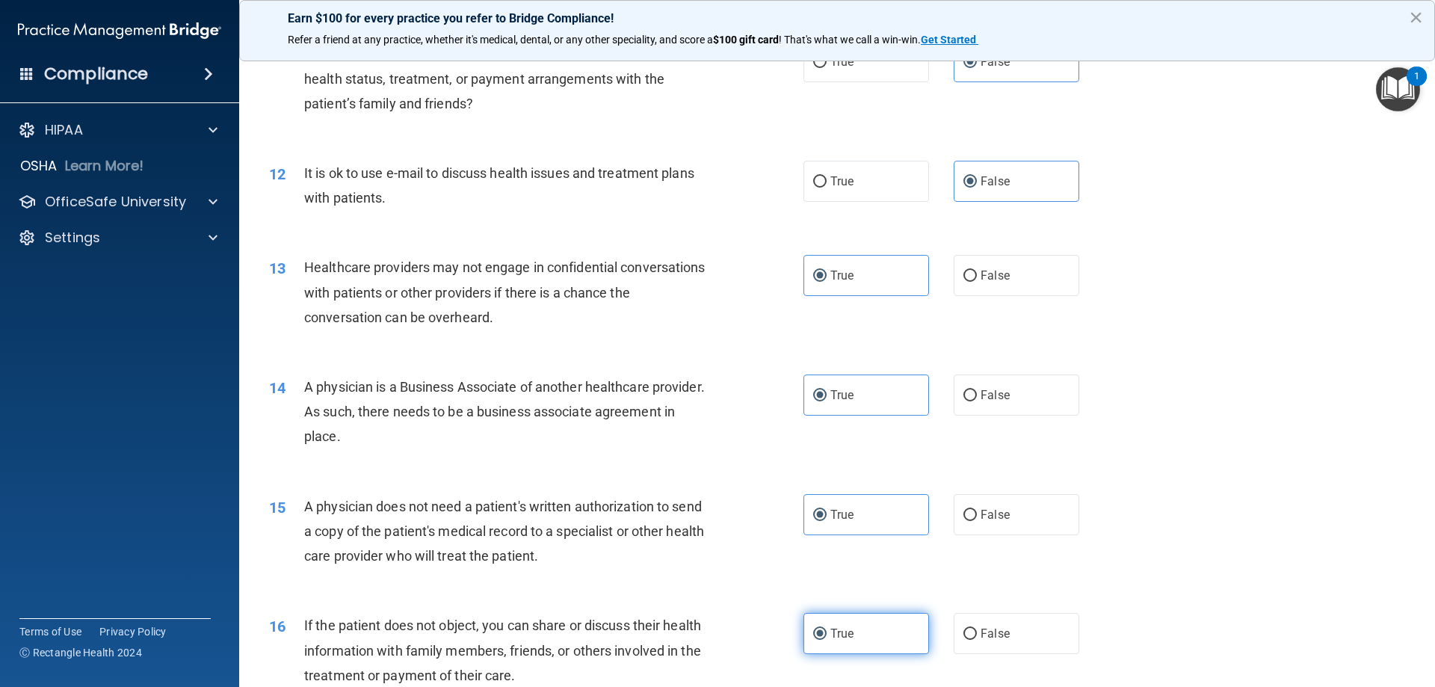
click at [850, 623] on label "True" at bounding box center [866, 633] width 126 height 41
click at [827, 629] on input "True" at bounding box center [819, 634] width 13 height 11
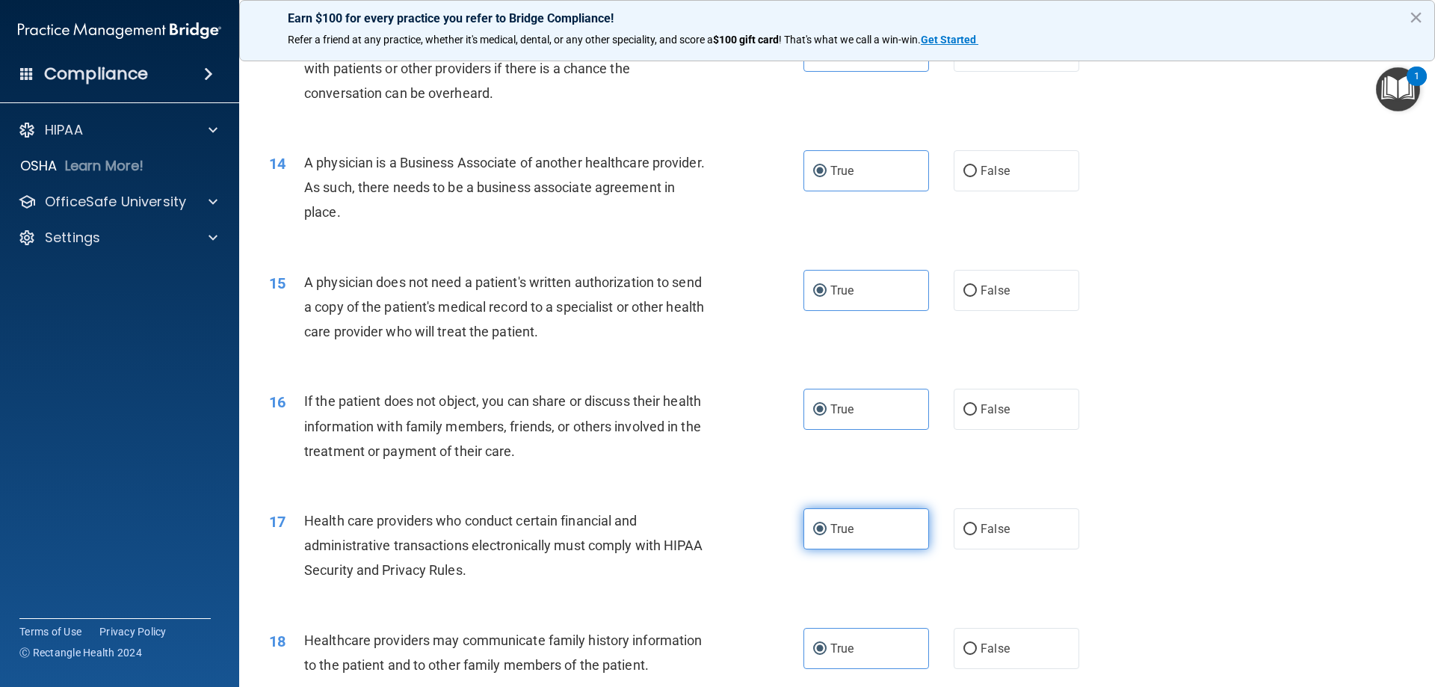
click at [879, 534] on label "True" at bounding box center [866, 528] width 126 height 41
click at [827, 534] on input "True" at bounding box center [819, 529] width 13 height 11
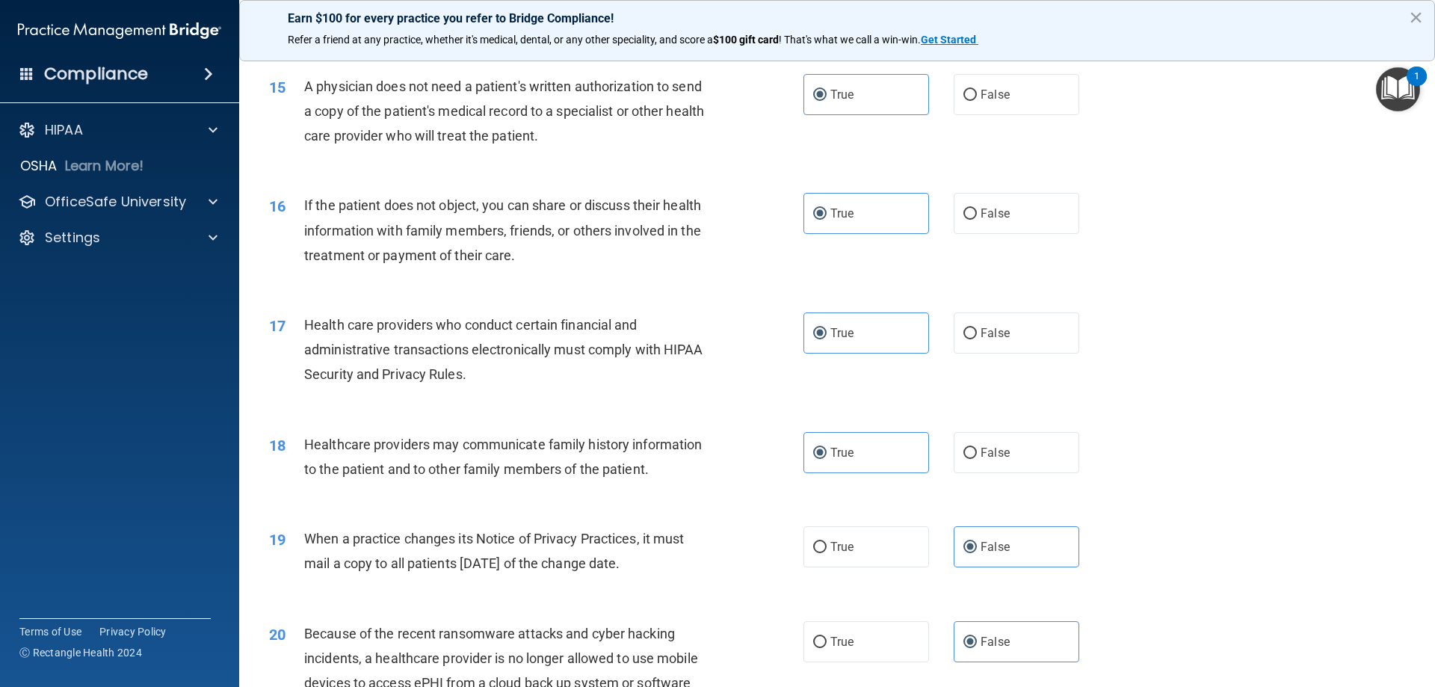
scroll to position [1644, 0]
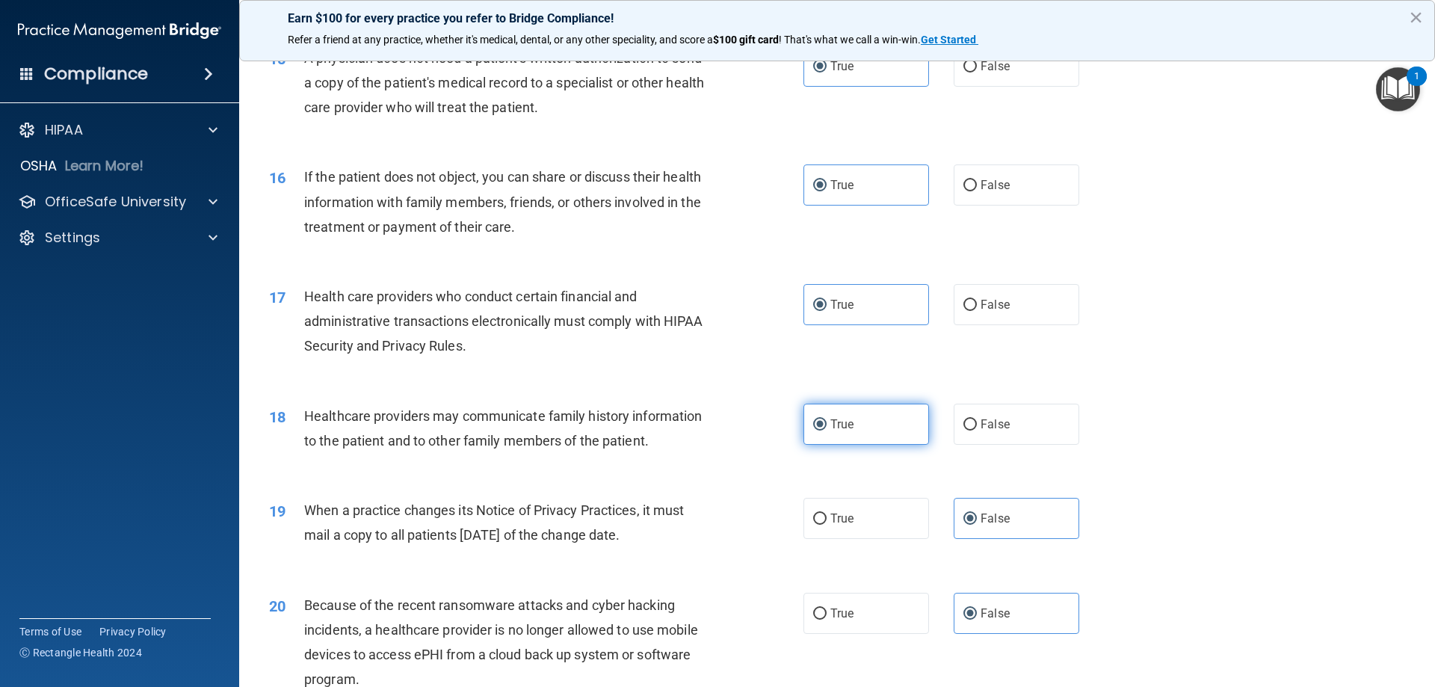
click at [874, 433] on label "True" at bounding box center [866, 424] width 126 height 41
click at [827, 431] on input "True" at bounding box center [819, 424] width 13 height 11
click at [994, 536] on label "False" at bounding box center [1017, 518] width 126 height 41
click at [977, 525] on input "False" at bounding box center [969, 518] width 13 height 11
click at [991, 607] on span "False" at bounding box center [995, 613] width 29 height 14
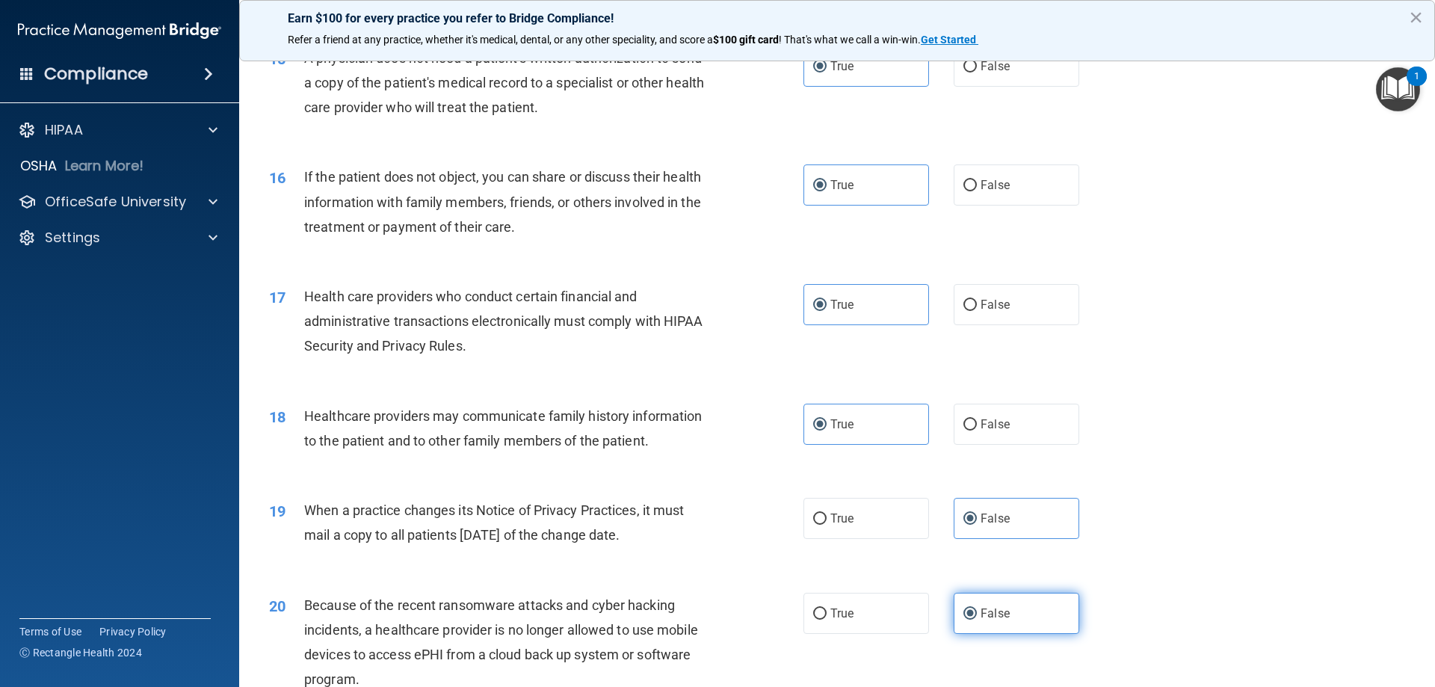
click at [977, 608] on input "False" at bounding box center [969, 613] width 13 height 11
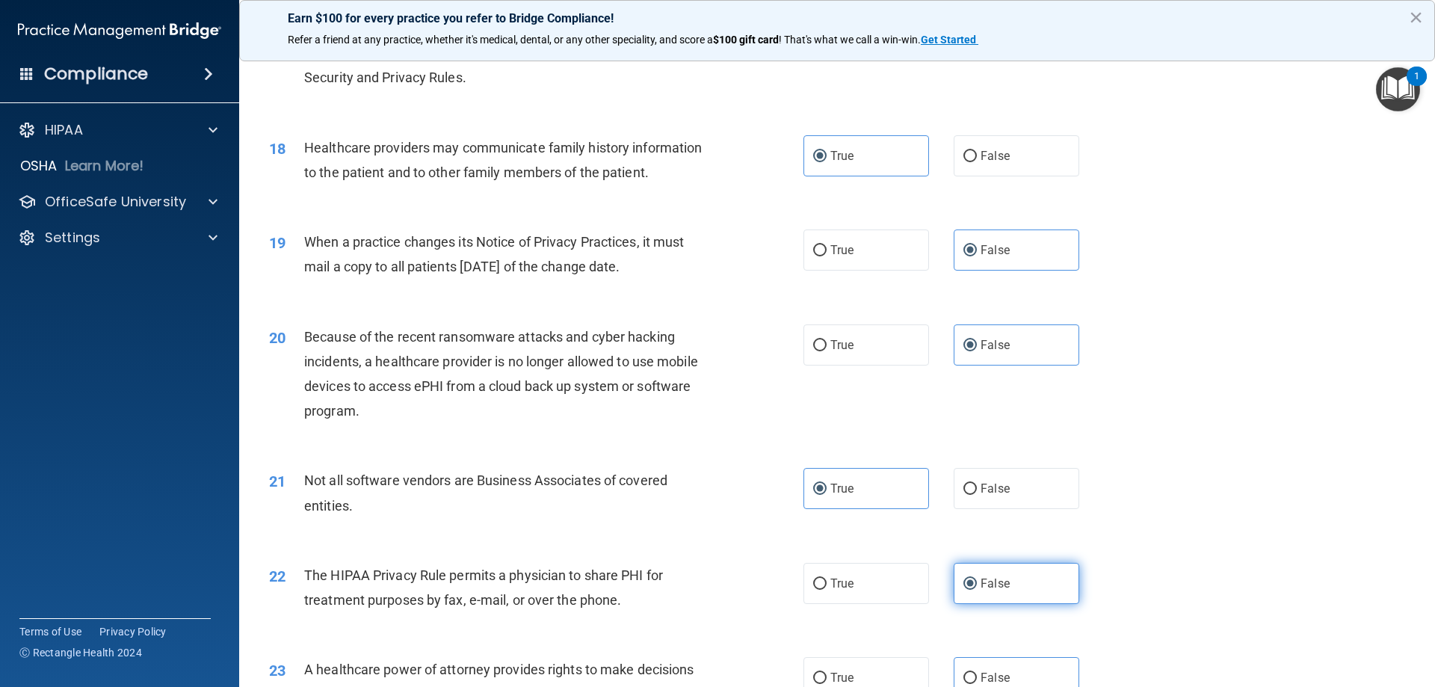
scroll to position [1943, 0]
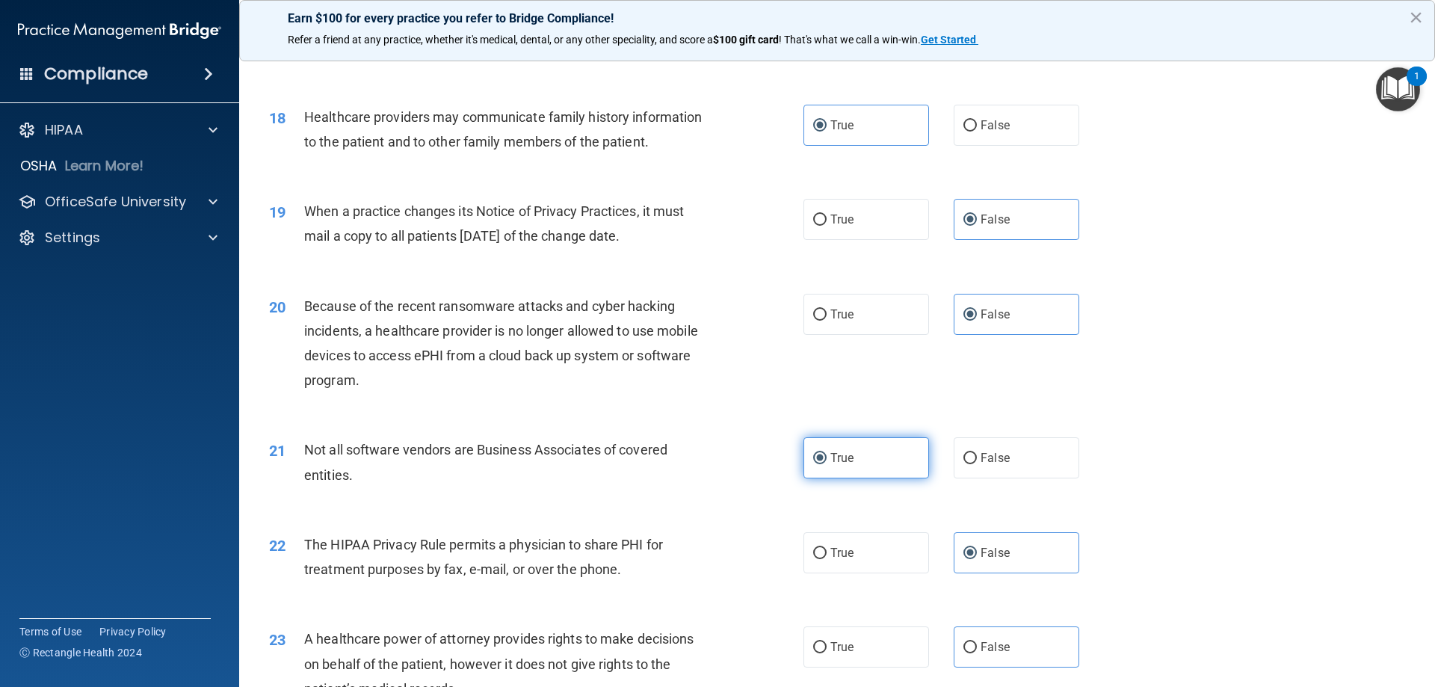
click at [863, 460] on label "True" at bounding box center [866, 457] width 126 height 41
click at [827, 460] on input "True" at bounding box center [819, 458] width 13 height 11
click at [969, 546] on label "False" at bounding box center [1017, 552] width 126 height 41
click at [969, 548] on input "False" at bounding box center [969, 553] width 13 height 11
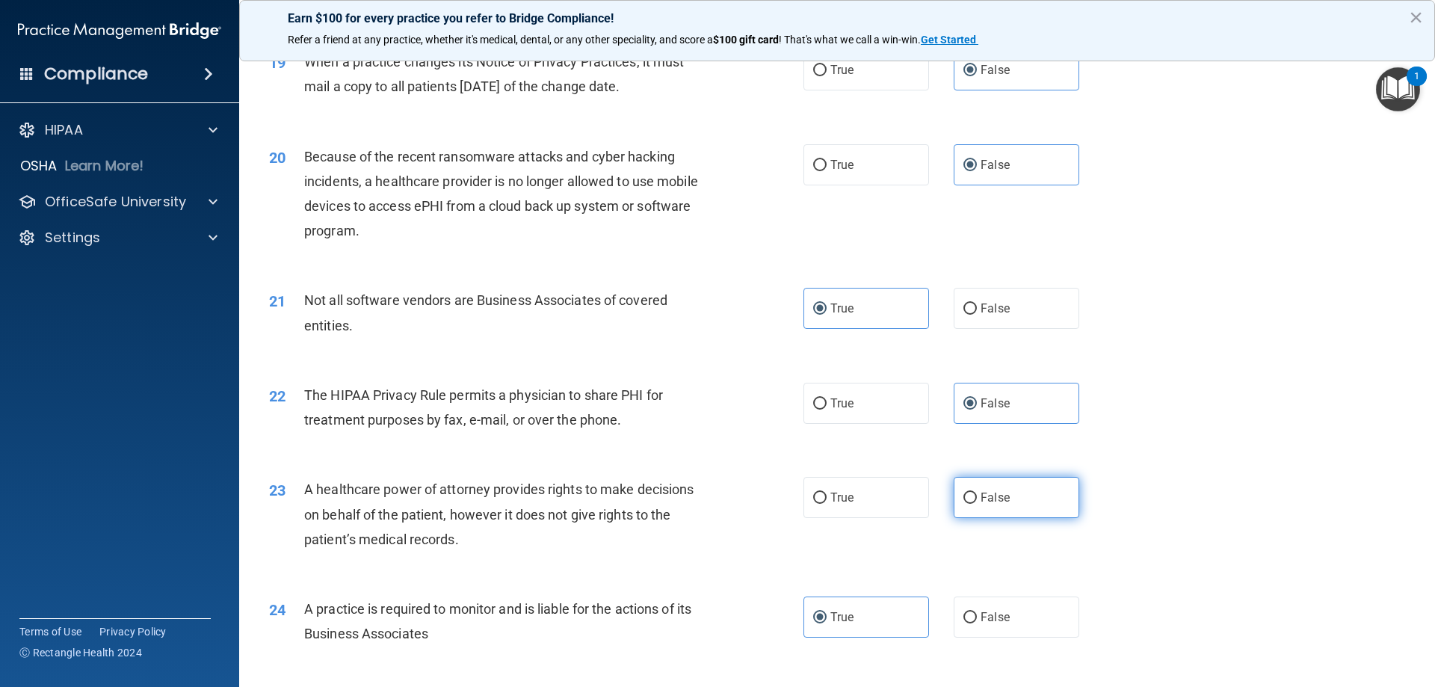
click at [1000, 500] on span "False" at bounding box center [995, 497] width 29 height 14
click at [977, 500] on input "False" at bounding box center [969, 498] width 13 height 11
radio input "true"
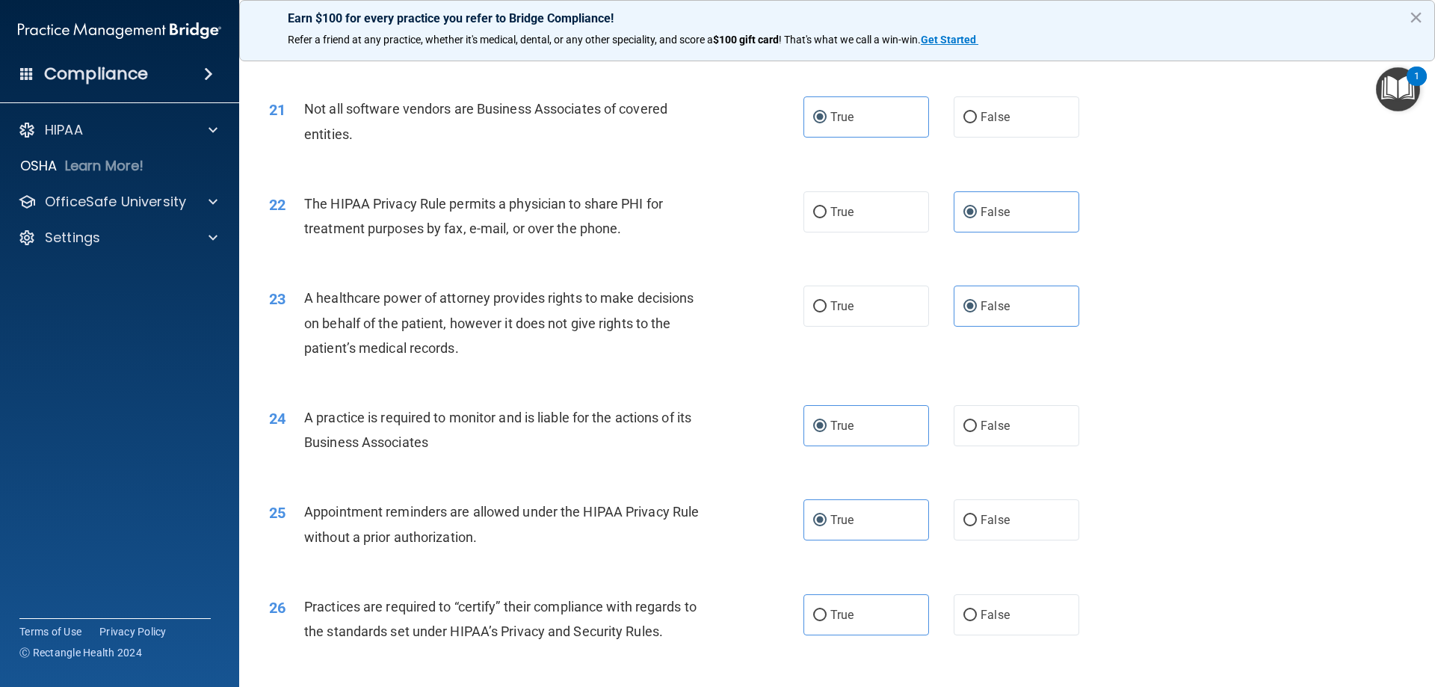
scroll to position [2317, 0]
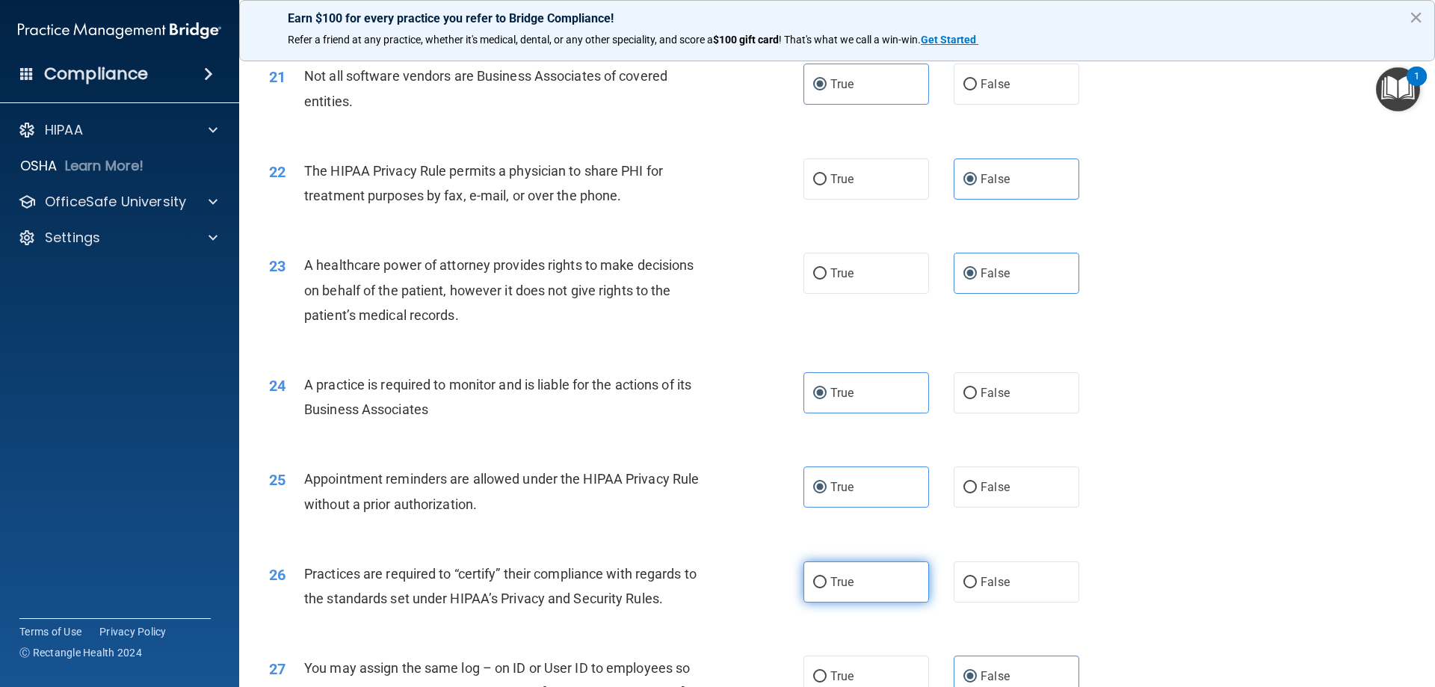
click at [869, 582] on label "True" at bounding box center [866, 581] width 126 height 41
click at [827, 582] on input "True" at bounding box center [819, 582] width 13 height 11
radio input "true"
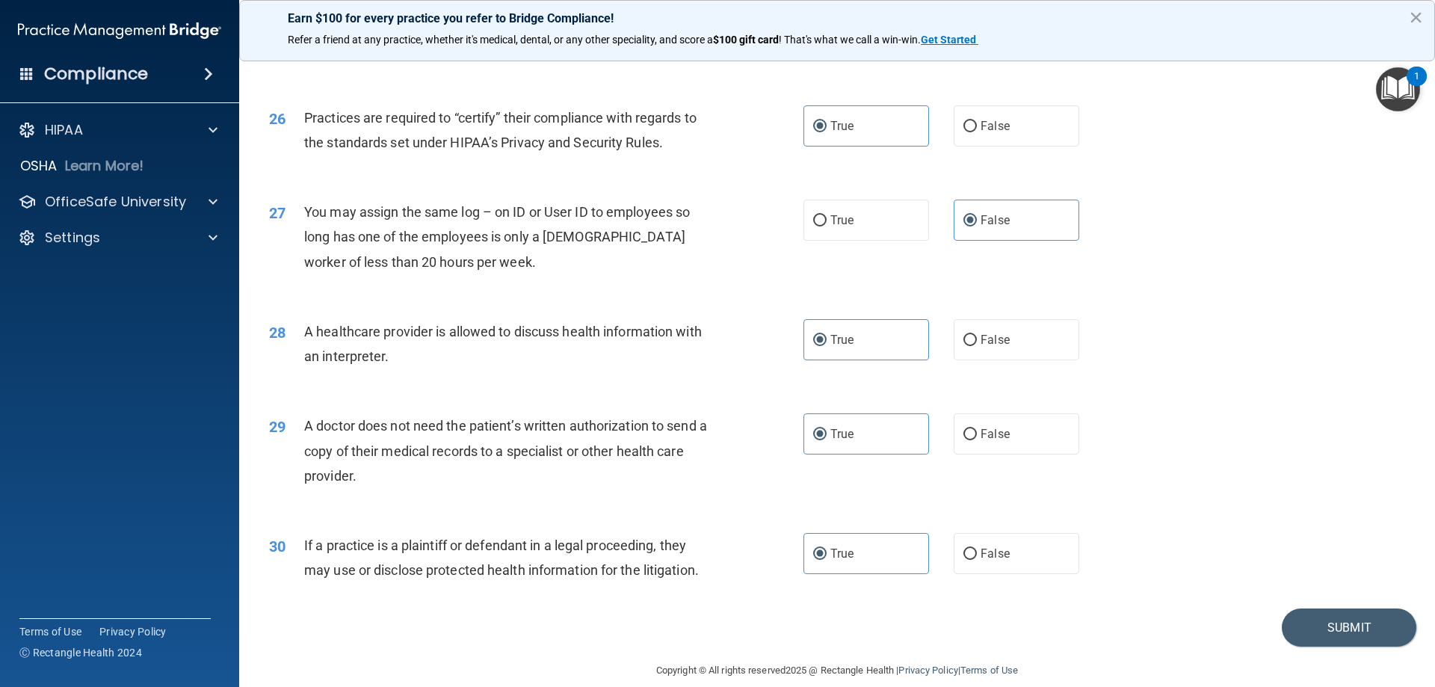
scroll to position [2792, 0]
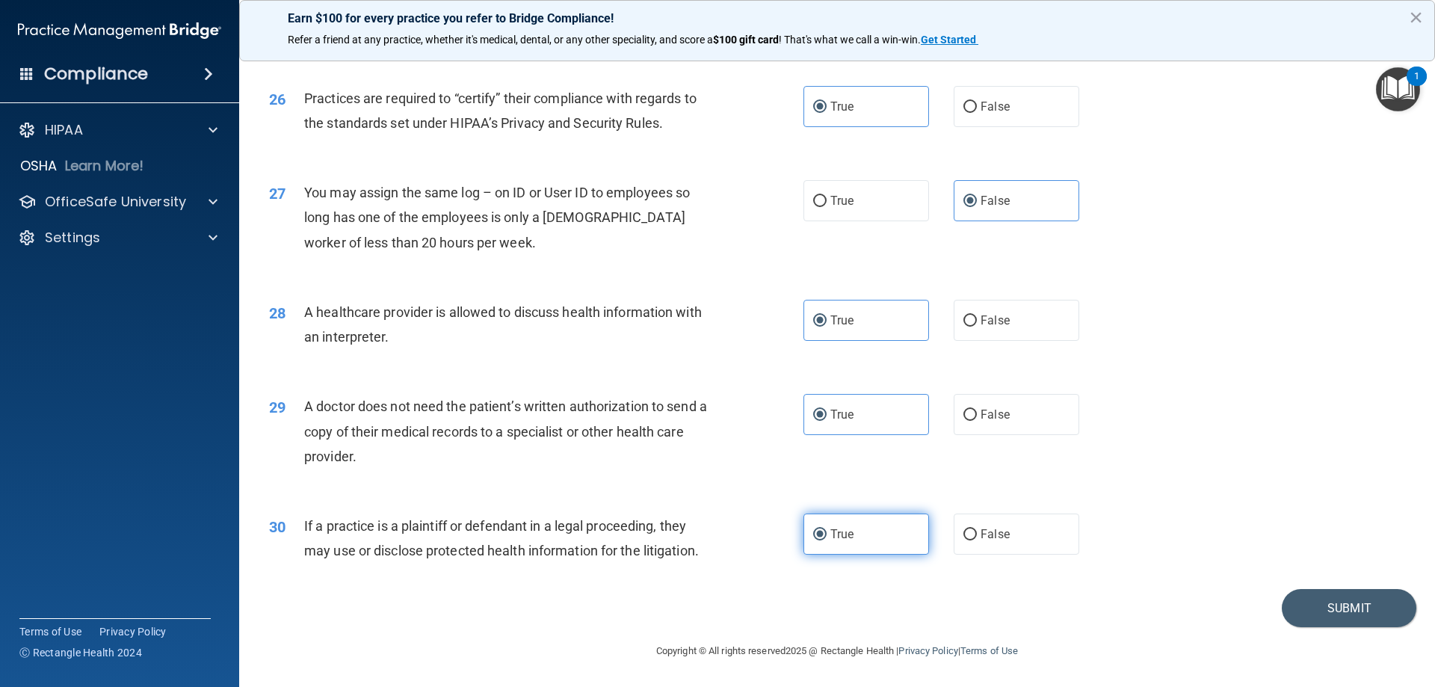
click at [893, 529] on label "True" at bounding box center [866, 533] width 126 height 41
click at [827, 529] on input "True" at bounding box center [819, 534] width 13 height 11
click at [892, 537] on label "True" at bounding box center [866, 533] width 126 height 41
click at [827, 537] on input "True" at bounding box center [819, 534] width 13 height 11
click at [998, 536] on span "False" at bounding box center [995, 534] width 29 height 14
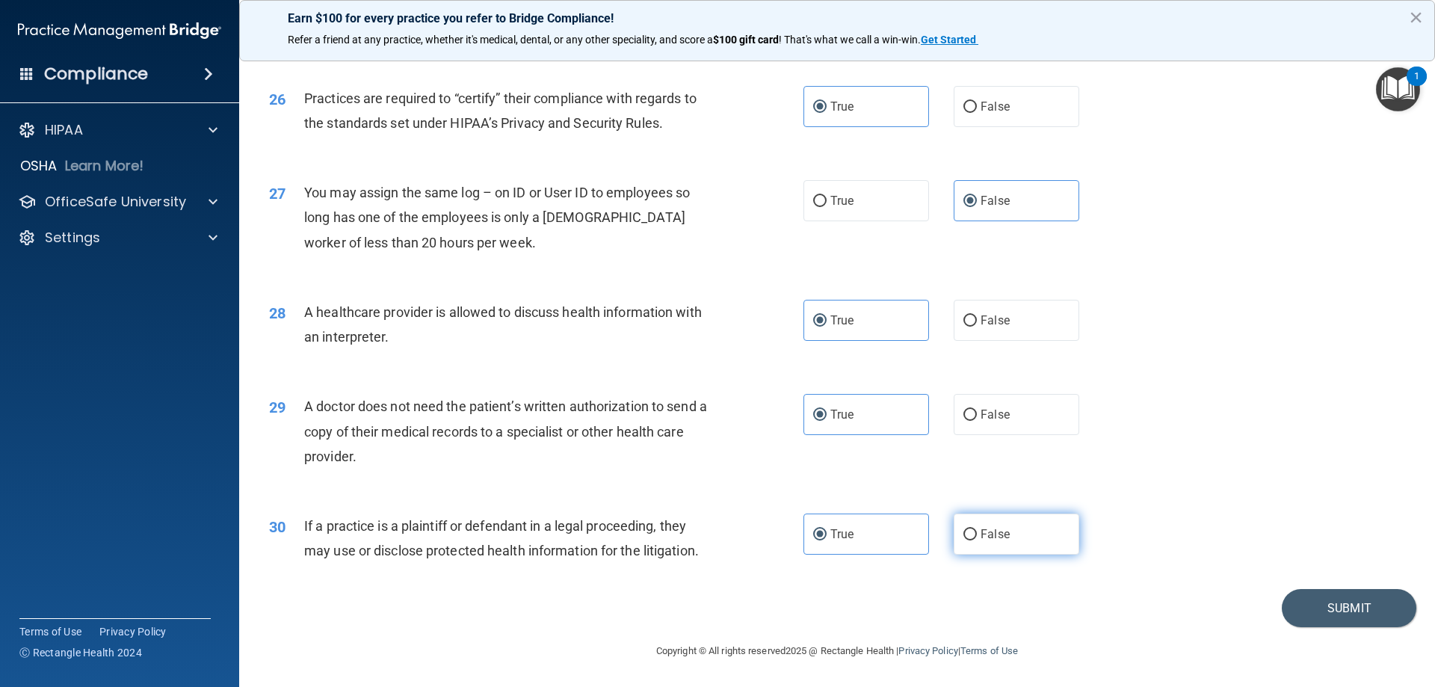
click at [977, 536] on input "False" at bounding box center [969, 534] width 13 height 11
radio input "true"
click at [886, 543] on label "True" at bounding box center [866, 533] width 126 height 41
click at [827, 540] on input "True" at bounding box center [819, 534] width 13 height 11
radio input "true"
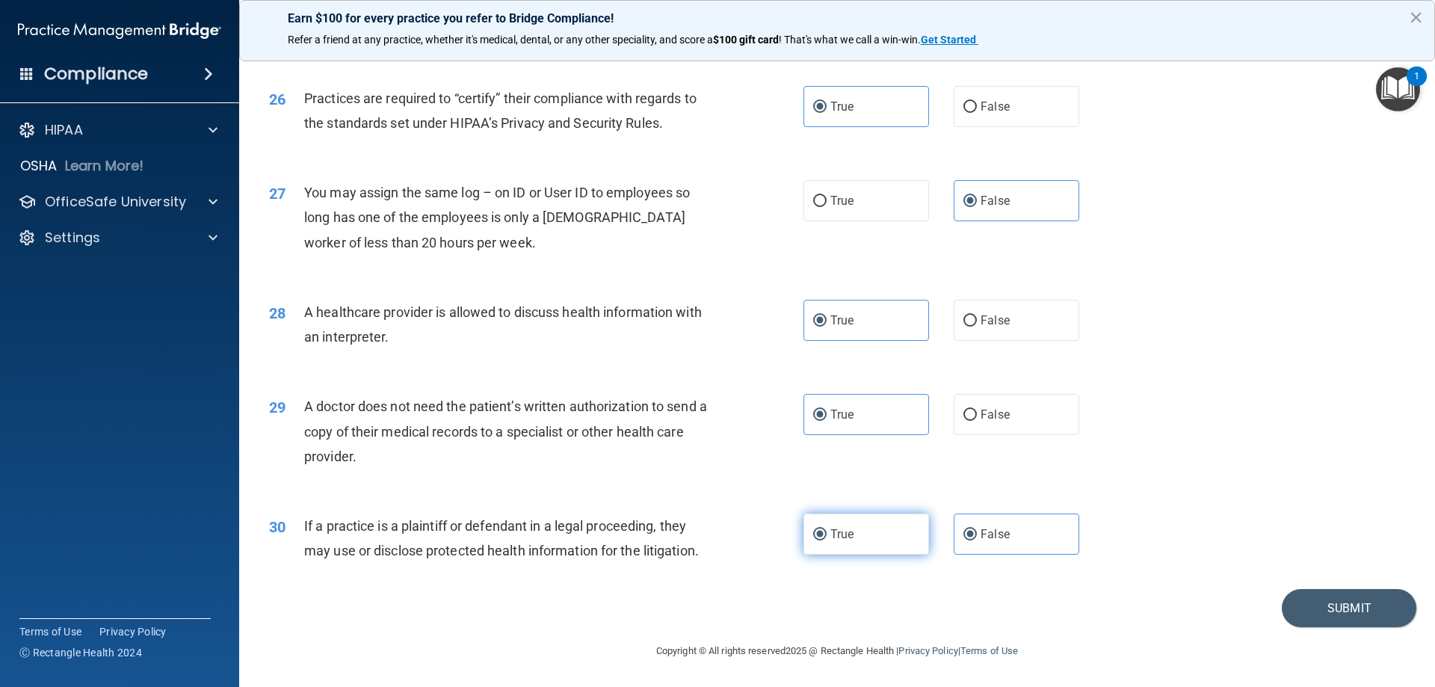
radio input "false"
click at [1288, 602] on button "Submit" at bounding box center [1349, 608] width 135 height 38
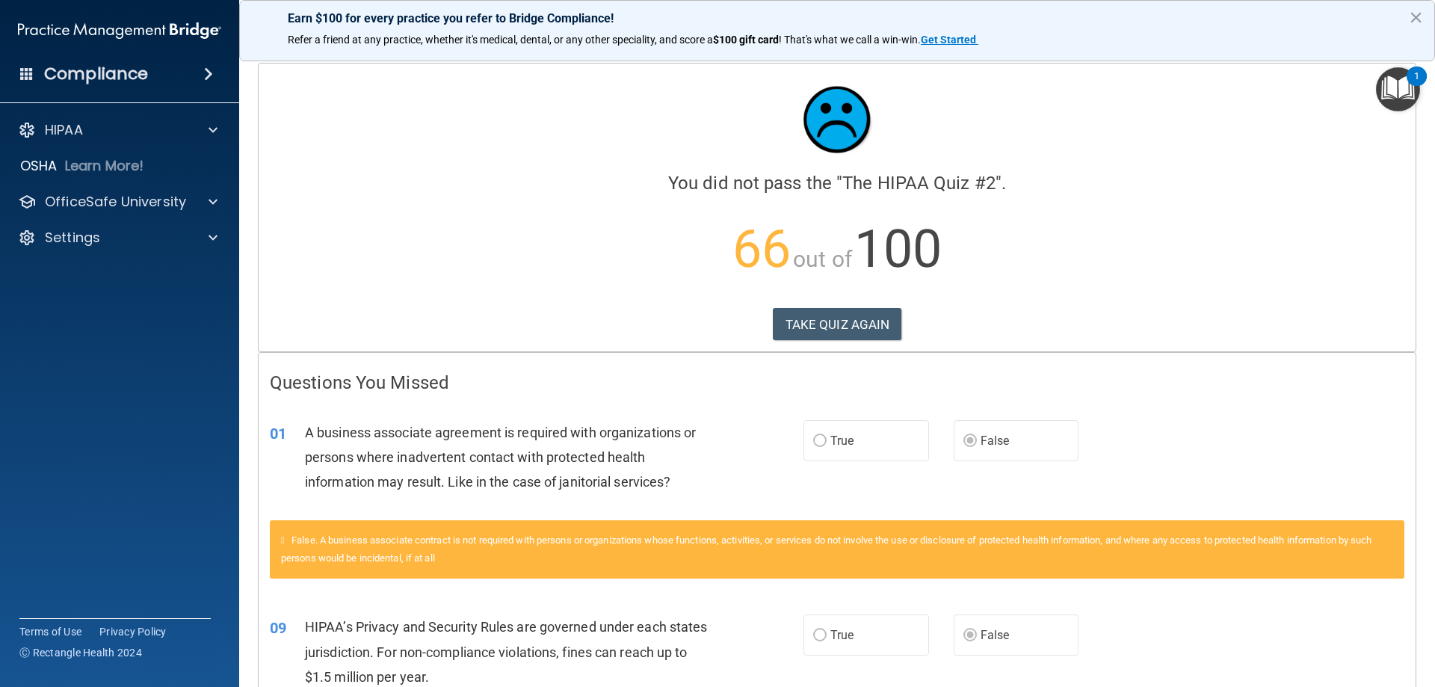
click at [810, 344] on div "Calculating your score.... You did not pass the " The HIPAA Quiz #2 ". 66 out o…" at bounding box center [837, 208] width 1157 height 288
click at [807, 327] on button "TAKE QUIZ AGAIN" at bounding box center [837, 324] width 129 height 33
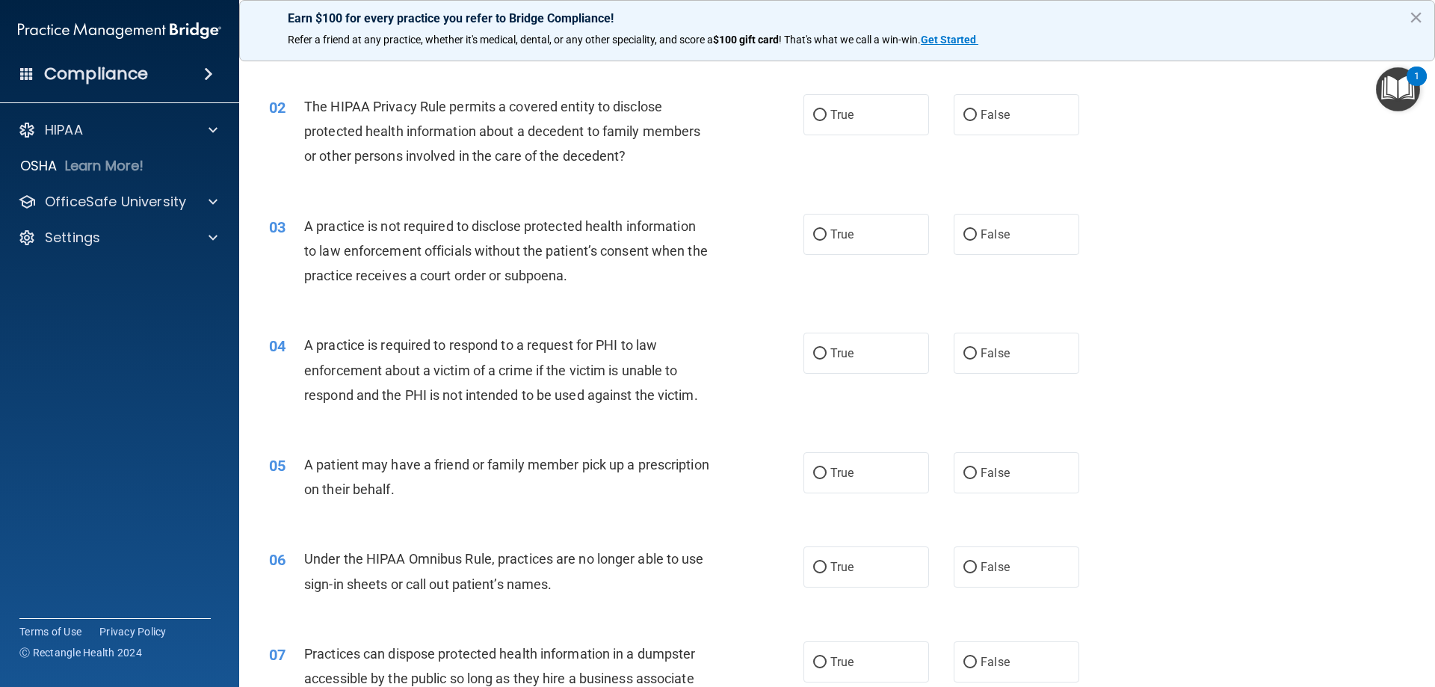
scroll to position [224, 0]
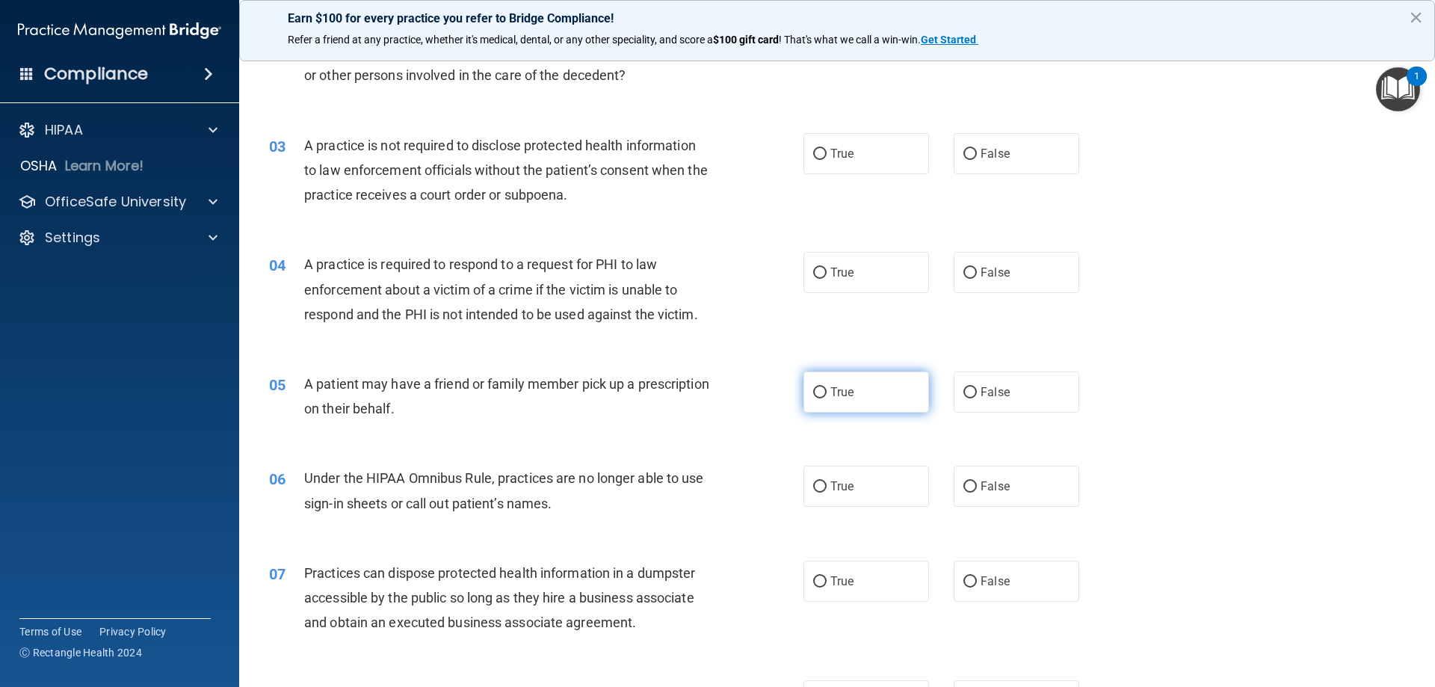
click at [856, 389] on label "True" at bounding box center [866, 391] width 126 height 41
click at [827, 389] on input "True" at bounding box center [819, 392] width 13 height 11
radio input "true"
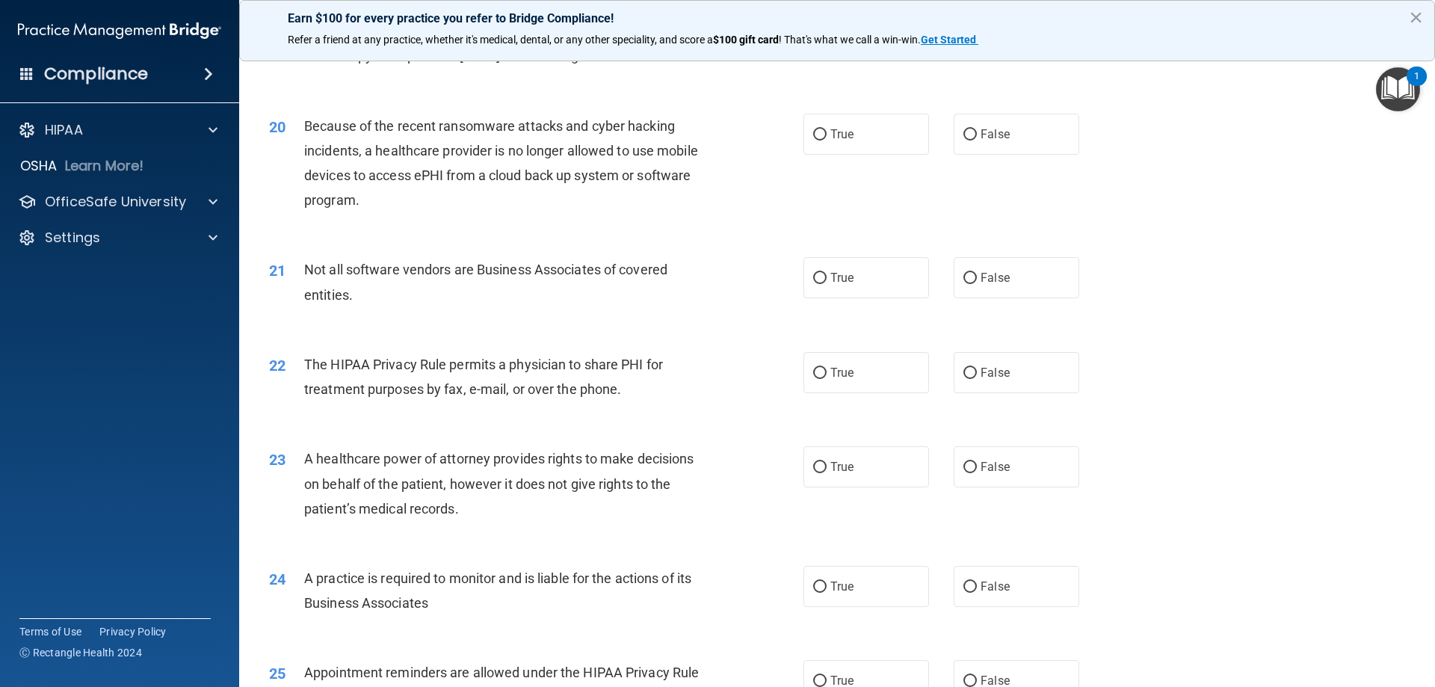
scroll to position [2792, 0]
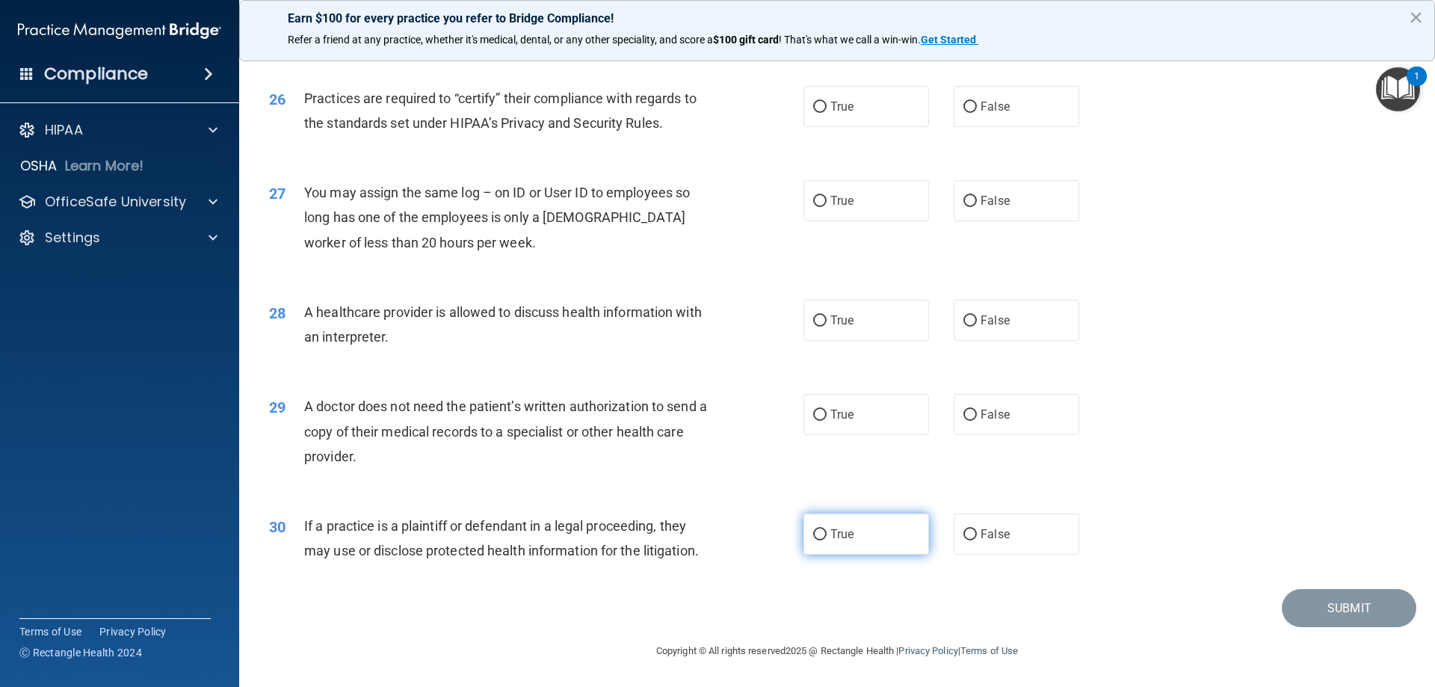
click at [892, 549] on label "True" at bounding box center [866, 533] width 126 height 41
click at [827, 540] on input "True" at bounding box center [819, 534] width 13 height 11
radio input "true"
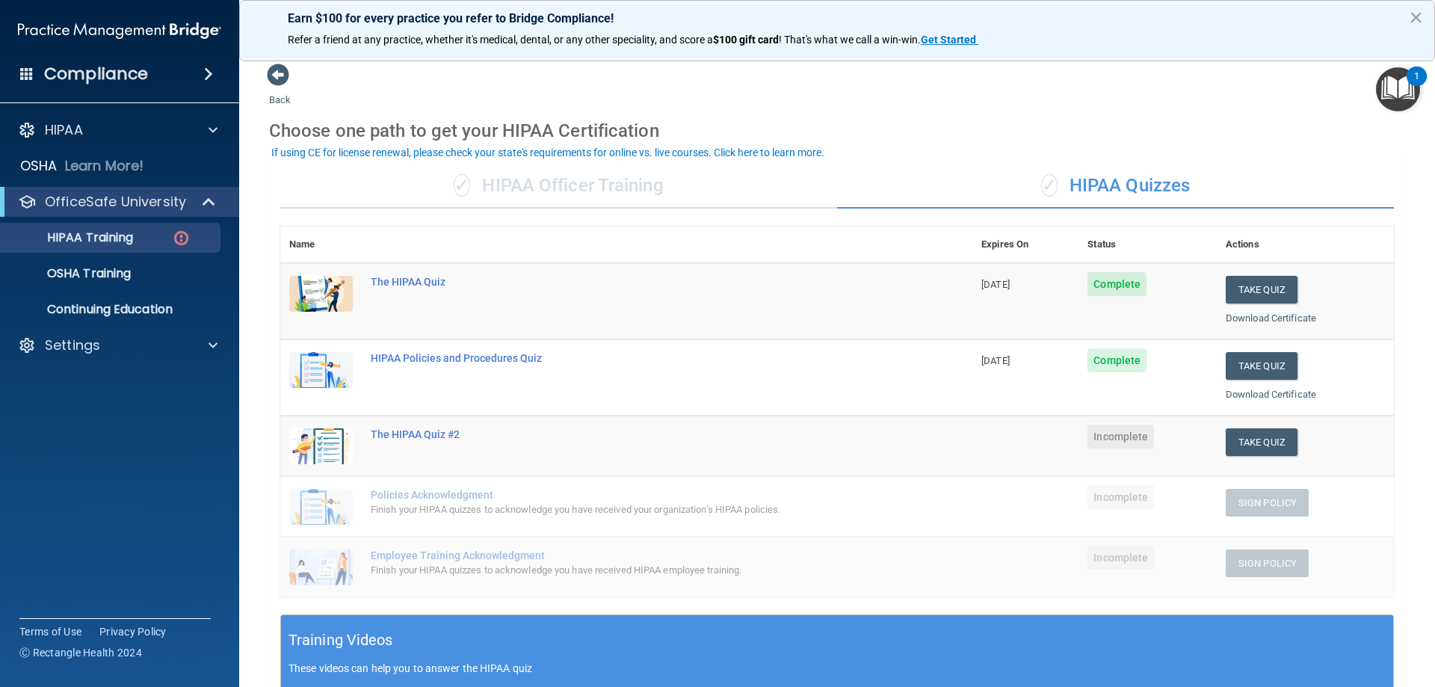
click at [1129, 436] on span "Incomplete" at bounding box center [1120, 437] width 67 height 24
click at [1242, 436] on button "Take Quiz" at bounding box center [1262, 442] width 72 height 28
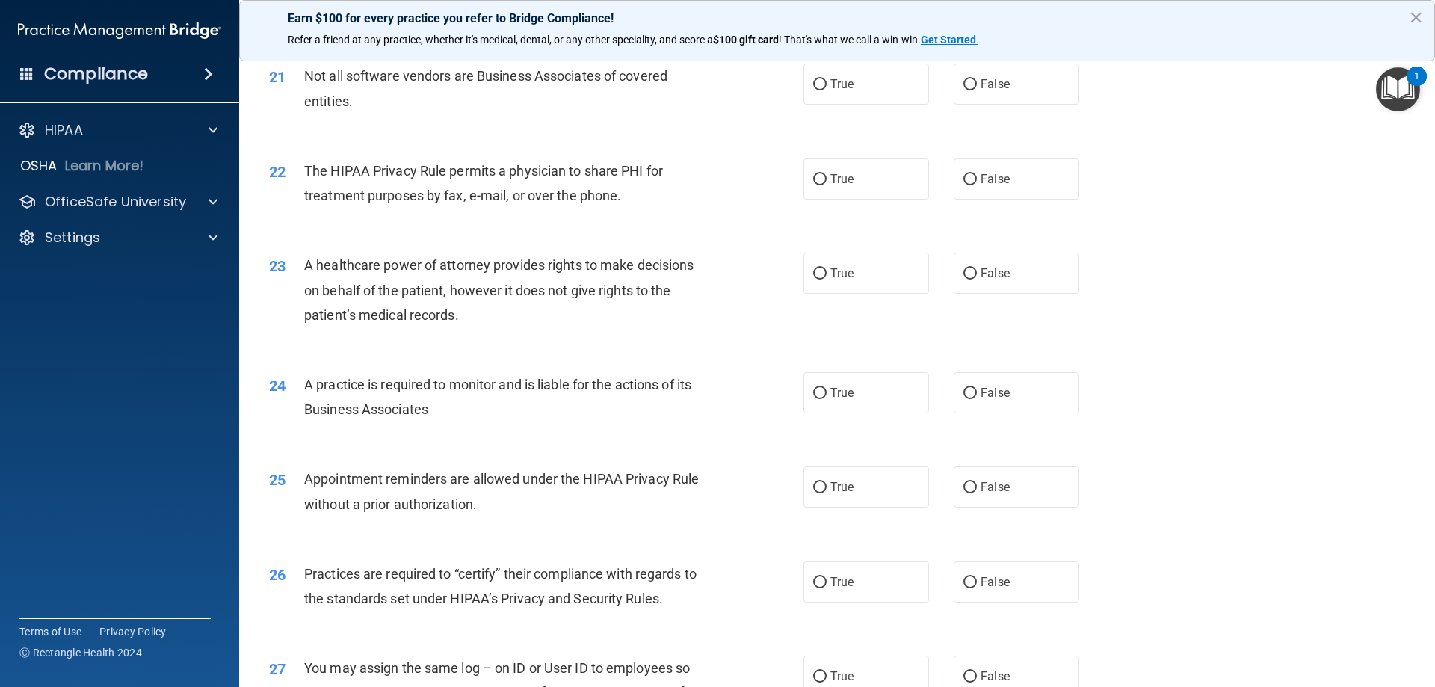
scroll to position [2792, 0]
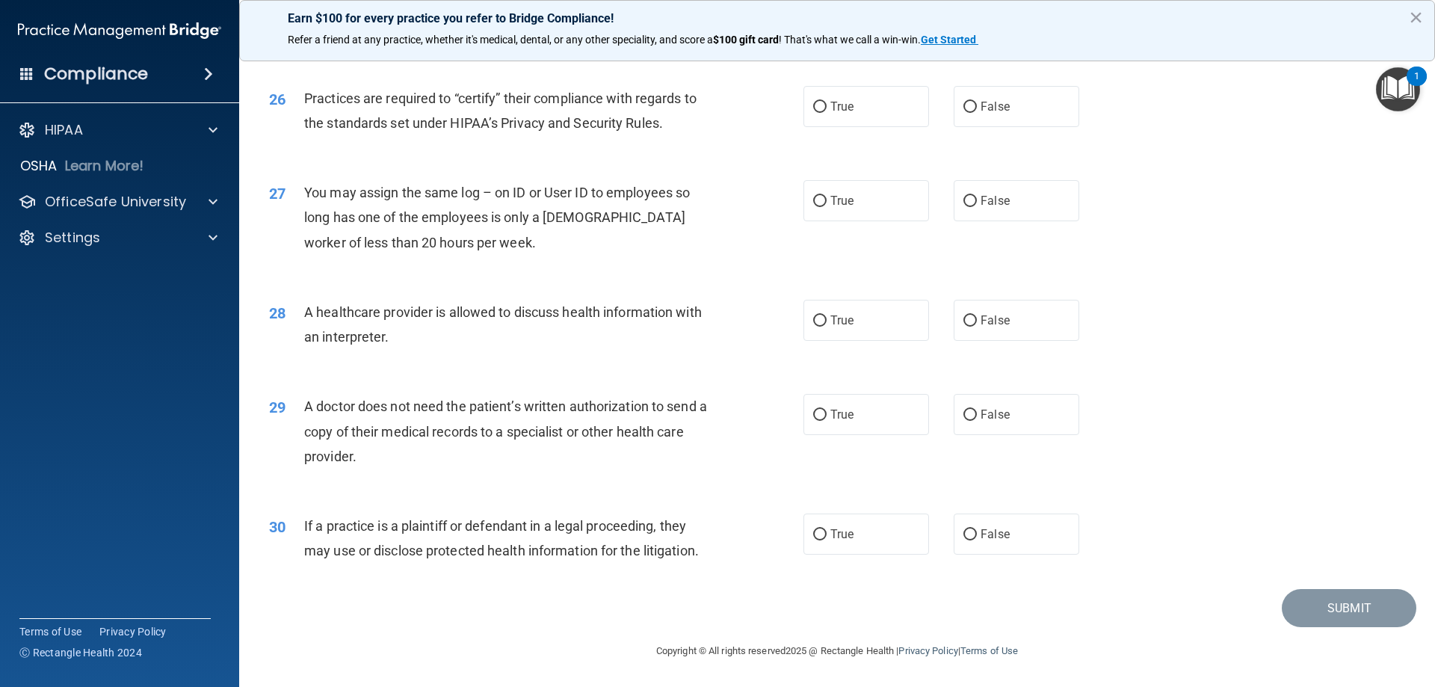
click at [892, 508] on div "30 If a practice is a plaintiff or defendant in a legal proceeding, they may us…" at bounding box center [837, 542] width 1159 height 94
click at [883, 524] on label "True" at bounding box center [866, 533] width 126 height 41
click at [827, 529] on input "True" at bounding box center [819, 534] width 13 height 11
radio input "true"
click at [891, 427] on label "True" at bounding box center [866, 414] width 126 height 41
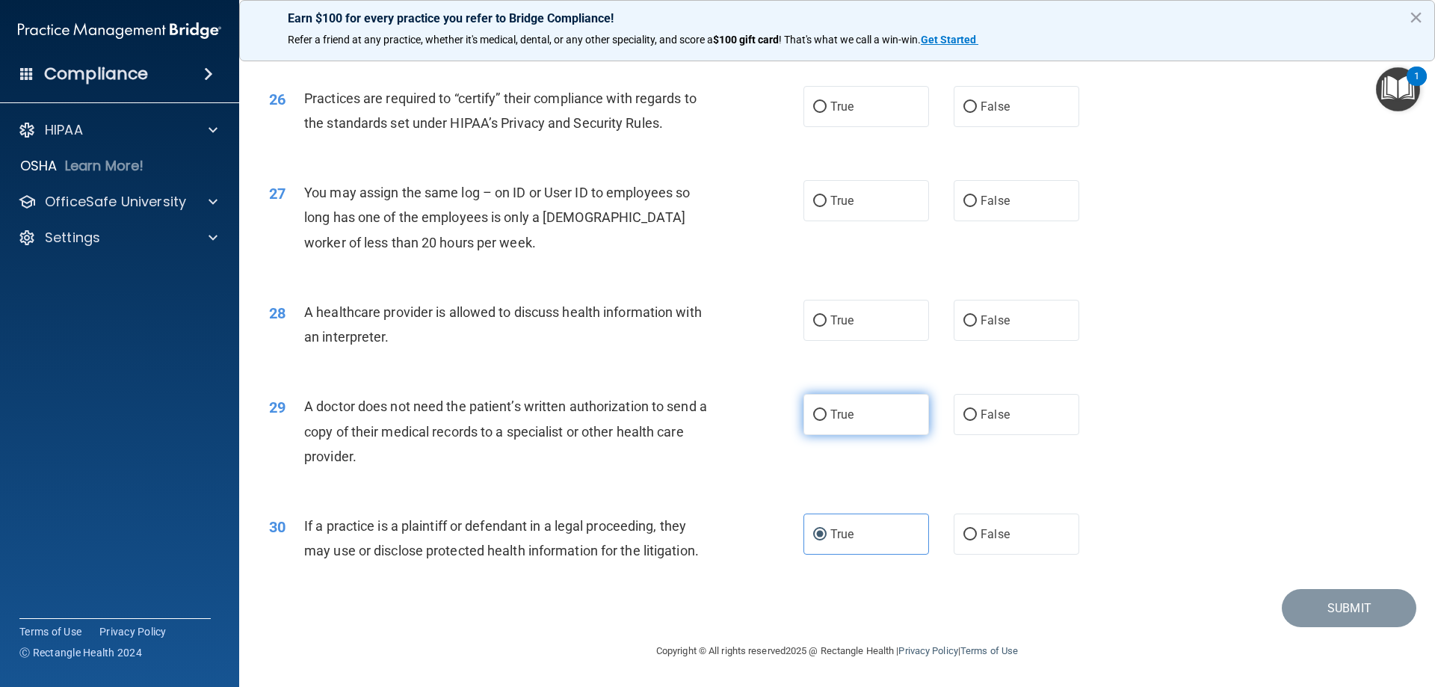
click at [827, 421] on input "True" at bounding box center [819, 415] width 13 height 11
radio input "true"
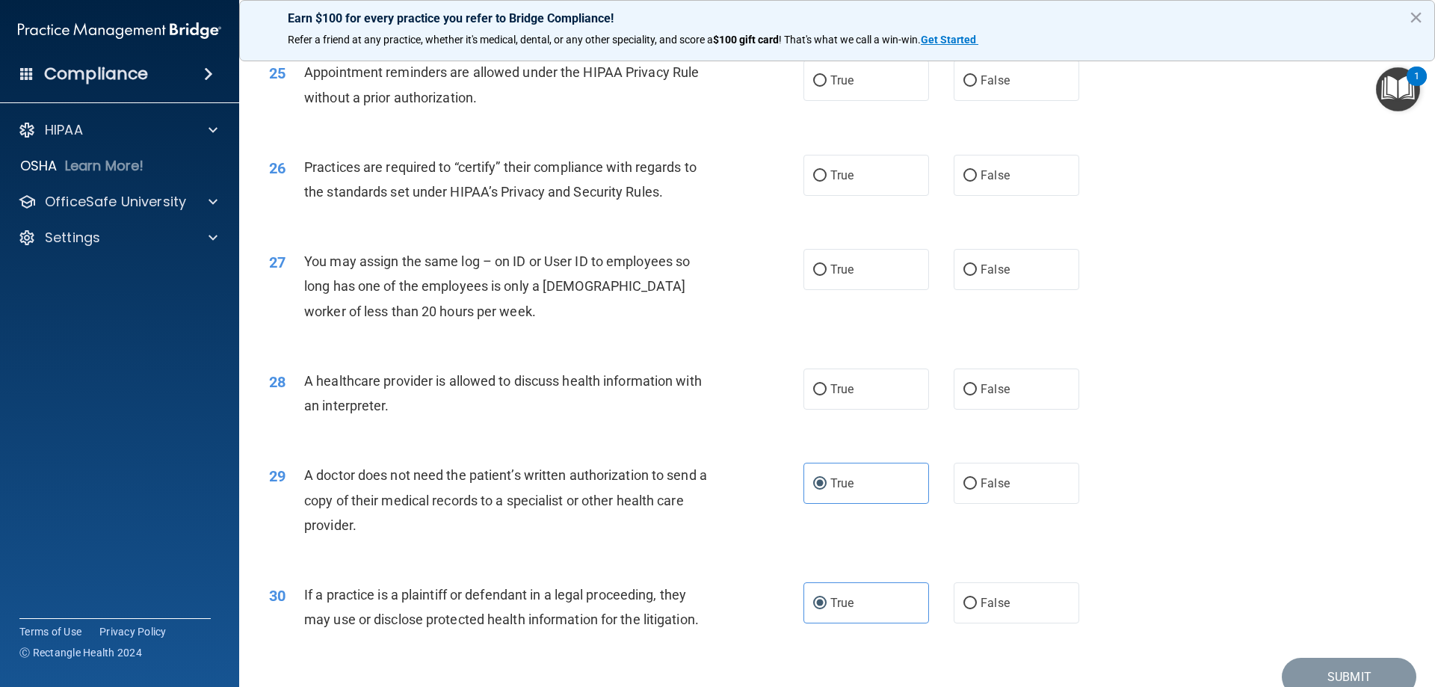
scroll to position [2718, 0]
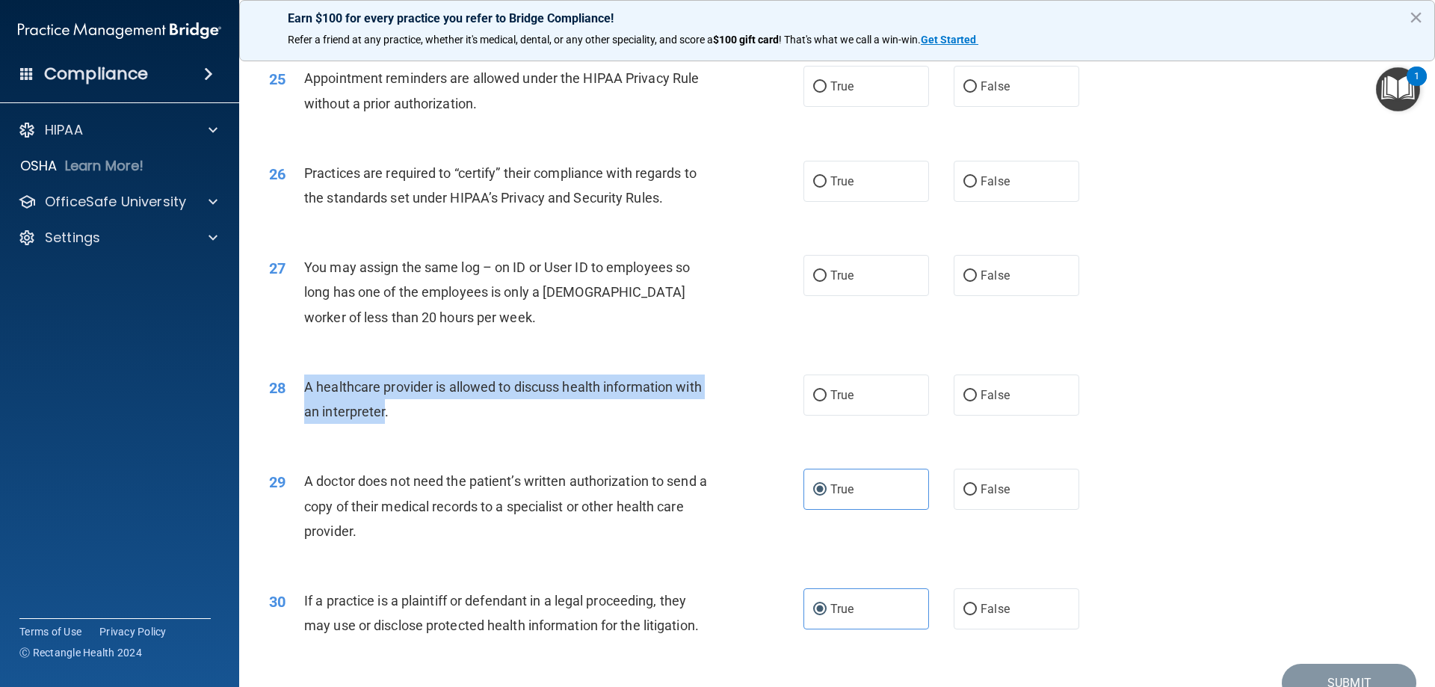
drag, startPoint x: 383, startPoint y: 418, endPoint x: 295, endPoint y: 390, distance: 92.4
click at [295, 390] on div "28 A healthcare provider is allowed to discuss health information with an inter…" at bounding box center [536, 402] width 579 height 57
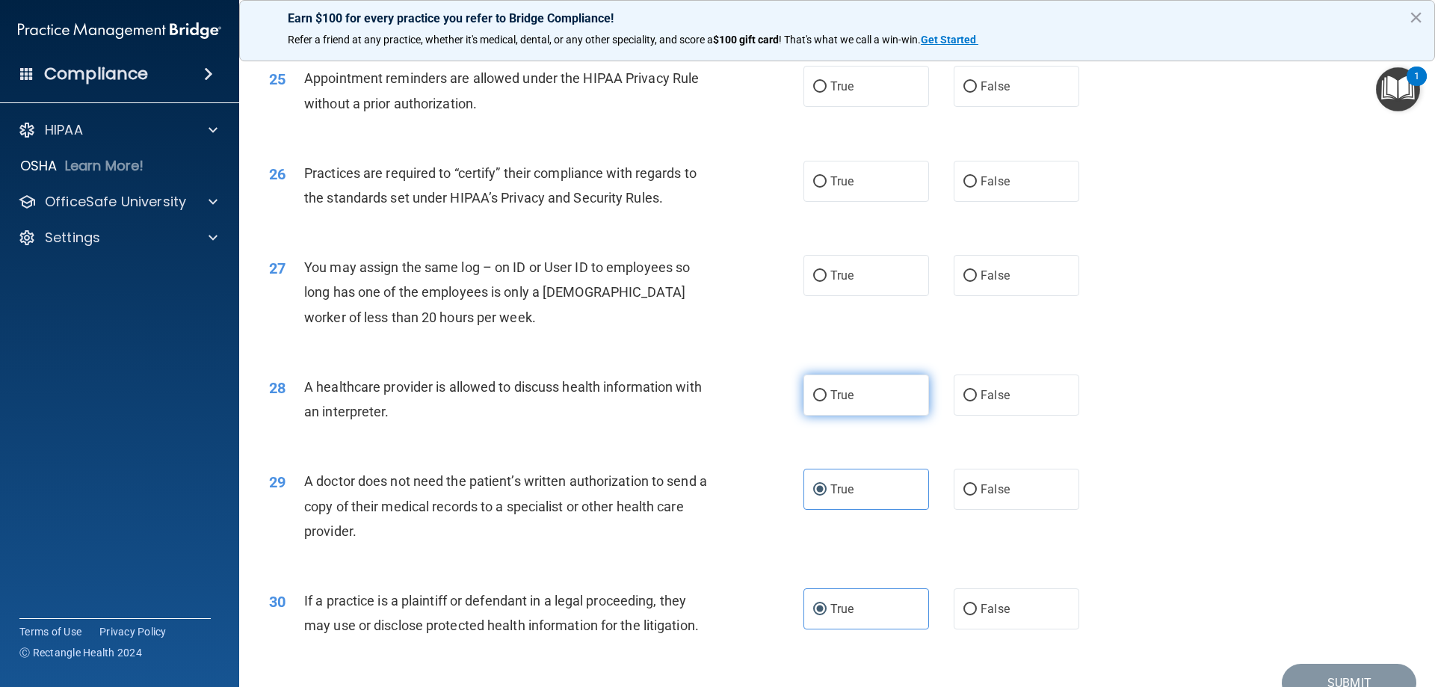
click at [871, 401] on label "True" at bounding box center [866, 394] width 126 height 41
click at [827, 401] on input "True" at bounding box center [819, 395] width 13 height 11
radio input "true"
drag, startPoint x: 402, startPoint y: 536, endPoint x: 301, endPoint y: 474, distance: 118.4
click at [301, 474] on div "29 A doctor does not need the patient’s written authorization to send a copy of…" at bounding box center [536, 510] width 579 height 82
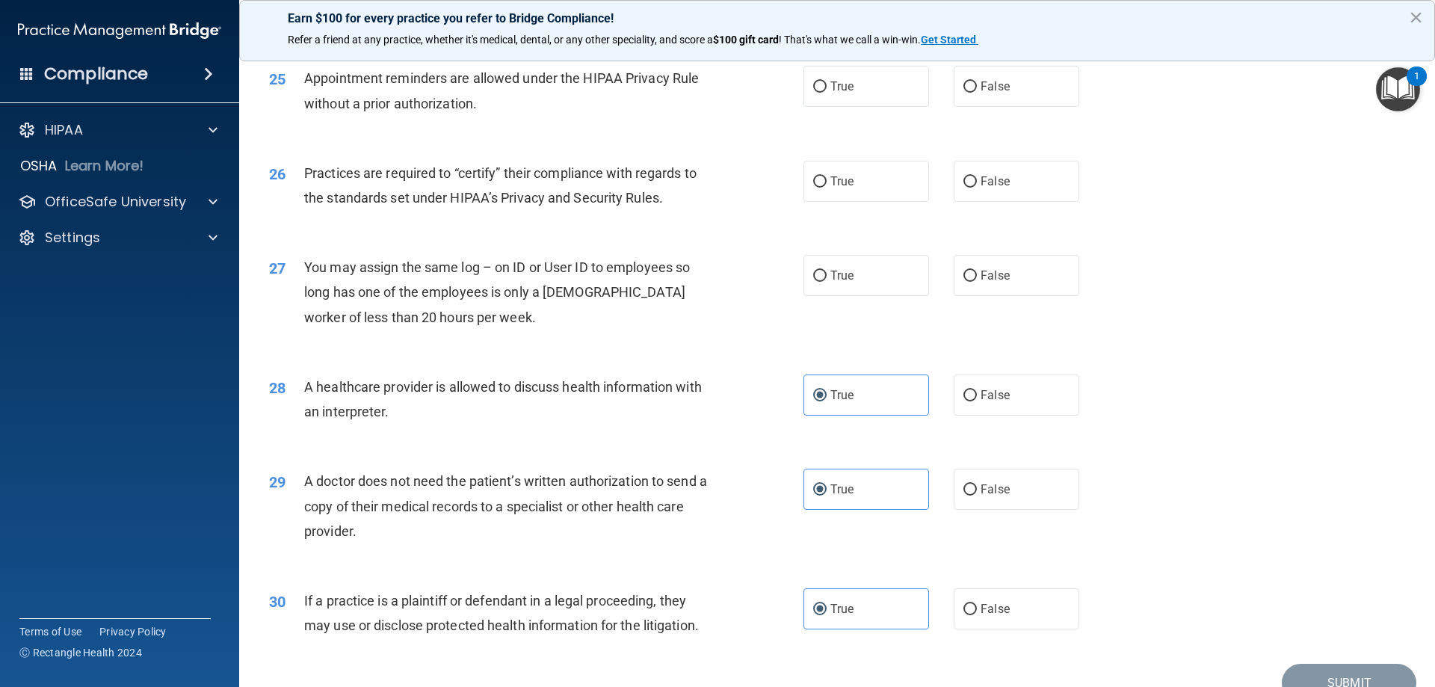
click at [449, 416] on div "A healthcare provider is allowed to discuss health information with an interpre…" at bounding box center [513, 398] width 418 height 49
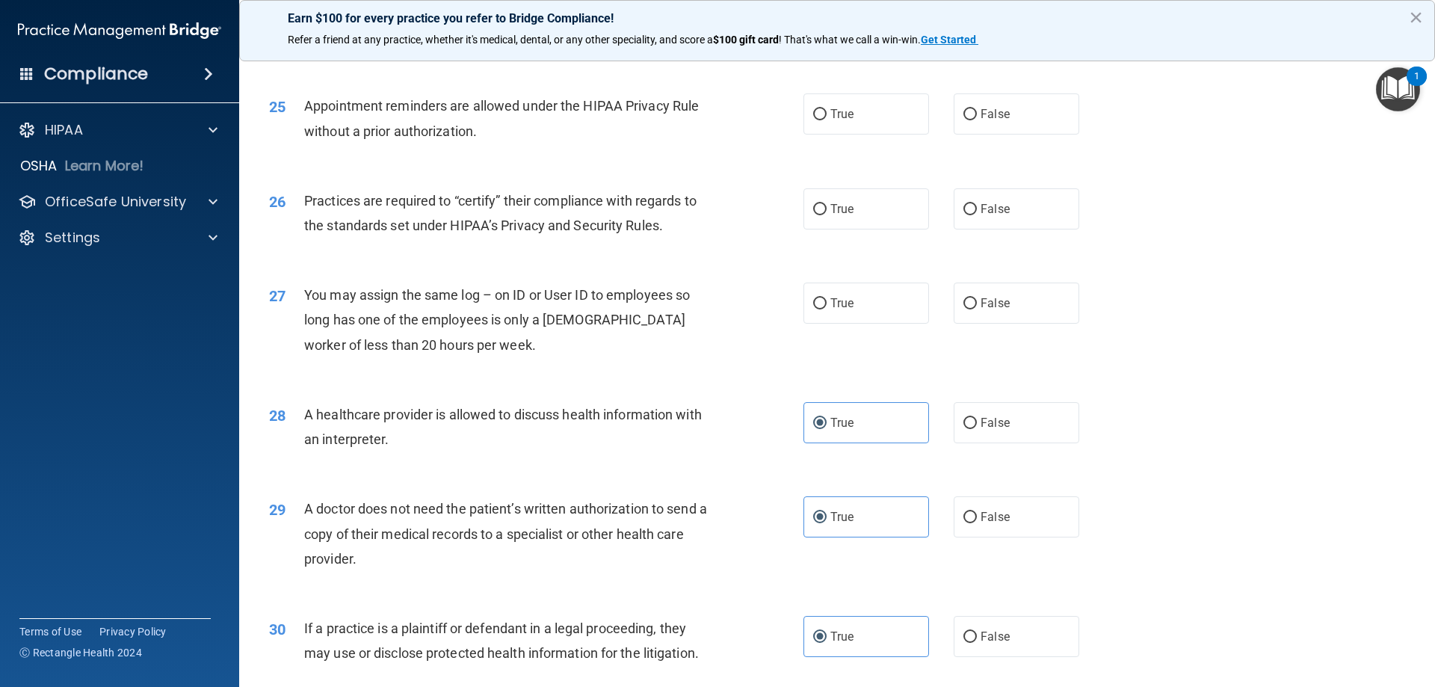
scroll to position [2643, 0]
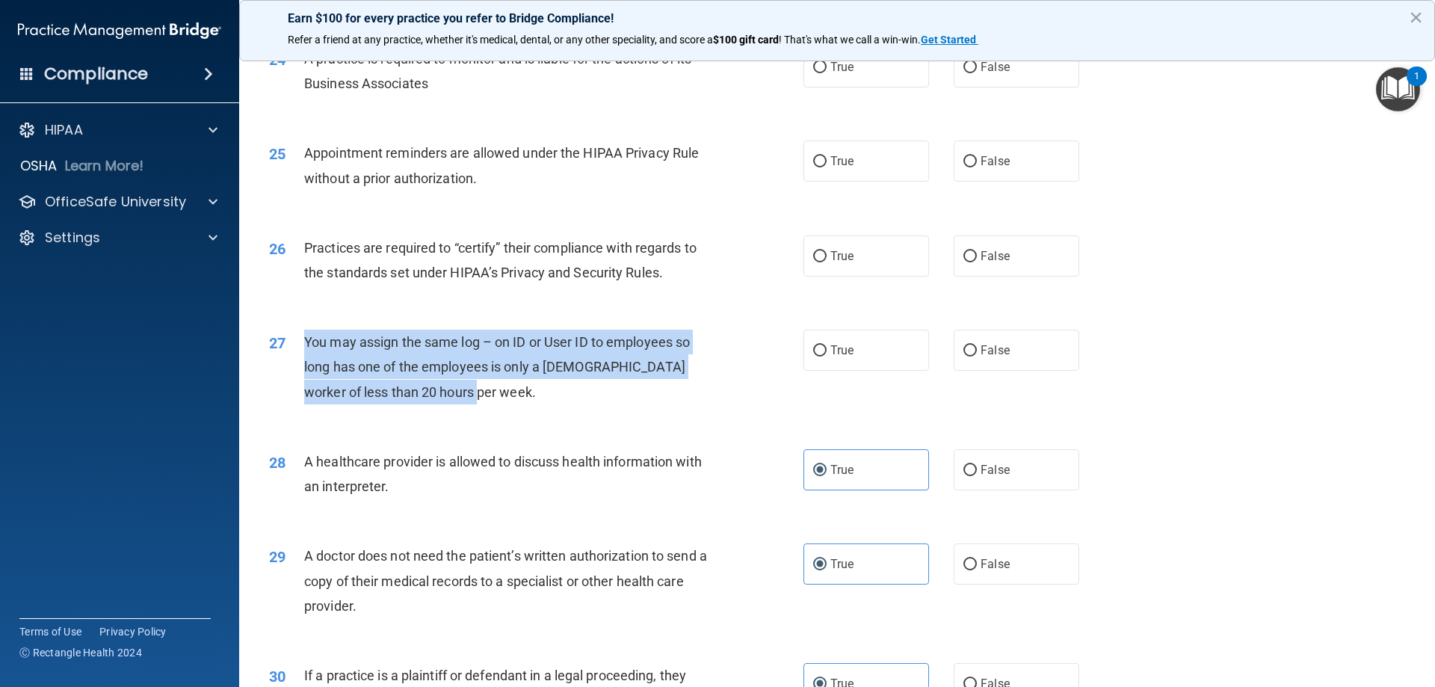
drag, startPoint x: 466, startPoint y: 394, endPoint x: 291, endPoint y: 349, distance: 180.6
click at [291, 349] on div "27 You may assign the same log – on ID or User ID to employees so long has one …" at bounding box center [536, 371] width 579 height 82
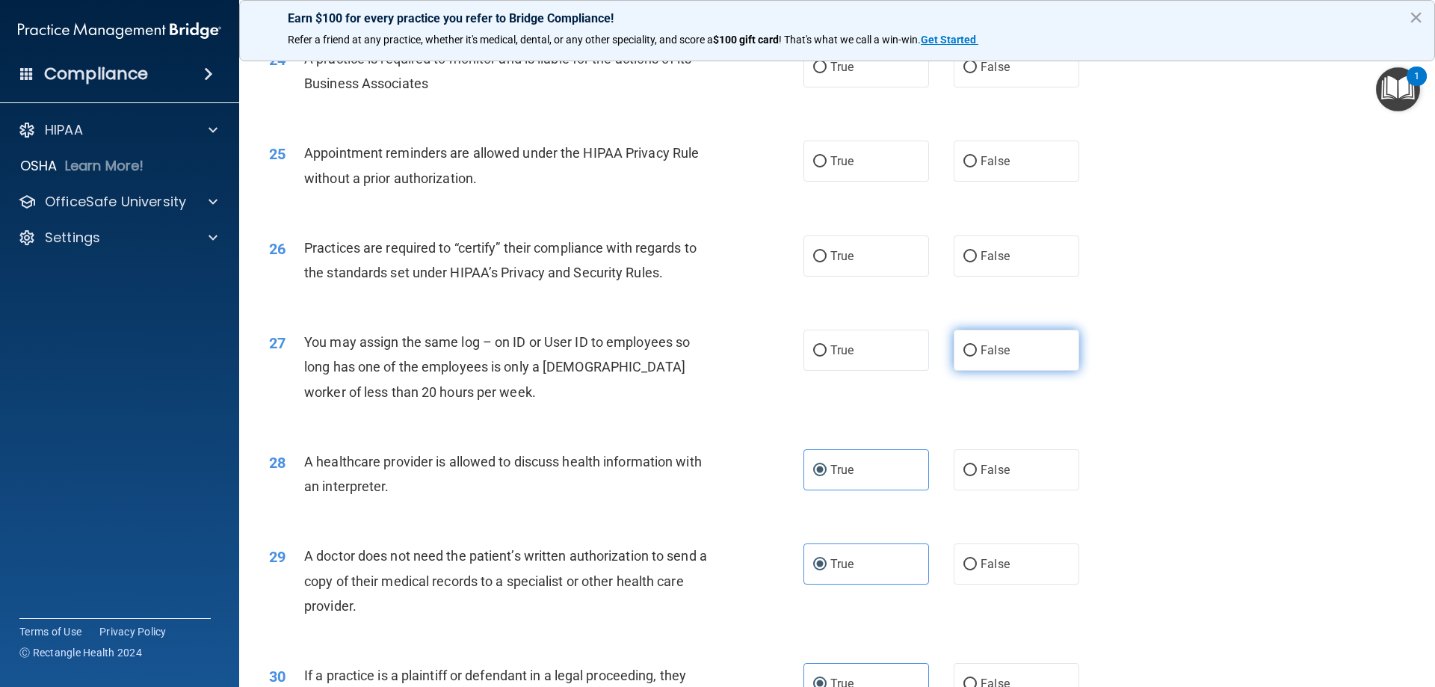
click at [1039, 351] on label "False" at bounding box center [1017, 350] width 126 height 41
click at [977, 351] on input "False" at bounding box center [969, 350] width 13 height 11
radio input "true"
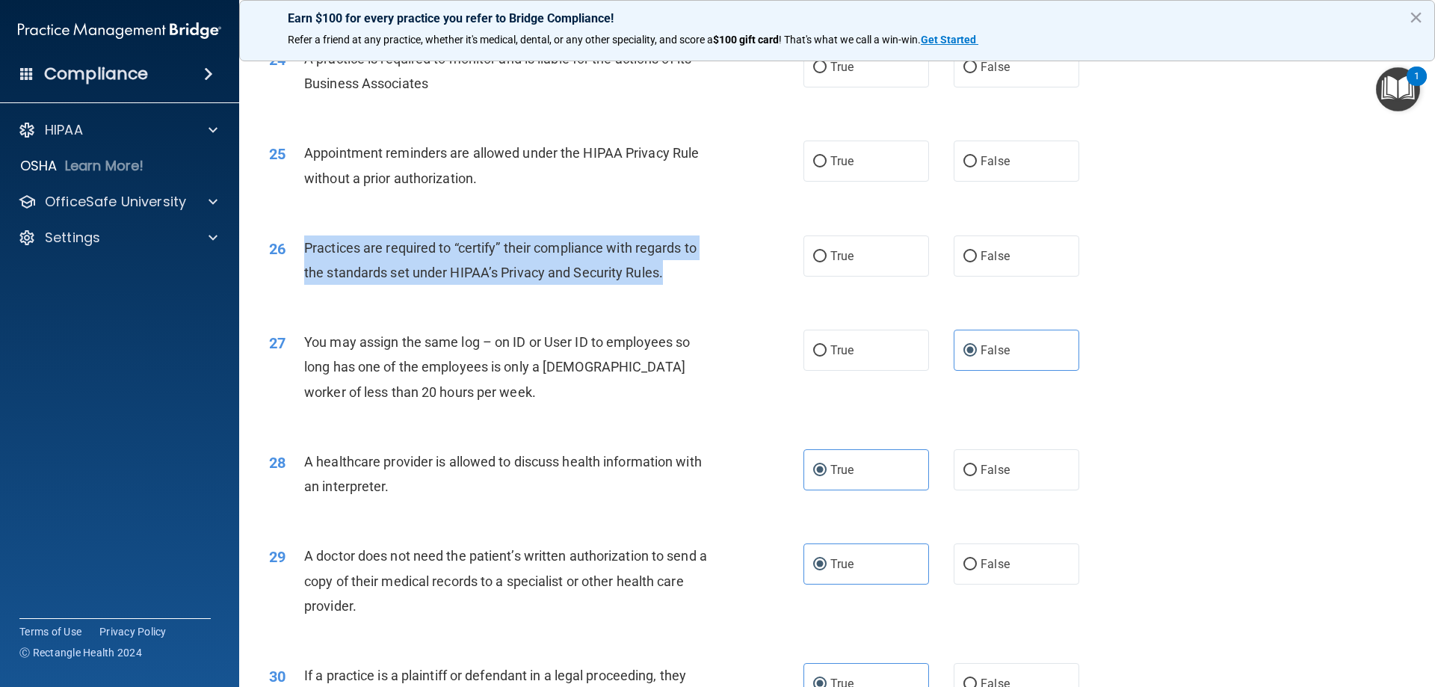
drag, startPoint x: 671, startPoint y: 289, endPoint x: 301, endPoint y: 262, distance: 370.9
click at [301, 262] on div "26 Practices are required to “certify” their compliance with regards to the sta…" at bounding box center [536, 263] width 579 height 57
click at [689, 273] on div "Practices are required to “certify” their compliance with regards to the standa…" at bounding box center [513, 259] width 418 height 49
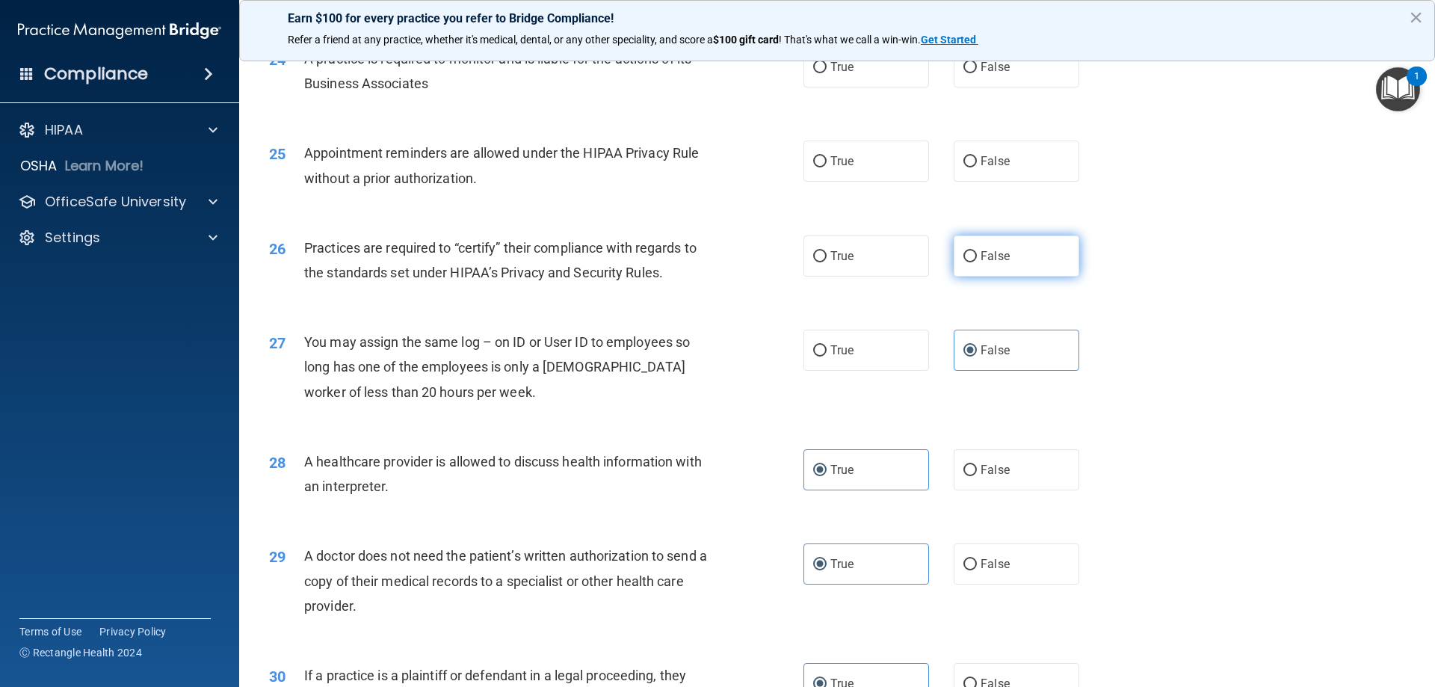
drag, startPoint x: 995, startPoint y: 253, endPoint x: 975, endPoint y: 254, distance: 19.4
click at [993, 253] on span "False" at bounding box center [995, 256] width 29 height 14
click at [977, 253] on input "False" at bounding box center [969, 256] width 13 height 11
radio input "true"
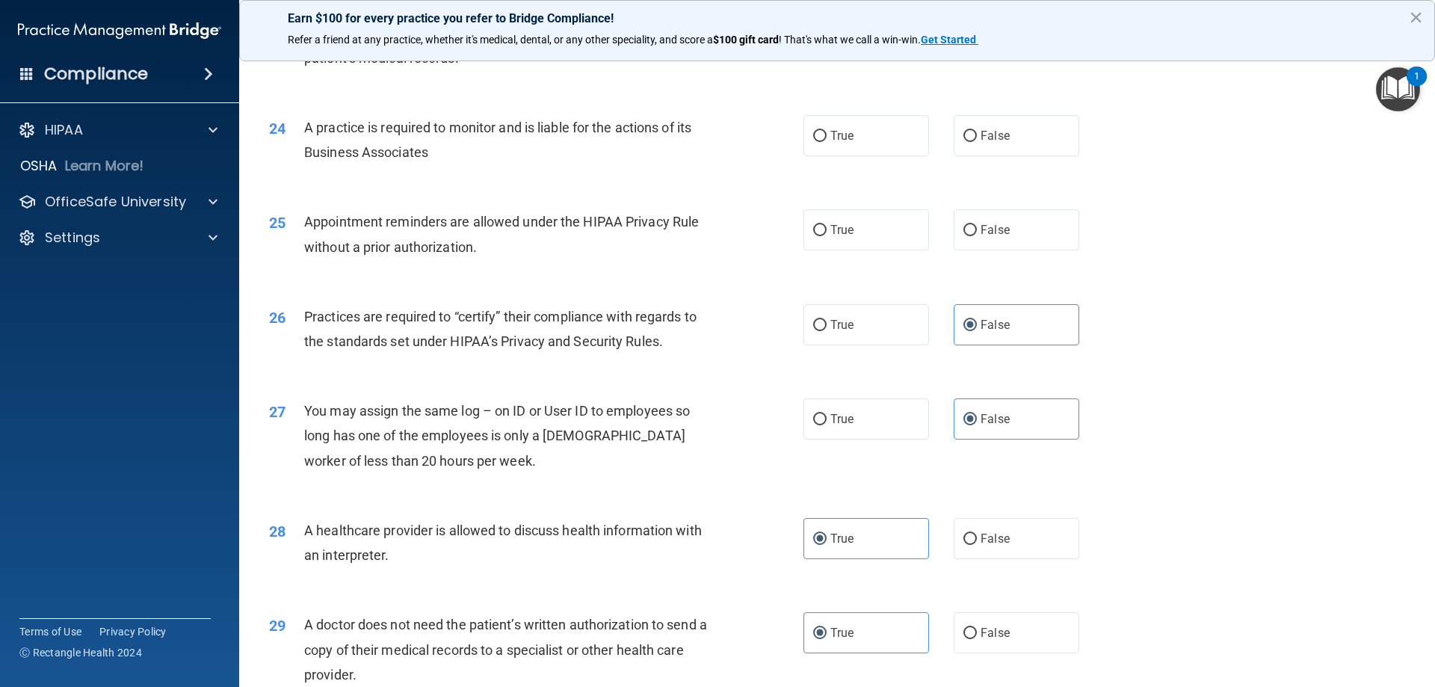
scroll to position [2568, 0]
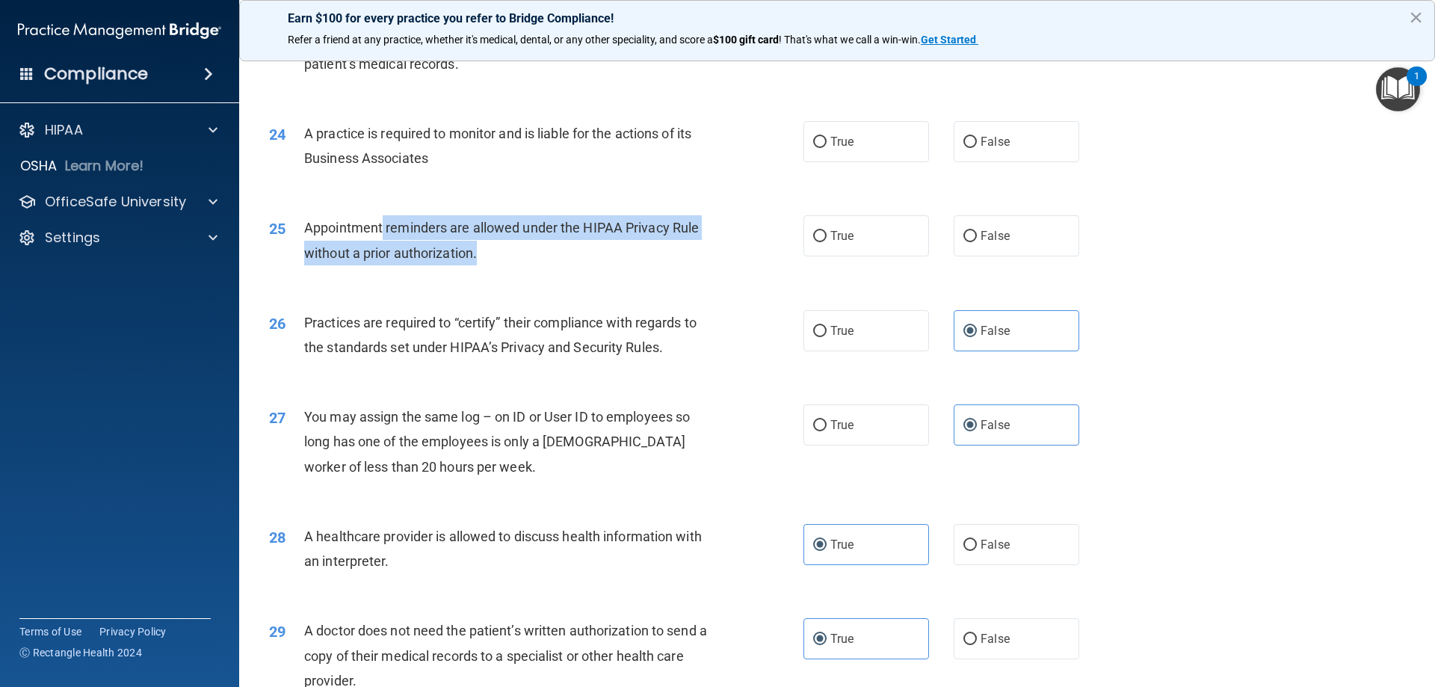
drag, startPoint x: 497, startPoint y: 257, endPoint x: 380, endPoint y: 236, distance: 118.5
click at [380, 236] on div "Appointment reminders are allowed under the HIPAA Privacy Rule without a prior …" at bounding box center [513, 239] width 418 height 49
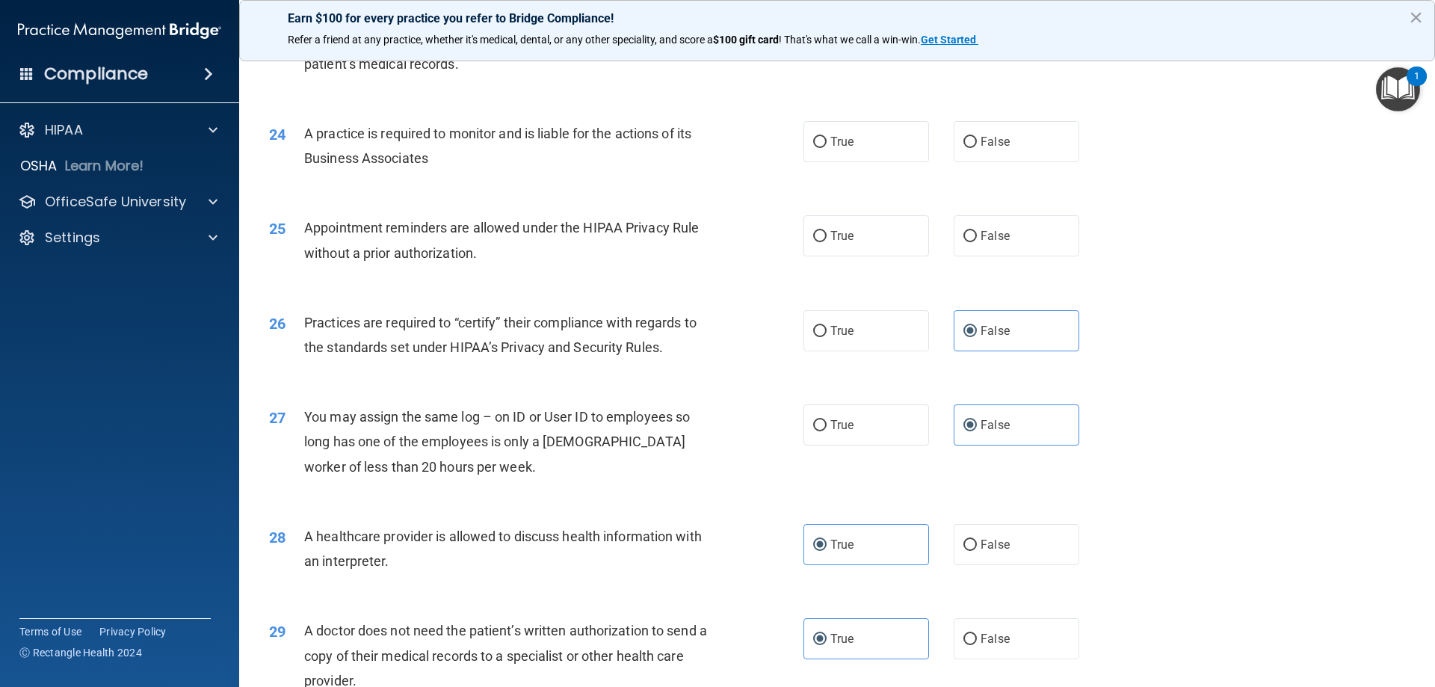
click at [454, 274] on div "25 Appointment reminders are allowed under the HIPAA Privacy Rule without a pri…" at bounding box center [837, 244] width 1159 height 94
drag, startPoint x: 818, startPoint y: 229, endPoint x: 832, endPoint y: 229, distance: 14.2
click at [821, 229] on label "True" at bounding box center [866, 235] width 126 height 41
click at [821, 231] on input "True" at bounding box center [819, 236] width 13 height 11
radio input "true"
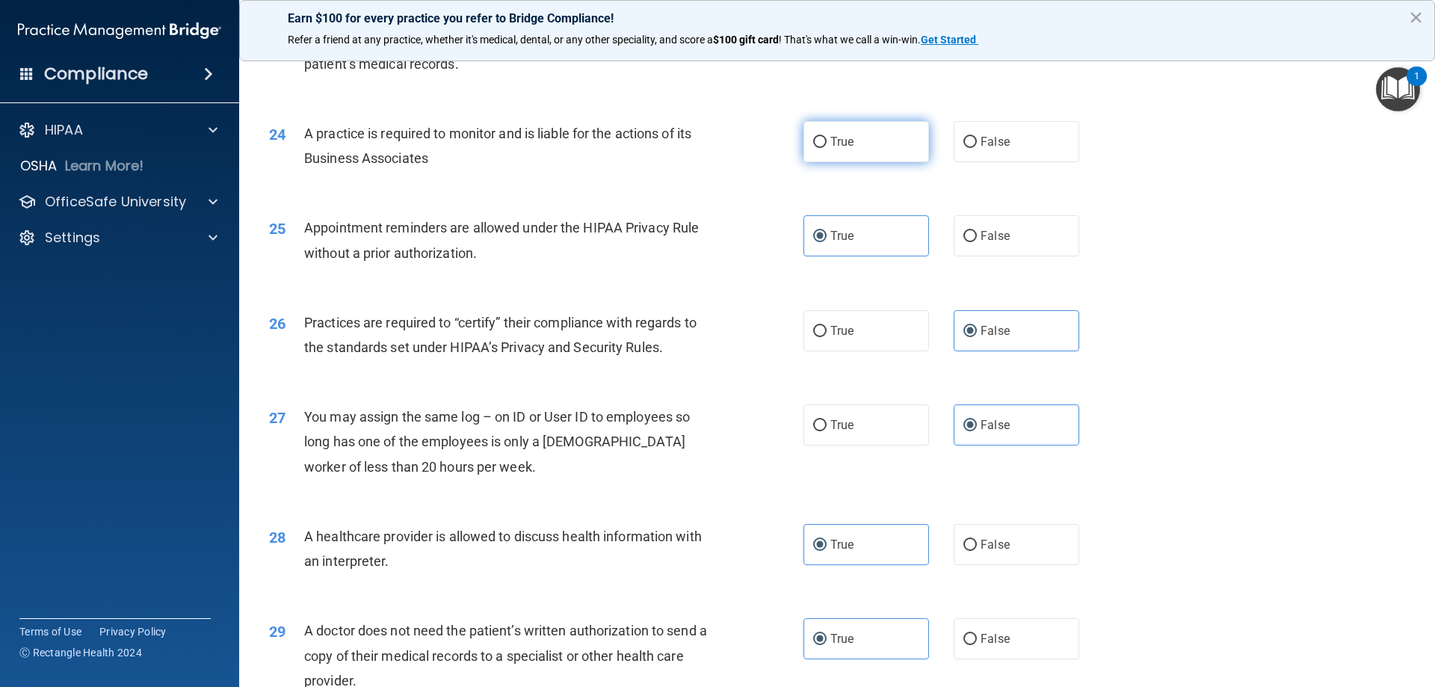
click at [822, 151] on label "True" at bounding box center [866, 141] width 126 height 41
click at [822, 148] on input "True" at bounding box center [819, 142] width 13 height 11
radio input "true"
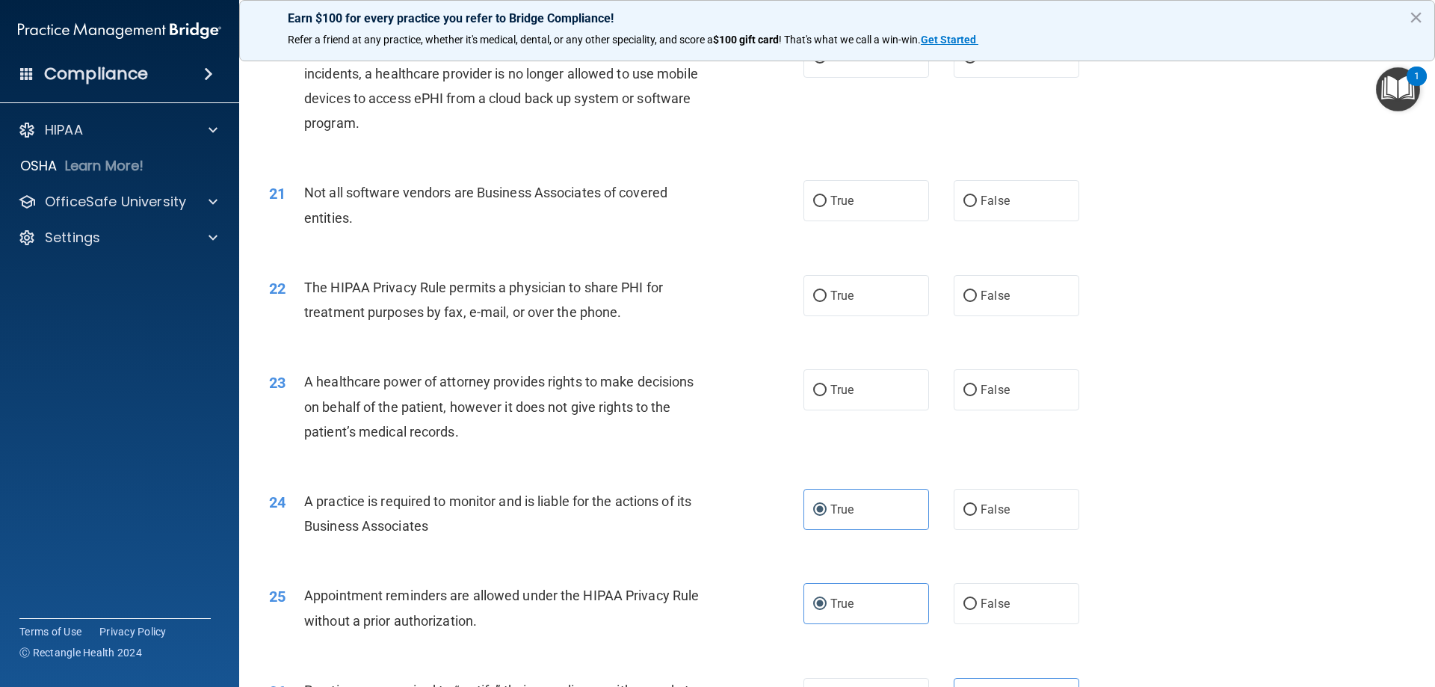
scroll to position [2194, 0]
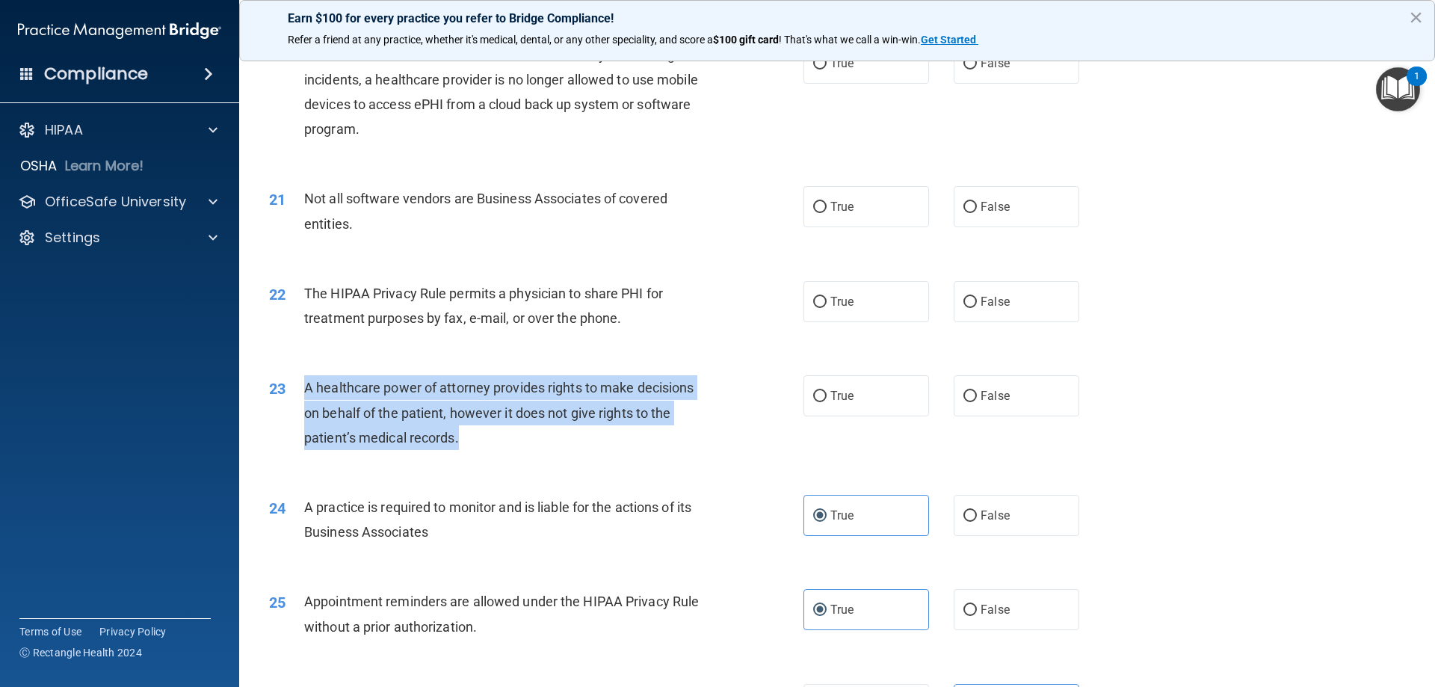
drag, startPoint x: 523, startPoint y: 439, endPoint x: 296, endPoint y: 404, distance: 229.9
click at [296, 404] on div "23 A healthcare power of attorney provides rights to make decisions on behalf o…" at bounding box center [536, 416] width 579 height 82
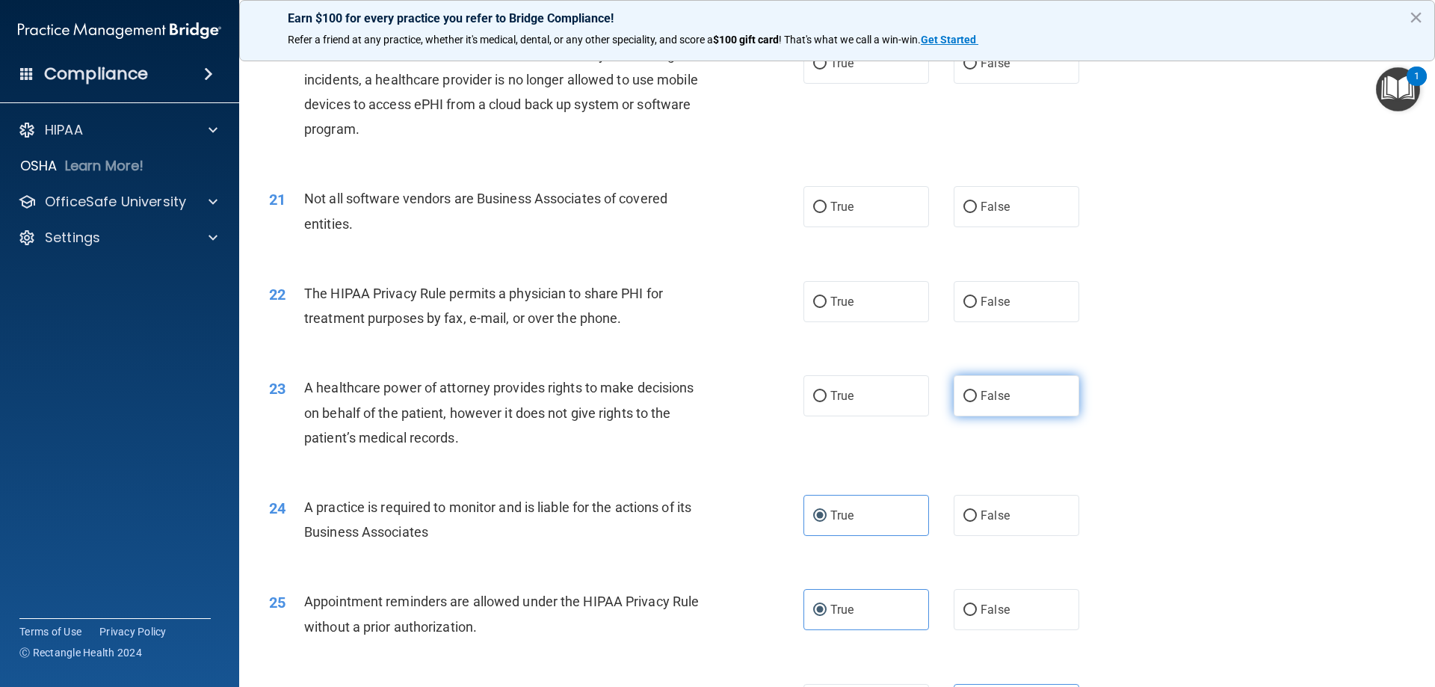
drag, startPoint x: 922, startPoint y: 381, endPoint x: 956, endPoint y: 387, distance: 34.2
click at [921, 382] on div "True False" at bounding box center [953, 395] width 301 height 41
click at [965, 391] on input "False" at bounding box center [969, 396] width 13 height 11
radio input "true"
click at [830, 206] on span "True" at bounding box center [841, 207] width 23 height 14
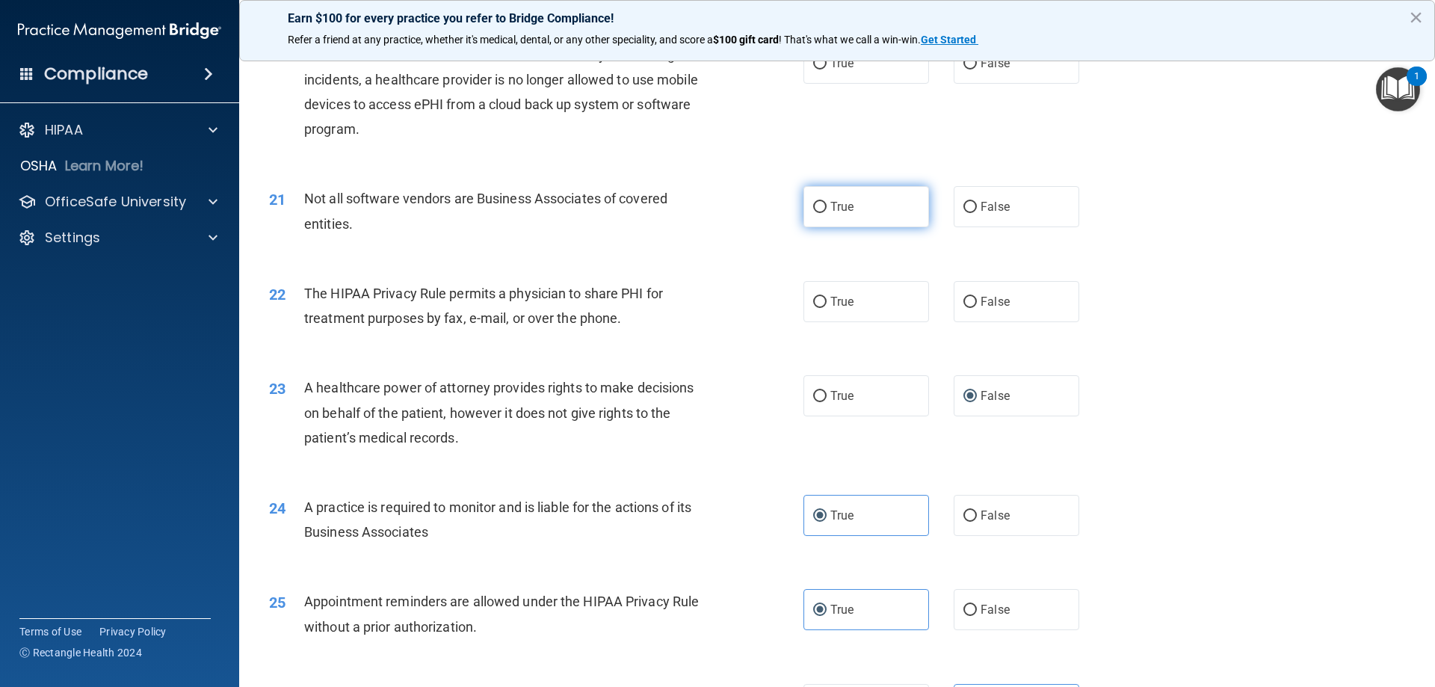
click at [827, 206] on input "True" at bounding box center [819, 207] width 13 height 11
radio input "true"
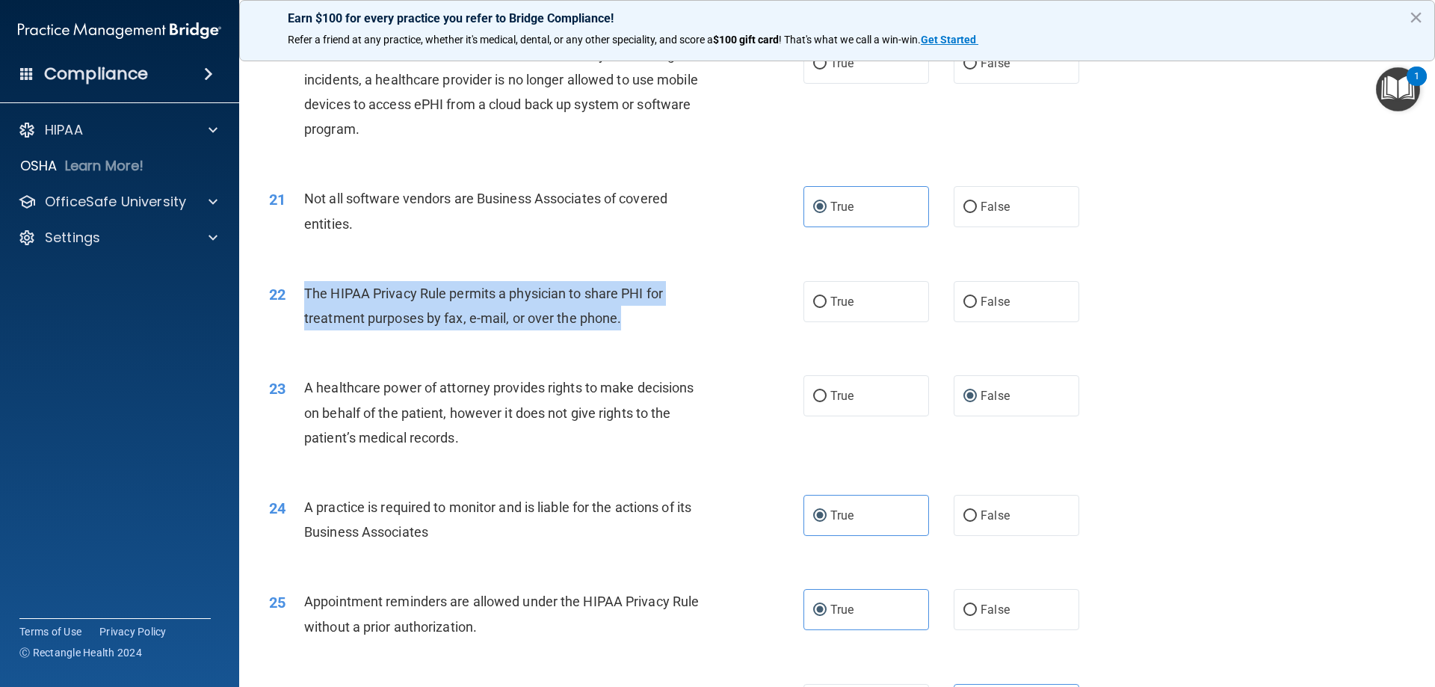
drag, startPoint x: 637, startPoint y: 327, endPoint x: 302, endPoint y: 298, distance: 336.1
click at [302, 298] on div "22 The HIPAA Privacy Rule permits a physician to share PHI for treatment purpos…" at bounding box center [536, 309] width 579 height 57
click at [655, 329] on div "The HIPAA Privacy Rule permits a physician to share PHI for treatment purposes …" at bounding box center [513, 305] width 418 height 49
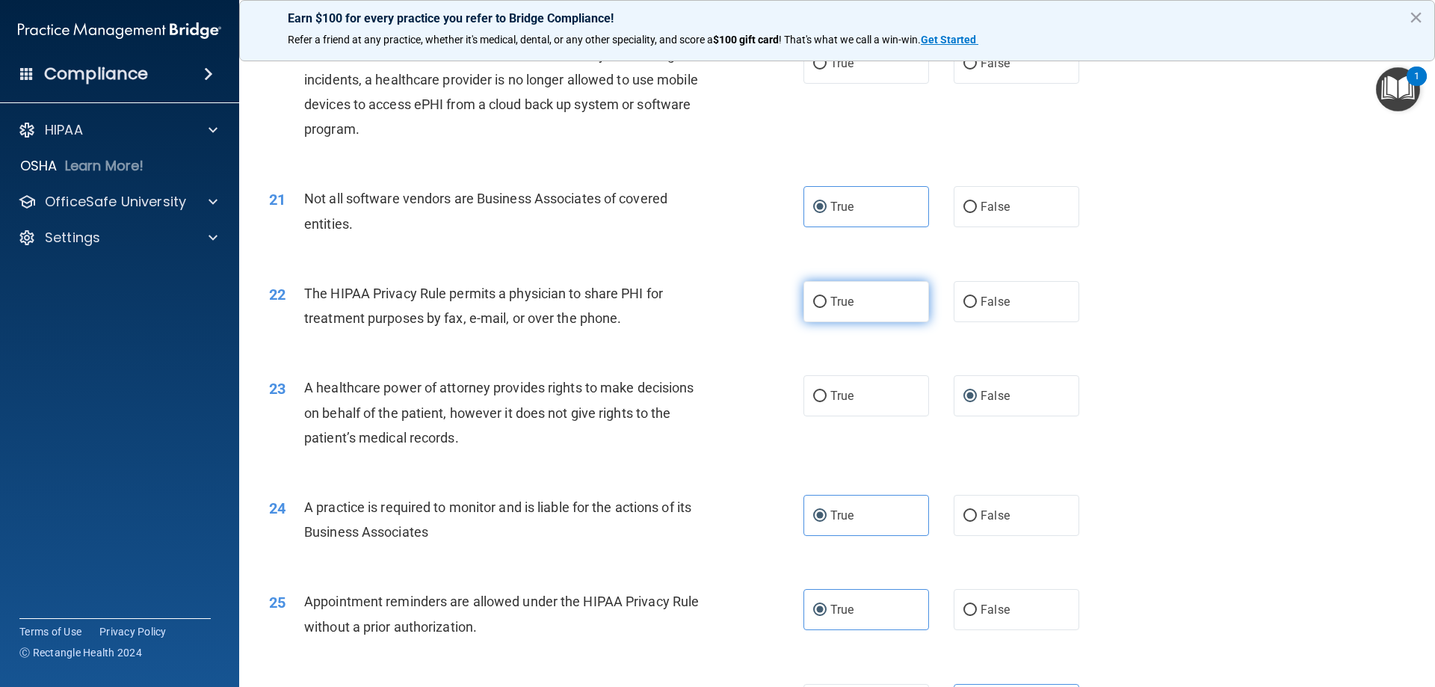
drag, startPoint x: 827, startPoint y: 312, endPoint x: 806, endPoint y: 315, distance: 21.1
click at [827, 312] on label "True" at bounding box center [866, 301] width 126 height 41
click at [827, 308] on input "True" at bounding box center [819, 302] width 13 height 11
radio input "true"
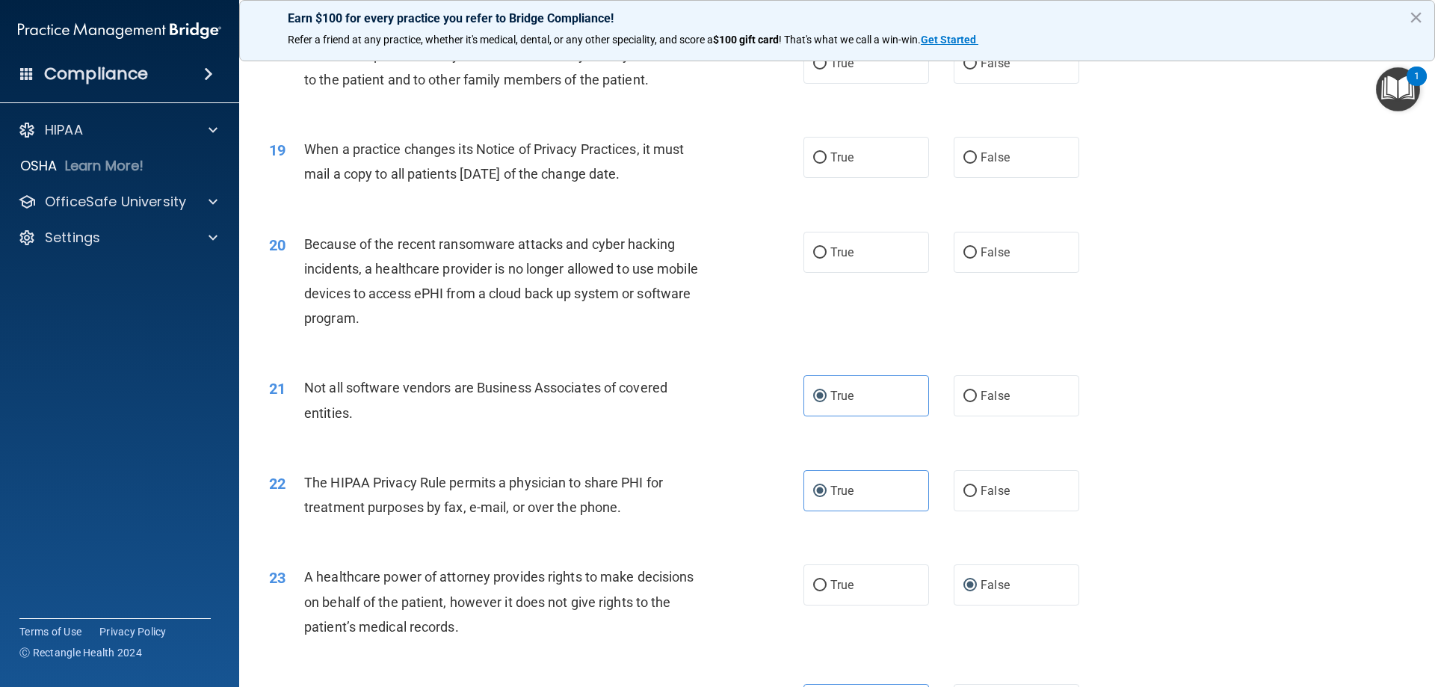
scroll to position [1895, 0]
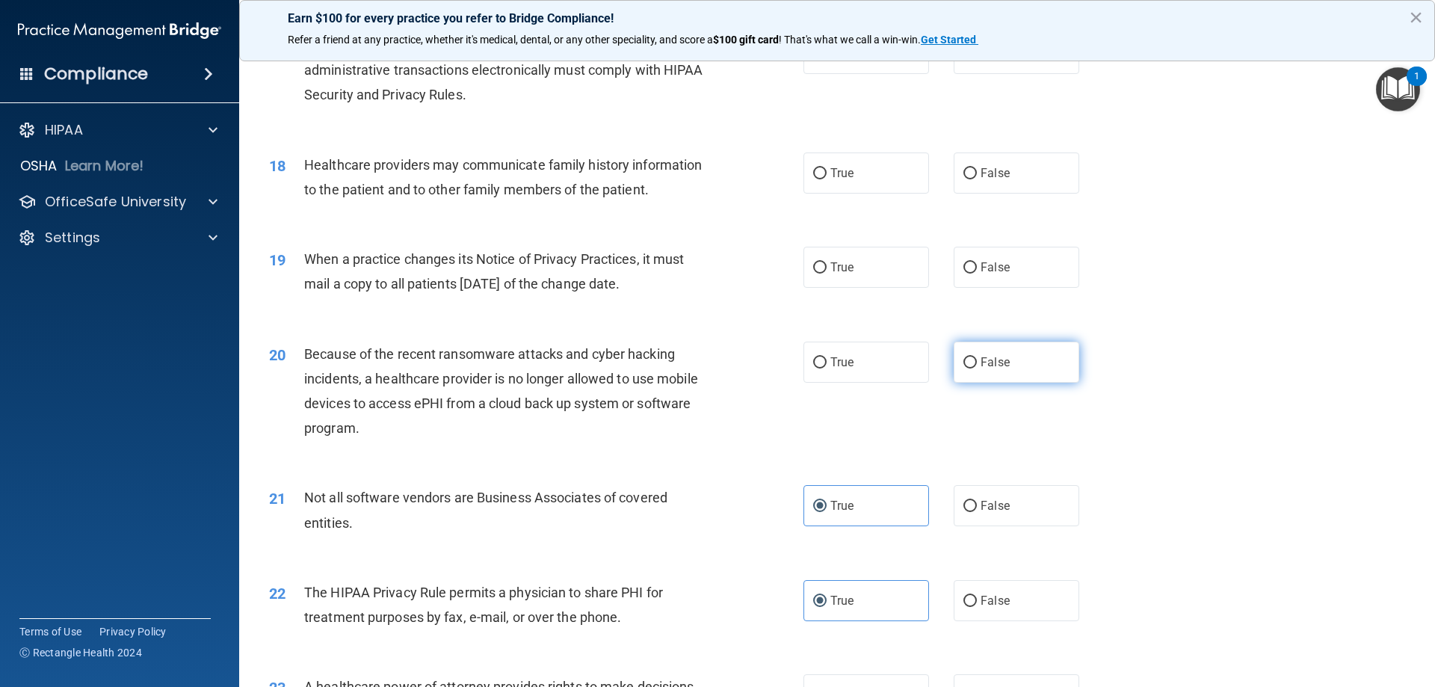
click at [1023, 365] on label "False" at bounding box center [1017, 362] width 126 height 41
click at [977, 365] on input "False" at bounding box center [969, 362] width 13 height 11
radio input "true"
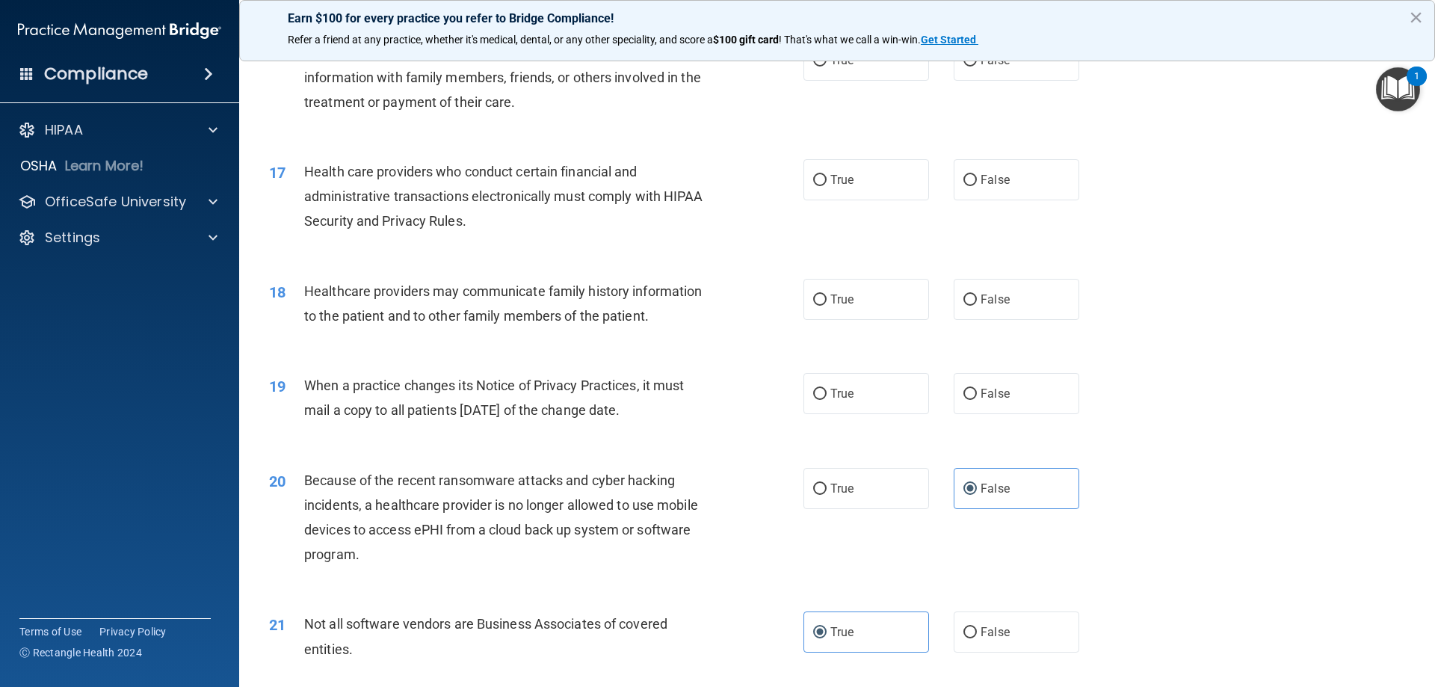
scroll to position [1746, 0]
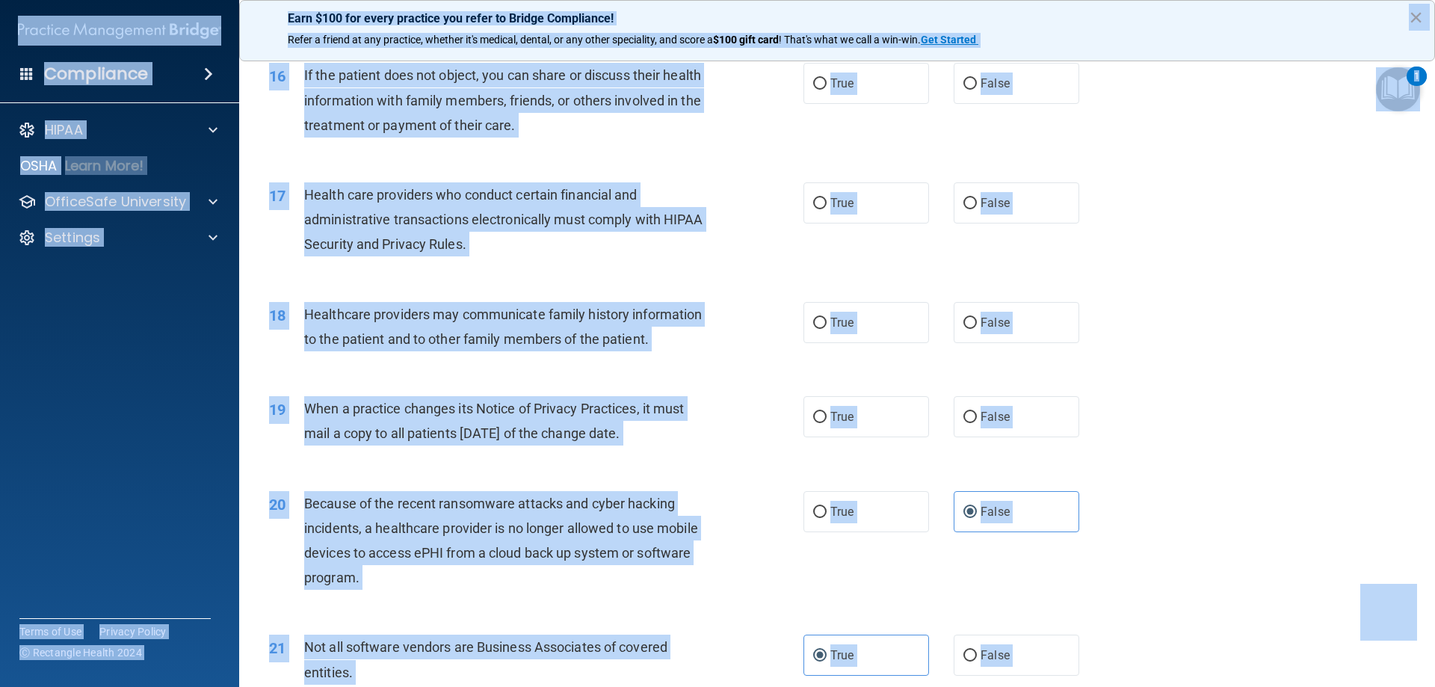
click at [526, 359] on div "18 Healthcare providers may communicate family history information to the patie…" at bounding box center [536, 330] width 579 height 57
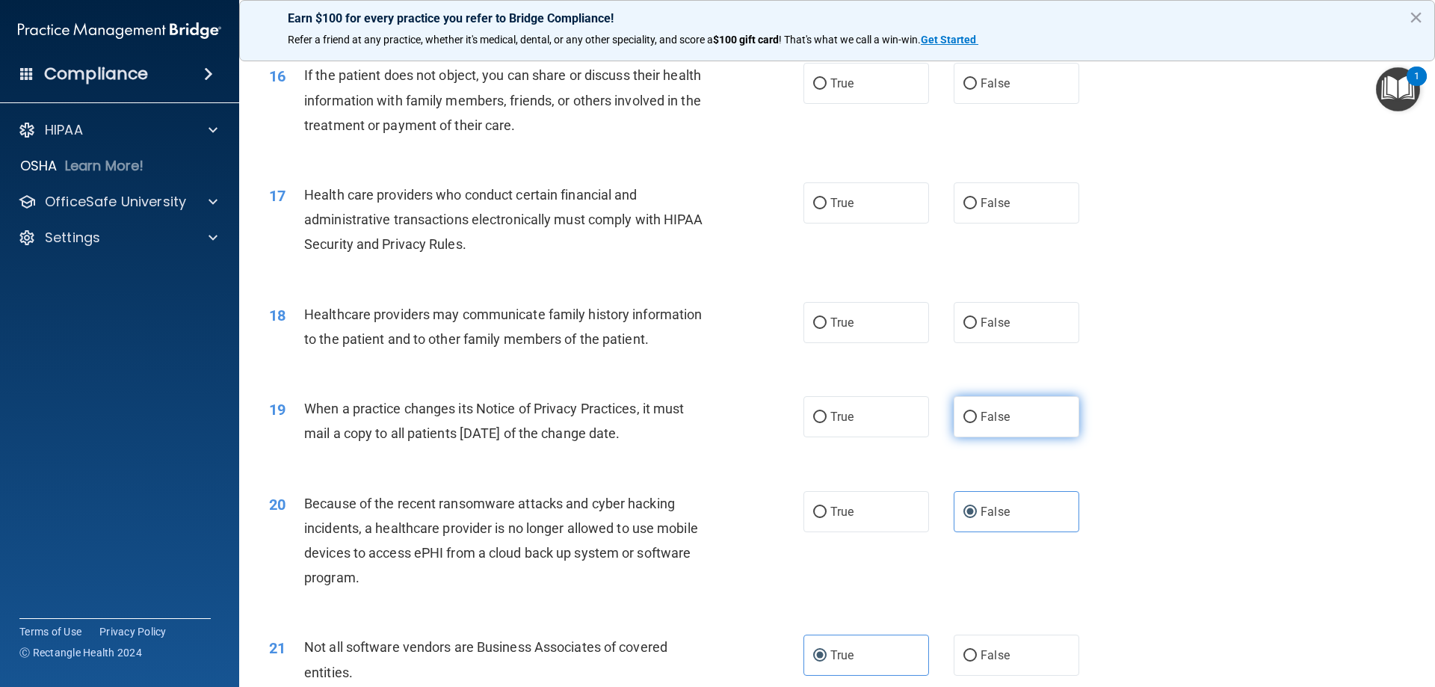
click at [992, 421] on span "False" at bounding box center [995, 417] width 29 height 14
click at [977, 421] on input "False" at bounding box center [969, 417] width 13 height 11
radio input "true"
click at [884, 327] on label "True" at bounding box center [866, 322] width 126 height 41
click at [827, 327] on input "True" at bounding box center [819, 323] width 13 height 11
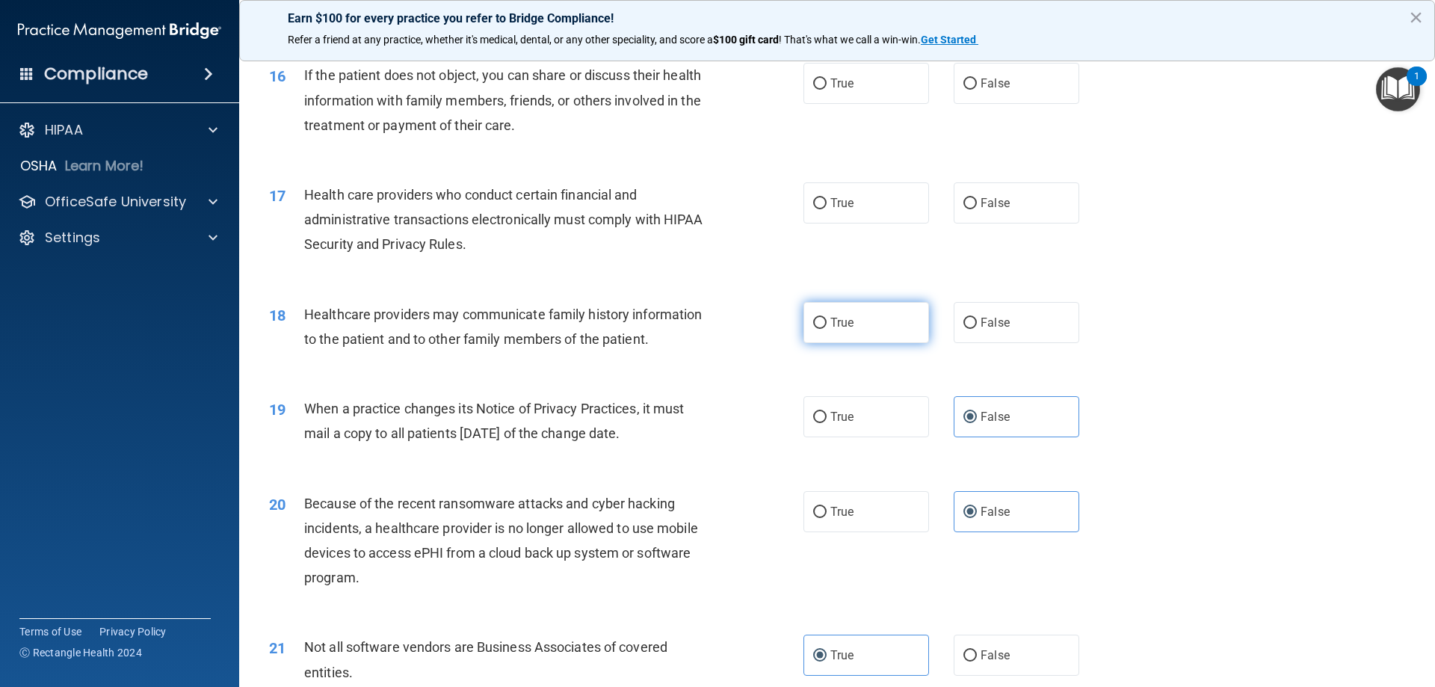
radio input "true"
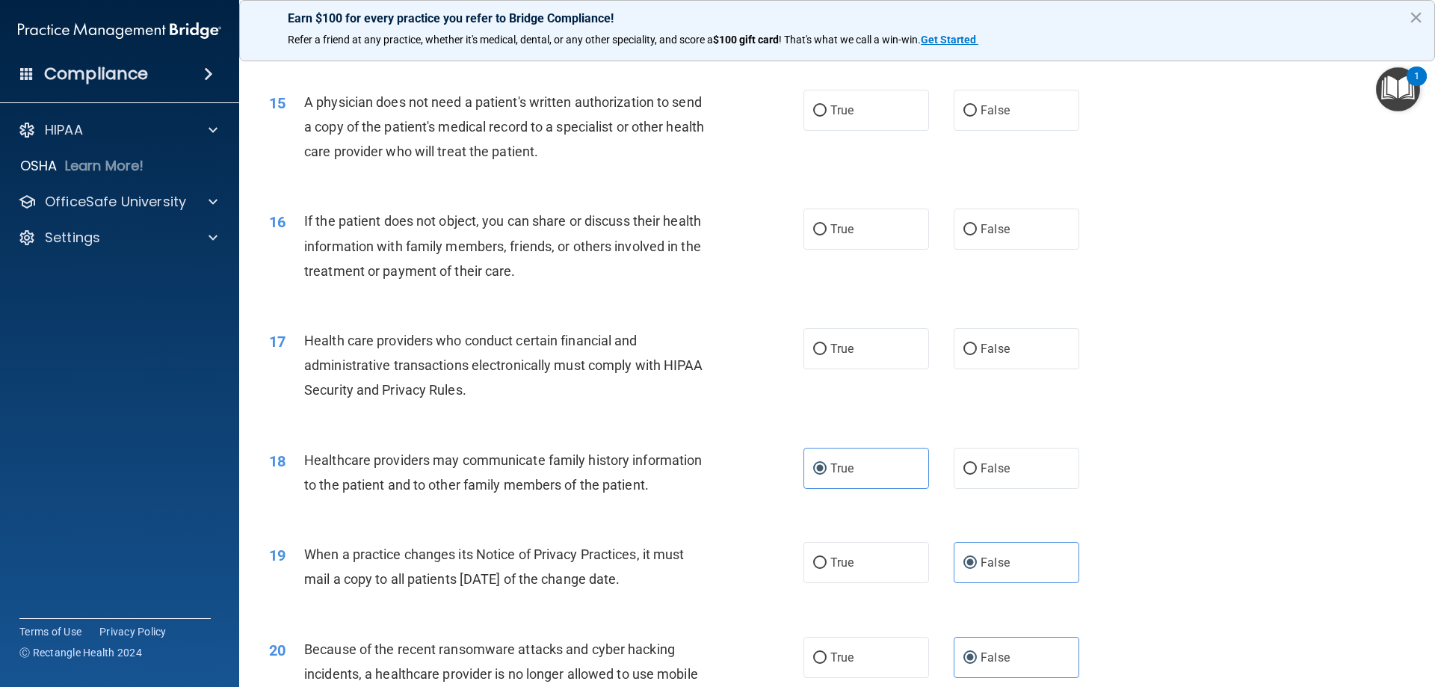
scroll to position [1596, 0]
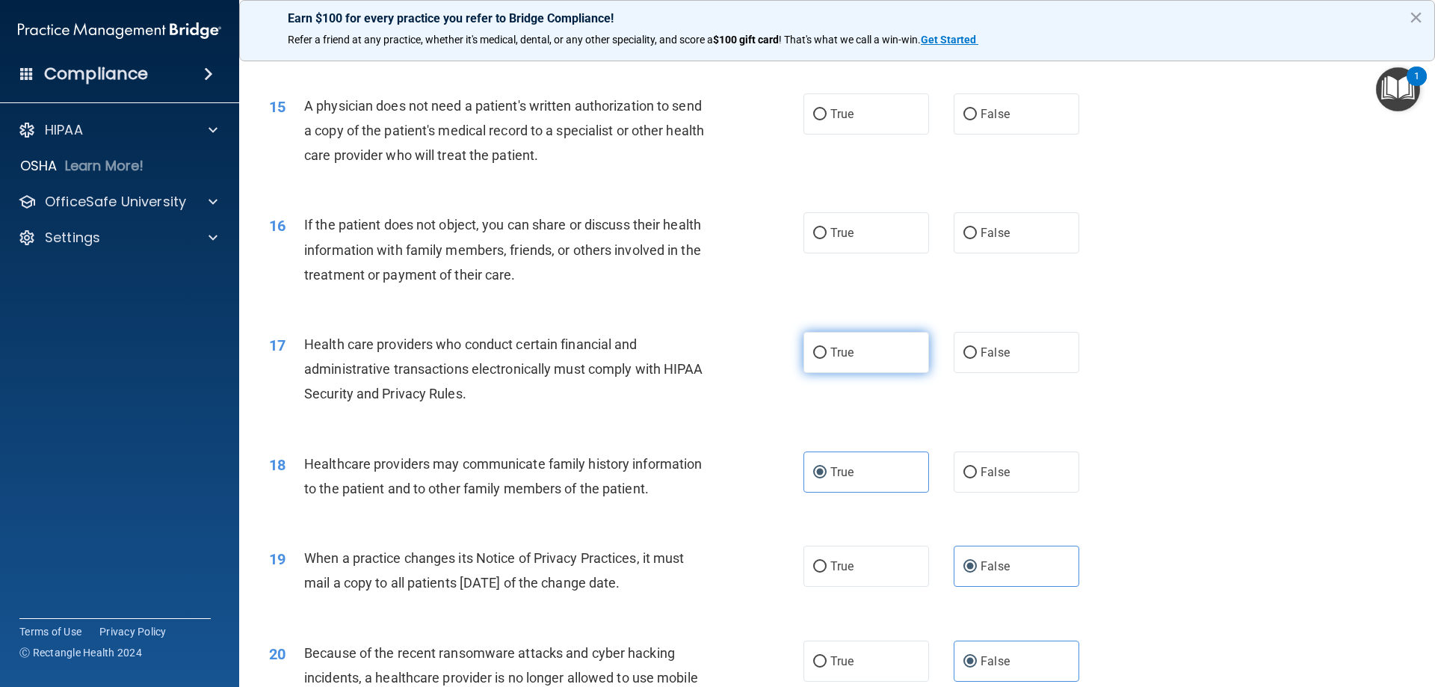
drag, startPoint x: 868, startPoint y: 357, endPoint x: 858, endPoint y: 359, distance: 10.0
click at [867, 357] on label "True" at bounding box center [866, 352] width 126 height 41
click at [827, 357] on input "True" at bounding box center [819, 353] width 13 height 11
radio input "true"
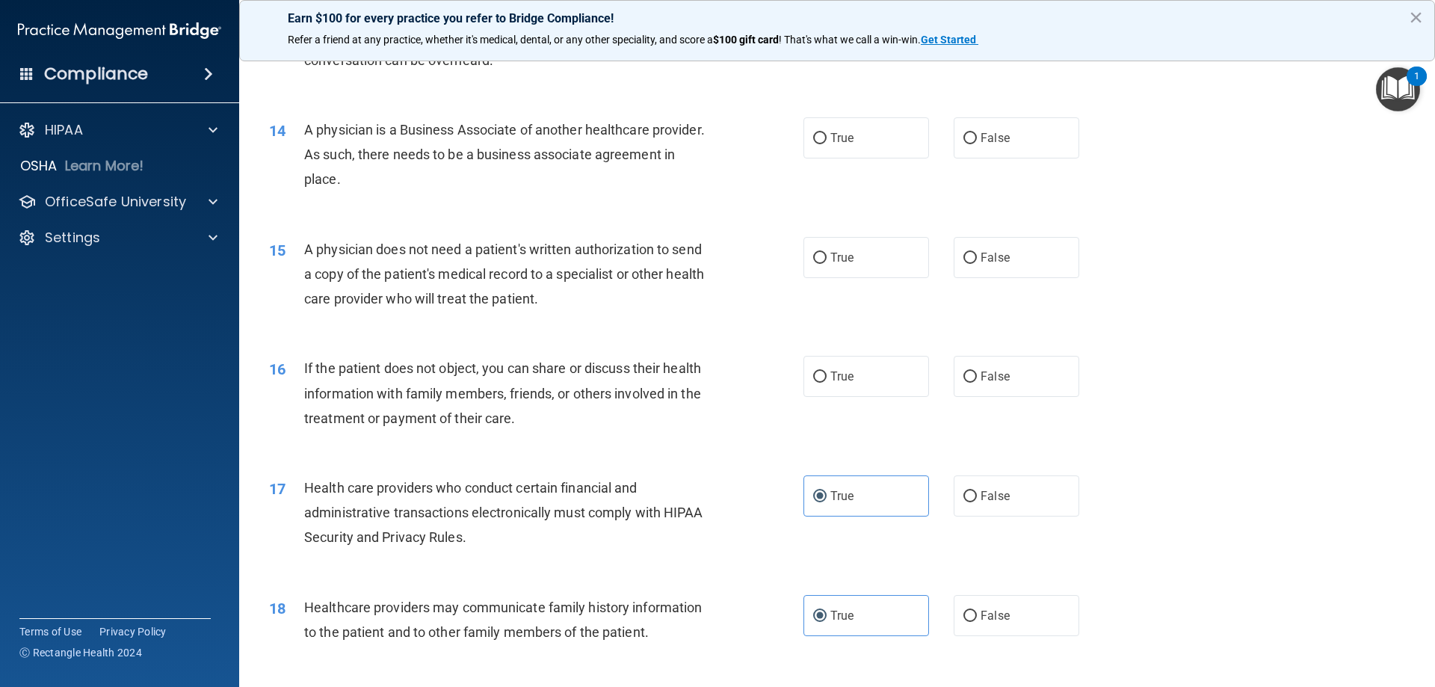
scroll to position [1447, 0]
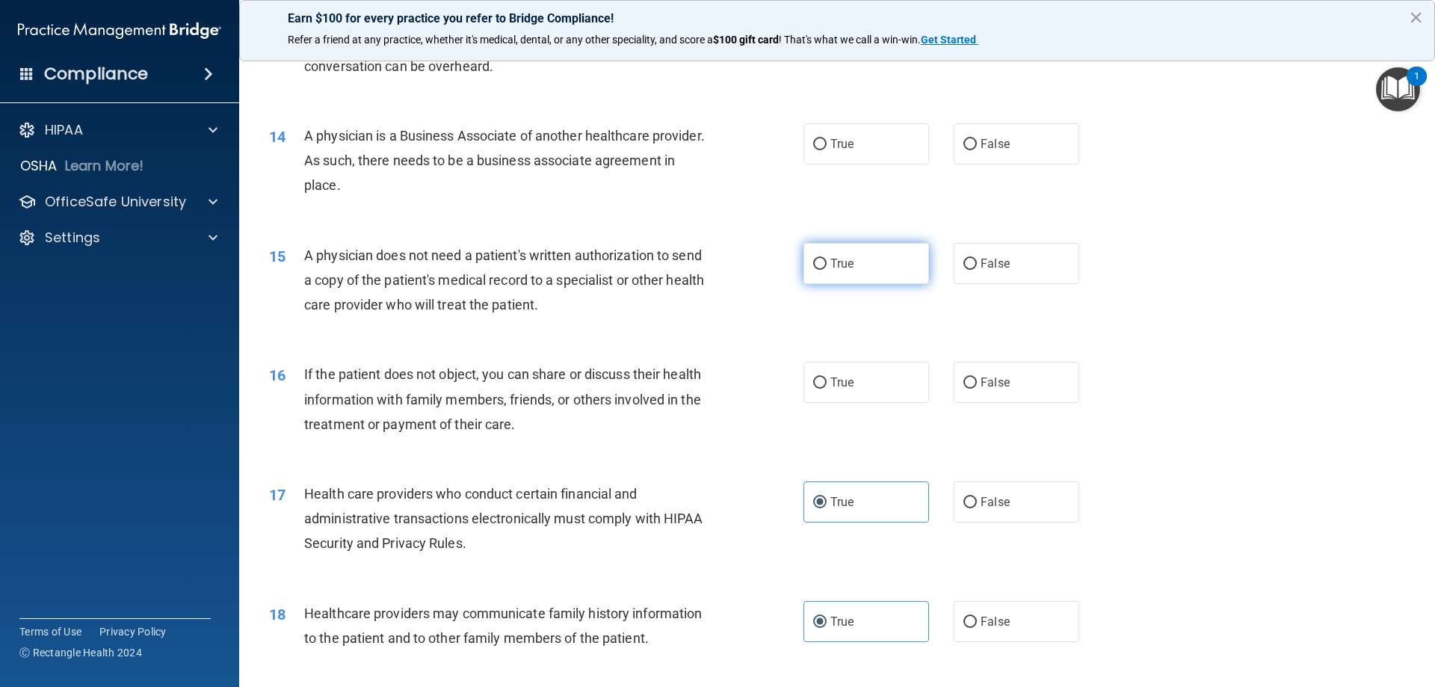
click at [923, 265] on div "True False" at bounding box center [953, 263] width 301 height 41
click at [889, 260] on label "True" at bounding box center [866, 263] width 126 height 41
click at [827, 260] on input "True" at bounding box center [819, 264] width 13 height 11
radio input "true"
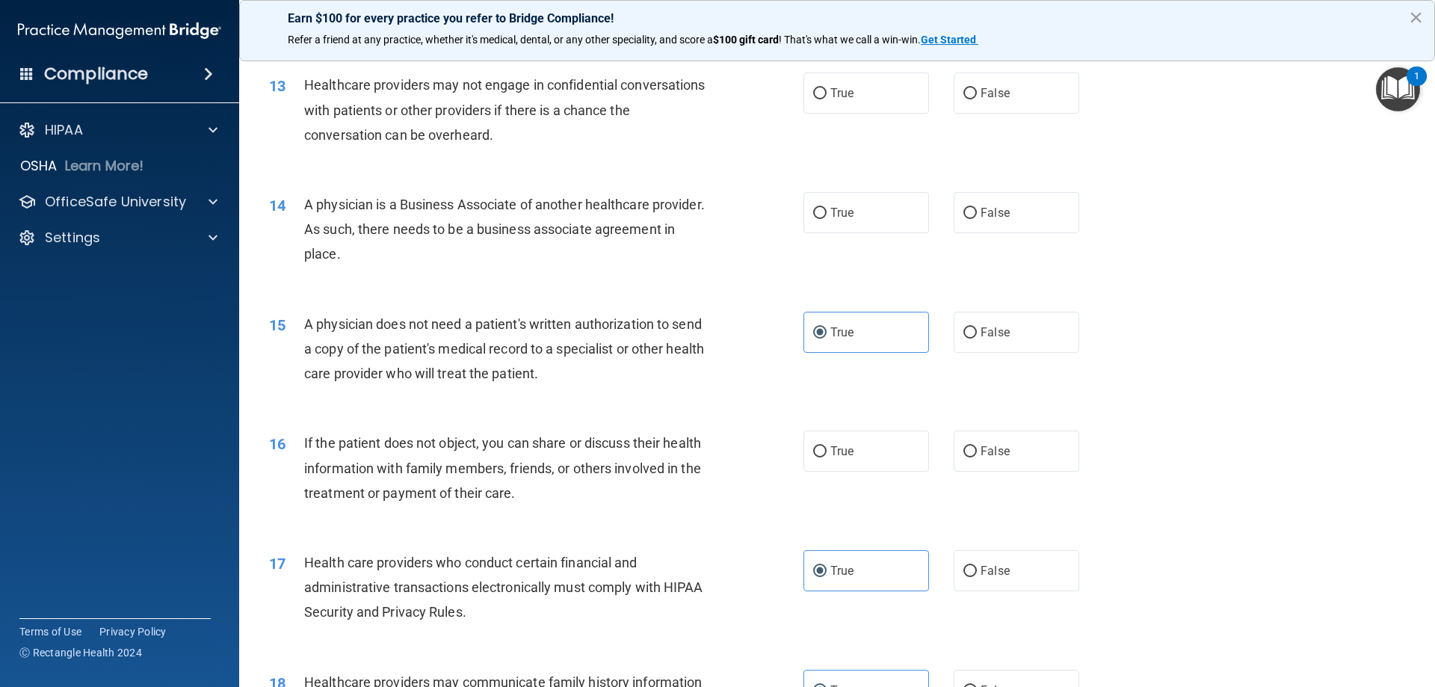
scroll to position [1372, 0]
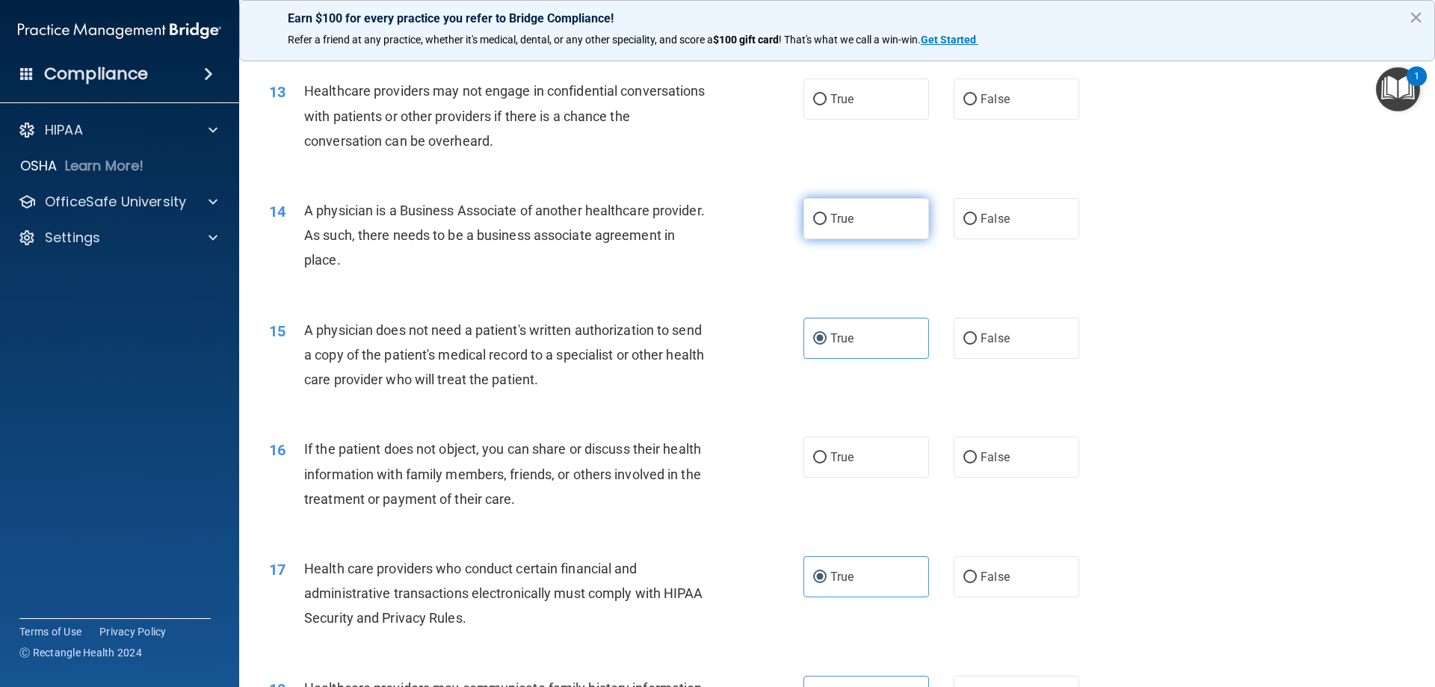
click at [816, 230] on label "True" at bounding box center [866, 218] width 126 height 41
click at [816, 225] on input "True" at bounding box center [819, 219] width 13 height 11
radio input "true"
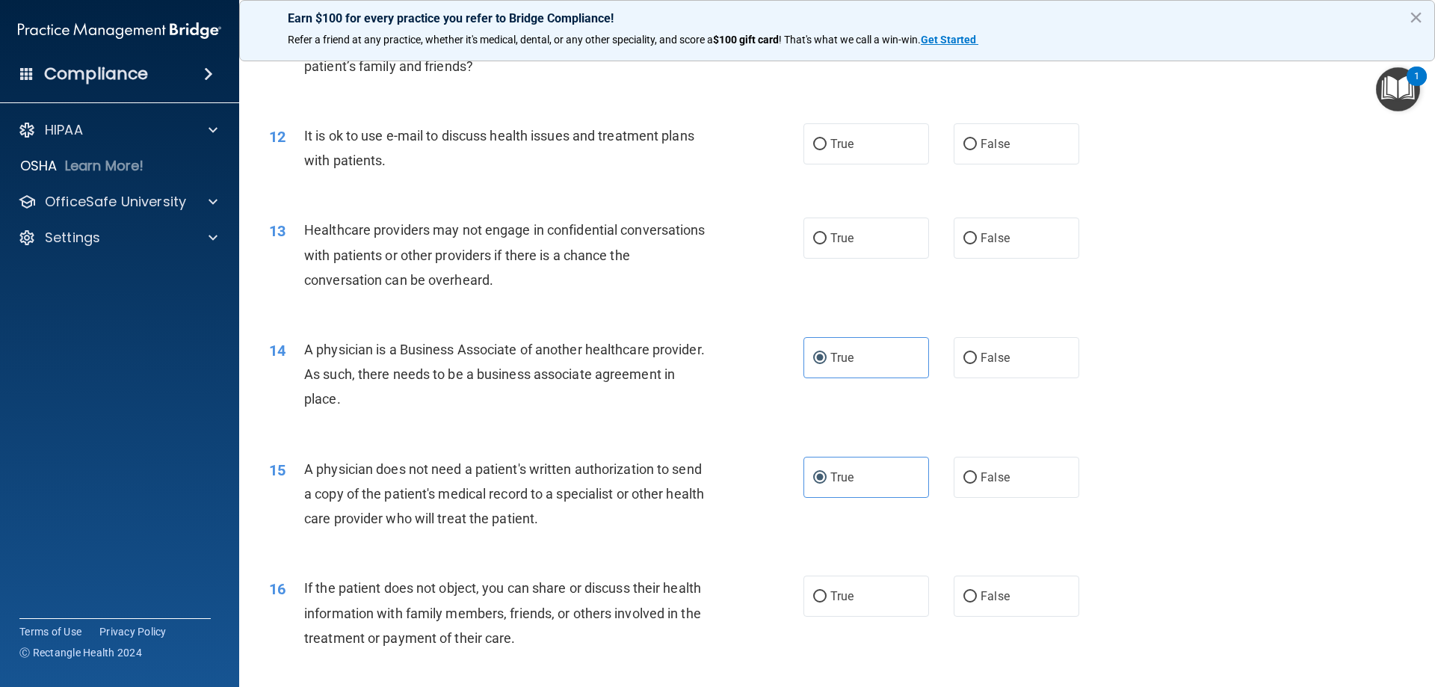
scroll to position [1223, 0]
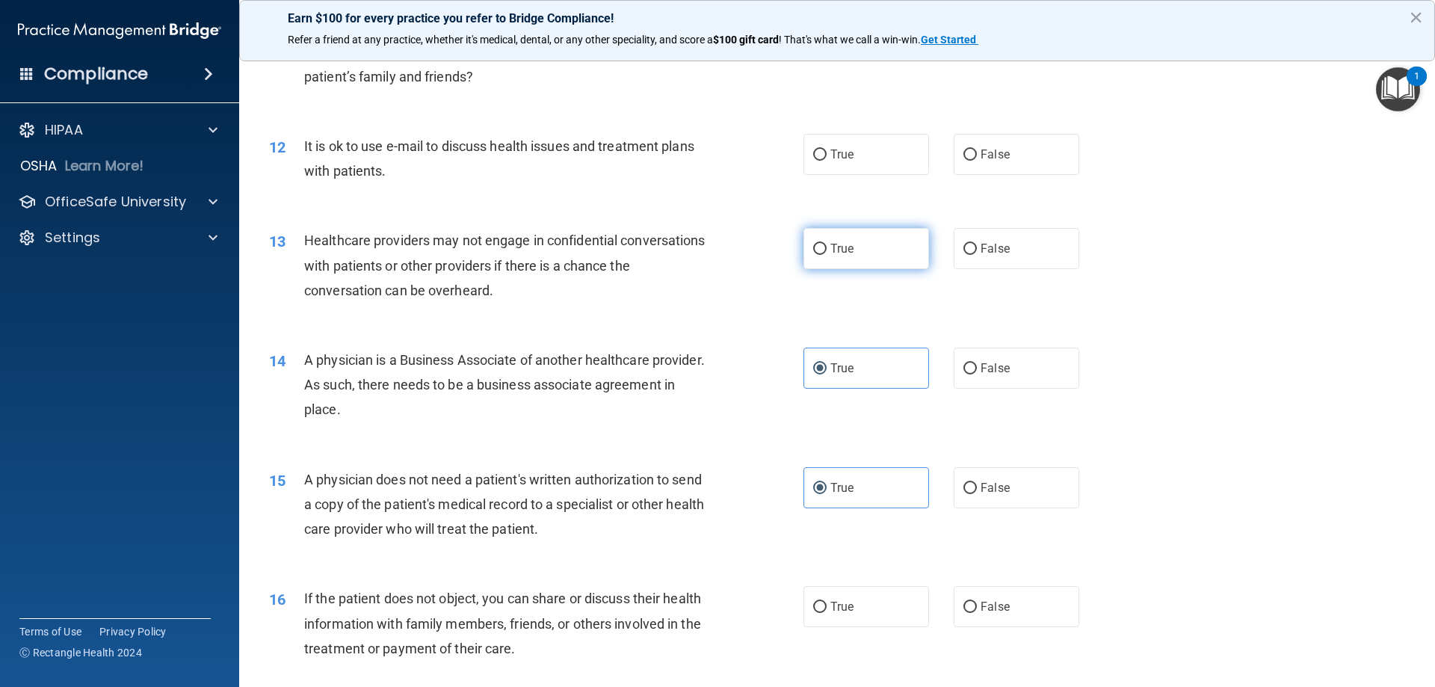
click at [850, 237] on label "True" at bounding box center [866, 248] width 126 height 41
click at [827, 244] on input "True" at bounding box center [819, 249] width 13 height 11
radio input "true"
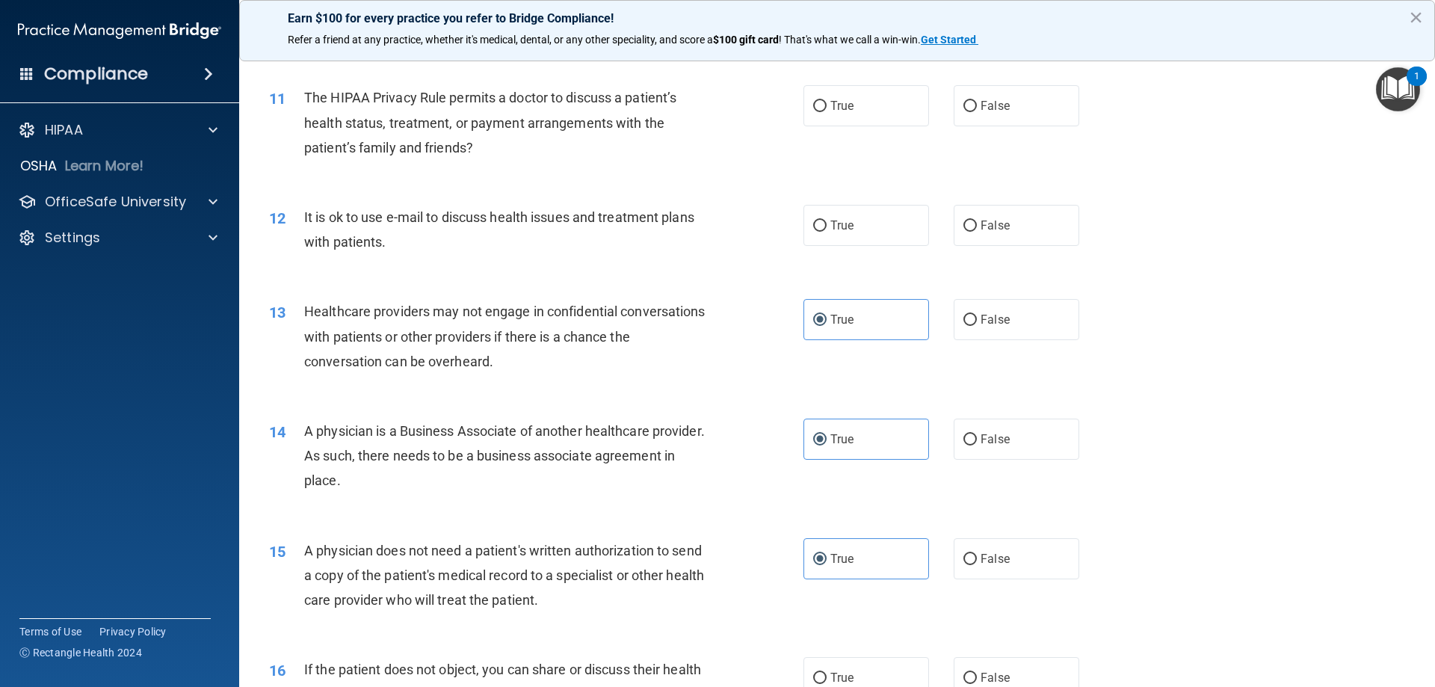
scroll to position [1148, 0]
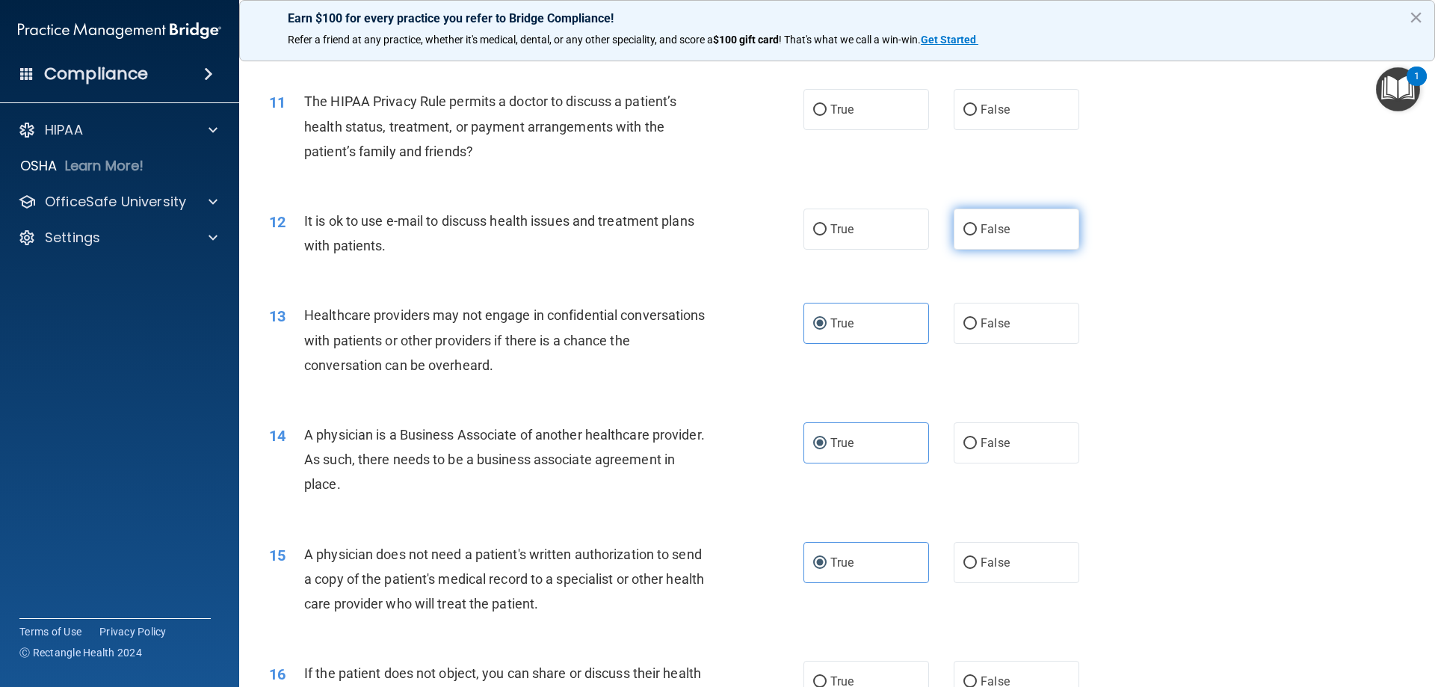
click at [981, 231] on span "False" at bounding box center [995, 229] width 29 height 14
click at [977, 231] on input "False" at bounding box center [969, 229] width 13 height 11
radio input "true"
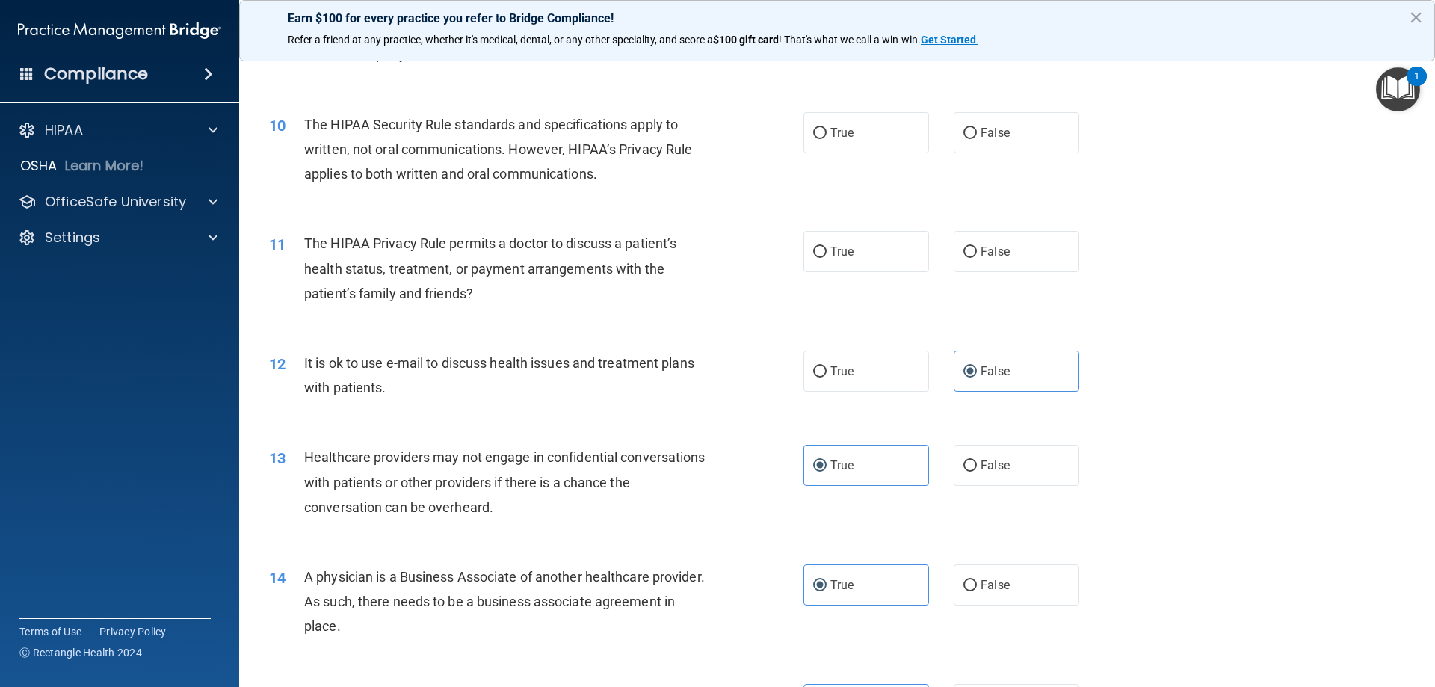
scroll to position [999, 0]
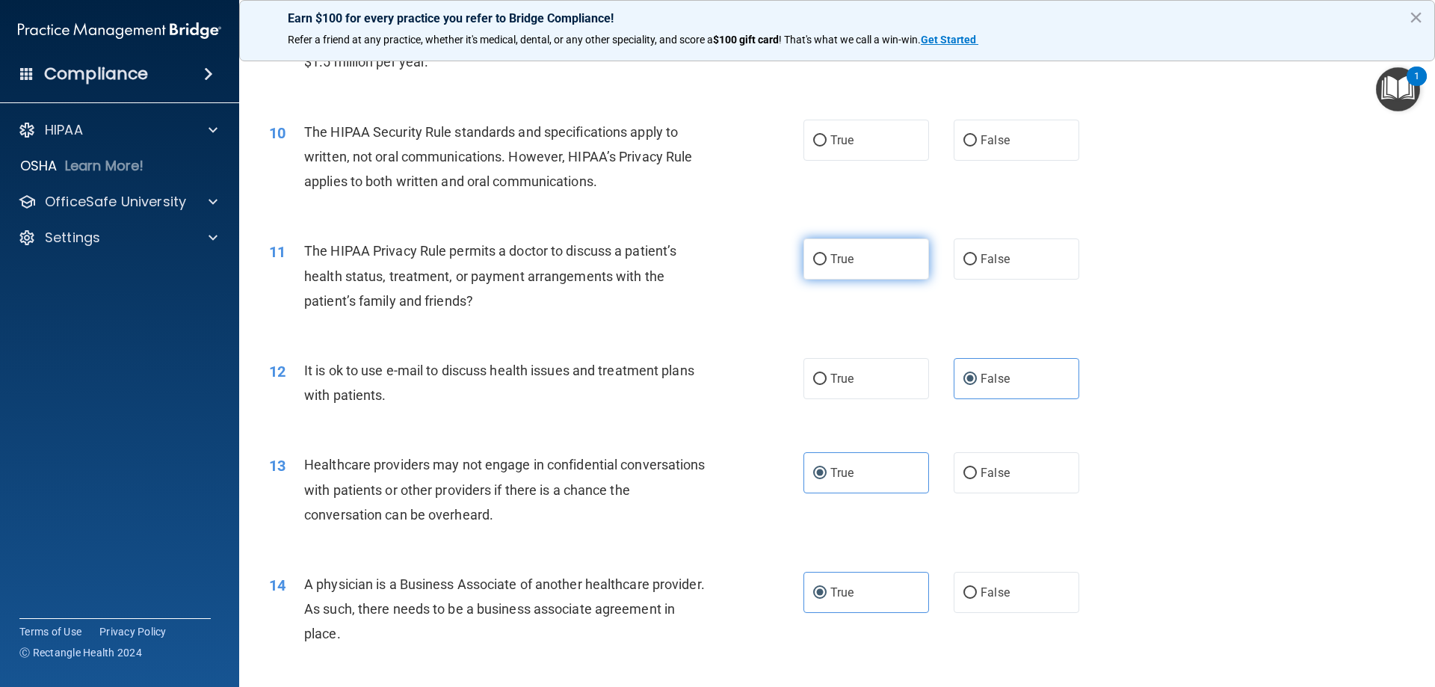
click at [830, 256] on span "True" at bounding box center [841, 259] width 23 height 14
click at [827, 256] on input "True" at bounding box center [819, 259] width 13 height 11
radio input "true"
click at [824, 253] on label "True" at bounding box center [866, 258] width 126 height 41
click at [824, 254] on input "True" at bounding box center [819, 259] width 13 height 11
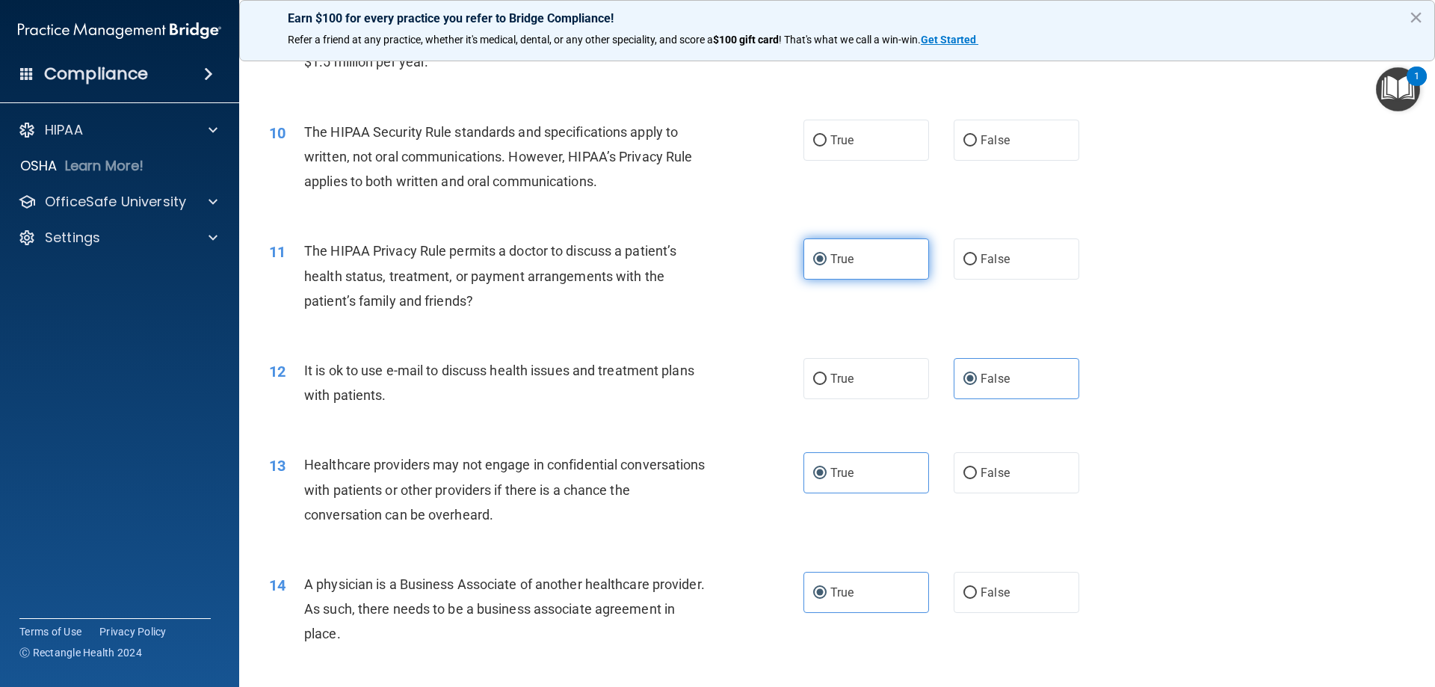
click at [832, 268] on label "True" at bounding box center [866, 258] width 126 height 41
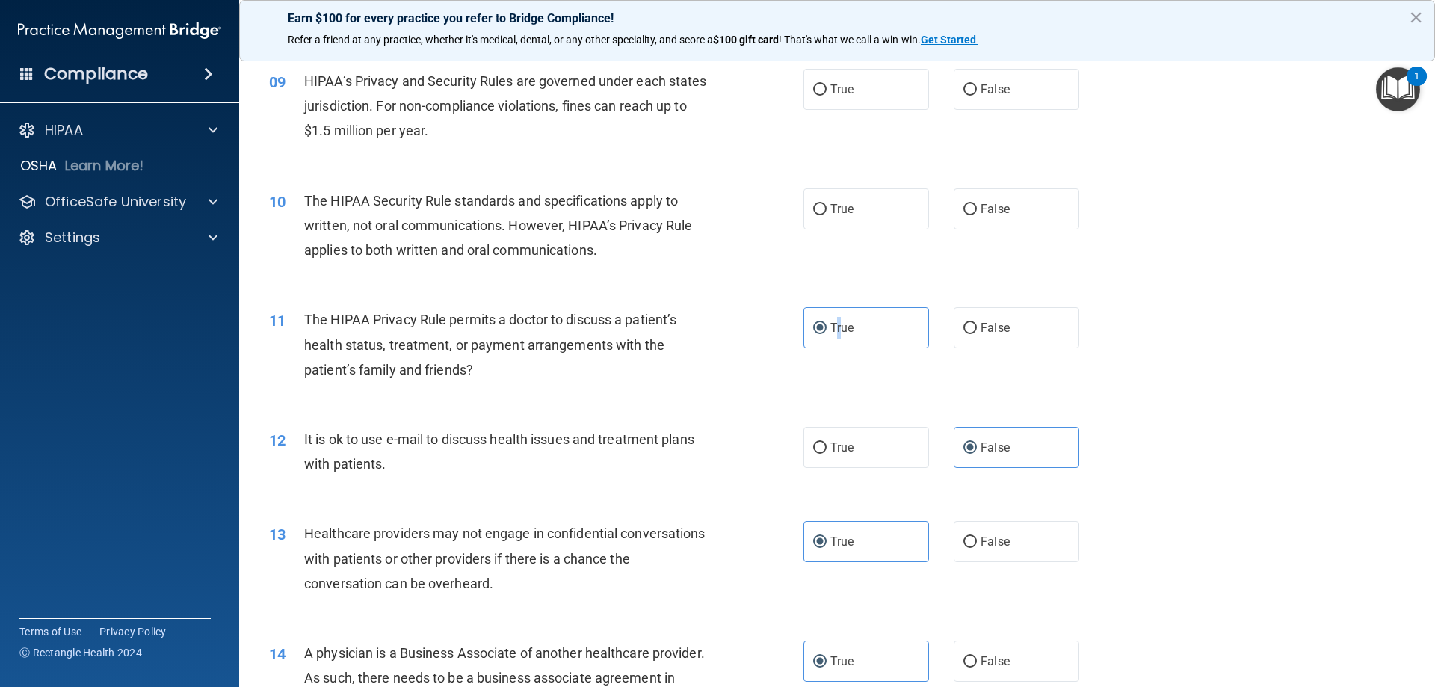
scroll to position [924, 0]
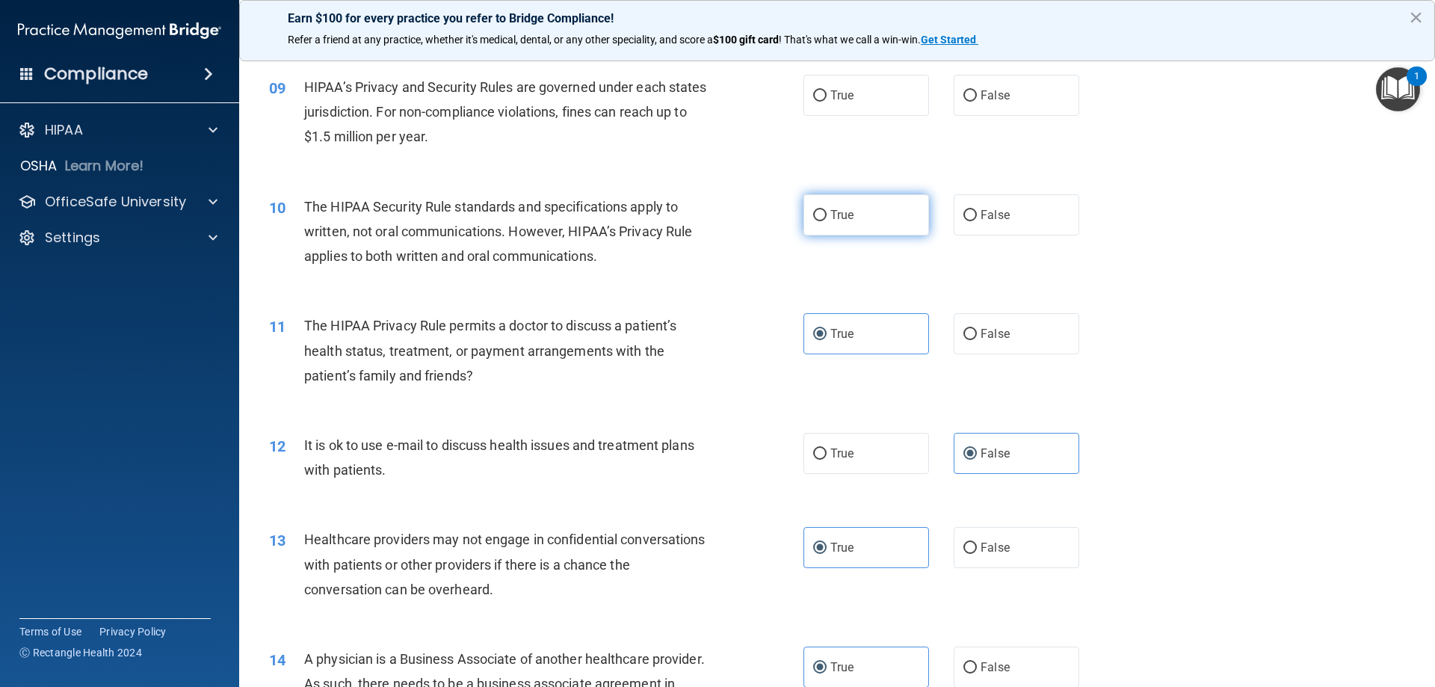
click at [842, 221] on span "True" at bounding box center [841, 215] width 23 height 14
click at [827, 221] on input "True" at bounding box center [819, 215] width 13 height 11
radio input "true"
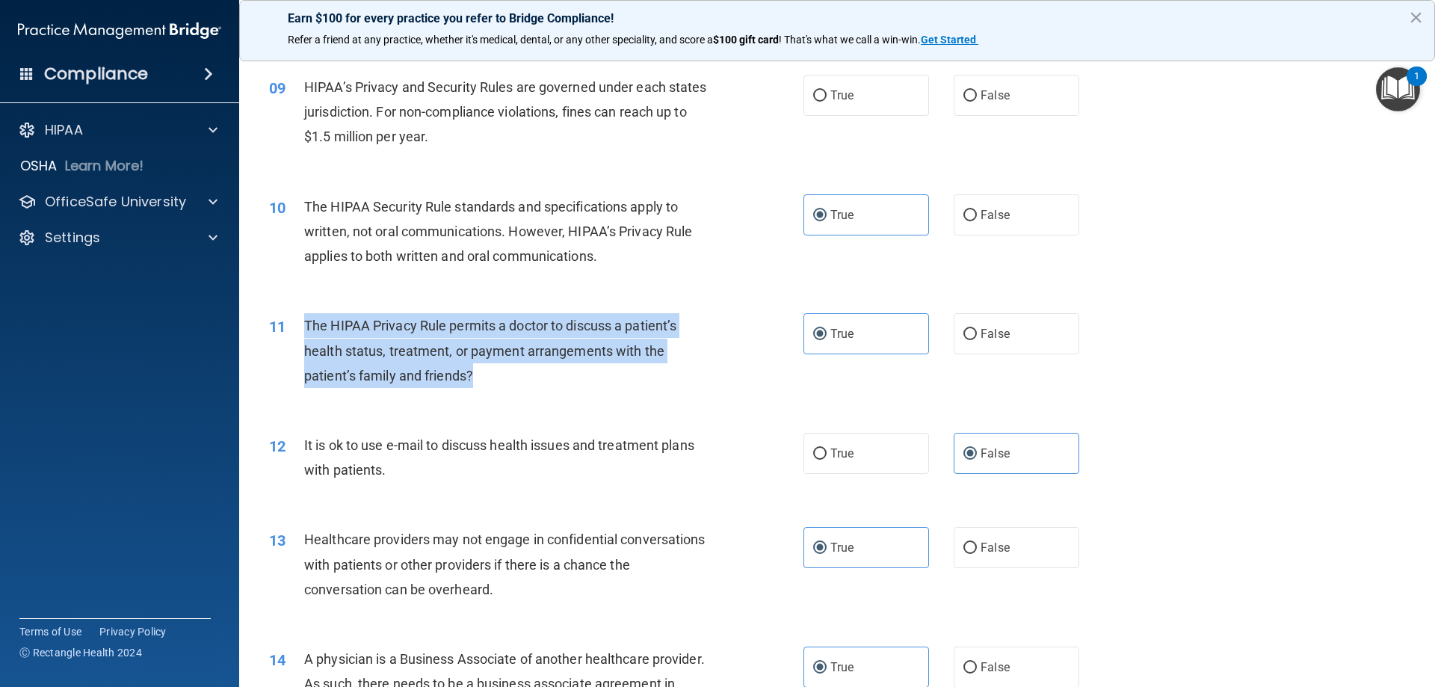
drag, startPoint x: 456, startPoint y: 377, endPoint x: 304, endPoint y: 333, distance: 158.0
click at [304, 333] on div "11 The HIPAA Privacy Rule permits a doctor to discuss a patient’s health status…" at bounding box center [536, 354] width 579 height 82
click at [599, 372] on div "The HIPAA Privacy Rule permits a doctor to discuss a patient’s health status, t…" at bounding box center [513, 350] width 418 height 75
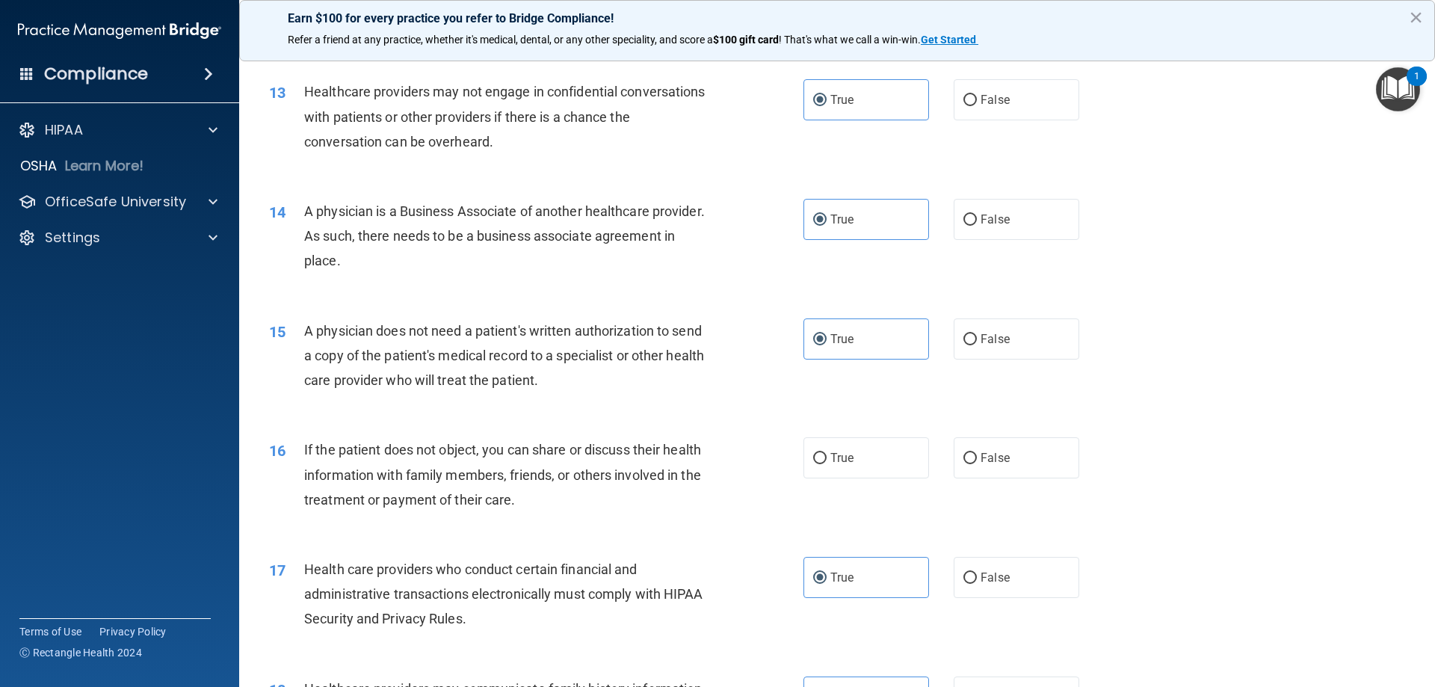
scroll to position [1372, 0]
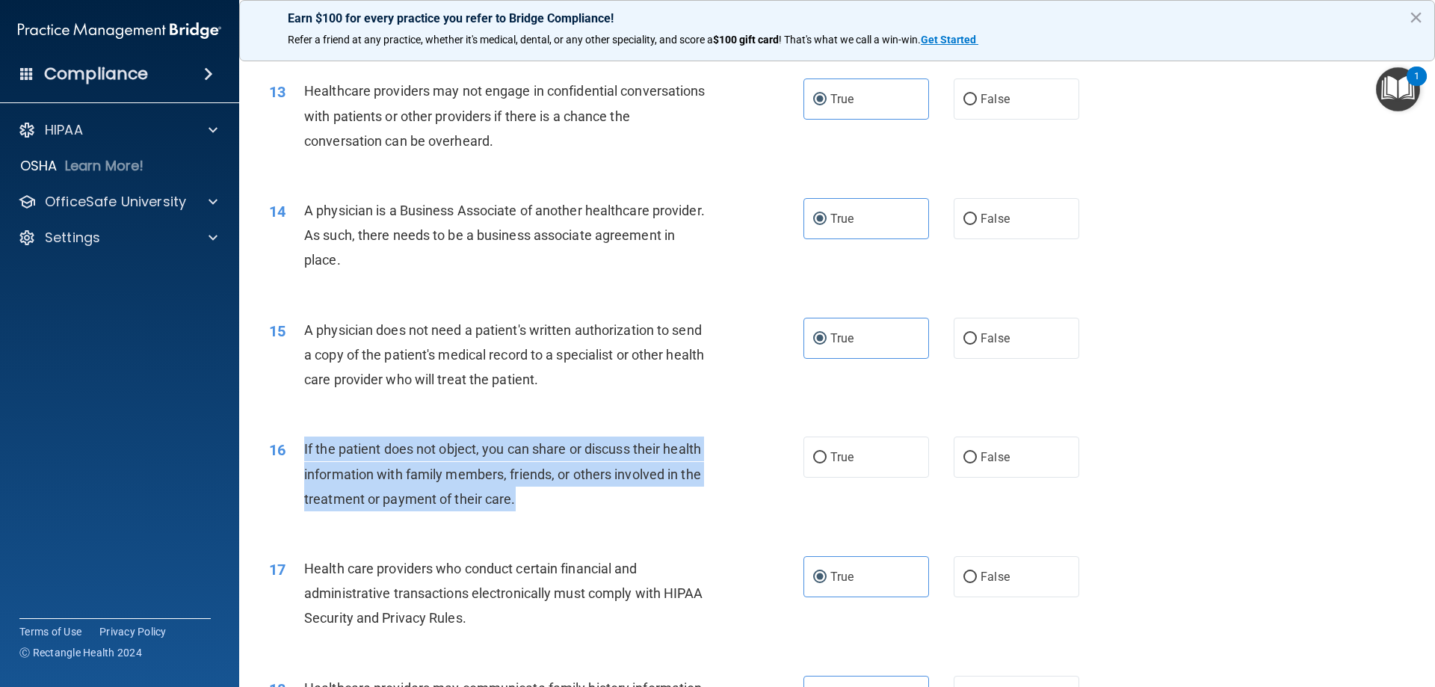
drag, startPoint x: 533, startPoint y: 499, endPoint x: 296, endPoint y: 450, distance: 241.9
click at [296, 450] on div "16 If the patient does not object, you can share or discuss their health inform…" at bounding box center [536, 477] width 579 height 82
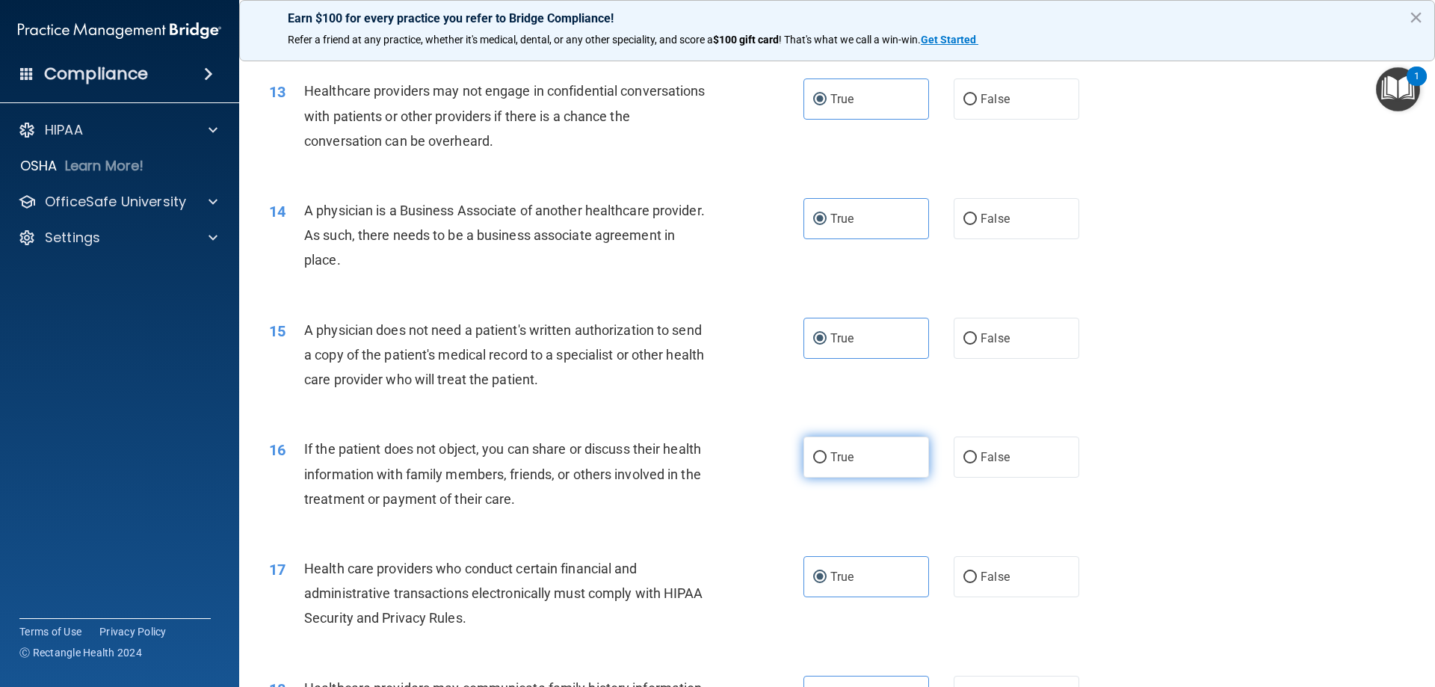
click at [853, 452] on label "True" at bounding box center [866, 456] width 126 height 41
click at [827, 452] on input "True" at bounding box center [819, 457] width 13 height 11
radio input "true"
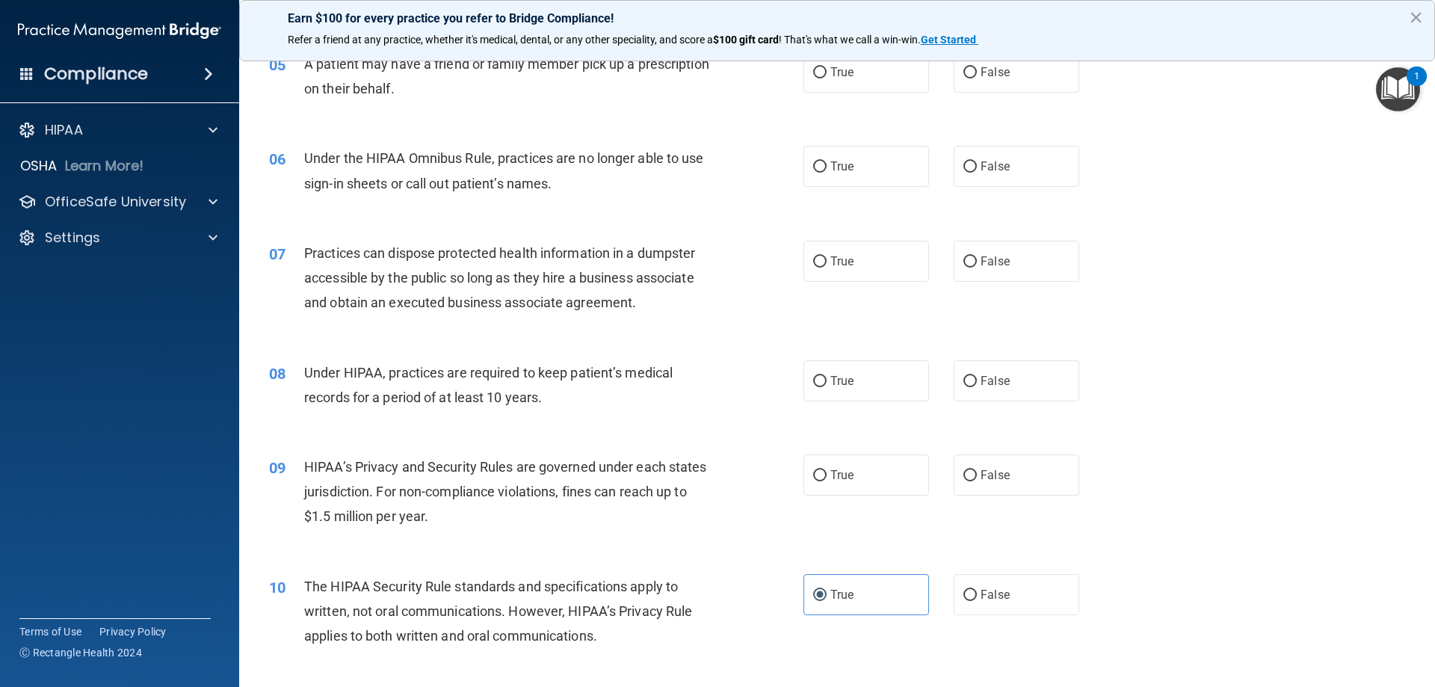
scroll to position [550, 0]
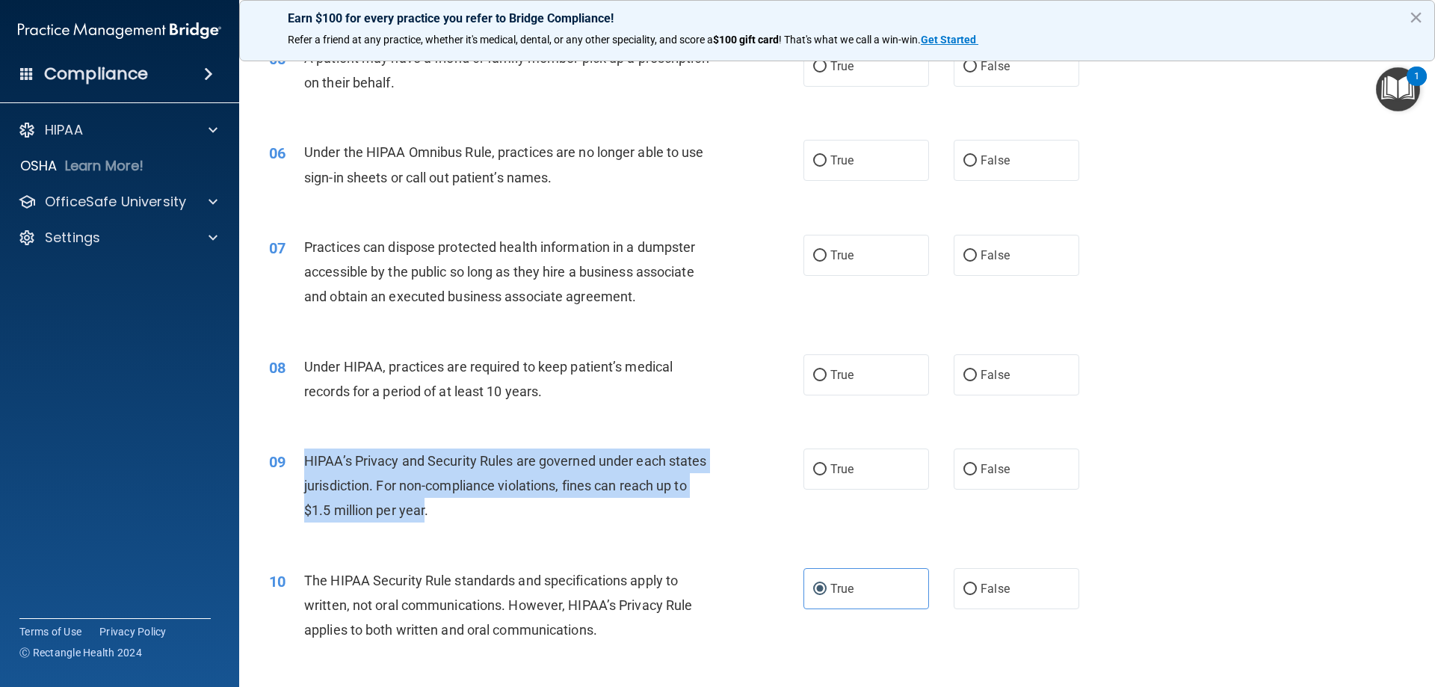
drag, startPoint x: 460, startPoint y: 512, endPoint x: 288, endPoint y: 460, distance: 179.5
click at [288, 460] on div "09 HIPAA’s Privacy and Security Rules are governed under each states jurisdicti…" at bounding box center [536, 489] width 579 height 82
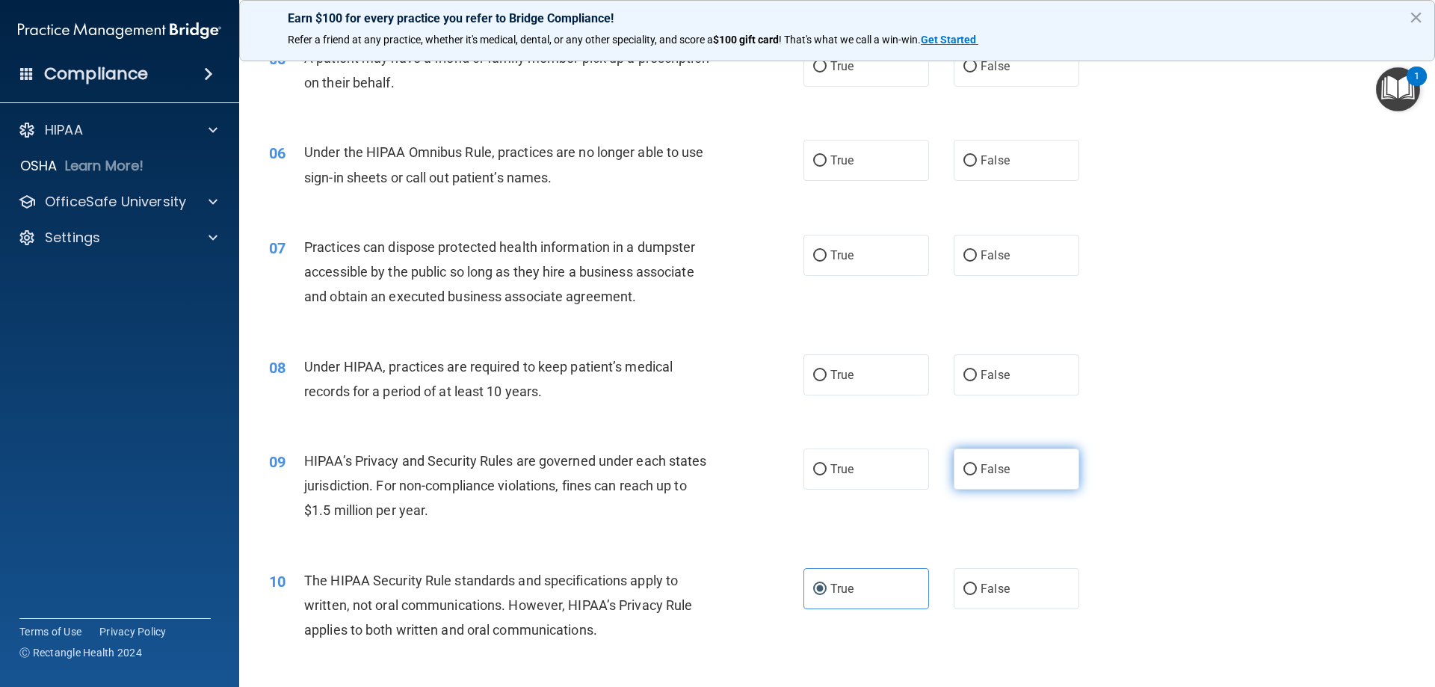
drag, startPoint x: 1025, startPoint y: 467, endPoint x: 1015, endPoint y: 469, distance: 10.0
click at [1025, 467] on label "False" at bounding box center [1017, 468] width 126 height 41
click at [977, 467] on input "False" at bounding box center [969, 469] width 13 height 11
radio input "true"
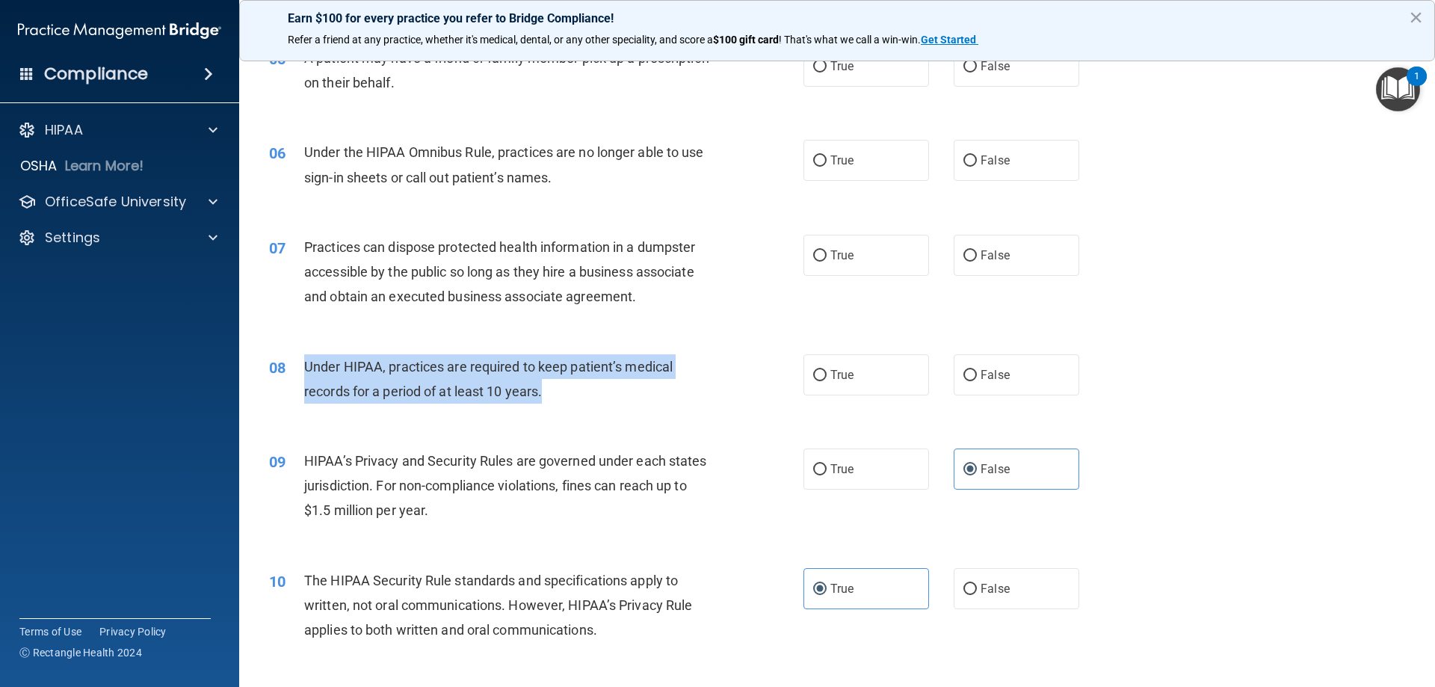
drag, startPoint x: 425, startPoint y: 371, endPoint x: 304, endPoint y: 361, distance: 121.5
click at [304, 361] on div "Under HIPAA, practices are required to keep patient’s medical records for a per…" at bounding box center [513, 378] width 418 height 49
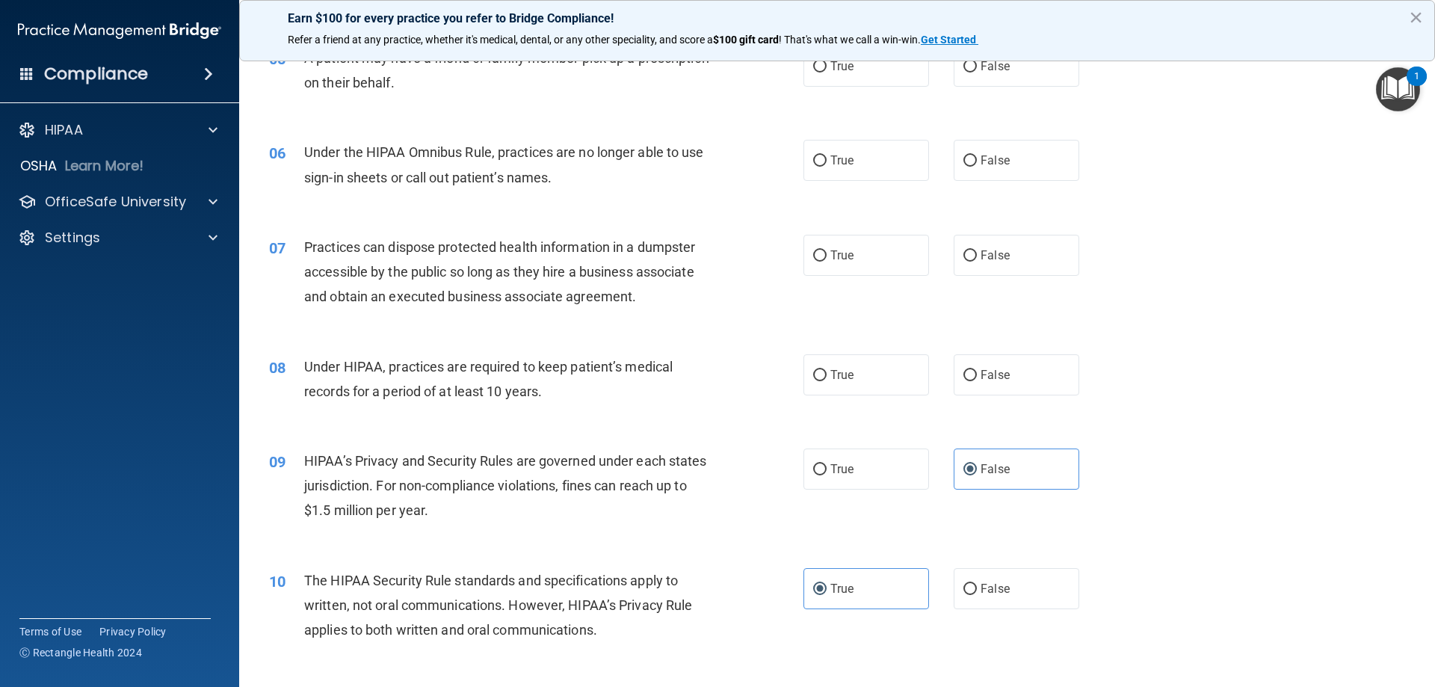
click at [646, 427] on div "08 Under HIPAA, practices are required to keep patient’s medical records for a …" at bounding box center [837, 383] width 1159 height 94
click at [996, 388] on label "False" at bounding box center [1017, 374] width 126 height 41
click at [977, 381] on input "False" at bounding box center [969, 375] width 13 height 11
radio input "true"
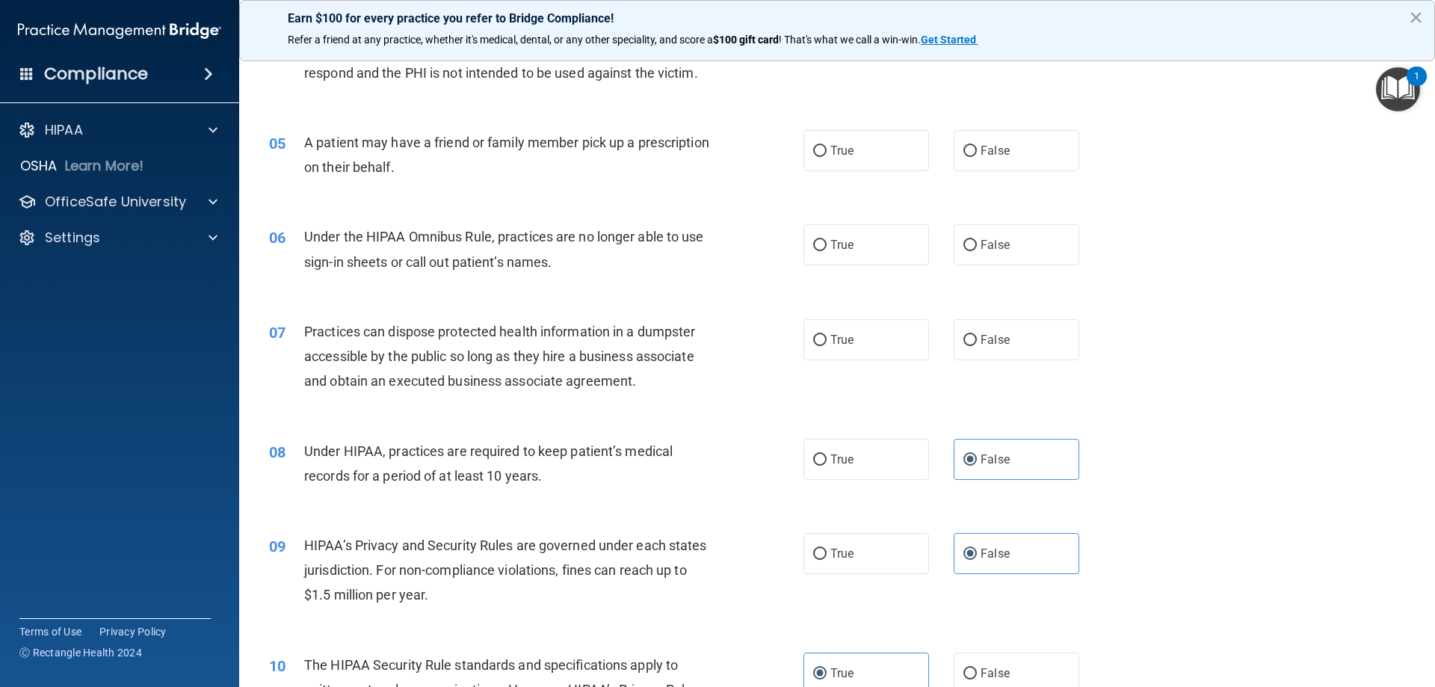
scroll to position [401, 0]
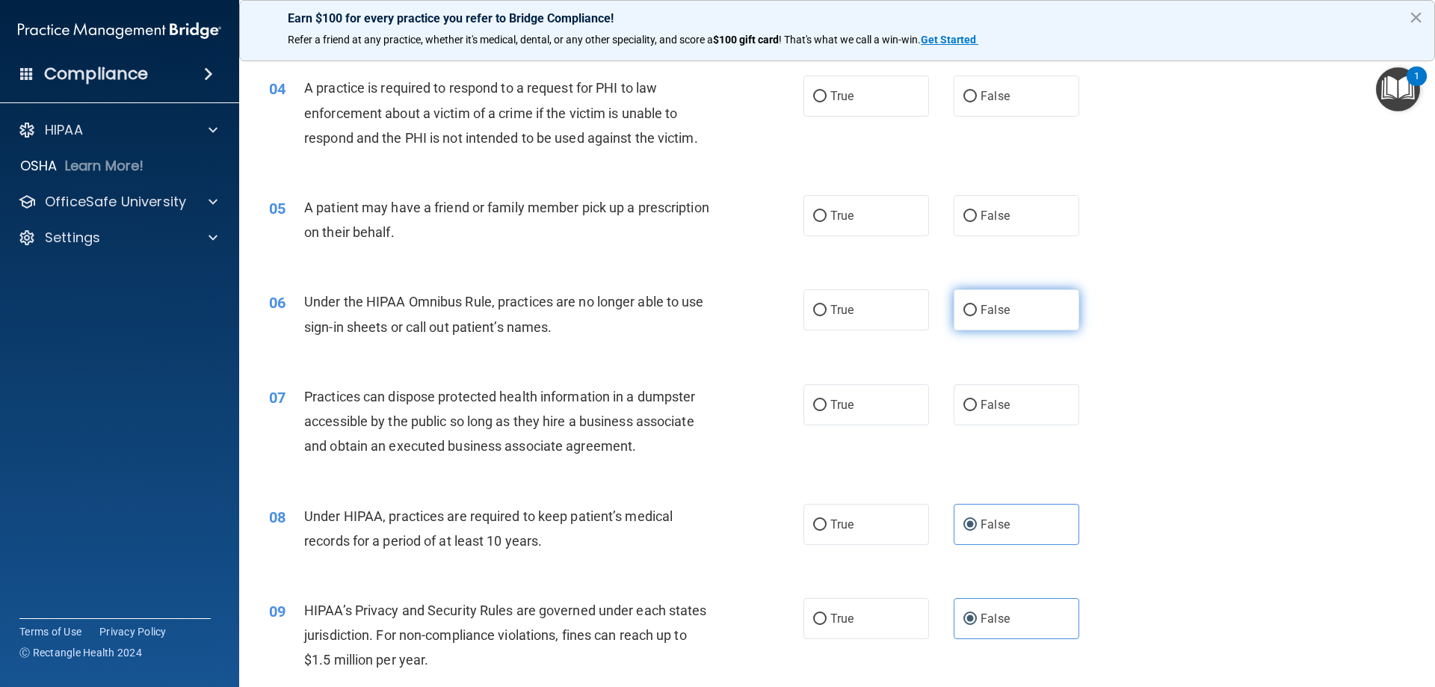
drag, startPoint x: 1010, startPoint y: 303, endPoint x: 1002, endPoint y: 304, distance: 7.6
click at [1010, 303] on label "False" at bounding box center [1017, 309] width 126 height 41
click at [977, 305] on input "False" at bounding box center [969, 310] width 13 height 11
radio input "true"
click at [872, 225] on label "True" at bounding box center [866, 215] width 126 height 41
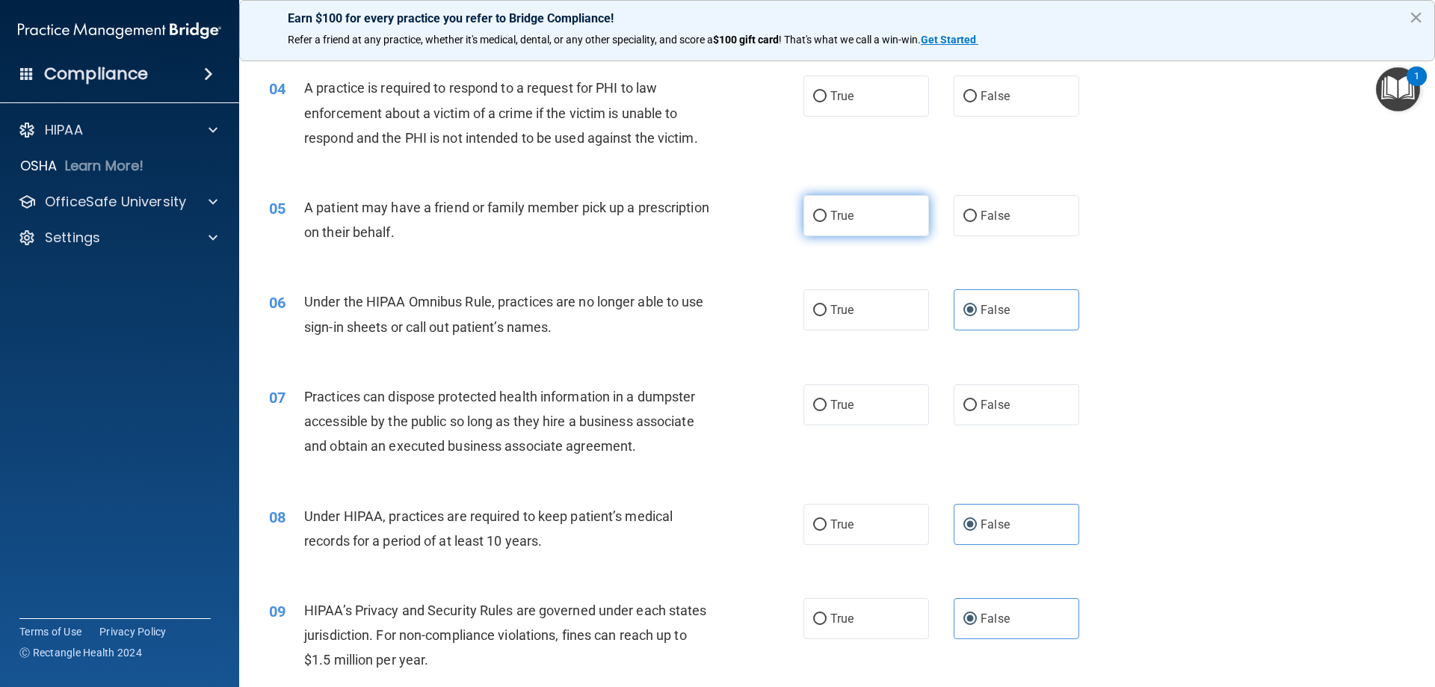
click at [827, 222] on input "True" at bounding box center [819, 216] width 13 height 11
radio input "true"
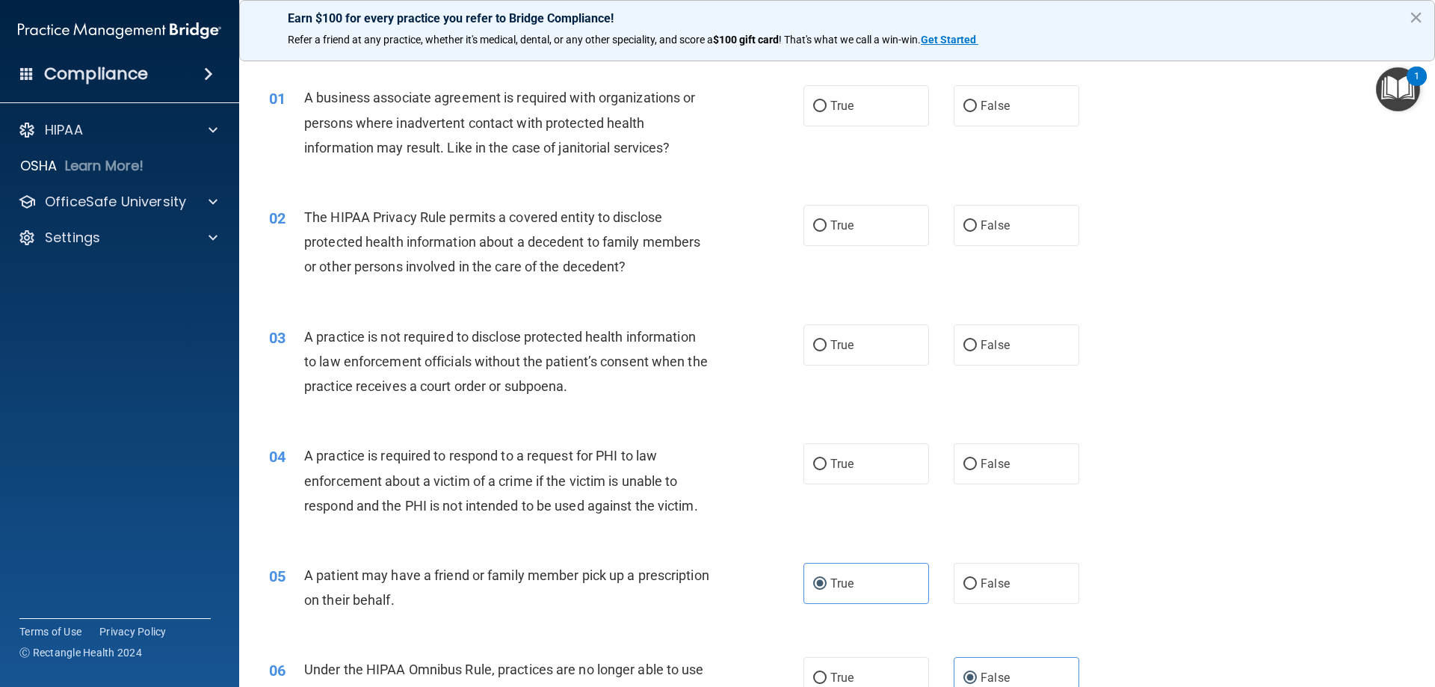
scroll to position [27, 0]
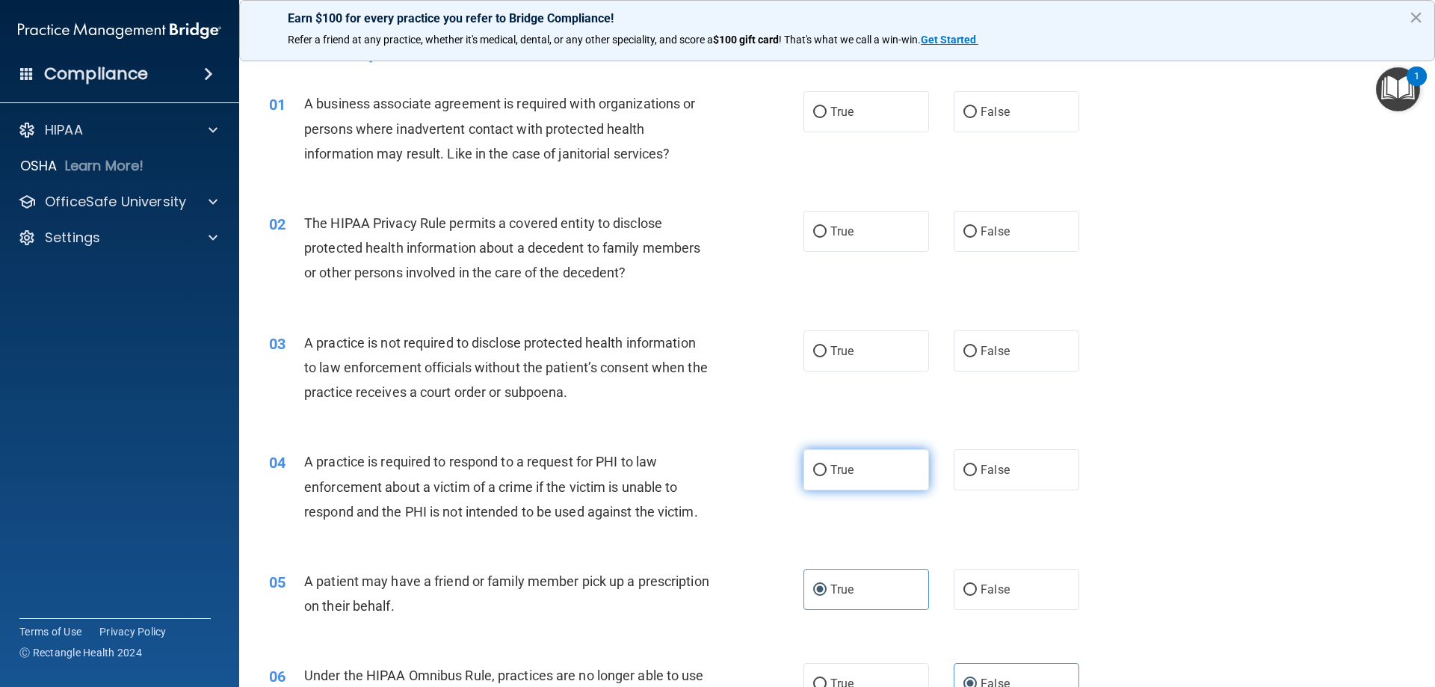
click at [862, 483] on label "True" at bounding box center [866, 469] width 126 height 41
click at [827, 476] on input "True" at bounding box center [819, 470] width 13 height 11
radio input "true"
click at [837, 245] on label "True" at bounding box center [866, 231] width 126 height 41
click at [827, 238] on input "True" at bounding box center [819, 231] width 13 height 11
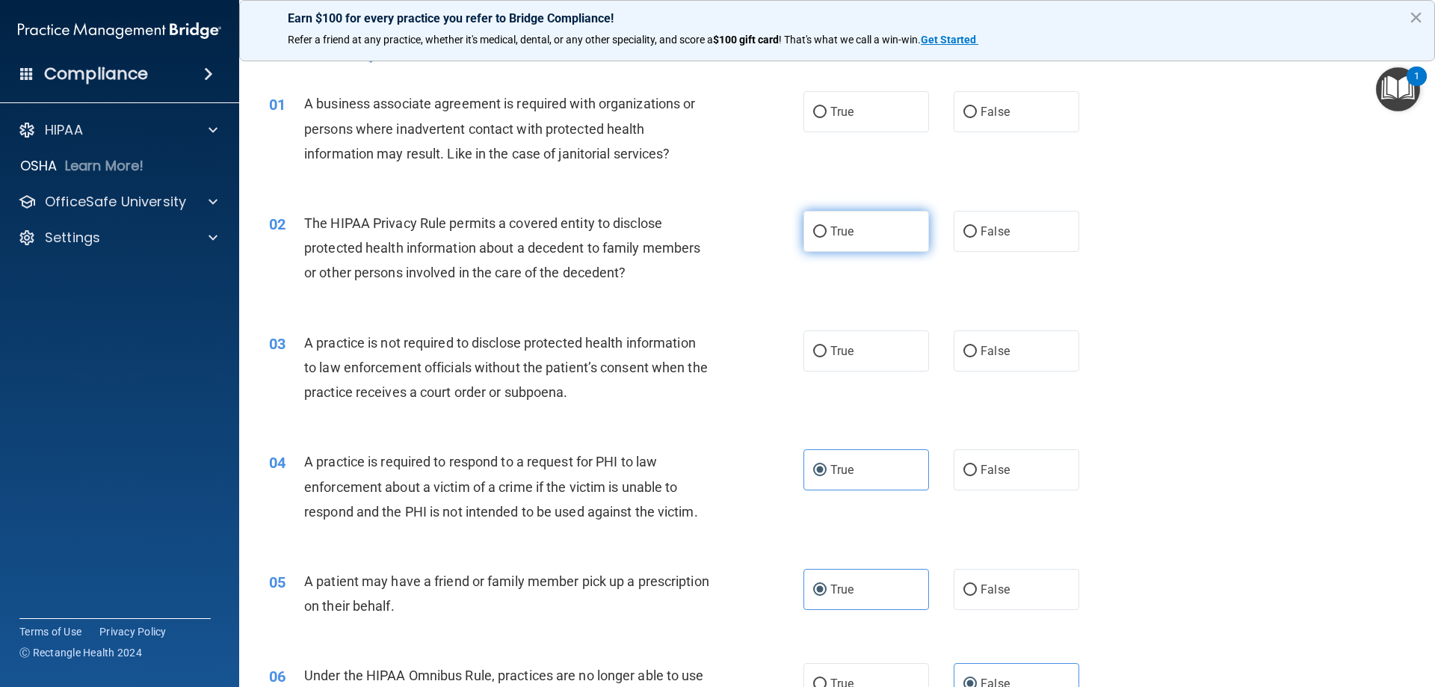
radio input "true"
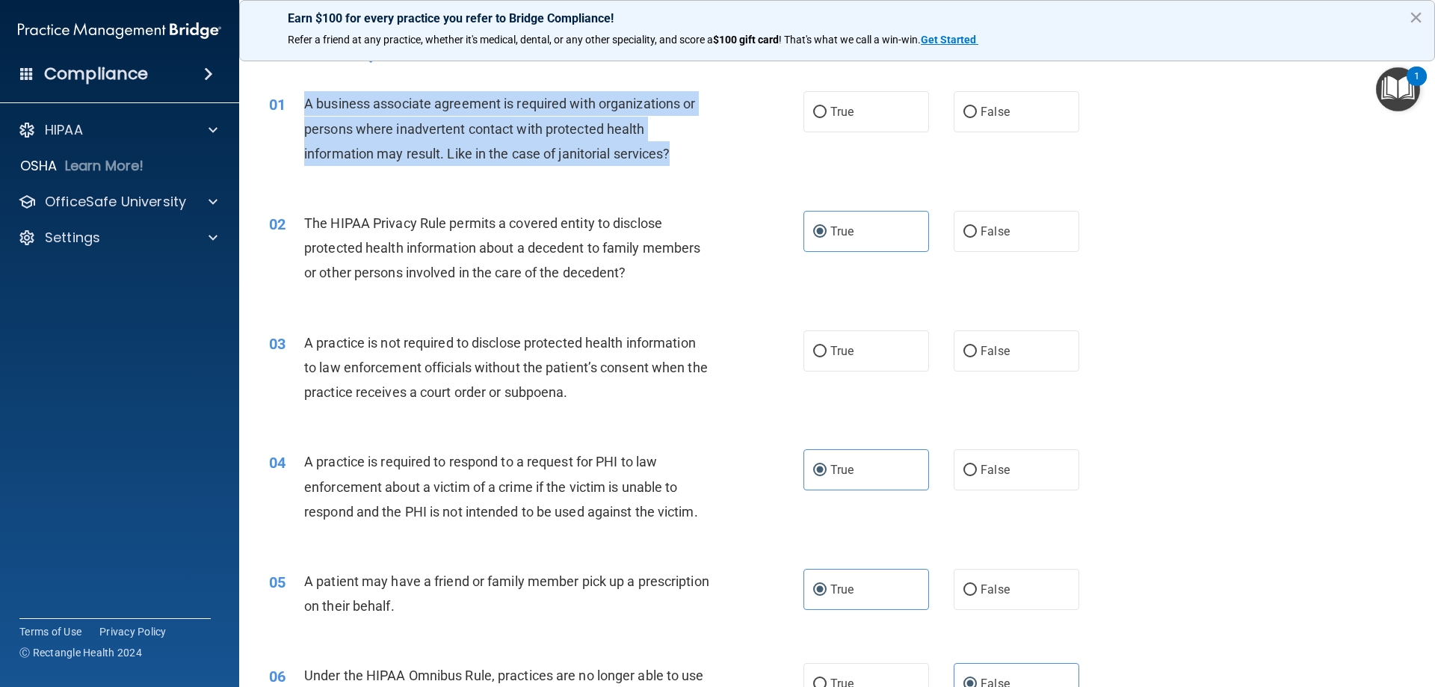
drag, startPoint x: 696, startPoint y: 156, endPoint x: 367, endPoint y: 146, distance: 329.0
click at [290, 108] on div "01 A business associate agreement is required with organizations or persons whe…" at bounding box center [536, 132] width 579 height 82
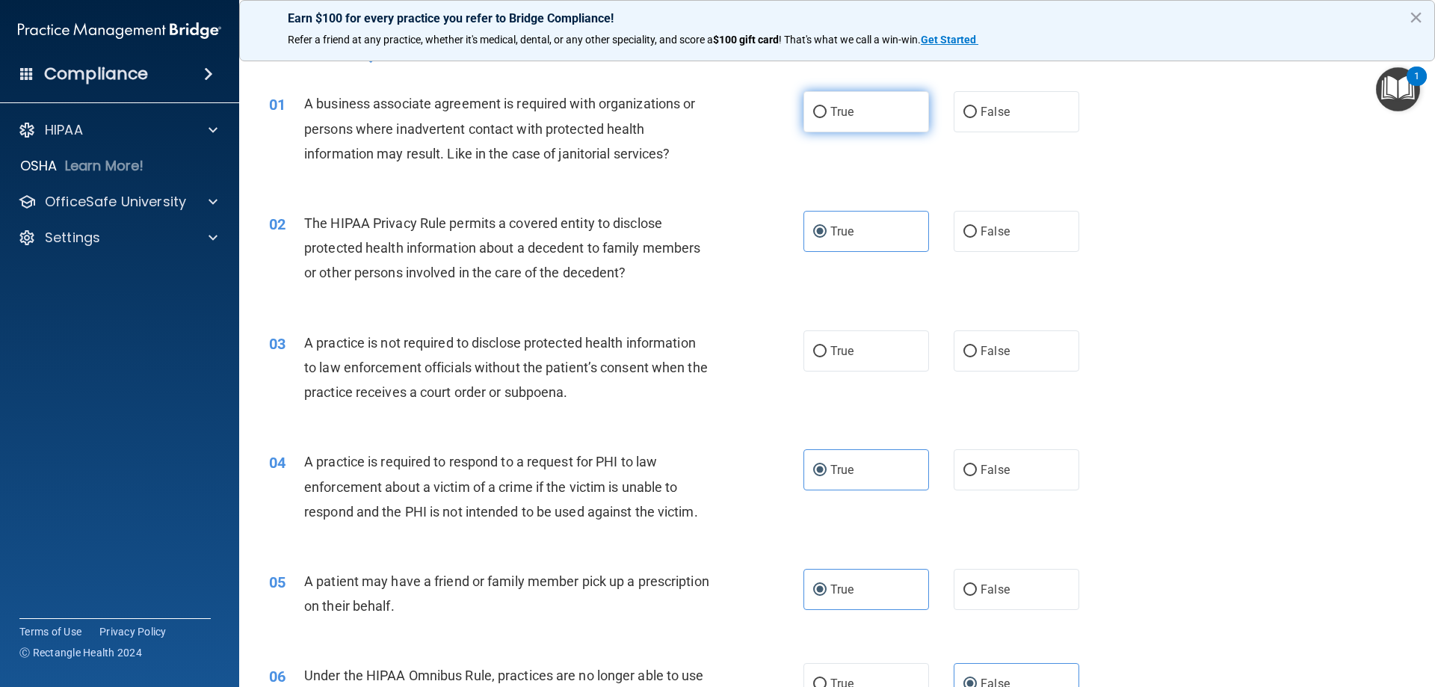
click at [827, 128] on label "True" at bounding box center [866, 111] width 126 height 41
click at [827, 118] on input "True" at bounding box center [819, 112] width 13 height 11
radio input "true"
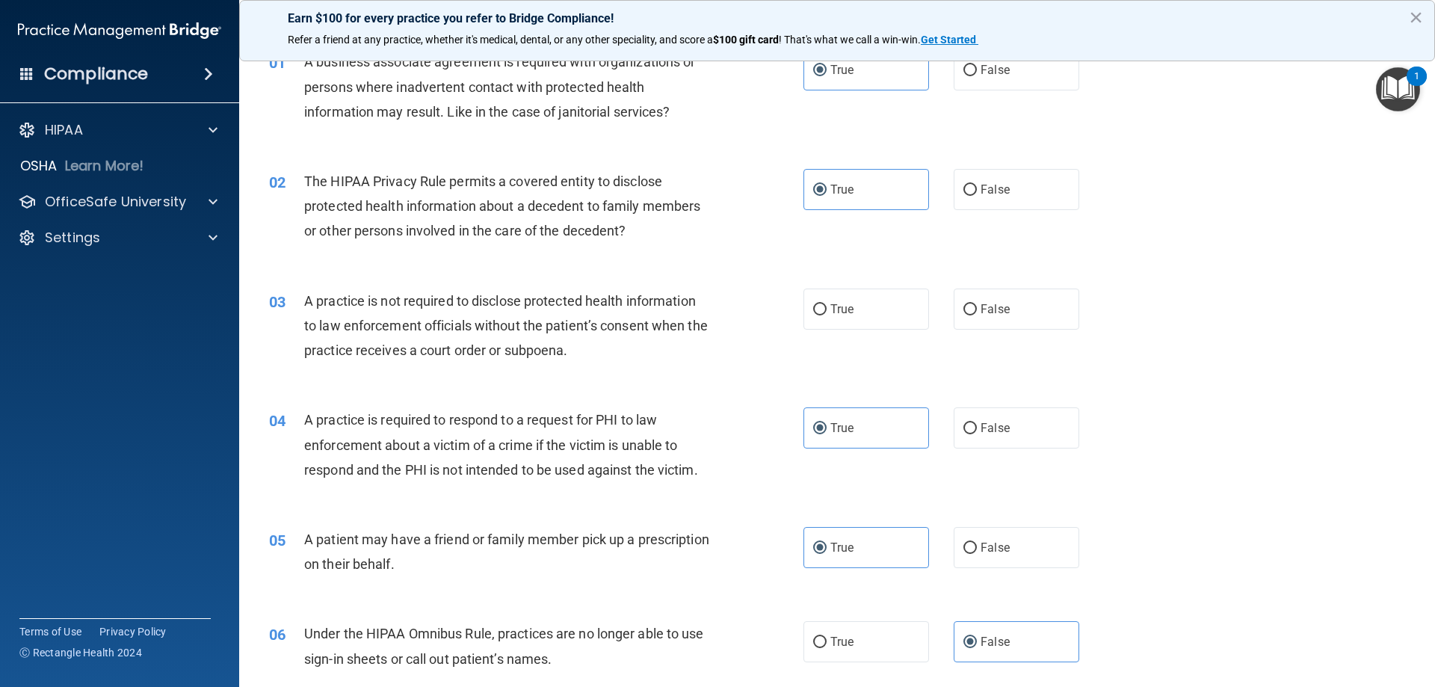
scroll to position [75, 0]
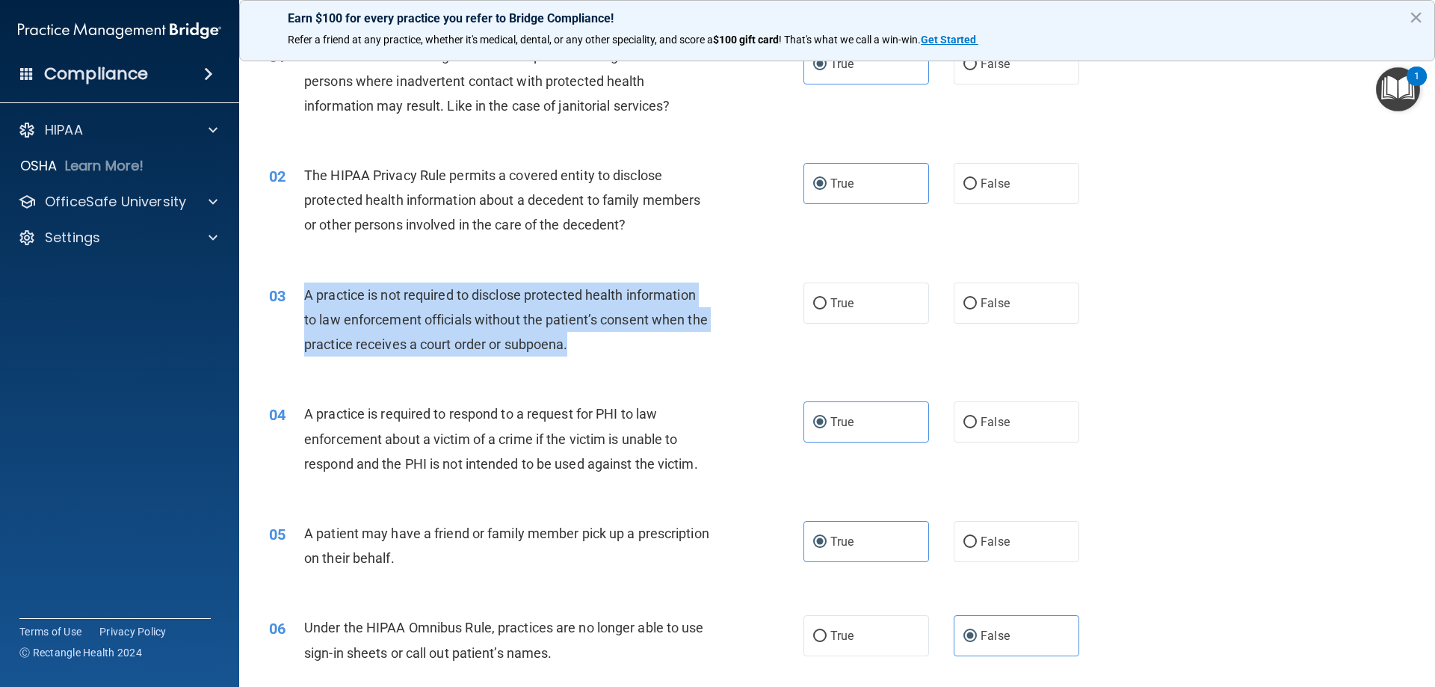
drag, startPoint x: 566, startPoint y: 333, endPoint x: 293, endPoint y: 298, distance: 275.0
click at [293, 298] on div "03 A practice is not required to disclose protected health information to law e…" at bounding box center [536, 324] width 579 height 82
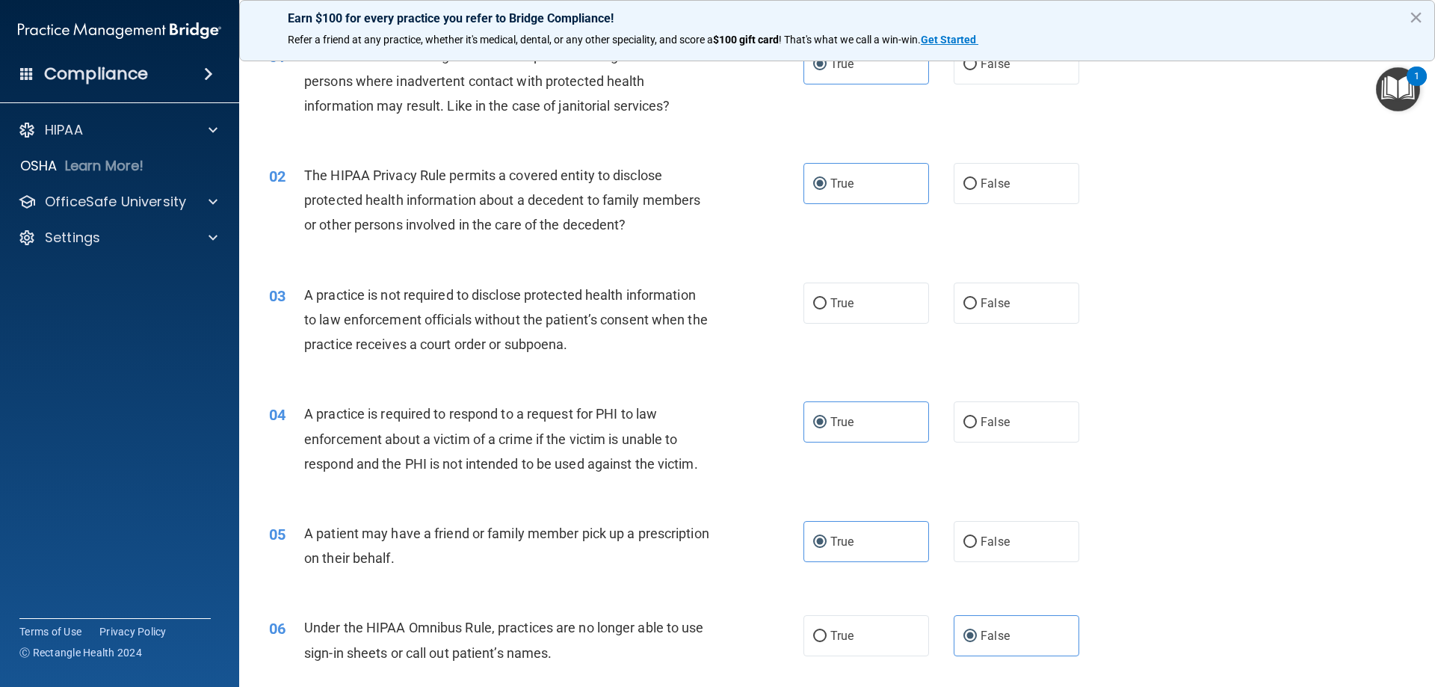
click at [675, 451] on div "A practice is required to respond to a request for PHI to law enforcement about…" at bounding box center [513, 438] width 418 height 75
click at [981, 297] on span "False" at bounding box center [995, 303] width 29 height 14
click at [974, 298] on input "False" at bounding box center [969, 303] width 13 height 11
radio input "true"
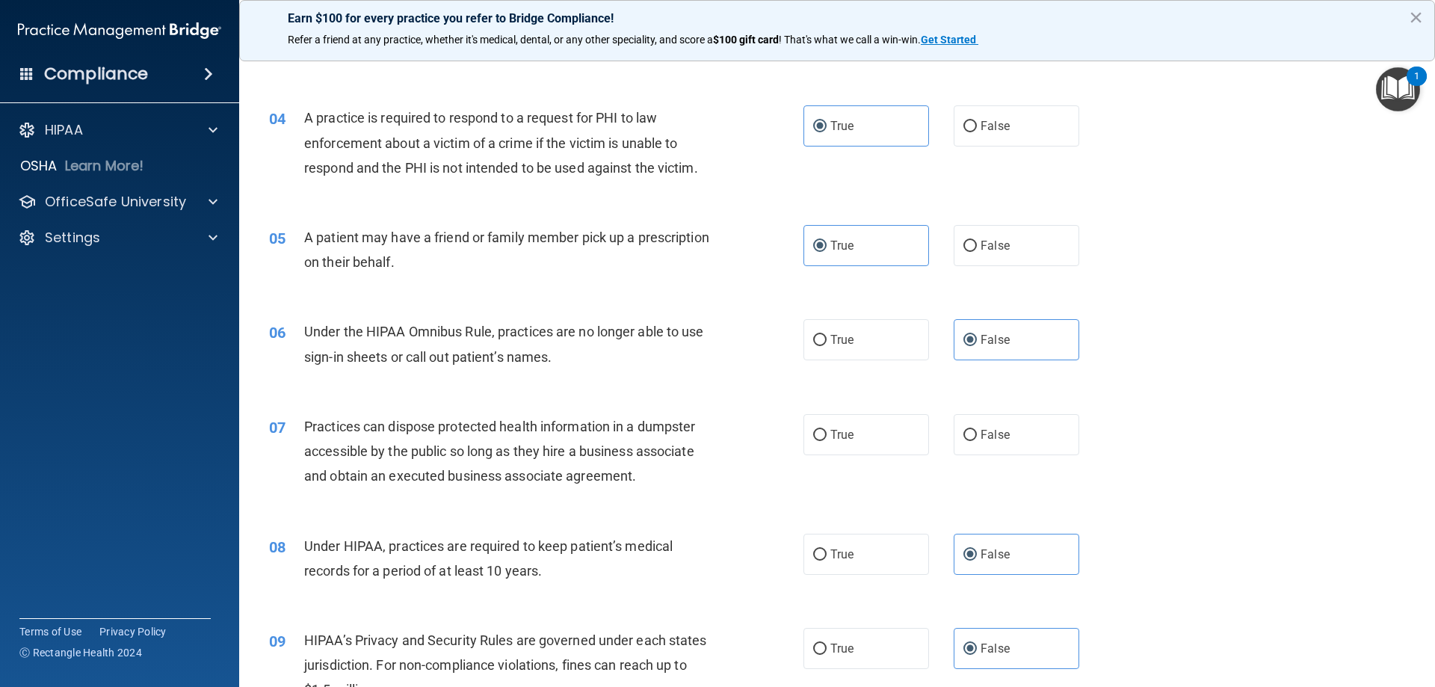
scroll to position [374, 0]
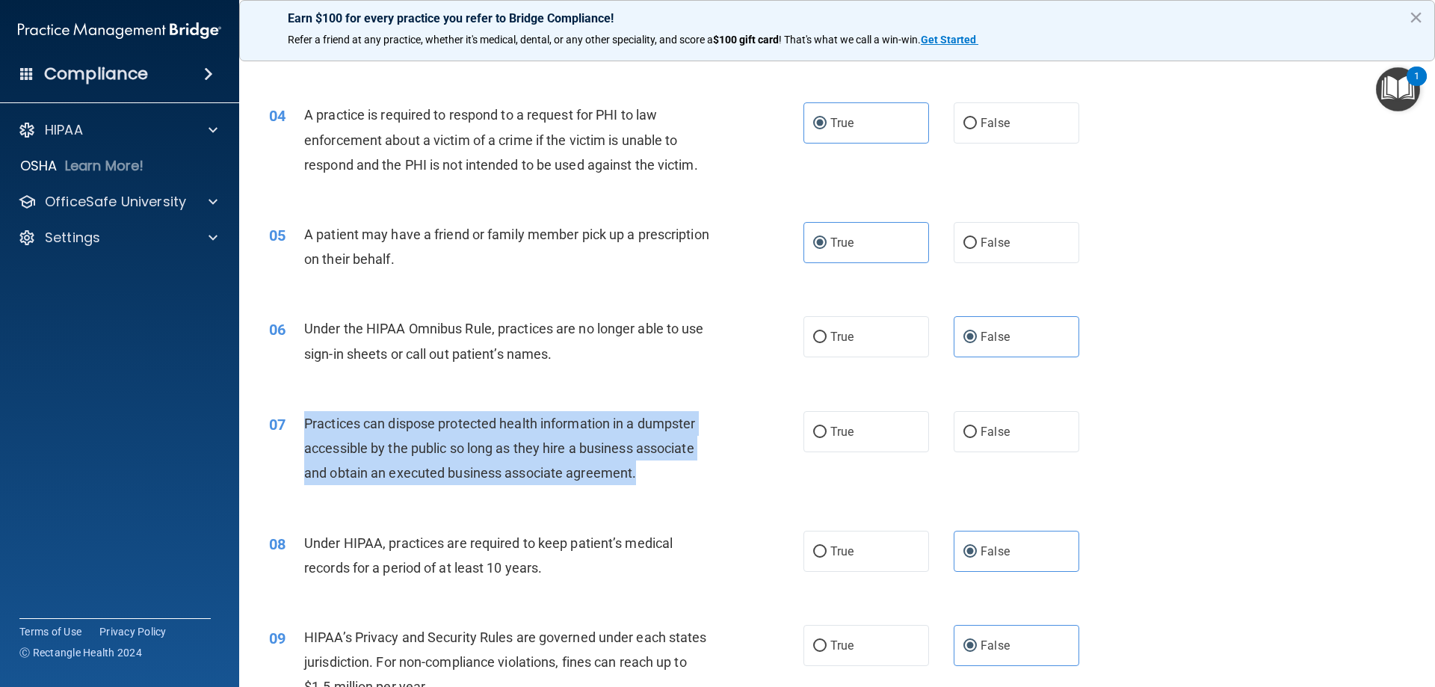
drag, startPoint x: 641, startPoint y: 478, endPoint x: 289, endPoint y: 433, distance: 355.6
click at [289, 433] on div "07 Practices can dispose protected health information in a dumpster accessible …" at bounding box center [536, 452] width 579 height 82
click at [670, 490] on div "07 Practices can dispose protected health information in a dumpster accessible …" at bounding box center [536, 452] width 579 height 82
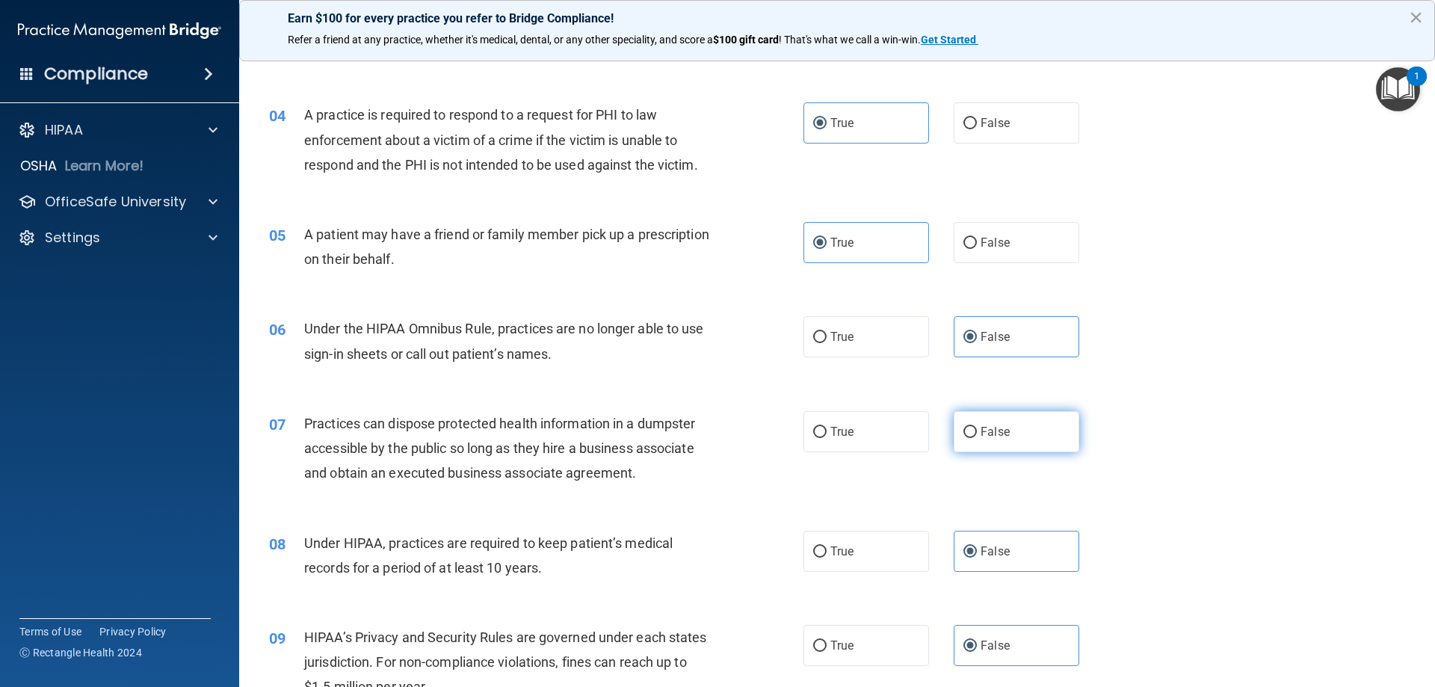
click at [973, 444] on label "False" at bounding box center [1017, 431] width 126 height 41
click at [973, 438] on input "False" at bounding box center [969, 432] width 13 height 11
radio input "true"
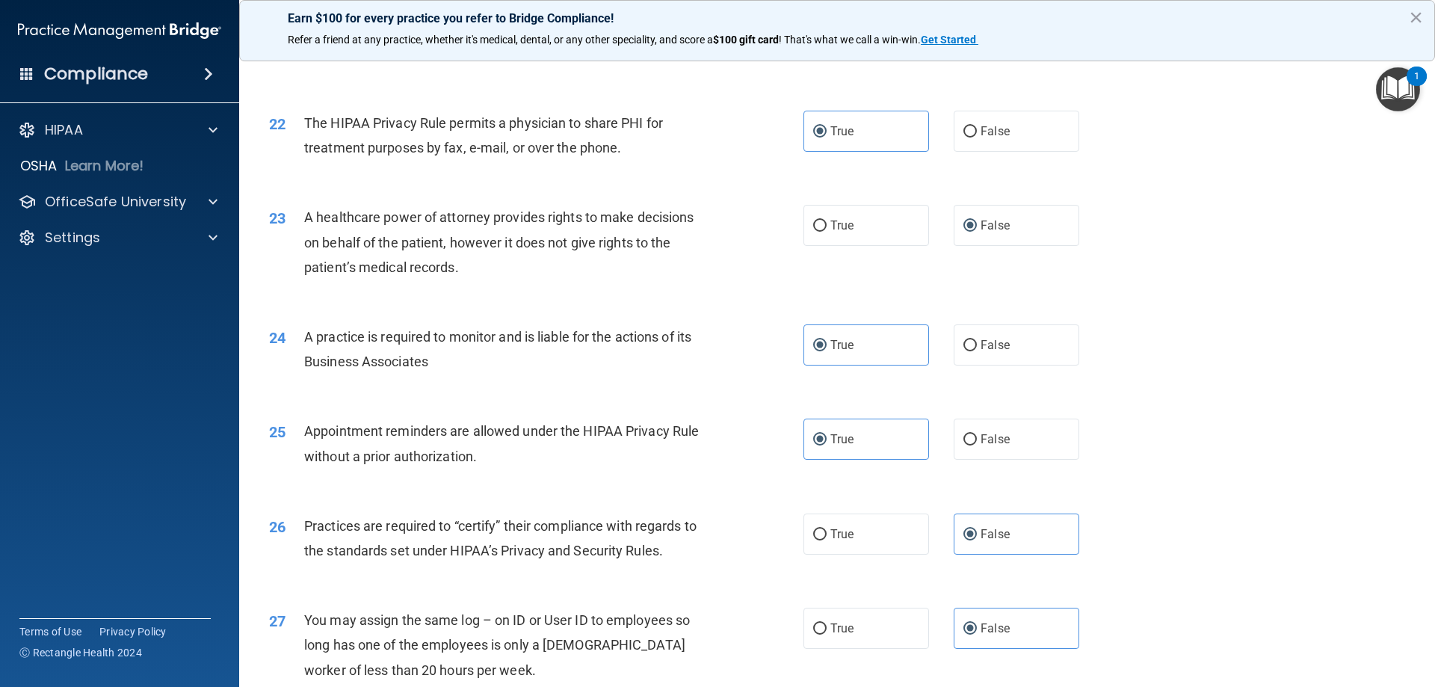
scroll to position [2792, 0]
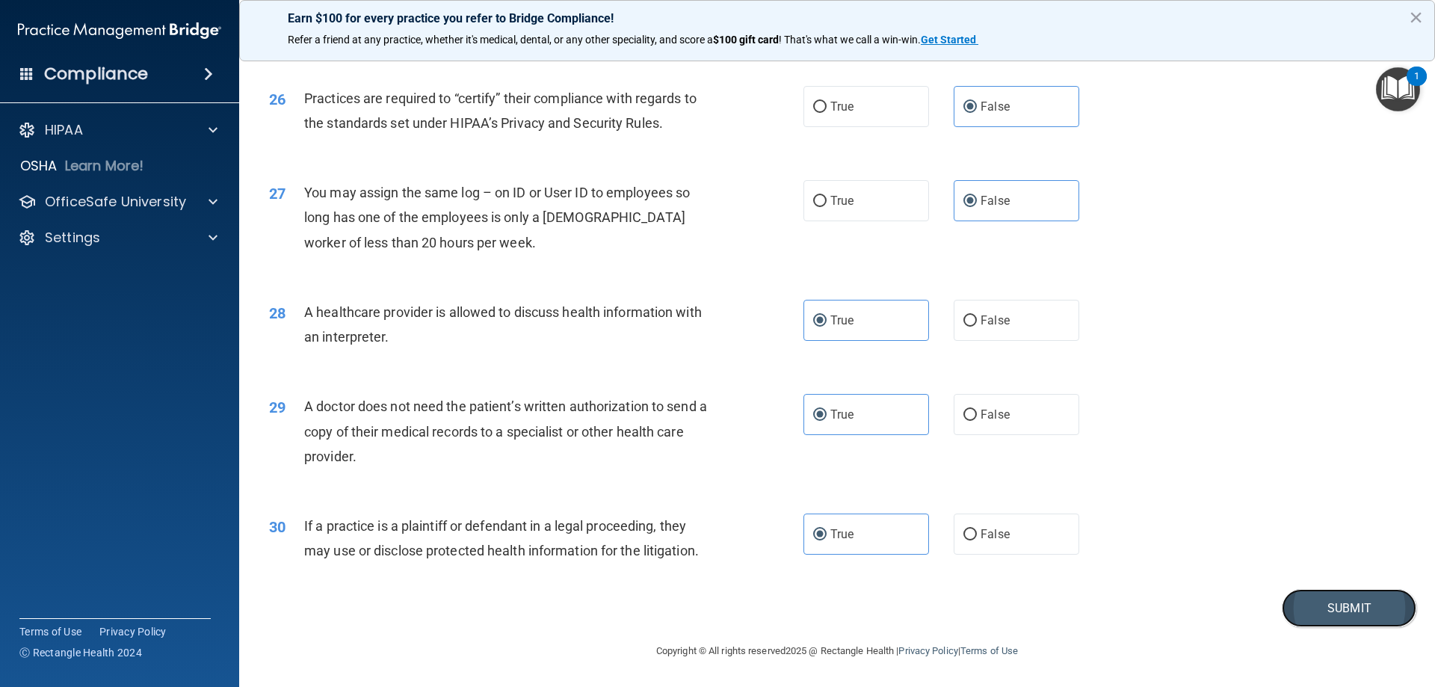
click at [1310, 598] on button "Submit" at bounding box center [1349, 608] width 135 height 38
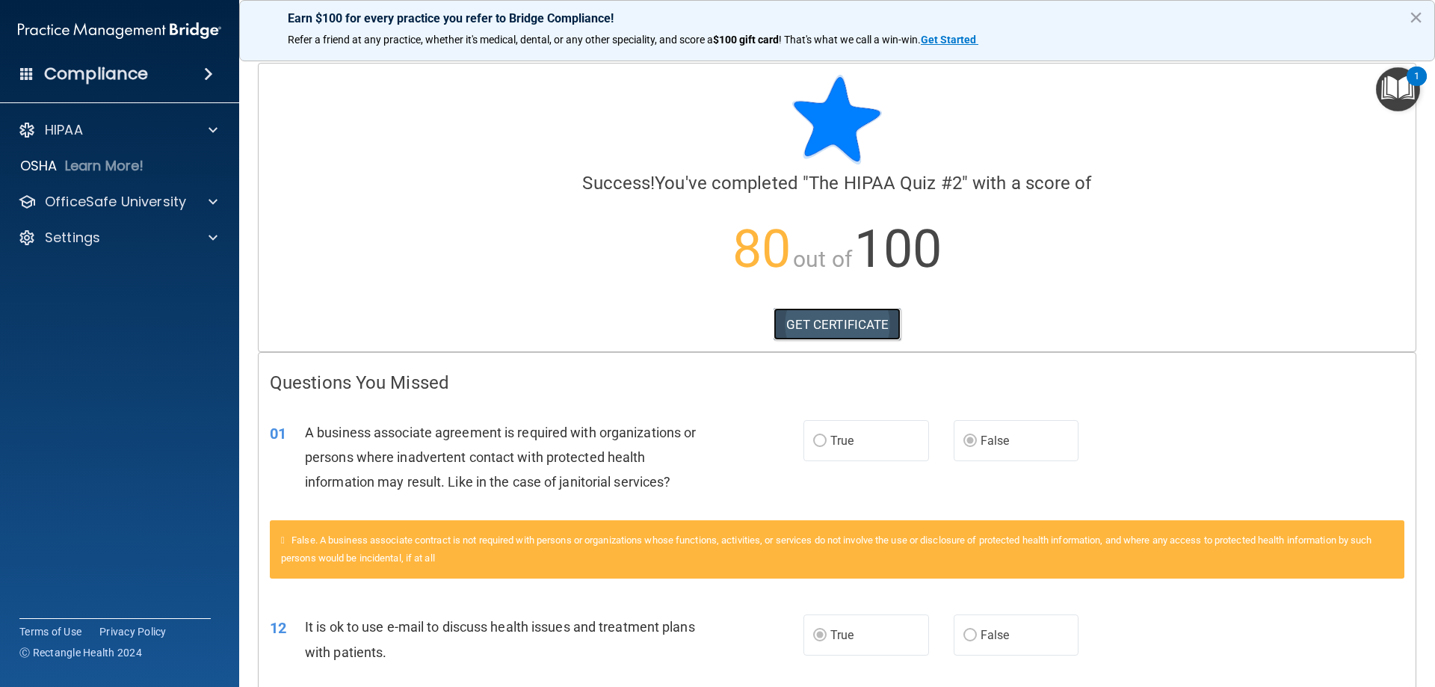
click at [811, 335] on link "GET CERTIFICATE" at bounding box center [838, 324] width 128 height 33
click at [112, 197] on p "OfficeSafe University" at bounding box center [115, 202] width 141 height 18
click at [106, 241] on p "HIPAA Training" at bounding box center [71, 237] width 123 height 15
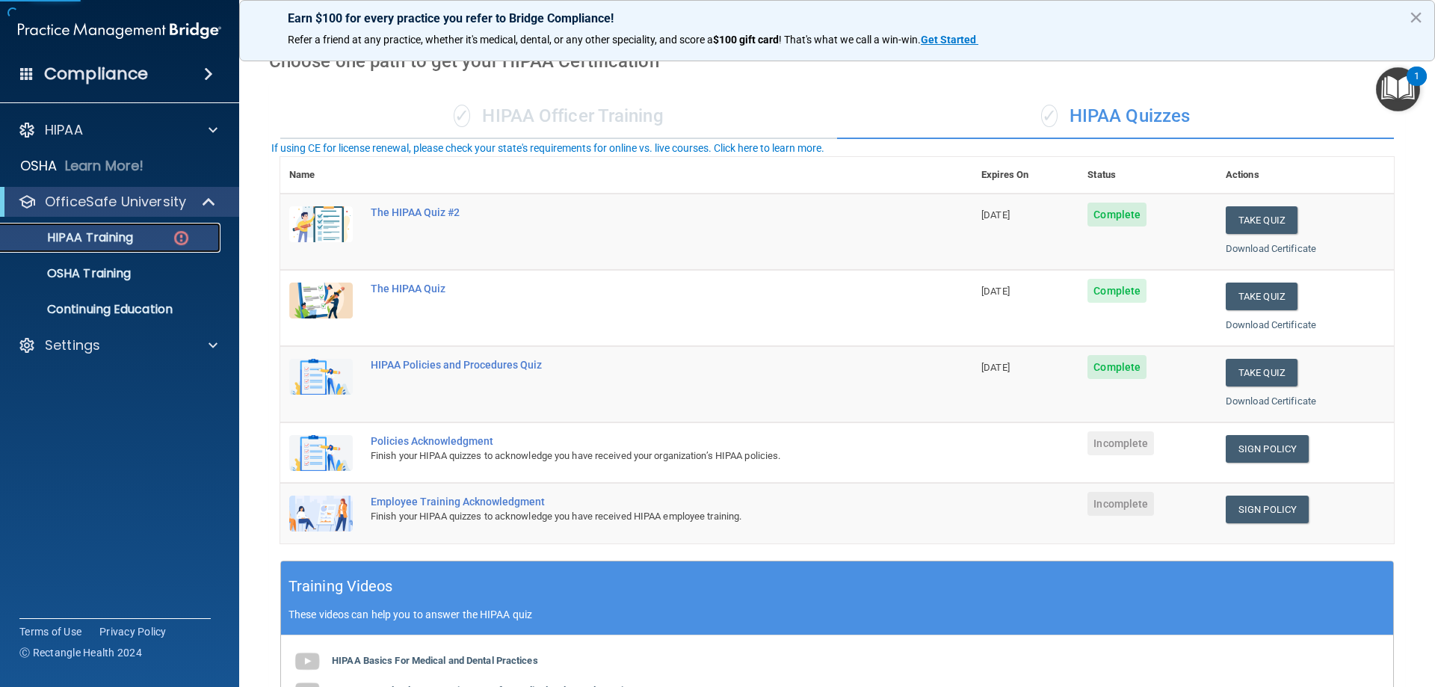
scroll to position [75, 0]
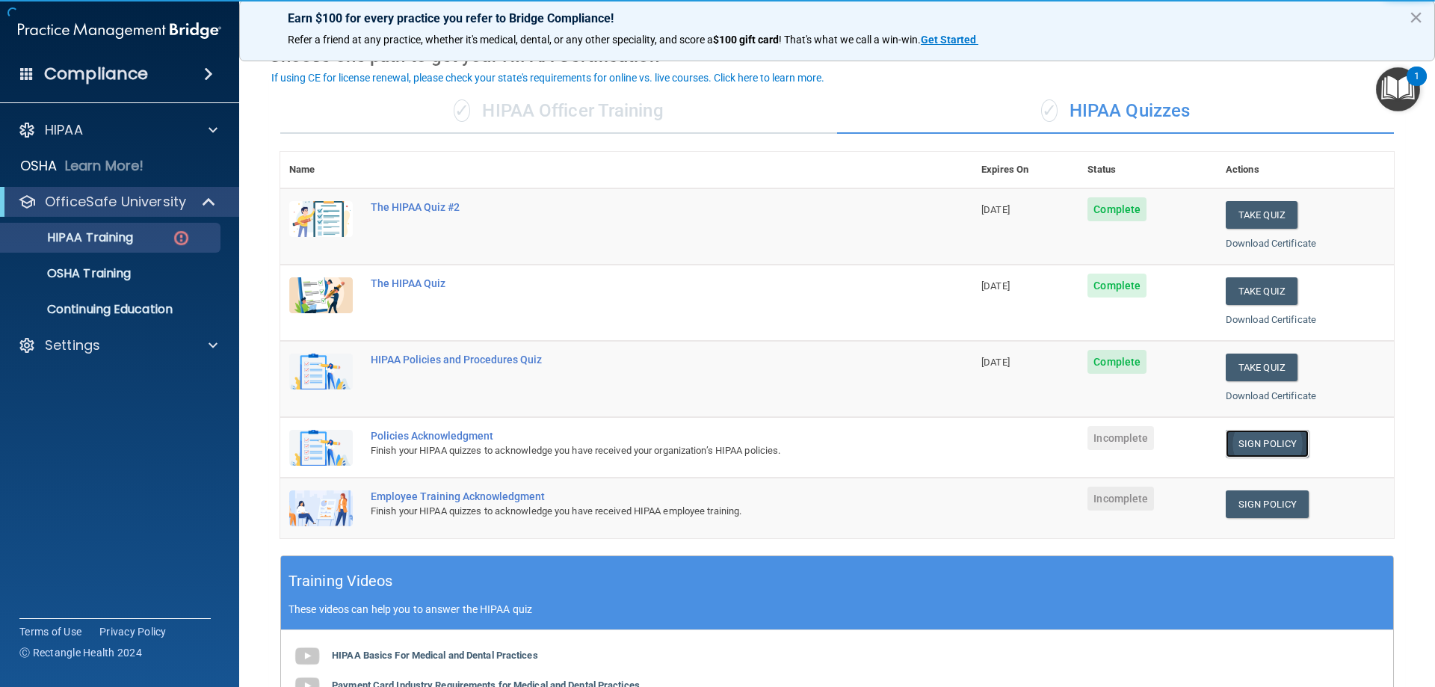
click at [1230, 430] on link "Sign Policy" at bounding box center [1267, 444] width 83 height 28
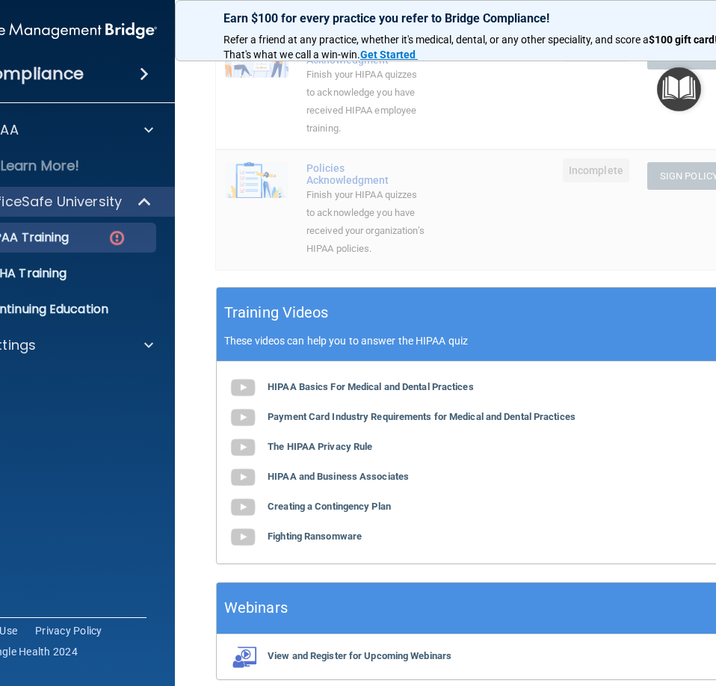
scroll to position [448, 0]
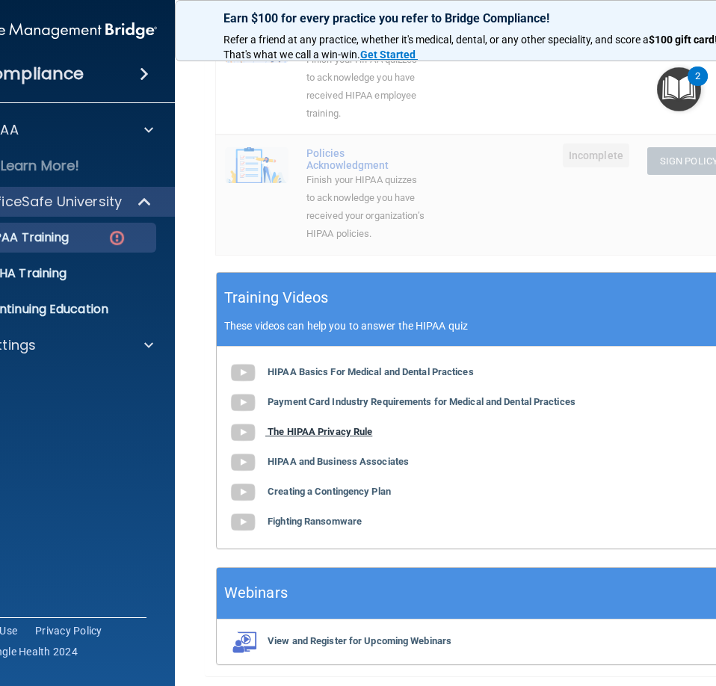
click at [321, 437] on b "The HIPAA Privacy Rule" at bounding box center [320, 431] width 105 height 11
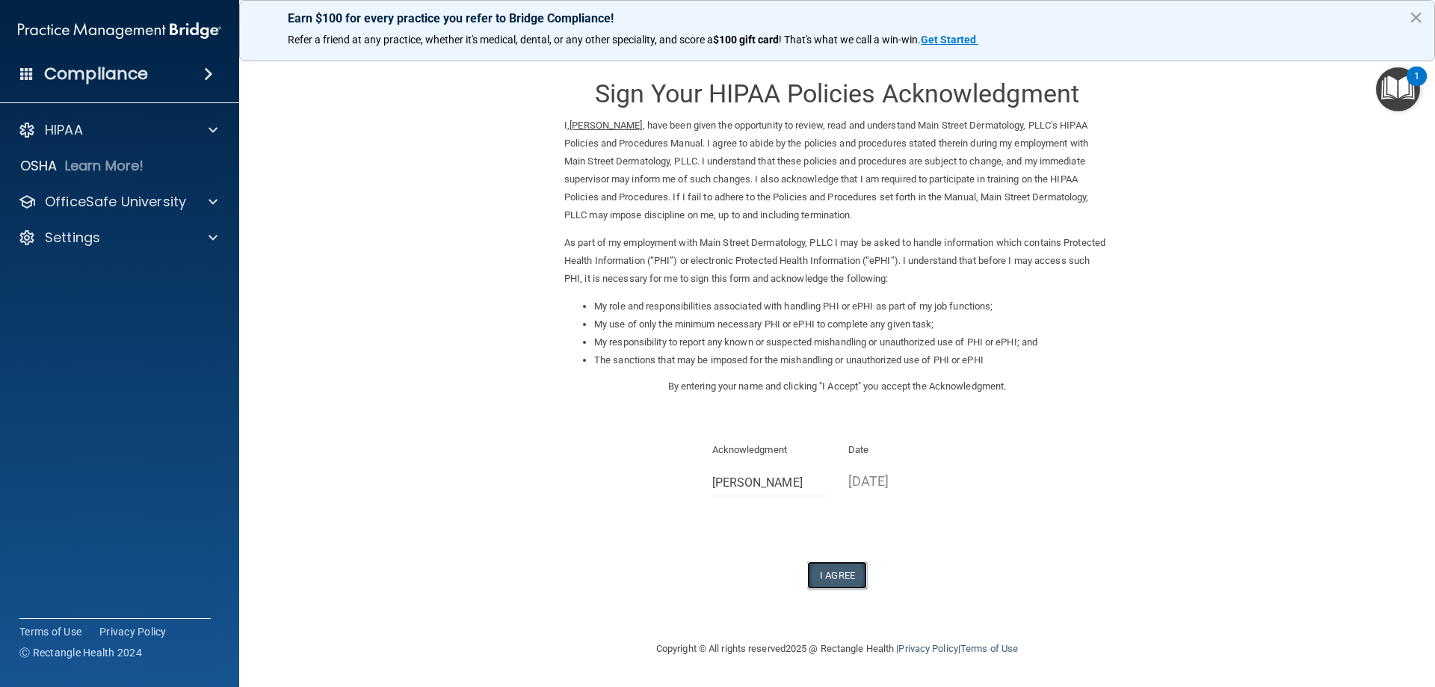
click at [848, 573] on button "I Agree" at bounding box center [837, 575] width 60 height 28
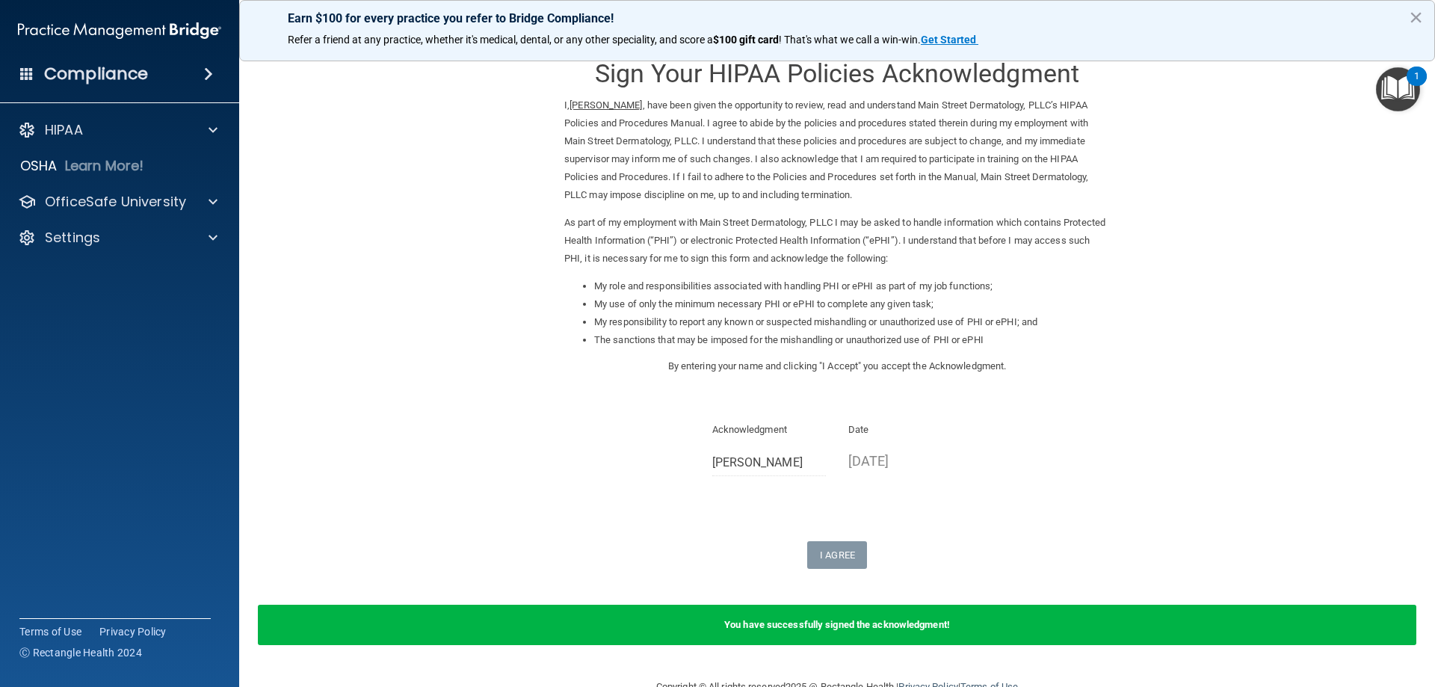
scroll to position [56, 0]
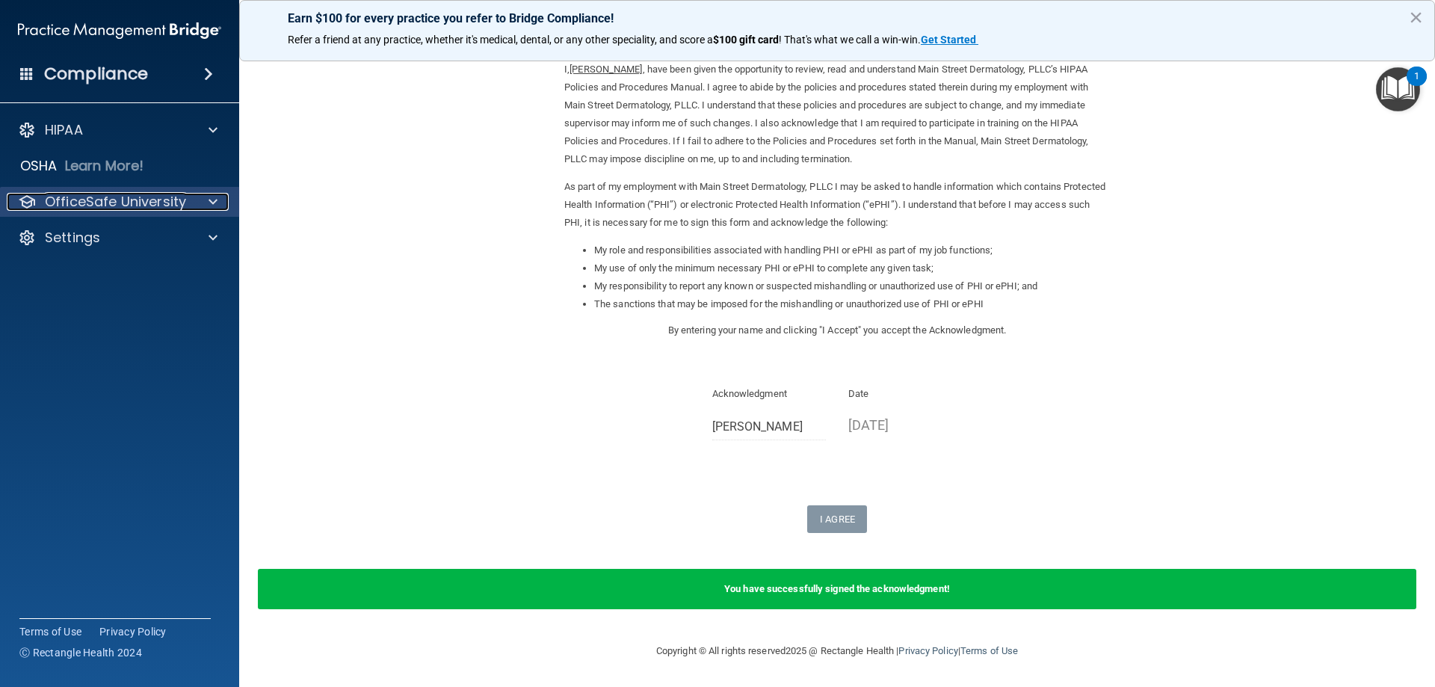
click at [101, 199] on p "OfficeSafe University" at bounding box center [115, 202] width 141 height 18
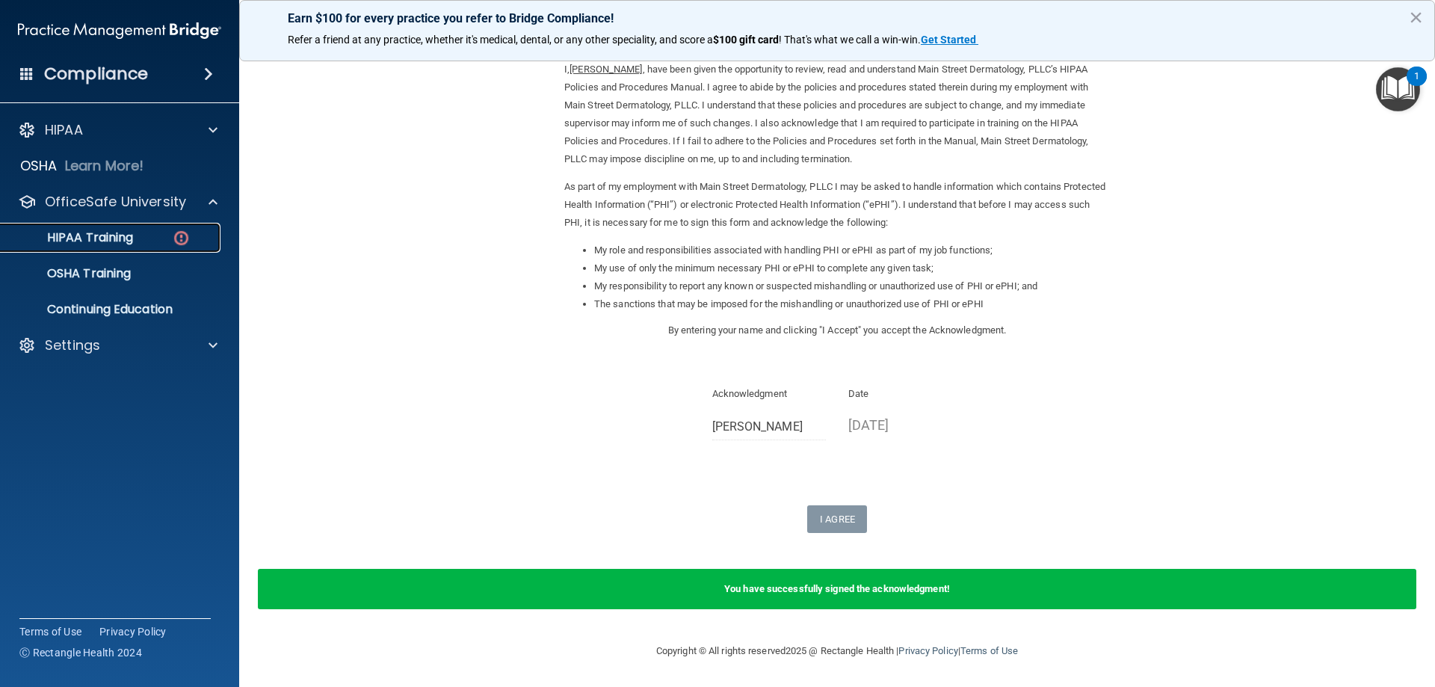
click at [112, 247] on link "HIPAA Training" at bounding box center [102, 238] width 235 height 30
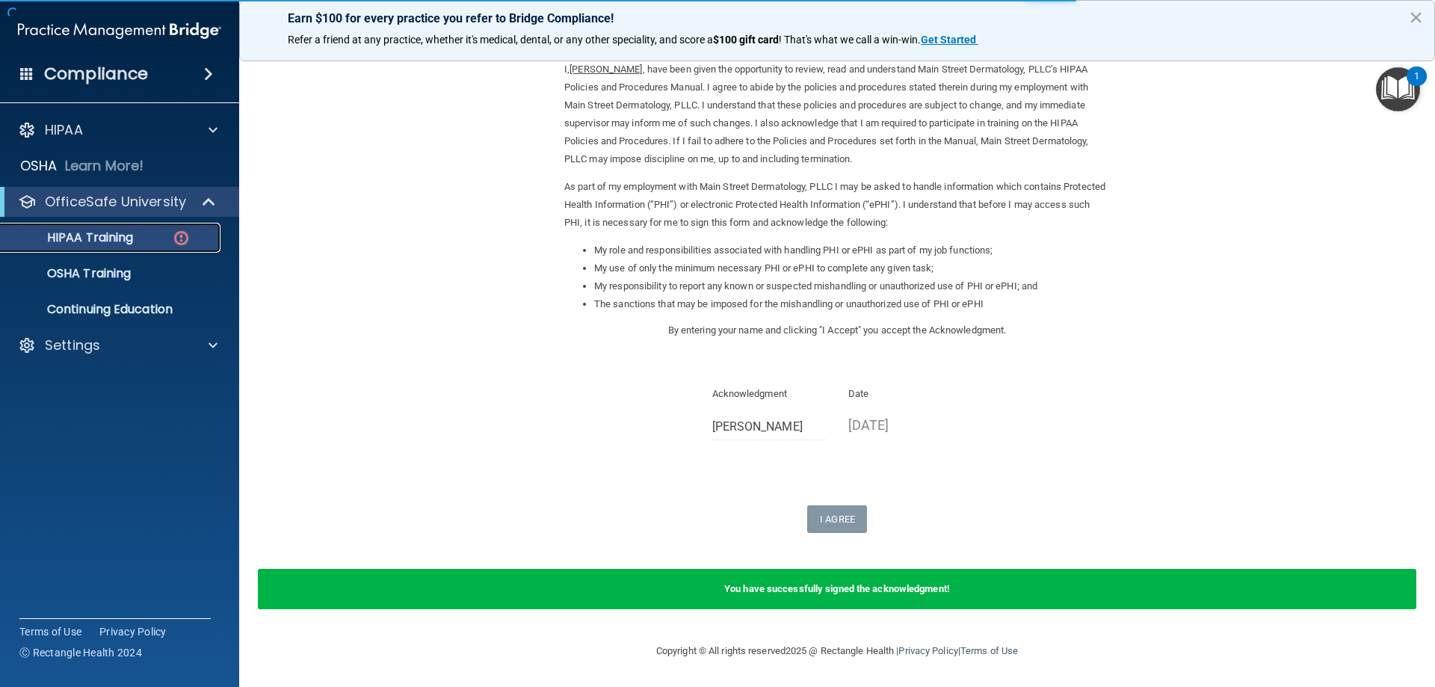
scroll to position [423, 0]
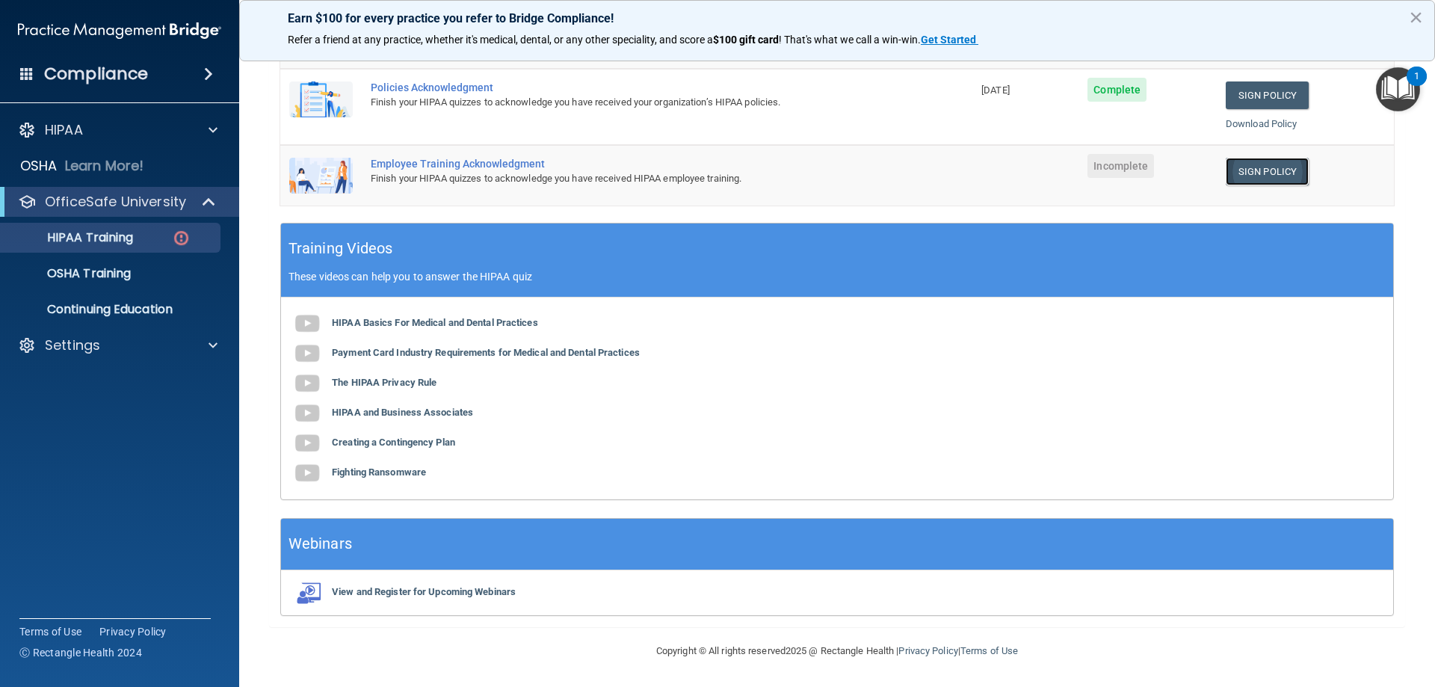
click at [1253, 170] on link "Sign Policy" at bounding box center [1267, 172] width 83 height 28
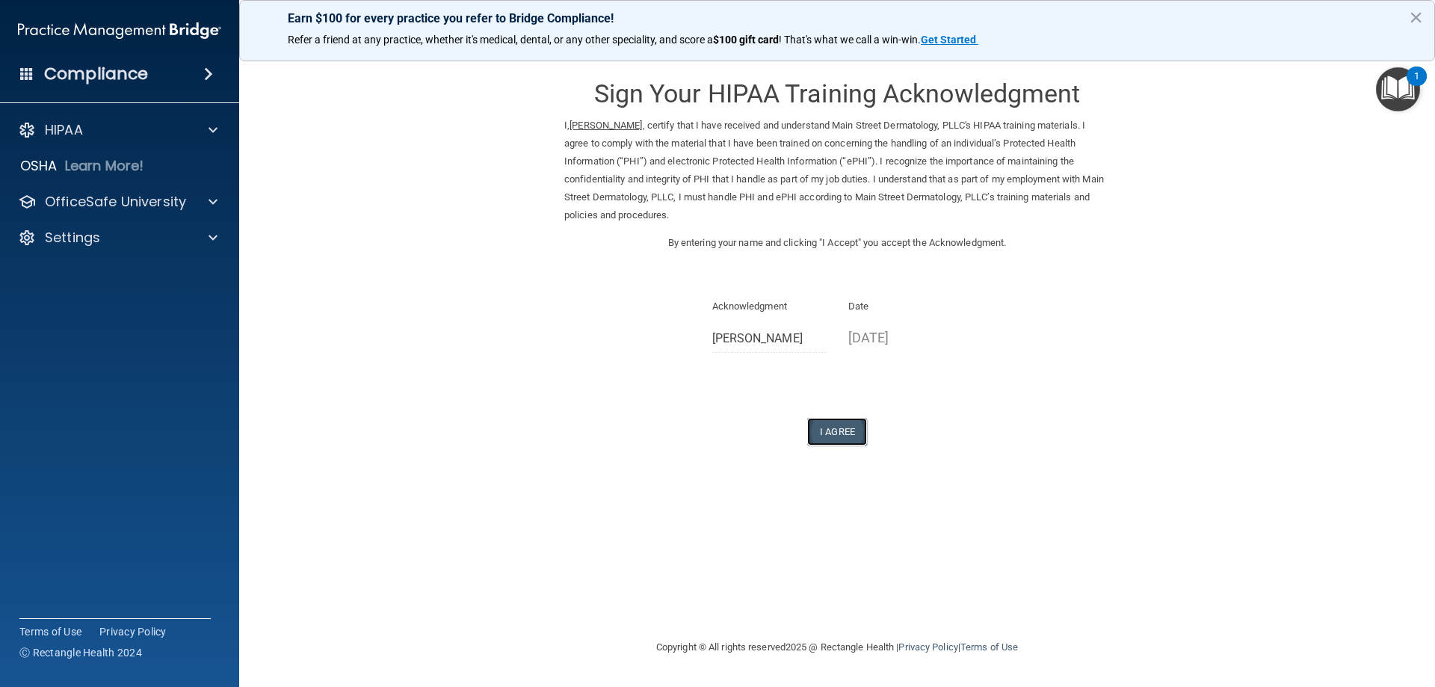
click at [839, 425] on button "I Agree" at bounding box center [837, 432] width 60 height 28
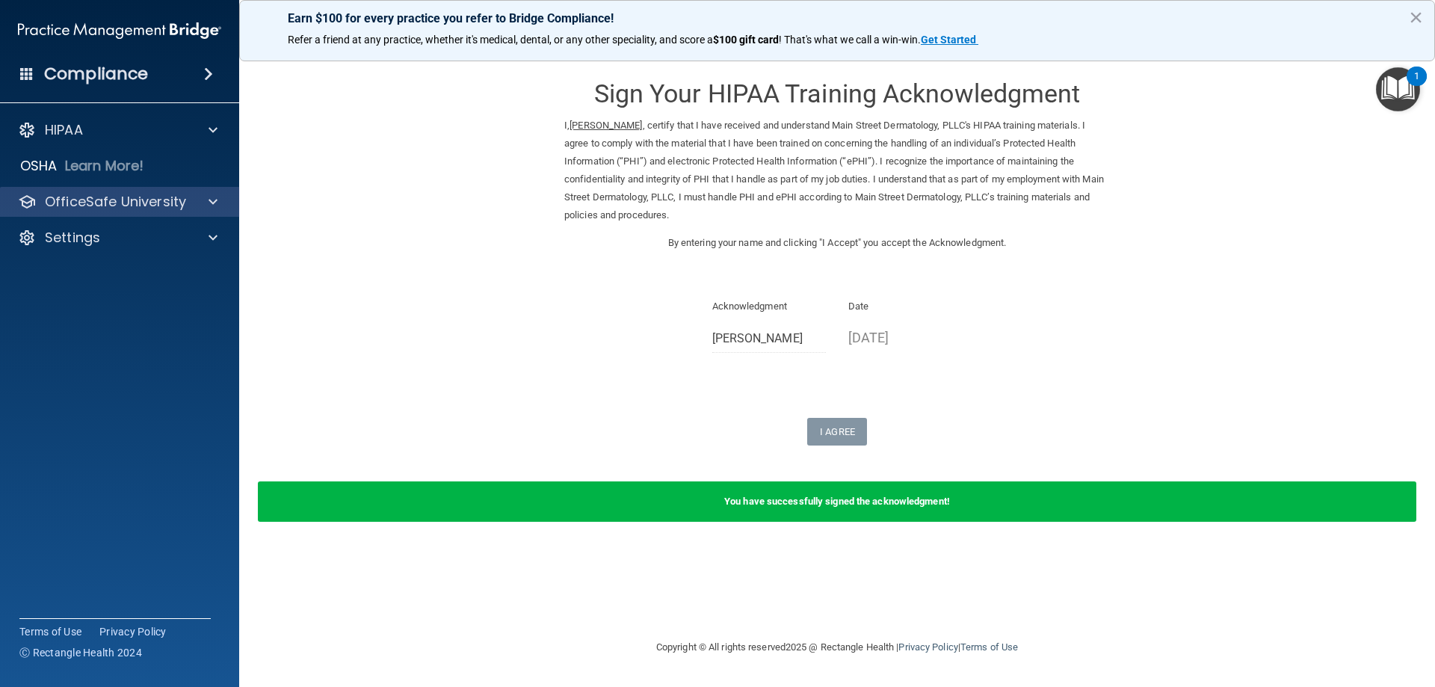
click at [134, 212] on div "OfficeSafe University" at bounding box center [120, 202] width 240 height 30
click at [136, 209] on p "OfficeSafe University" at bounding box center [115, 202] width 141 height 18
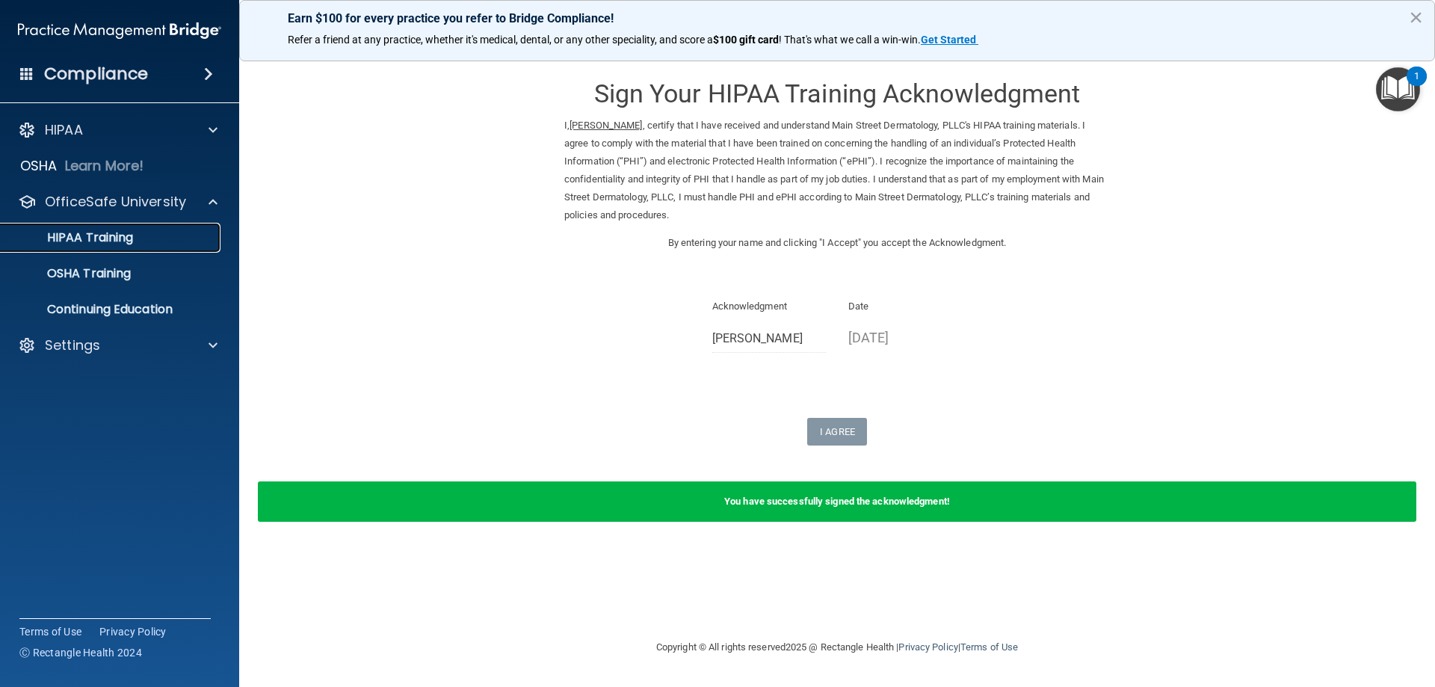
click at [126, 238] on p "HIPAA Training" at bounding box center [71, 237] width 123 height 15
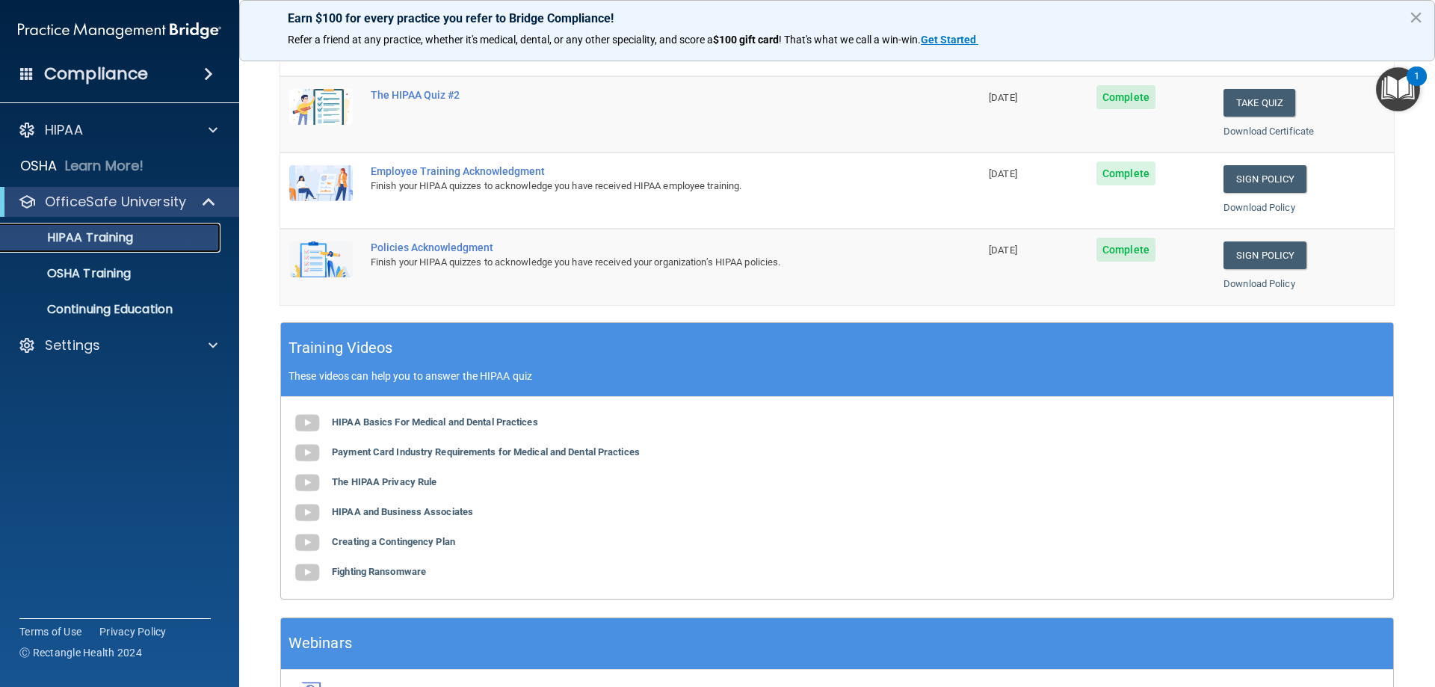
scroll to position [289, 0]
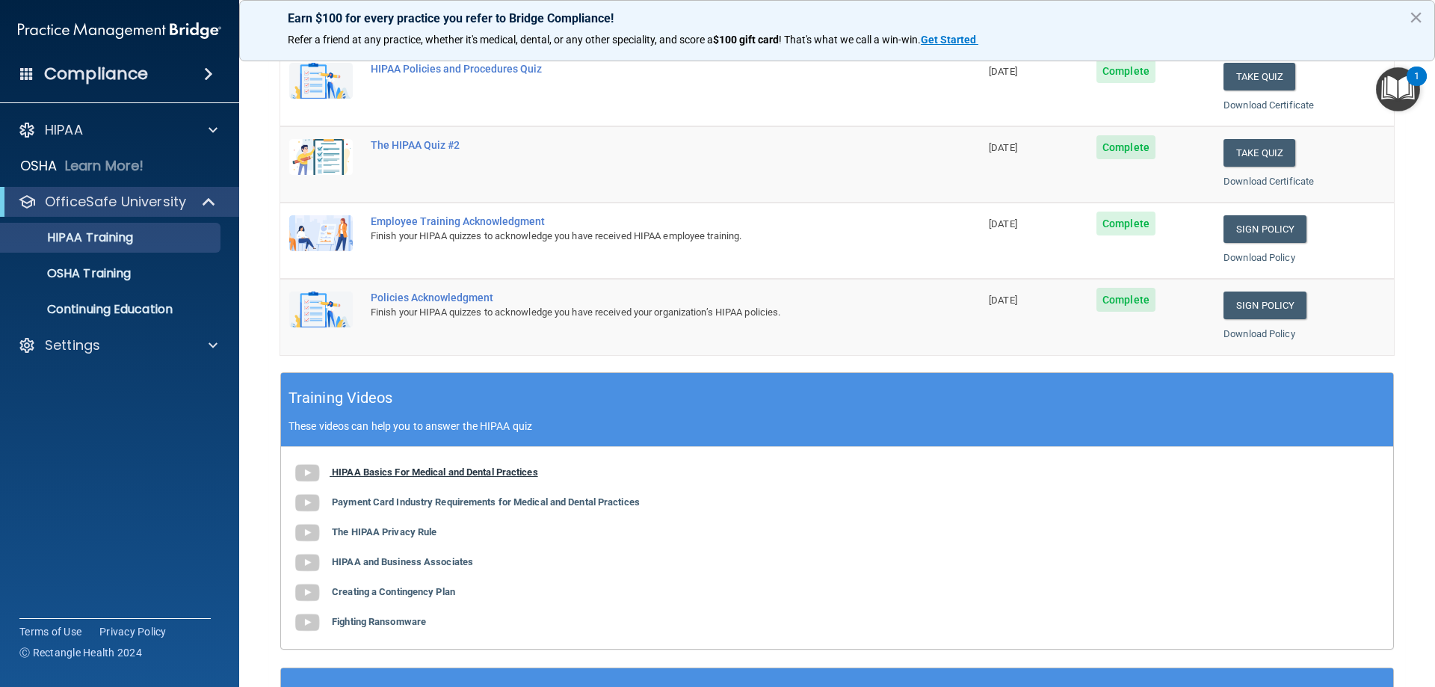
click at [410, 469] on b "HIPAA Basics For Medical and Dental Practices" at bounding box center [435, 471] width 206 height 11
click at [436, 499] on b "Payment Card Industry Requirements for Medical and Dental Practices" at bounding box center [486, 501] width 308 height 11
click at [415, 530] on b "The HIPAA Privacy Rule" at bounding box center [384, 531] width 105 height 11
click at [404, 561] on b "HIPAA and Business Associates" at bounding box center [402, 561] width 141 height 11
click at [383, 587] on b "Creating a Contingency Plan" at bounding box center [393, 591] width 123 height 11
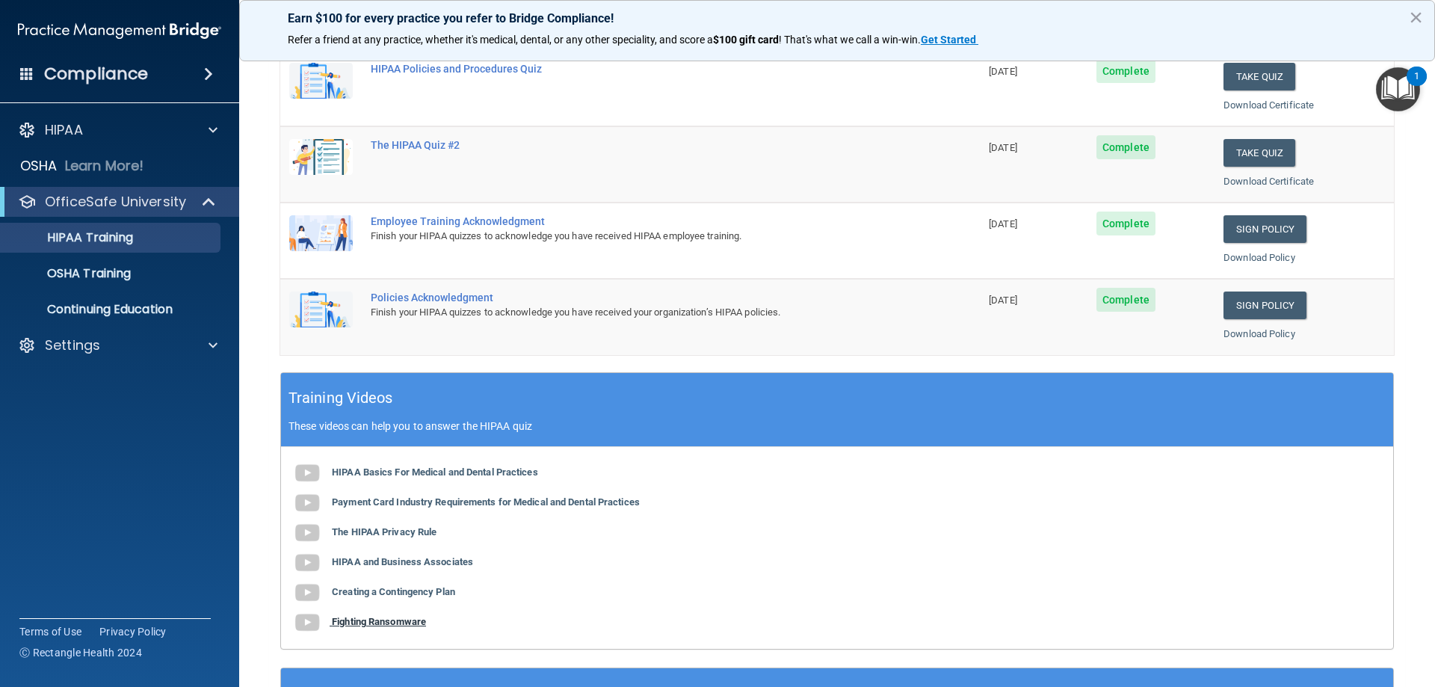
click at [404, 621] on b "Fighting Ransomware" at bounding box center [379, 621] width 94 height 11
